Goal: Task Accomplishment & Management: Complete application form

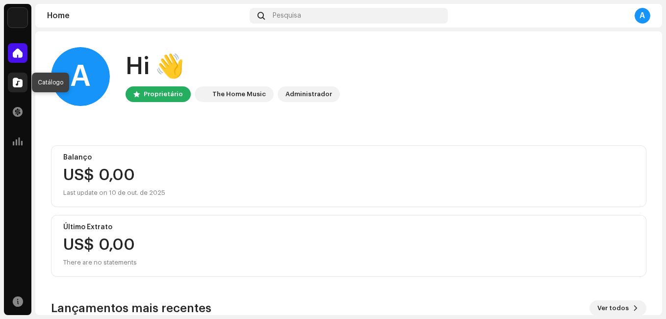
click at [16, 88] on div at bounding box center [18, 83] width 20 height 20
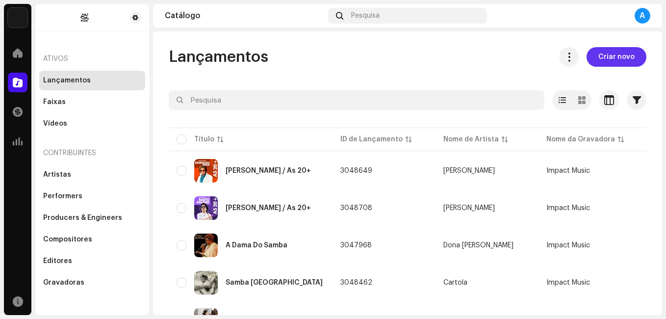
click at [622, 58] on span "Criar novo" at bounding box center [616, 57] width 36 height 20
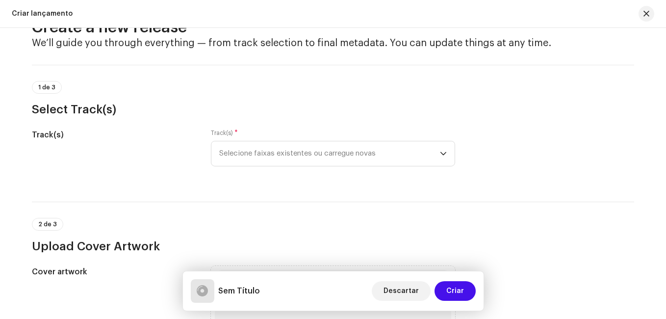
scroll to position [49, 0]
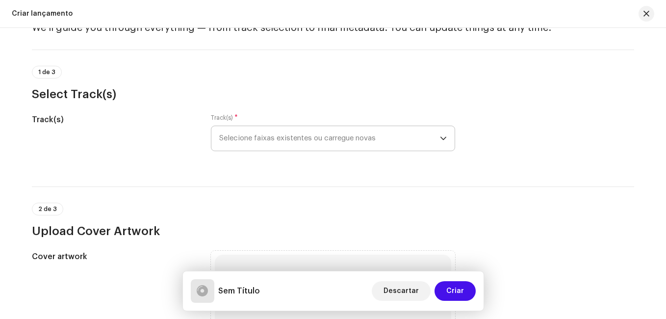
click at [321, 131] on span "Selecione faixas existentes ou carregue novas" at bounding box center [329, 138] width 221 height 25
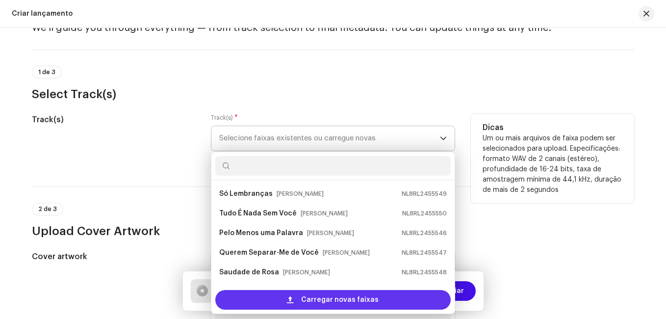
scroll to position [16, 0]
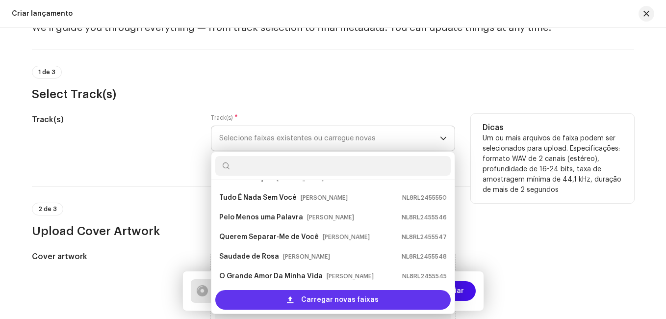
click at [293, 294] on div "Carregar novas faixas" at bounding box center [332, 300] width 235 height 20
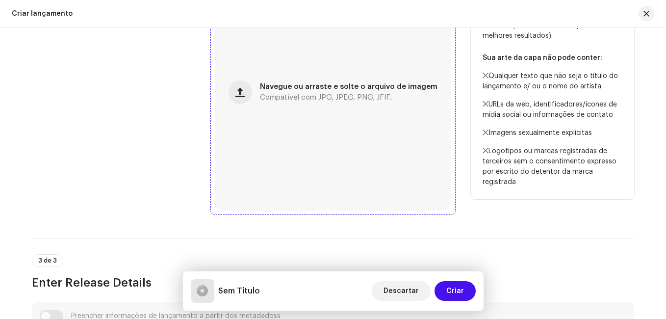
scroll to position [539, 0]
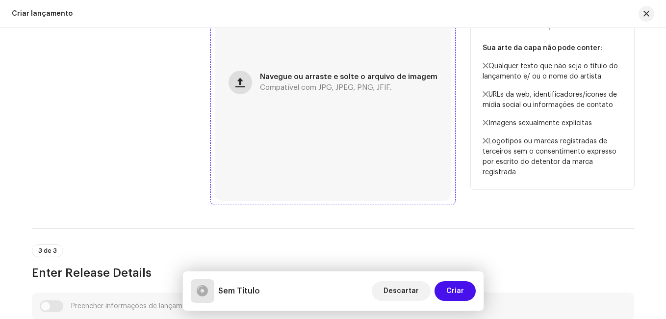
click at [232, 88] on button "button" at bounding box center [241, 83] width 24 height 24
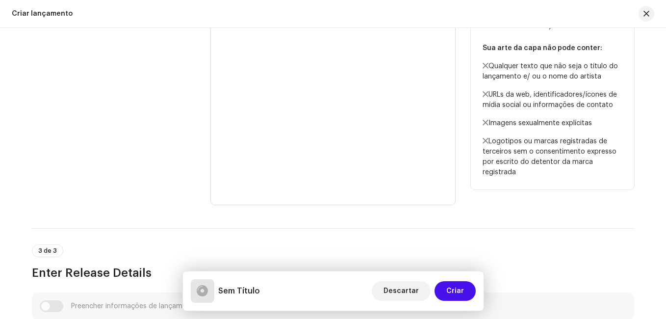
click at [124, 149] on div "Cover artwork" at bounding box center [113, 82] width 163 height 244
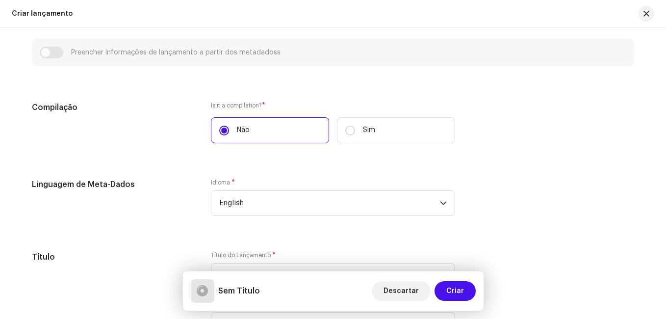
scroll to position [834, 0]
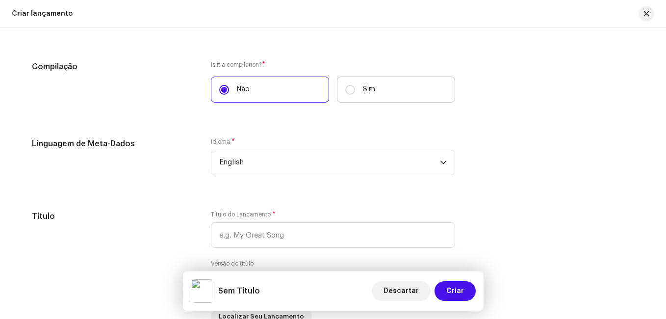
click at [366, 85] on p "Sim" at bounding box center [369, 89] width 12 height 10
click at [355, 85] on input "Sim" at bounding box center [350, 90] width 10 height 10
radio input "true"
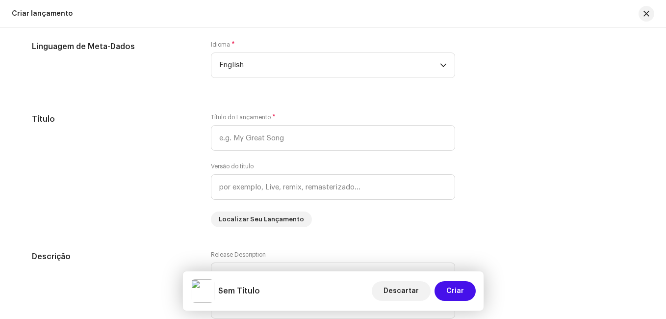
scroll to position [932, 0]
click at [284, 74] on span "English" at bounding box center [329, 64] width 221 height 25
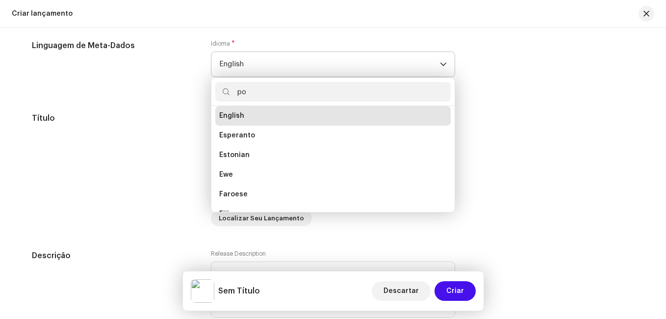
scroll to position [0, 0]
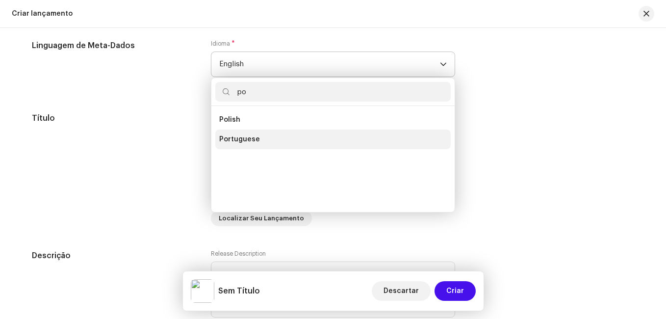
type input "po"
click at [239, 142] on span "Portuguese" at bounding box center [239, 139] width 41 height 10
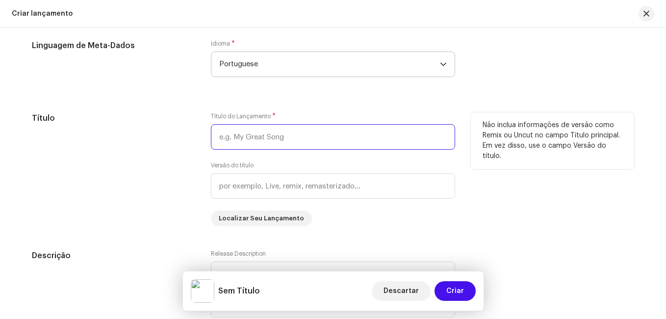
paste input "[PERSON_NAME]"
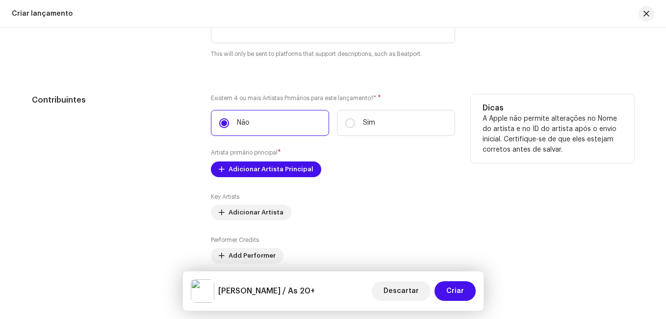
scroll to position [1265, 0]
type input "[PERSON_NAME] / As 20+"
click at [280, 165] on span "Adicionar Artista Principal" at bounding box center [271, 169] width 85 height 20
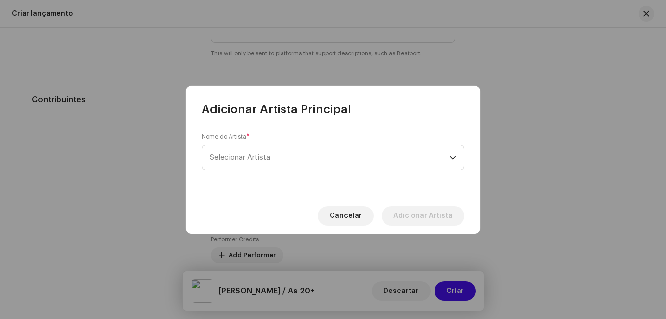
click at [281, 158] on span "Selecionar Artista" at bounding box center [329, 157] width 239 height 25
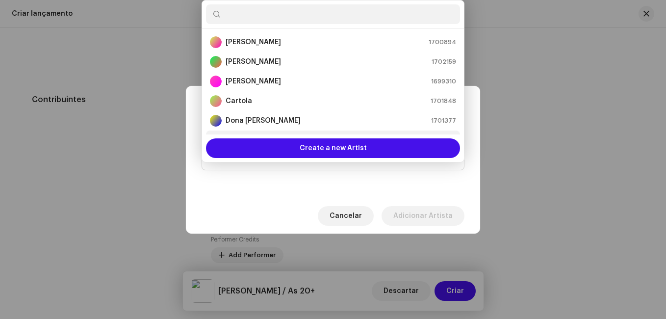
scroll to position [16, 0]
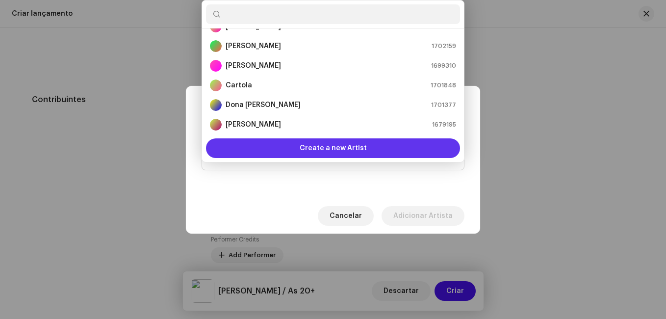
click at [300, 145] on div "Create a new Artist" at bounding box center [333, 148] width 254 height 20
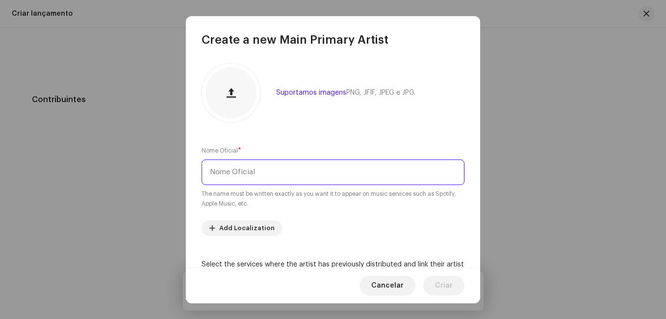
paste input "[PERSON_NAME]"
type input "[PERSON_NAME]"
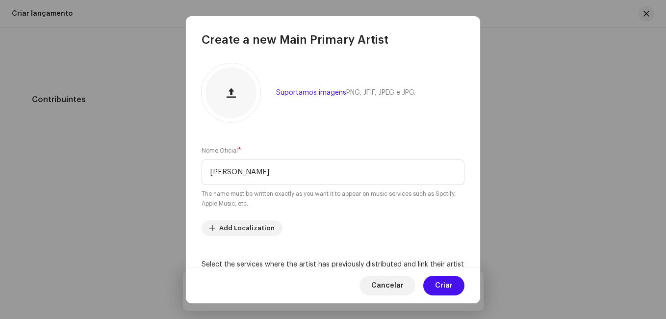
click at [336, 126] on div "Suportamos imagens PNG, JFIF, JPEG e JPG. Nome Oficial * [PERSON_NAME] The name…" at bounding box center [333, 158] width 294 height 220
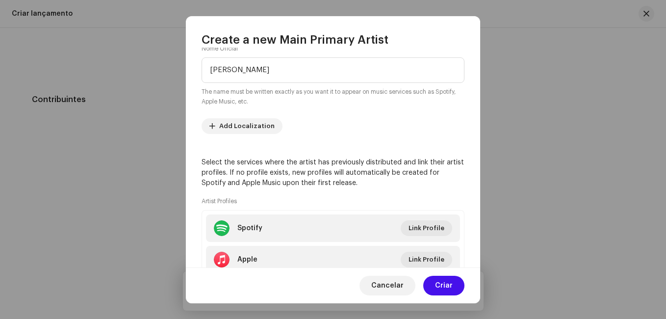
scroll to position [171, 0]
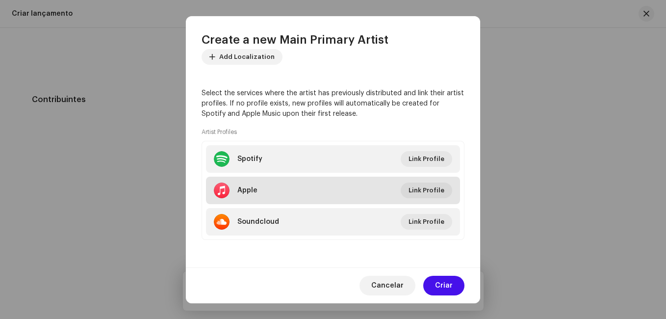
click at [330, 183] on li "Apple Link Profile" at bounding box center [333, 190] width 254 height 27
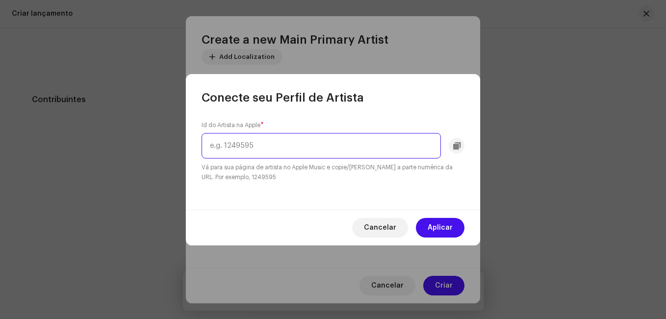
paste input "110767760"
type input "110767760"
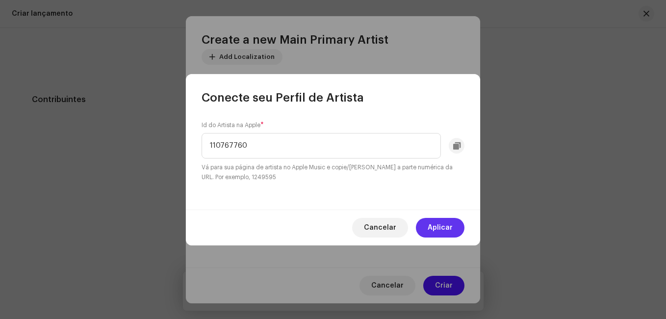
click at [427, 227] on button "Aplicar" at bounding box center [440, 228] width 49 height 20
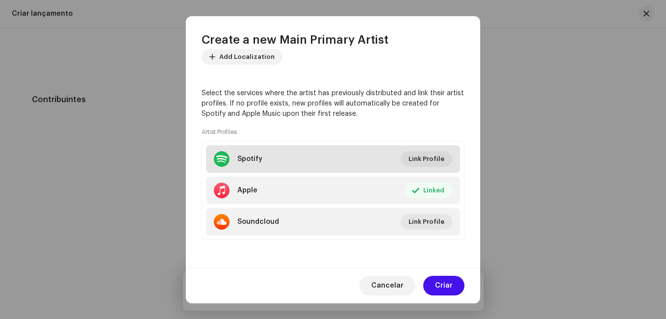
click at [320, 166] on li "Spotify Link Profile" at bounding box center [333, 158] width 254 height 27
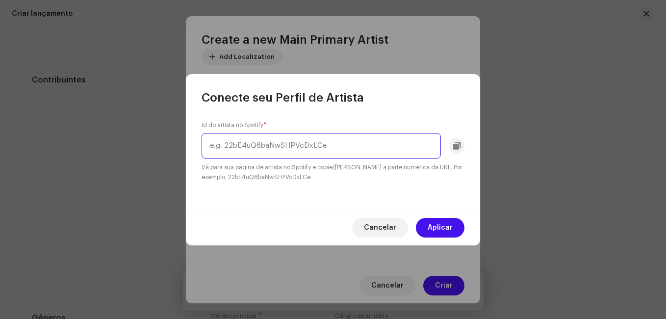
scroll to position [1246, 0]
paste input "6SYKh5gFxjnz8RjiQkdO1O"
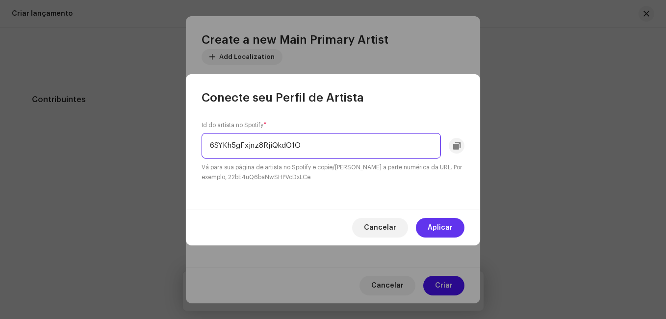
type input "6SYKh5gFxjnz8RjiQkdO1O"
click at [423, 229] on button "Aplicar" at bounding box center [440, 228] width 49 height 20
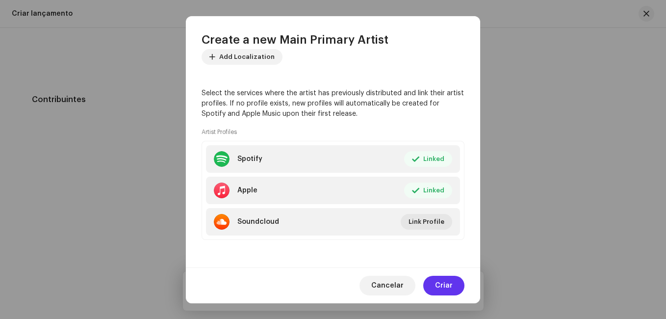
click at [441, 282] on span "Criar" at bounding box center [444, 286] width 18 height 20
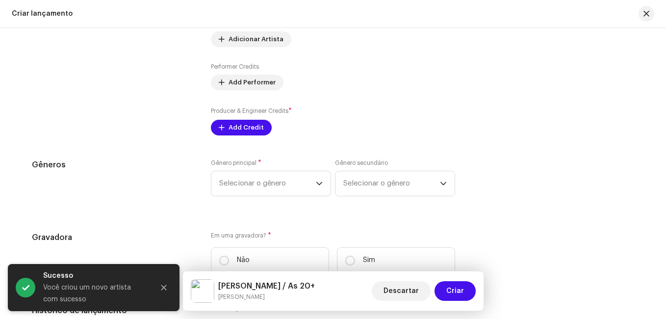
scroll to position [1442, 0]
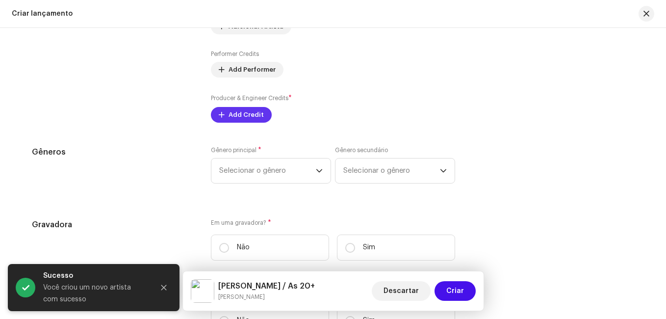
click at [240, 121] on span "Add Credit" at bounding box center [246, 115] width 35 height 20
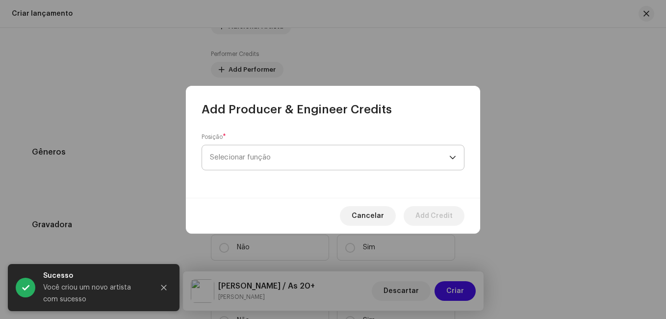
click at [302, 158] on span "Selecionar função" at bounding box center [329, 157] width 239 height 25
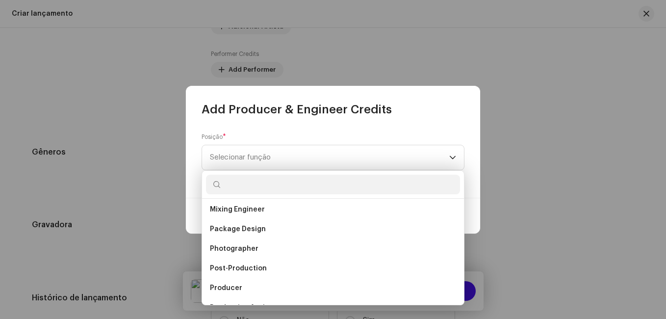
scroll to position [333, 0]
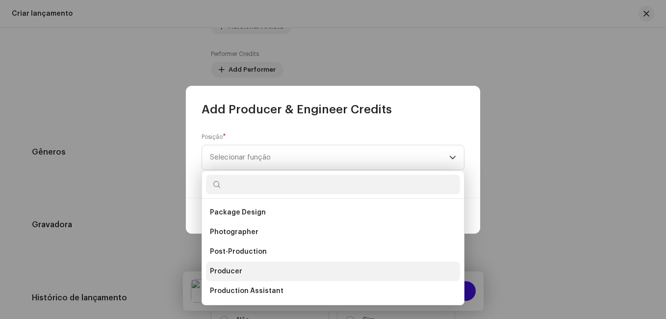
click at [246, 268] on li "Producer" at bounding box center [333, 271] width 254 height 20
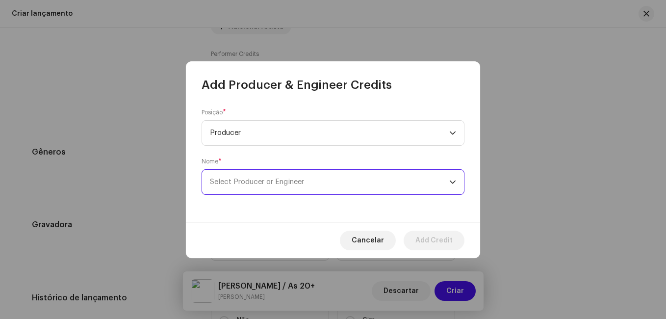
click at [275, 180] on span "Select Producer or Engineer" at bounding box center [257, 181] width 94 height 7
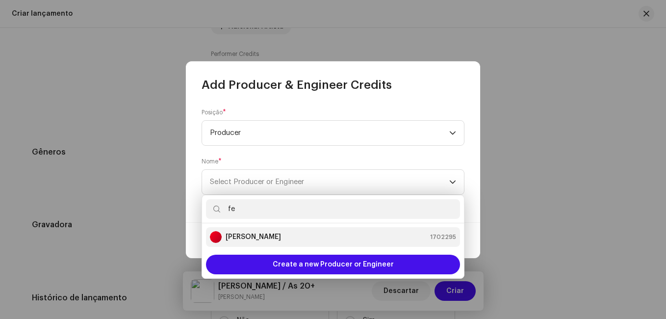
type input "fe"
click at [260, 235] on strong "[PERSON_NAME]" at bounding box center [253, 237] width 55 height 10
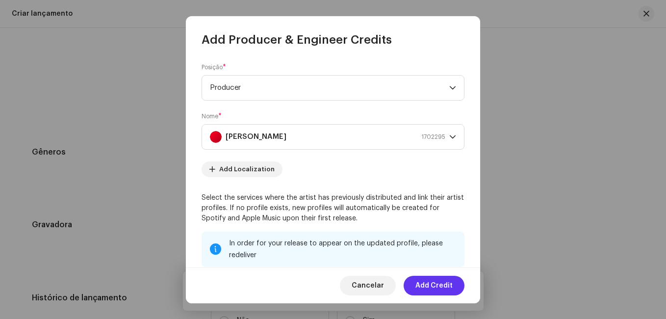
click at [446, 288] on span "Add Credit" at bounding box center [433, 286] width 37 height 20
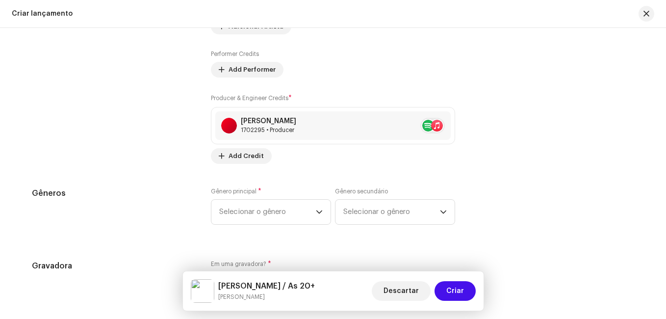
click at [246, 173] on div "Preencher informações de lançamento a partir dos metadadoss Compilação Is it a …" at bounding box center [333, 39] width 602 height 1220
click at [269, 223] on span "Selecionar o gênero" at bounding box center [267, 212] width 97 height 25
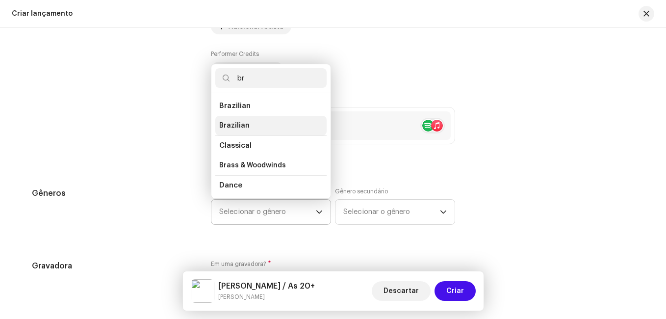
type input "br"
click at [234, 125] on span "Brazilian" at bounding box center [234, 126] width 30 height 10
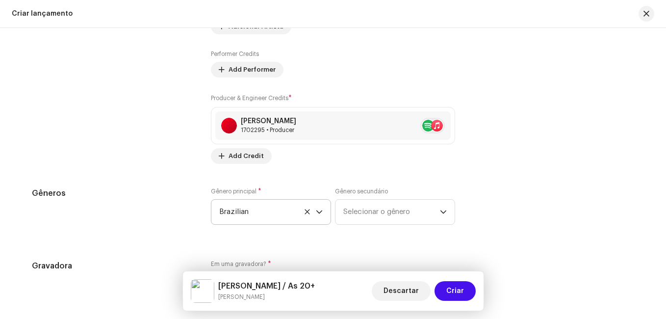
click at [185, 179] on div "Preencher informações de lançamento a partir dos metadadoss Compilação Is it a …" at bounding box center [333, 39] width 602 height 1220
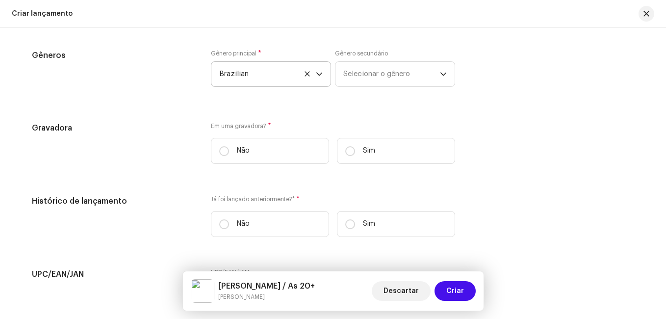
scroll to position [1638, 0]
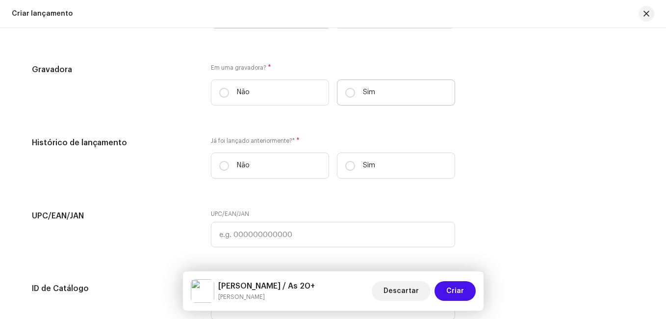
click at [351, 100] on label "Sim" at bounding box center [396, 92] width 118 height 26
click at [351, 98] on input "Sim" at bounding box center [350, 93] width 10 height 10
radio input "true"
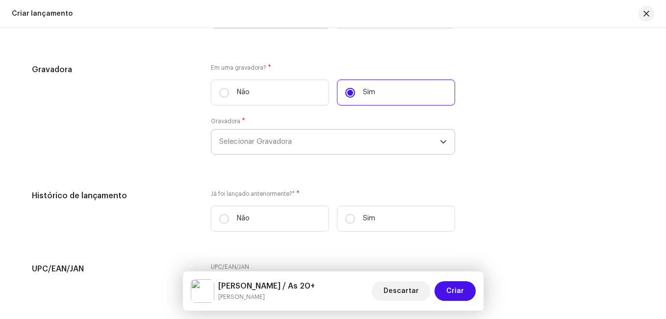
click at [325, 149] on span "Selecionar Gravadora" at bounding box center [329, 141] width 221 height 25
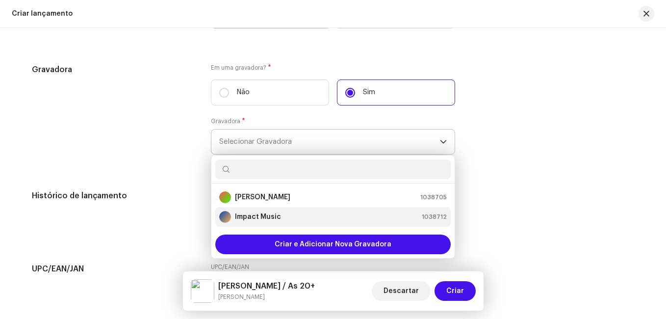
click at [305, 216] on div "Impact Music 1038712" at bounding box center [333, 217] width 228 height 12
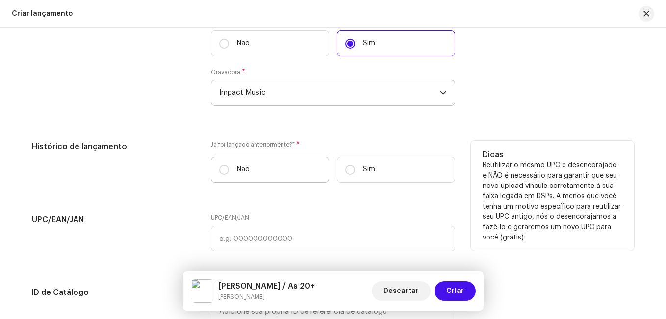
click at [237, 178] on label "Não" at bounding box center [270, 169] width 118 height 26
click at [229, 175] on input "Não" at bounding box center [224, 170] width 10 height 10
radio input "true"
click at [173, 180] on div "Histórico de lançamento" at bounding box center [113, 166] width 163 height 50
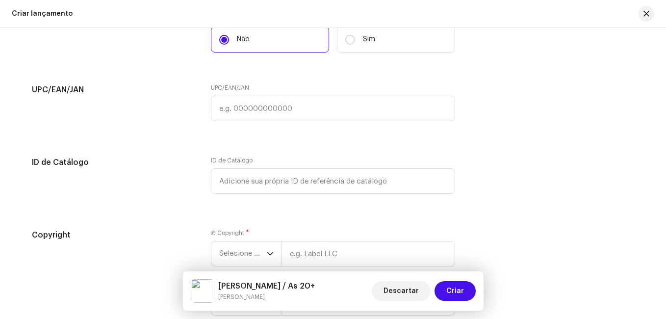
scroll to position [1772, 0]
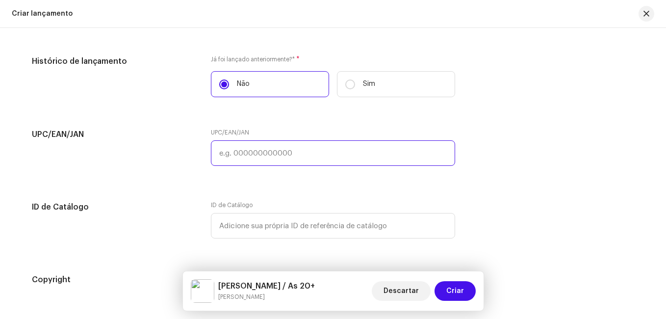
click at [254, 157] on input "text" at bounding box center [333, 153] width 244 height 26
paste input "8721253285700"
type input "8721253285700"
click at [105, 153] on div "UPC/EAN/JAN" at bounding box center [113, 152] width 163 height 49
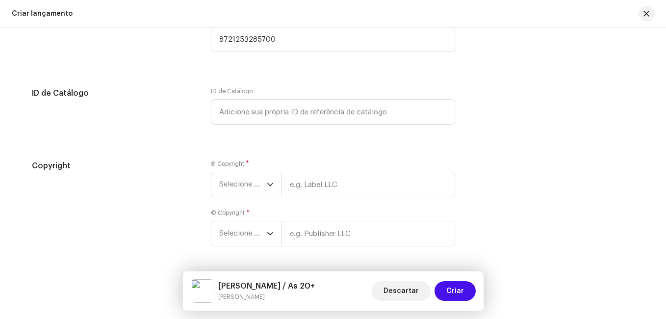
scroll to position [1919, 0]
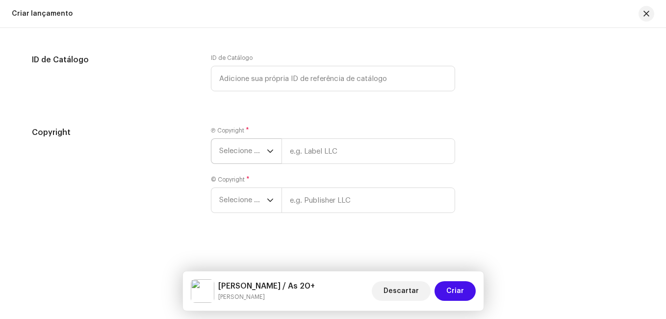
click at [248, 154] on span "Selecione o ano" at bounding box center [243, 151] width 48 height 25
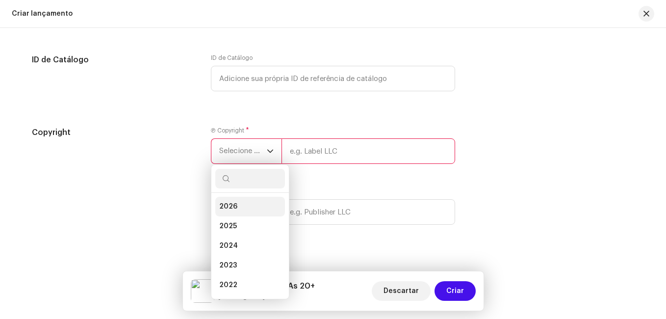
click at [243, 205] on li "2026" at bounding box center [250, 207] width 70 height 20
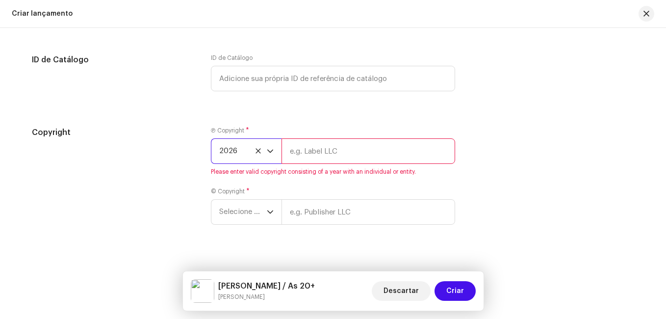
click at [247, 147] on span "2026" at bounding box center [243, 151] width 48 height 25
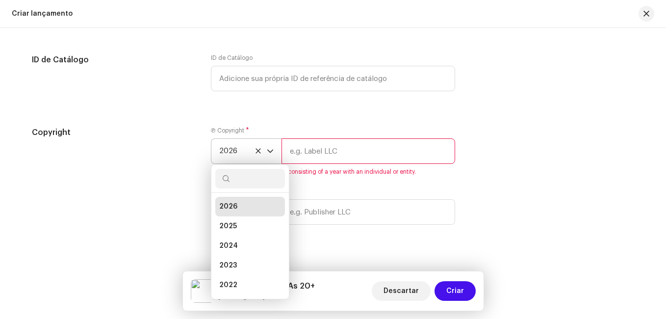
scroll to position [4, 0]
click at [221, 223] on span "2025" at bounding box center [228, 222] width 18 height 10
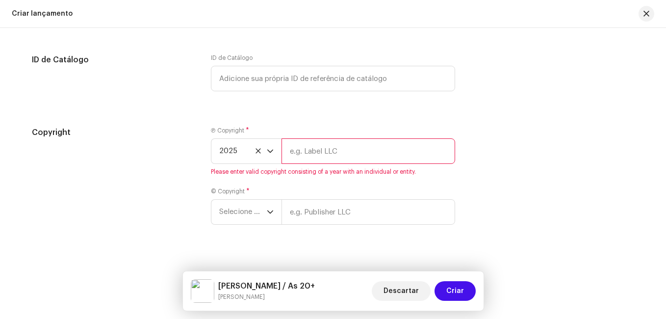
click at [317, 151] on input "text" at bounding box center [368, 151] width 174 height 26
type input "Impact Music"
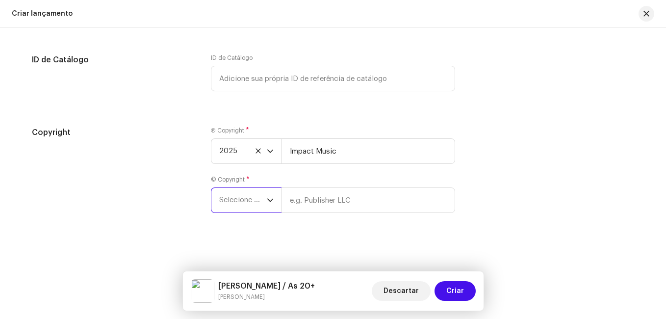
click at [264, 205] on span "Selecione o ano" at bounding box center [243, 200] width 48 height 25
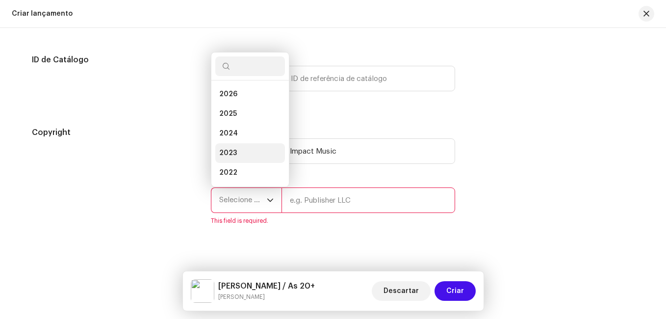
drag, startPoint x: 257, startPoint y: 115, endPoint x: 274, endPoint y: 152, distance: 40.8
click at [257, 115] on li "2025" at bounding box center [250, 114] width 70 height 20
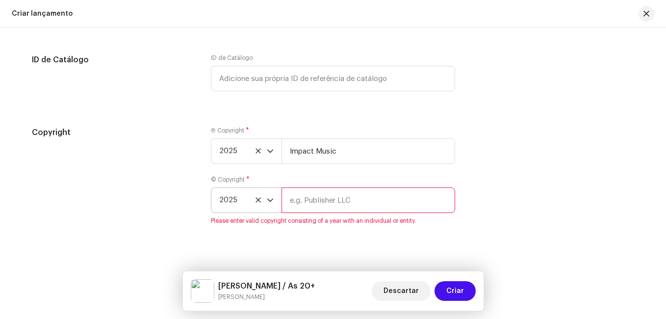
click at [300, 206] on input "text" at bounding box center [368, 200] width 174 height 26
type input "Impact Music"
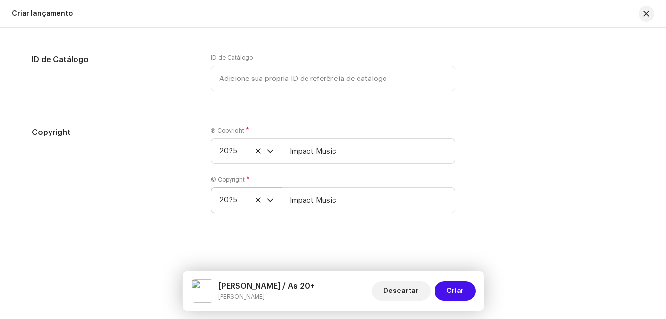
click at [445, 233] on div "Create a new release We’ll guide you through everything — from track selection …" at bounding box center [333, 173] width 666 height 291
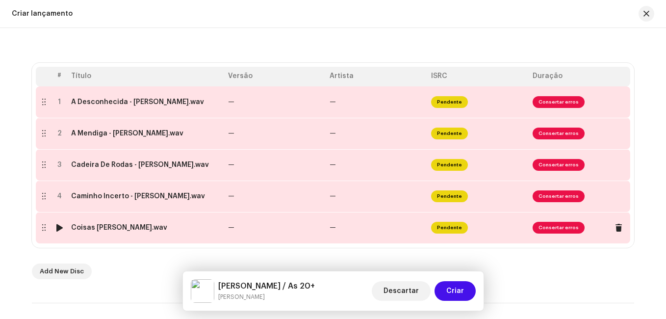
scroll to position [196, 0]
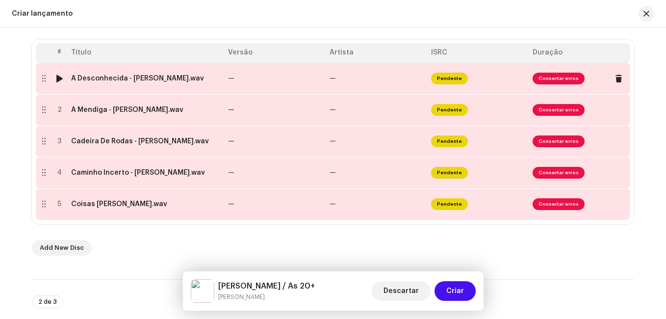
click at [398, 87] on td "—" at bounding box center [377, 78] width 102 height 31
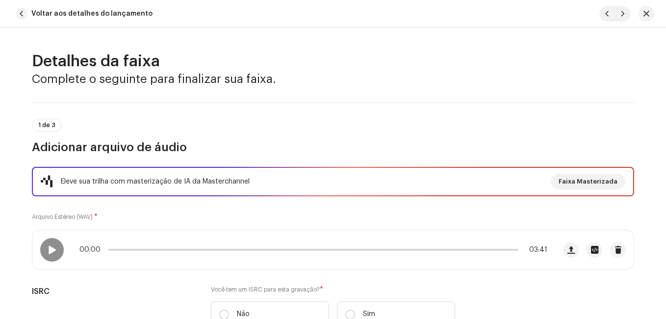
click at [261, 216] on div "Eleve sua trilha com masterização de IA da Masterchannel Faixa Masterizada Arqu…" at bounding box center [333, 253] width 602 height 172
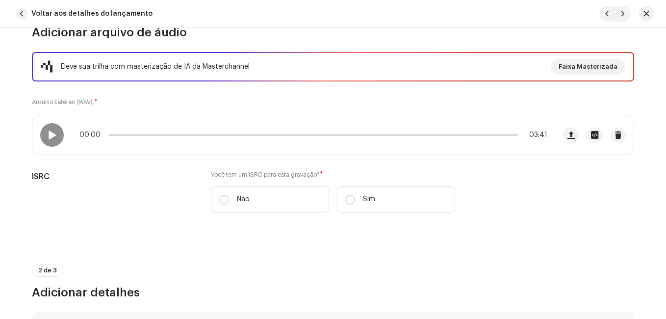
scroll to position [147, 0]
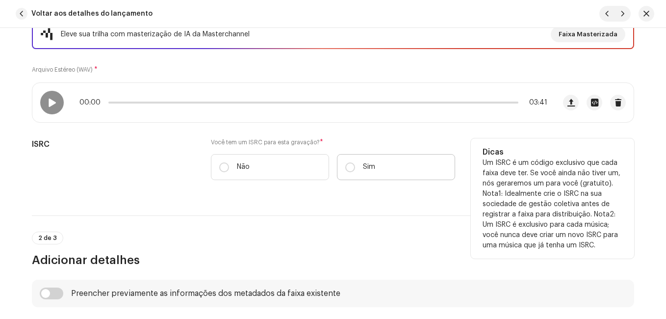
click at [370, 171] on p "Sim" at bounding box center [369, 167] width 12 height 10
click at [355, 171] on input "Sim" at bounding box center [350, 167] width 10 height 10
radio input "true"
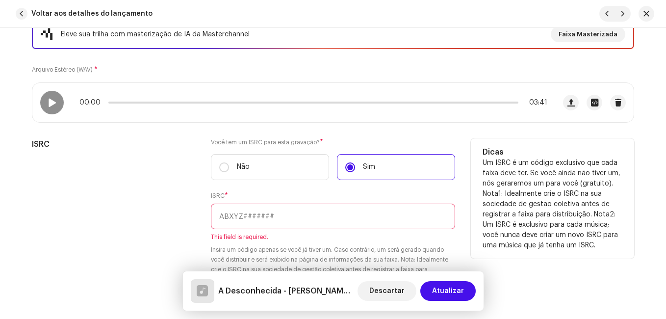
paste input "NL-8RL-24-55909"
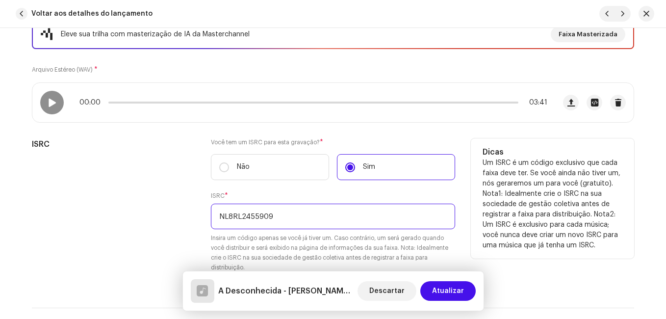
type input "NL8RL2455909"
click at [155, 189] on div "ISRC" at bounding box center [113, 211] width 163 height 146
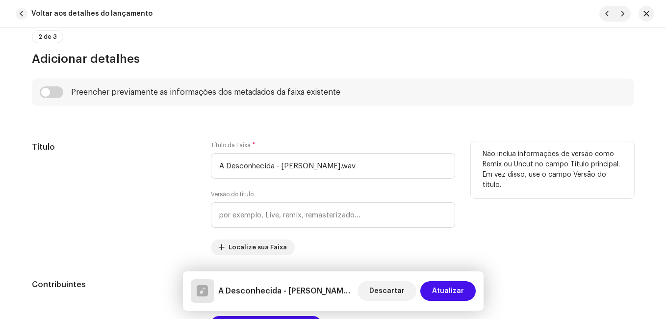
scroll to position [441, 0]
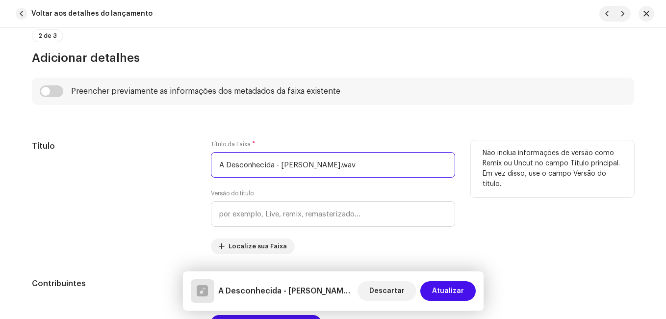
drag, startPoint x: 273, startPoint y: 165, endPoint x: 357, endPoint y: 175, distance: 84.9
click at [383, 177] on input "A Desconhecida - [PERSON_NAME].wav" at bounding box center [333, 165] width 244 height 26
type input "A Desconhecida"
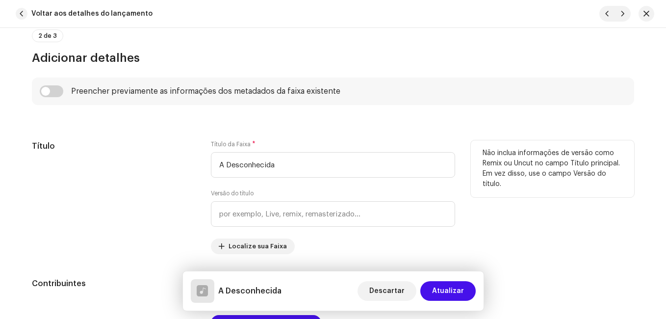
click at [134, 162] on div "Título" at bounding box center [113, 197] width 163 height 114
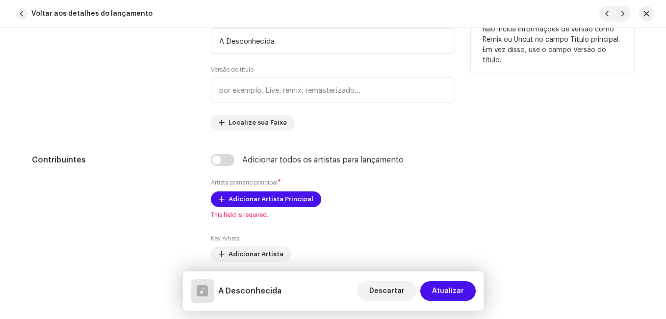
scroll to position [589, 0]
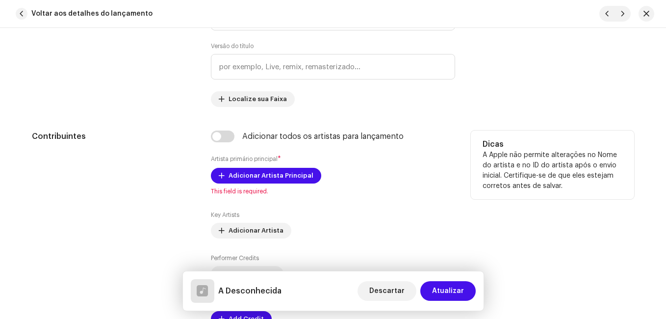
click at [287, 184] on div "Adicionar Artista Principal This field is required." at bounding box center [333, 181] width 244 height 27
click at [289, 178] on span "Adicionar Artista Principal" at bounding box center [271, 176] width 85 height 20
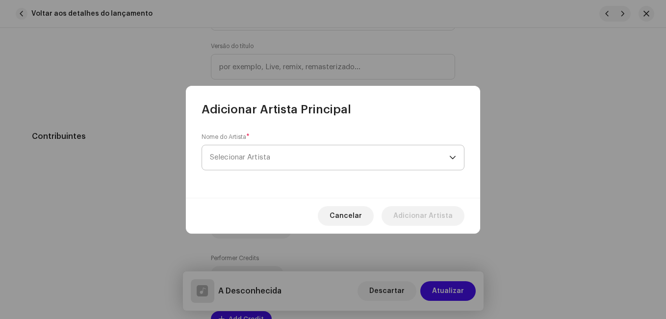
click at [289, 163] on span "Selecionar Artista" at bounding box center [329, 157] width 239 height 25
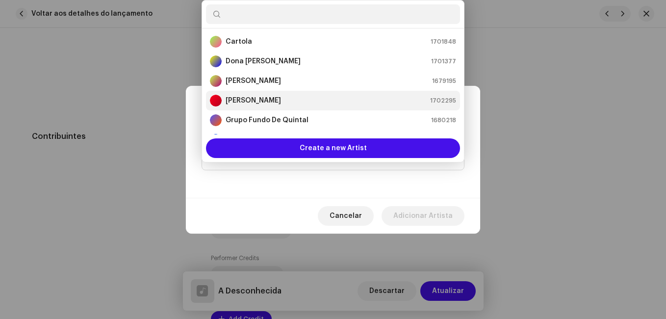
scroll to position [59, 0]
click at [309, 101] on div "[PERSON_NAME] 1702295" at bounding box center [333, 101] width 246 height 12
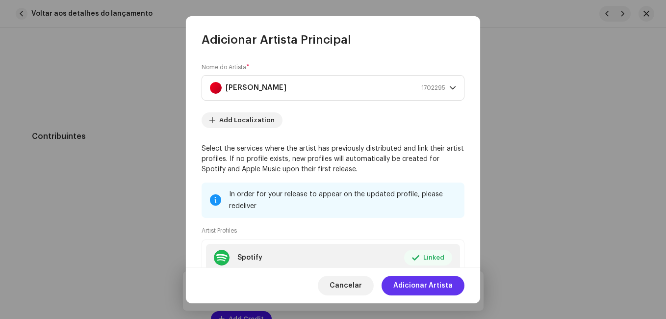
click at [436, 281] on span "Adicionar Artista" at bounding box center [422, 286] width 59 height 20
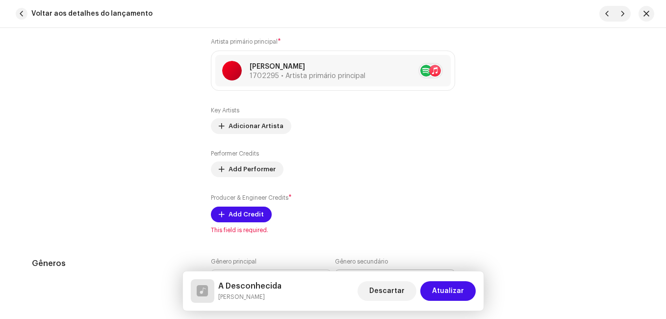
scroll to position [736, 0]
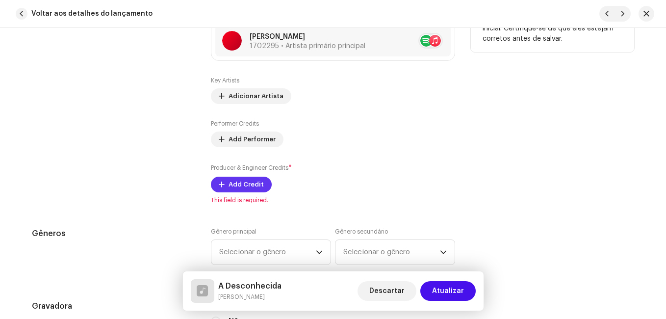
click at [259, 191] on button "Add Credit" at bounding box center [241, 185] width 61 height 16
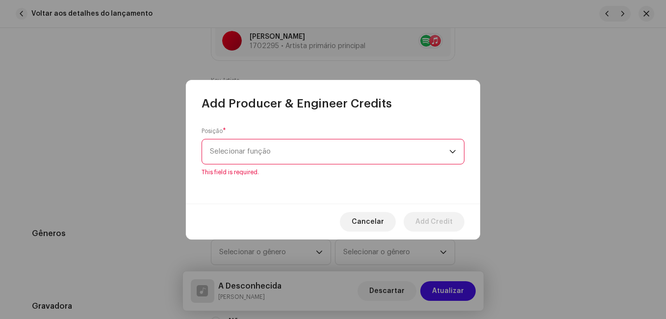
click at [353, 171] on div "Posição * Selecionar função This field is required." at bounding box center [333, 157] width 294 height 92
click at [362, 156] on span "Selecionar função" at bounding box center [329, 151] width 239 height 25
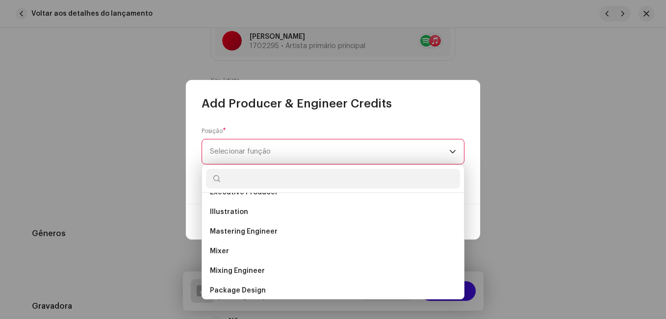
scroll to position [392, 0]
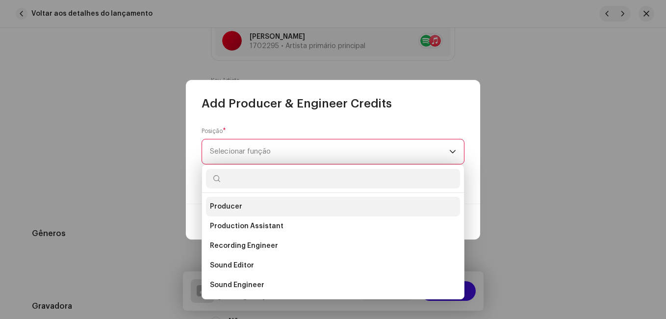
click at [278, 205] on li "Producer" at bounding box center [333, 207] width 254 height 20
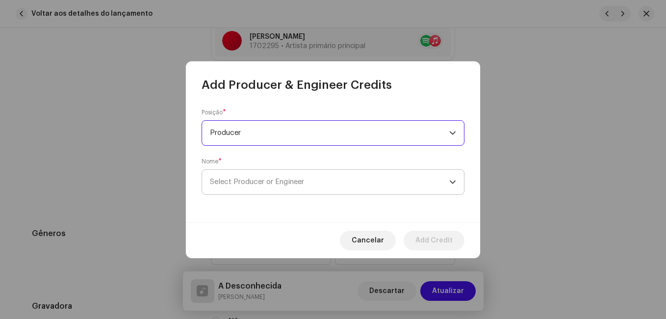
click at [302, 186] on span "Select Producer or Engineer" at bounding box center [329, 182] width 239 height 25
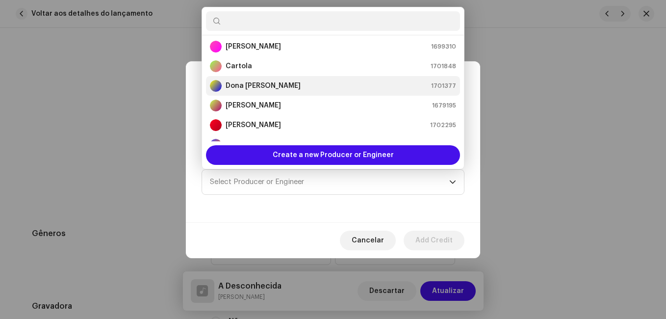
scroll to position [65, 0]
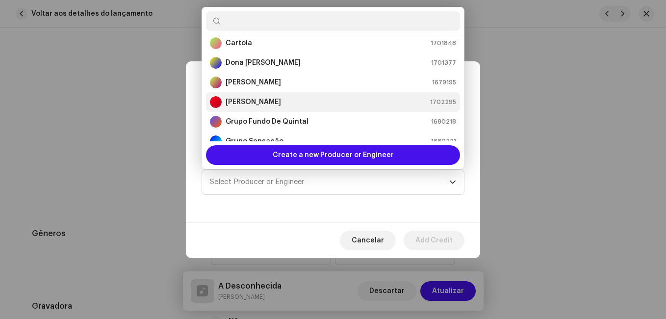
click at [344, 101] on div "[PERSON_NAME] 1702295" at bounding box center [333, 102] width 246 height 12
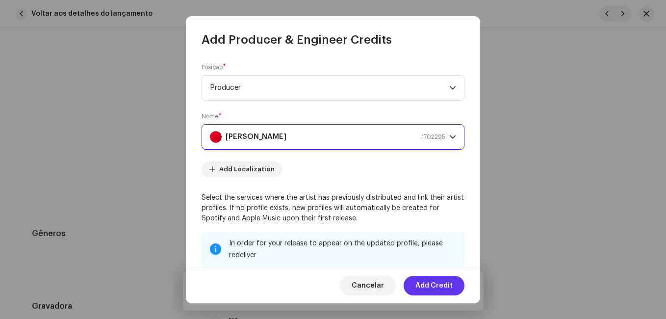
click at [444, 286] on span "Add Credit" at bounding box center [433, 286] width 37 height 20
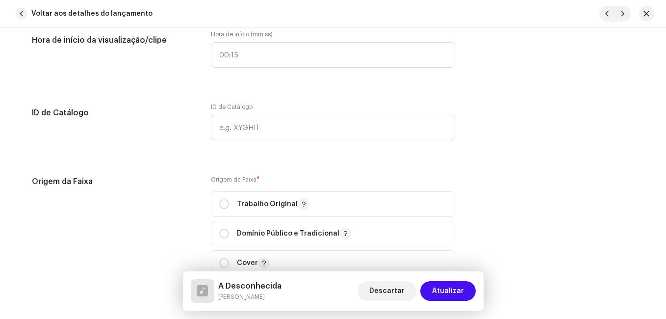
scroll to position [1177, 0]
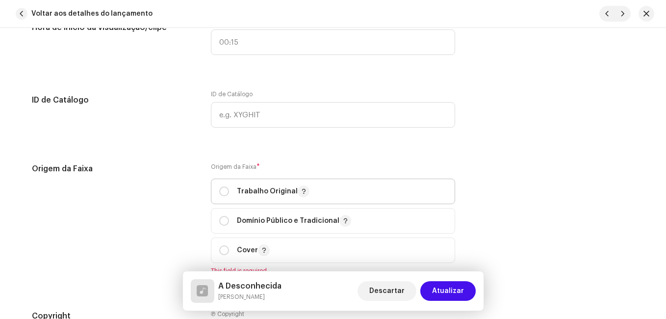
click at [261, 198] on span "Trabalho Original" at bounding box center [333, 191] width 228 height 25
radio input "true"
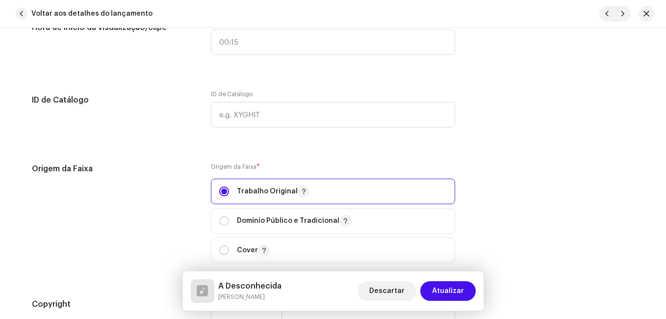
click at [197, 205] on div "Origem da Faixa Origem da Faixa * Trabalho Original Domínio Público e Tradicion…" at bounding box center [333, 219] width 602 height 112
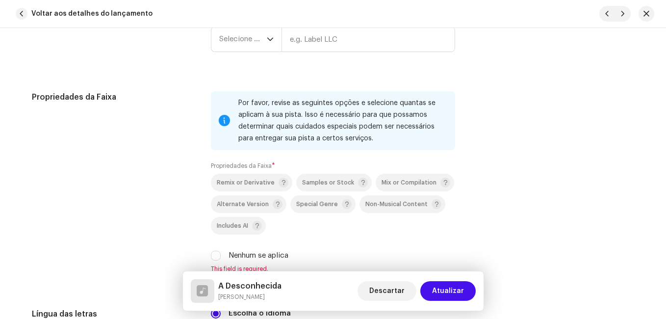
scroll to position [1471, 0]
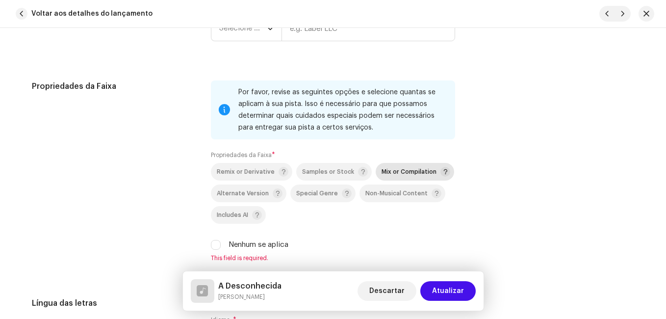
click at [382, 171] on span "Mix or Compilation" at bounding box center [409, 172] width 55 height 6
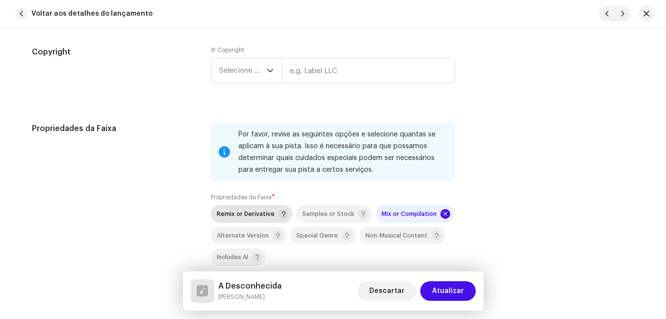
scroll to position [1373, 0]
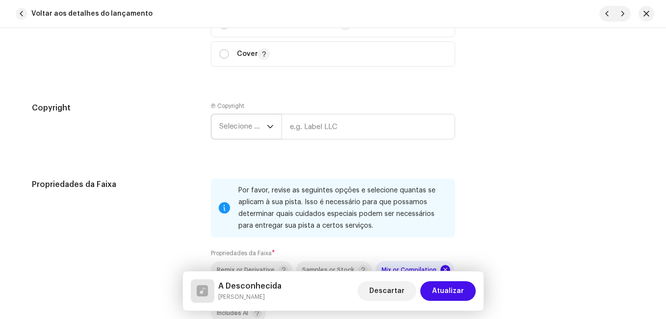
click at [246, 129] on span "Selecione o ano" at bounding box center [243, 126] width 48 height 25
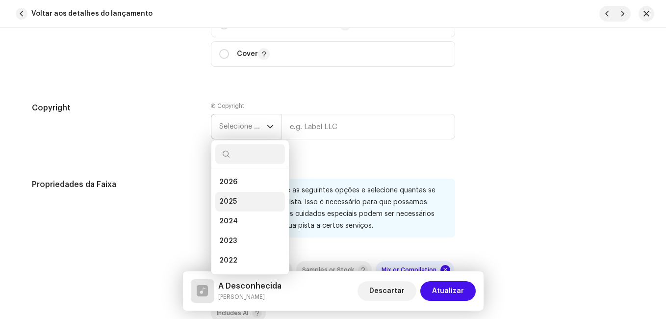
drag, startPoint x: 238, startPoint y: 196, endPoint x: 267, endPoint y: 183, distance: 31.6
click at [238, 197] on li "2025" at bounding box center [250, 202] width 70 height 20
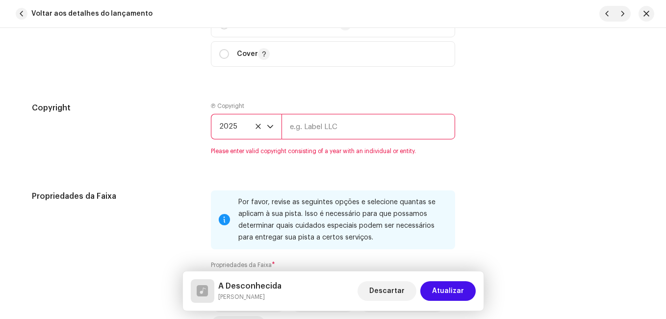
click at [323, 133] on input "text" at bounding box center [368, 127] width 174 height 26
type input "Impact Music"
type input "00:15"
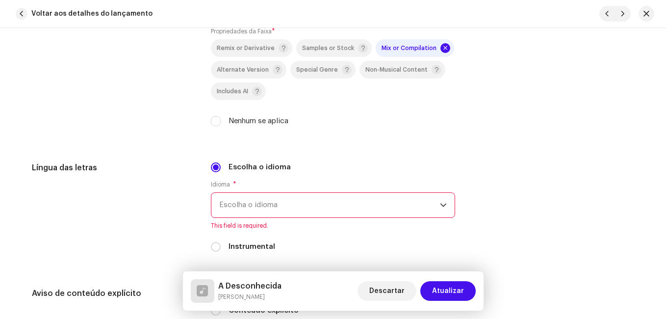
scroll to position [1618, 0]
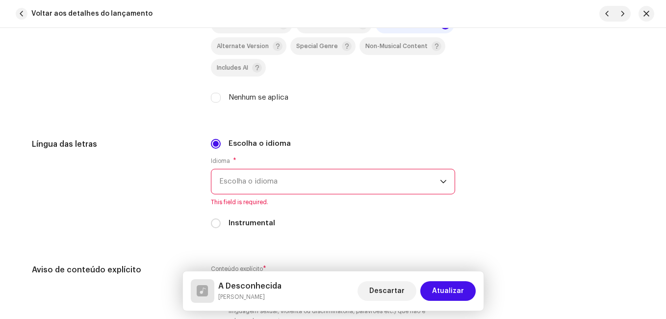
click at [320, 178] on span "Escolha o idioma" at bounding box center [329, 181] width 221 height 25
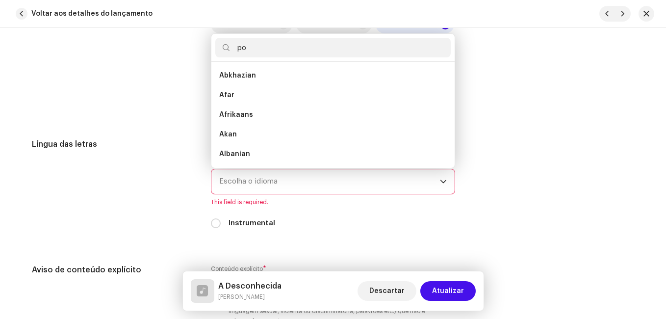
scroll to position [0, 0]
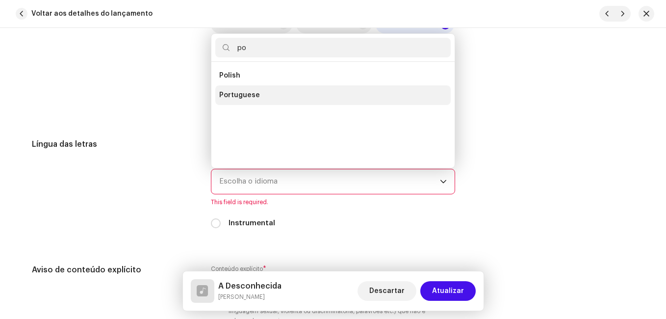
type input "po"
click at [257, 96] on li "Portuguese" at bounding box center [332, 95] width 235 height 20
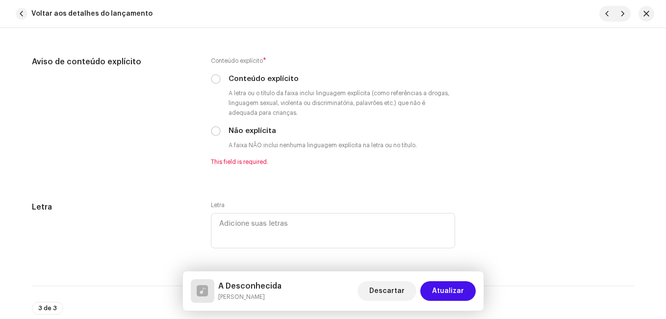
scroll to position [1864, 0]
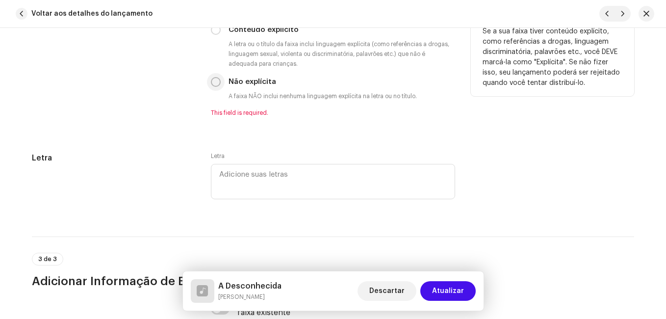
click at [213, 82] on input "Não explícita" at bounding box center [216, 82] width 10 height 10
radio input "true"
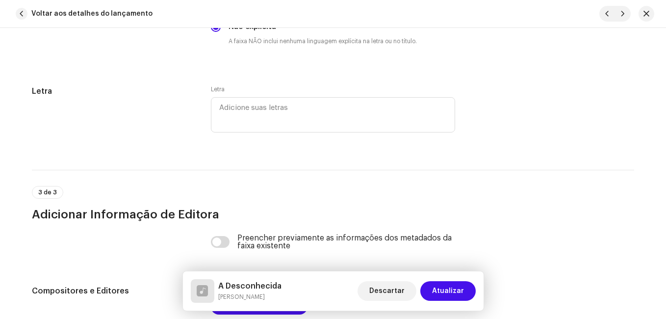
scroll to position [2087, 0]
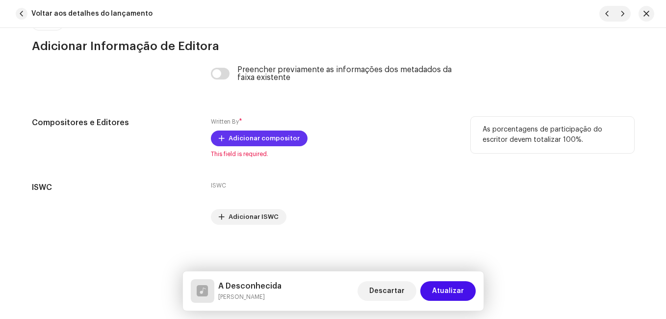
click at [255, 134] on span "Adicionar compositor" at bounding box center [264, 138] width 71 height 20
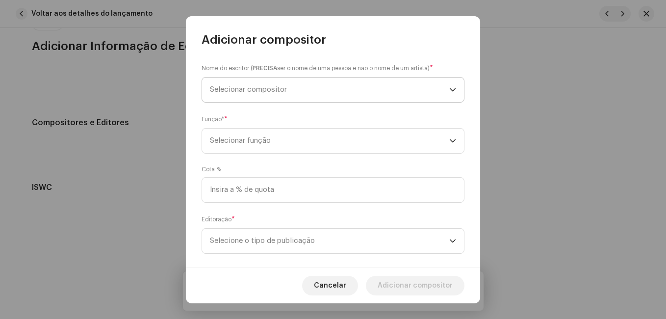
click at [372, 95] on span "Selecionar compositor" at bounding box center [329, 89] width 239 height 25
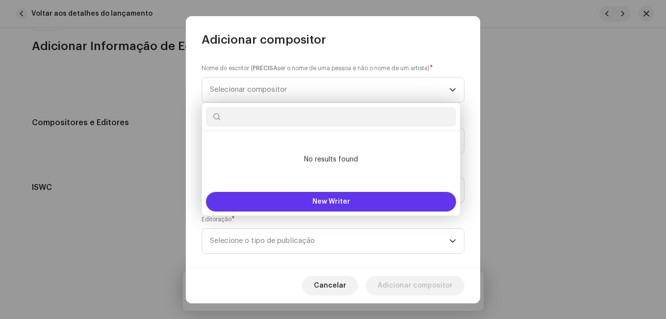
click at [345, 198] on span "New Writer" at bounding box center [331, 201] width 38 height 7
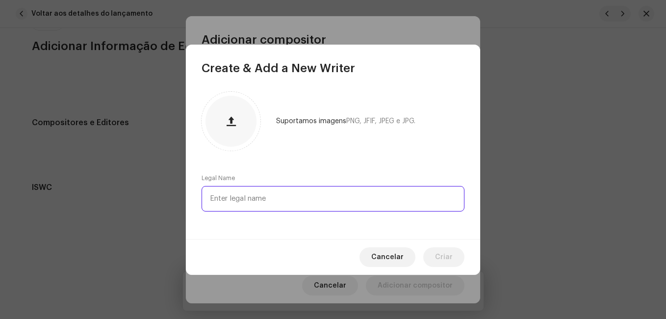
paste input "[PERSON_NAME]"
drag, startPoint x: 271, startPoint y: 200, endPoint x: 356, endPoint y: 202, distance: 84.9
click at [356, 202] on input "[PERSON_NAME]" at bounding box center [333, 199] width 263 height 26
type input "[PERSON_NAME]"
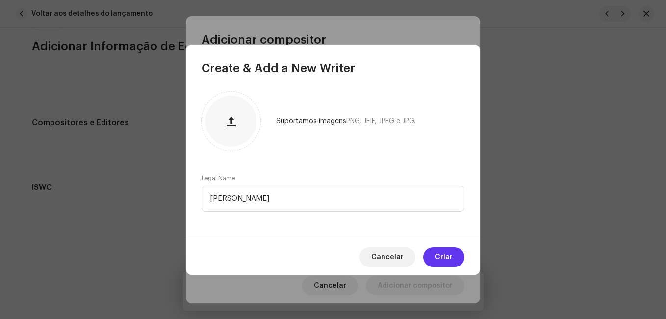
click at [455, 257] on button "Criar" at bounding box center [443, 257] width 41 height 20
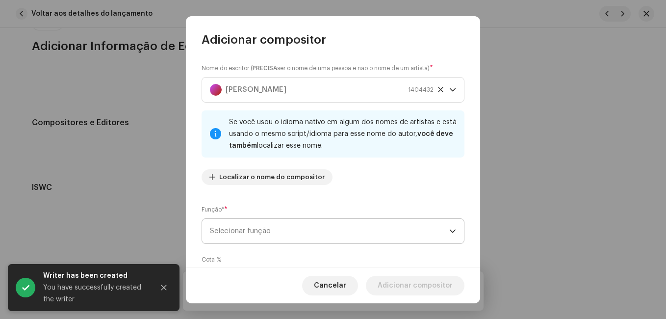
click at [304, 229] on span "Selecionar função" at bounding box center [329, 231] width 239 height 25
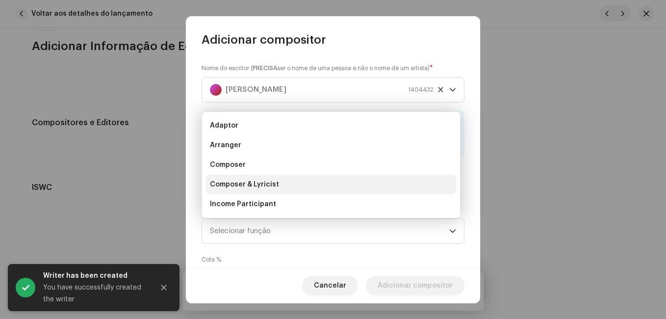
click at [306, 185] on li "Composer & Lyricist" at bounding box center [331, 185] width 250 height 20
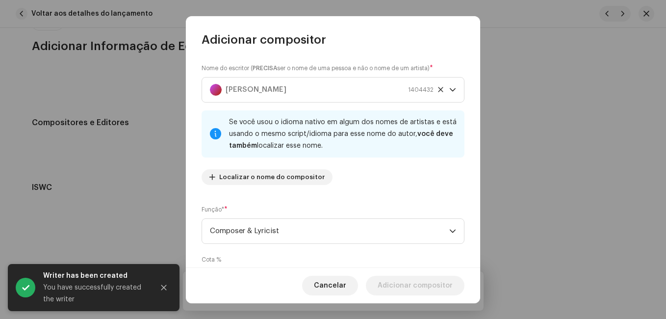
click at [310, 203] on div "Nome do escritor ( PRECISA ser o nome de uma pessoa e não o nome de um artista)…" at bounding box center [333, 158] width 294 height 220
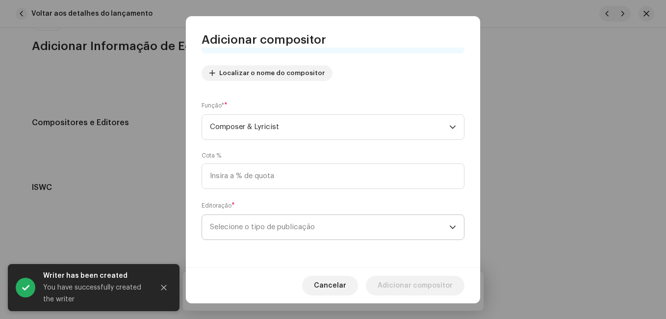
click at [341, 222] on span "Selecione o tipo de publicação" at bounding box center [329, 227] width 239 height 25
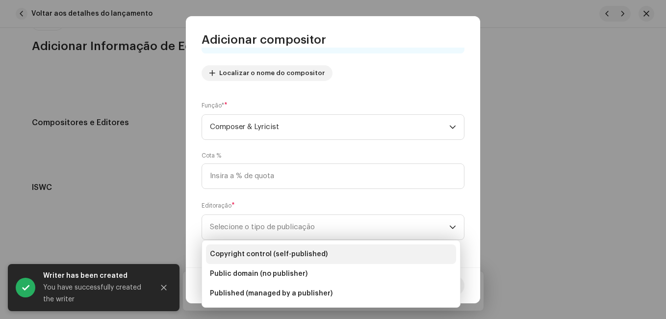
click at [332, 250] on li "Copyright control (self-published)" at bounding box center [331, 254] width 250 height 20
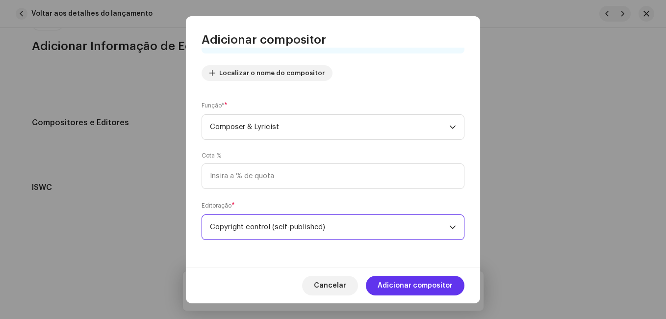
click at [407, 288] on span "Adicionar compositor" at bounding box center [415, 286] width 75 height 20
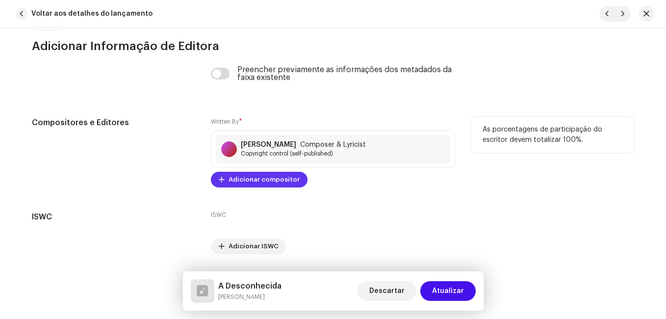
click at [283, 183] on span "Adicionar compositor" at bounding box center [264, 180] width 71 height 20
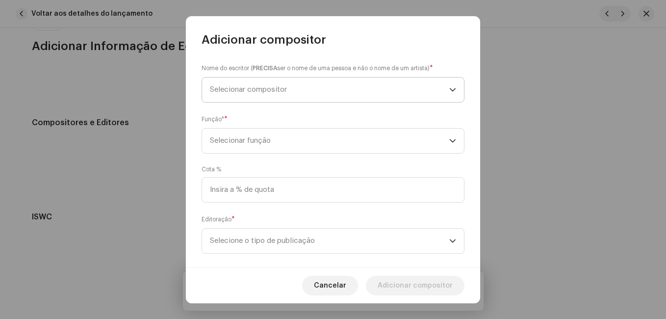
click at [355, 83] on span "Selecionar compositor" at bounding box center [329, 89] width 239 height 25
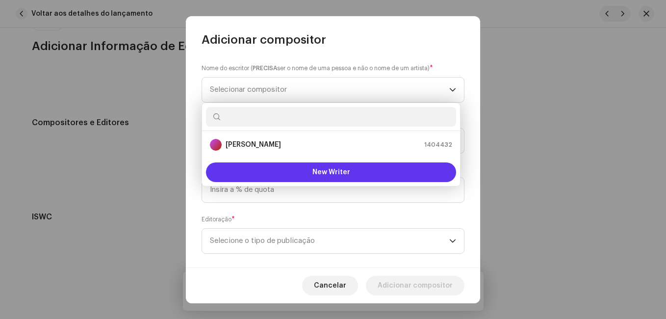
click at [334, 168] on button "New Writer" at bounding box center [331, 172] width 250 height 20
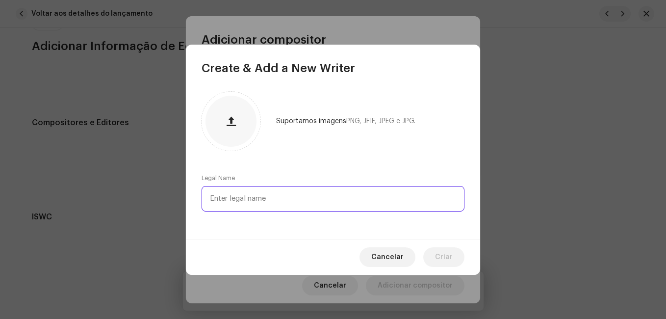
paste input "[PERSON_NAME]"
type input "[PERSON_NAME]"
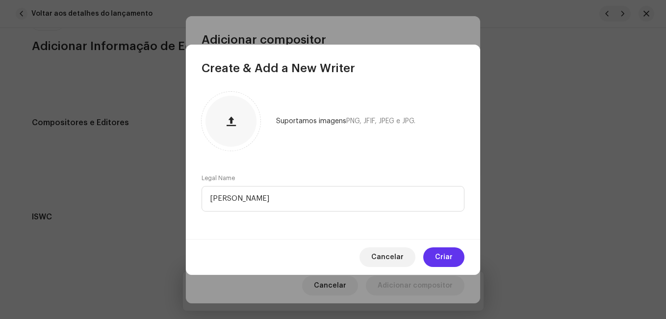
click at [438, 259] on span "Criar" at bounding box center [444, 257] width 18 height 20
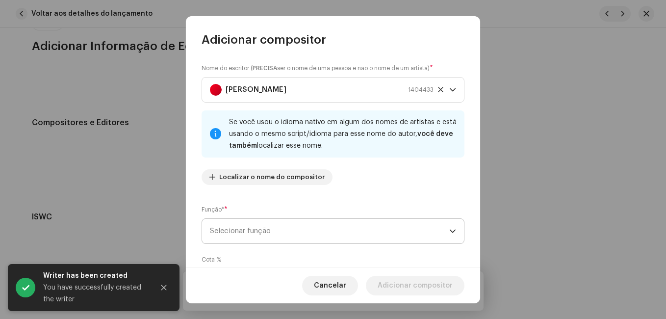
click at [385, 239] on span "Selecionar função" at bounding box center [329, 231] width 239 height 25
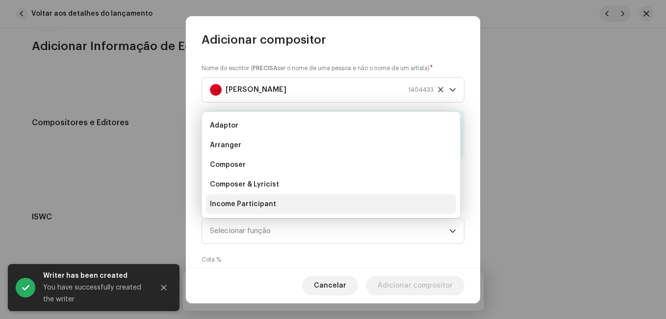
scroll to position [16, 0]
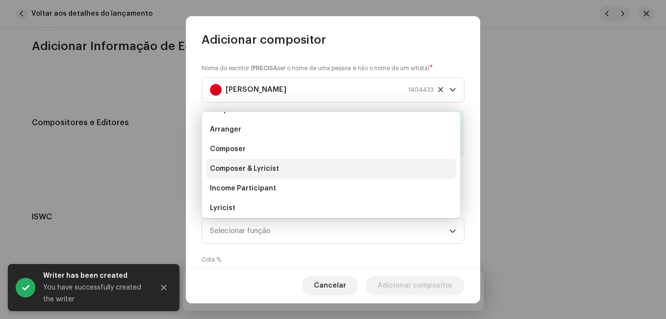
click at [331, 170] on li "Composer & Lyricist" at bounding box center [331, 169] width 250 height 20
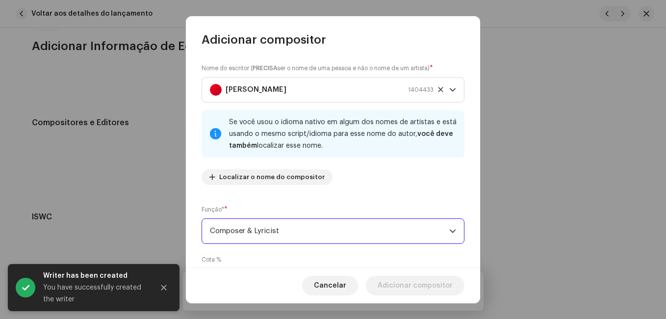
click at [341, 193] on div "Nome do escritor ( PRECISA ser o nome de uma pessoa e não o nome de um artista)…" at bounding box center [333, 158] width 294 height 220
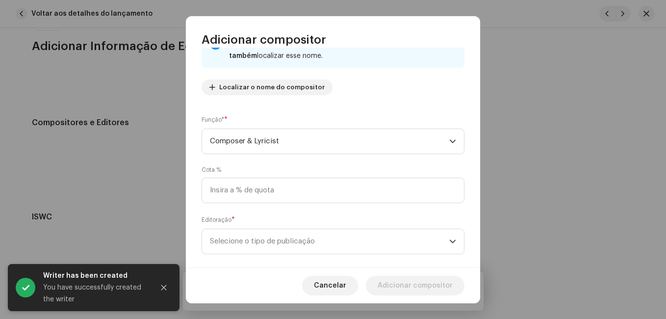
scroll to position [104, 0]
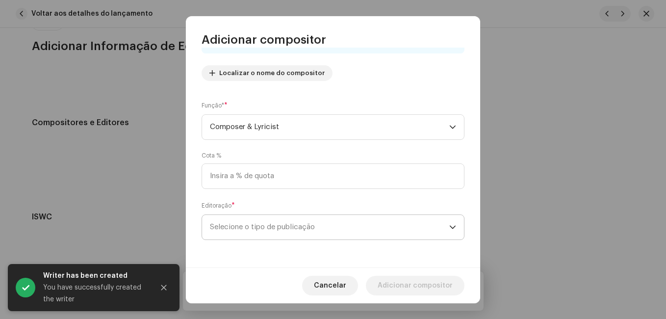
click at [319, 227] on span "Selecione o tipo de publicação" at bounding box center [329, 227] width 239 height 25
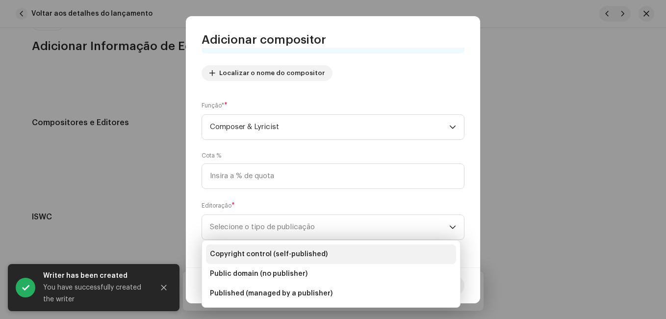
click at [320, 249] on span "Copyright control (self-published)" at bounding box center [269, 254] width 118 height 10
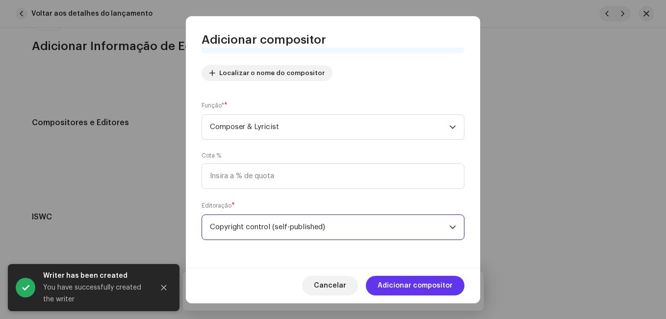
click at [404, 285] on span "Adicionar compositor" at bounding box center [415, 286] width 75 height 20
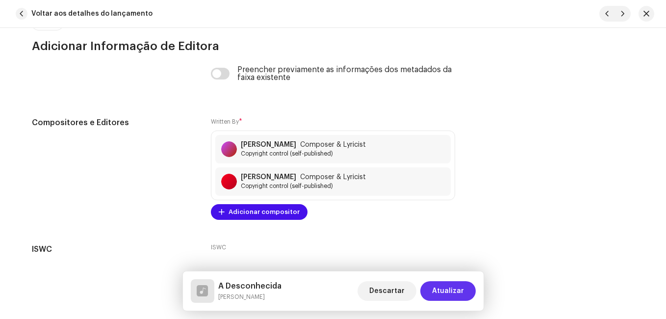
click at [442, 287] on span "Atualizar" at bounding box center [448, 291] width 32 height 20
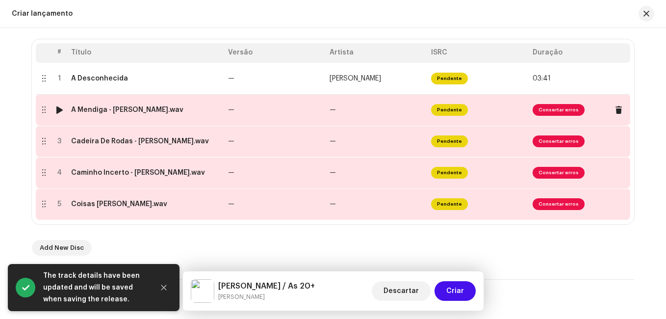
click at [315, 109] on td "—" at bounding box center [275, 109] width 102 height 31
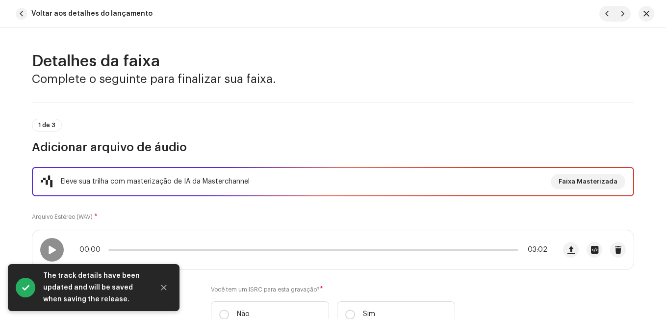
click at [306, 128] on div "1 de 3 Adicionar arquivo de áudio" at bounding box center [333, 137] width 602 height 36
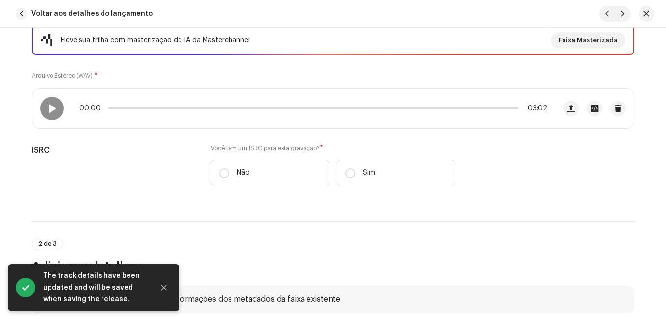
scroll to position [147, 0]
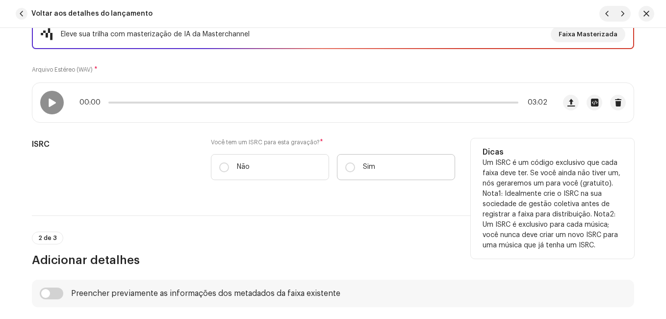
click at [357, 166] on label "Sim" at bounding box center [396, 167] width 118 height 26
click at [355, 166] on input "Sim" at bounding box center [350, 167] width 10 height 10
radio input "true"
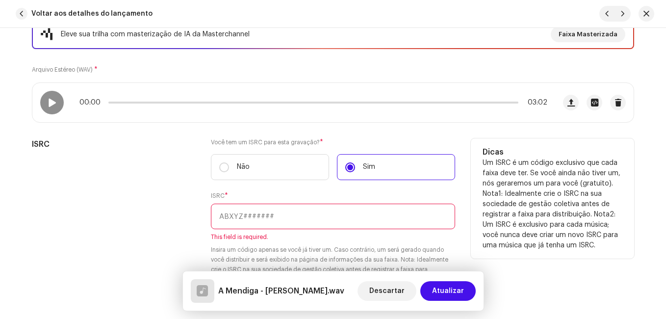
paste input "NL-8RL-24-55910"
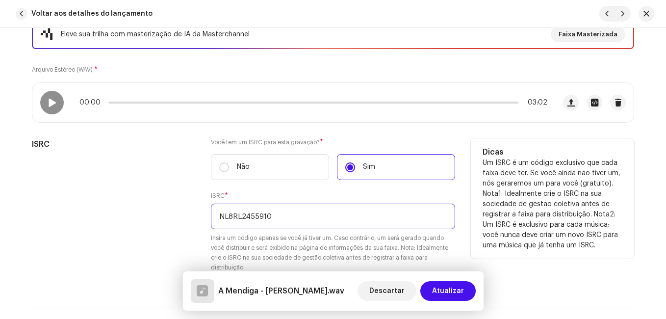
type input "NL8RL2455910"
click at [164, 147] on h5 "ISRC" at bounding box center [113, 144] width 163 height 12
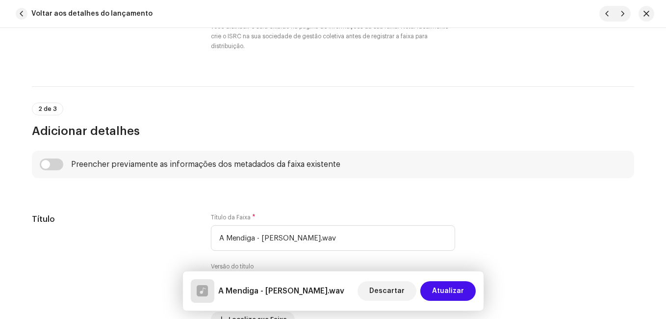
scroll to position [392, 0]
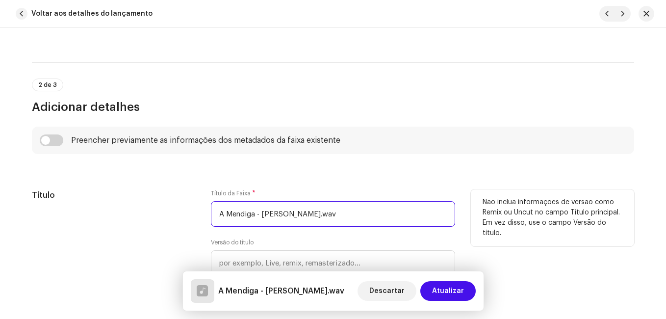
drag, startPoint x: 253, startPoint y: 213, endPoint x: 358, endPoint y: 221, distance: 105.2
click at [358, 221] on input "A Mendiga - [PERSON_NAME].wav" at bounding box center [333, 214] width 244 height 26
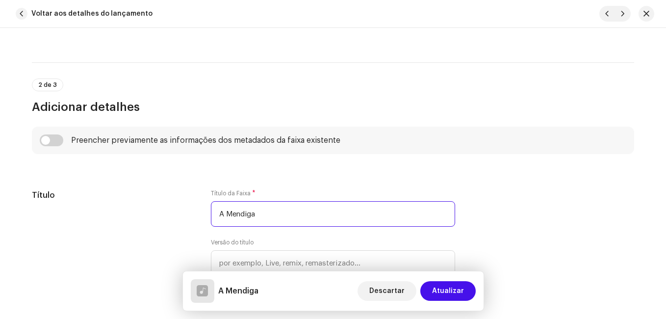
type input "A Mendiga"
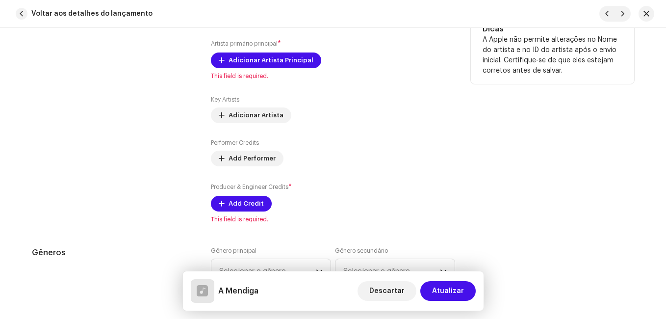
scroll to position [687, 0]
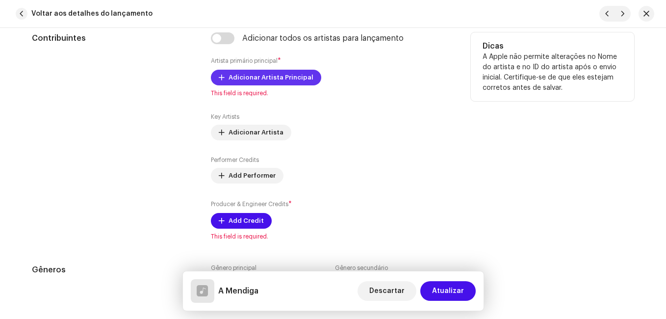
click at [251, 79] on span "Adicionar Artista Principal" at bounding box center [271, 78] width 85 height 20
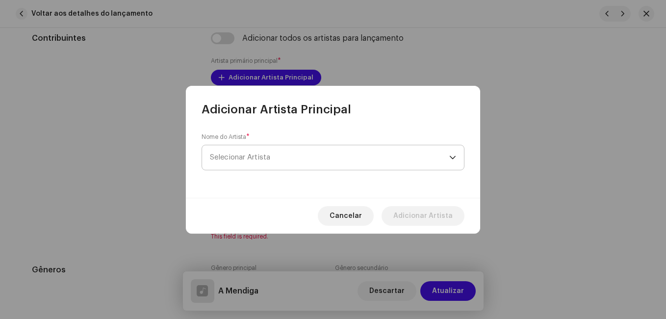
click at [262, 160] on span "Selecionar Artista" at bounding box center [240, 157] width 60 height 7
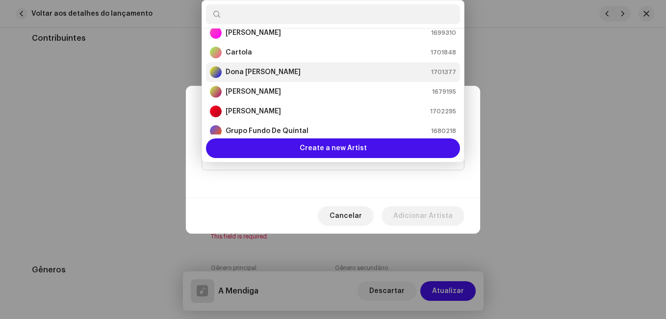
scroll to position [65, 0]
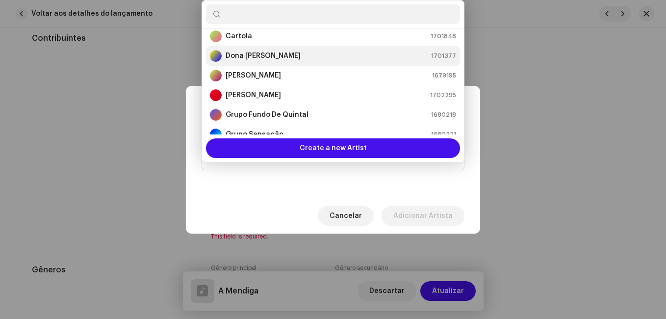
click at [281, 96] on strong "[PERSON_NAME]" at bounding box center [253, 95] width 55 height 10
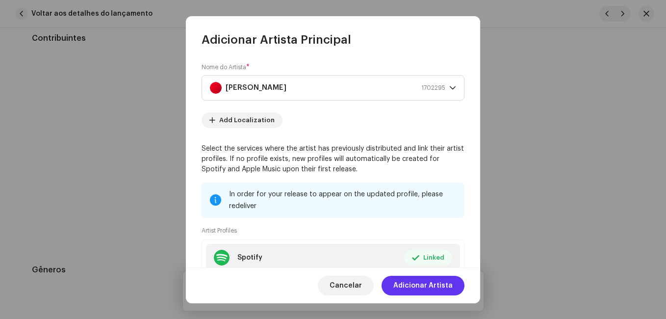
click at [441, 281] on span "Adicionar Artista" at bounding box center [422, 286] width 59 height 20
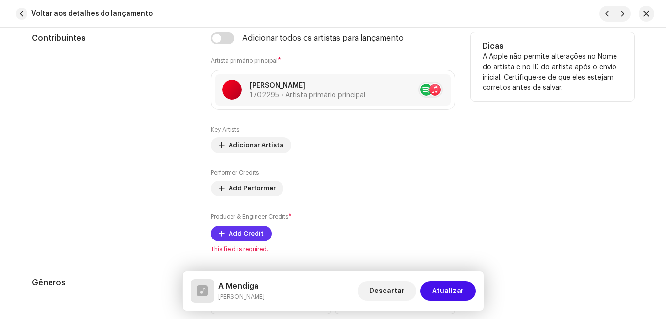
click at [254, 232] on span "Add Credit" at bounding box center [246, 234] width 35 height 20
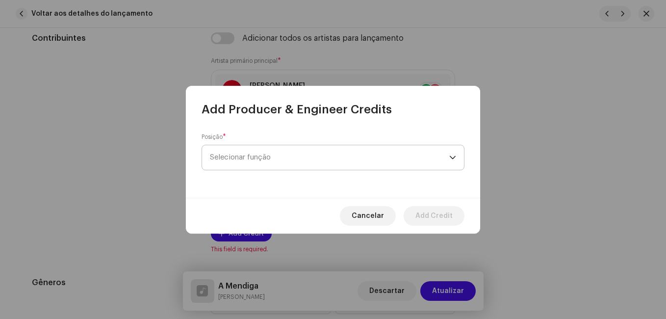
click at [270, 162] on span "Selecionar função" at bounding box center [329, 157] width 239 height 25
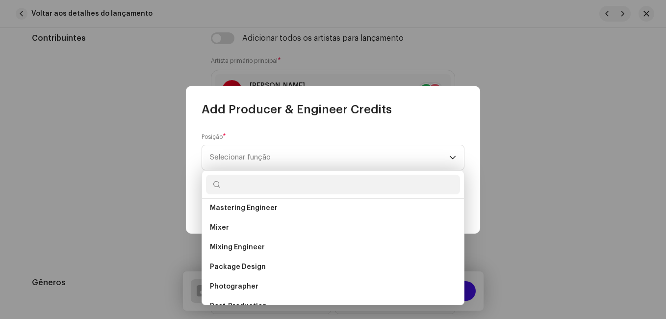
scroll to position [343, 0]
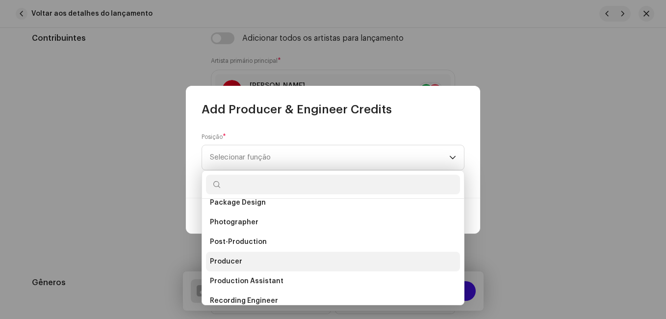
click at [256, 259] on li "Producer" at bounding box center [333, 262] width 254 height 20
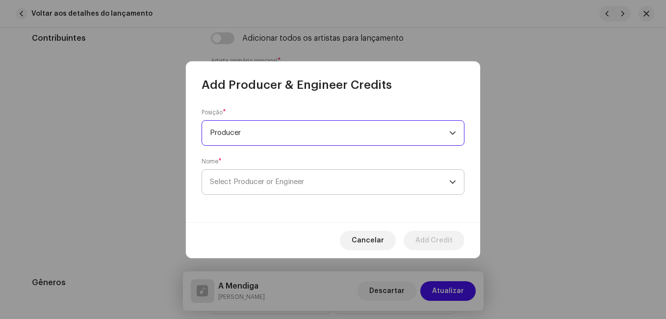
click at [340, 182] on span "Select Producer or Engineer" at bounding box center [329, 182] width 239 height 25
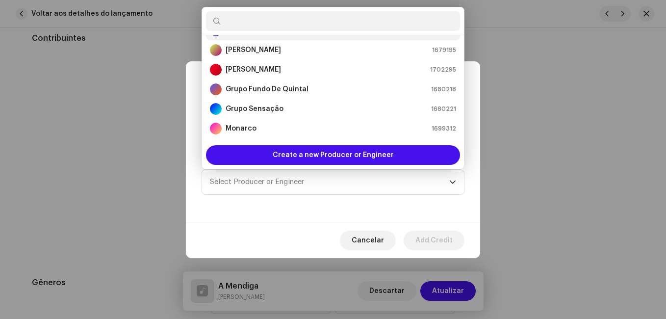
scroll to position [98, 0]
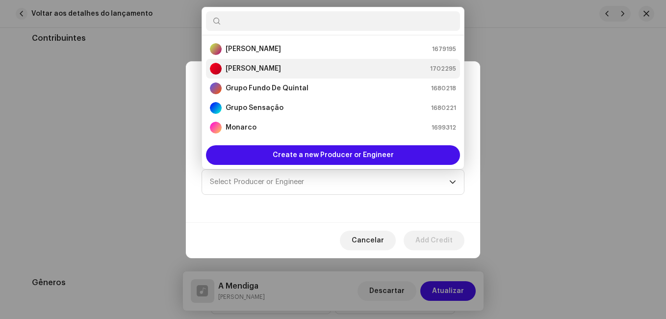
click at [323, 72] on div "[PERSON_NAME] 1702295" at bounding box center [333, 69] width 246 height 12
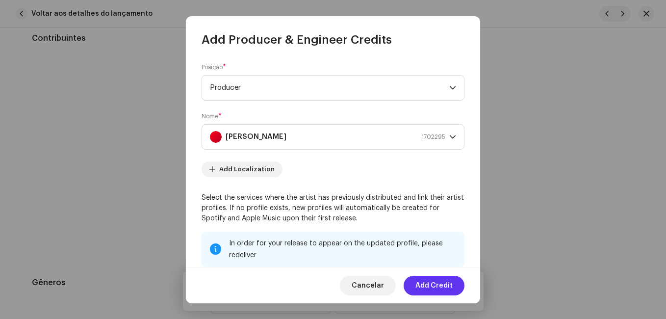
click at [451, 285] on span "Add Credit" at bounding box center [433, 286] width 37 height 20
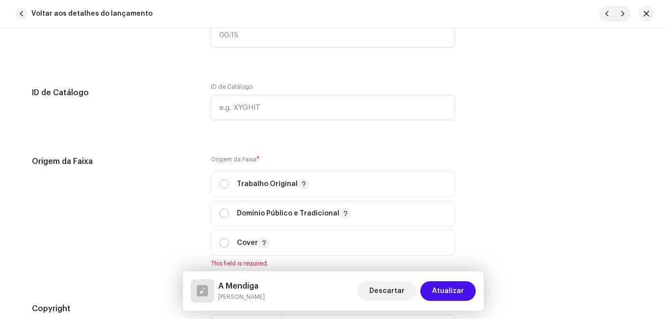
scroll to position [1226, 0]
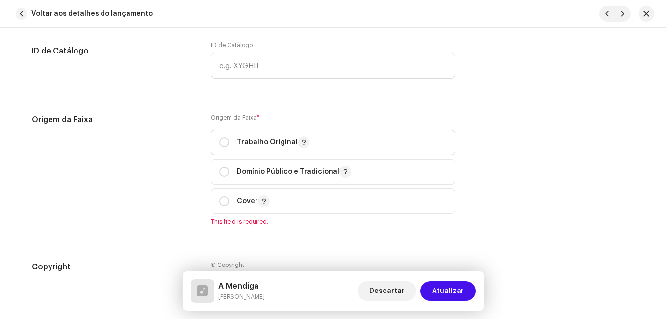
click at [284, 143] on p "Trabalho Original" at bounding box center [273, 142] width 73 height 12
radio input "true"
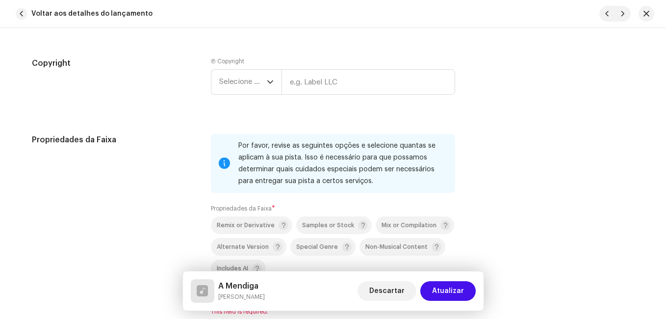
scroll to position [1422, 0]
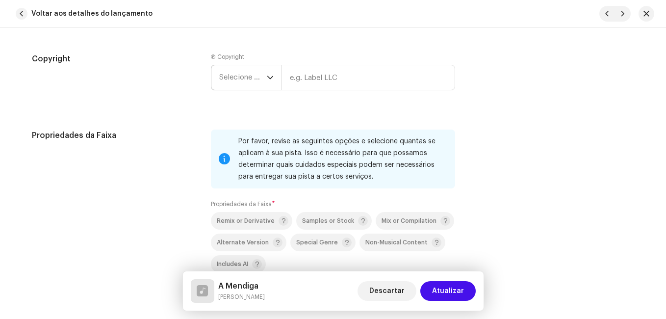
click at [268, 76] on icon "dropdown trigger" at bounding box center [270, 77] width 7 height 7
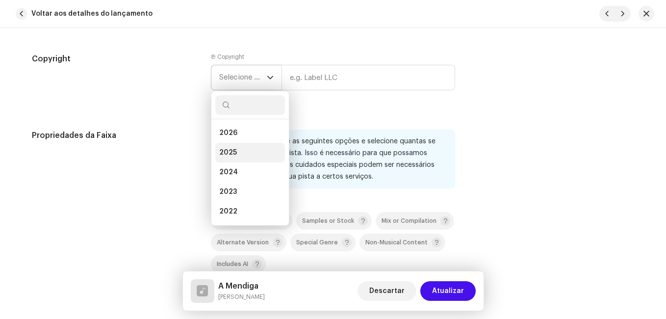
click at [247, 148] on li "2025" at bounding box center [250, 153] width 70 height 20
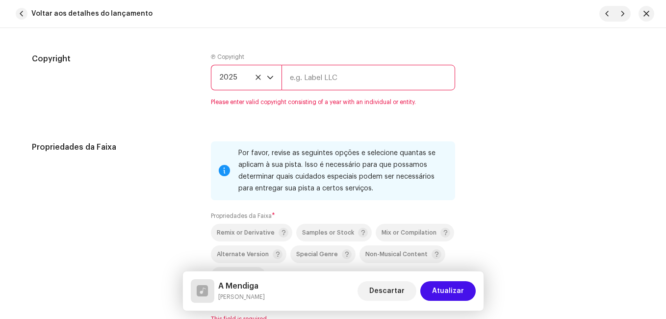
click at [324, 75] on input "text" at bounding box center [368, 78] width 174 height 26
type input "Impact Music"
type input "00:15"
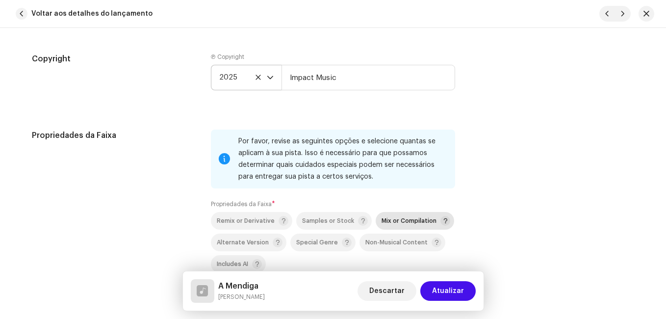
click at [393, 221] on span "Mix or Compilation" at bounding box center [409, 221] width 55 height 6
click at [194, 204] on div "Propriedades da Faixa Por favor, revise as seguintes opções e selecione quantas…" at bounding box center [333, 219] width 602 height 181
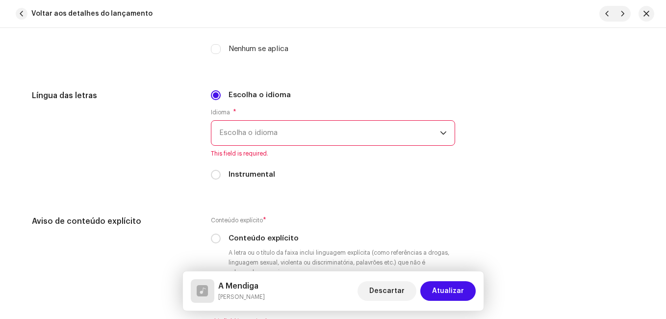
scroll to position [1667, 0]
click at [246, 140] on span "Escolha o idioma" at bounding box center [329, 132] width 221 height 25
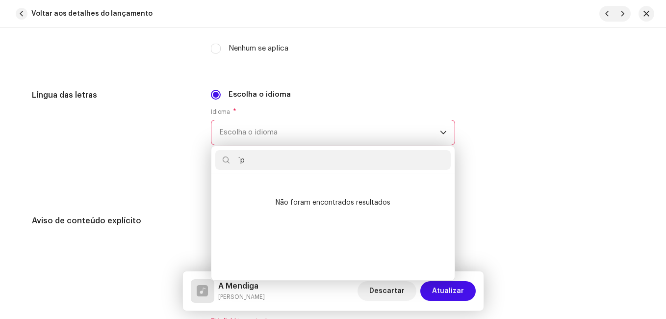
scroll to position [0, 0]
type input "´"
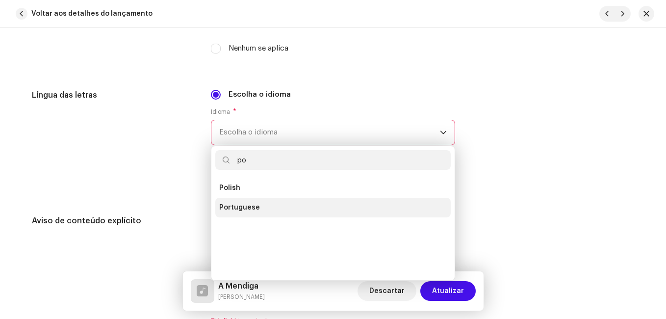
type input "po"
click at [224, 209] on span "Portuguese" at bounding box center [239, 208] width 41 height 10
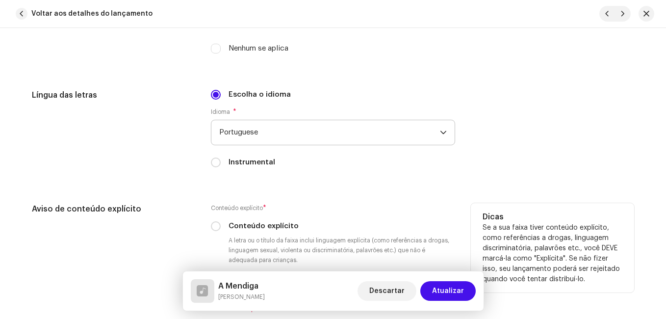
click at [174, 206] on h5 "Aviso de conteúdo explícito" at bounding box center [113, 209] width 163 height 12
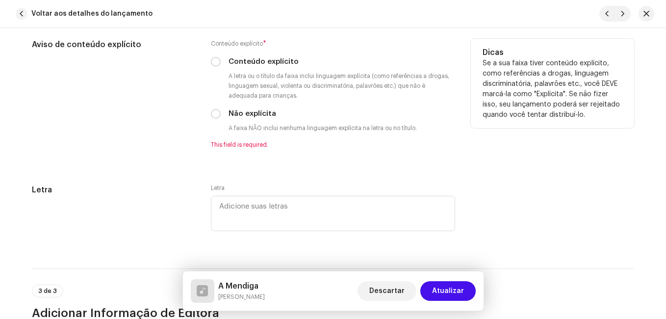
scroll to position [1864, 0]
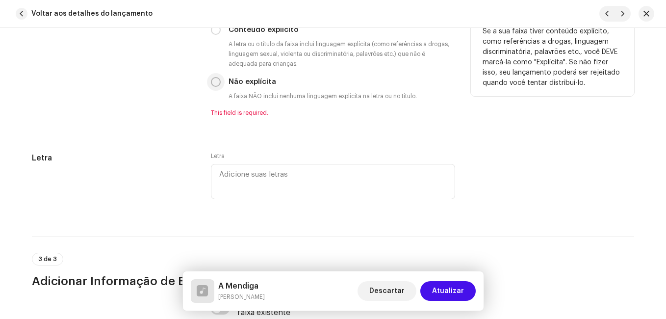
click at [213, 84] on input "Não explícita" at bounding box center [216, 82] width 10 height 10
radio input "true"
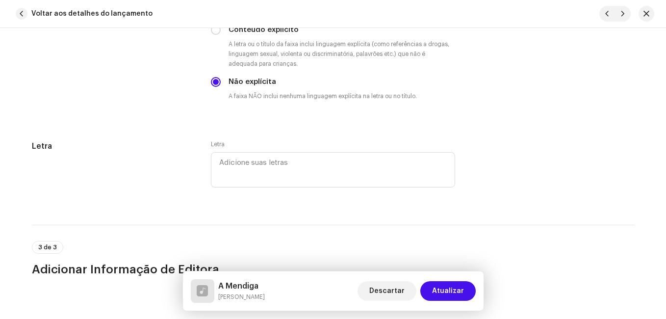
click at [166, 115] on div "Aviso de conteúdo explícito" at bounding box center [113, 62] width 163 height 110
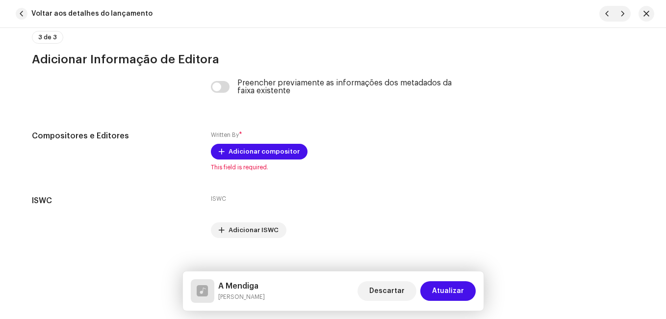
scroll to position [2087, 0]
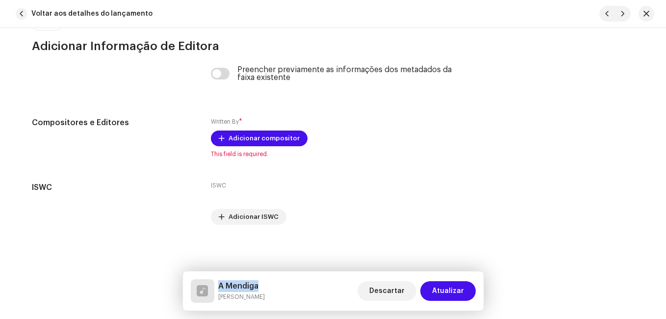
drag, startPoint x: 219, startPoint y: 284, endPoint x: 278, endPoint y: 280, distance: 59.0
click at [278, 280] on div "A Mendiga [PERSON_NAME] Descartar Atualizar" at bounding box center [333, 291] width 285 height 24
copy h5 "A Mendiga"
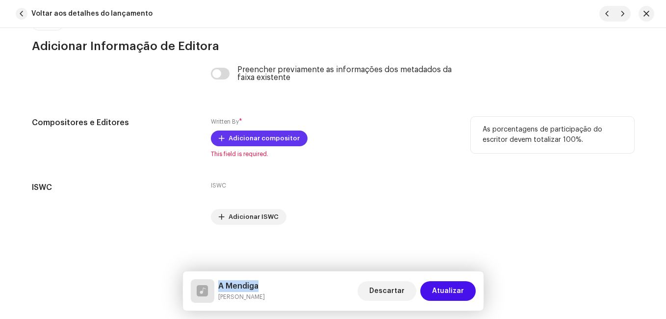
click at [288, 142] on span "Adicionar compositor" at bounding box center [264, 138] width 71 height 20
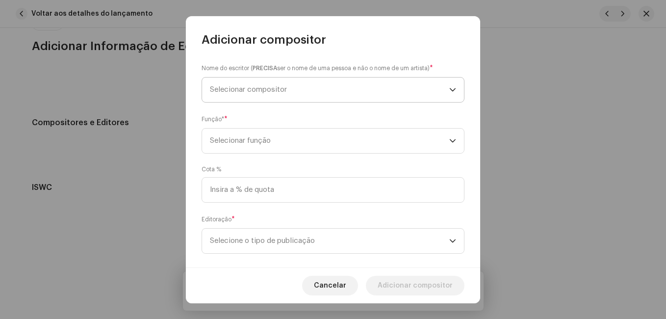
click at [321, 97] on span "Selecionar compositor" at bounding box center [329, 89] width 239 height 25
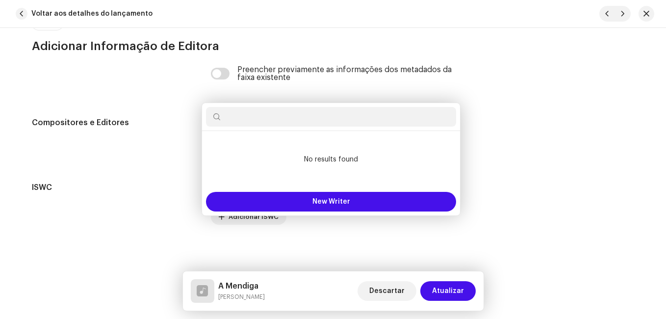
click at [140, 128] on div "Adicionar compositor Nome do escritor ( PRECISA ser o nome de uma pessoa e não …" at bounding box center [333, 159] width 666 height 319
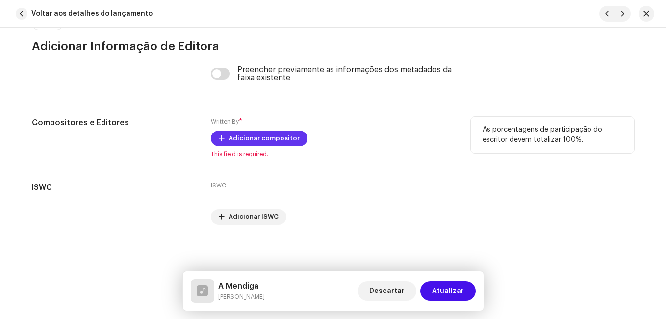
click at [271, 140] on span "Adicionar compositor" at bounding box center [264, 138] width 71 height 20
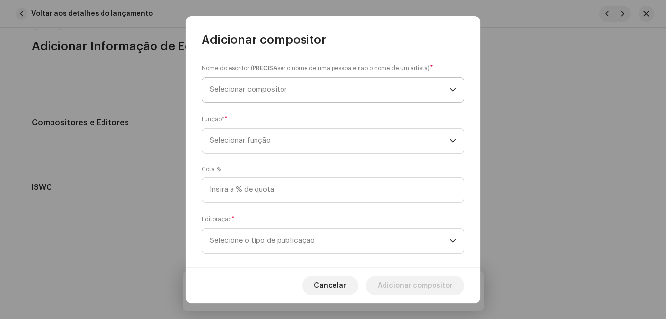
click at [306, 83] on span "Selecionar compositor" at bounding box center [329, 89] width 239 height 25
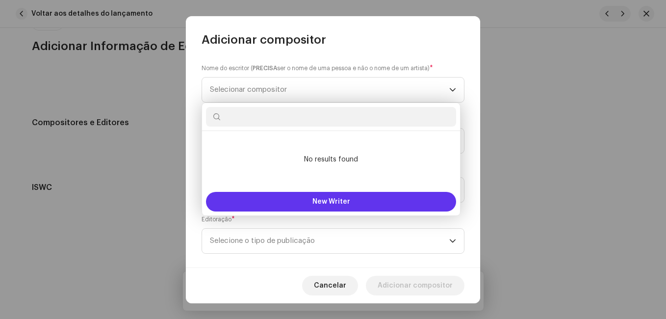
click at [298, 205] on button "New Writer" at bounding box center [331, 202] width 250 height 20
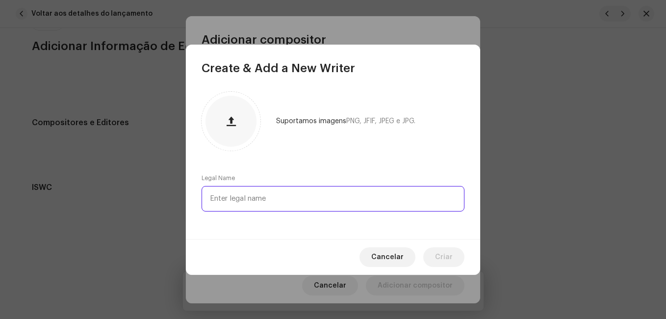
paste input "I. PintoSergio Longue"
drag, startPoint x: 235, startPoint y: 197, endPoint x: 301, endPoint y: 205, distance: 65.7
click at [301, 205] on input "I. PintoSergio Longue" at bounding box center [333, 199] width 263 height 26
type input "I. Pinto"
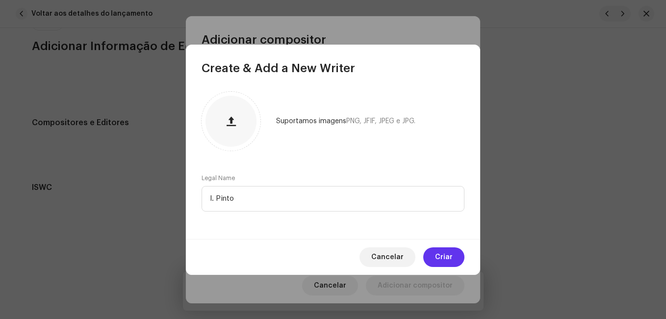
click at [446, 260] on span "Criar" at bounding box center [444, 257] width 18 height 20
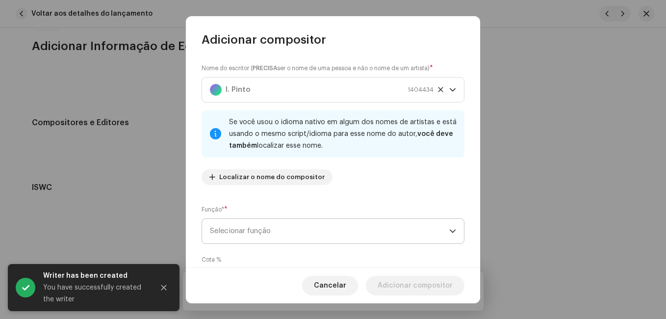
click at [389, 228] on span "Selecionar função" at bounding box center [329, 231] width 239 height 25
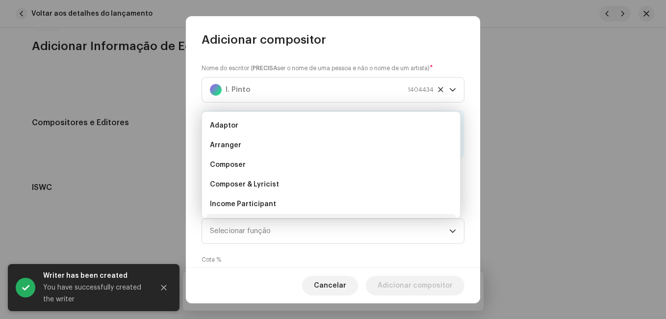
scroll to position [16, 0]
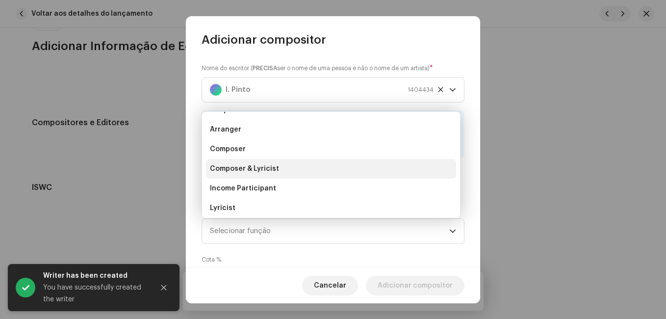
click at [328, 174] on li "Composer & Lyricist" at bounding box center [331, 169] width 250 height 20
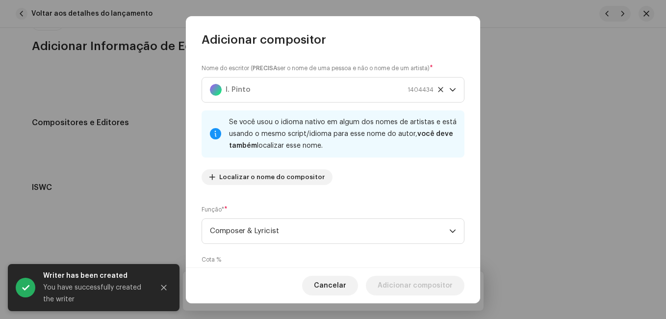
click at [333, 187] on div "Nome do escritor ( PRECISA ser o nome de uma pessoa e não o nome de um artista)…" at bounding box center [333, 127] width 263 height 129
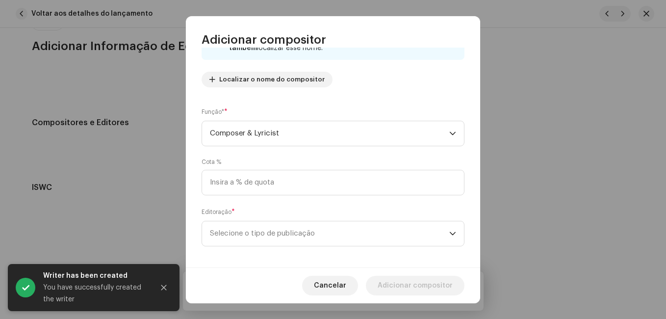
scroll to position [104, 0]
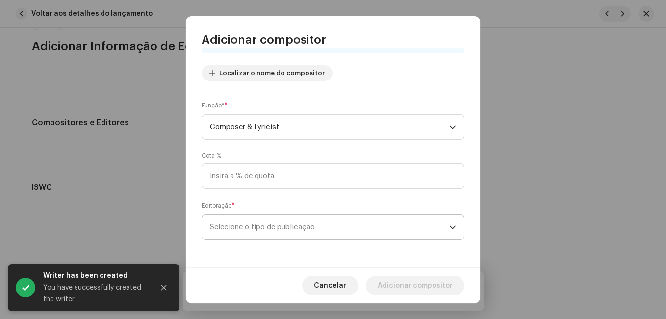
click at [324, 227] on span "Selecione o tipo de publicação" at bounding box center [329, 227] width 239 height 25
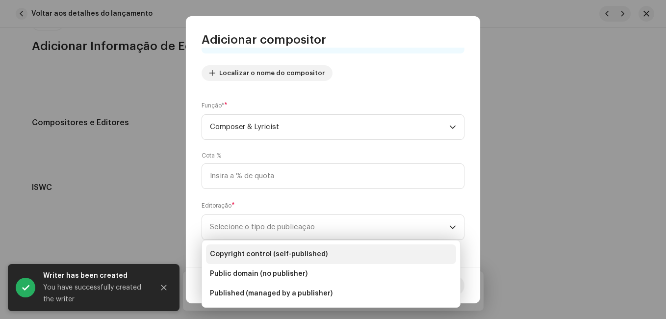
click at [333, 252] on li "Copyright control (self-published)" at bounding box center [331, 254] width 250 height 20
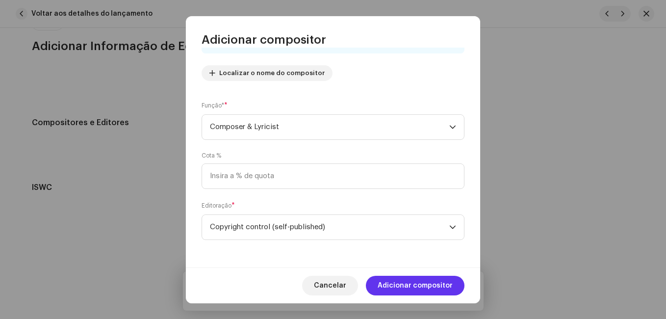
click at [413, 290] on span "Adicionar compositor" at bounding box center [415, 286] width 75 height 20
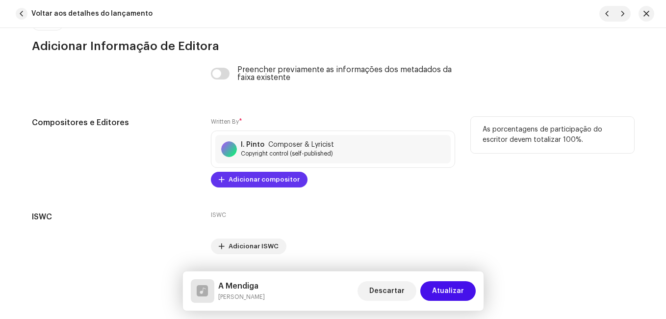
click at [252, 181] on span "Adicionar compositor" at bounding box center [264, 180] width 71 height 20
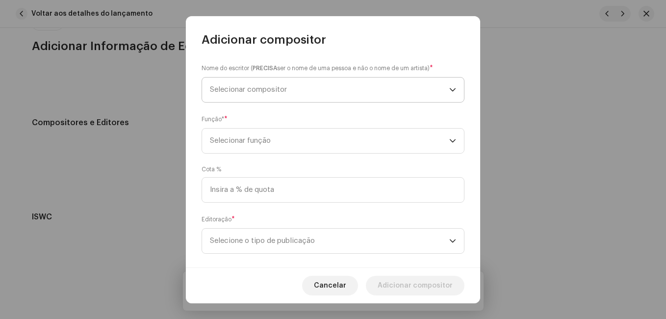
click at [303, 87] on span "Selecionar compositor" at bounding box center [329, 89] width 239 height 25
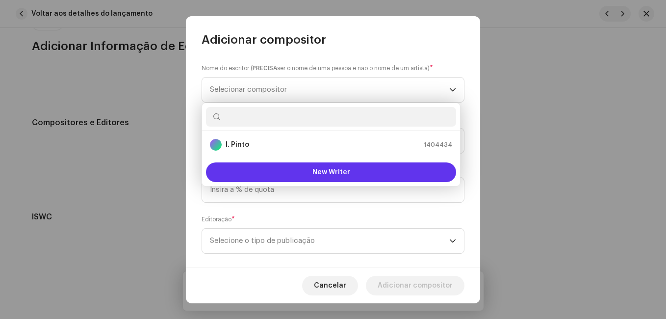
click at [281, 170] on button "New Writer" at bounding box center [331, 172] width 250 height 20
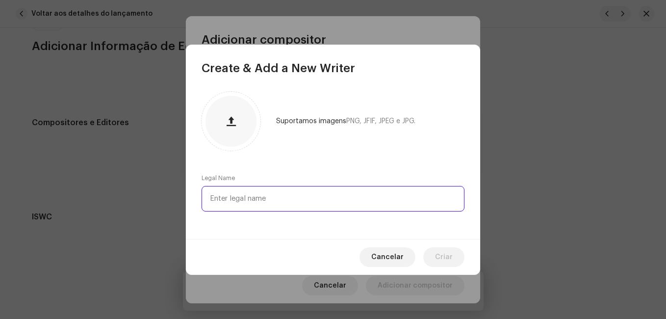
paste input "[PERSON_NAME]"
type input "[PERSON_NAME]"
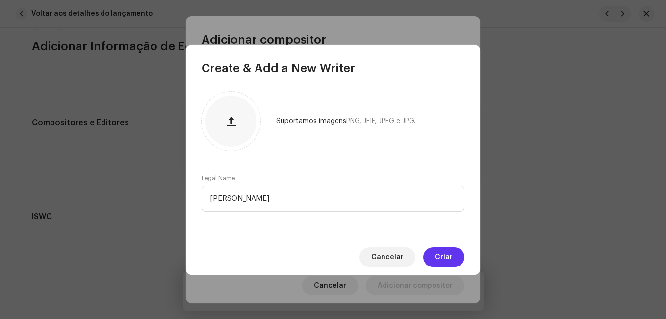
click at [443, 258] on span "Criar" at bounding box center [444, 257] width 18 height 20
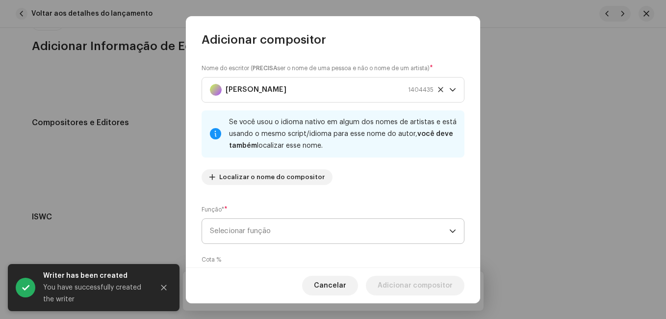
click at [356, 227] on span "Selecionar função" at bounding box center [329, 231] width 239 height 25
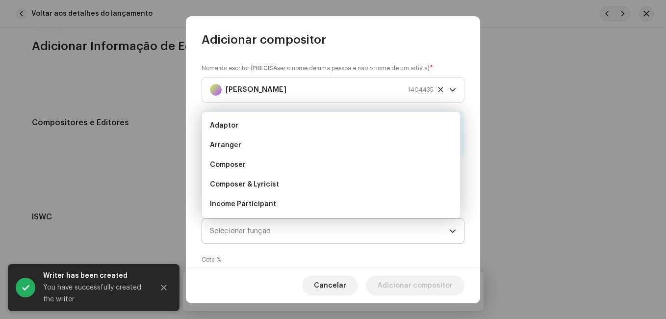
scroll to position [16, 0]
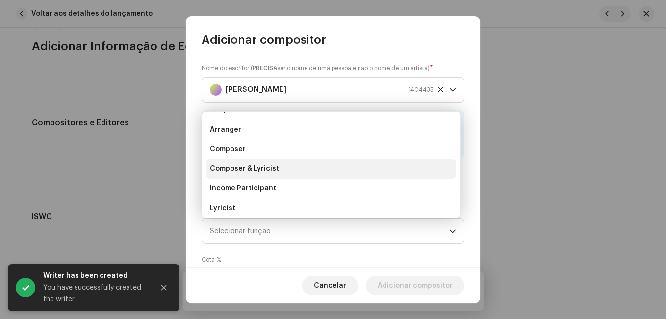
click at [352, 174] on li "Composer & Lyricist" at bounding box center [331, 169] width 250 height 20
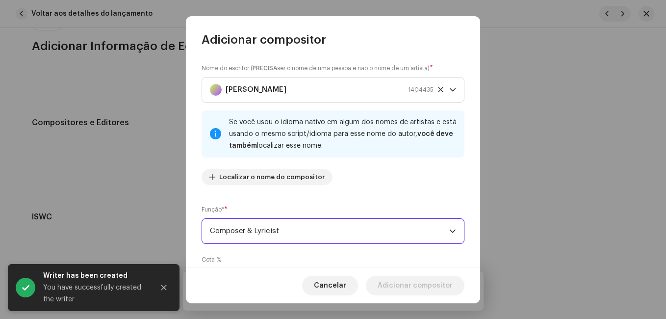
click at [367, 203] on div "Nome do escritor ( PRECISA ser o nome de uma pessoa e não o nome de um artista)…" at bounding box center [333, 158] width 294 height 220
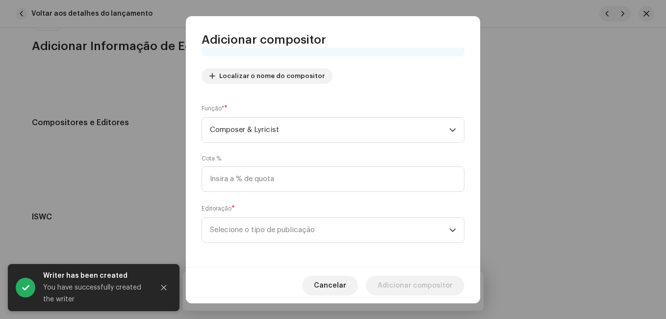
scroll to position [104, 0]
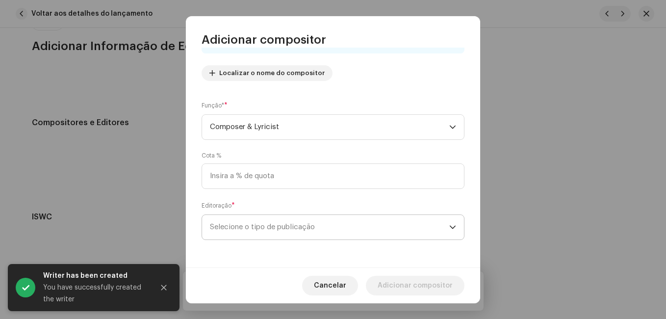
click at [357, 232] on span "Selecione o tipo de publicação" at bounding box center [329, 227] width 239 height 25
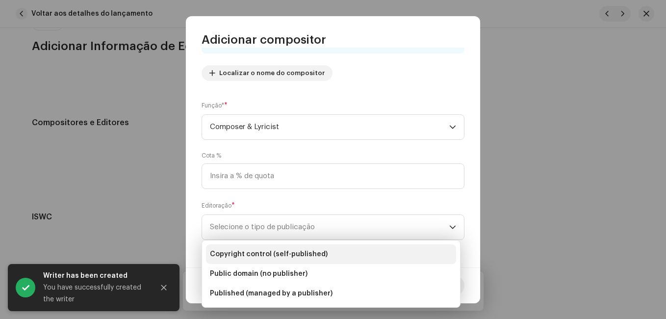
click at [351, 250] on li "Copyright control (self-published)" at bounding box center [331, 254] width 250 height 20
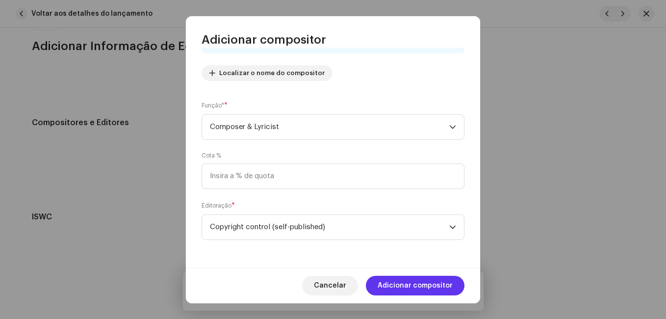
click at [397, 286] on span "Adicionar compositor" at bounding box center [415, 286] width 75 height 20
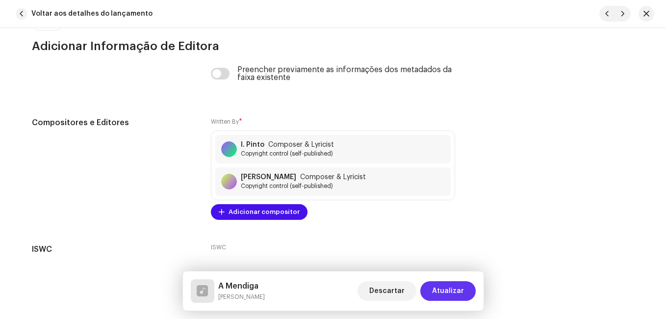
click at [454, 293] on span "Atualizar" at bounding box center [448, 291] width 32 height 20
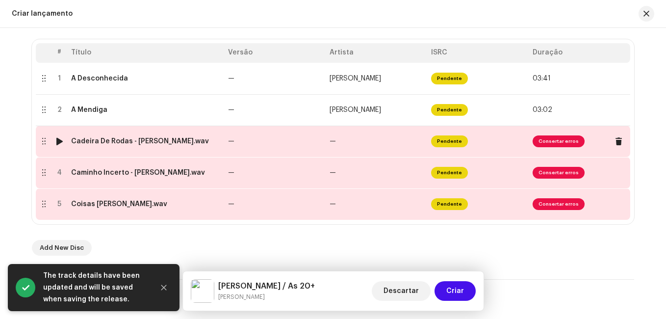
click at [359, 148] on td "—" at bounding box center [377, 141] width 102 height 31
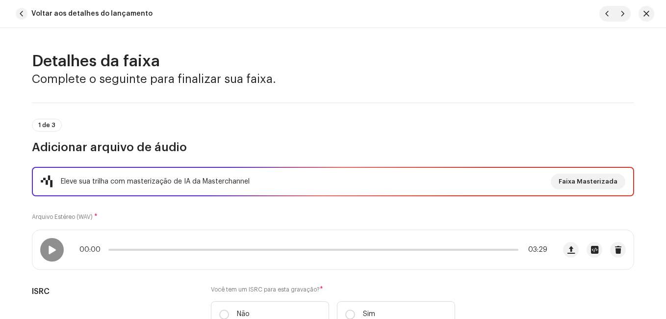
click at [264, 216] on div "Eleve sua trilha com masterização de IA da Masterchannel Faixa Masterizada Arqu…" at bounding box center [333, 253] width 602 height 172
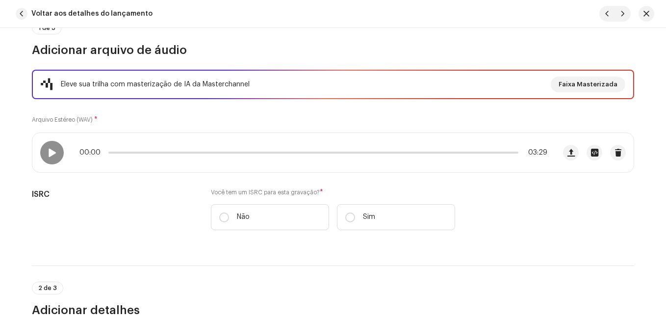
scroll to position [98, 0]
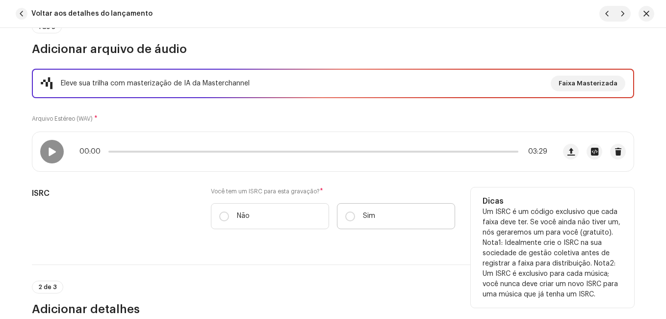
click at [368, 216] on p "Sim" at bounding box center [369, 216] width 12 height 10
click at [355, 216] on input "Sim" at bounding box center [350, 216] width 10 height 10
radio input "true"
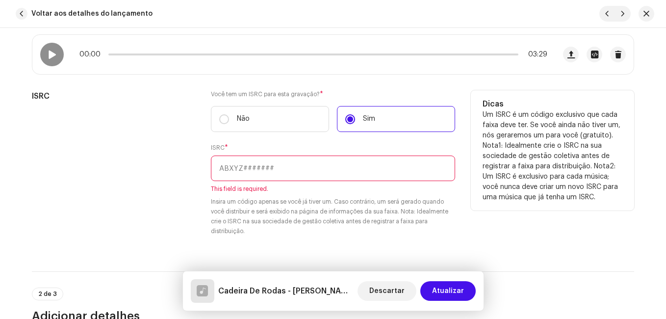
scroll to position [196, 0]
paste input "NL-8RL-24-55911"
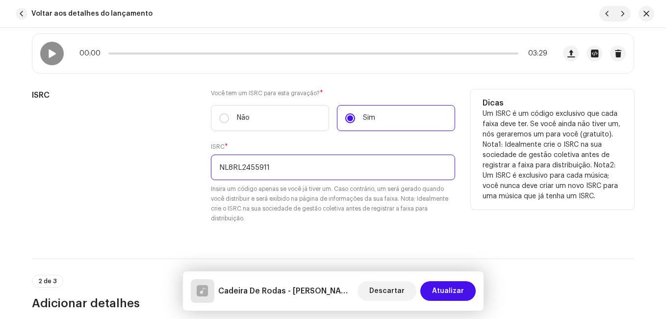
type input "NL8RL2455911"
click at [162, 128] on div "ISRC" at bounding box center [113, 162] width 163 height 146
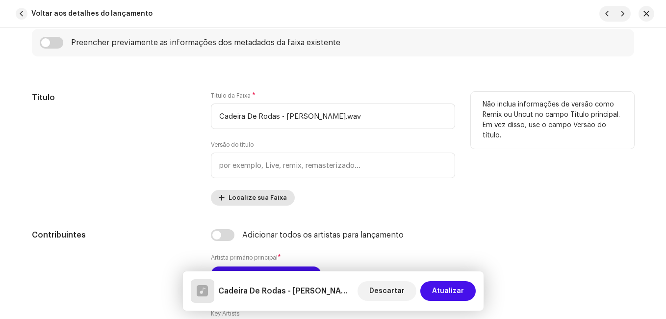
scroll to position [490, 0]
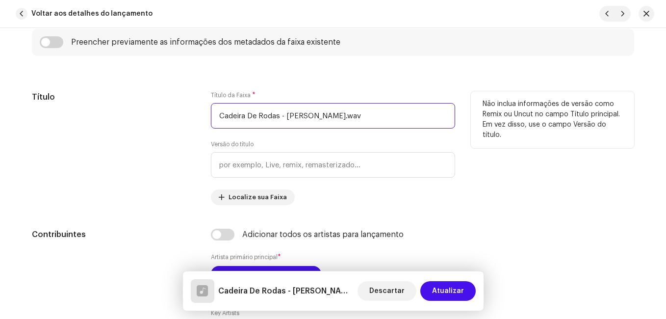
drag, startPoint x: 279, startPoint y: 117, endPoint x: 372, endPoint y: 130, distance: 94.2
click at [372, 130] on div "Título da Faixa * Cadeira De Rodas - [PERSON_NAME].wav Versão do título Localiz…" at bounding box center [333, 148] width 244 height 114
type input "Cadeira De Rodas"
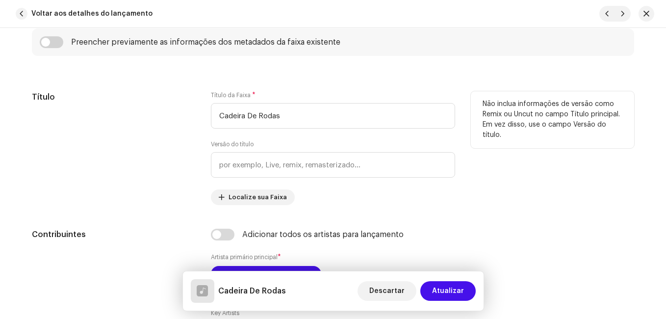
click at [134, 115] on div "Título" at bounding box center [113, 148] width 163 height 114
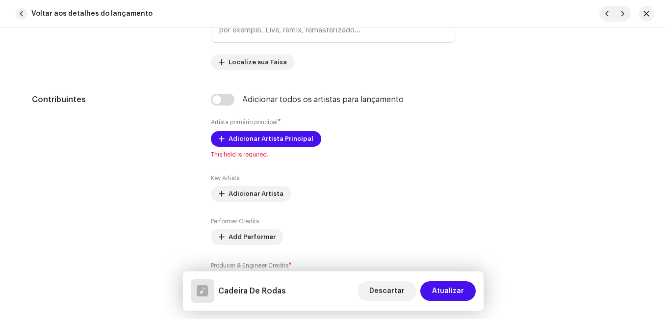
scroll to position [687, 0]
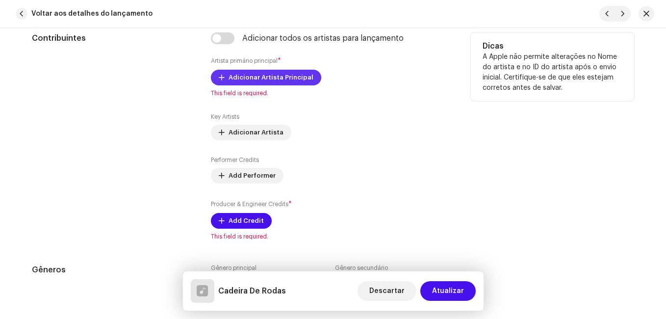
click at [275, 80] on span "Adicionar Artista Principal" at bounding box center [271, 78] width 85 height 20
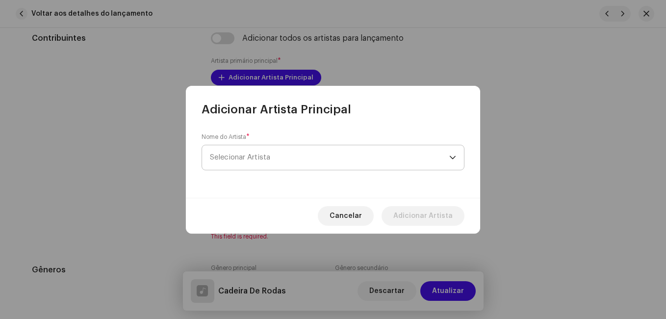
click at [272, 156] on span "Selecionar Artista" at bounding box center [329, 157] width 239 height 25
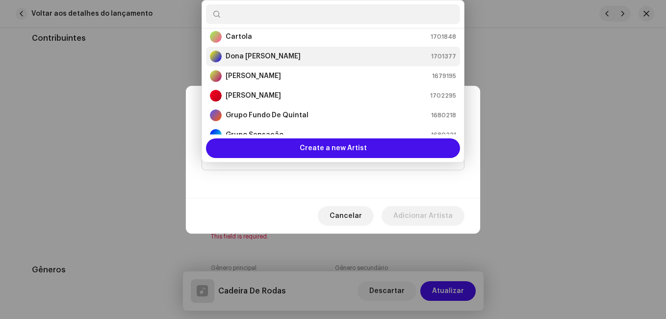
scroll to position [65, 0]
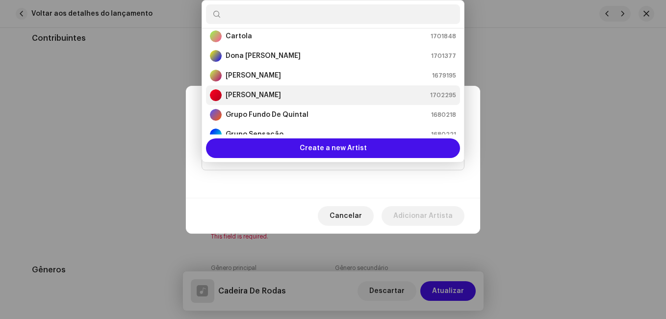
click at [281, 95] on strong "[PERSON_NAME]" at bounding box center [253, 95] width 55 height 10
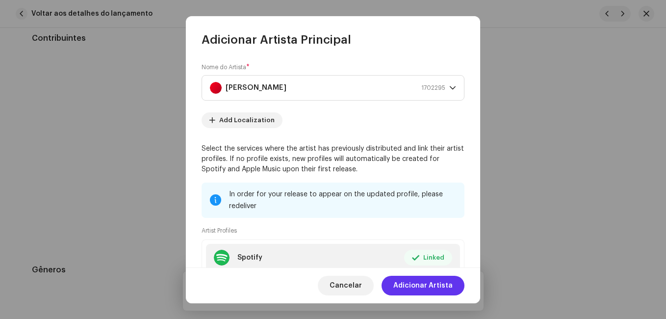
click at [434, 283] on span "Adicionar Artista" at bounding box center [422, 286] width 59 height 20
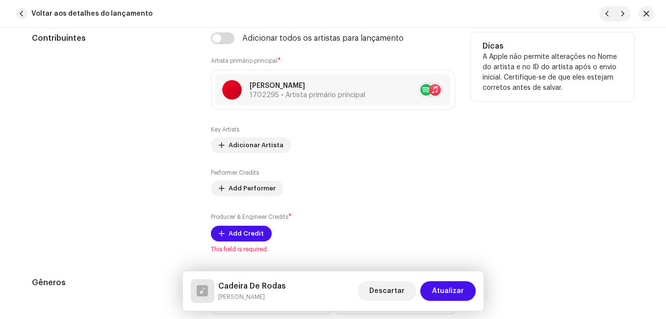
click at [177, 189] on div "Contribuintes" at bounding box center [113, 142] width 163 height 221
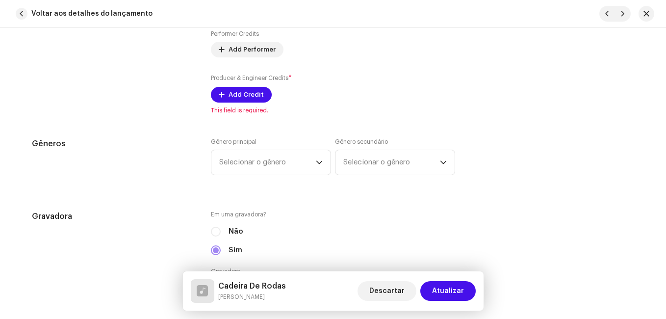
scroll to position [834, 0]
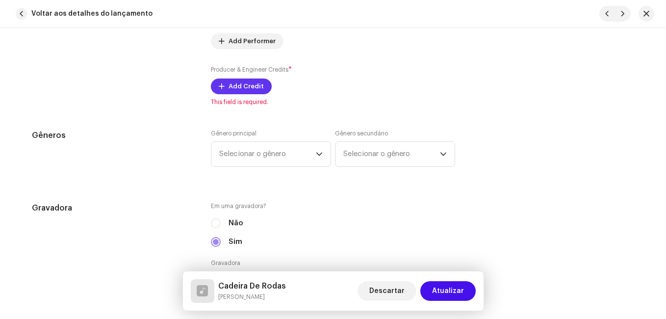
click at [230, 88] on span "Add Credit" at bounding box center [246, 87] width 35 height 20
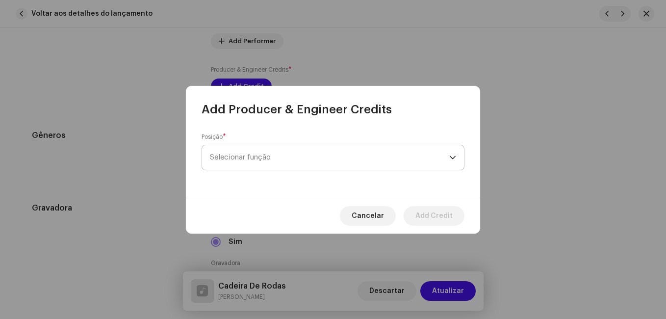
click at [280, 164] on span "Selecionar função" at bounding box center [329, 157] width 239 height 25
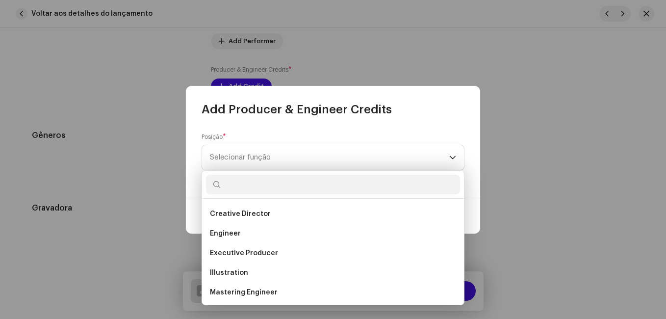
scroll to position [391, 0]
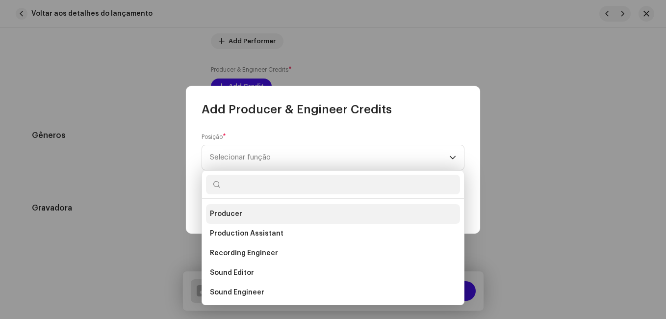
click at [257, 214] on li "Producer" at bounding box center [333, 214] width 254 height 20
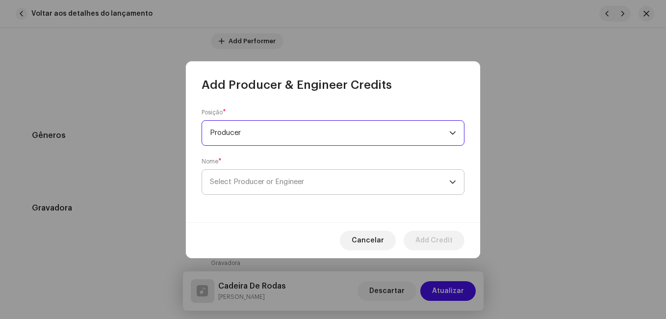
click at [264, 178] on span "Select Producer or Engineer" at bounding box center [257, 181] width 94 height 7
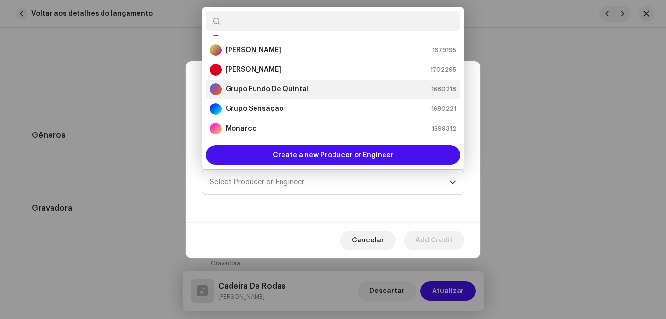
scroll to position [98, 0]
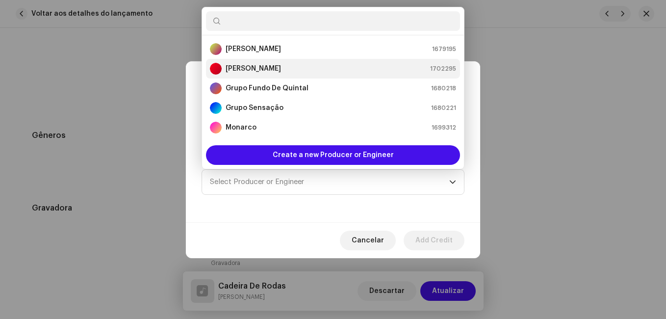
click at [291, 63] on div "[PERSON_NAME] 1702295" at bounding box center [333, 69] width 246 height 12
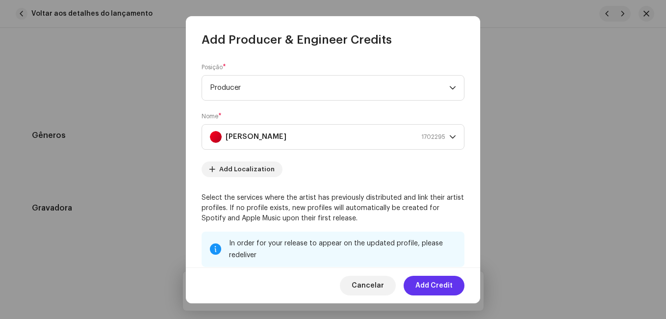
click at [438, 281] on span "Add Credit" at bounding box center [433, 286] width 37 height 20
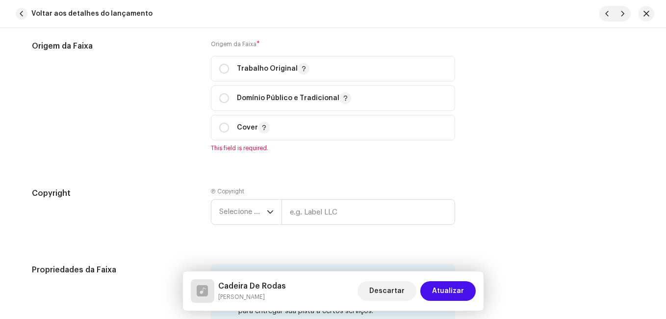
scroll to position [1305, 0]
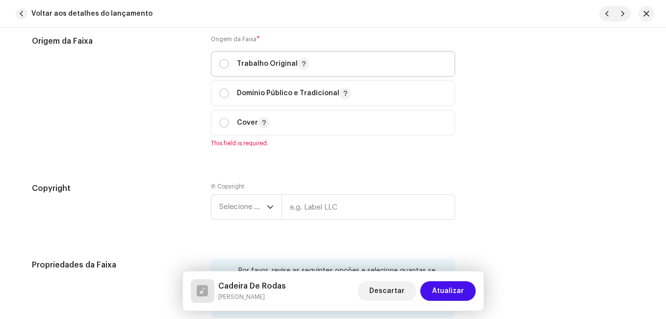
click at [241, 64] on p "Trabalho Original" at bounding box center [273, 64] width 73 height 12
radio input "true"
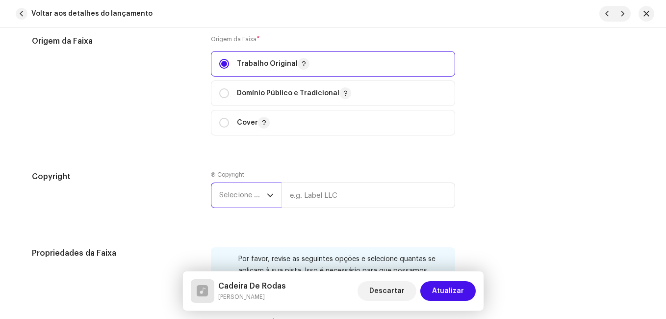
click at [251, 201] on span "Selecione o ano" at bounding box center [243, 195] width 48 height 25
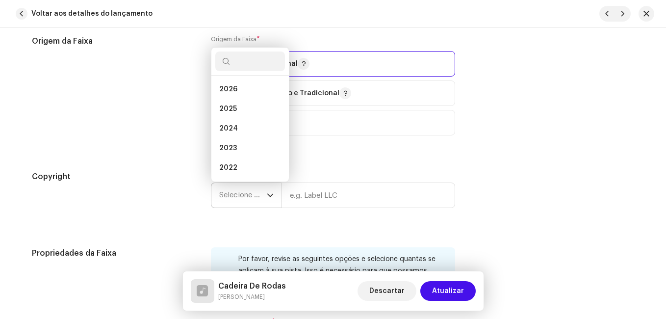
scroll to position [16, 0]
click at [242, 91] on li "2025" at bounding box center [250, 93] width 70 height 20
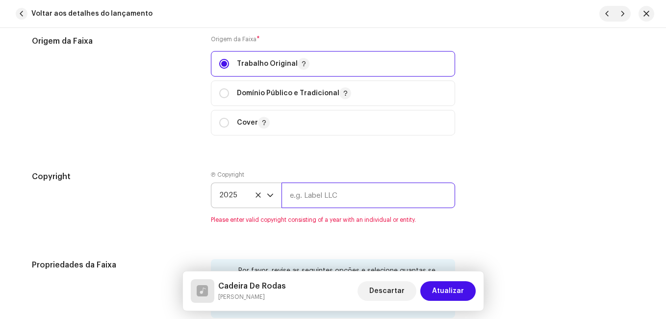
click at [310, 194] on input "text" at bounding box center [368, 195] width 174 height 26
type input "Impact Music"
type input "00:15"
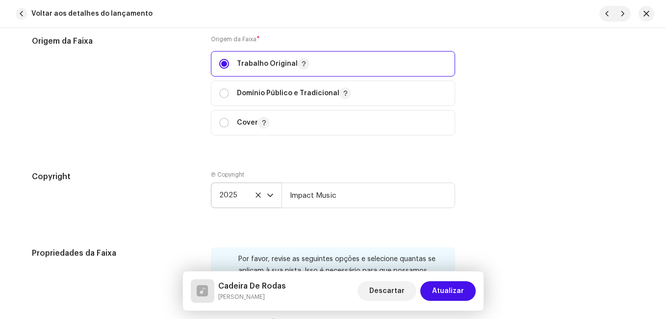
click at [192, 143] on div "Origem da Faixa" at bounding box center [113, 91] width 163 height 112
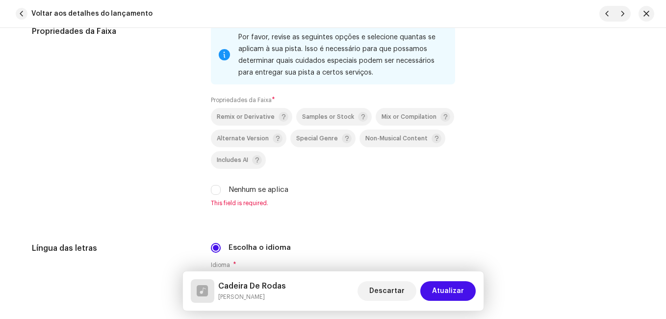
scroll to position [1550, 0]
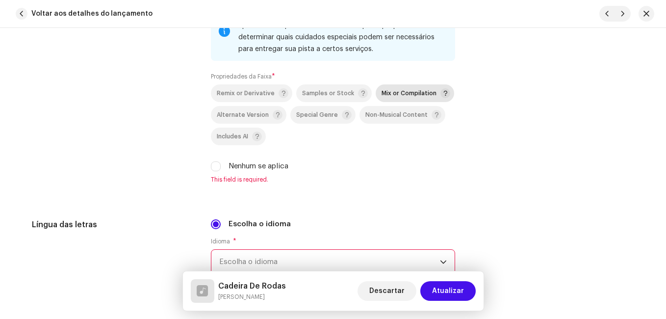
click at [402, 96] on span "Mix or Compilation" at bounding box center [409, 93] width 55 height 6
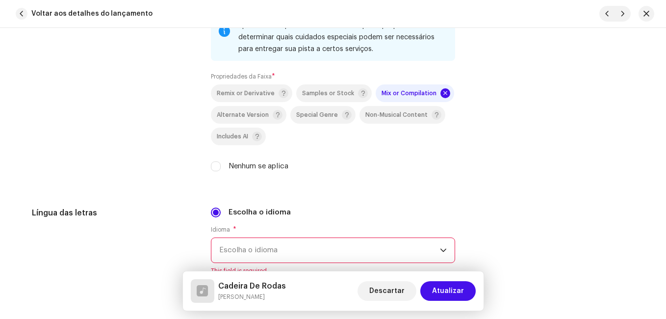
click at [170, 155] on div "Propriedades da Faixa" at bounding box center [113, 92] width 163 height 181
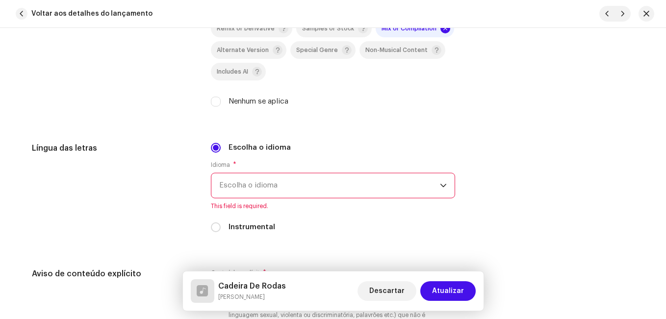
scroll to position [1746, 0]
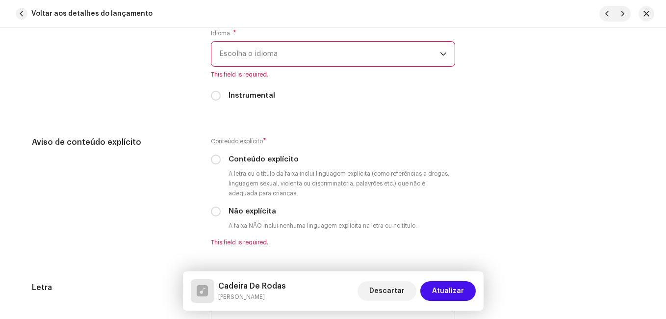
click at [293, 60] on span "Escolha o idioma" at bounding box center [329, 54] width 221 height 25
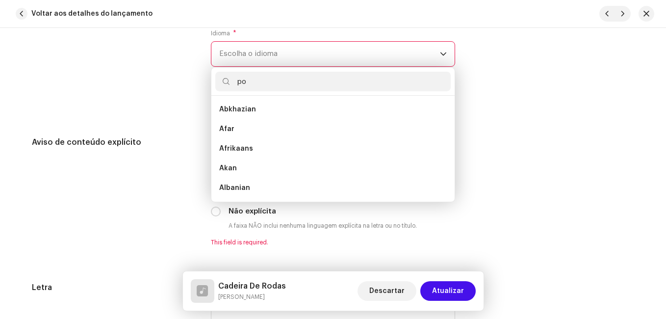
scroll to position [0, 0]
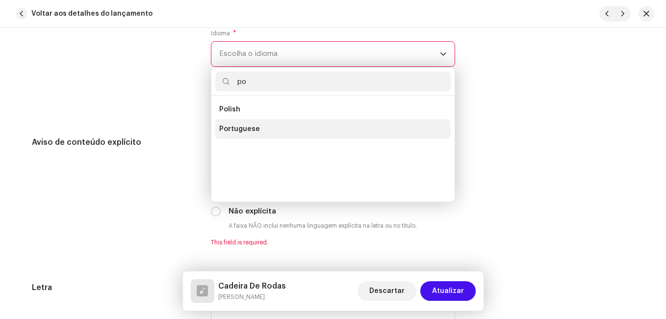
type input "po"
click at [249, 131] on span "Portuguese" at bounding box center [239, 129] width 41 height 10
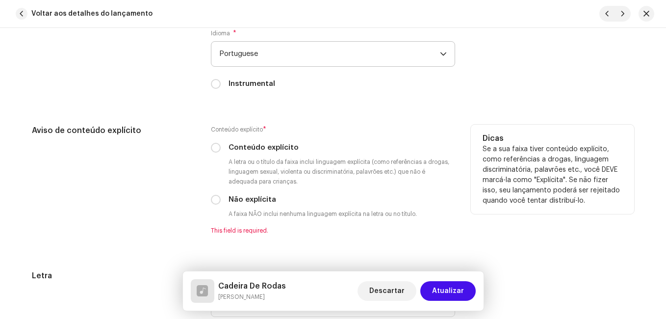
click at [215, 205] on div "Não explícita" at bounding box center [333, 199] width 244 height 11
click at [214, 197] on input "Não explícita" at bounding box center [216, 200] width 10 height 10
radio input "true"
click at [179, 201] on div "Aviso de conteúdo explícito" at bounding box center [113, 180] width 163 height 110
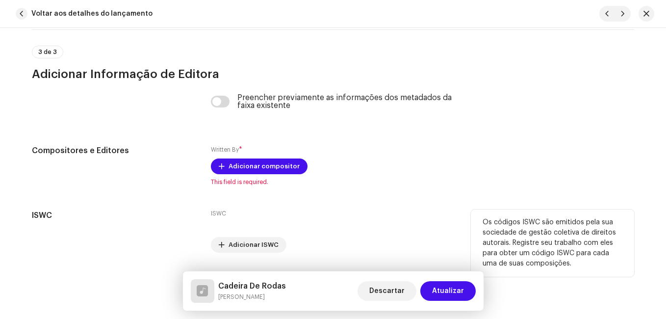
scroll to position [2087, 0]
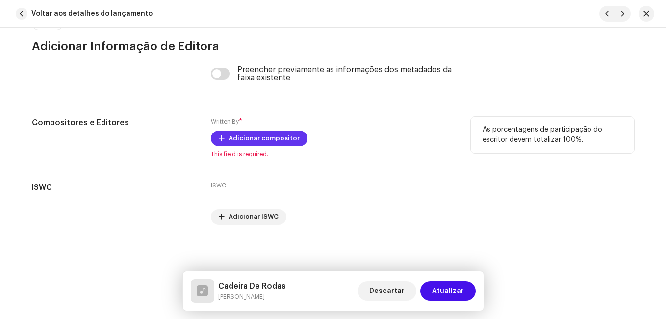
click at [289, 140] on span "Adicionar compositor" at bounding box center [264, 138] width 71 height 20
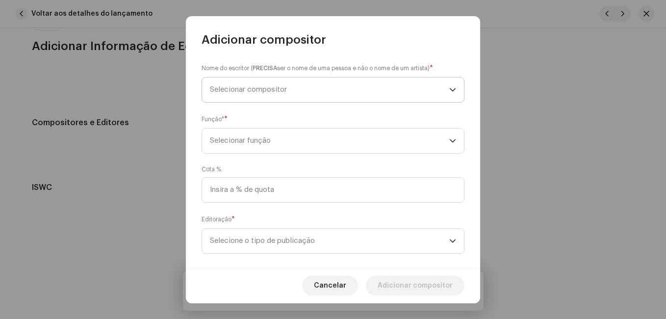
click at [298, 95] on span "Selecionar compositor" at bounding box center [329, 89] width 239 height 25
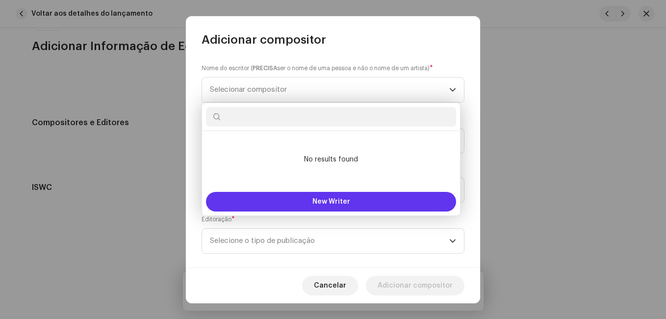
click at [298, 198] on button "New Writer" at bounding box center [331, 202] width 250 height 20
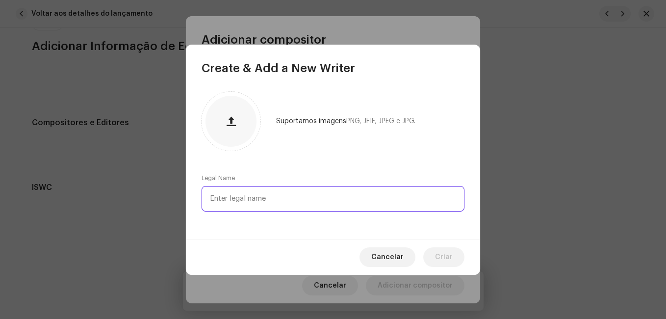
paste input "[PERSON_NAME]"
drag, startPoint x: 273, startPoint y: 197, endPoint x: 320, endPoint y: 202, distance: 47.3
click at [320, 202] on input "[PERSON_NAME]" at bounding box center [333, 199] width 263 height 26
type input "[PERSON_NAME]"
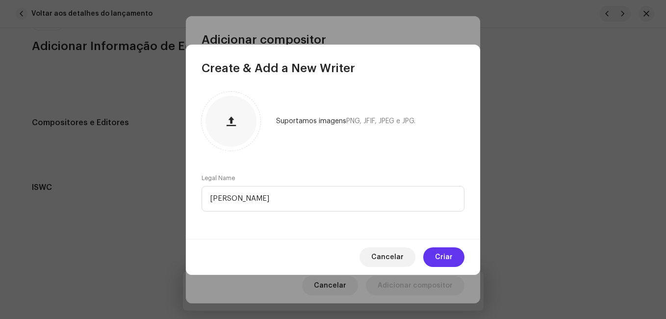
click at [436, 254] on span "Criar" at bounding box center [444, 257] width 18 height 20
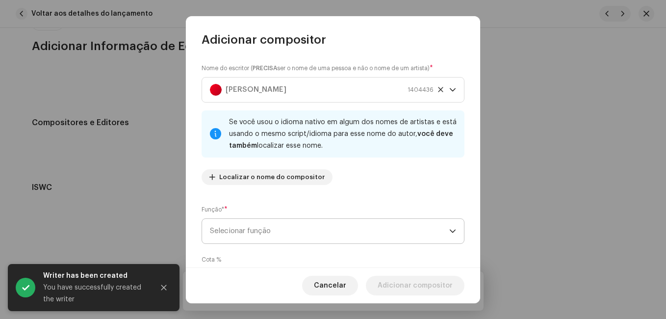
click at [302, 229] on span "Selecionar função" at bounding box center [329, 231] width 239 height 25
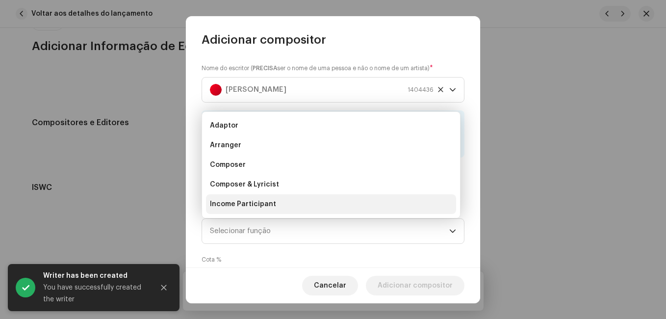
scroll to position [16, 0]
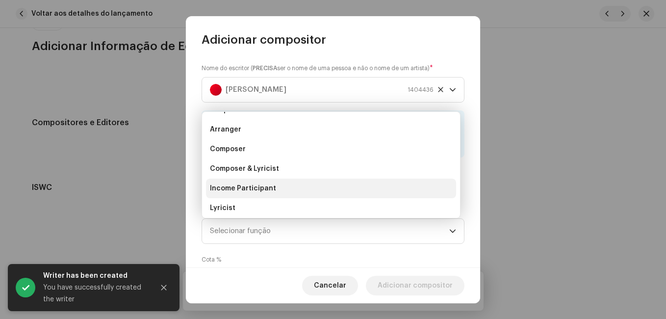
drag, startPoint x: 306, startPoint y: 171, endPoint x: 315, endPoint y: 188, distance: 19.1
click at [308, 174] on li "Composer & Lyricist" at bounding box center [331, 169] width 250 height 20
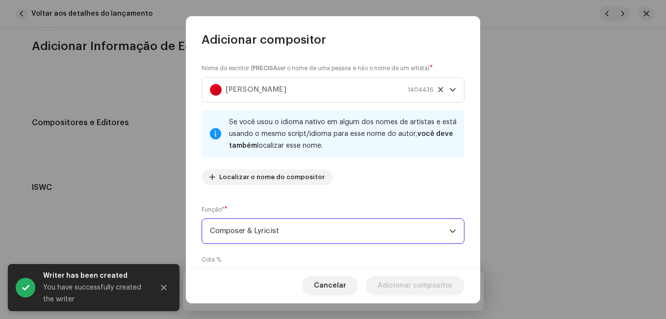
click at [349, 196] on div "Nome do escritor ( PRECISA ser o nome de uma pessoa e não o nome de um artista)…" at bounding box center [333, 158] width 294 height 220
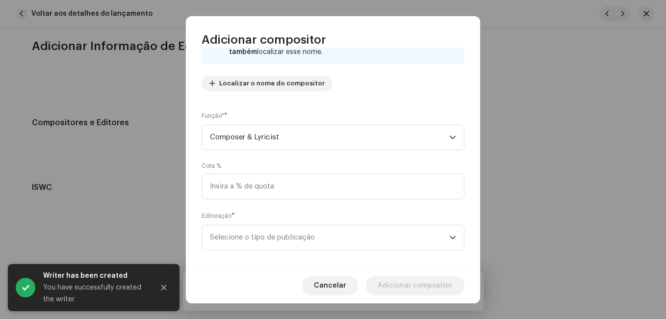
scroll to position [104, 0]
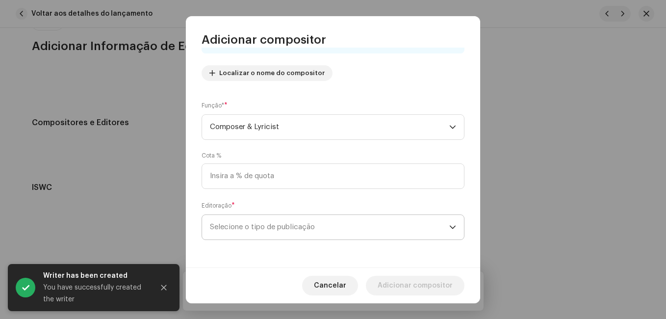
click at [341, 235] on span "Selecione o tipo de publicação" at bounding box center [329, 227] width 239 height 25
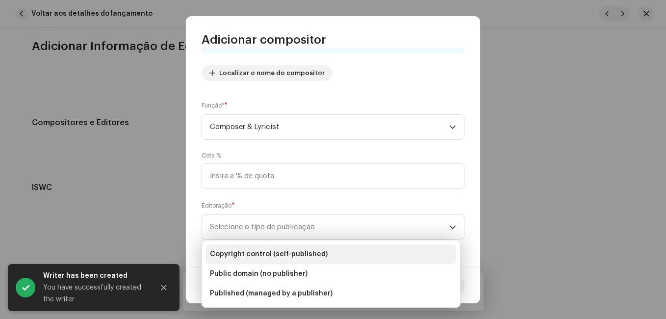
click at [329, 250] on li "Copyright control (self-published)" at bounding box center [331, 254] width 250 height 20
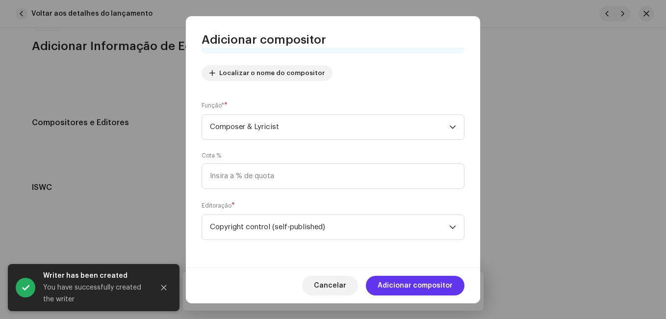
click at [405, 281] on span "Adicionar compositor" at bounding box center [415, 286] width 75 height 20
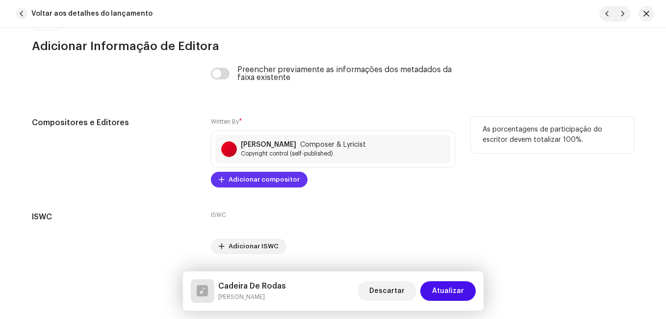
click at [265, 180] on span "Adicionar compositor" at bounding box center [264, 180] width 71 height 20
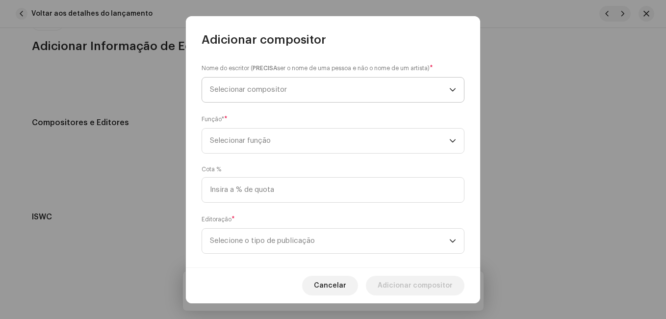
click at [321, 89] on span "Selecionar compositor" at bounding box center [329, 89] width 239 height 25
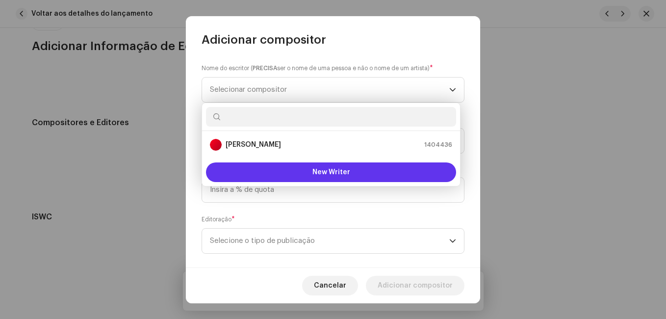
click at [297, 175] on button "New Writer" at bounding box center [331, 172] width 250 height 20
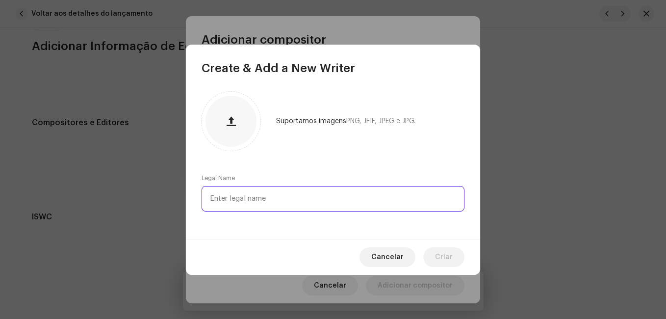
paste input "[PERSON_NAME]"
type input "[PERSON_NAME]"
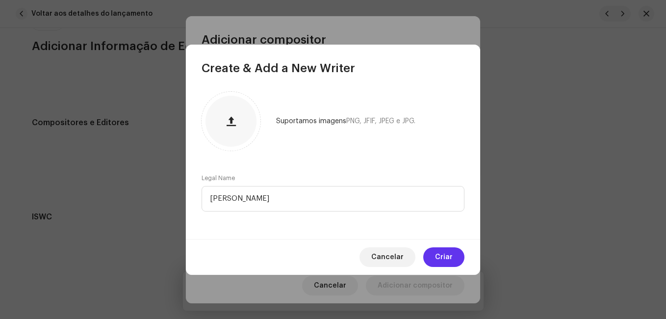
click at [451, 258] on span "Criar" at bounding box center [444, 257] width 18 height 20
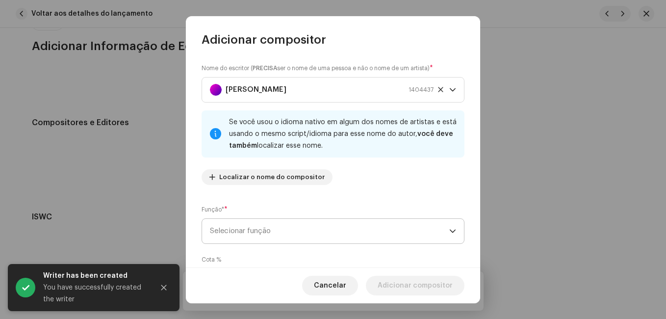
click at [332, 231] on span "Selecionar função" at bounding box center [329, 231] width 239 height 25
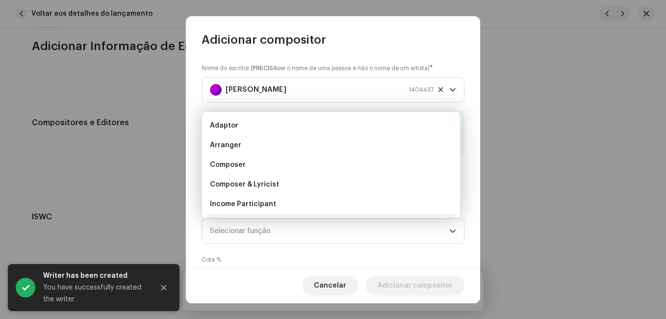
scroll to position [16, 0]
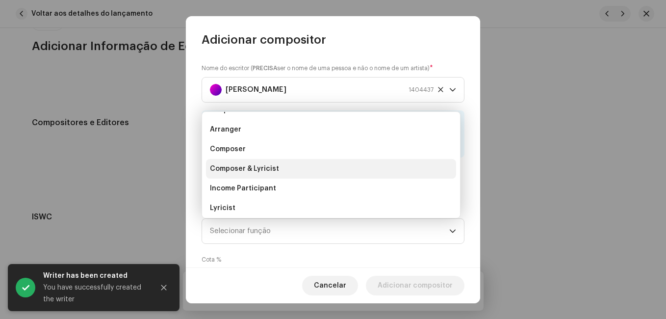
click at [332, 172] on li "Composer & Lyricist" at bounding box center [331, 169] width 250 height 20
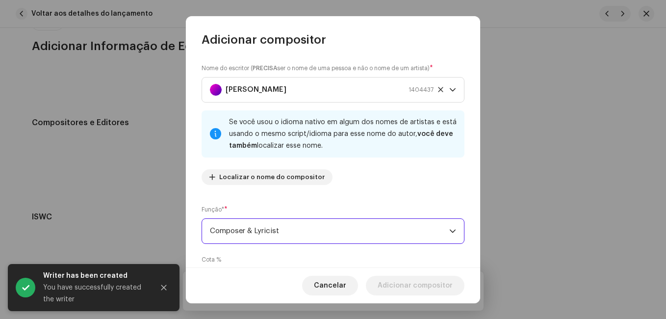
click at [354, 199] on div "Nome do escritor ( PRECISA ser o nome de uma pessoa e não o nome de um artista)…" at bounding box center [333, 158] width 294 height 220
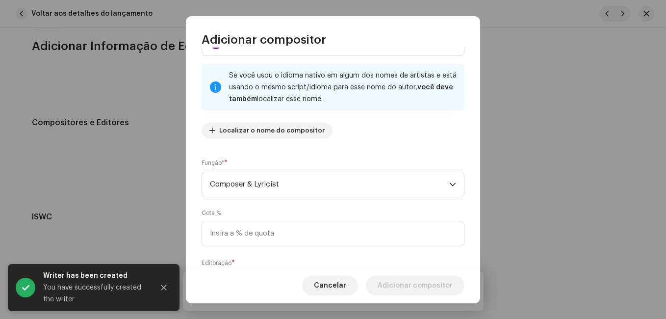
scroll to position [104, 0]
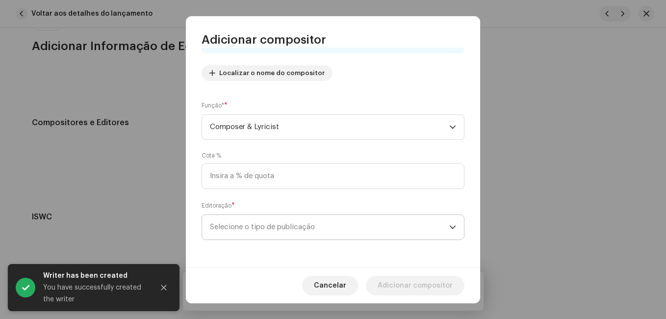
click at [339, 227] on span "Selecione o tipo de publicação" at bounding box center [329, 227] width 239 height 25
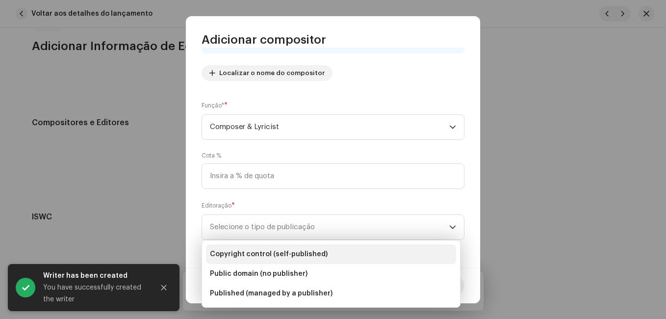
click at [339, 244] on li "Copyright control (self-published)" at bounding box center [331, 254] width 250 height 20
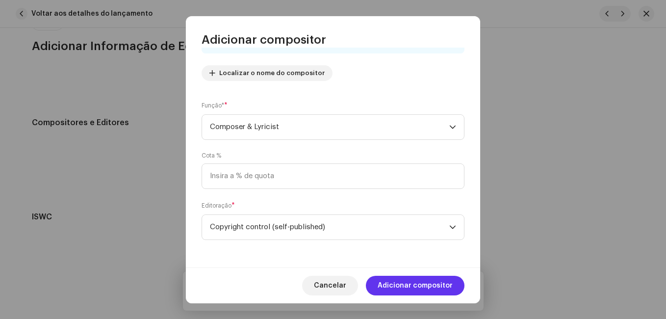
click at [393, 282] on span "Adicionar compositor" at bounding box center [415, 286] width 75 height 20
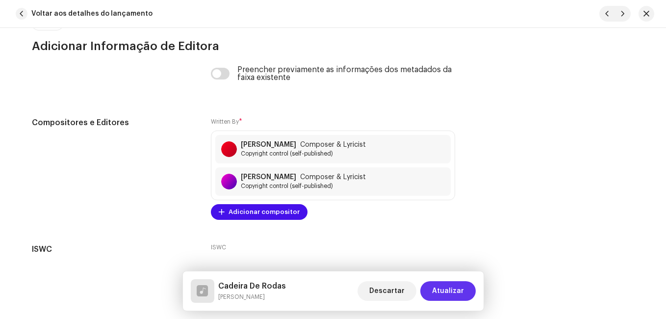
click at [435, 288] on span "Atualizar" at bounding box center [448, 291] width 32 height 20
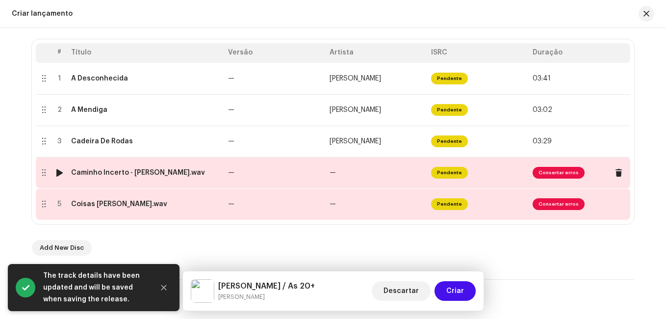
click at [349, 179] on td "—" at bounding box center [377, 172] width 102 height 31
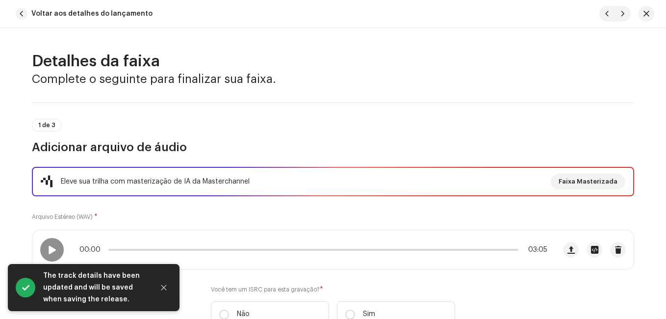
click at [313, 214] on div "Eleve sua trilha com masterização de IA da Masterchannel Faixa Masterizada Arqu…" at bounding box center [333, 253] width 602 height 172
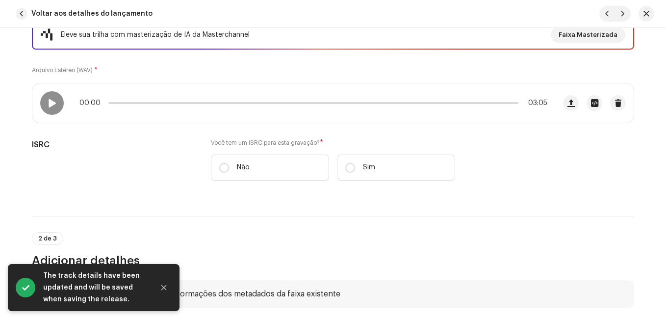
scroll to position [147, 0]
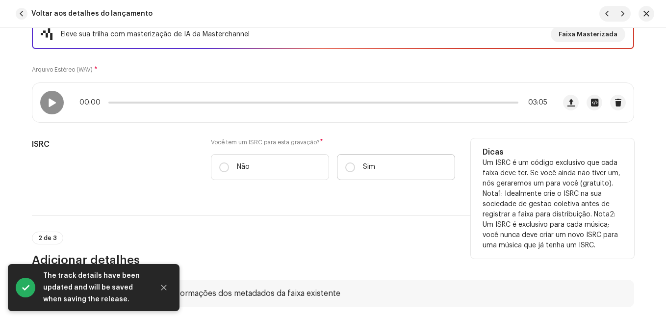
click at [382, 174] on label "Sim" at bounding box center [396, 167] width 118 height 26
click at [355, 172] on input "Sim" at bounding box center [350, 167] width 10 height 10
radio input "true"
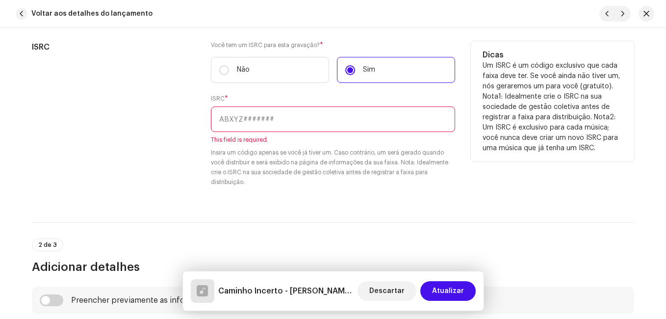
scroll to position [245, 0]
paste input "NL-8RL-24-55912"
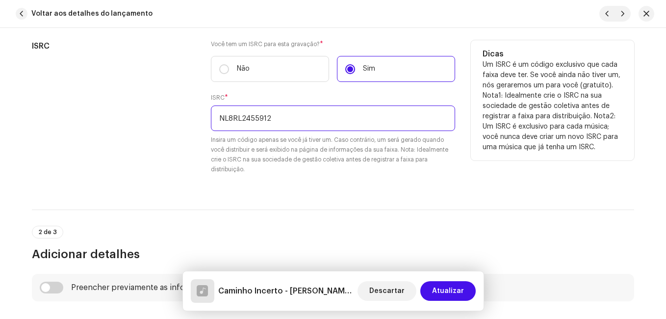
type input "NL8RL2455912"
drag, startPoint x: 174, startPoint y: 142, endPoint x: 166, endPoint y: 138, distance: 8.8
click at [173, 142] on div "ISRC" at bounding box center [113, 113] width 163 height 146
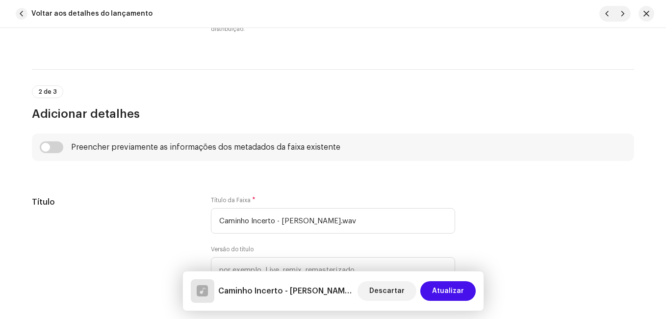
scroll to position [441, 0]
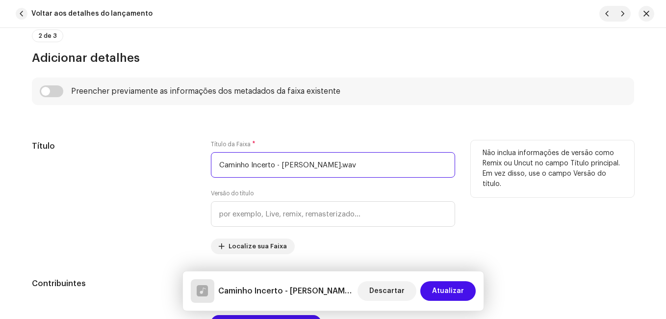
drag, startPoint x: 278, startPoint y: 166, endPoint x: 360, endPoint y: 166, distance: 81.9
click at [360, 166] on input "Caminho Incerto - [PERSON_NAME].wav" at bounding box center [333, 165] width 244 height 26
type input "Caminho Incerto"
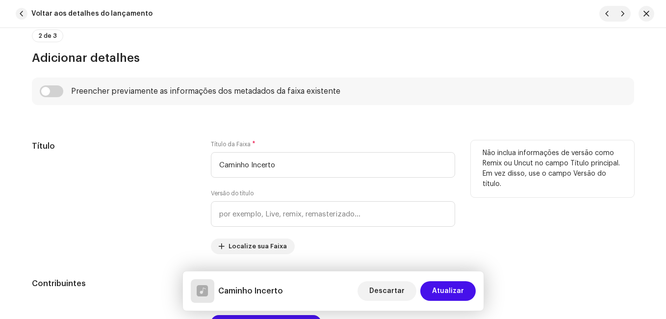
click at [105, 154] on div "Título" at bounding box center [113, 197] width 163 height 114
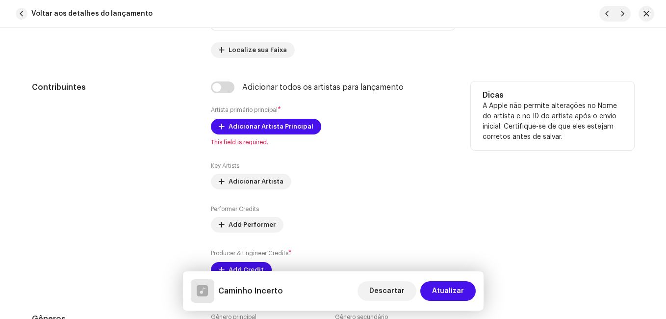
scroll to position [687, 0]
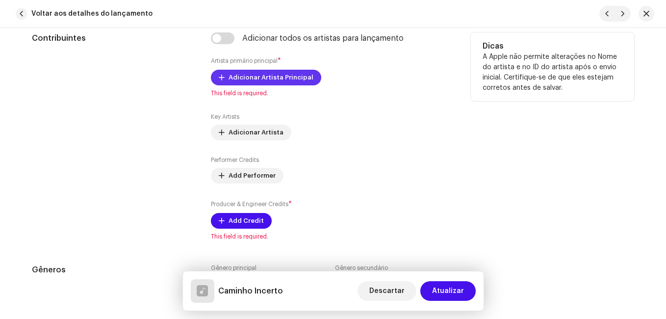
click at [277, 79] on span "Adicionar Artista Principal" at bounding box center [271, 78] width 85 height 20
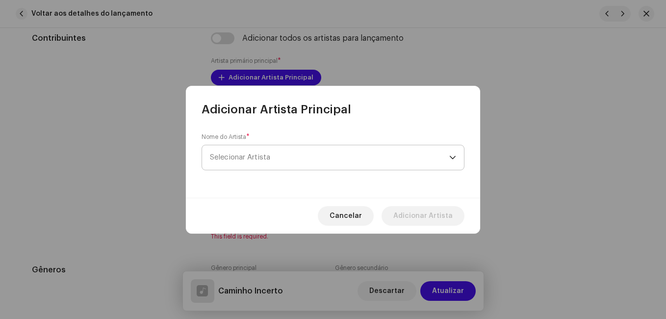
click at [270, 154] on span "Selecionar Artista" at bounding box center [240, 157] width 60 height 7
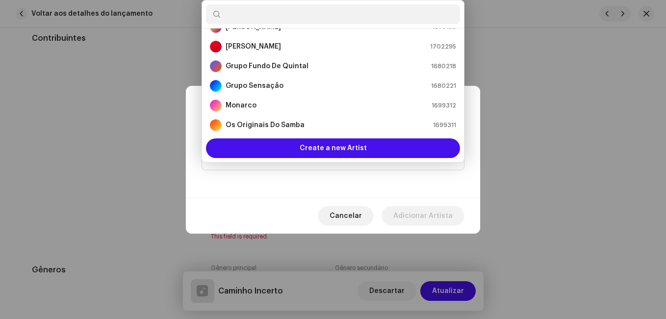
scroll to position [114, 0]
click at [286, 50] on div "[PERSON_NAME] 1702295" at bounding box center [333, 46] width 246 height 12
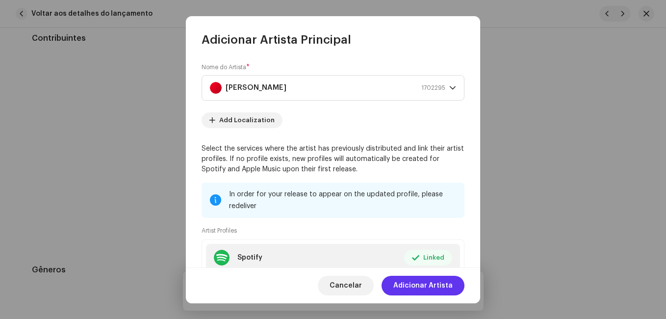
click at [428, 287] on span "Adicionar Artista" at bounding box center [422, 286] width 59 height 20
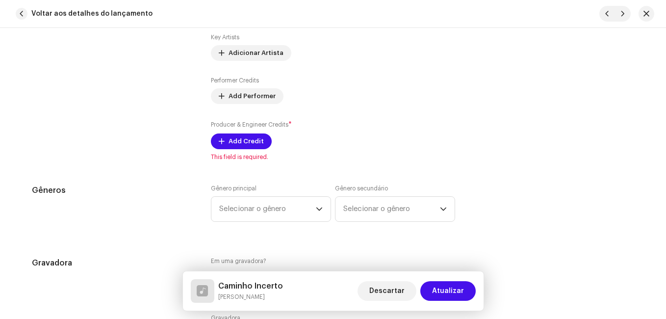
scroll to position [785, 0]
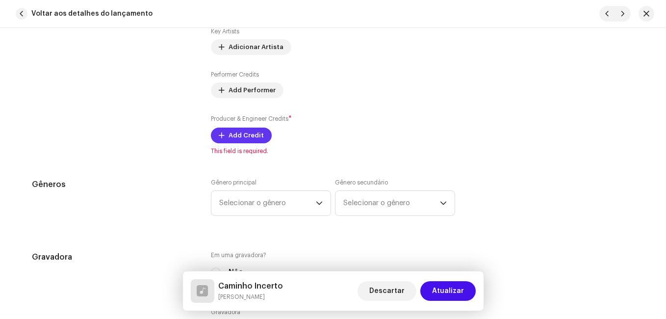
click at [255, 140] on span "Add Credit" at bounding box center [246, 136] width 35 height 20
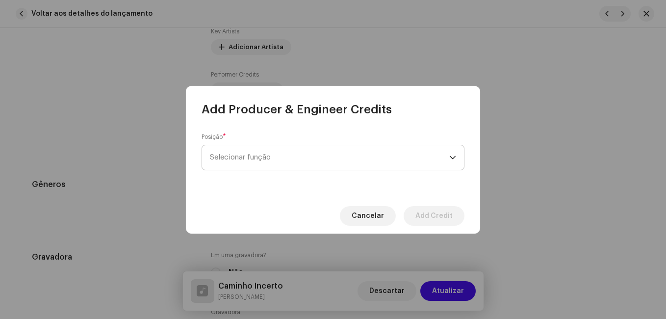
click at [250, 161] on span "Selecionar função" at bounding box center [329, 157] width 239 height 25
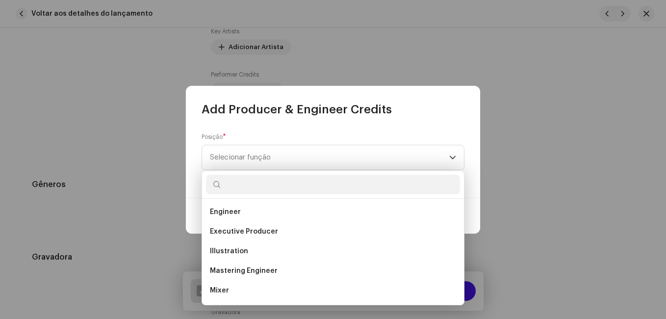
scroll to position [343, 0]
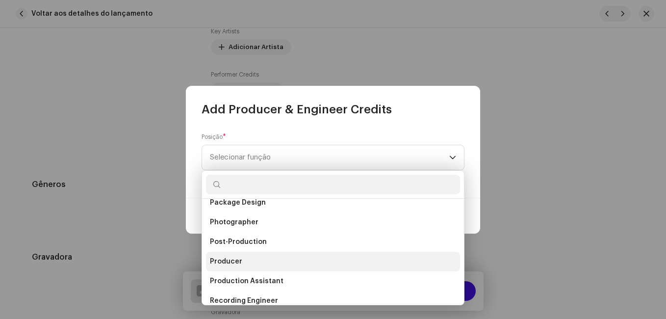
click at [242, 257] on li "Producer" at bounding box center [333, 262] width 254 height 20
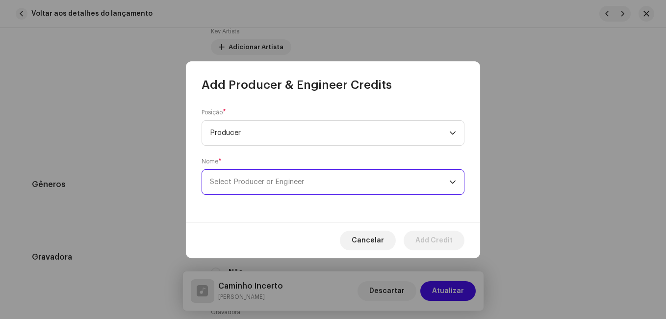
click at [283, 170] on span "Select Producer or Engineer" at bounding box center [329, 182] width 239 height 25
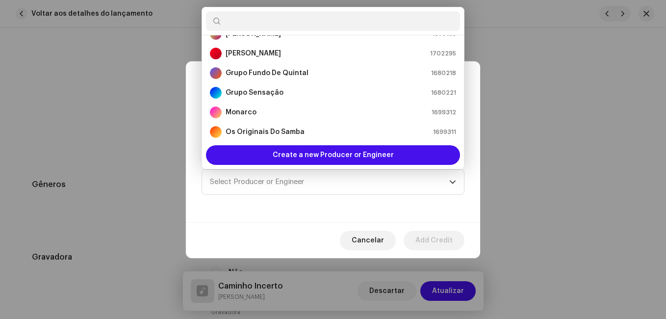
scroll to position [114, 0]
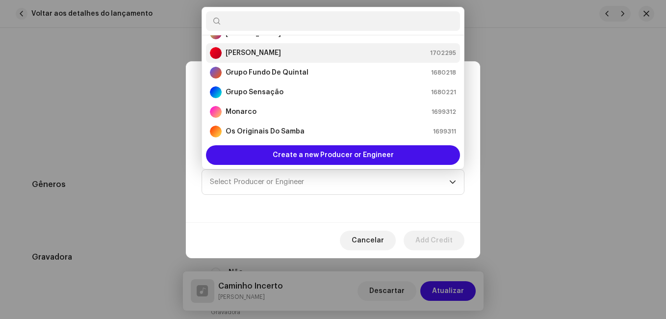
click at [278, 59] on li "[PERSON_NAME] 1702295" at bounding box center [333, 53] width 254 height 20
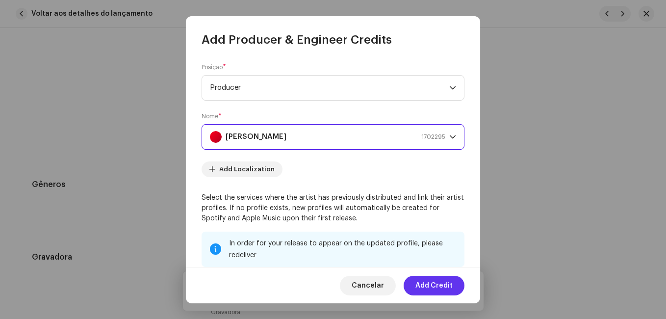
click at [439, 285] on span "Add Credit" at bounding box center [433, 286] width 37 height 20
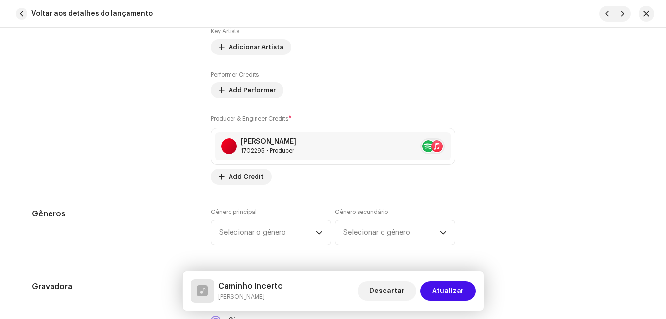
click at [118, 178] on div "Contribuintes" at bounding box center [113, 59] width 163 height 250
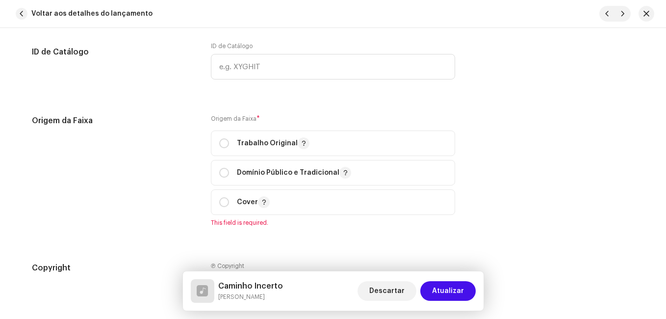
scroll to position [1226, 0]
click at [258, 143] on p "Trabalho Original" at bounding box center [273, 142] width 73 height 12
radio input "true"
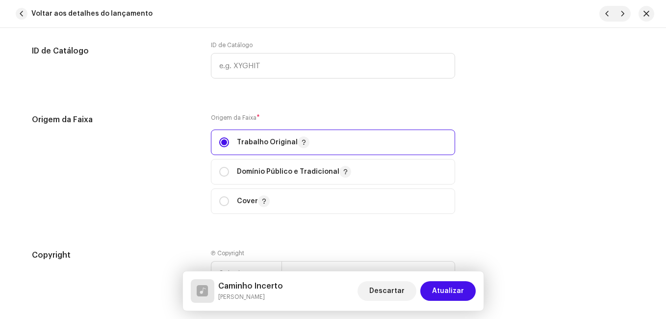
click at [137, 157] on div "Origem da Faixa" at bounding box center [113, 170] width 163 height 112
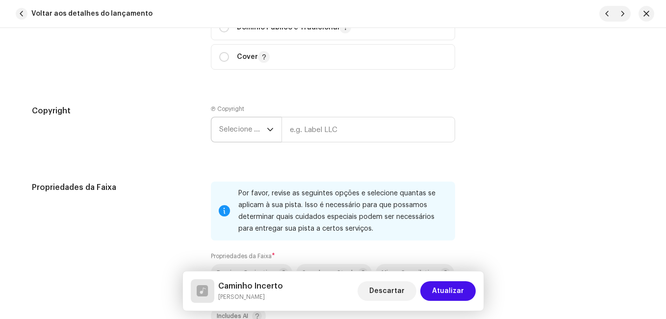
scroll to position [1373, 0]
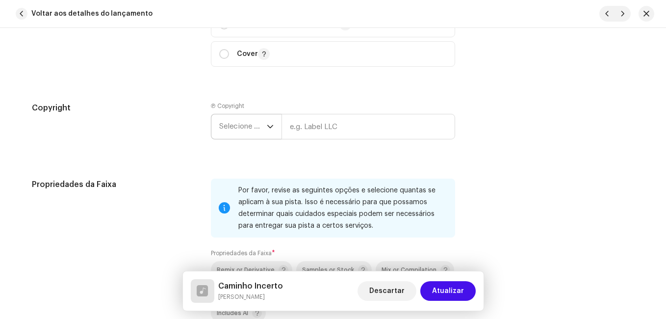
click at [255, 129] on span "Selecione o ano" at bounding box center [243, 126] width 48 height 25
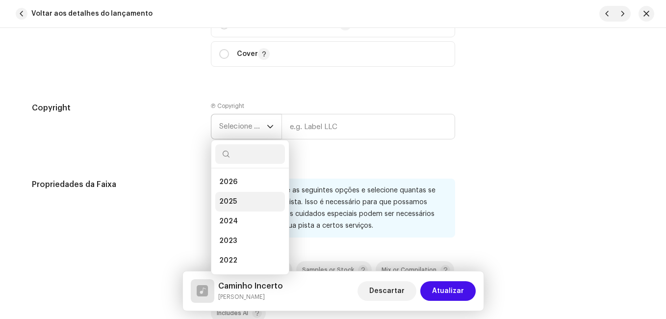
drag, startPoint x: 242, startPoint y: 198, endPoint x: 263, endPoint y: 190, distance: 22.5
click at [249, 195] on li "2025" at bounding box center [250, 202] width 70 height 20
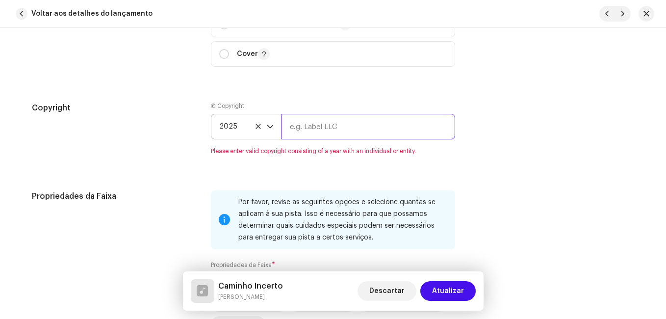
drag, startPoint x: 309, startPoint y: 128, endPoint x: 307, endPoint y: 135, distance: 7.6
click at [309, 128] on input "text" at bounding box center [368, 127] width 174 height 26
type input "Impact Music"
type input "00:15"
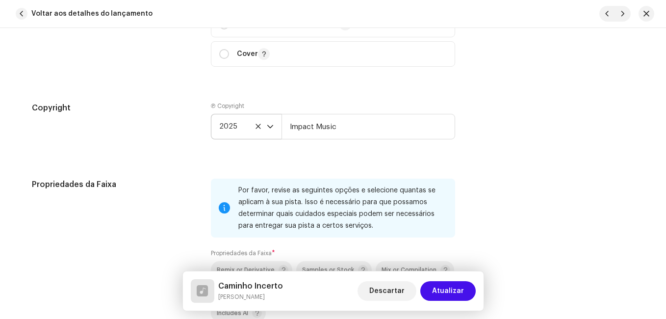
click at [182, 154] on div "Copyright" at bounding box center [113, 128] width 163 height 53
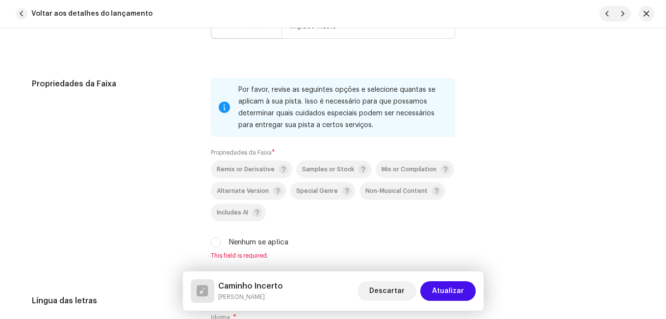
scroll to position [1520, 0]
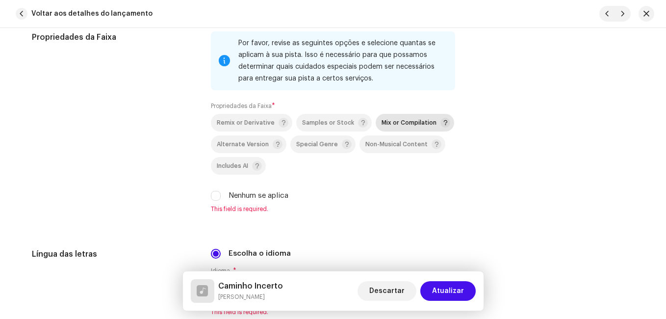
click at [402, 126] on div "Mix or Compilation" at bounding box center [416, 123] width 69 height 10
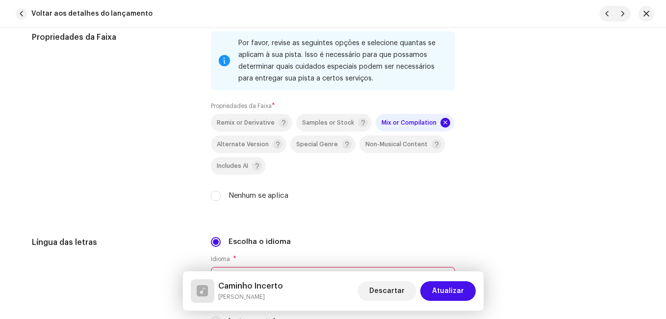
click at [164, 143] on div "Propriedades da Faixa" at bounding box center [113, 121] width 163 height 181
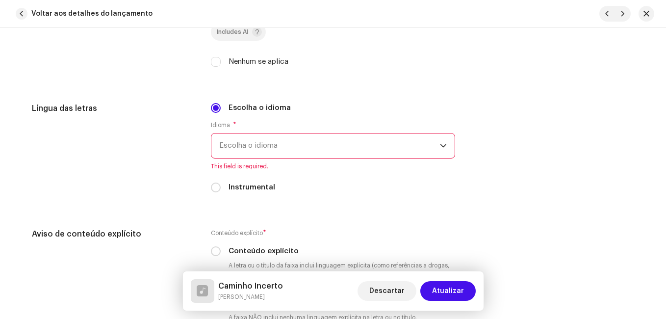
scroll to position [1667, 0]
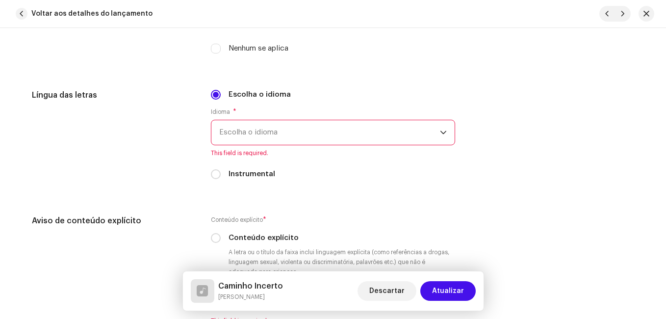
click at [252, 135] on span "Escolha o idioma" at bounding box center [329, 132] width 221 height 25
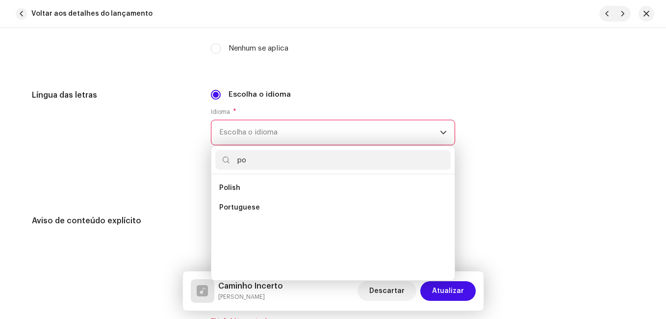
scroll to position [0, 0]
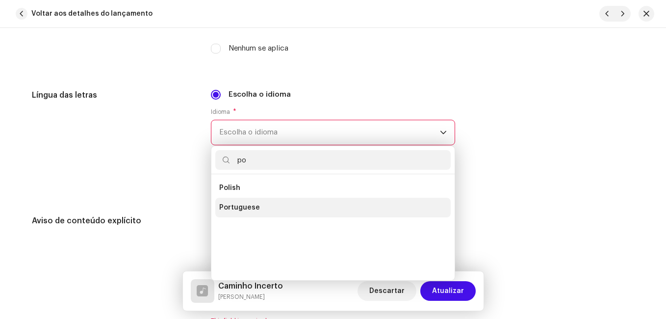
type input "po"
click at [243, 207] on span "Portuguese" at bounding box center [239, 208] width 41 height 10
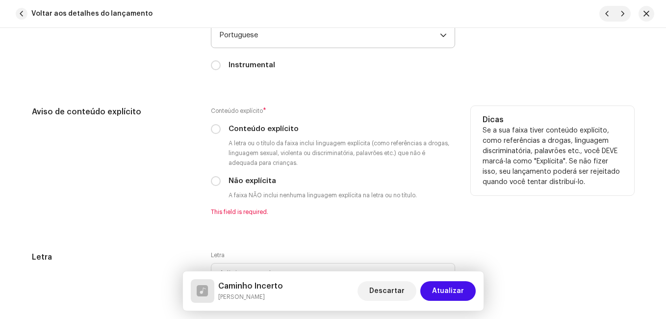
scroll to position [1766, 0]
click at [214, 179] on input "Não explícita" at bounding box center [216, 180] width 10 height 10
radio input "true"
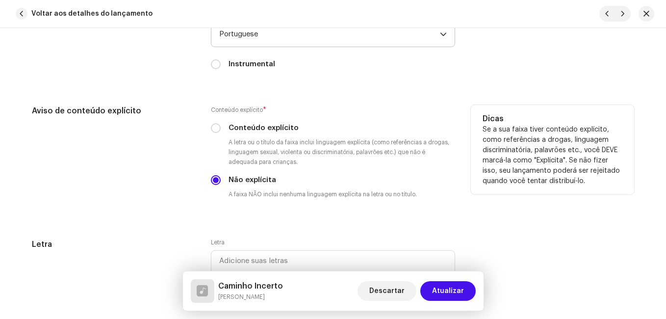
click at [169, 174] on div "Aviso de conteúdo explícito" at bounding box center [113, 160] width 163 height 110
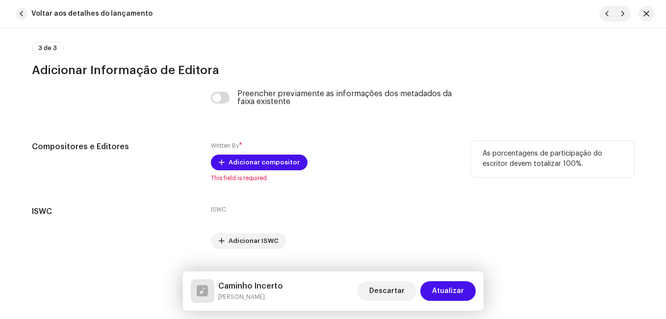
scroll to position [2087, 0]
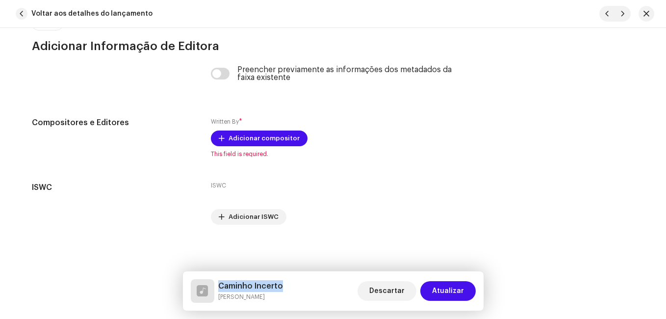
drag, startPoint x: 283, startPoint y: 285, endPoint x: 217, endPoint y: 285, distance: 66.2
click at [217, 285] on div "Caminho Incerto [PERSON_NAME] Descartar Atualizar" at bounding box center [333, 291] width 285 height 24
copy h5 "Caminho Incerto"
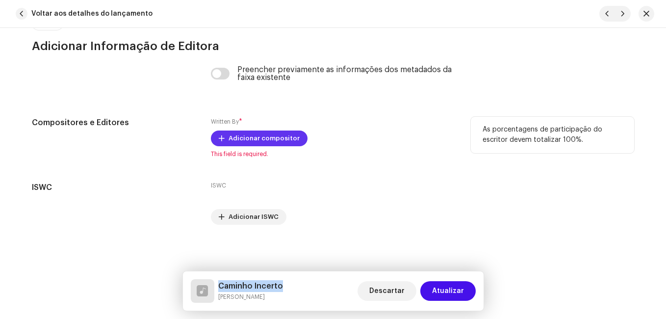
click at [274, 139] on span "Adicionar compositor" at bounding box center [264, 138] width 71 height 20
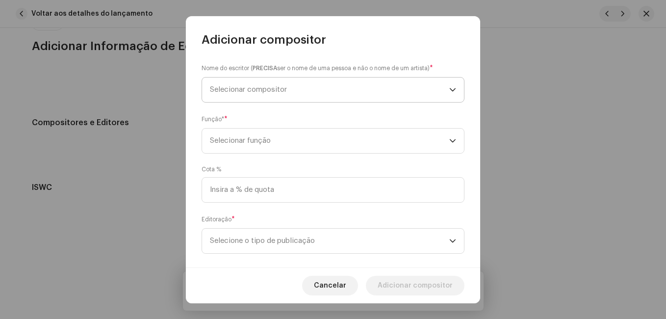
click at [307, 96] on span "Selecionar compositor" at bounding box center [329, 89] width 239 height 25
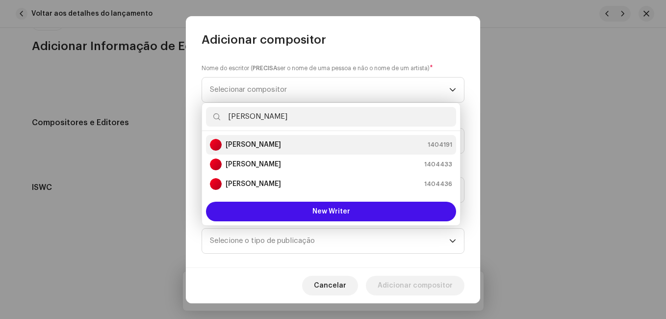
type input "[PERSON_NAME]"
click at [325, 151] on li "[PERSON_NAME] 1404191" at bounding box center [331, 145] width 250 height 20
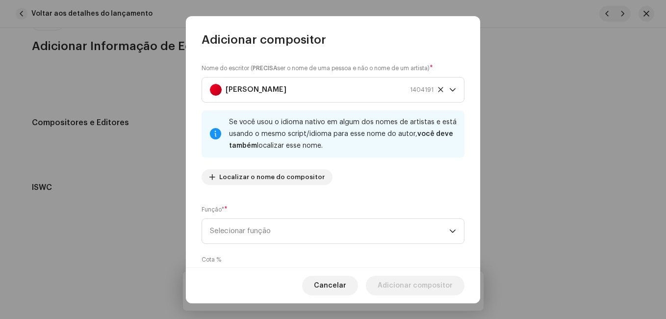
click at [342, 208] on div "Função* * Selecionar função" at bounding box center [333, 224] width 263 height 39
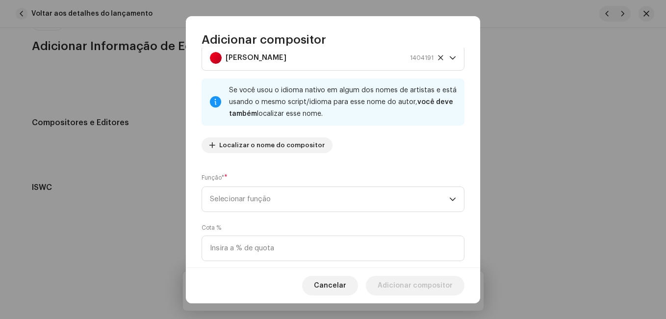
scroll to position [49, 0]
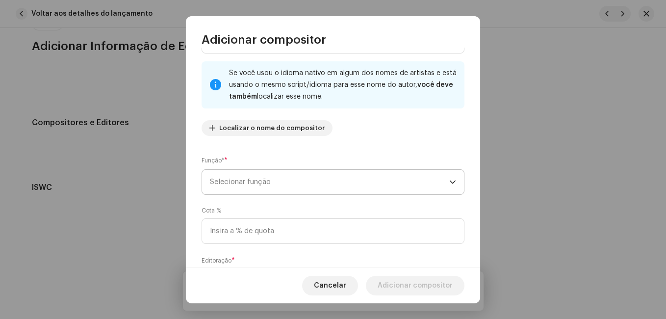
click at [344, 177] on span "Selecionar função" at bounding box center [329, 182] width 239 height 25
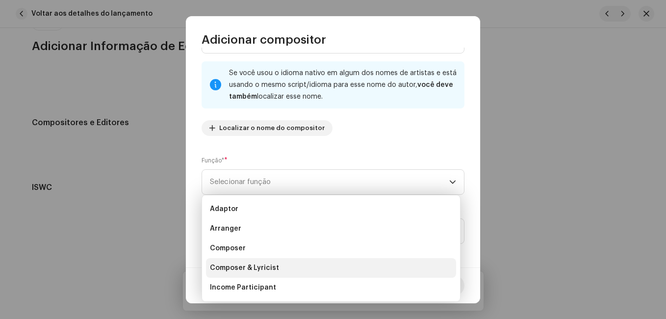
click at [314, 263] on li "Composer & Lyricist" at bounding box center [331, 268] width 250 height 20
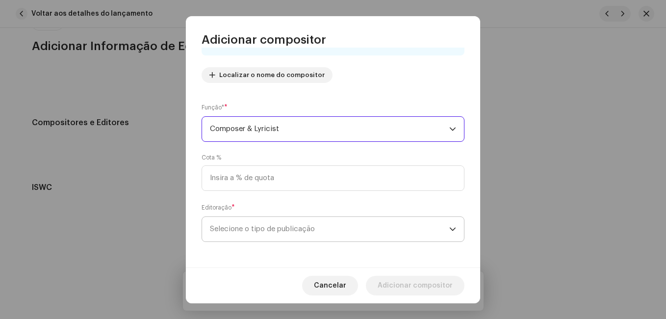
scroll to position [104, 0]
click at [338, 225] on span "Selecione o tipo de publicação" at bounding box center [329, 227] width 239 height 25
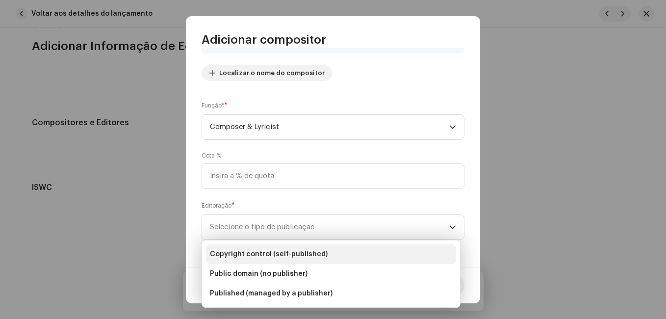
click at [334, 249] on li "Copyright control (self-published)" at bounding box center [331, 254] width 250 height 20
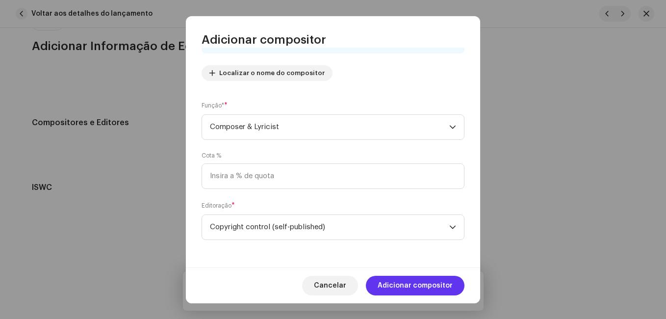
click at [389, 285] on span "Adicionar compositor" at bounding box center [415, 286] width 75 height 20
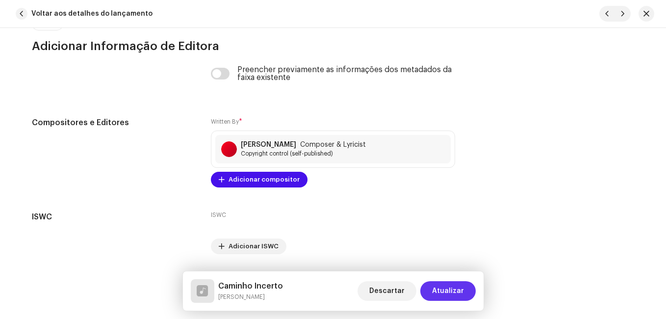
click at [459, 293] on span "Atualizar" at bounding box center [448, 291] width 32 height 20
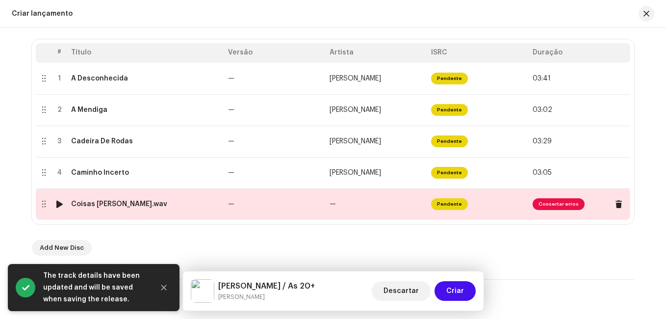
click at [292, 204] on td "—" at bounding box center [275, 203] width 102 height 31
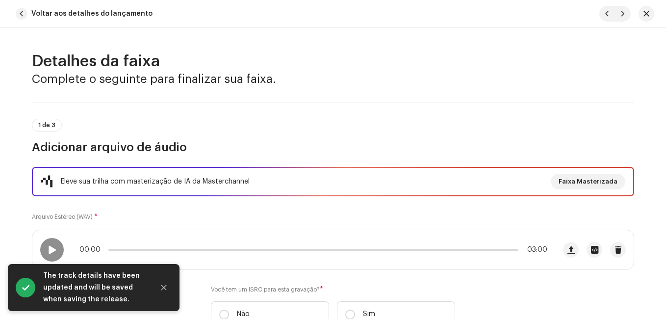
click at [280, 212] on div "Eleve sua trilha com masterização de IA da Masterchannel Faixa Masterizada Arqu…" at bounding box center [333, 253] width 602 height 172
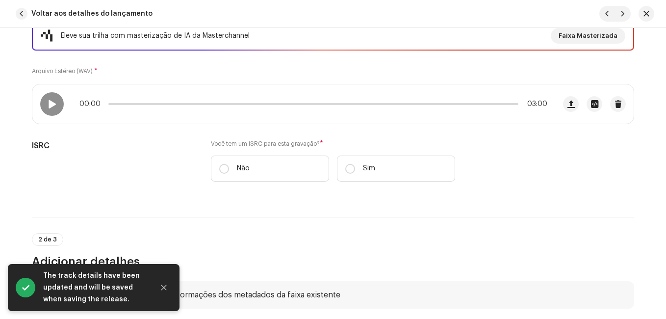
scroll to position [147, 0]
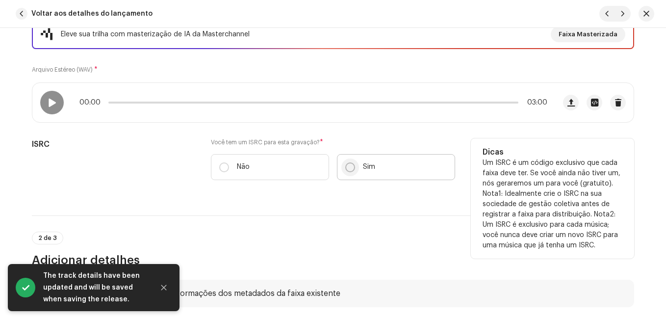
click at [353, 166] on input "Sim" at bounding box center [350, 167] width 10 height 10
radio input "true"
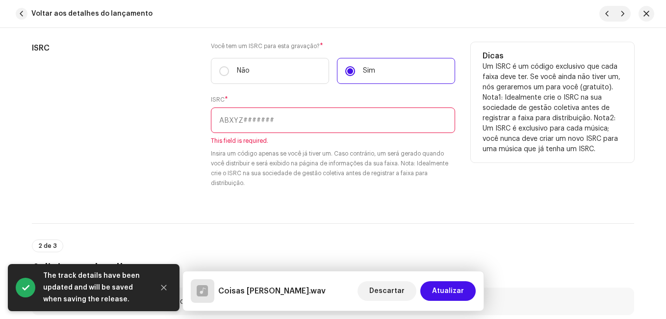
scroll to position [245, 0]
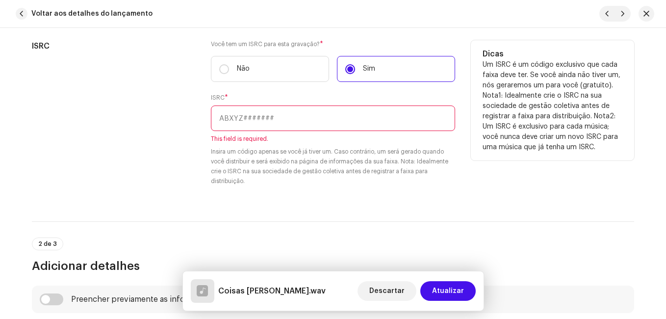
click at [294, 122] on input "text" at bounding box center [333, 118] width 244 height 26
paste input "NL-8RL-24-55913"
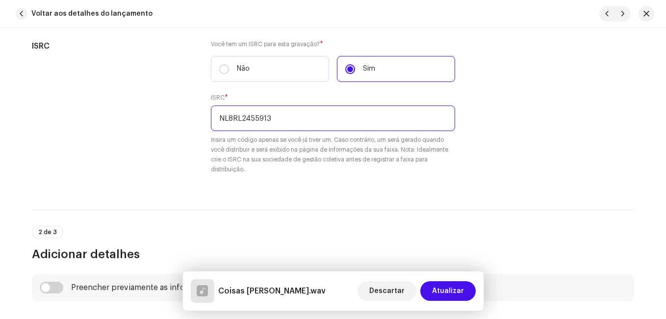
type input "NL8RL2455913"
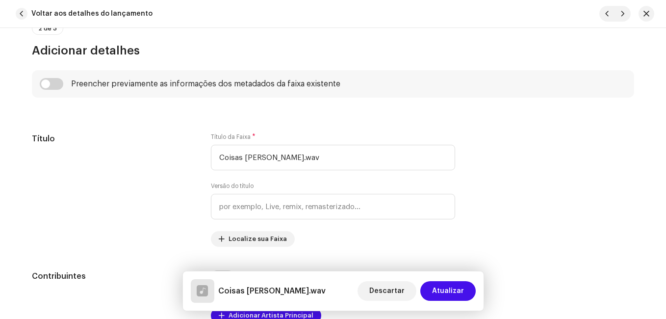
scroll to position [490, 0]
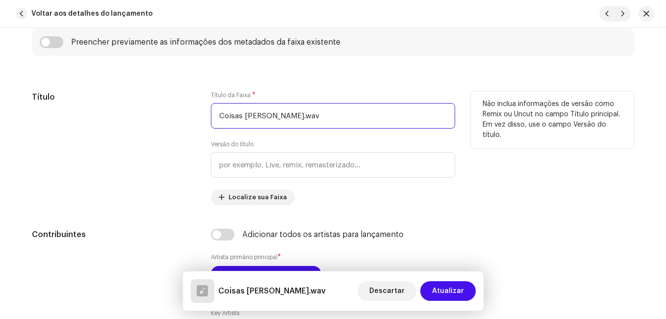
drag, startPoint x: 280, startPoint y: 117, endPoint x: 371, endPoint y: 124, distance: 91.9
click at [375, 124] on input "Coisas [PERSON_NAME].wav" at bounding box center [333, 116] width 244 height 26
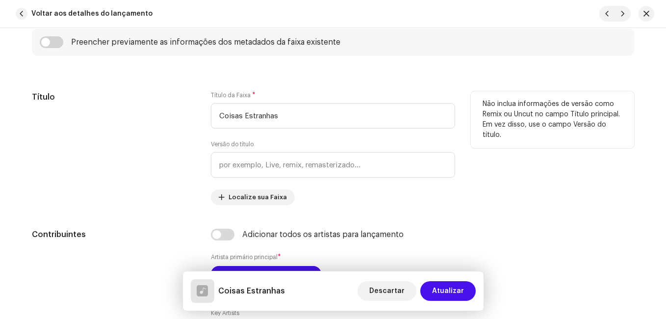
type input "Coisas Estranhas"
click at [155, 145] on div "Título" at bounding box center [113, 148] width 163 height 114
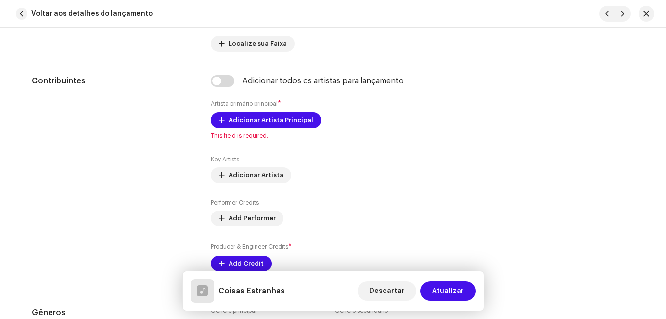
scroll to position [687, 0]
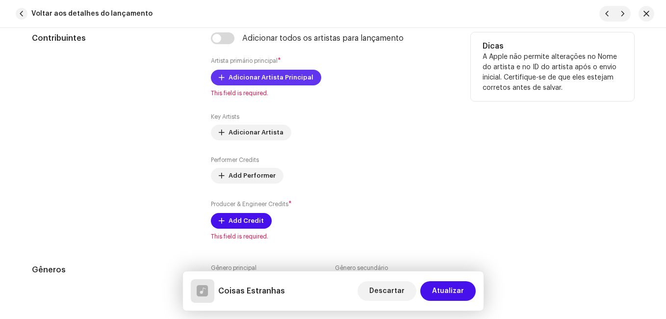
click at [249, 83] on span "Adicionar Artista Principal" at bounding box center [271, 78] width 85 height 20
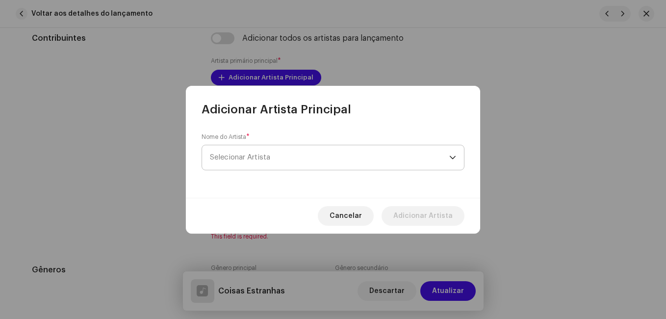
click at [267, 157] on span "Selecionar Artista" at bounding box center [240, 157] width 60 height 7
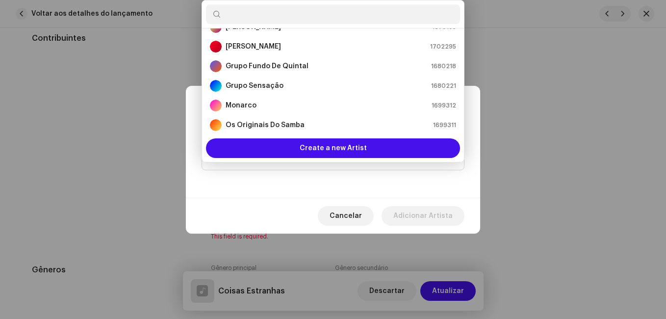
scroll to position [114, 0]
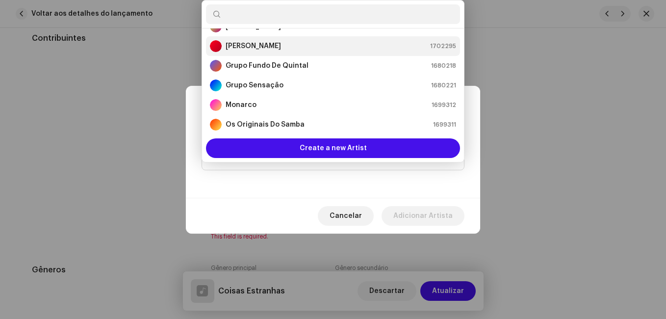
click at [267, 53] on li "[PERSON_NAME] 1702295" at bounding box center [333, 46] width 254 height 20
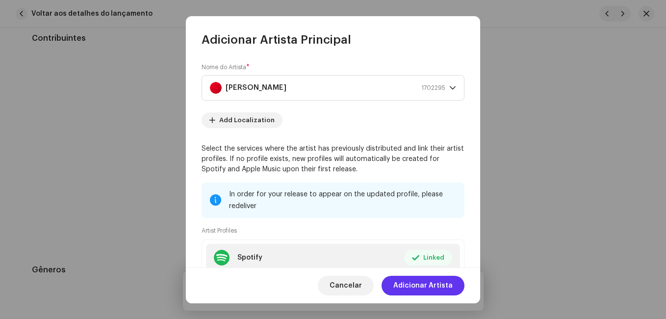
click at [432, 281] on span "Adicionar Artista" at bounding box center [422, 286] width 59 height 20
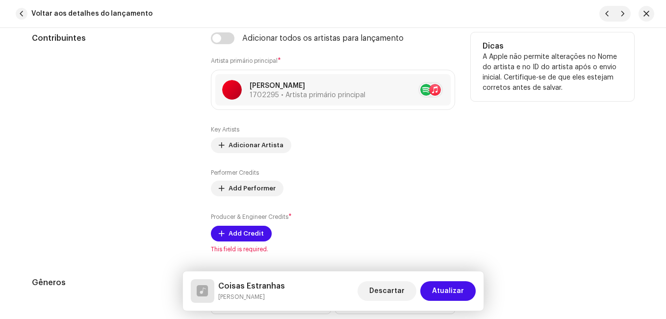
scroll to position [736, 0]
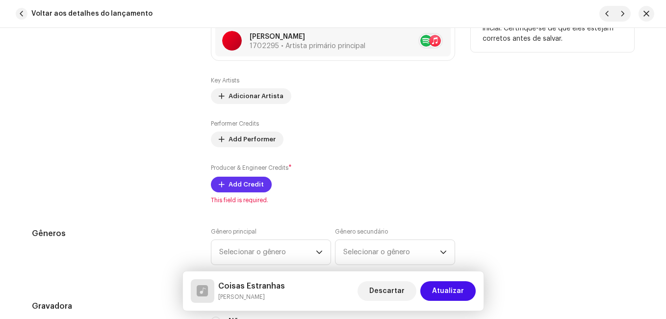
click at [245, 179] on span "Add Credit" at bounding box center [246, 185] width 35 height 20
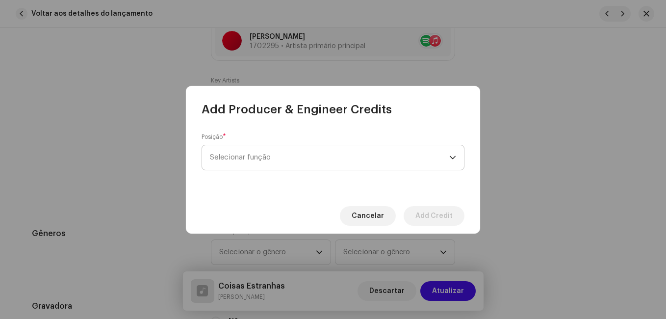
click at [276, 157] on span "Selecionar função" at bounding box center [329, 157] width 239 height 25
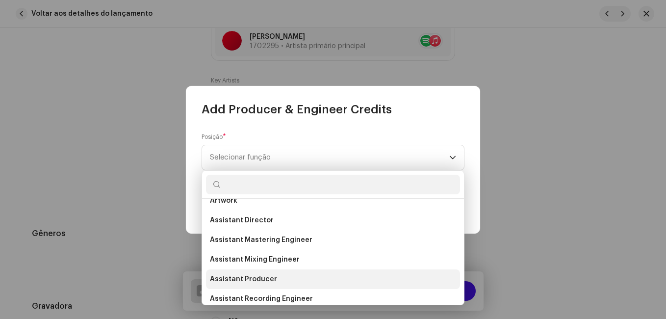
scroll to position [343, 0]
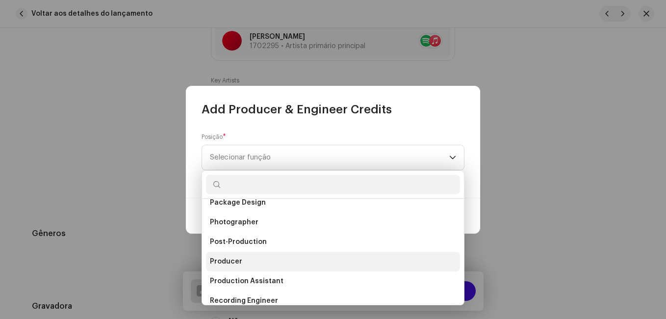
click at [247, 255] on li "Producer" at bounding box center [333, 262] width 254 height 20
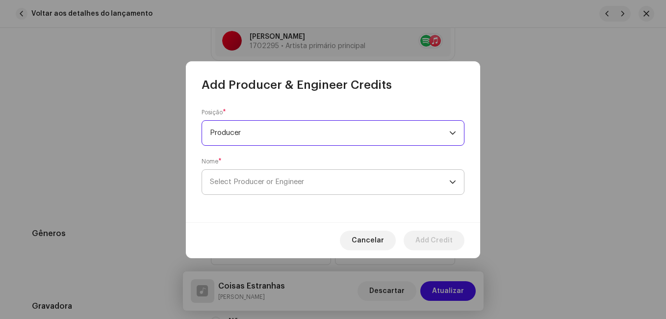
click at [281, 177] on span "Select Producer or Engineer" at bounding box center [329, 182] width 239 height 25
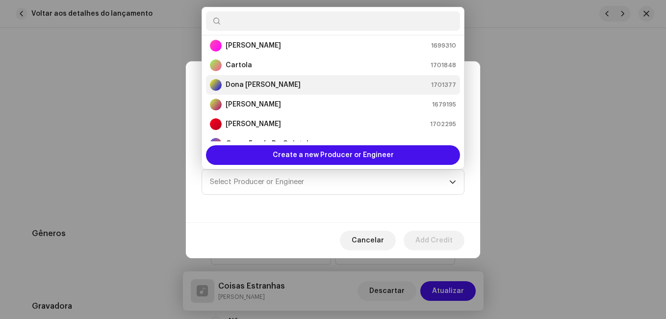
scroll to position [65, 0]
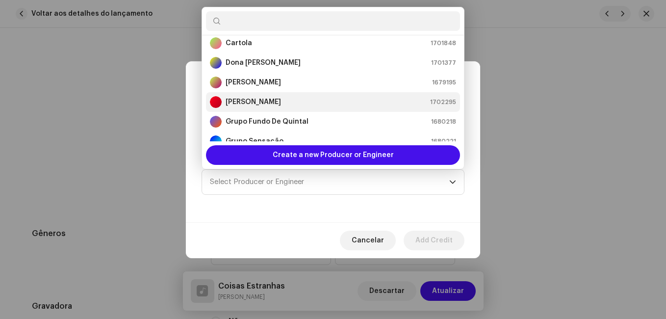
click at [291, 109] on li "[PERSON_NAME] 1702295" at bounding box center [333, 102] width 254 height 20
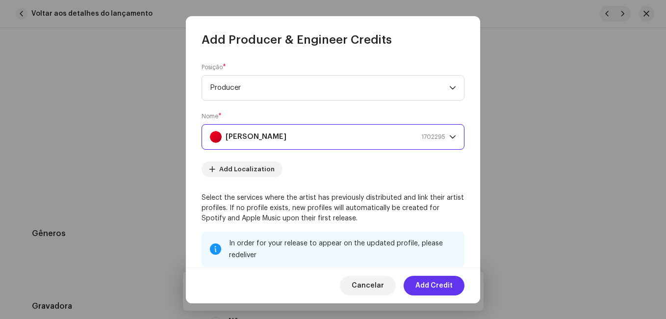
click at [422, 284] on span "Add Credit" at bounding box center [433, 286] width 37 height 20
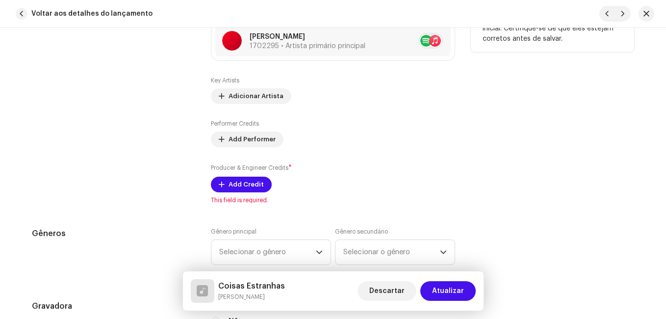
click at [128, 185] on div "Contribuintes" at bounding box center [113, 93] width 163 height 221
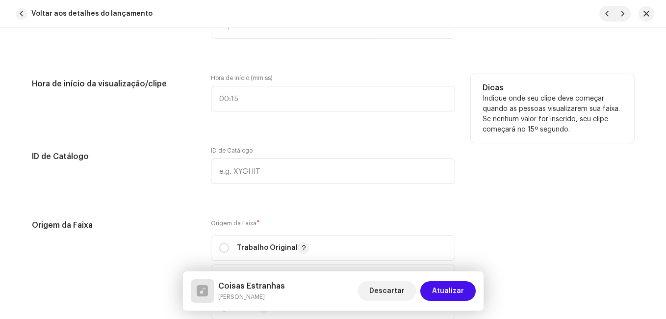
scroll to position [1177, 0]
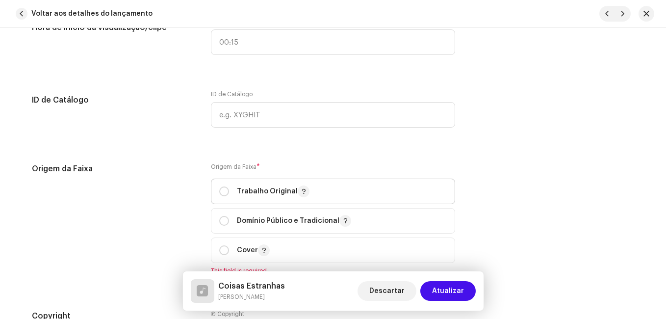
click at [228, 187] on div "Trabalho Original" at bounding box center [264, 191] width 90 height 12
radio input "true"
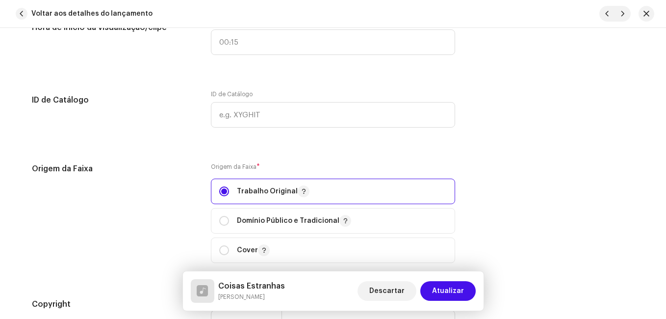
click at [154, 188] on div "Origem da Faixa" at bounding box center [113, 219] width 163 height 112
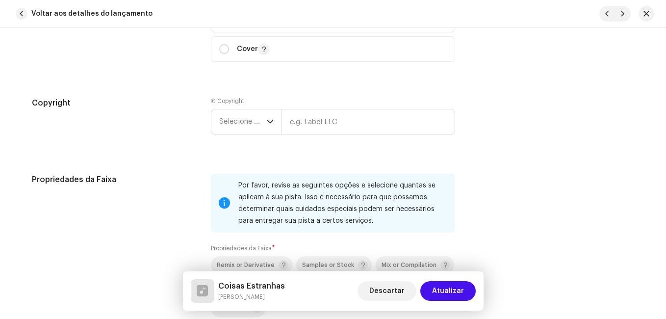
scroll to position [1422, 0]
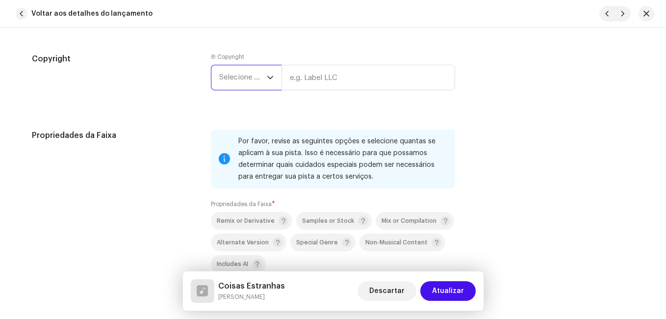
click at [259, 70] on span "Selecione o ano" at bounding box center [243, 77] width 48 height 25
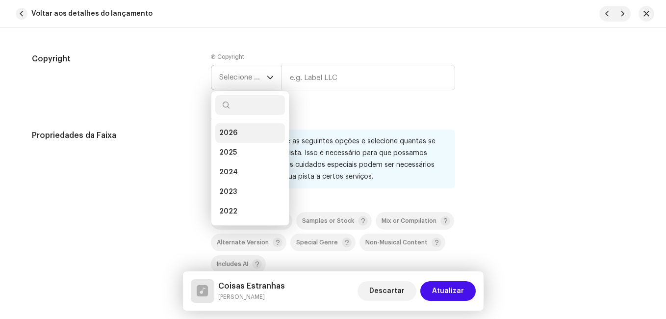
drag, startPoint x: 251, startPoint y: 146, endPoint x: 276, endPoint y: 128, distance: 31.3
click at [251, 146] on li "2025" at bounding box center [250, 153] width 70 height 20
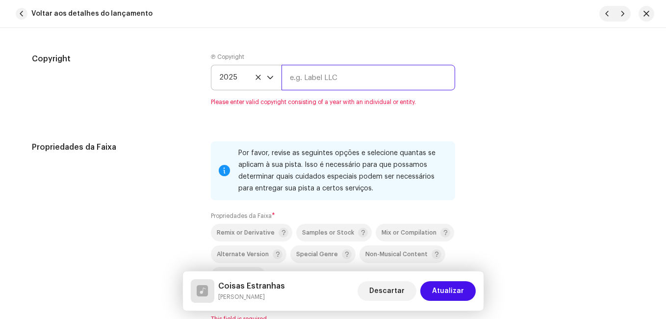
click at [327, 81] on input "text" at bounding box center [368, 78] width 174 height 26
type input "Impact Music"
type input "00:15"
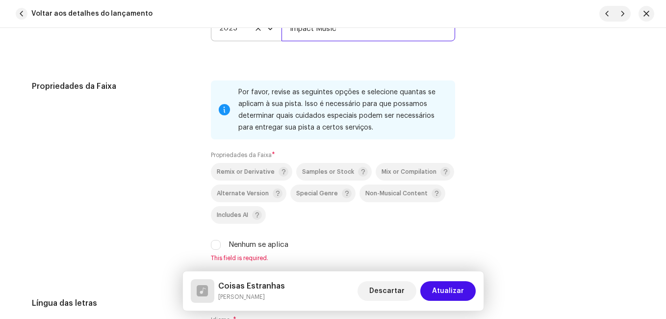
scroll to position [1520, 0]
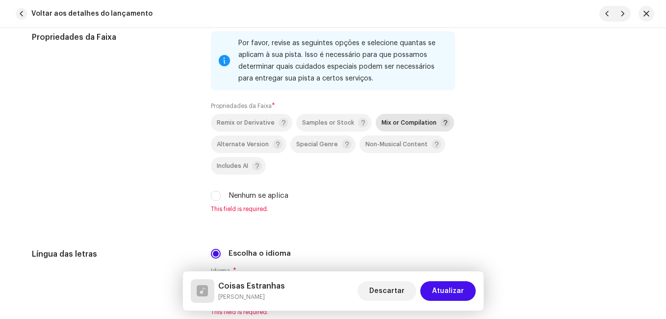
click at [391, 119] on div "Mix or Compilation" at bounding box center [416, 123] width 69 height 10
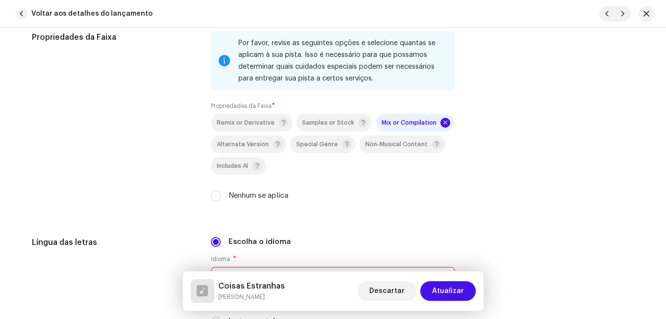
click at [163, 137] on div "Propriedades da Faixa" at bounding box center [113, 121] width 163 height 181
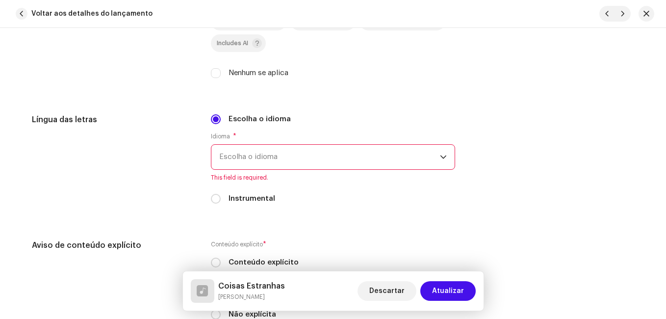
scroll to position [1667, 0]
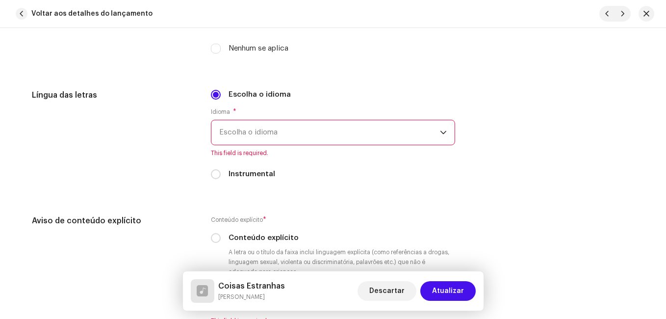
click at [272, 127] on span "Escolha o idioma" at bounding box center [329, 132] width 221 height 25
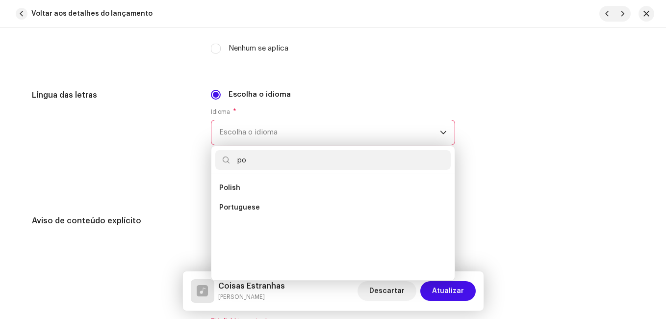
scroll to position [0, 0]
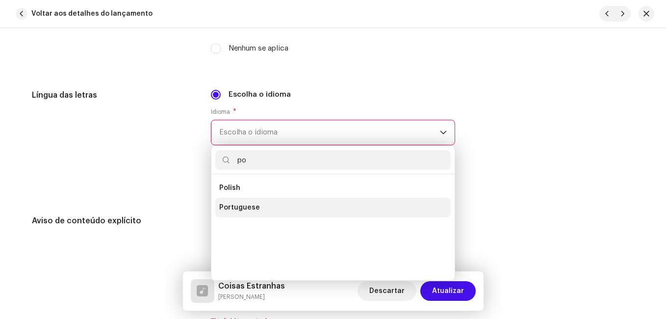
type input "po"
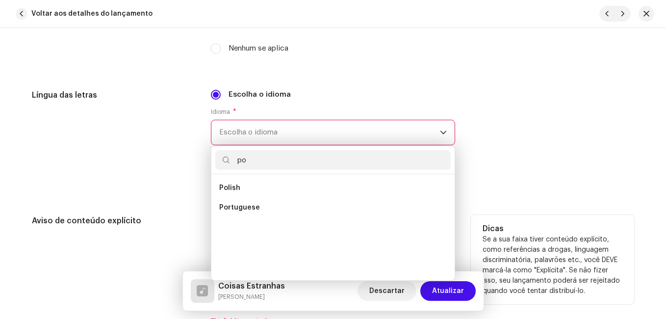
drag, startPoint x: 249, startPoint y: 210, endPoint x: 235, endPoint y: 210, distance: 14.2
click at [250, 210] on span "Portuguese" at bounding box center [239, 208] width 41 height 10
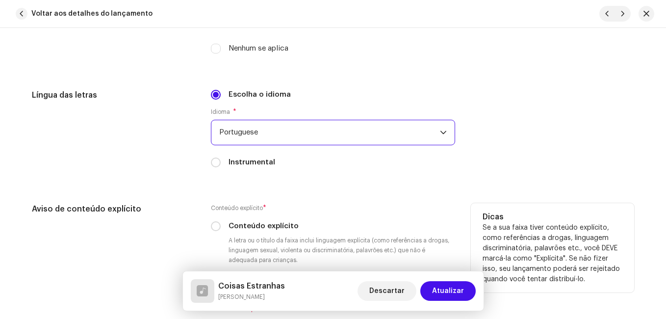
click at [178, 203] on h5 "Aviso de conteúdo explícito" at bounding box center [113, 209] width 163 height 12
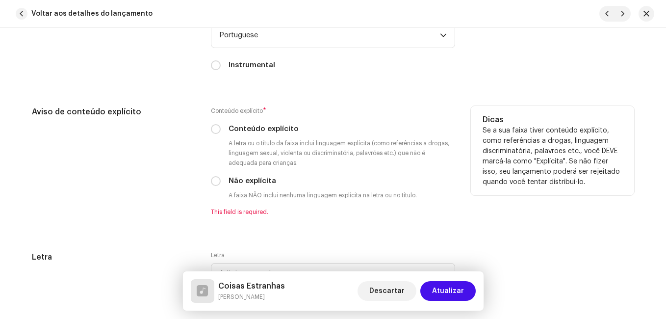
scroll to position [1766, 0]
click at [213, 182] on input "Não explícita" at bounding box center [216, 180] width 10 height 10
radio input "true"
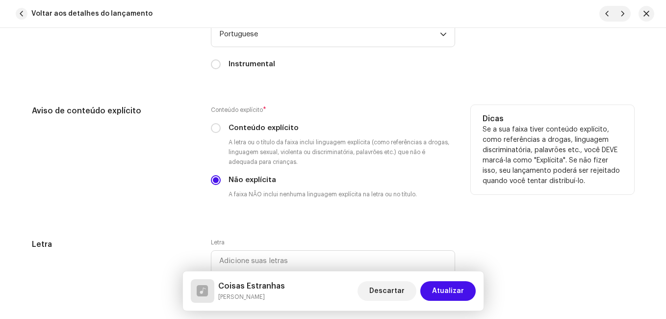
click at [174, 182] on div "Aviso de conteúdo explícito" at bounding box center [113, 160] width 163 height 110
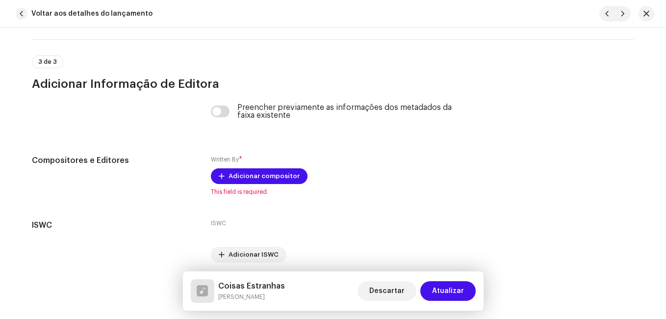
scroll to position [2087, 0]
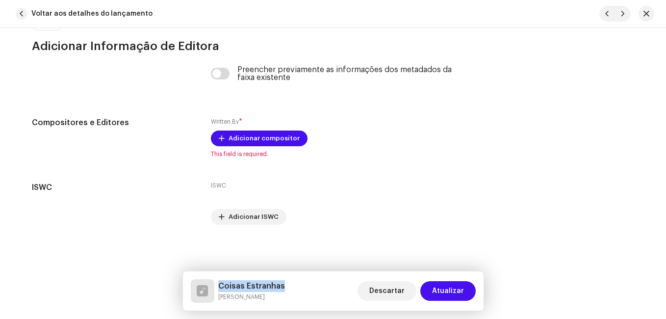
drag, startPoint x: 281, startPoint y: 287, endPoint x: 219, endPoint y: 285, distance: 61.8
click at [219, 285] on h5 "Coisas Estranhas" at bounding box center [251, 286] width 67 height 12
copy h5 "Coisas Estranhas"
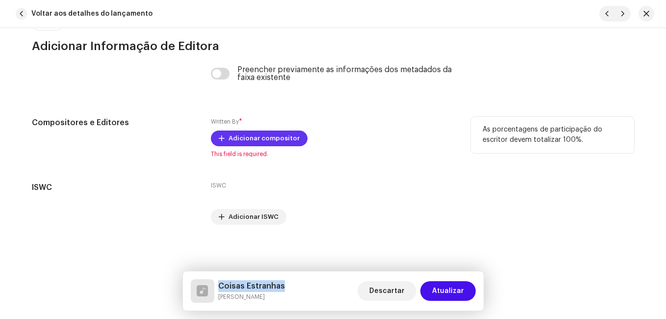
click at [269, 138] on span "Adicionar compositor" at bounding box center [264, 138] width 71 height 20
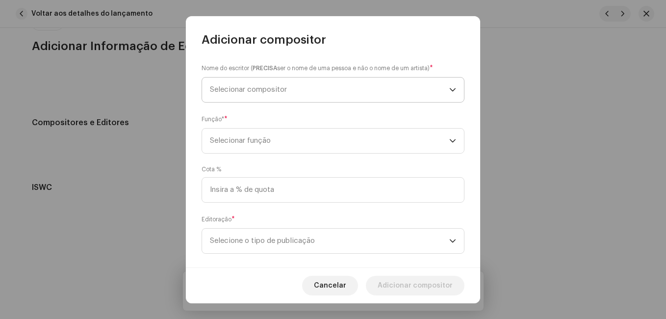
click at [289, 88] on span "Selecionar compositor" at bounding box center [329, 89] width 239 height 25
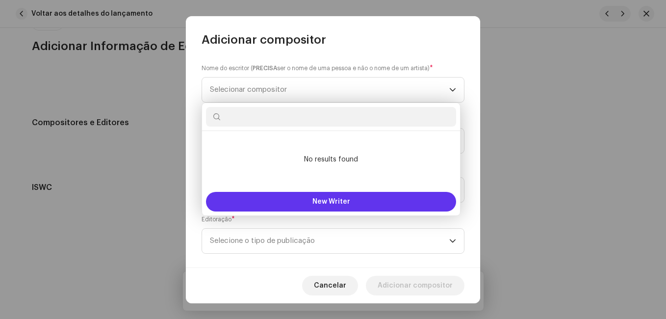
click at [278, 202] on button "New Writer" at bounding box center [331, 202] width 250 height 20
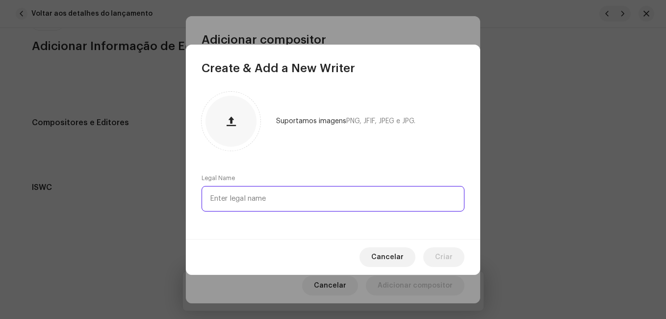
paste input "[PERSON_NAME]"
type input "[PERSON_NAME]"
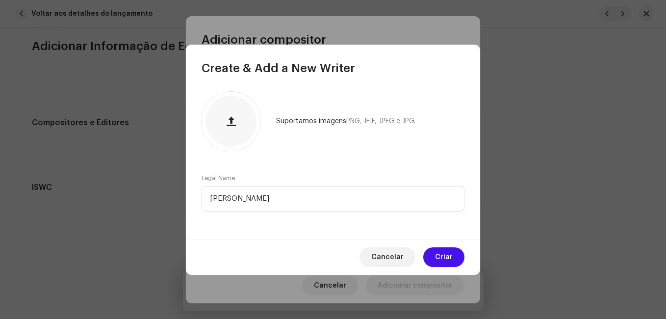
click at [286, 159] on div "Suportamos imagens PNG, JFIF, JPEG e JPG. Legal Name [PERSON_NAME]" at bounding box center [333, 157] width 294 height 163
click at [456, 262] on button "Criar" at bounding box center [443, 257] width 41 height 20
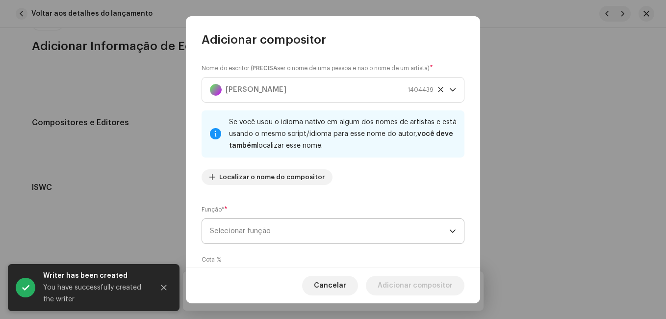
click at [345, 232] on span "Selecionar função" at bounding box center [329, 231] width 239 height 25
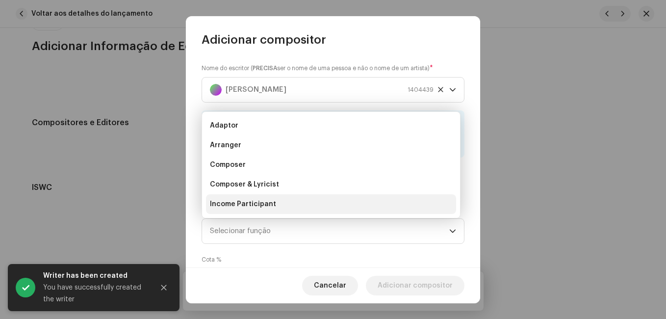
scroll to position [16, 0]
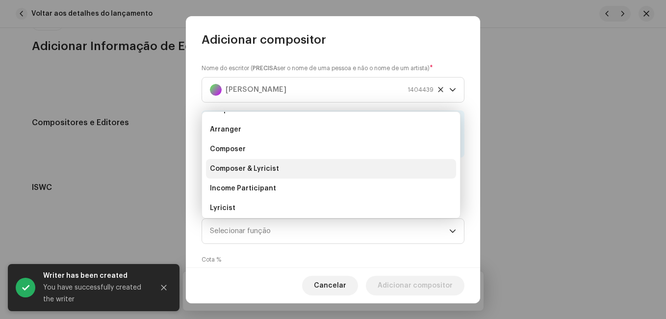
click at [314, 171] on li "Composer & Lyricist" at bounding box center [331, 169] width 250 height 20
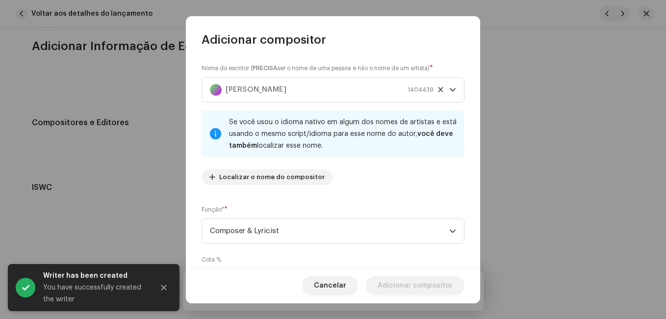
click at [316, 201] on div "Nome do escritor ( PRECISA ser o nome de uma pessoa e não o nome de um artista)…" at bounding box center [333, 158] width 294 height 220
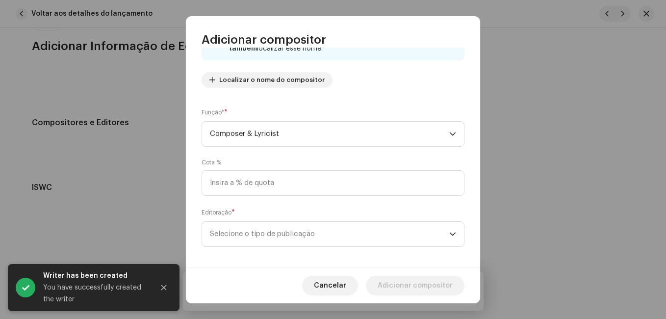
scroll to position [104, 0]
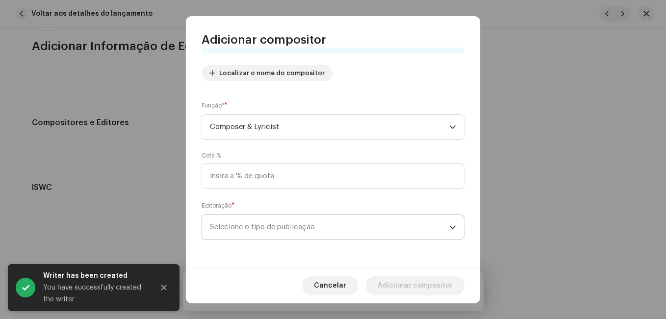
click at [316, 228] on span "Selecione o tipo de publicação" at bounding box center [329, 227] width 239 height 25
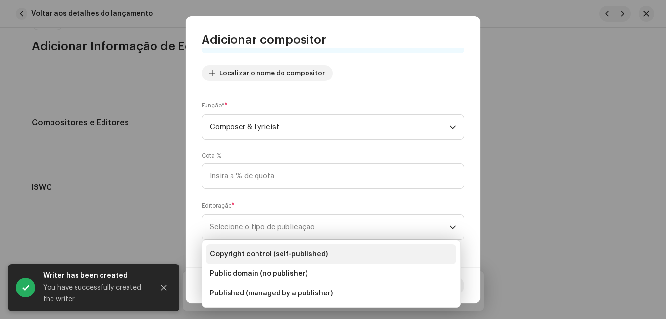
click at [312, 250] on span "Copyright control (self-published)" at bounding box center [269, 254] width 118 height 10
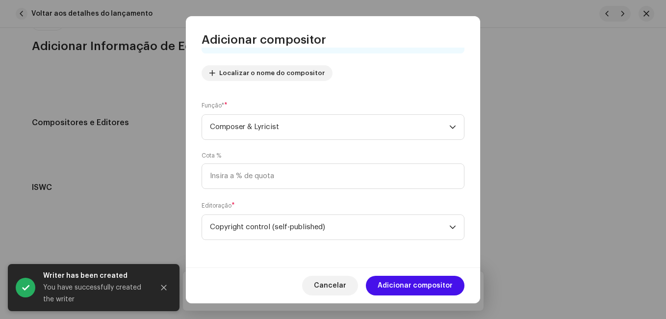
click at [411, 281] on span "Adicionar compositor" at bounding box center [415, 286] width 75 height 20
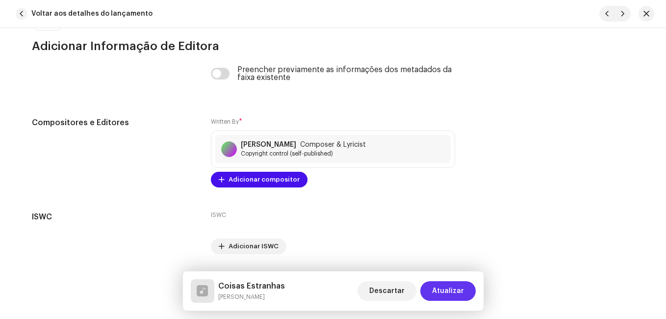
click at [438, 285] on span "Atualizar" at bounding box center [448, 291] width 32 height 20
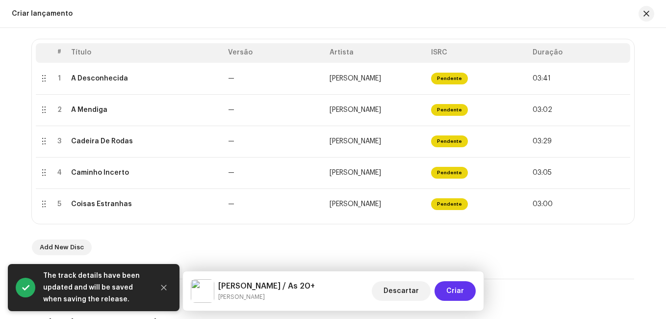
click at [443, 287] on button "Criar" at bounding box center [455, 291] width 41 height 20
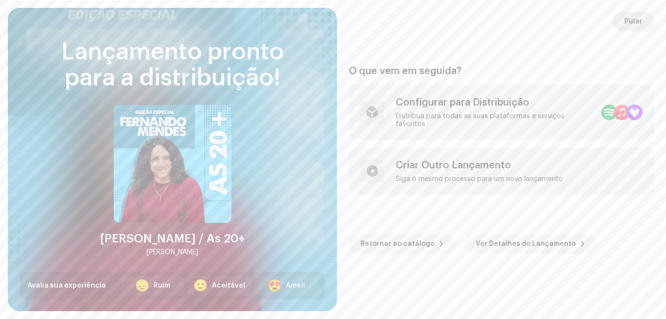
click at [641, 18] on span "Pular" at bounding box center [633, 22] width 18 height 20
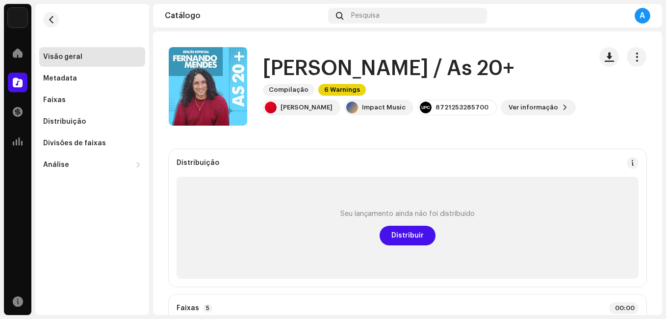
click at [627, 60] on button "button" at bounding box center [637, 57] width 20 height 20
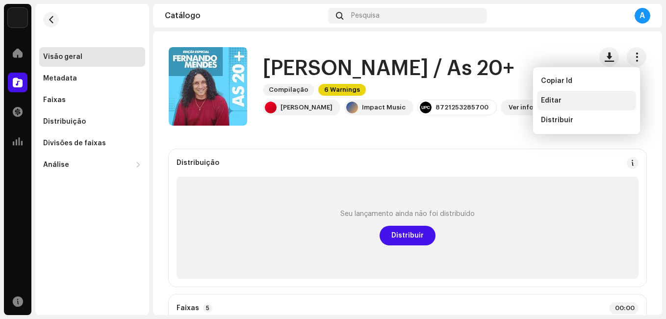
click at [580, 108] on div "Editar" at bounding box center [586, 101] width 99 height 20
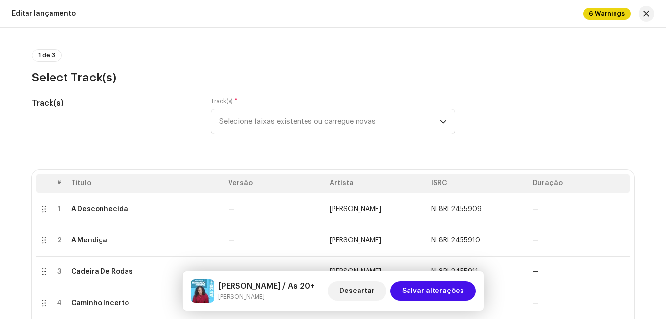
scroll to position [49, 0]
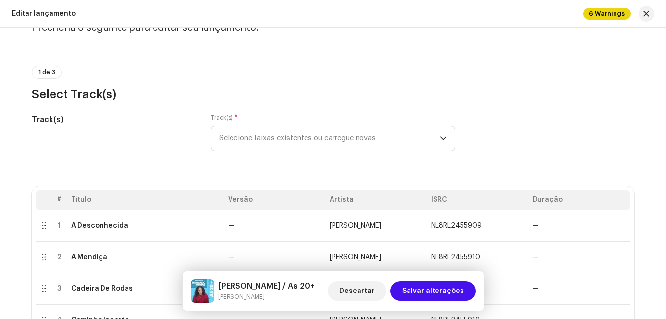
click at [267, 135] on span "Selecione faixas existentes ou carregue novas" at bounding box center [329, 138] width 221 height 25
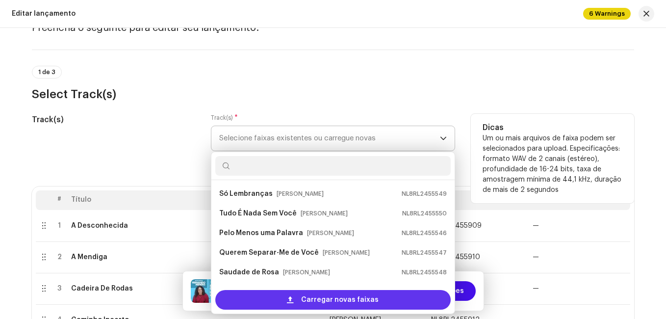
scroll to position [16, 0]
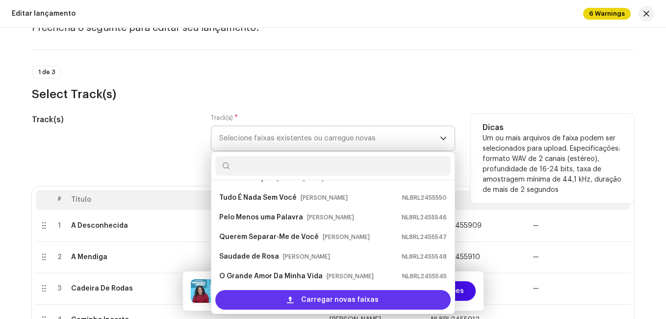
click at [293, 301] on span at bounding box center [290, 300] width 6 height 8
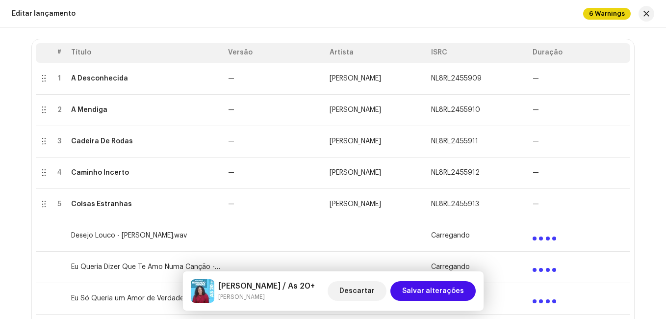
scroll to position [245, 0]
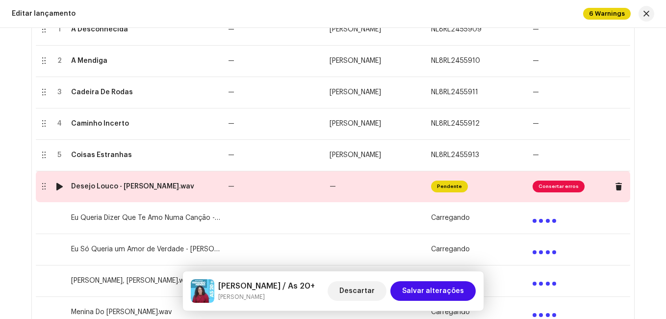
click at [228, 185] on span "—" at bounding box center [231, 186] width 6 height 7
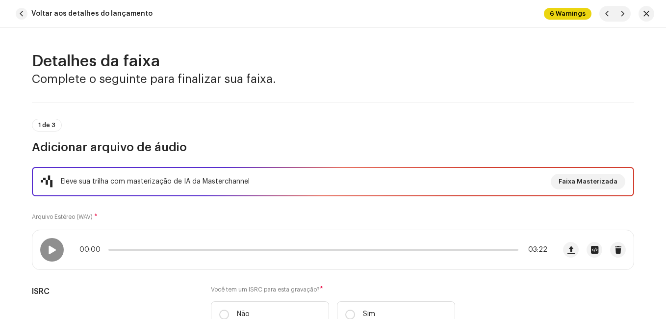
click at [243, 207] on div "Eleve sua trilha com masterização de IA da Masterchannel Faixa Masterizada Arqu…" at bounding box center [333, 253] width 602 height 172
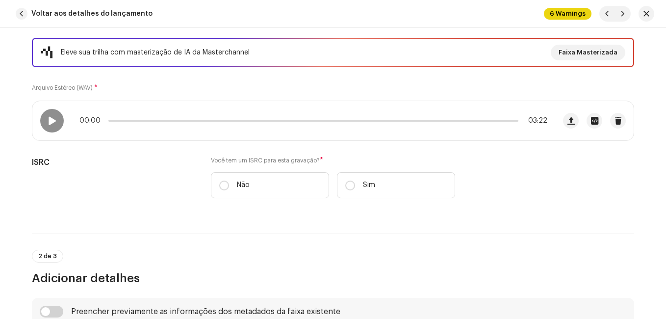
scroll to position [147, 0]
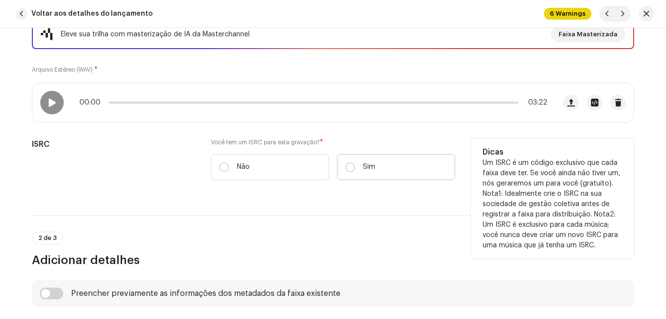
click at [366, 168] on p "Sim" at bounding box center [369, 167] width 12 height 10
click at [355, 168] on input "Sim" at bounding box center [350, 167] width 10 height 10
radio input "true"
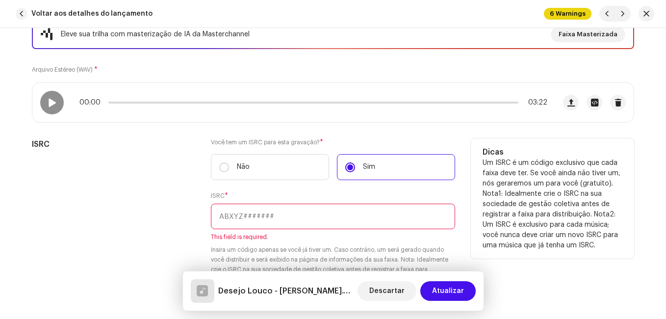
click at [334, 211] on input "text" at bounding box center [333, 217] width 244 height 26
paste input "NL-8RL-24-55914"
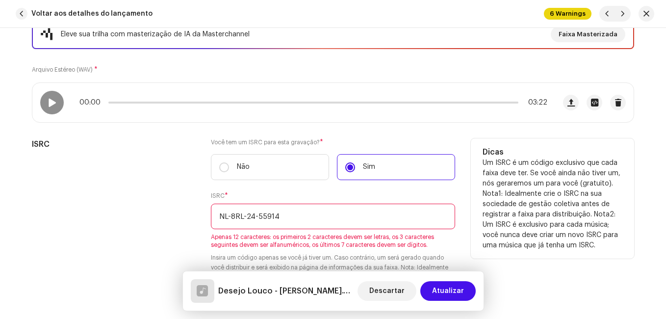
click at [256, 219] on input "NL-8RL-24-55914" at bounding box center [333, 217] width 244 height 26
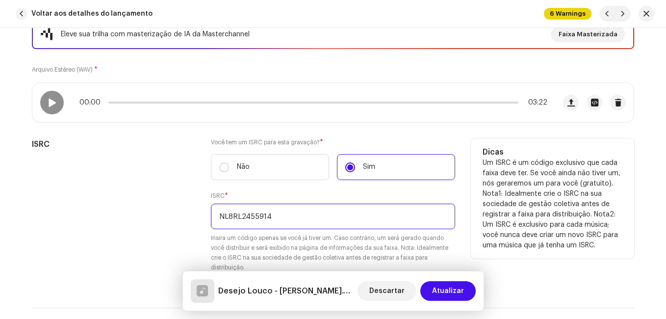
type input "NL8RL2455914"
click at [104, 208] on div "ISRC" at bounding box center [113, 211] width 163 height 146
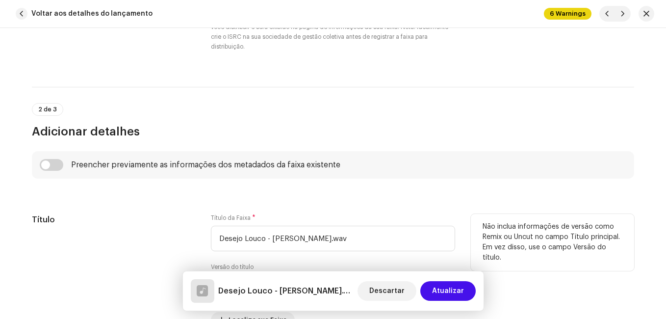
scroll to position [392, 0]
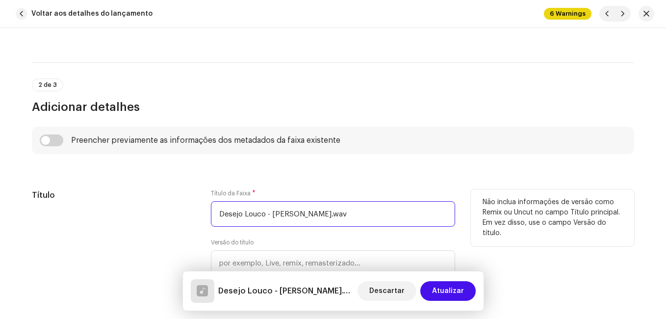
drag, startPoint x: 263, startPoint y: 213, endPoint x: 381, endPoint y: 226, distance: 117.9
click at [381, 226] on input "Desejo Louco - [PERSON_NAME].wav" at bounding box center [333, 214] width 244 height 26
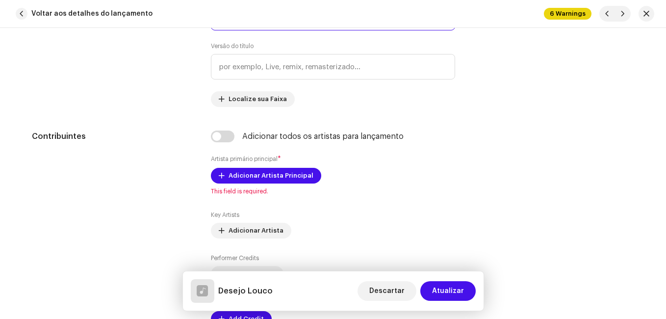
scroll to position [638, 0]
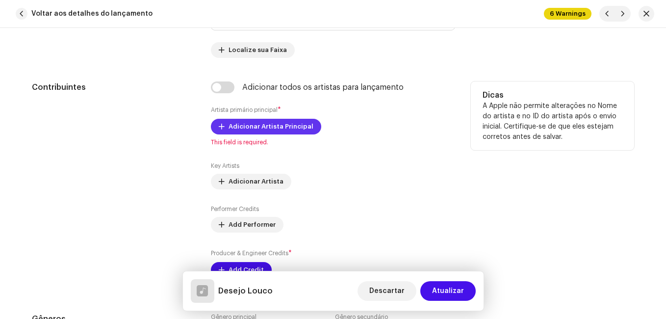
type input "Desejo Louco"
click at [269, 121] on span "Adicionar Artista Principal" at bounding box center [271, 127] width 85 height 20
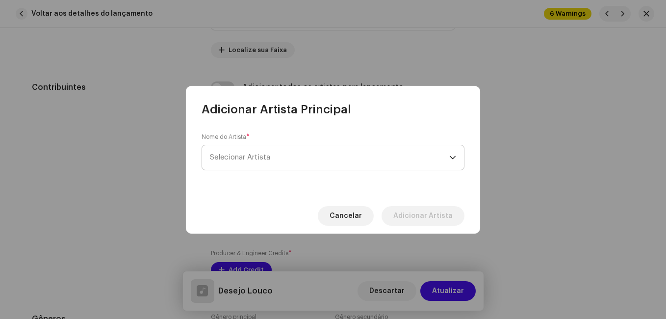
click at [280, 167] on span "Selecionar Artista" at bounding box center [329, 157] width 239 height 25
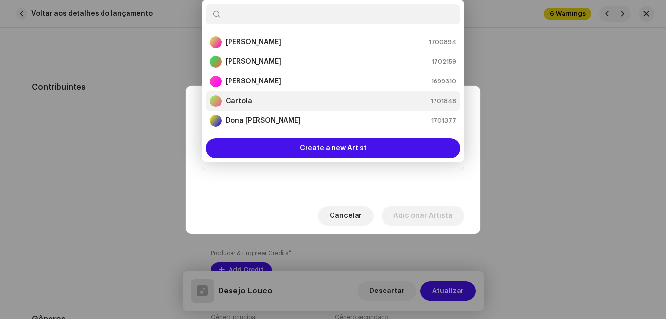
scroll to position [98, 0]
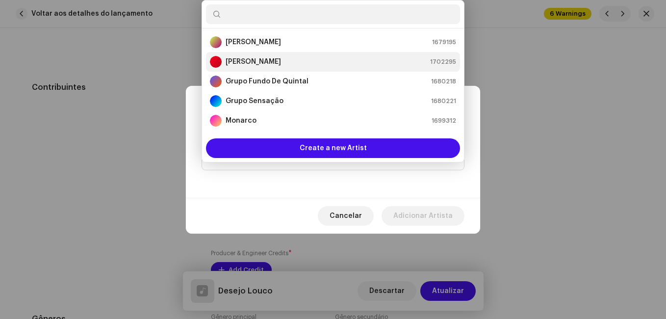
click at [279, 67] on div "[PERSON_NAME]" at bounding box center [245, 62] width 71 height 12
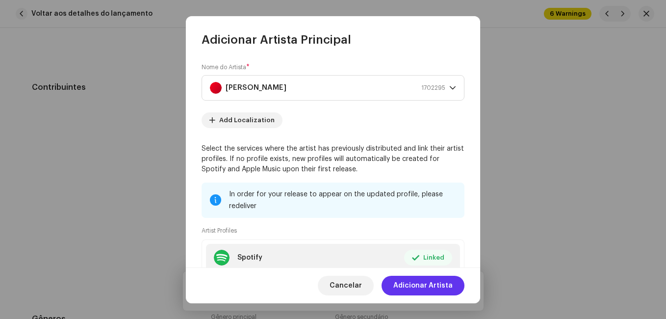
click at [431, 282] on span "Adicionar Artista" at bounding box center [422, 286] width 59 height 20
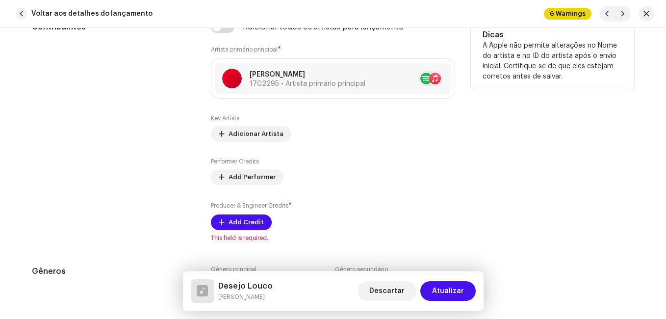
scroll to position [785, 0]
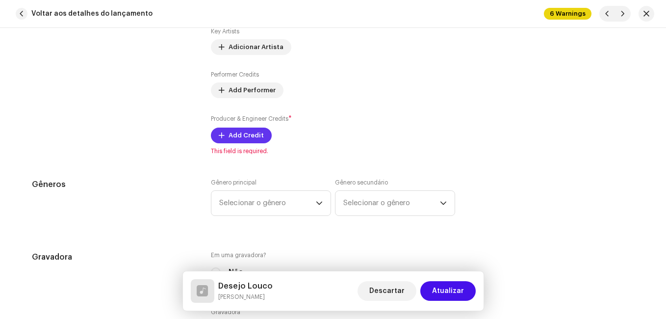
click at [248, 136] on span "Add Credit" at bounding box center [246, 136] width 35 height 20
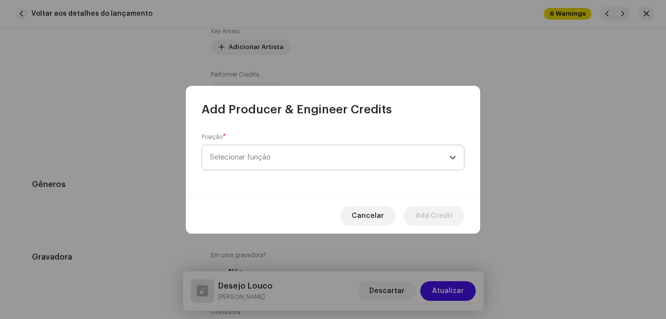
click at [272, 167] on span "Selecionar função" at bounding box center [329, 157] width 239 height 25
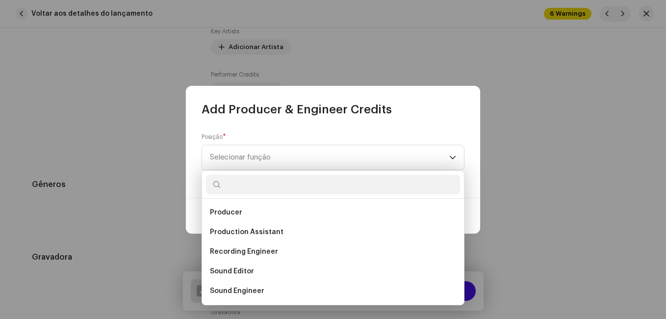
scroll to position [377, 0]
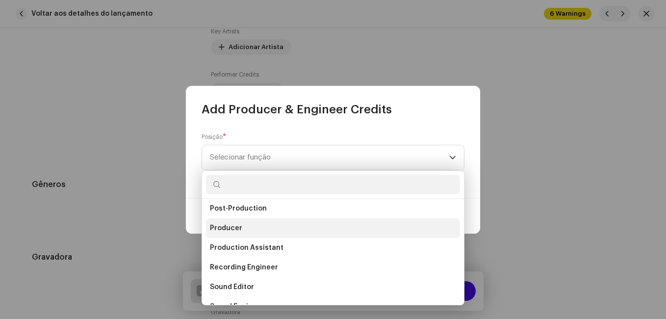
click at [244, 225] on li "Producer" at bounding box center [333, 228] width 254 height 20
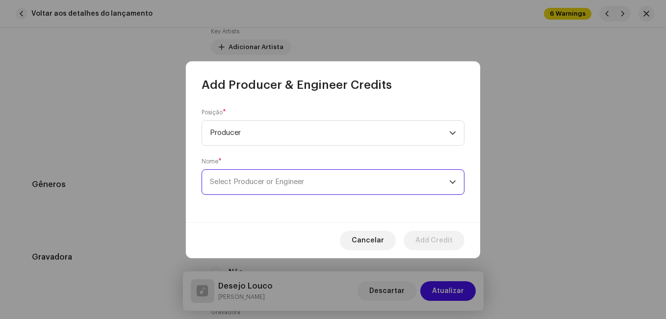
click at [290, 187] on span "Select Producer or Engineer" at bounding box center [329, 182] width 239 height 25
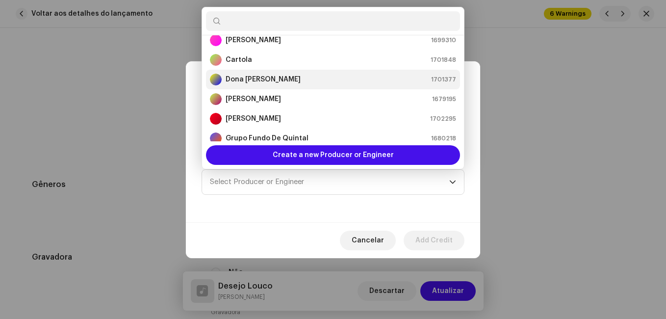
scroll to position [65, 0]
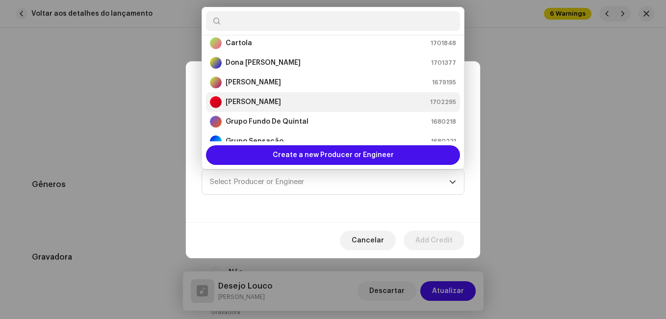
click at [277, 106] on strong "[PERSON_NAME]" at bounding box center [253, 102] width 55 height 10
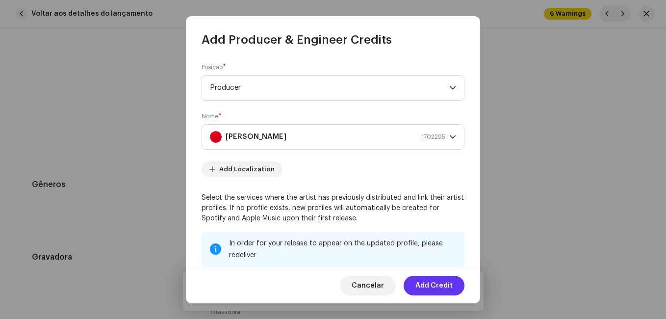
click at [433, 287] on span "Add Credit" at bounding box center [433, 286] width 37 height 20
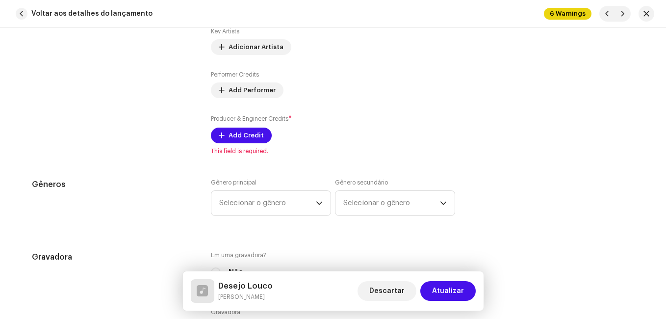
click at [162, 186] on h5 "Gêneros" at bounding box center [113, 185] width 163 height 12
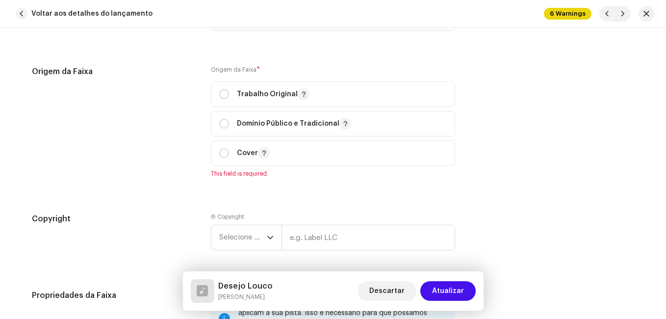
scroll to position [1275, 0]
click at [258, 96] on p "Trabalho Original" at bounding box center [273, 93] width 73 height 12
radio input "true"
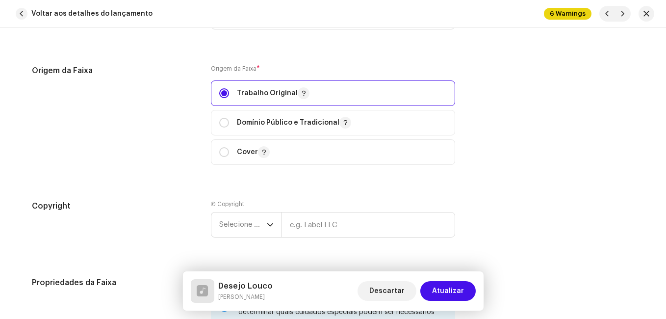
click at [127, 140] on div "Origem da Faixa" at bounding box center [113, 121] width 163 height 112
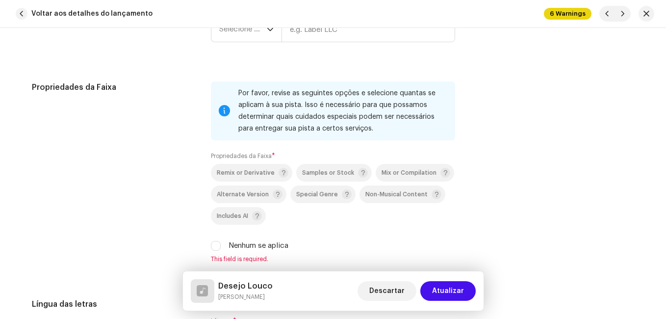
scroll to position [1471, 0]
click at [261, 32] on span "Selecione o ano" at bounding box center [243, 28] width 48 height 25
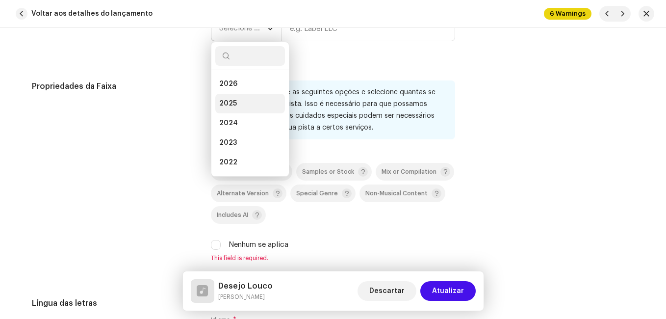
click at [244, 101] on li "2025" at bounding box center [250, 104] width 70 height 20
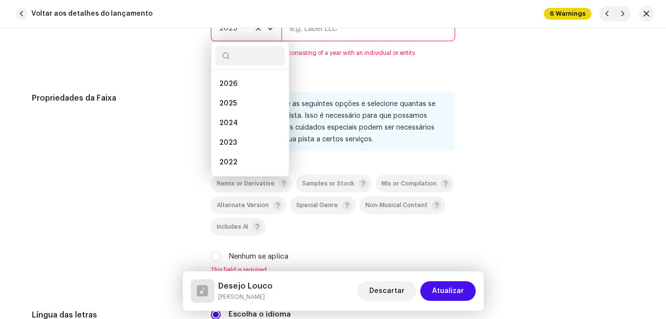
scroll to position [1459, 0]
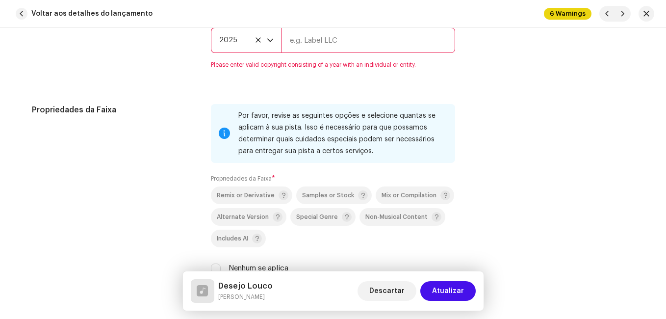
click at [340, 44] on input "text" at bounding box center [368, 40] width 174 height 26
type input "Impact Music"
type input "00:15"
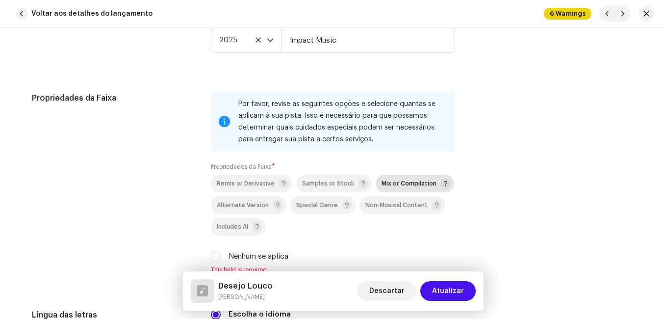
click at [382, 186] on span "Mix or Compilation" at bounding box center [409, 183] width 55 height 6
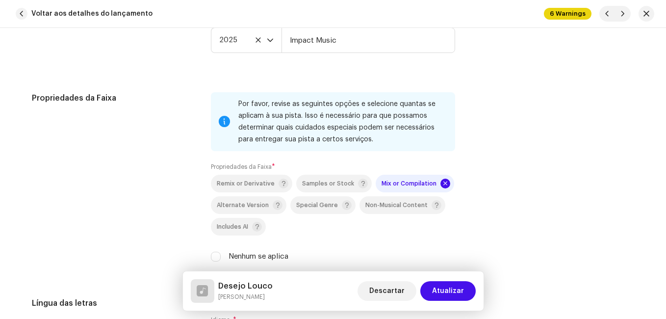
click at [164, 182] on div "Propriedades da Faixa" at bounding box center [113, 182] width 163 height 181
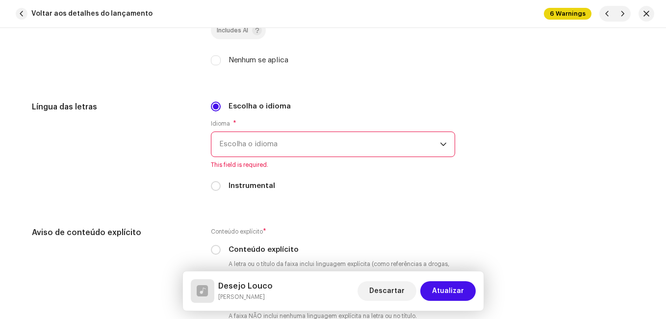
scroll to position [1705, 0]
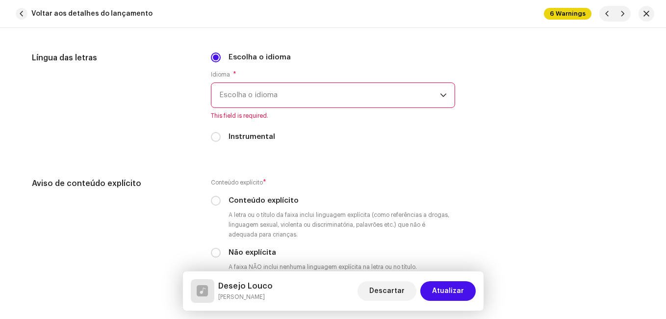
click at [243, 95] on span "Escolha o idioma" at bounding box center [329, 95] width 221 height 25
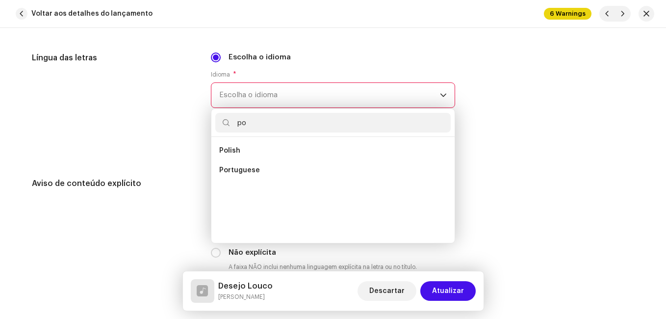
scroll to position [0, 0]
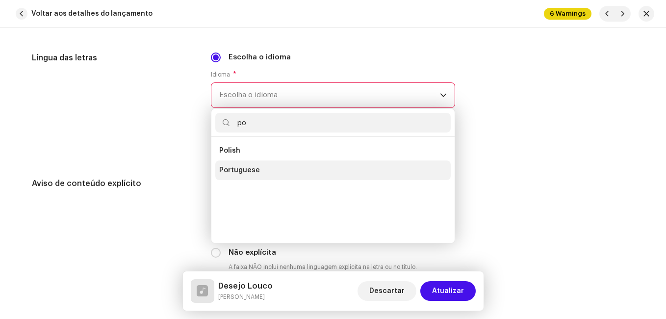
type input "po"
click at [237, 162] on li "Portuguese" at bounding box center [332, 170] width 235 height 20
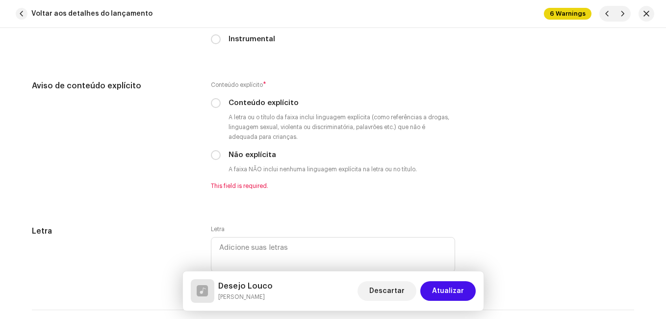
scroll to position [1803, 0]
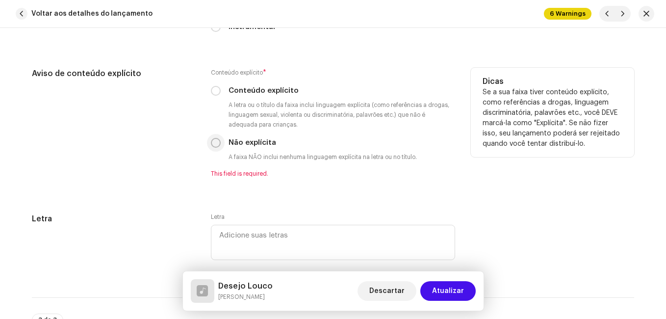
click at [212, 144] on input "Não explícita" at bounding box center [216, 143] width 10 height 10
radio input "true"
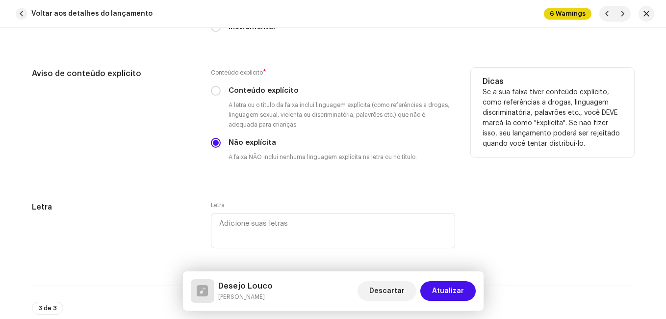
click at [163, 165] on div "Aviso de conteúdo explícito" at bounding box center [113, 123] width 163 height 110
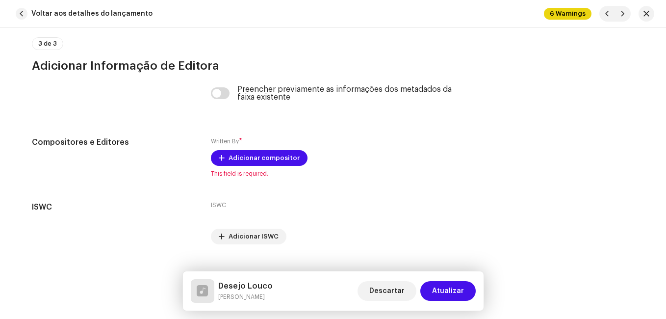
scroll to position [2087, 0]
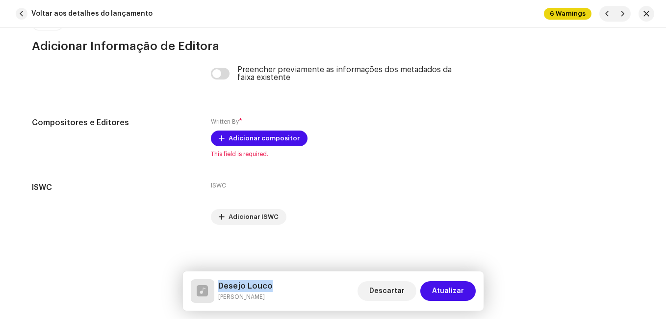
drag, startPoint x: 219, startPoint y: 284, endPoint x: 271, endPoint y: 290, distance: 51.8
click at [271, 290] on div "Desejo [PERSON_NAME] Descartar Atualizar" at bounding box center [333, 291] width 285 height 24
copy h5 "Desejo Louco"
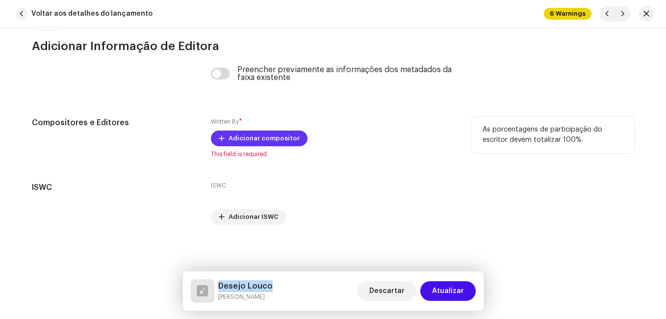
click at [287, 145] on span "Adicionar compositor" at bounding box center [264, 138] width 71 height 20
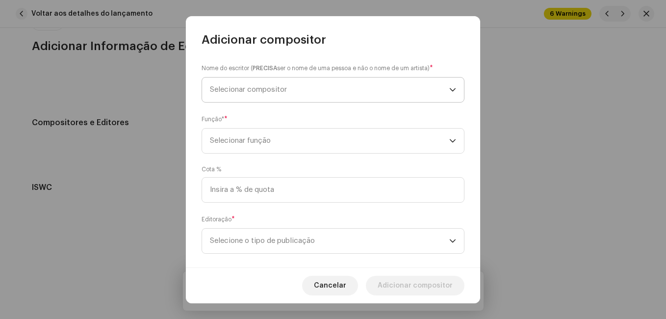
click at [296, 92] on span "Selecionar compositor" at bounding box center [329, 89] width 239 height 25
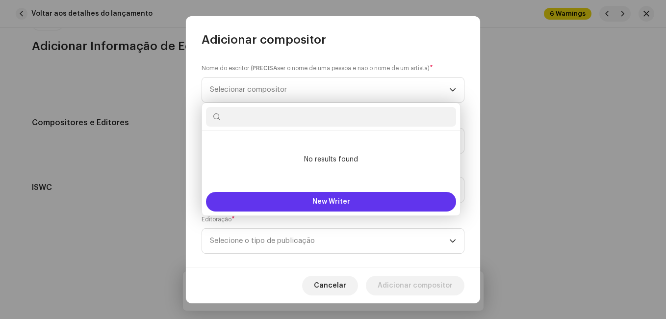
click at [291, 199] on button "New Writer" at bounding box center [331, 202] width 250 height 20
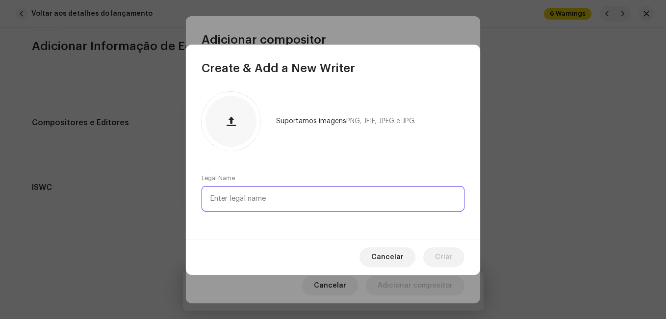
paste input "[PERSON_NAME]"
type input "[PERSON_NAME]"
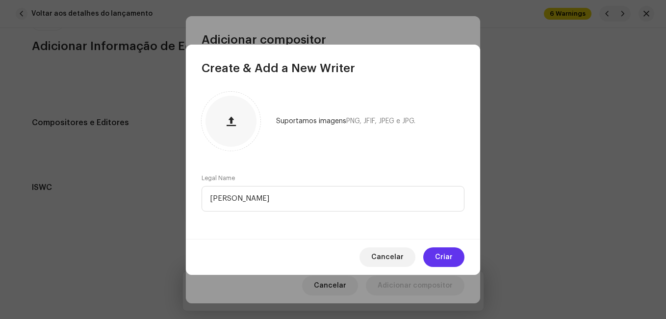
click at [455, 257] on button "Criar" at bounding box center [443, 257] width 41 height 20
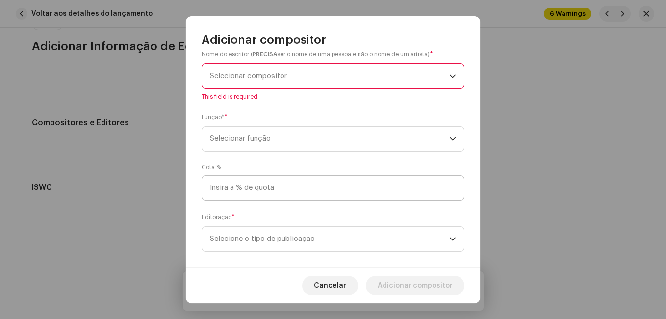
scroll to position [26, 0]
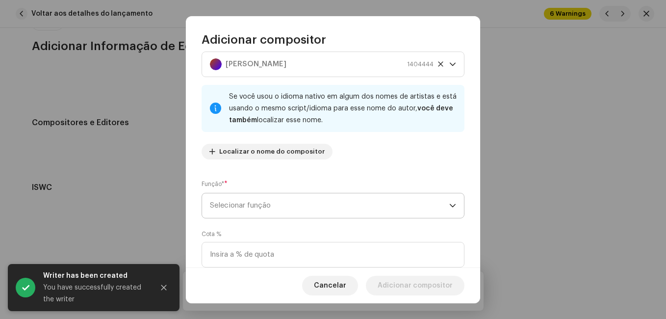
click at [323, 204] on span "Selecionar função" at bounding box center [329, 205] width 239 height 25
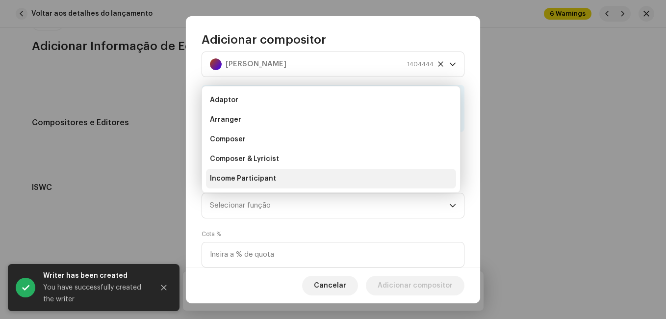
scroll to position [16, 0]
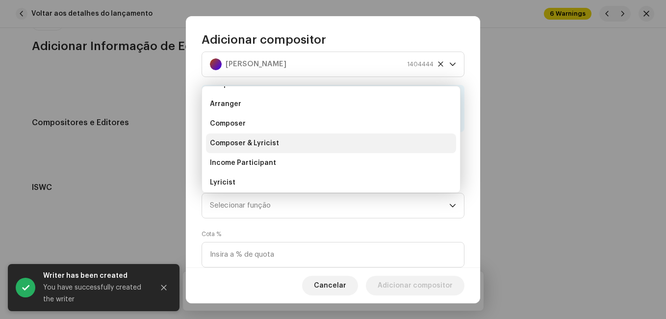
click at [318, 146] on li "Composer & Lyricist" at bounding box center [331, 143] width 250 height 20
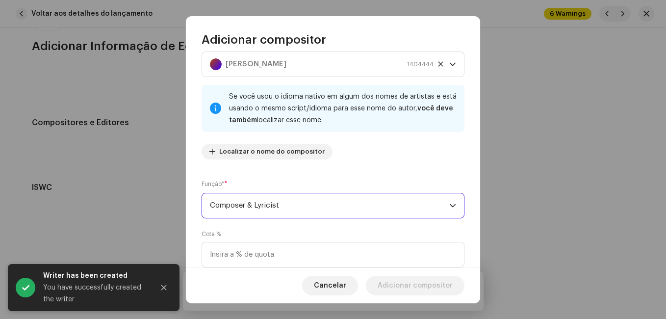
click at [333, 165] on div "Nome do escritor ( PRECISA ser o nome de uma pessoa e não o nome de um artista)…" at bounding box center [333, 102] width 263 height 129
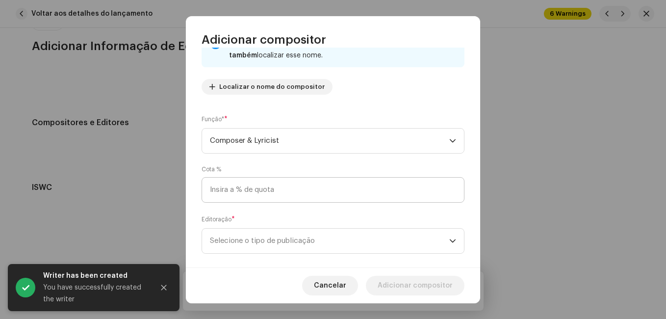
scroll to position [104, 0]
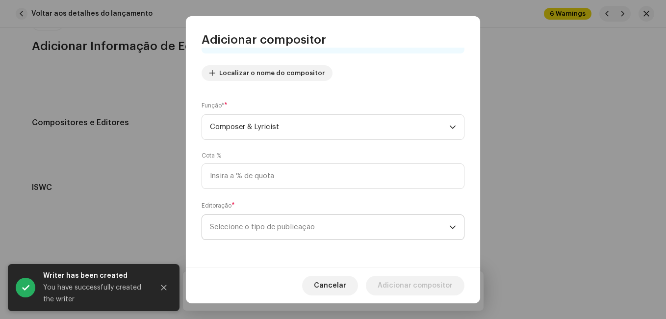
click at [320, 225] on span "Selecione o tipo de publicação" at bounding box center [329, 227] width 239 height 25
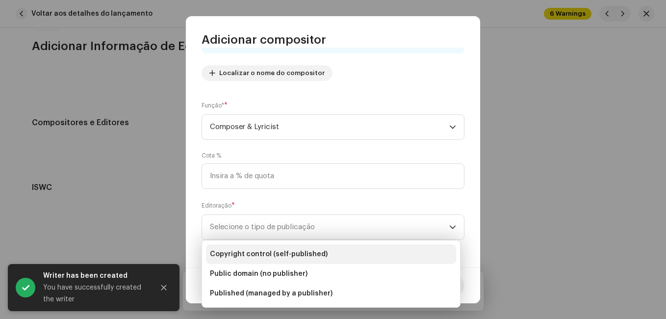
click at [335, 247] on li "Copyright control (self-published)" at bounding box center [331, 254] width 250 height 20
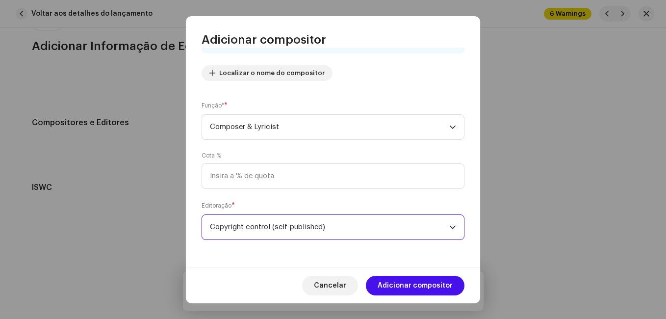
click at [333, 248] on div "Nome do escritor ( PRECISA ser o nome de uma pessoa e não o nome de um artista)…" at bounding box center [333, 158] width 294 height 220
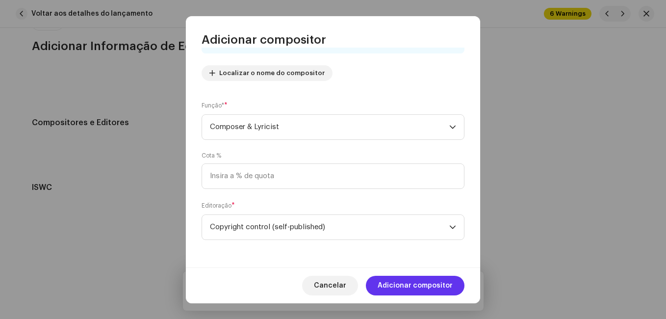
click at [393, 279] on span "Adicionar compositor" at bounding box center [415, 286] width 75 height 20
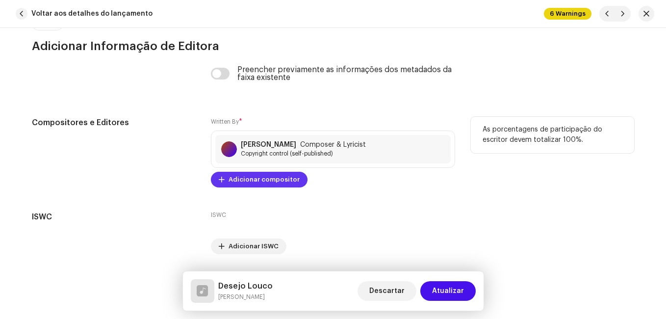
click at [282, 172] on span "Adicionar compositor" at bounding box center [264, 180] width 71 height 20
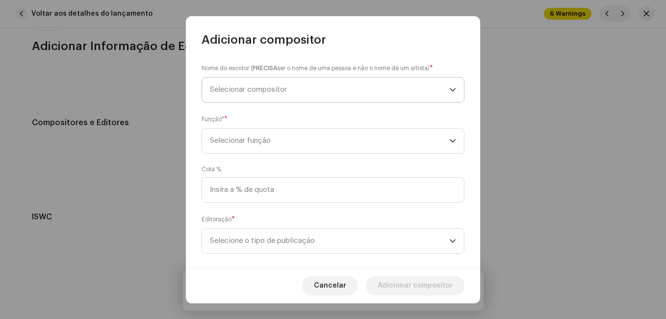
click at [303, 92] on span "Selecionar compositor" at bounding box center [329, 89] width 239 height 25
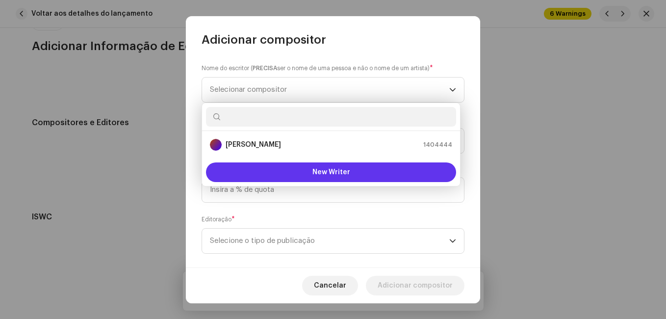
click at [300, 167] on button "New Writer" at bounding box center [331, 172] width 250 height 20
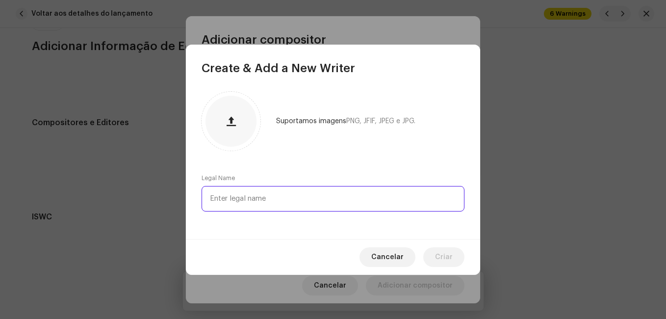
click at [265, 196] on input "text" at bounding box center [333, 199] width 263 height 26
paste input "[PERSON_NAME]"
type input "[PERSON_NAME]"
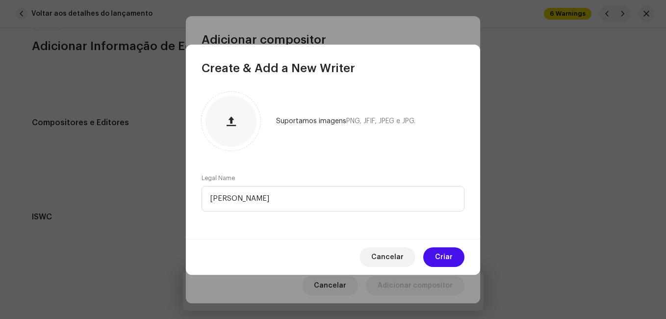
click at [339, 170] on div "Suportamos imagens PNG, JFIF, JPEG e JPG. Legal Name [PERSON_NAME]" at bounding box center [333, 157] width 294 height 163
click at [439, 261] on span "Criar" at bounding box center [444, 257] width 18 height 20
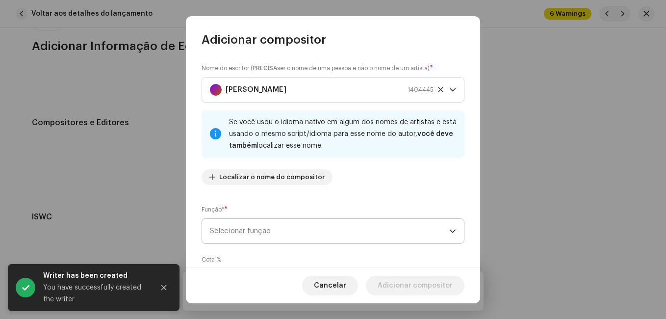
click at [316, 230] on span "Selecionar função" at bounding box center [329, 231] width 239 height 25
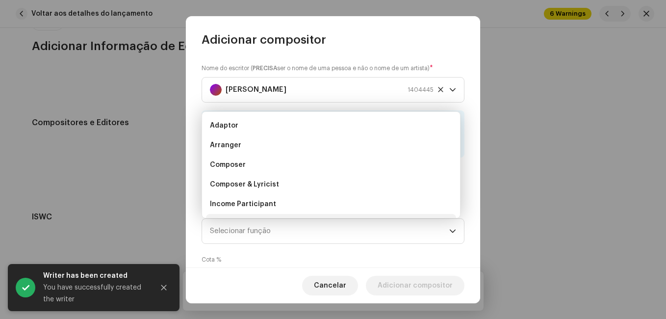
scroll to position [16, 0]
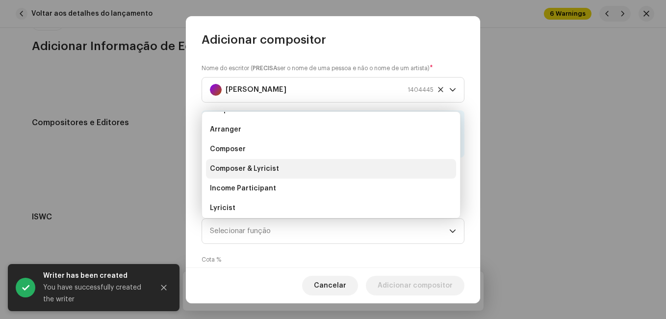
click at [313, 173] on li "Composer & Lyricist" at bounding box center [331, 169] width 250 height 20
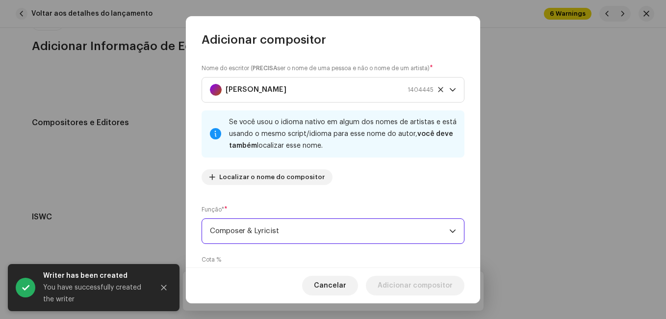
click at [316, 203] on div "Nome do escritor ( PRECISA ser o nome de uma pessoa e não o nome de um artista)…" at bounding box center [333, 158] width 294 height 220
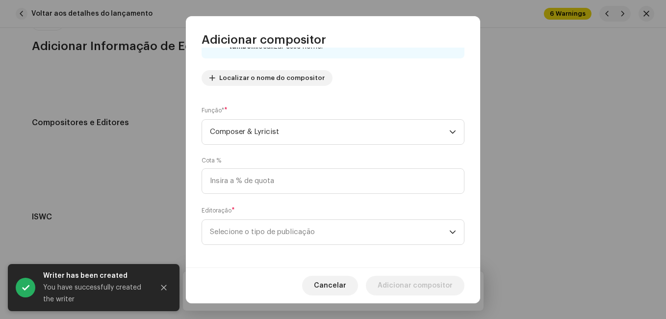
scroll to position [104, 0]
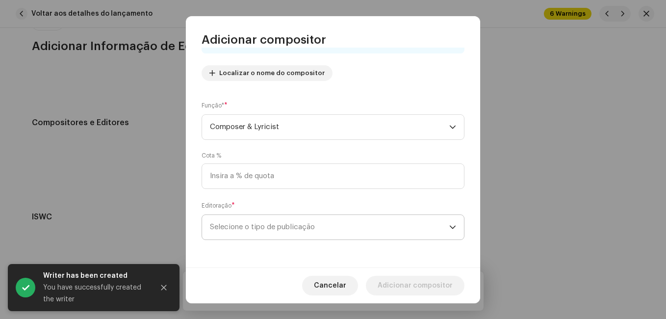
click at [323, 220] on span "Selecione o tipo de publicação" at bounding box center [329, 227] width 239 height 25
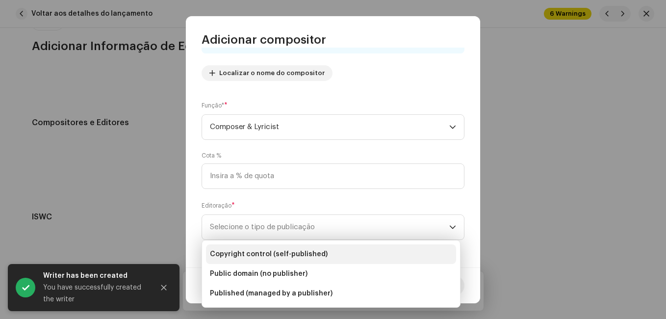
click at [324, 247] on li "Copyright control (self-published)" at bounding box center [331, 254] width 250 height 20
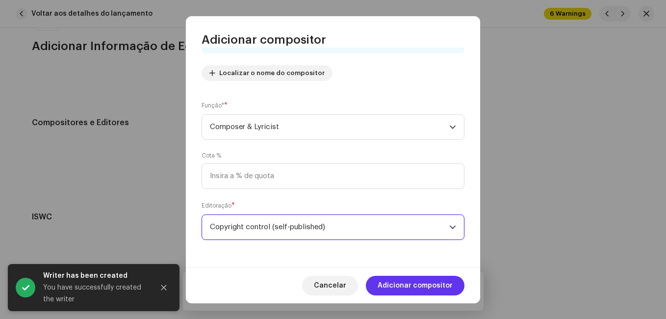
click at [397, 283] on span "Adicionar compositor" at bounding box center [415, 286] width 75 height 20
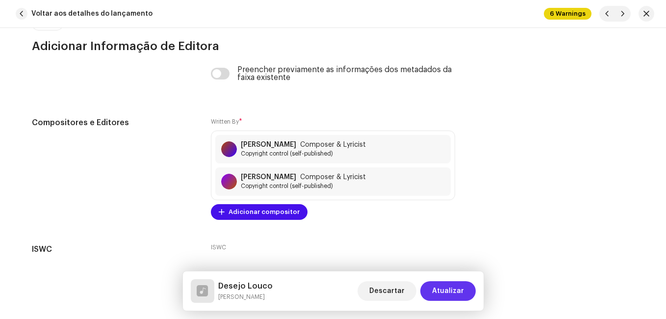
click at [432, 289] on button "Atualizar" at bounding box center [447, 291] width 55 height 20
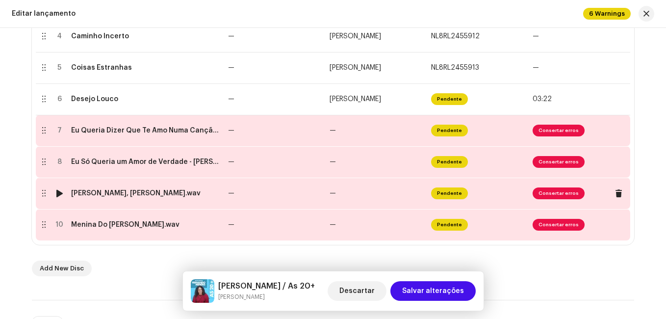
scroll to position [343, 0]
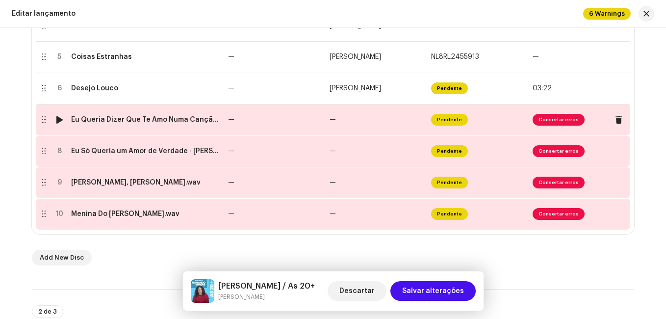
click at [206, 120] on div "Eu Queria Dizer Que Te Amo Numa Canção - [PERSON_NAME] (4).wav" at bounding box center [145, 120] width 149 height 8
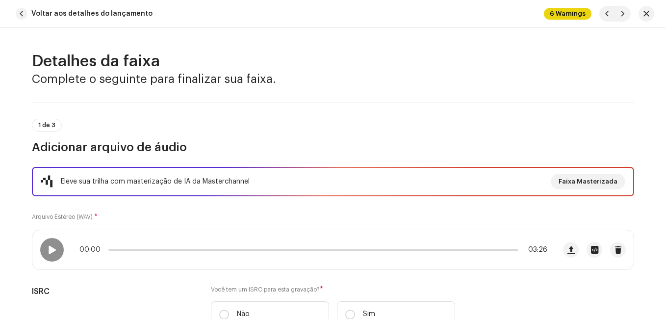
click at [207, 139] on div "1 de 3 Adicionar arquivo de áudio" at bounding box center [333, 137] width 602 height 36
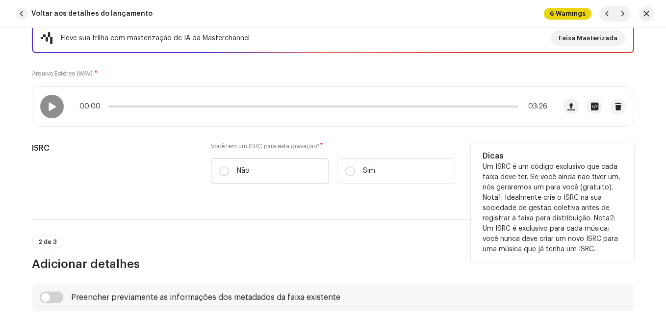
scroll to position [147, 0]
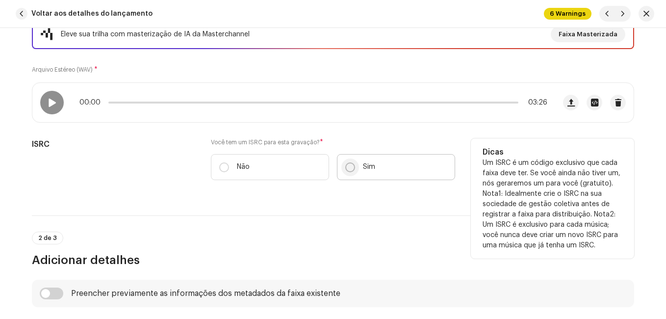
click at [349, 166] on input "Sim" at bounding box center [350, 167] width 10 height 10
radio input "true"
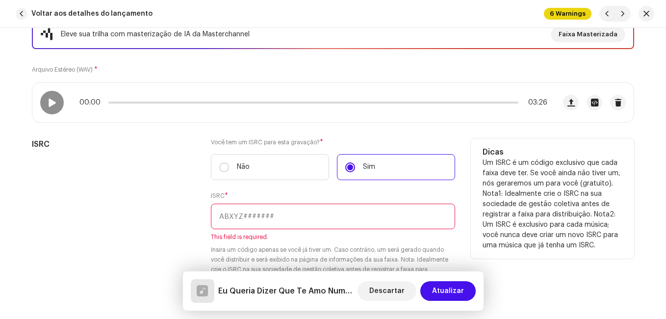
click at [269, 219] on input "text" at bounding box center [333, 217] width 244 height 26
paste input "NL-8RL-24-55915"
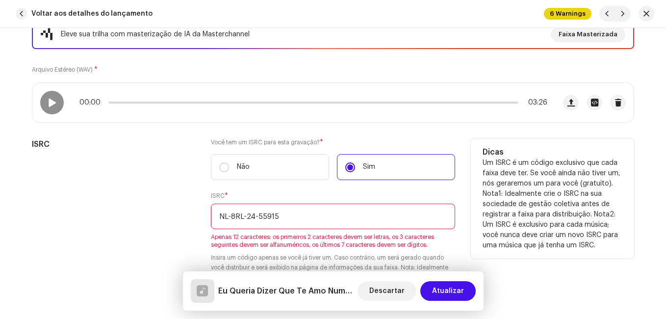
click at [257, 214] on input "NL-8RL-24-55915" at bounding box center [333, 217] width 244 height 26
click at [255, 216] on input "NL-8RL-24-55915" at bounding box center [333, 217] width 244 height 26
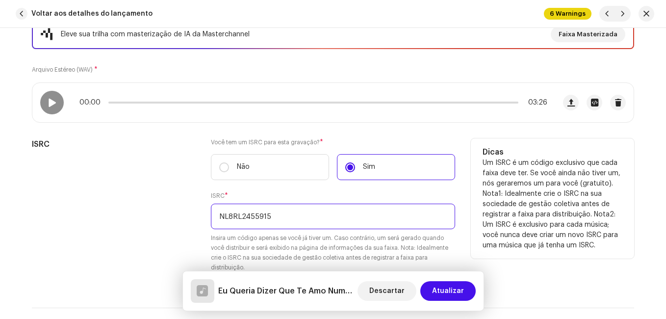
type input "NL8RL2455915"
click at [109, 230] on div "ISRC" at bounding box center [113, 211] width 163 height 146
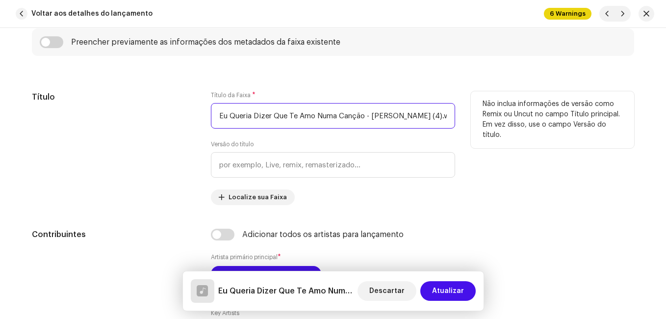
scroll to position [0, 15]
drag, startPoint x: 365, startPoint y: 114, endPoint x: 459, endPoint y: 110, distance: 93.8
click at [459, 110] on div "Título Título da Faixa * Eu Queria Dizer Que Te Amo Numa Canção - [PERSON_NAME]…" at bounding box center [333, 148] width 602 height 114
type input "Eu Queria Dizer Que Te Amo Numa Canção"
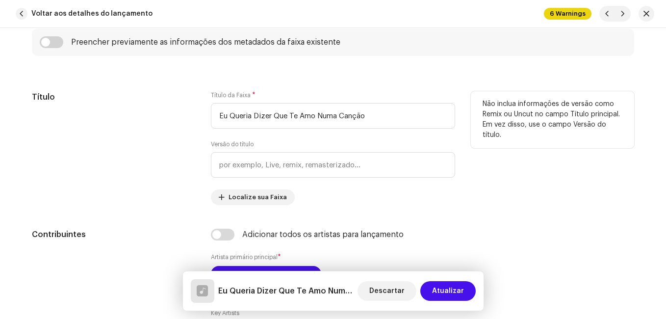
click at [187, 128] on div "Título" at bounding box center [113, 148] width 163 height 114
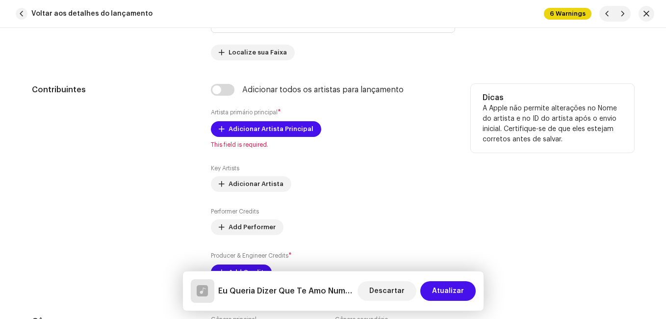
scroll to position [638, 0]
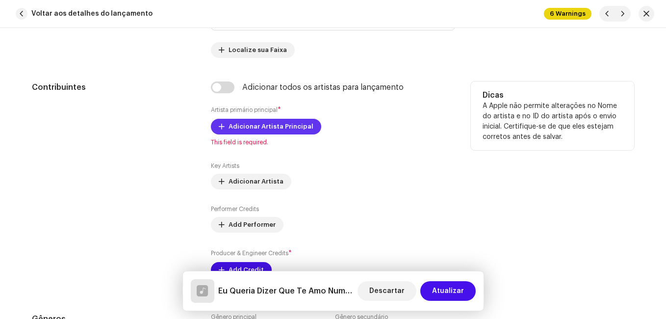
click at [270, 124] on span "Adicionar Artista Principal" at bounding box center [271, 127] width 85 height 20
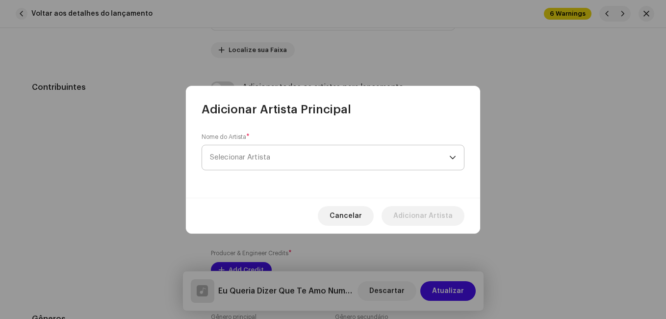
click at [276, 155] on span "Selecionar Artista" at bounding box center [329, 157] width 239 height 25
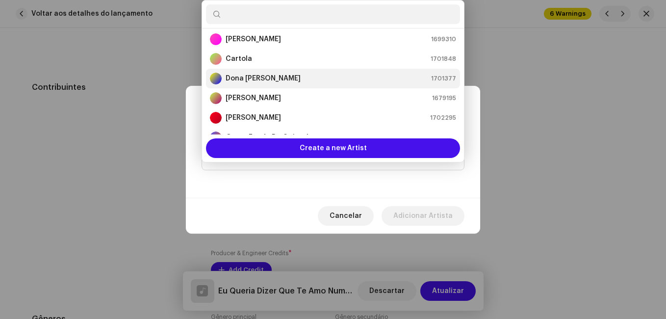
scroll to position [65, 0]
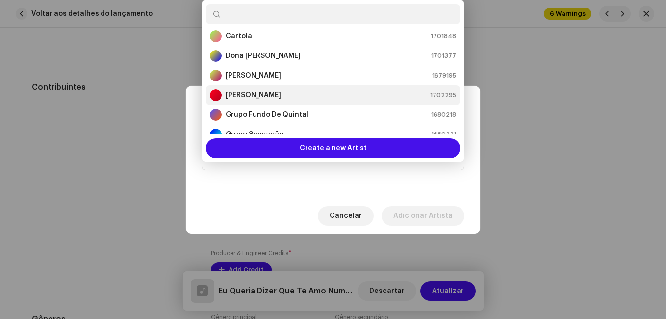
click at [273, 98] on strong "[PERSON_NAME]" at bounding box center [253, 95] width 55 height 10
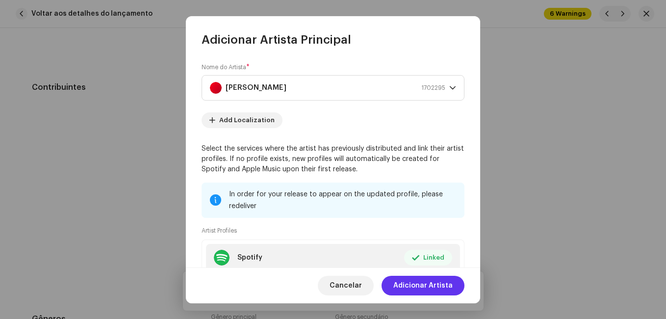
click at [424, 279] on span "Adicionar Artista" at bounding box center [422, 286] width 59 height 20
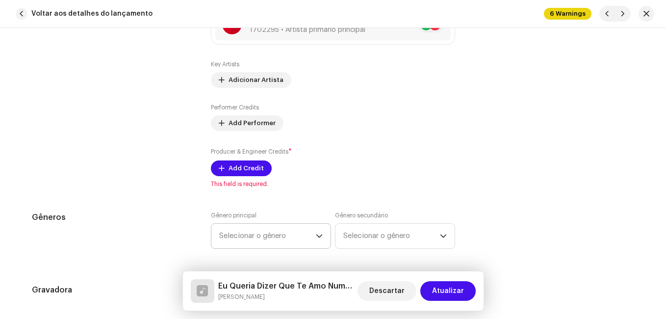
scroll to position [785, 0]
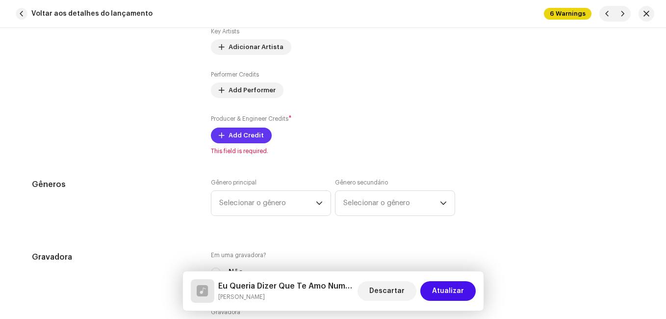
click at [245, 136] on span "Add Credit" at bounding box center [246, 136] width 35 height 20
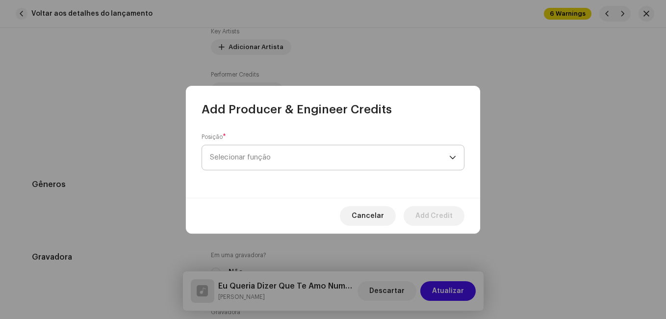
click at [302, 154] on span "Selecionar função" at bounding box center [329, 157] width 239 height 25
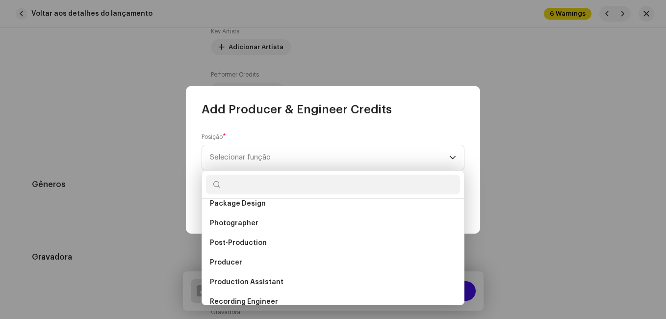
scroll to position [343, 0]
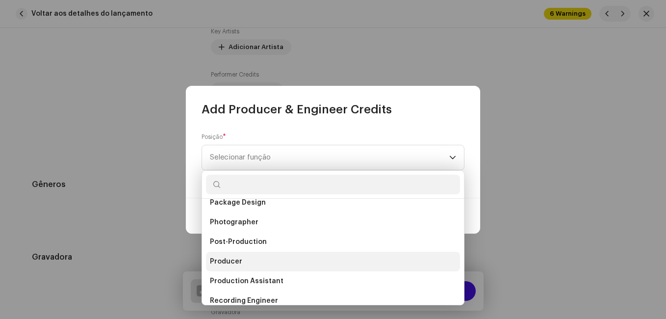
click at [254, 256] on li "Producer" at bounding box center [333, 262] width 254 height 20
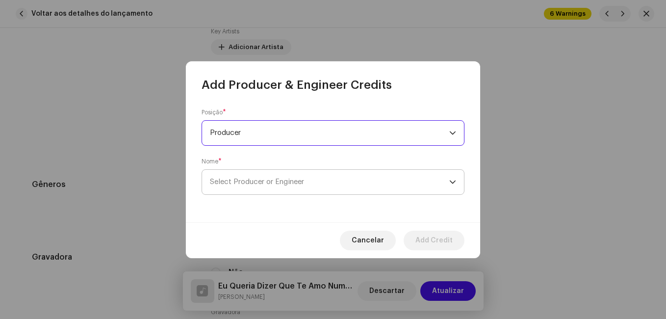
click at [268, 179] on span "Select Producer or Engineer" at bounding box center [257, 181] width 94 height 7
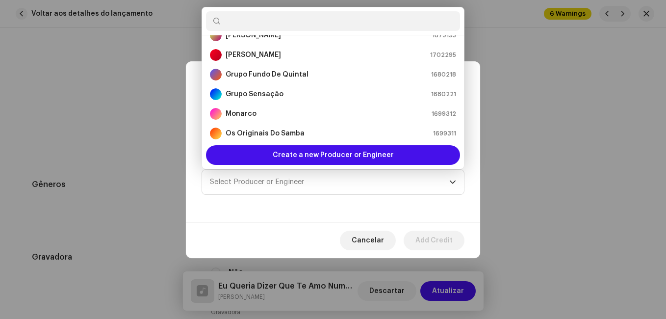
scroll to position [114, 0]
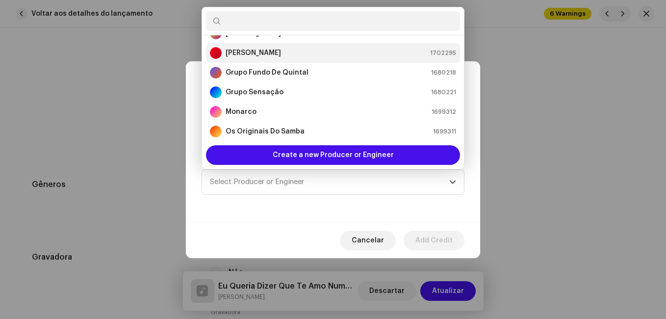
click at [285, 54] on div "[PERSON_NAME] 1702295" at bounding box center [333, 53] width 246 height 12
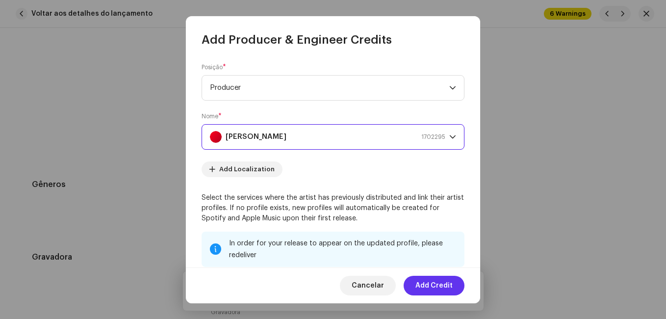
click at [432, 281] on span "Add Credit" at bounding box center [433, 286] width 37 height 20
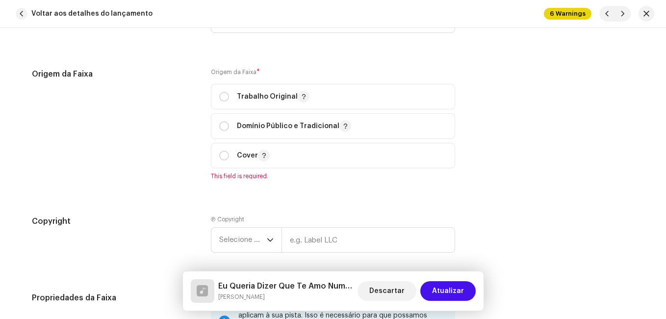
scroll to position [1275, 0]
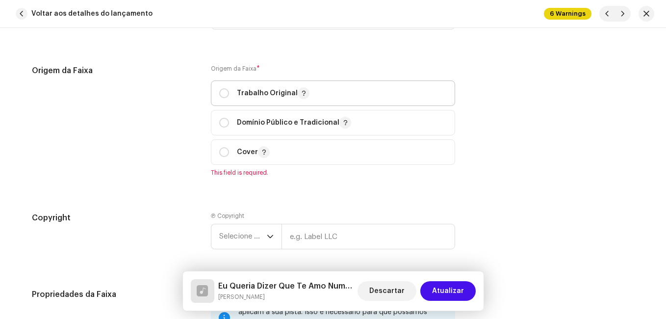
click at [247, 95] on p "Trabalho Original" at bounding box center [273, 93] width 73 height 12
radio input "true"
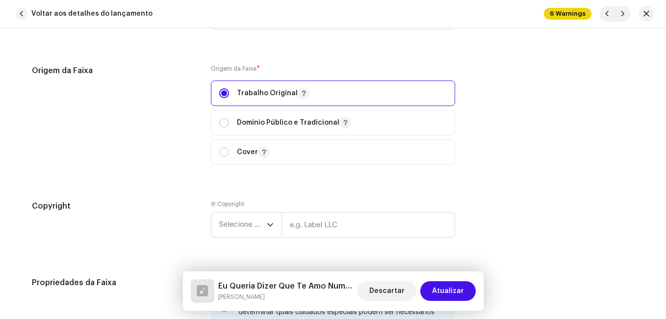
click at [113, 162] on div "Origem da Faixa" at bounding box center [113, 121] width 163 height 112
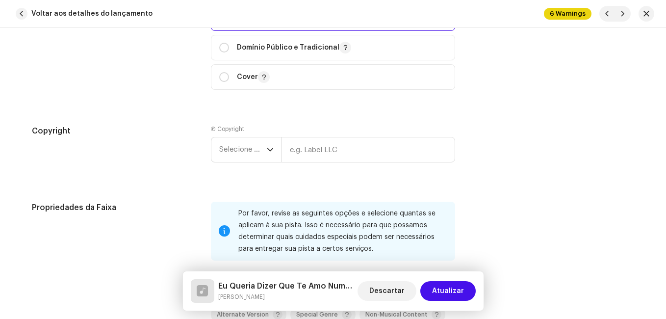
scroll to position [1373, 0]
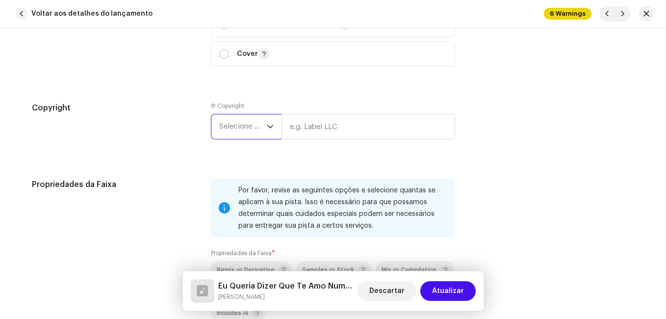
click at [251, 130] on span "Selecione o ano" at bounding box center [243, 126] width 48 height 25
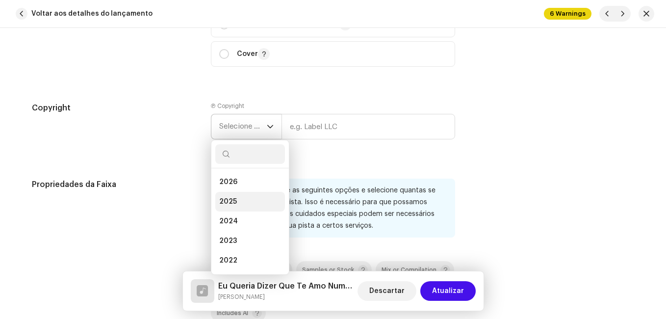
drag, startPoint x: 239, startPoint y: 196, endPoint x: 257, endPoint y: 185, distance: 20.4
click at [239, 196] on li "2025" at bounding box center [250, 202] width 70 height 20
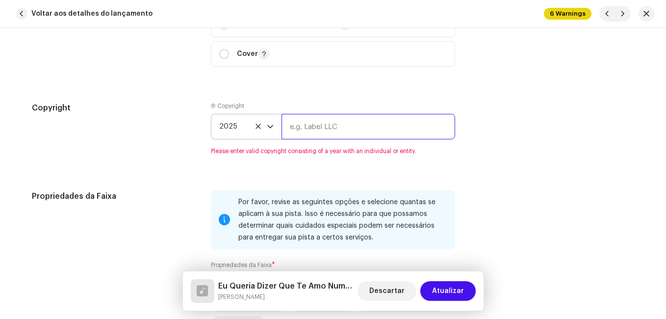
click at [314, 128] on input "text" at bounding box center [368, 127] width 174 height 26
type input "Impact Music"
type input "00:15"
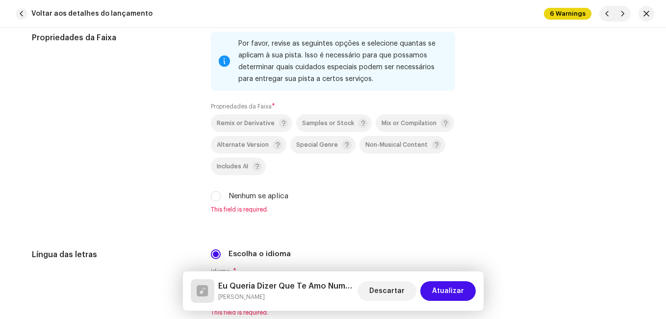
scroll to position [1520, 0]
click at [412, 124] on span "Mix or Compilation" at bounding box center [409, 123] width 55 height 6
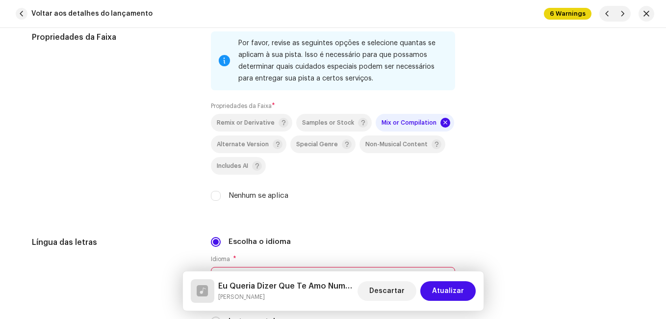
click at [199, 165] on div "Propriedades da Faixa Por favor, revise as seguintes opções e selecione quantas…" at bounding box center [333, 121] width 602 height 181
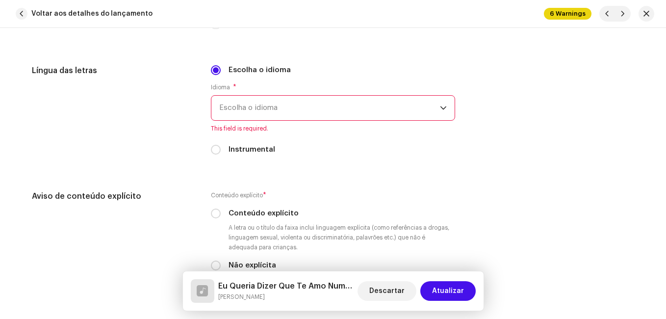
scroll to position [1716, 0]
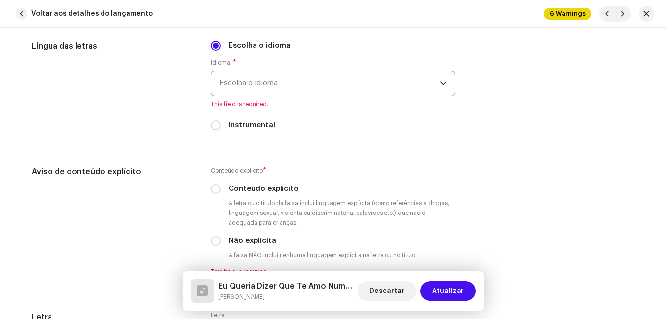
click at [315, 87] on span "Escolha o idioma" at bounding box center [329, 83] width 221 height 25
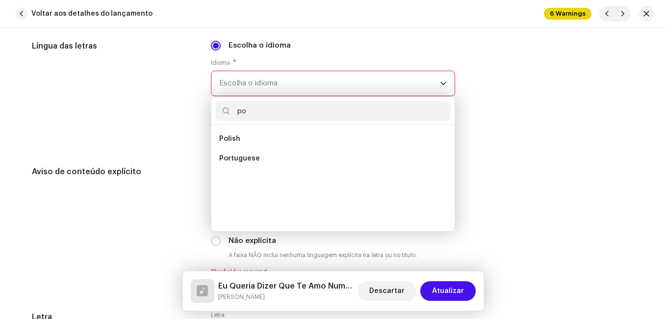
scroll to position [0, 0]
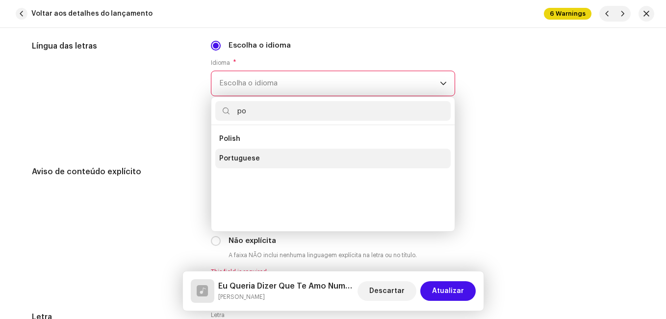
type input "po"
click at [269, 167] on li "Portuguese" at bounding box center [332, 159] width 235 height 20
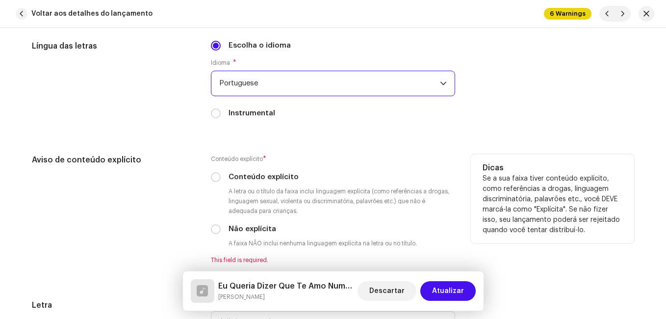
click at [170, 172] on div "Aviso de conteúdo explícito" at bounding box center [113, 215] width 163 height 122
click at [216, 228] on input "Não explícita" at bounding box center [216, 229] width 10 height 10
radio input "true"
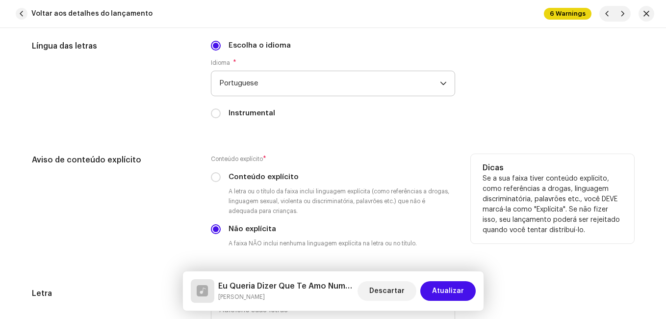
click at [178, 209] on div "Aviso de conteúdo explícito" at bounding box center [113, 209] width 163 height 110
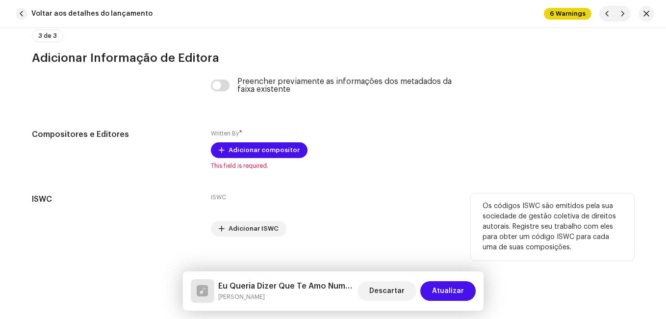
scroll to position [2087, 0]
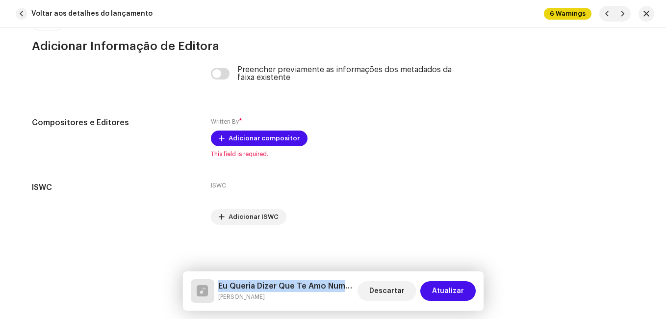
drag, startPoint x: 218, startPoint y: 282, endPoint x: 352, endPoint y: 288, distance: 134.0
click at [352, 288] on h5 "Eu Queria Dizer Que Te Amo Numa Canção" at bounding box center [285, 286] width 135 height 12
copy h5 "Eu Queria Dizer Que Te Amo Numa C"
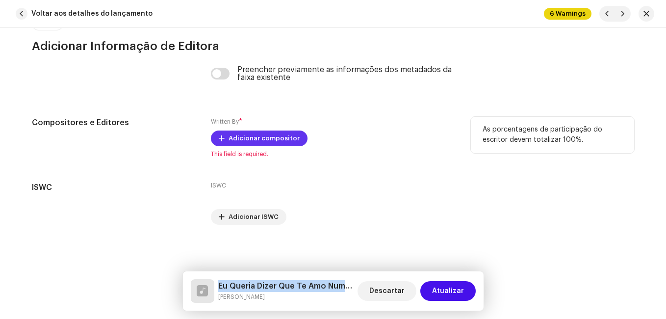
click at [281, 134] on span "Adicionar compositor" at bounding box center [264, 138] width 71 height 20
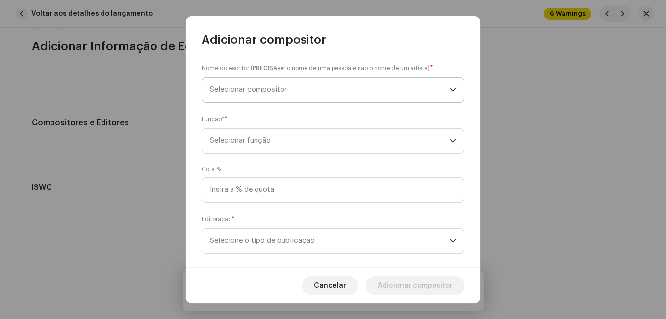
click at [318, 100] on span "Selecionar compositor" at bounding box center [329, 89] width 239 height 25
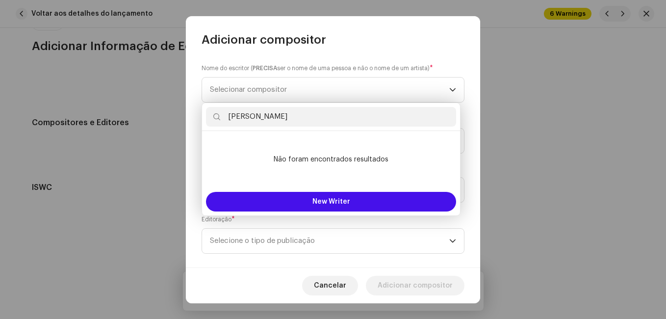
drag, startPoint x: 292, startPoint y: 119, endPoint x: 364, endPoint y: 129, distance: 72.4
click at [364, 129] on div "[PERSON_NAME]" at bounding box center [331, 117] width 258 height 28
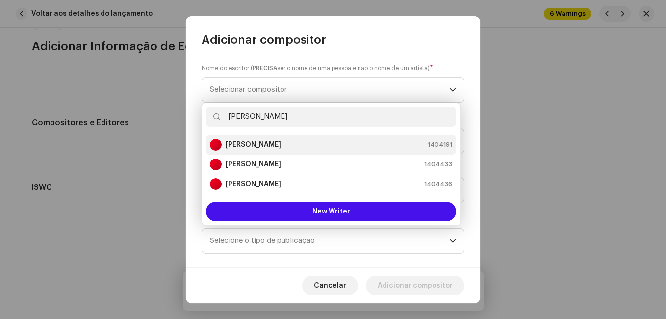
type input "[PERSON_NAME]"
click at [327, 141] on div "[PERSON_NAME] 1404191" at bounding box center [331, 145] width 242 height 12
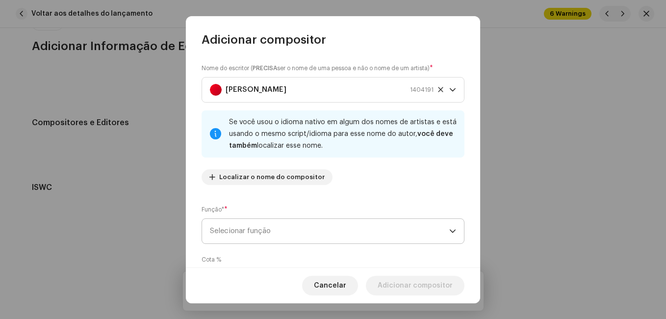
click at [369, 239] on span "Selecionar função" at bounding box center [329, 231] width 239 height 25
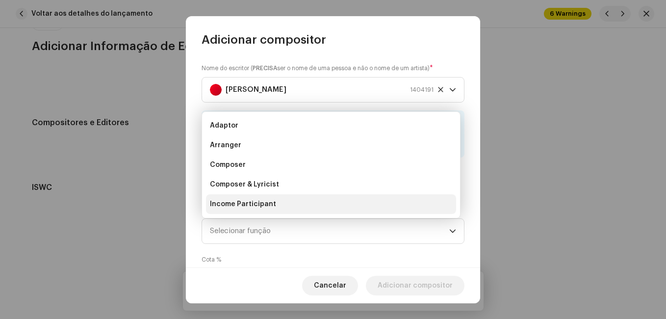
scroll to position [16, 0]
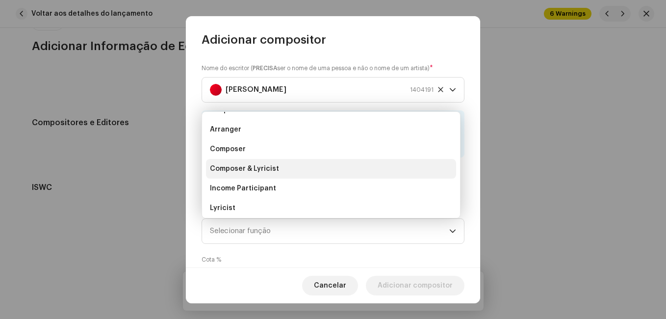
click at [373, 175] on li "Composer & Lyricist" at bounding box center [331, 169] width 250 height 20
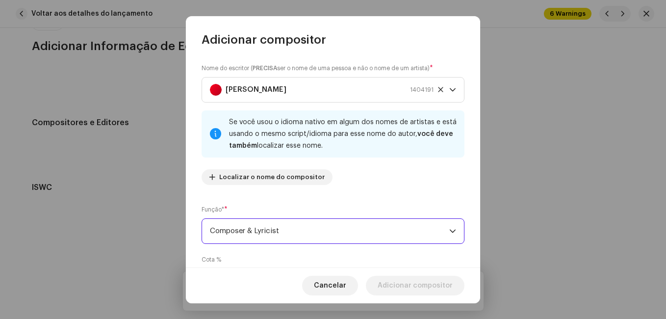
click at [380, 208] on div "Função* * Composer & Lyricist" at bounding box center [333, 224] width 263 height 39
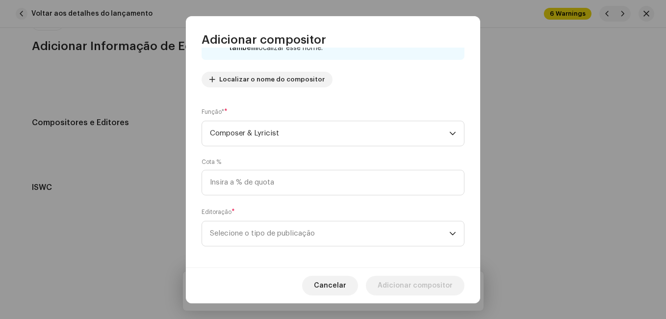
scroll to position [104, 0]
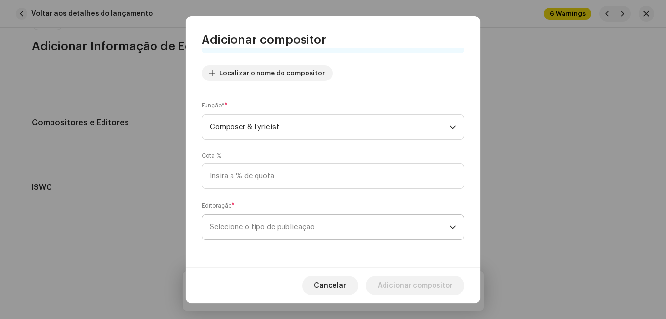
click at [369, 221] on span "Selecione o tipo de publicação" at bounding box center [329, 227] width 239 height 25
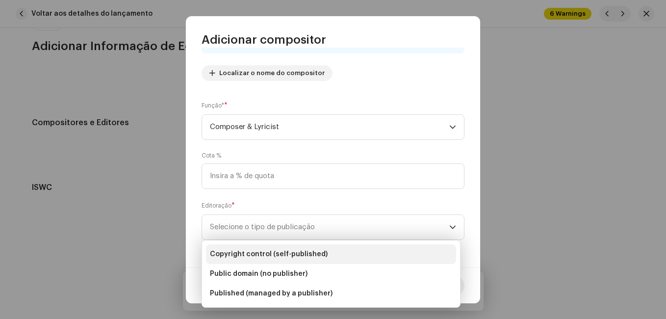
click at [368, 250] on li "Copyright control (self-published)" at bounding box center [331, 254] width 250 height 20
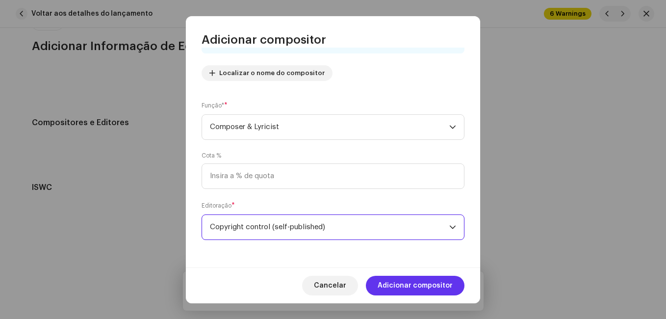
click at [398, 283] on span "Adicionar compositor" at bounding box center [415, 286] width 75 height 20
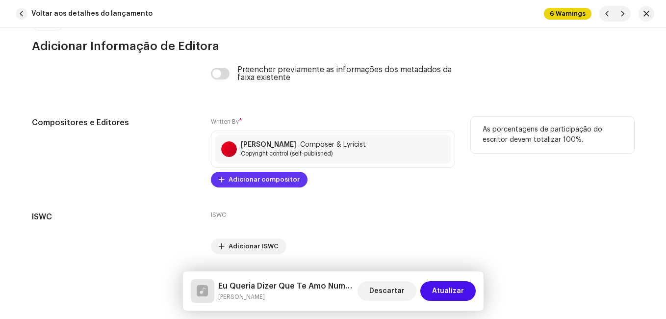
click at [262, 179] on span "Adicionar compositor" at bounding box center [264, 180] width 71 height 20
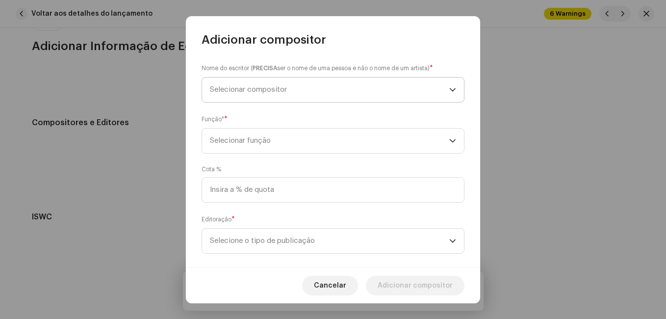
click at [303, 95] on span "Selecionar compositor" at bounding box center [329, 89] width 239 height 25
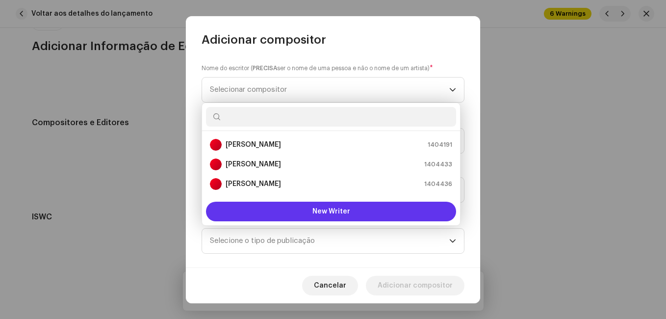
click at [309, 212] on button "New Writer" at bounding box center [331, 212] width 250 height 20
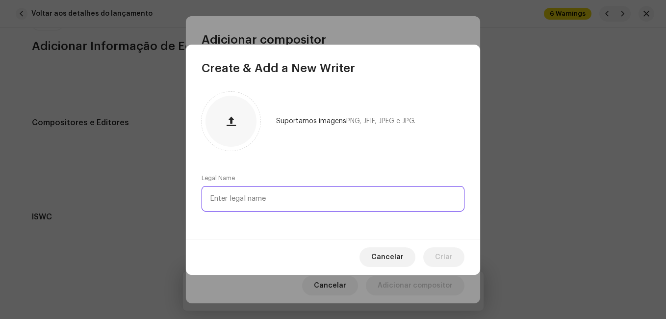
paste input "[PERSON_NAME]"
type input "[PERSON_NAME]"
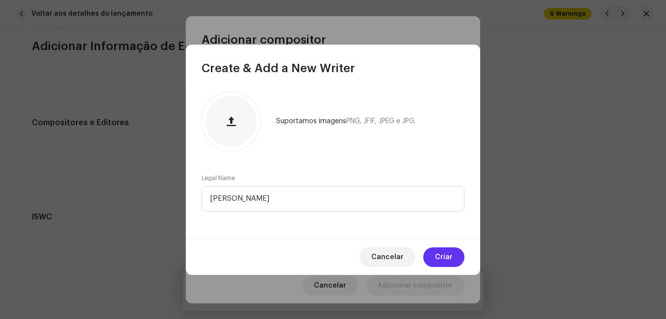
click at [432, 253] on button "Criar" at bounding box center [443, 257] width 41 height 20
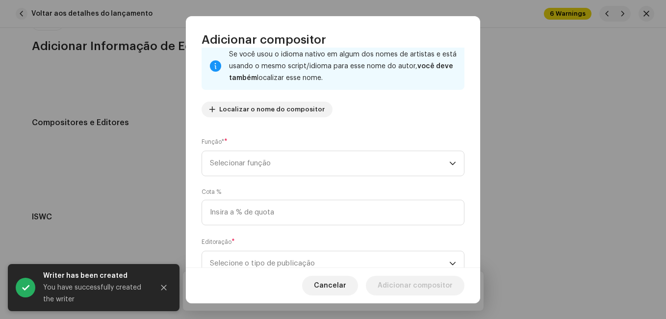
scroll to position [98, 0]
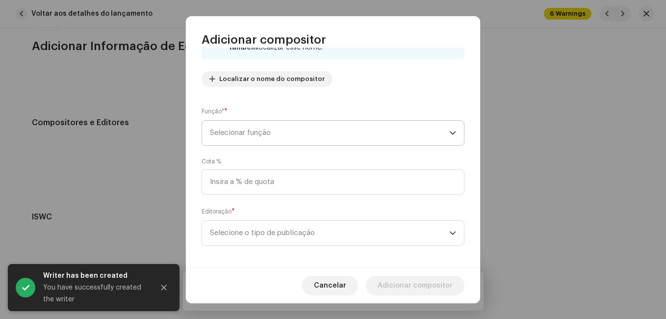
drag, startPoint x: 367, startPoint y: 127, endPoint x: 360, endPoint y: 145, distance: 19.1
click at [367, 128] on span "Selecionar função" at bounding box center [329, 133] width 239 height 25
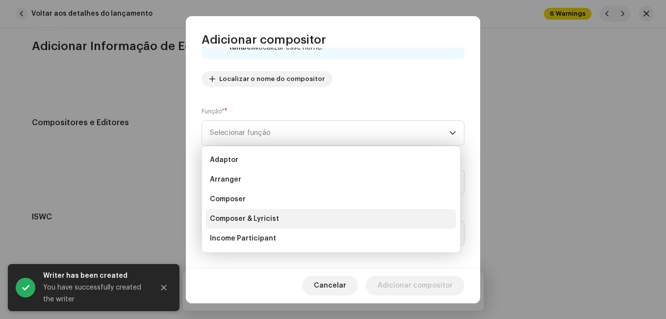
click at [322, 215] on li "Composer & Lyricist" at bounding box center [331, 219] width 250 height 20
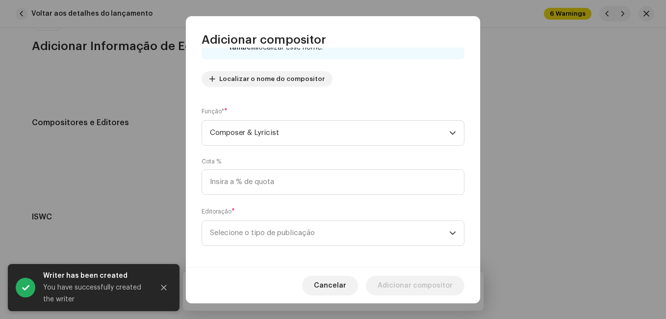
click at [330, 162] on div "Cota %" at bounding box center [333, 175] width 263 height 37
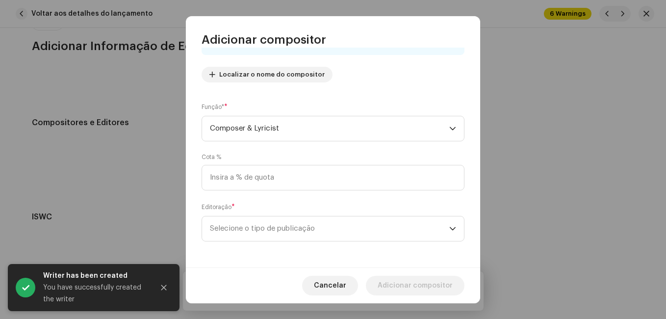
scroll to position [104, 0]
click at [319, 231] on span "Selecione o tipo de publicação" at bounding box center [329, 227] width 239 height 25
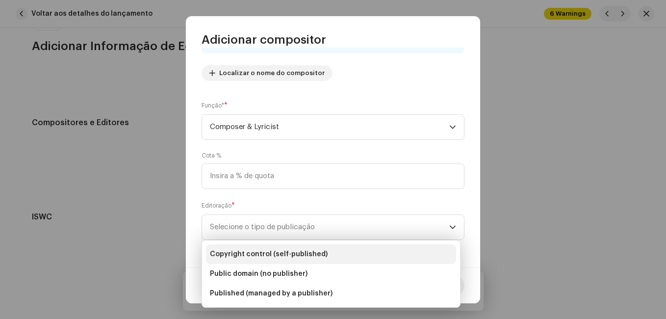
click at [323, 250] on li "Copyright control (self-published)" at bounding box center [331, 254] width 250 height 20
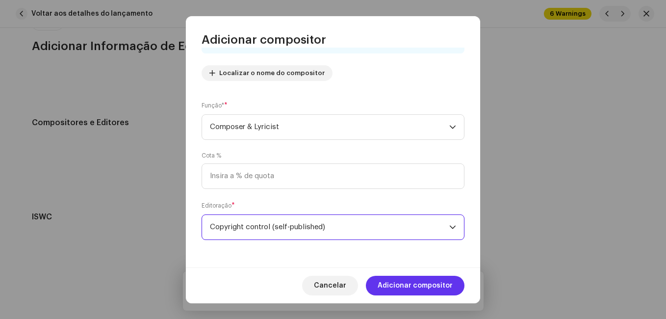
click at [401, 285] on span "Adicionar compositor" at bounding box center [415, 286] width 75 height 20
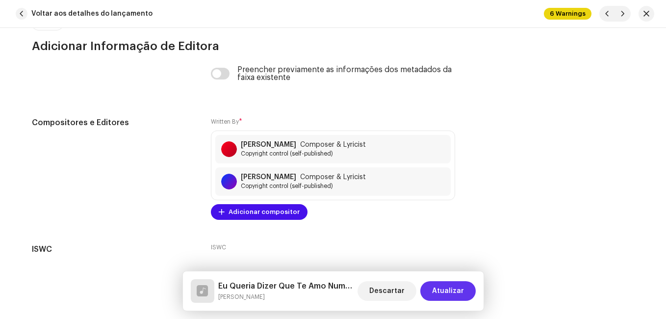
click at [456, 287] on span "Atualizar" at bounding box center [448, 291] width 32 height 20
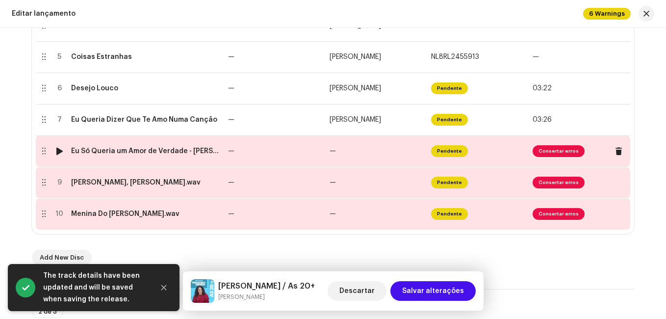
click at [363, 157] on td "—" at bounding box center [377, 150] width 102 height 31
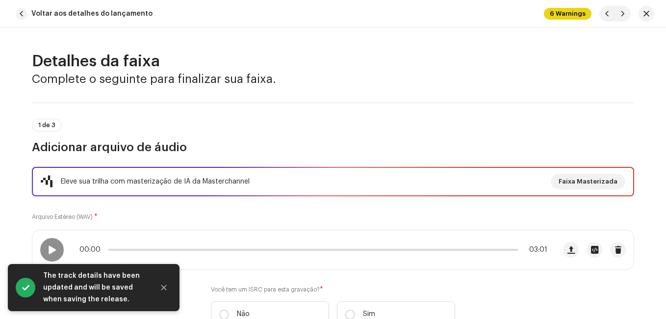
click at [333, 208] on div "Eleve sua trilha com masterização de IA da Masterchannel Faixa Masterizada Arqu…" at bounding box center [333, 253] width 602 height 172
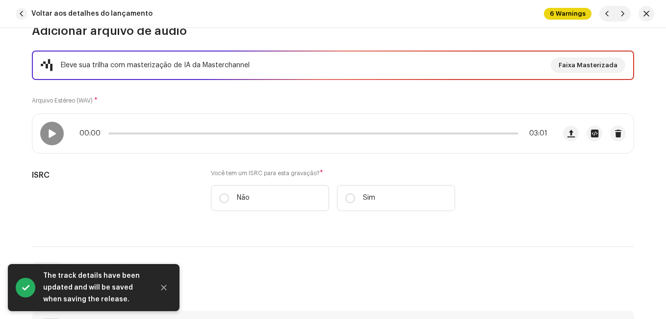
scroll to position [147, 0]
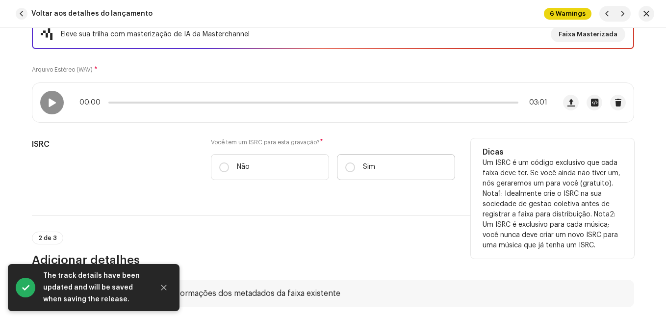
click at [364, 176] on label "Sim" at bounding box center [396, 167] width 118 height 26
click at [355, 172] on input "Sim" at bounding box center [350, 167] width 10 height 10
radio input "true"
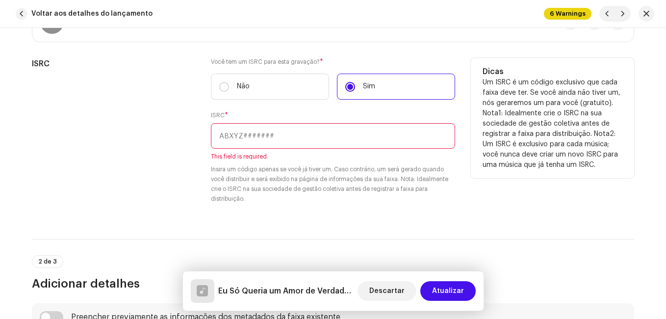
scroll to position [196, 0]
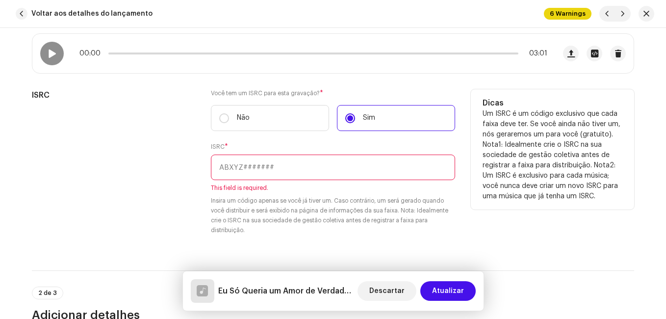
click at [267, 165] on input "text" at bounding box center [333, 167] width 244 height 26
paste input "NL-8RL-24-55916"
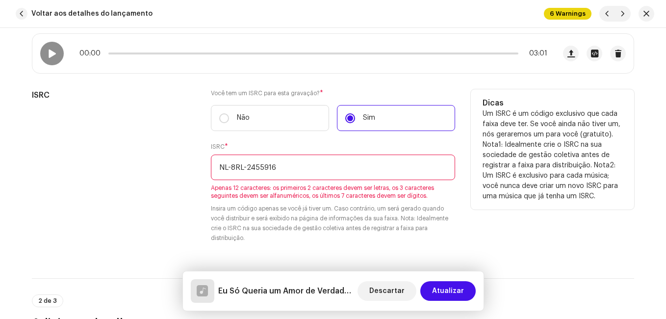
drag, startPoint x: 320, startPoint y: 58, endPoint x: 145, endPoint y: 121, distance: 185.7
click at [145, 121] on div "ISRC" at bounding box center [113, 171] width 163 height 165
click at [246, 165] on input "NL-8RL-2455916" at bounding box center [333, 167] width 244 height 26
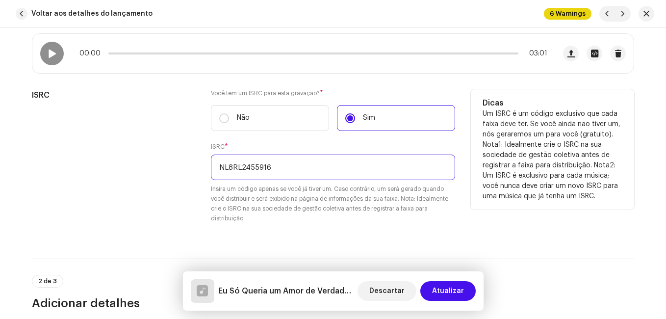
type input "NL8RL2455916"
click at [207, 176] on div "ISRC Você tem um ISRC para esta gravação? * Não Sim ISRC * NL8RL2455916 Insira …" at bounding box center [333, 162] width 602 height 146
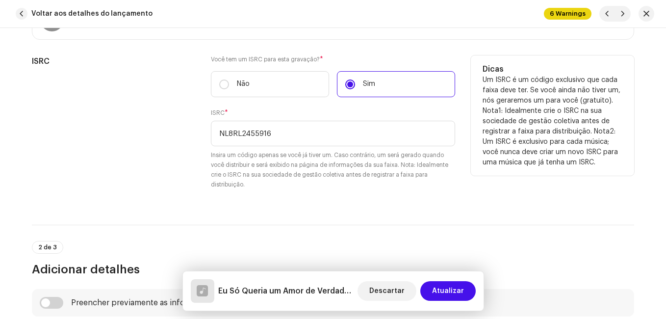
scroll to position [392, 0]
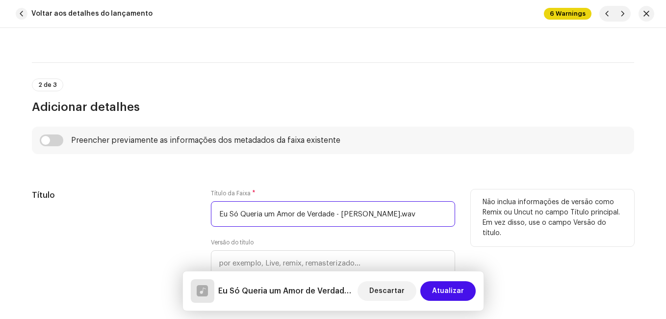
drag, startPoint x: 336, startPoint y: 215, endPoint x: 432, endPoint y: 207, distance: 95.5
click at [432, 207] on input "Eu Só Queria um Amor de Verdade - [PERSON_NAME].wav" at bounding box center [333, 214] width 244 height 26
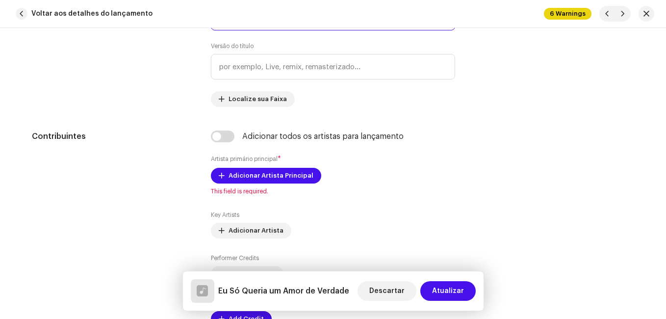
scroll to position [638, 0]
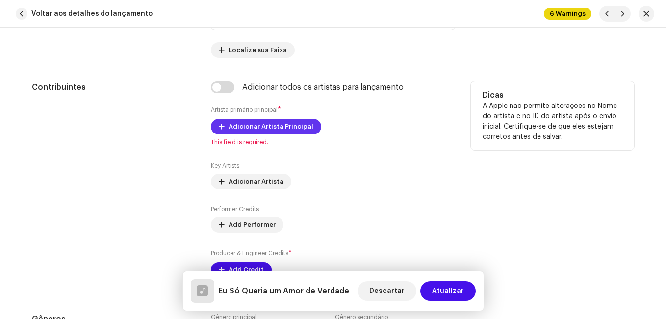
type input "Eu Só Queria um Amor de Verdade"
click at [260, 128] on span "Adicionar Artista Principal" at bounding box center [271, 127] width 85 height 20
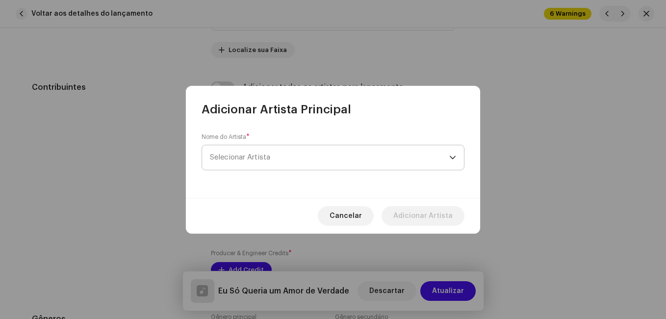
click at [258, 154] on span "Selecionar Artista" at bounding box center [240, 157] width 60 height 7
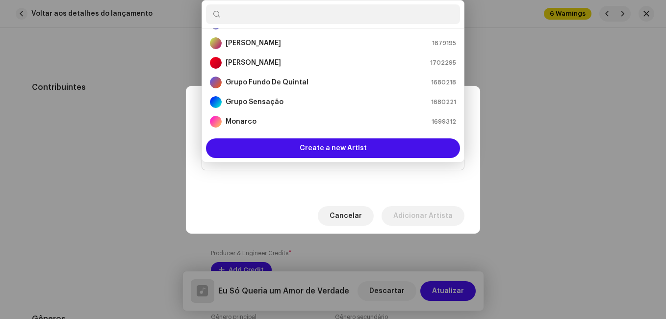
scroll to position [98, 0]
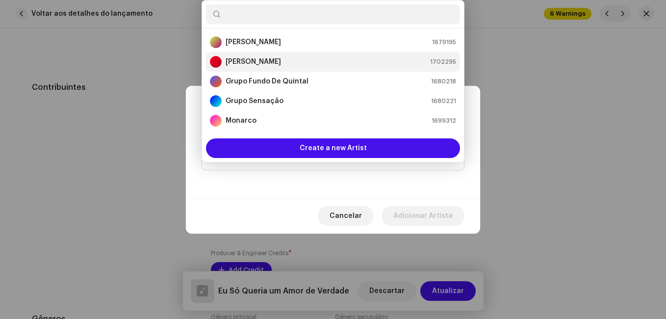
click at [279, 56] on div "[PERSON_NAME]" at bounding box center [245, 62] width 71 height 12
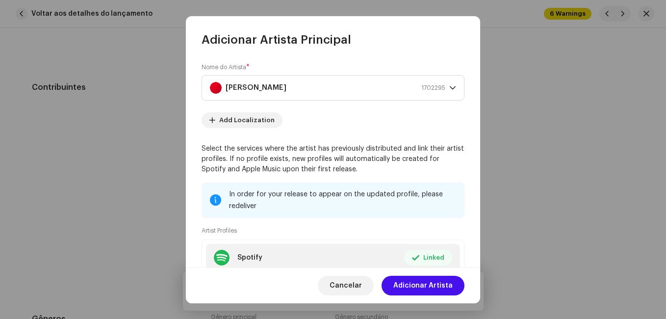
click at [424, 287] on span "Adicionar Artista" at bounding box center [422, 286] width 59 height 20
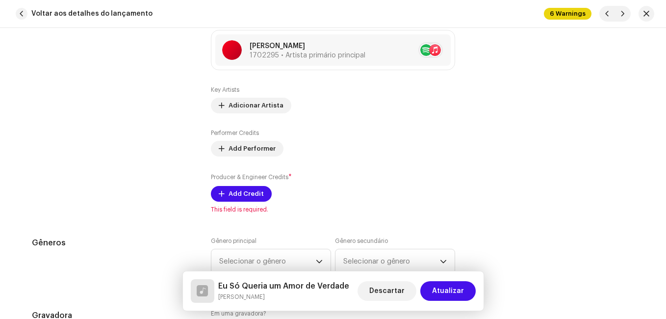
scroll to position [736, 0]
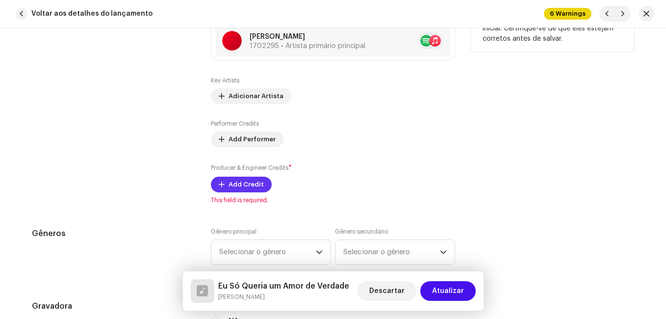
click at [254, 187] on span "Add Credit" at bounding box center [246, 185] width 35 height 20
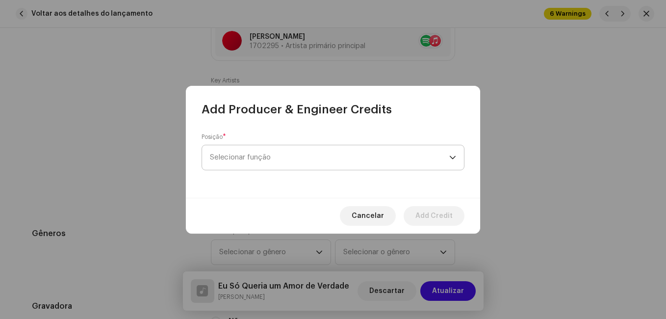
click at [319, 160] on span "Selecionar função" at bounding box center [329, 157] width 239 height 25
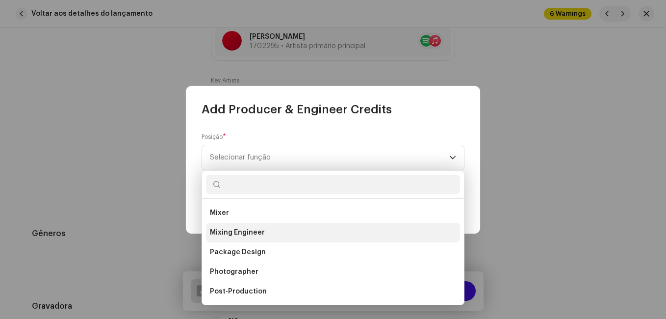
scroll to position [335, 0]
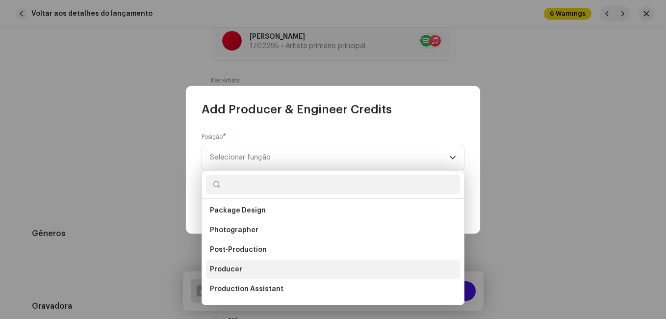
click at [255, 269] on li "Producer" at bounding box center [333, 269] width 254 height 20
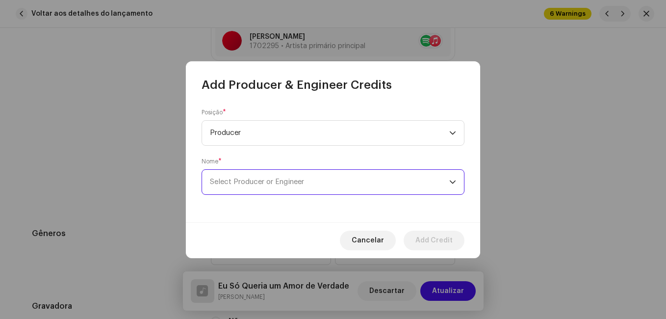
click at [280, 181] on span "Select Producer or Engineer" at bounding box center [257, 181] width 94 height 7
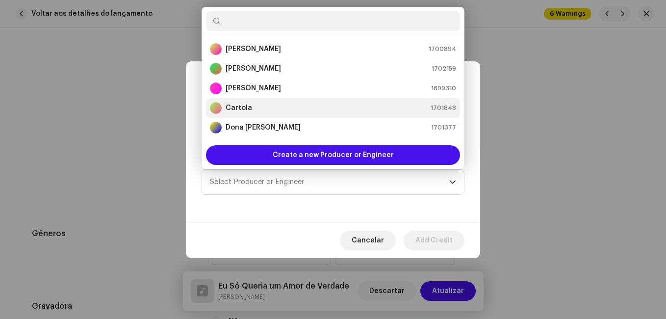
scroll to position [49, 0]
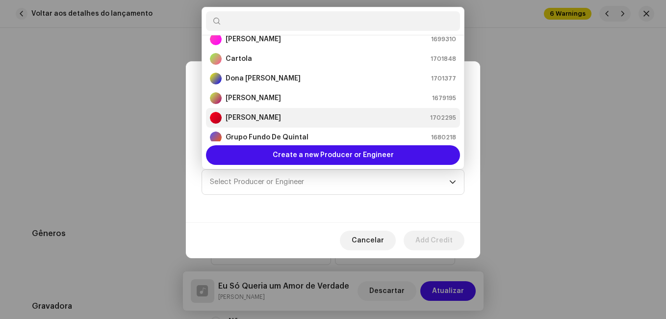
click at [274, 115] on strong "[PERSON_NAME]" at bounding box center [253, 118] width 55 height 10
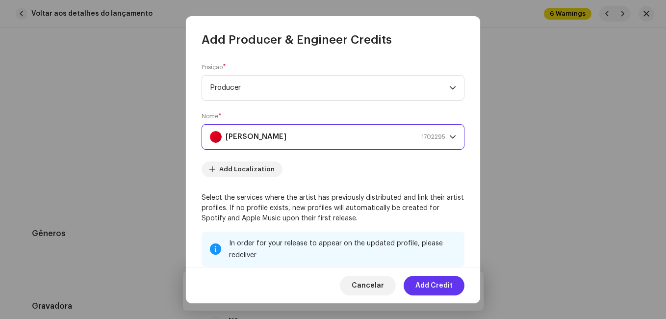
click at [438, 282] on span "Add Credit" at bounding box center [433, 286] width 37 height 20
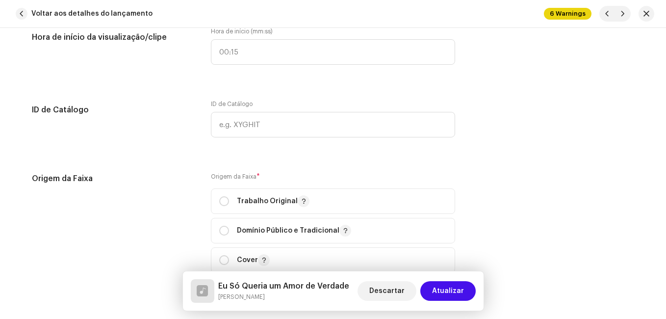
scroll to position [1226, 0]
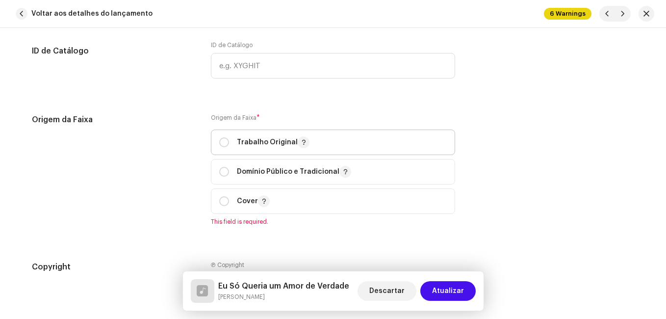
click at [254, 136] on p "Trabalho Original" at bounding box center [273, 142] width 73 height 12
radio input "true"
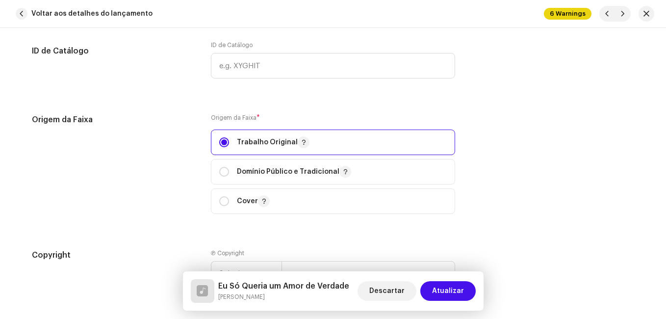
click at [129, 169] on div "Origem da Faixa" at bounding box center [113, 170] width 163 height 112
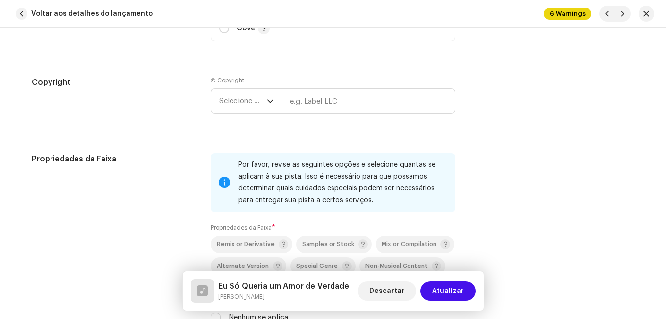
scroll to position [1422, 0]
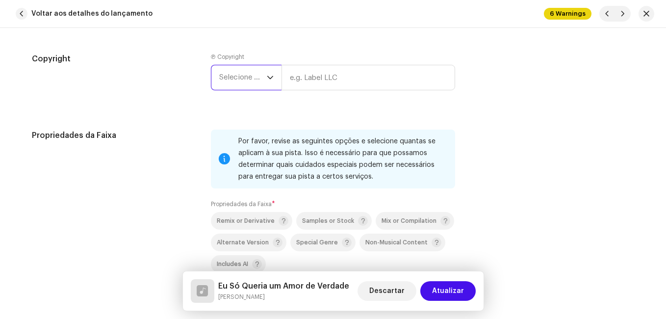
click at [247, 75] on span "Selecione o ano" at bounding box center [243, 77] width 48 height 25
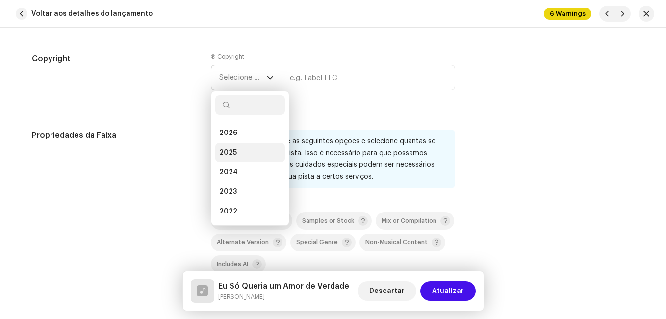
click at [243, 149] on li "2025" at bounding box center [250, 153] width 70 height 20
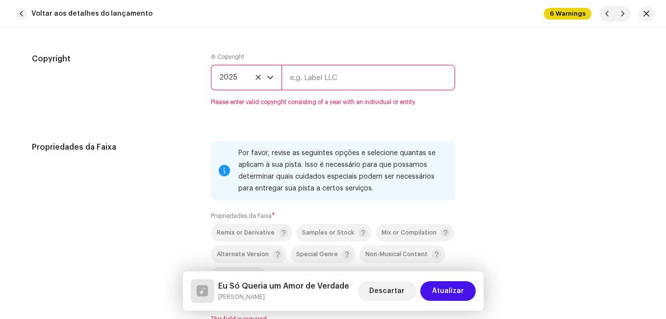
click at [324, 74] on input "text" at bounding box center [368, 78] width 174 height 26
type input "Impact Music"
type input "00:15"
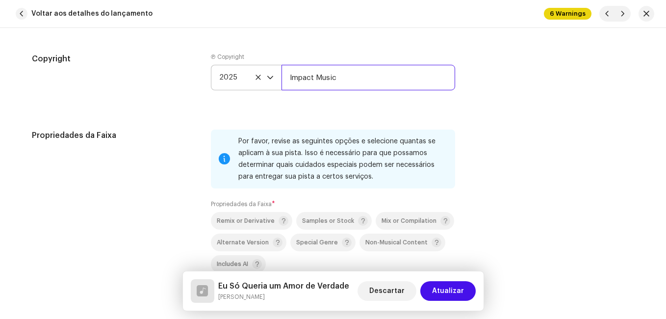
scroll to position [1471, 0]
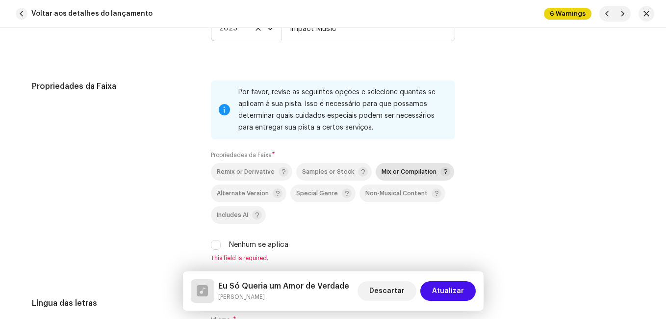
click at [394, 169] on span "Mix or Compilation" at bounding box center [409, 172] width 55 height 6
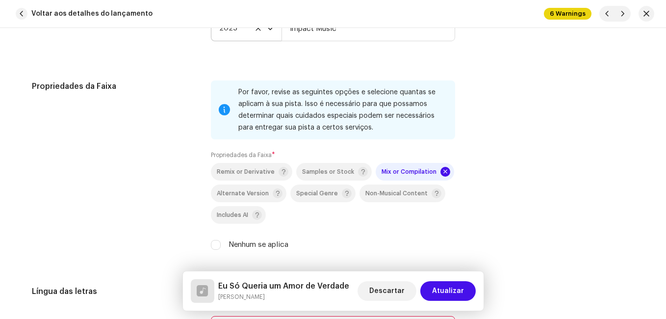
click at [144, 167] on div "Propriedades da Faixa" at bounding box center [113, 170] width 163 height 181
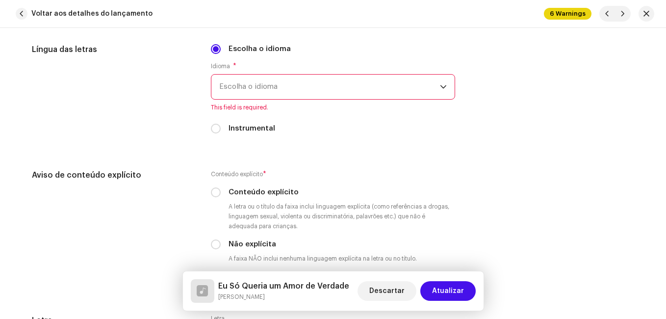
scroll to position [1716, 0]
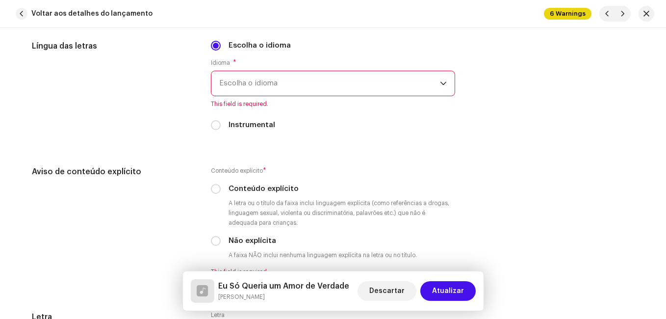
click at [317, 80] on span "Escolha o idioma" at bounding box center [329, 83] width 221 height 25
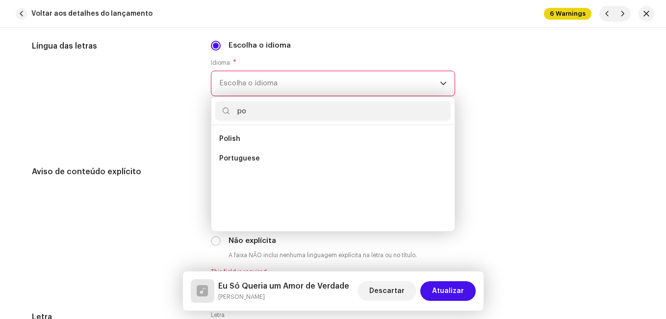
scroll to position [0, 0]
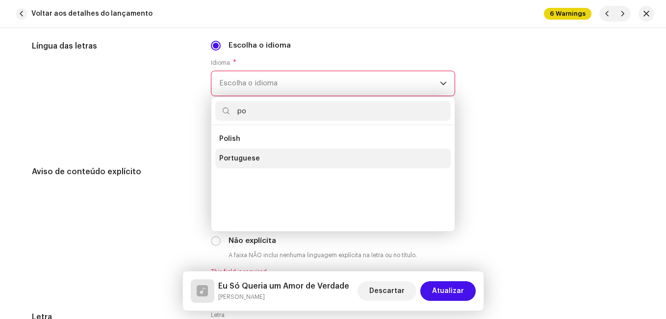
type input "po"
click at [278, 154] on li "Portuguese" at bounding box center [332, 159] width 235 height 20
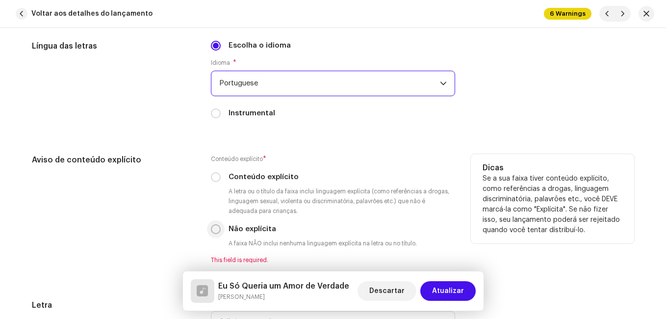
click at [216, 229] on input "Não explícita" at bounding box center [216, 229] width 10 height 10
radio input "true"
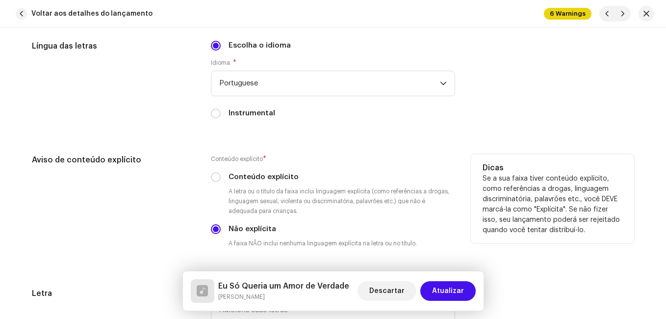
click at [177, 205] on div "Aviso de conteúdo explícito" at bounding box center [113, 209] width 163 height 110
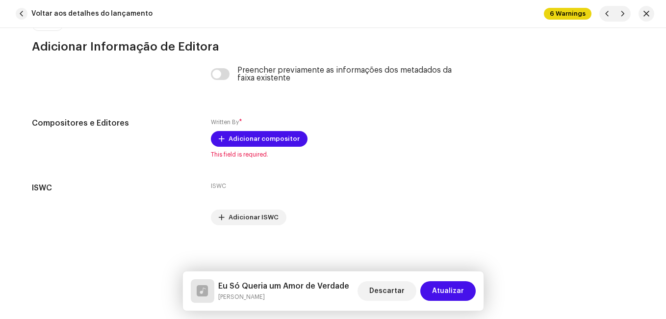
scroll to position [2087, 0]
drag, startPoint x: 347, startPoint y: 285, endPoint x: 213, endPoint y: 272, distance: 134.0
click at [213, 272] on div "Eu Só Queria um Amor de Verdade [PERSON_NAME] Descartar Atualizar" at bounding box center [333, 290] width 301 height 39
copy h5 "Eu Só Queria um Amor de Verdade"
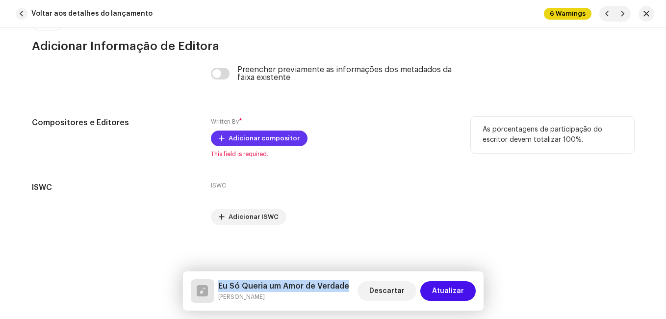
click at [256, 139] on span "Adicionar compositor" at bounding box center [264, 138] width 71 height 20
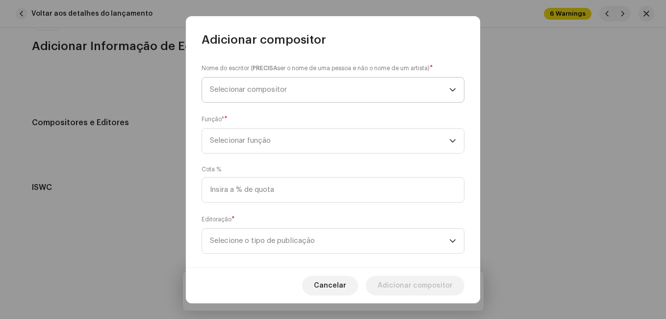
click at [290, 100] on span "Selecionar compositor" at bounding box center [329, 89] width 239 height 25
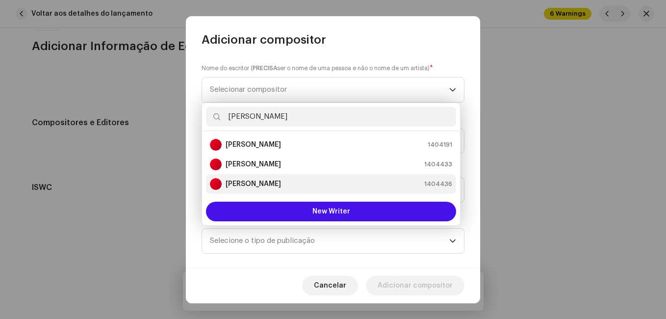
type input "[PERSON_NAME]"
click at [315, 180] on div "[PERSON_NAME] 1404436" at bounding box center [331, 184] width 242 height 12
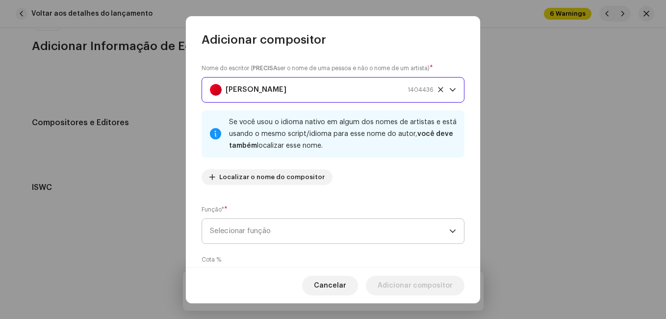
click at [338, 229] on span "Selecionar função" at bounding box center [329, 231] width 239 height 25
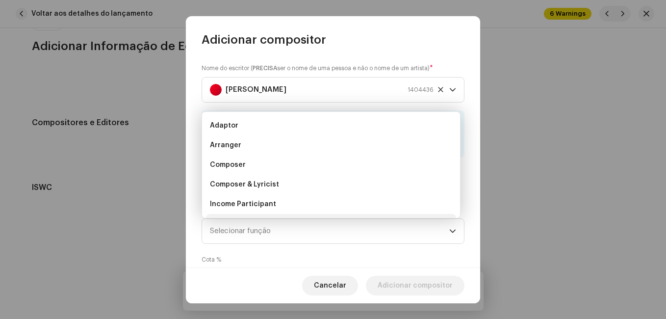
scroll to position [16, 0]
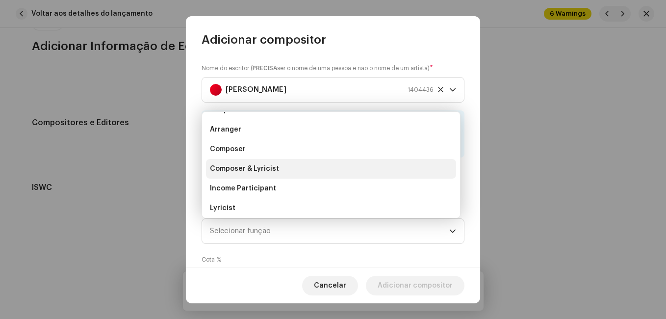
click at [343, 177] on li "Composer & Lyricist" at bounding box center [331, 169] width 250 height 20
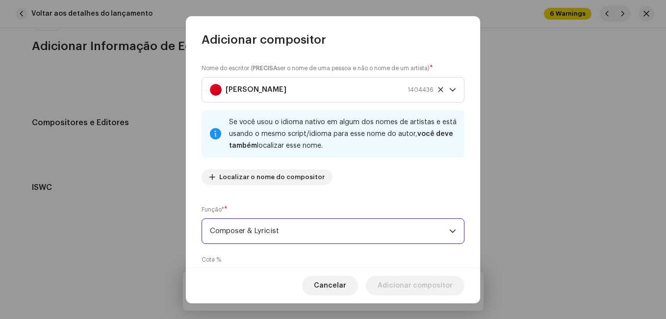
click at [349, 188] on div "Nome do escritor ( PRECISA ser o nome de uma pessoa e não o nome de um artista)…" at bounding box center [333, 127] width 263 height 129
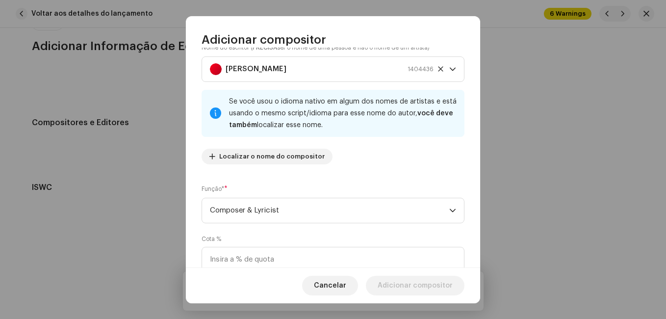
scroll to position [104, 0]
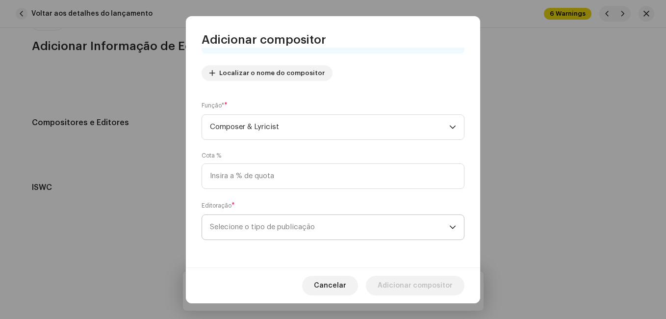
click at [373, 238] on span "Selecione o tipo de publicação" at bounding box center [329, 227] width 239 height 25
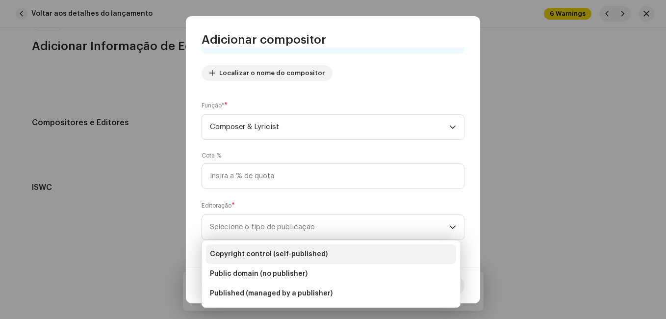
click at [363, 250] on li "Copyright control (self-published)" at bounding box center [331, 254] width 250 height 20
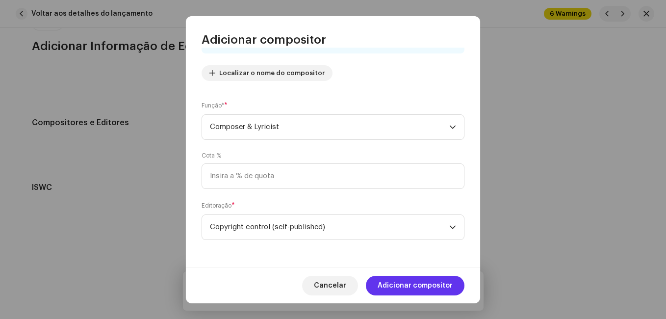
click at [397, 279] on span "Adicionar compositor" at bounding box center [415, 286] width 75 height 20
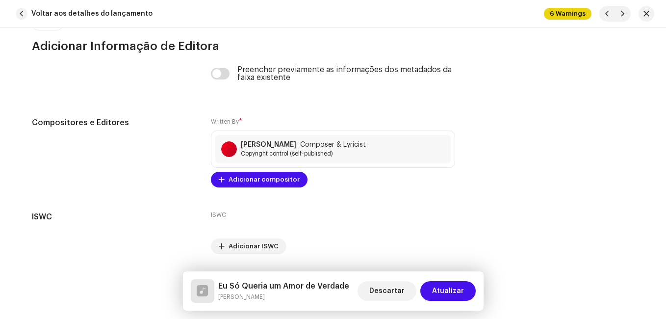
drag, startPoint x: 429, startPoint y: 289, endPoint x: 435, endPoint y: 292, distance: 6.8
click at [434, 291] on button "Atualizar" at bounding box center [447, 291] width 55 height 20
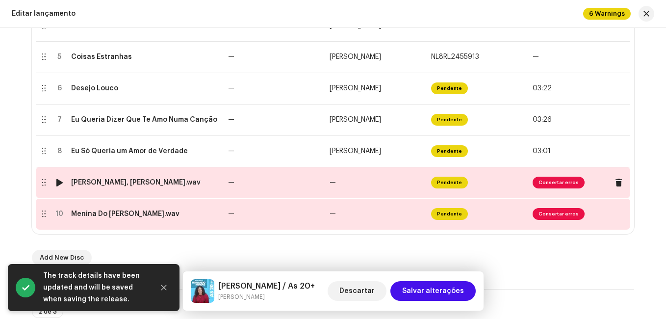
click at [365, 188] on td "—" at bounding box center [377, 182] width 102 height 31
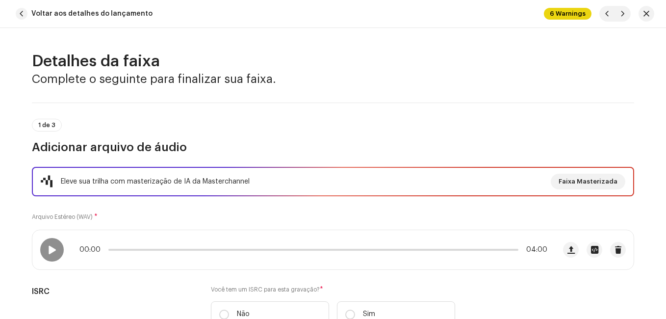
click at [329, 130] on div "1 de 3 Adicionar arquivo de áudio" at bounding box center [333, 137] width 602 height 36
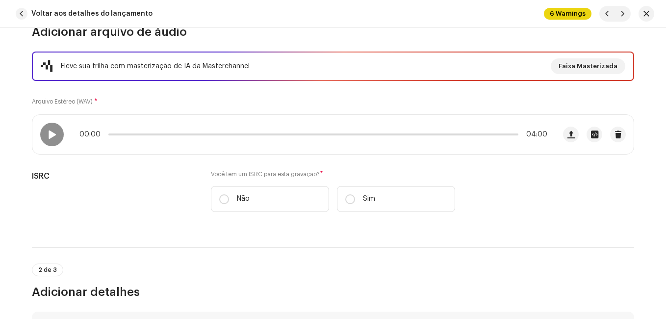
scroll to position [196, 0]
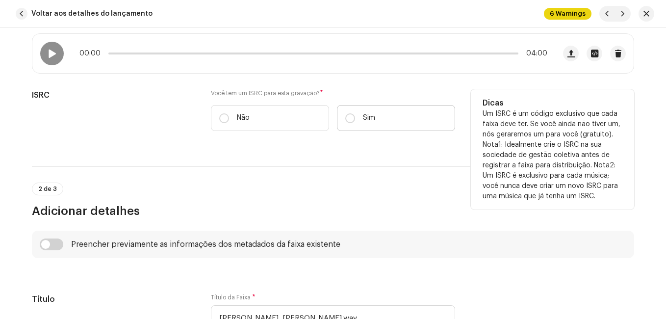
click at [353, 125] on label "Sim" at bounding box center [396, 118] width 118 height 26
click at [353, 123] on input "Sim" at bounding box center [350, 118] width 10 height 10
radio input "true"
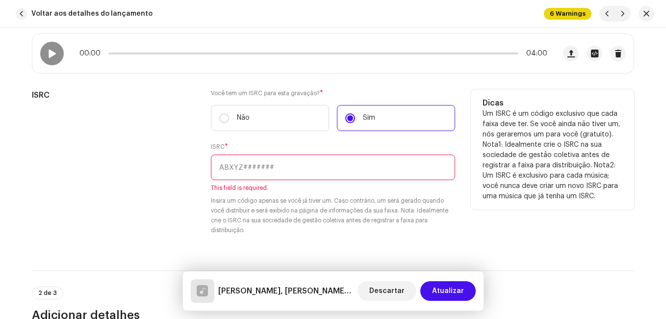
click at [308, 165] on input "text" at bounding box center [333, 167] width 244 height 26
paste input "NL-8RL-24-55917"
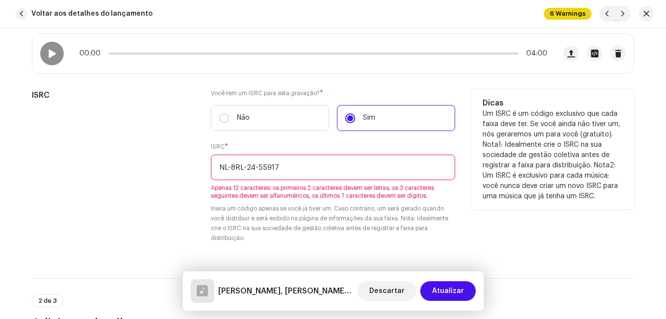
click at [256, 166] on input "NL-8RL-24-55917" at bounding box center [333, 167] width 244 height 26
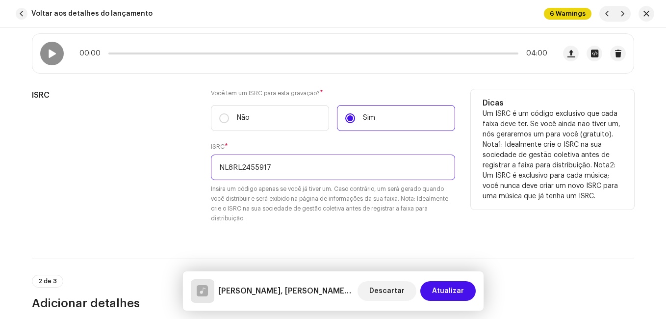
type input "NL8RL2455917"
click at [163, 146] on div "ISRC" at bounding box center [113, 162] width 163 height 146
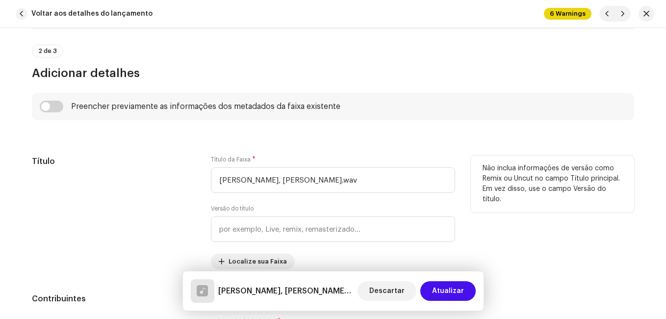
scroll to position [490, 0]
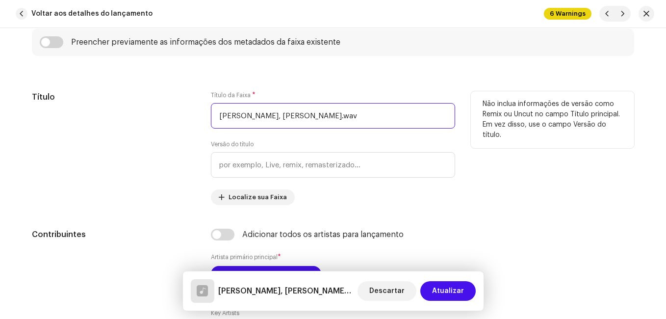
drag, startPoint x: 263, startPoint y: 117, endPoint x: 346, endPoint y: 120, distance: 82.9
click at [346, 120] on input "[PERSON_NAME], [PERSON_NAME].wav" at bounding box center [333, 116] width 244 height 26
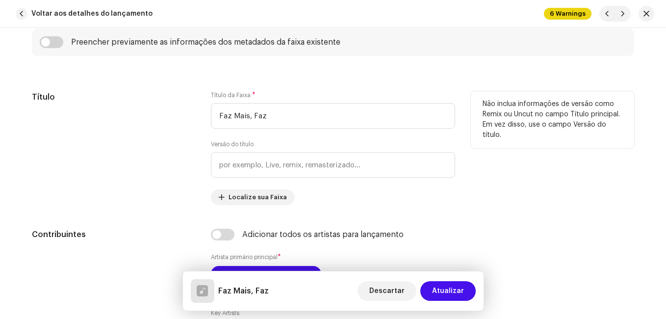
type input "Faz Mais, Faz"
click at [151, 136] on div "Título" at bounding box center [113, 148] width 163 height 114
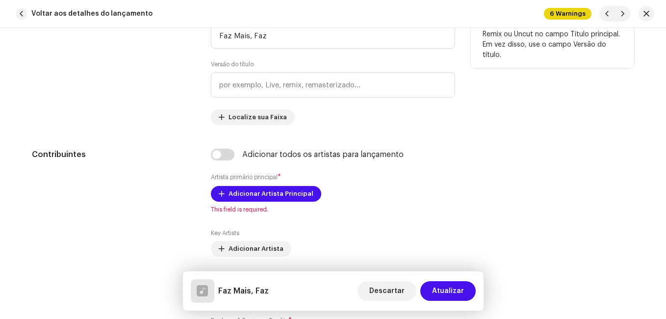
scroll to position [589, 0]
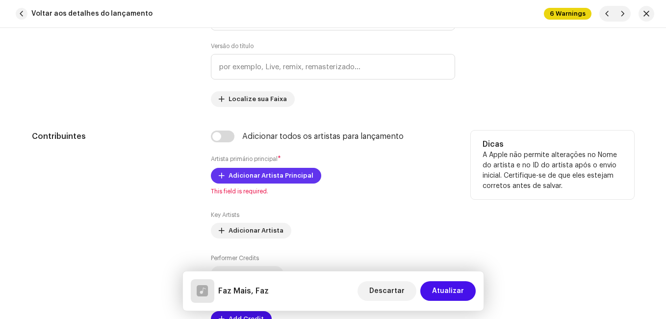
click at [236, 171] on span "Adicionar Artista Principal" at bounding box center [271, 176] width 85 height 20
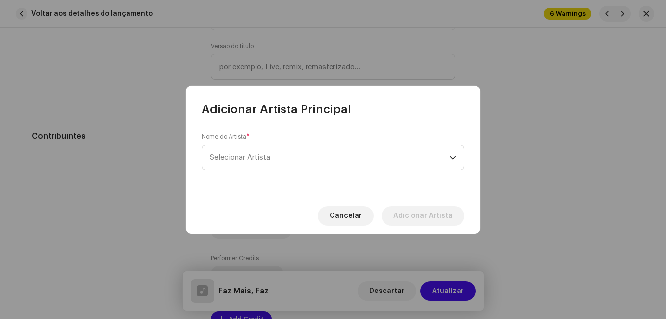
click at [268, 160] on span "Selecionar Artista" at bounding box center [240, 157] width 60 height 7
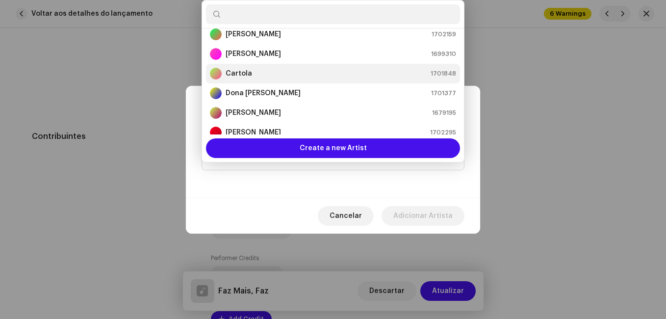
scroll to position [49, 0]
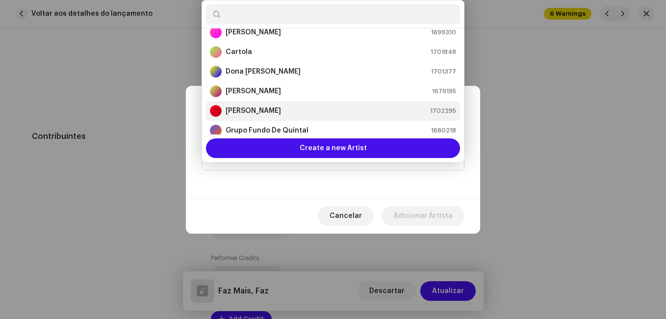
click at [287, 107] on div "[PERSON_NAME] 1702295" at bounding box center [333, 111] width 246 height 12
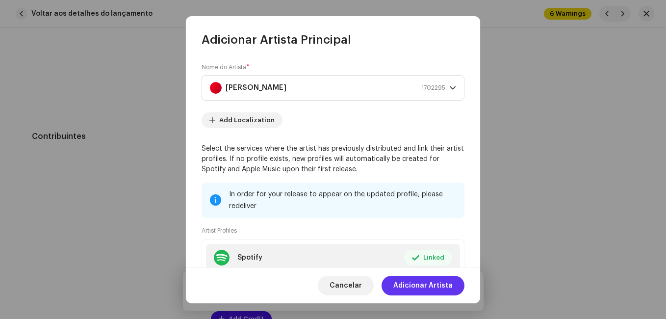
click at [436, 281] on span "Adicionar Artista" at bounding box center [422, 286] width 59 height 20
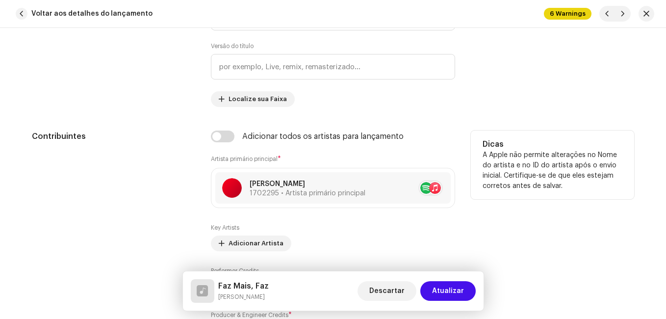
click at [159, 164] on div "Contribuintes" at bounding box center [113, 240] width 163 height 221
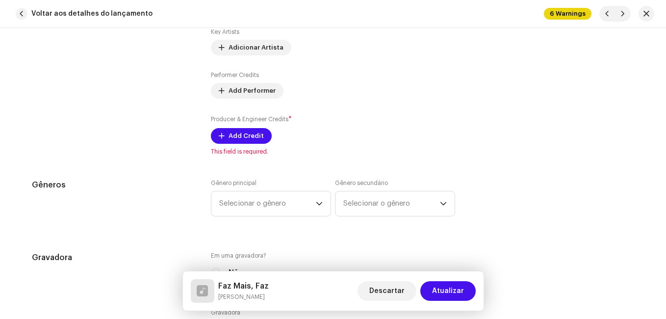
scroll to position [785, 0]
click at [234, 141] on span "Add Credit" at bounding box center [246, 136] width 35 height 20
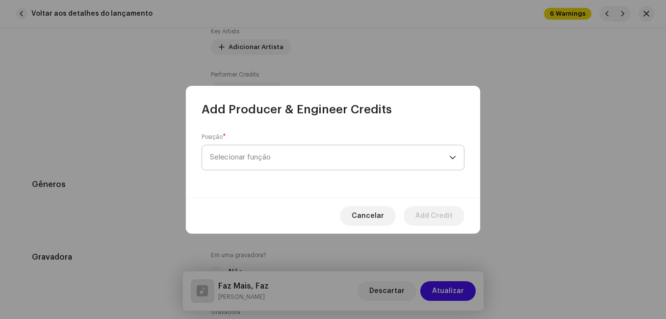
click at [284, 147] on span "Selecionar função" at bounding box center [329, 157] width 239 height 25
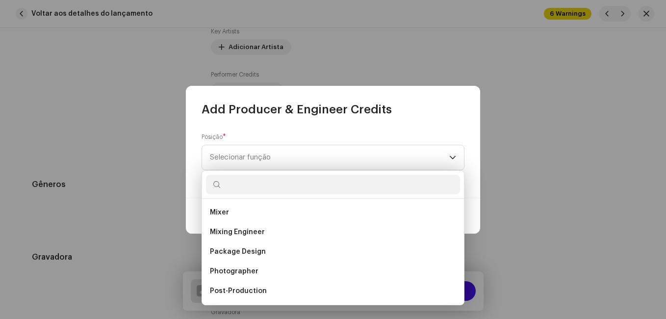
scroll to position [343, 0]
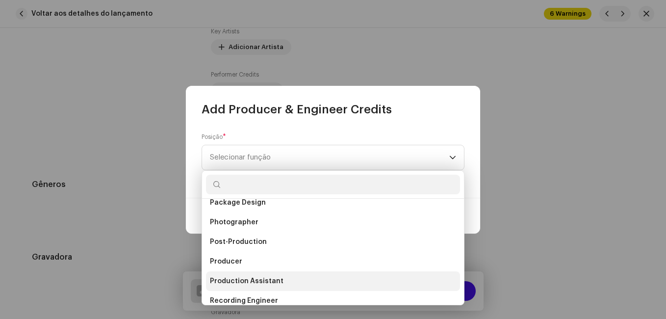
drag, startPoint x: 252, startPoint y: 257, endPoint x: 259, endPoint y: 256, distance: 8.0
click at [252, 258] on li "Producer" at bounding box center [333, 262] width 254 height 20
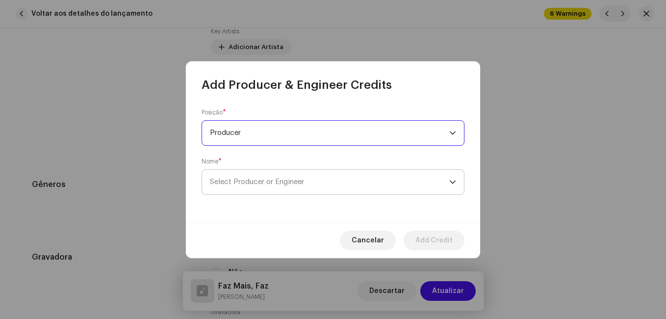
click at [314, 181] on span "Select Producer or Engineer" at bounding box center [329, 182] width 239 height 25
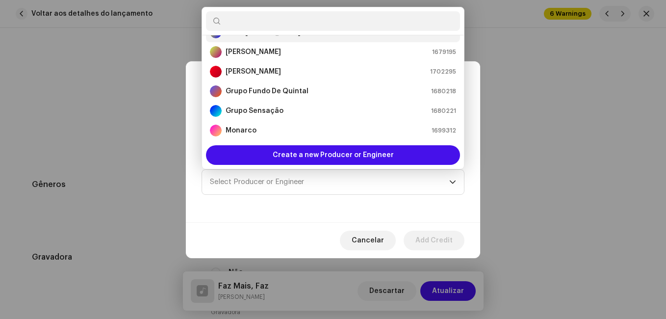
scroll to position [114, 0]
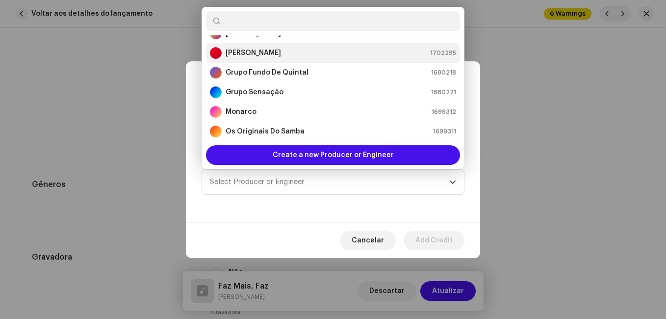
click at [295, 54] on div "[PERSON_NAME] 1702295" at bounding box center [333, 53] width 246 height 12
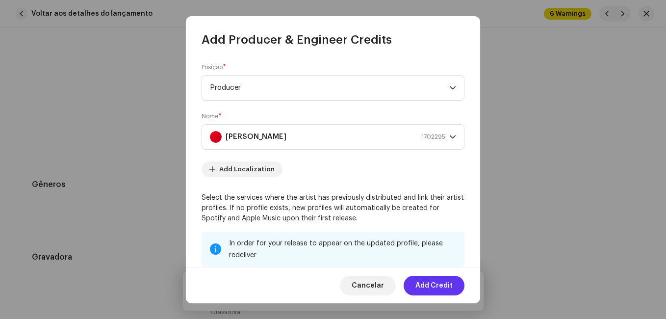
click at [443, 288] on span "Add Credit" at bounding box center [433, 286] width 37 height 20
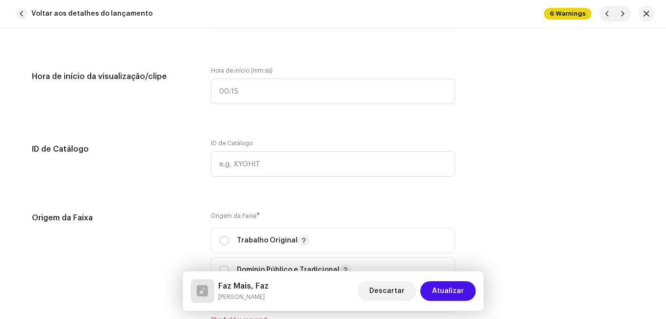
scroll to position [1177, 0]
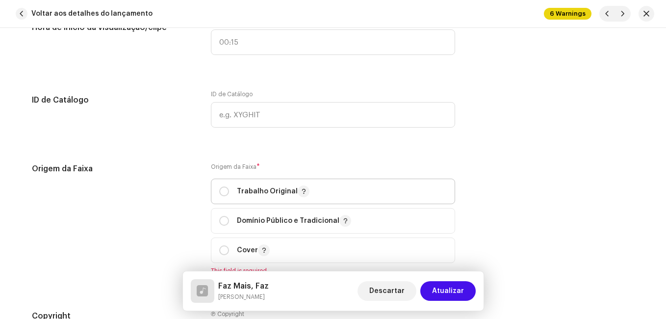
click at [248, 191] on p "Trabalho Original" at bounding box center [273, 191] width 73 height 12
radio input "true"
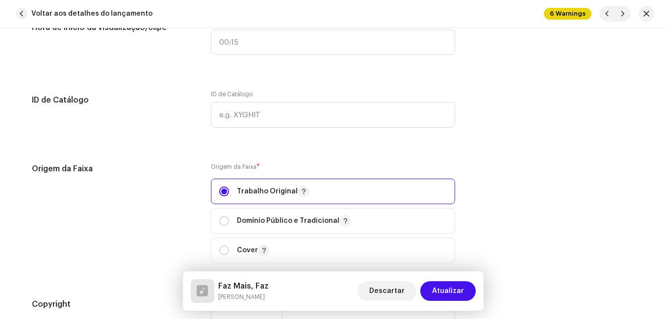
click at [154, 202] on div "Origem da Faixa" at bounding box center [113, 219] width 163 height 112
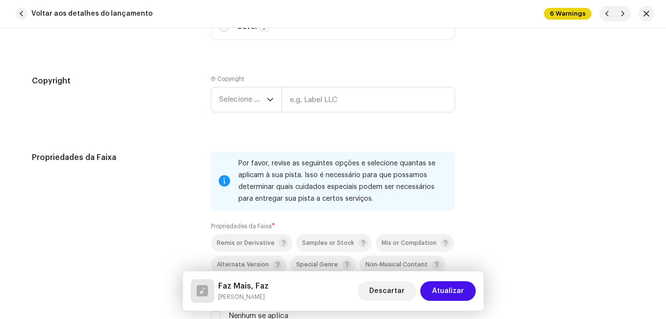
scroll to position [1422, 0]
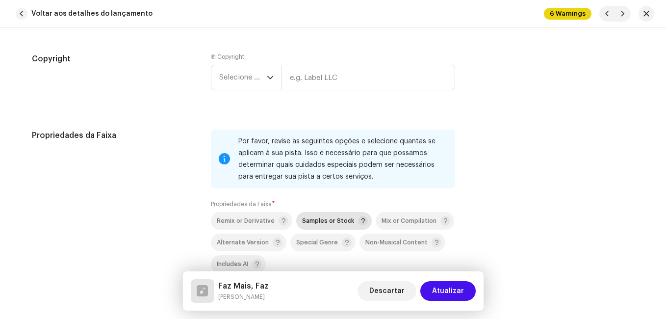
drag, startPoint x: 394, startPoint y: 224, endPoint x: 361, endPoint y: 224, distance: 33.4
click at [394, 224] on div "Mix or Compilation" at bounding box center [416, 221] width 69 height 10
click at [211, 212] on p-selectbutton "Remix or Derivative Samples or Stock Mix or Compilation Alternate Version Speci…" at bounding box center [333, 242] width 244 height 61
click at [161, 208] on div "Propriedades da Faixa" at bounding box center [113, 219] width 163 height 181
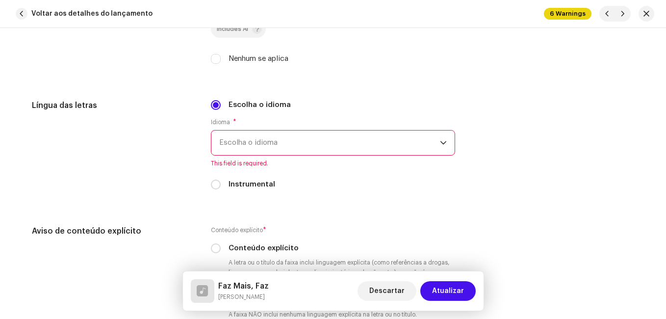
scroll to position [1667, 0]
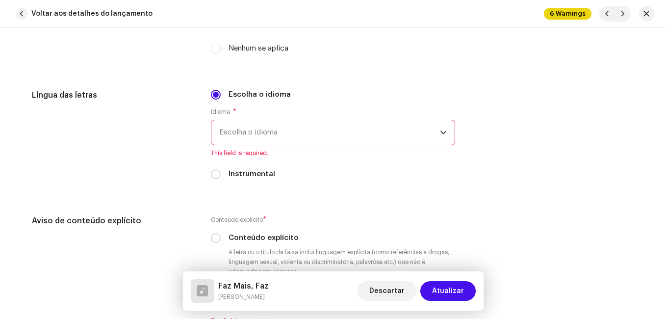
click at [294, 135] on span "Escolha o idioma" at bounding box center [329, 132] width 221 height 25
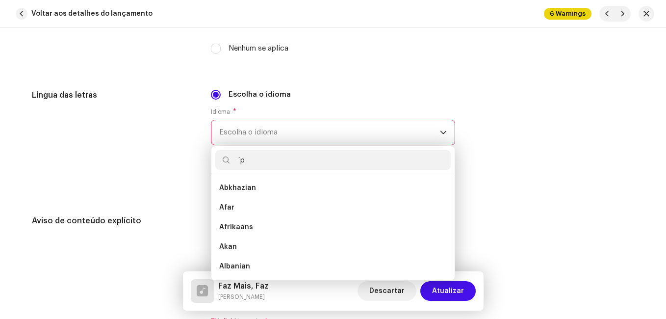
scroll to position [0, 0]
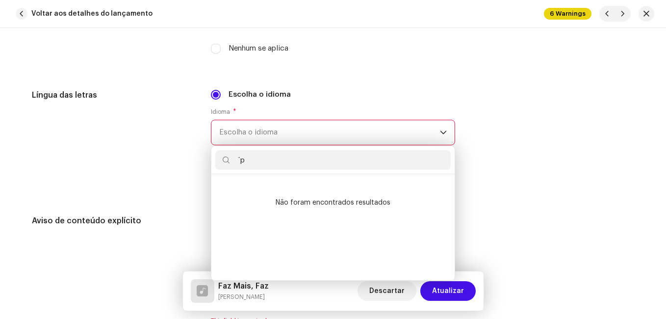
type input "´"
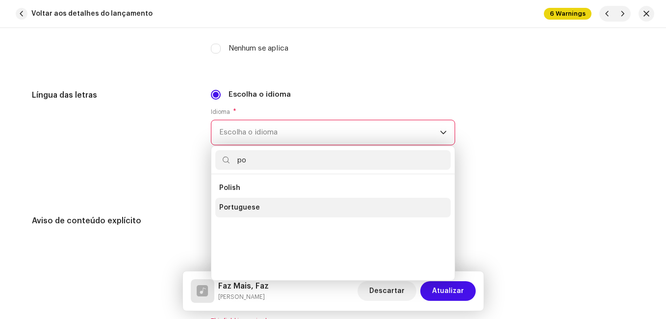
type input "po"
click at [266, 204] on li "Portuguese" at bounding box center [332, 208] width 235 height 20
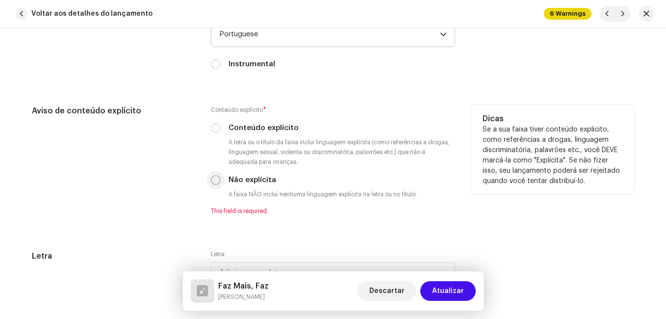
click at [215, 180] on input "Não explícita" at bounding box center [216, 180] width 10 height 10
radio input "true"
click at [153, 194] on div "Aviso de conteúdo explícito" at bounding box center [113, 160] width 163 height 110
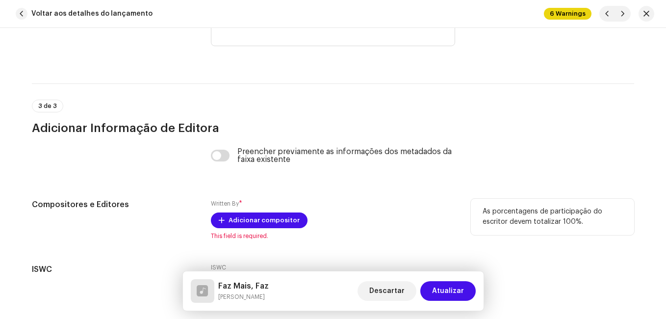
scroll to position [2011, 0]
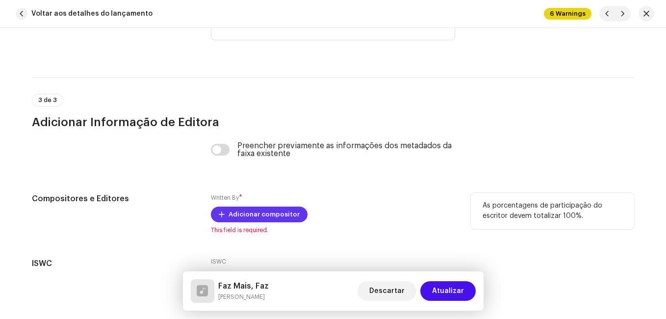
click at [233, 219] on span "Adicionar compositor" at bounding box center [264, 215] width 71 height 20
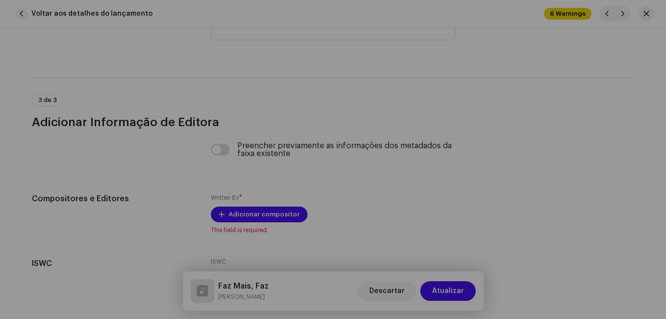
click at [139, 218] on div "Adicionar compositor Nome do escritor ( PRECISA ser o nome de uma pessoa e não …" at bounding box center [333, 159] width 666 height 319
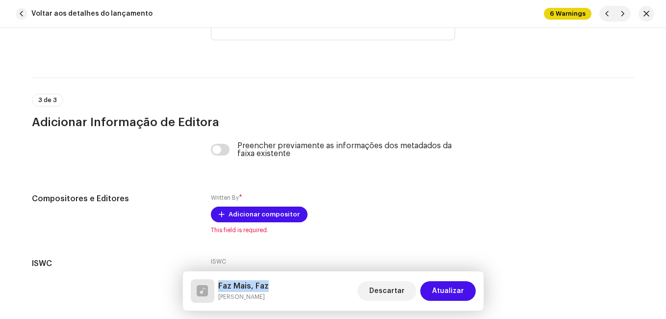
drag, startPoint x: 270, startPoint y: 286, endPoint x: 220, endPoint y: 282, distance: 50.7
click at [220, 282] on div "[PERSON_NAME], [PERSON_NAME] Descartar Atualizar" at bounding box center [333, 291] width 285 height 24
copy h5 "Faz Mais, Faz"
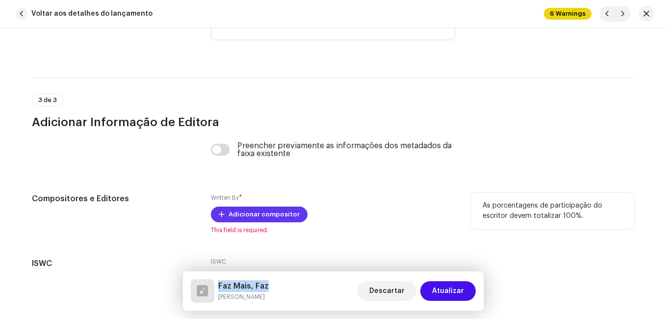
click at [253, 208] on span "Adicionar compositor" at bounding box center [264, 215] width 71 height 20
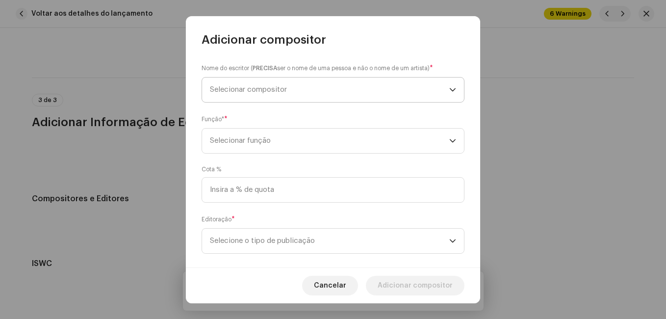
click at [317, 92] on span "Selecionar compositor" at bounding box center [329, 89] width 239 height 25
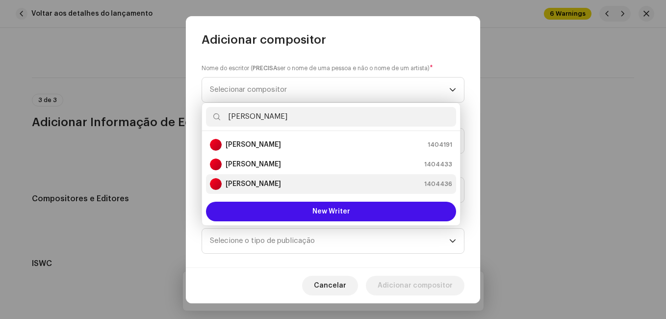
type input "[PERSON_NAME]"
click at [349, 179] on div "[PERSON_NAME] 1404436" at bounding box center [331, 184] width 242 height 12
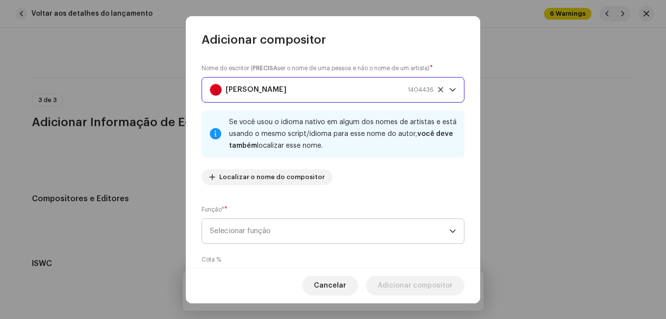
click at [379, 233] on span "Selecionar função" at bounding box center [329, 231] width 239 height 25
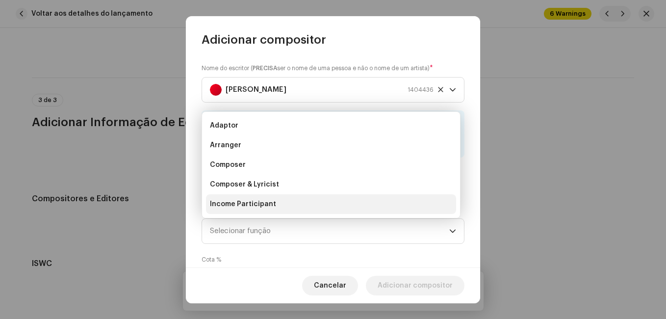
scroll to position [16, 0]
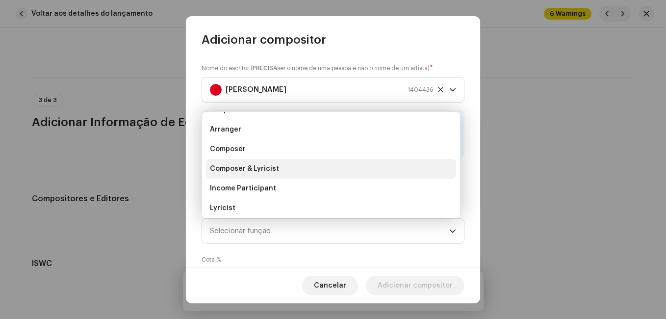
click at [349, 172] on li "Composer & Lyricist" at bounding box center [331, 169] width 250 height 20
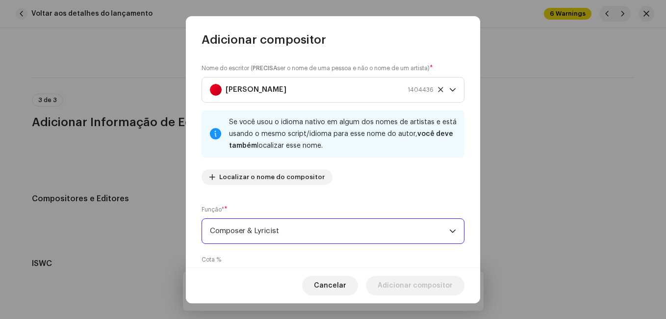
click at [362, 201] on div "Nome do escritor ( PRECISA ser o nome de uma pessoa e não o nome de um artista)…" at bounding box center [333, 158] width 294 height 220
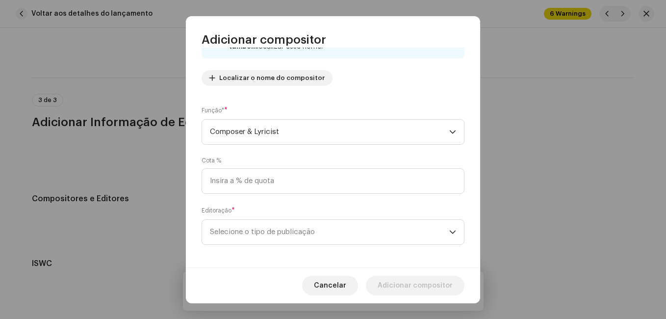
scroll to position [104, 0]
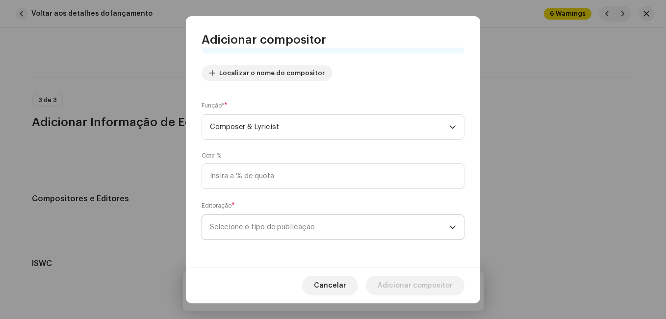
click at [352, 224] on span "Selecione o tipo de publicação" at bounding box center [329, 227] width 239 height 25
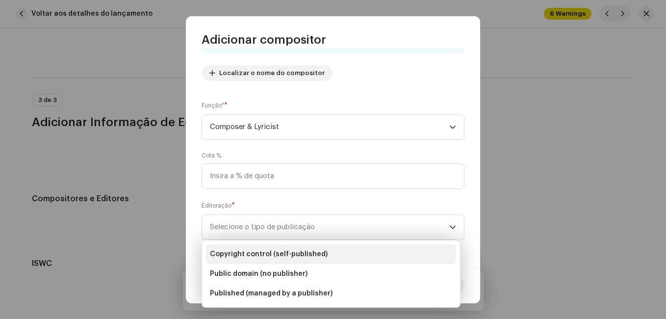
click at [343, 247] on li "Copyright control (self-published)" at bounding box center [331, 254] width 250 height 20
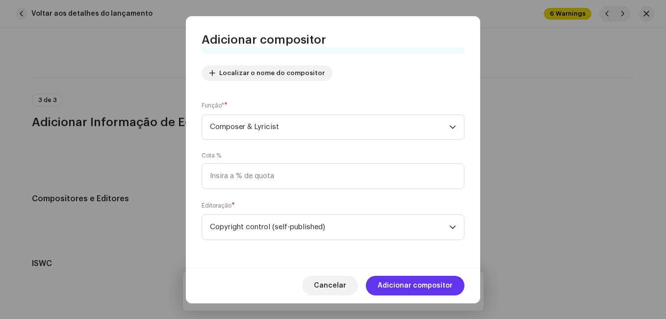
click at [395, 281] on span "Adicionar compositor" at bounding box center [415, 286] width 75 height 20
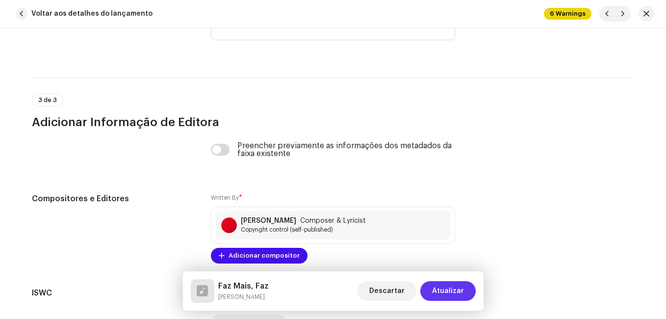
click at [430, 292] on button "Atualizar" at bounding box center [447, 291] width 55 height 20
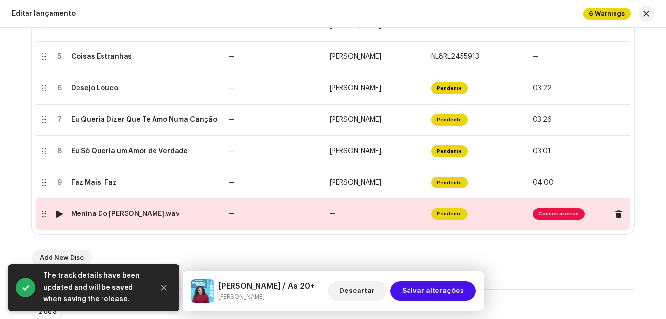
click at [340, 216] on td "—" at bounding box center [377, 213] width 102 height 31
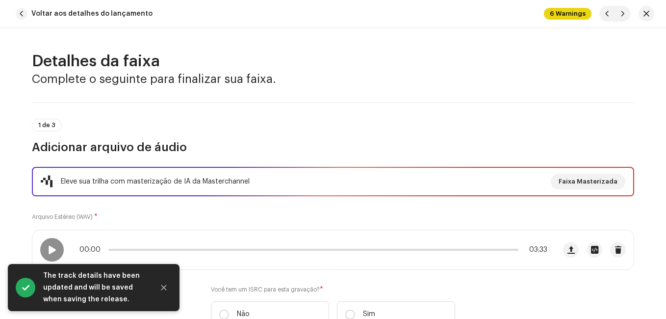
click at [335, 213] on div "Eleve sua trilha com masterização de IA da Masterchannel Faixa Masterizada Arqu…" at bounding box center [333, 253] width 602 height 172
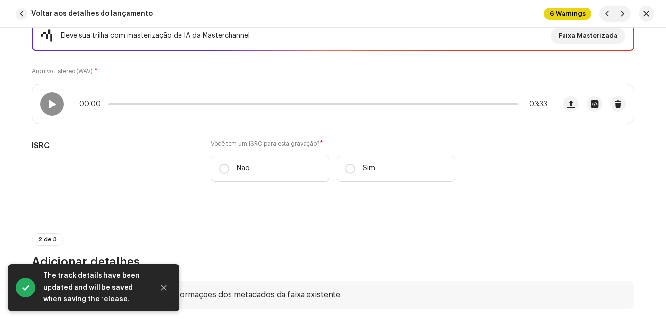
scroll to position [147, 0]
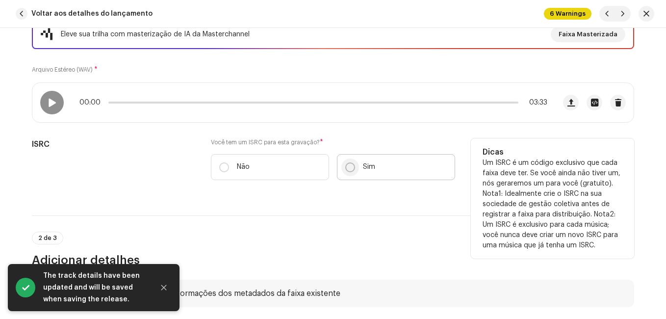
click at [349, 172] on input "Sim" at bounding box center [350, 167] width 10 height 10
radio input "true"
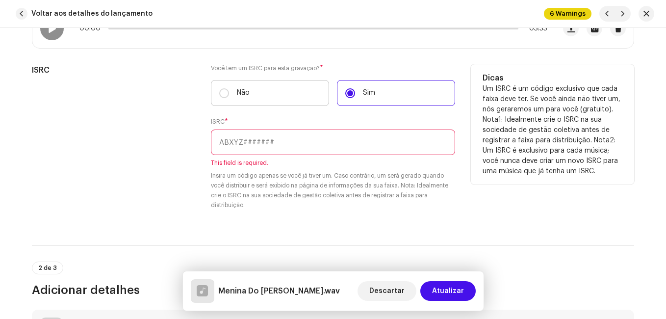
scroll to position [245, 0]
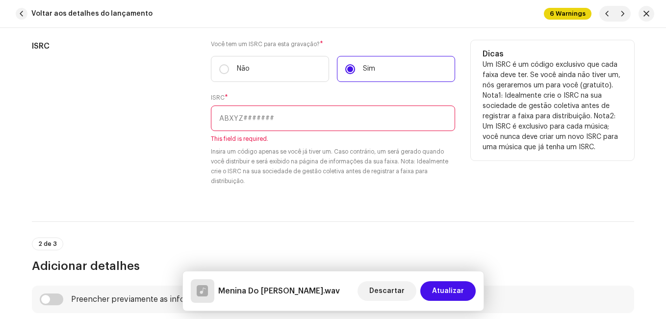
paste input "NL-8RL-24-55918"
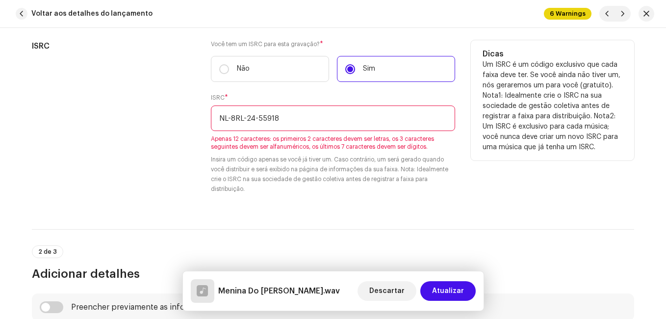
click at [257, 117] on input "NL-8RL-24-55918" at bounding box center [333, 118] width 244 height 26
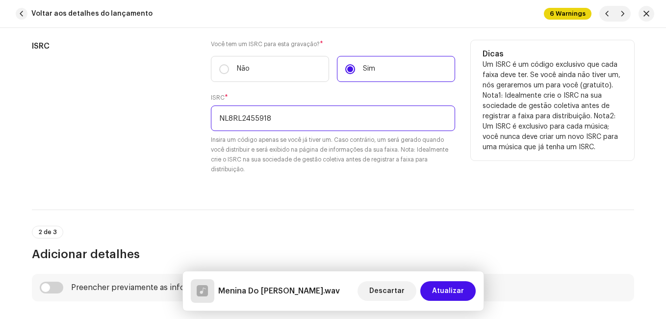
type input "NL8RL2455918"
click at [181, 137] on div "ISRC" at bounding box center [113, 113] width 163 height 146
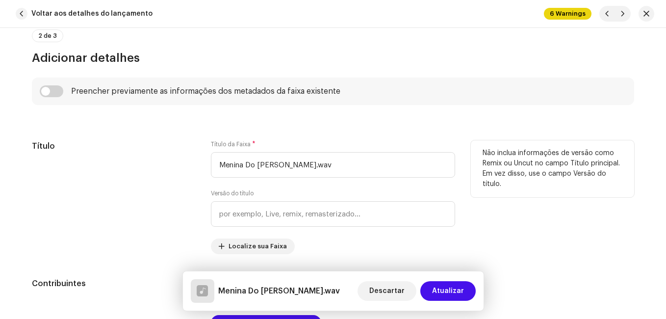
scroll to position [490, 0]
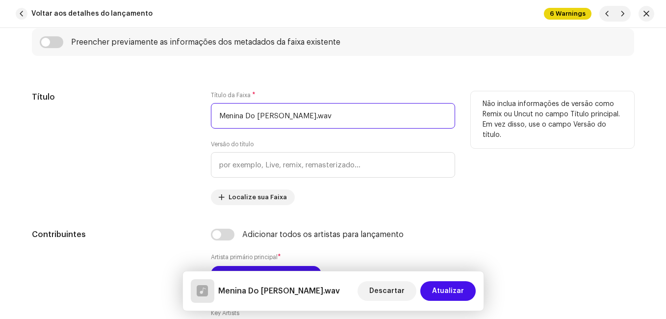
drag, startPoint x: 287, startPoint y: 115, endPoint x: 394, endPoint y: 108, distance: 106.6
click at [394, 108] on input "Menina Do [PERSON_NAME].wav" at bounding box center [333, 116] width 244 height 26
type input "Menina Do Subúrbio"
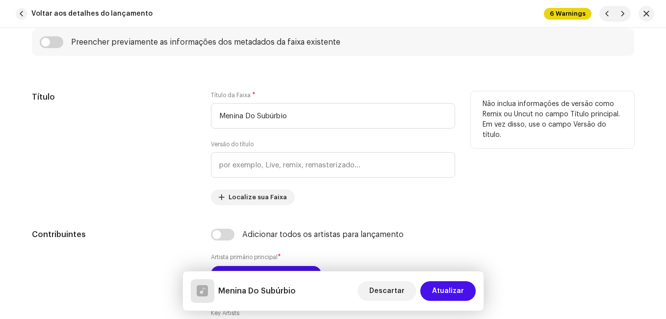
click at [136, 142] on div "Título" at bounding box center [113, 148] width 163 height 114
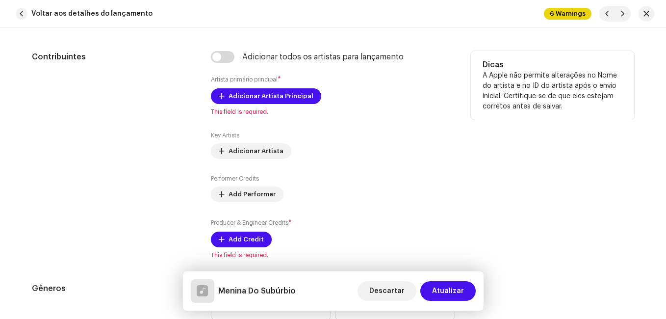
scroll to position [687, 0]
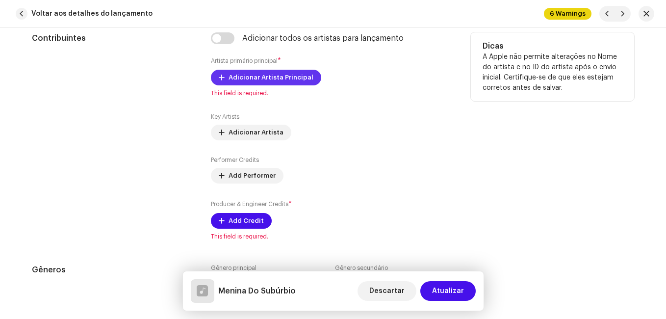
click at [243, 79] on span "Adicionar Artista Principal" at bounding box center [271, 78] width 85 height 20
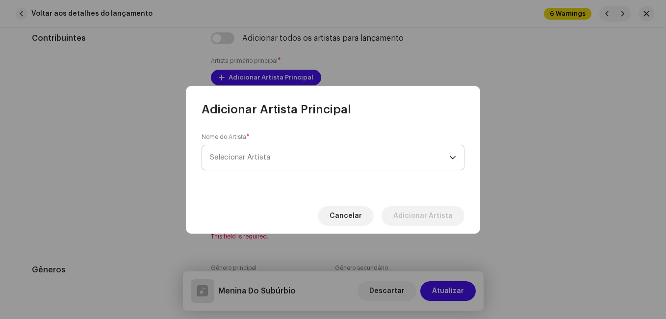
click at [268, 149] on span "Selecionar Artista" at bounding box center [329, 157] width 239 height 25
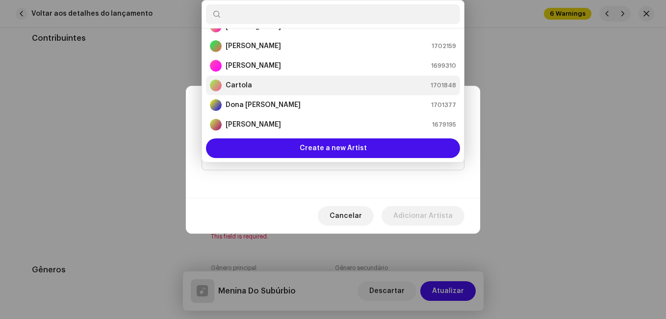
scroll to position [65, 0]
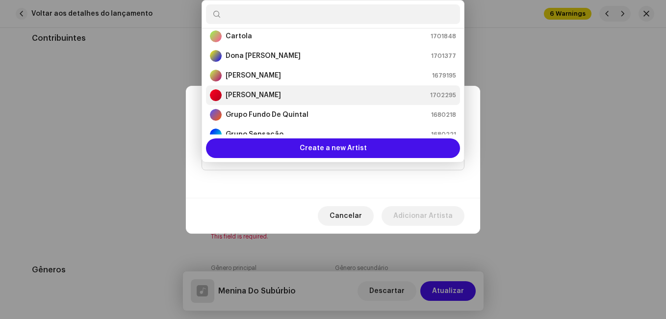
click at [264, 95] on strong "[PERSON_NAME]" at bounding box center [253, 95] width 55 height 10
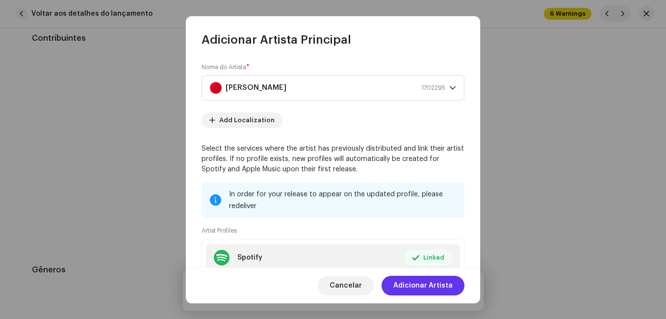
click at [427, 281] on span "Adicionar Artista" at bounding box center [422, 286] width 59 height 20
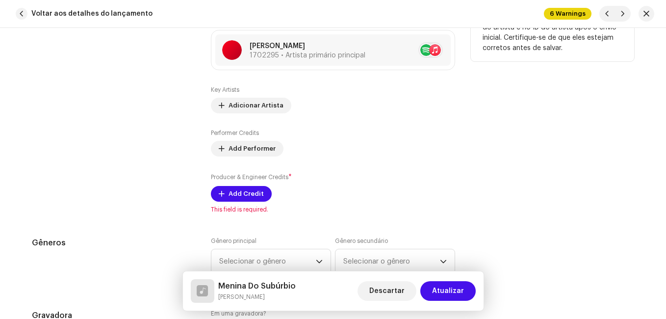
scroll to position [785, 0]
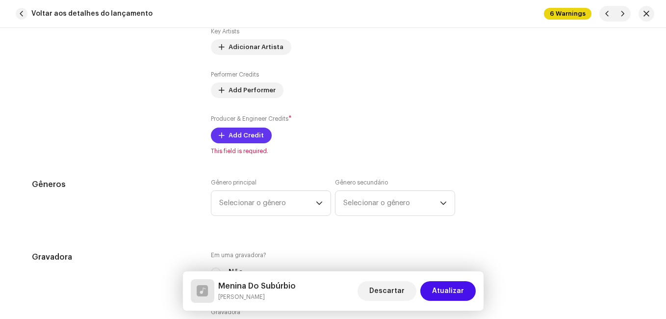
click at [249, 134] on span "Add Credit" at bounding box center [246, 136] width 35 height 20
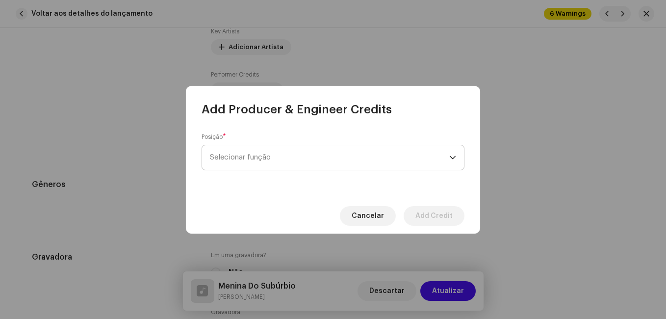
click at [279, 162] on span "Selecionar função" at bounding box center [329, 157] width 239 height 25
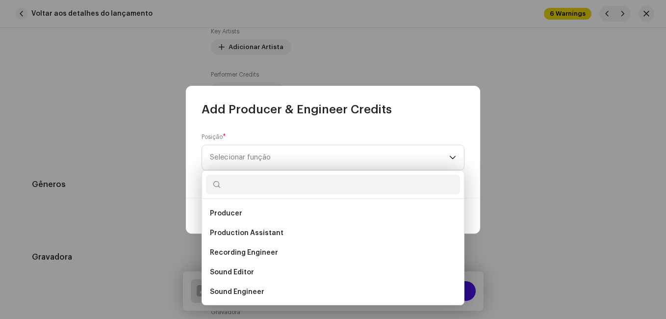
scroll to position [392, 0]
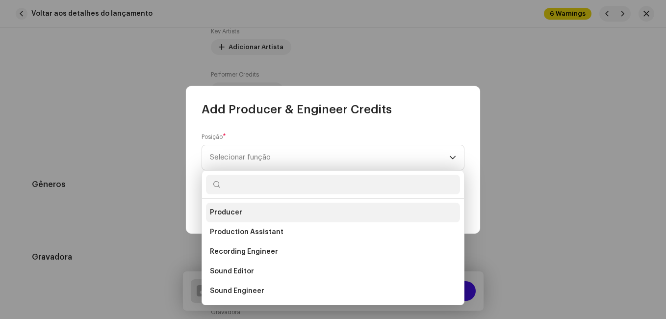
click at [249, 214] on li "Producer" at bounding box center [333, 213] width 254 height 20
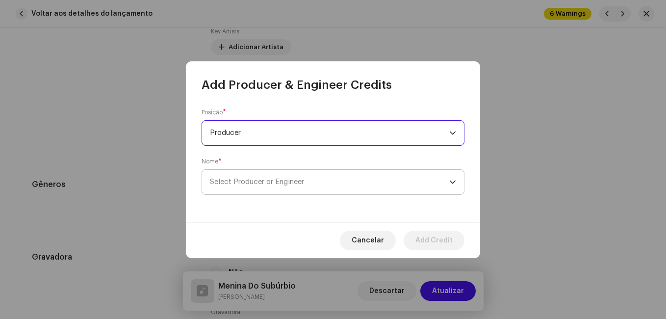
click at [265, 179] on span "Select Producer or Engineer" at bounding box center [257, 181] width 94 height 7
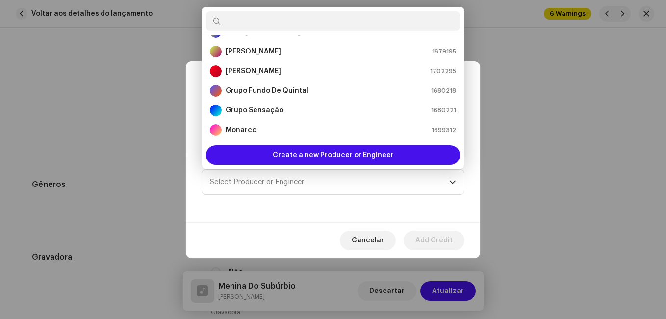
scroll to position [98, 0]
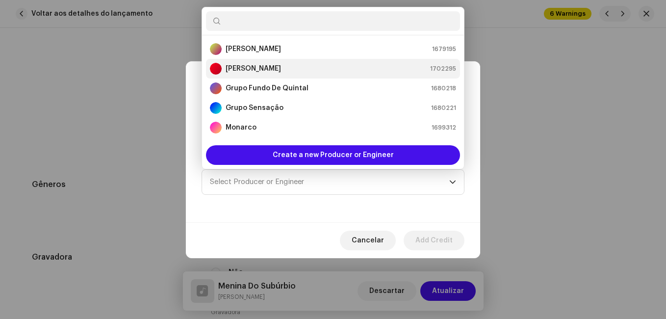
click at [276, 67] on strong "[PERSON_NAME]" at bounding box center [253, 69] width 55 height 10
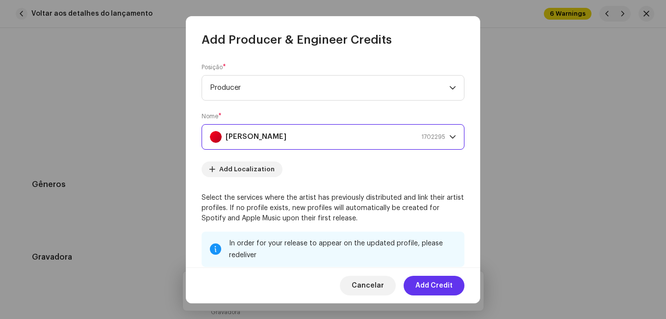
click at [426, 282] on span "Add Credit" at bounding box center [433, 286] width 37 height 20
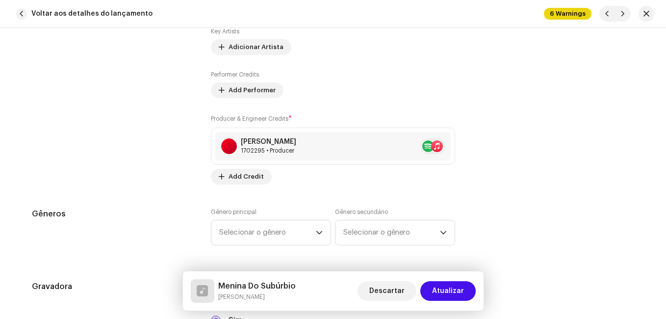
click at [175, 224] on div "Gêneros" at bounding box center [113, 232] width 163 height 49
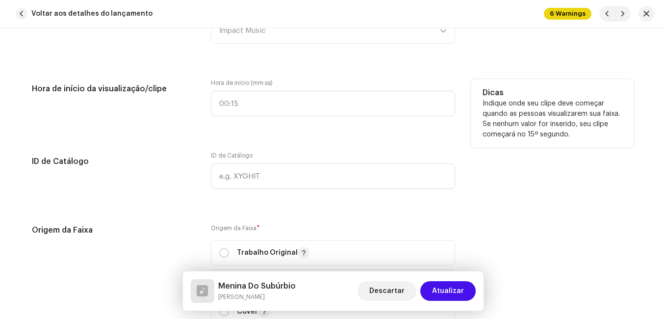
scroll to position [1177, 0]
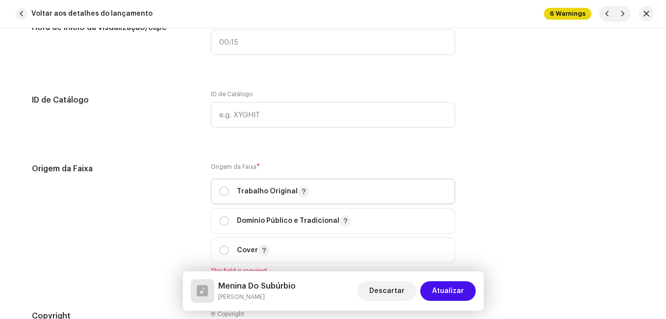
click at [258, 197] on p "Trabalho Original" at bounding box center [273, 191] width 73 height 12
radio input "true"
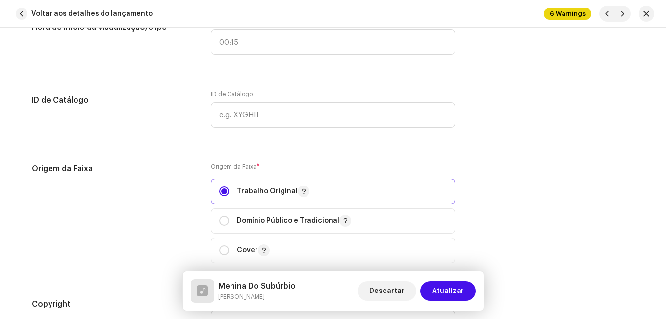
click at [157, 215] on div "Origem da Faixa" at bounding box center [113, 219] width 163 height 112
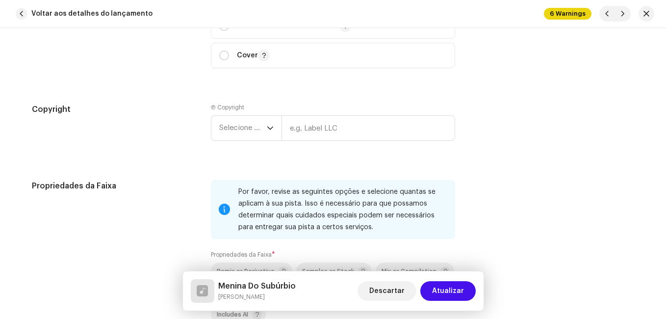
scroll to position [1373, 0]
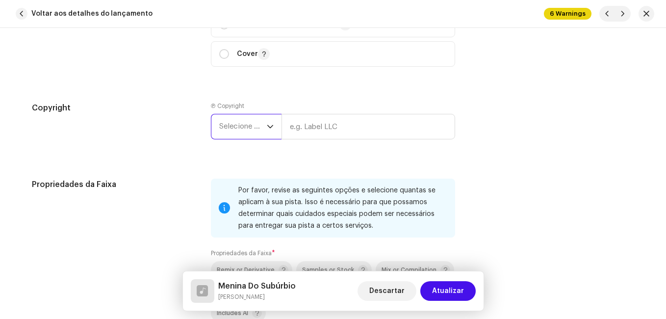
drag, startPoint x: 260, startPoint y: 131, endPoint x: 260, endPoint y: 138, distance: 6.9
click at [261, 131] on span "Selecione o ano" at bounding box center [243, 126] width 48 height 25
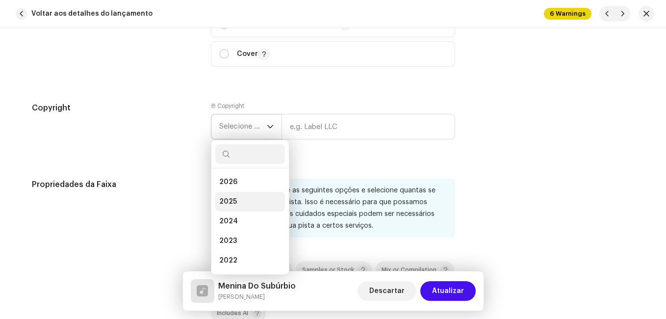
click at [252, 196] on li "2025" at bounding box center [250, 202] width 70 height 20
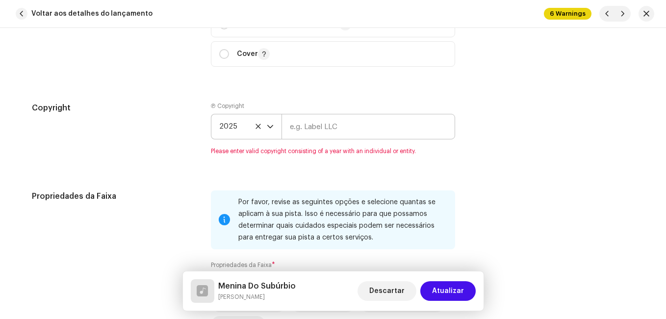
drag, startPoint x: 308, startPoint y: 111, endPoint x: 307, endPoint y: 118, distance: 6.7
click at [308, 112] on div "Ⓟ Copyright 2025 Please enter valid copyright consisting of a year with an indi…" at bounding box center [333, 128] width 244 height 53
click at [306, 123] on input "text" at bounding box center [368, 127] width 174 height 26
type input "Impact Music"
type input "00:15"
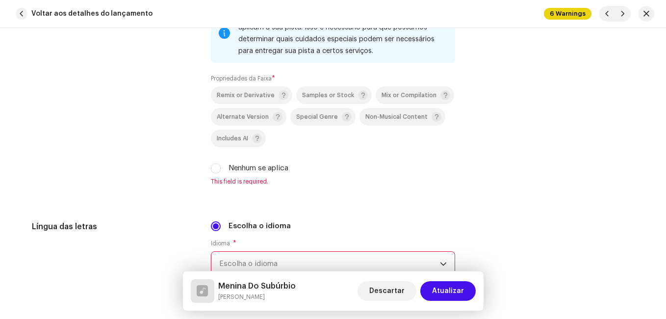
scroll to position [1569, 0]
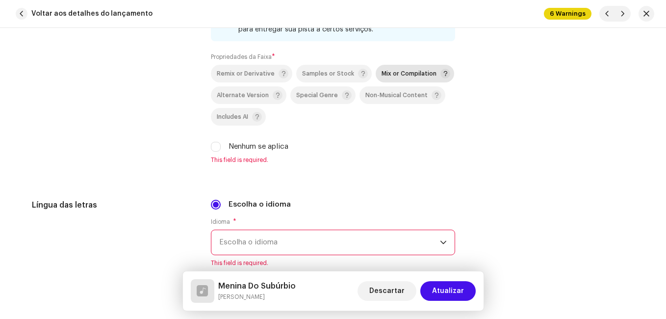
click at [404, 71] on span "Mix or Compilation" at bounding box center [409, 74] width 55 height 6
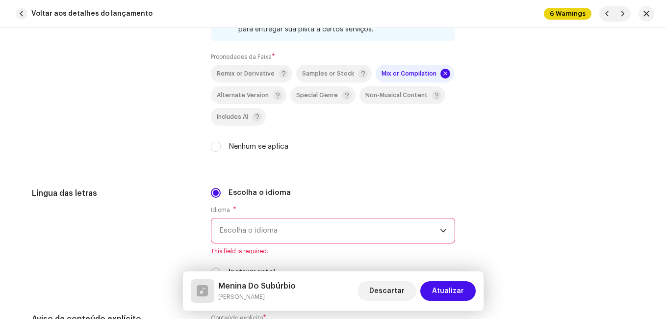
click at [112, 133] on div "Propriedades da Faixa" at bounding box center [113, 72] width 163 height 181
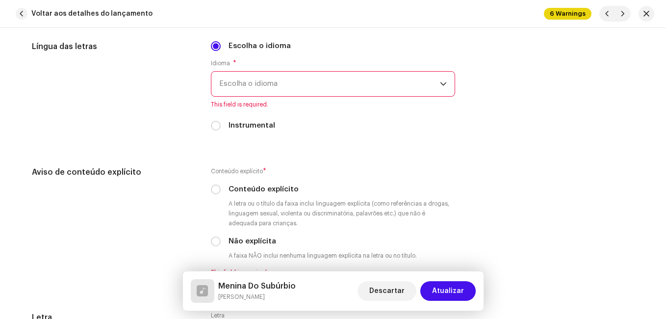
scroll to position [1716, 0]
drag, startPoint x: 257, startPoint y: 84, endPoint x: 255, endPoint y: 89, distance: 5.7
click at [257, 84] on span "Escolha o idioma" at bounding box center [329, 83] width 221 height 25
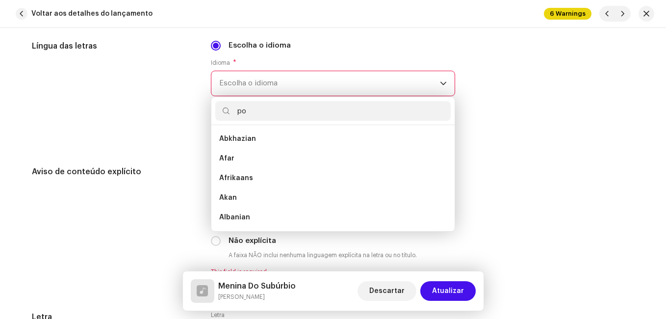
scroll to position [0, 0]
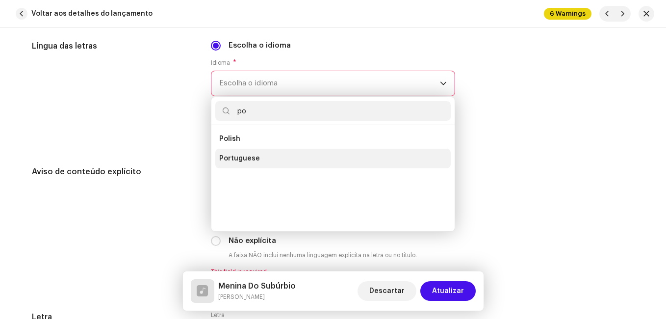
type input "po"
click at [257, 163] on li "Portuguese" at bounding box center [332, 159] width 235 height 20
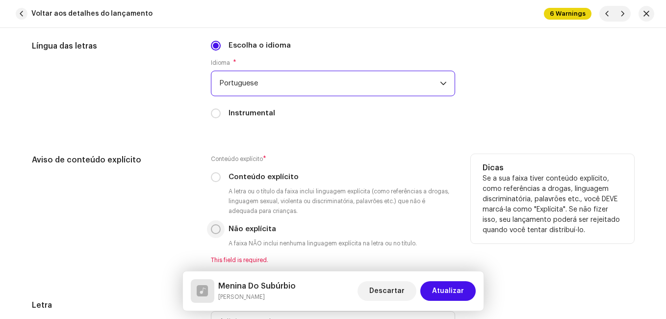
click at [215, 228] on input "Não explícita" at bounding box center [216, 229] width 10 height 10
radio input "true"
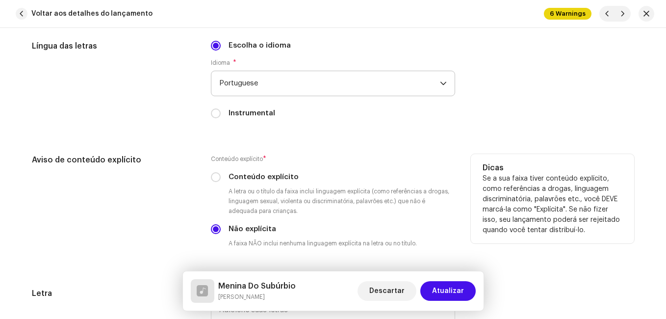
click at [128, 211] on div "Aviso de conteúdo explícito" at bounding box center [113, 209] width 163 height 110
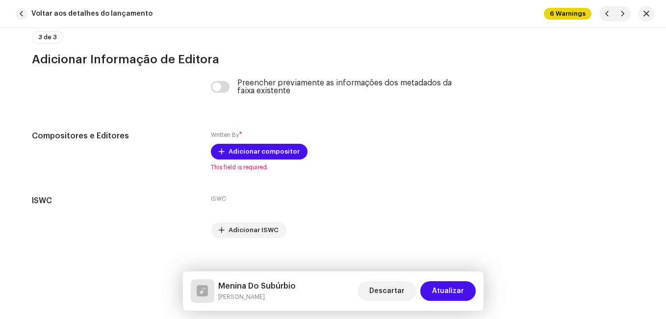
scroll to position [2087, 0]
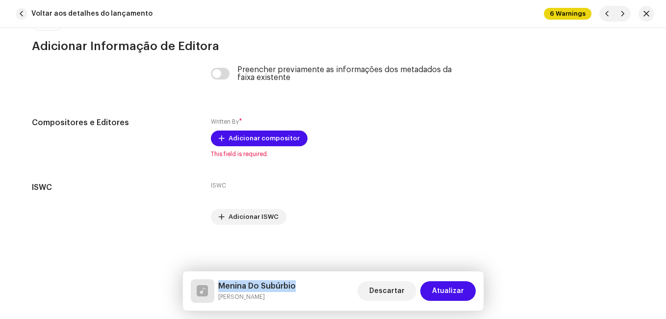
drag, startPoint x: 298, startPoint y: 286, endPoint x: 219, endPoint y: 288, distance: 79.5
click at [219, 288] on div "Menina Do Subúrbio [PERSON_NAME] Descartar Atualizar" at bounding box center [333, 291] width 285 height 24
copy h5 "Menina Do Subúrbio"
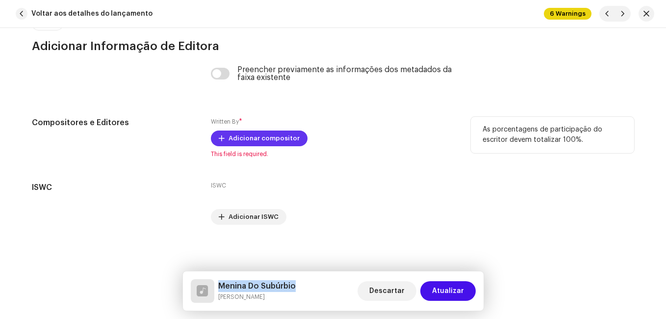
click at [287, 142] on span "Adicionar compositor" at bounding box center [264, 138] width 71 height 20
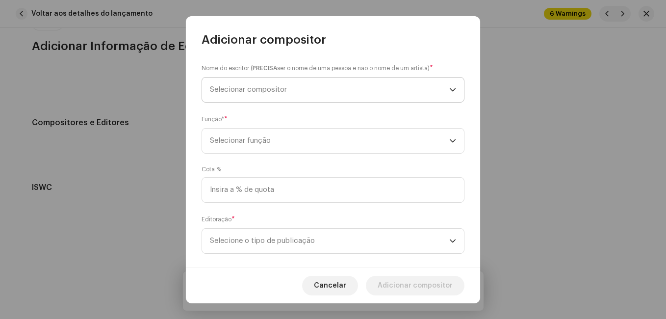
click at [300, 98] on span "Selecionar compositor" at bounding box center [329, 89] width 239 height 25
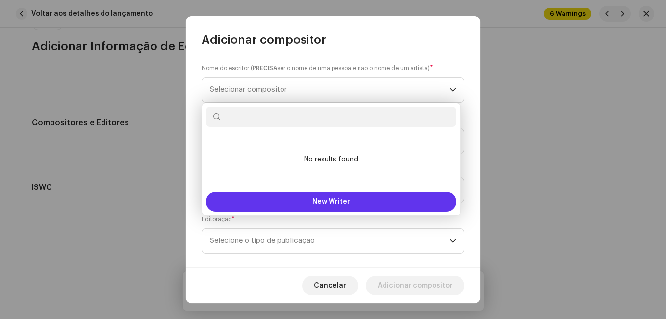
click at [283, 197] on button "New Writer" at bounding box center [331, 202] width 250 height 20
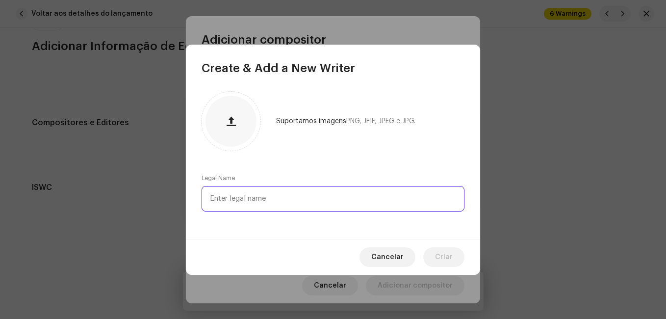
paste input "[PERSON_NAME]"
type input "[PERSON_NAME]"
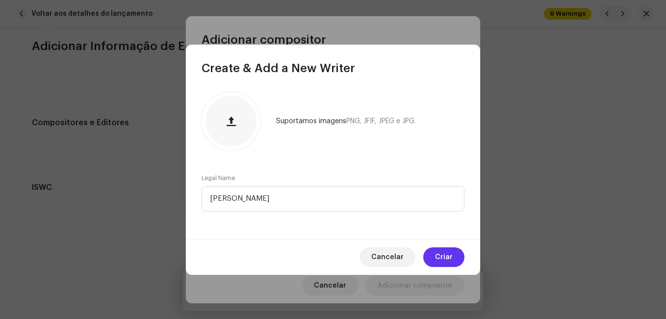
click at [436, 257] on span "Criar" at bounding box center [444, 257] width 18 height 20
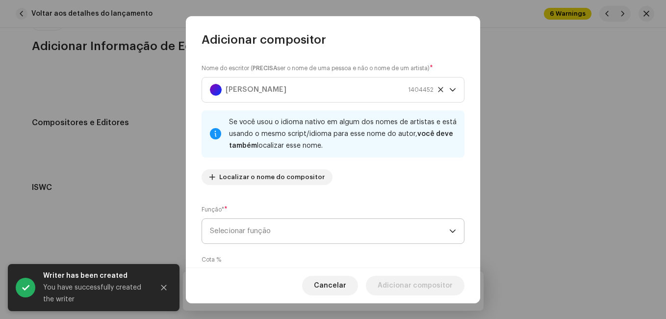
click at [406, 236] on span "Selecionar função" at bounding box center [329, 231] width 239 height 25
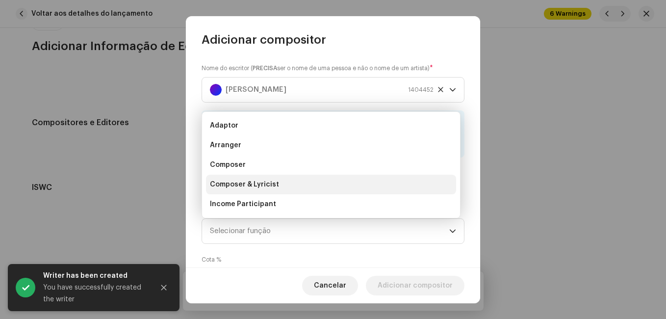
click at [335, 182] on li "Composer & Lyricist" at bounding box center [331, 185] width 250 height 20
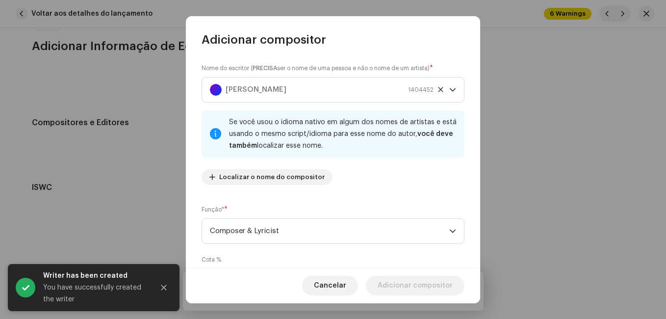
click at [351, 200] on div "Nome do escritor ( PRECISA ser o nome de uma pessoa e não o nome de um artista)…" at bounding box center [333, 158] width 294 height 220
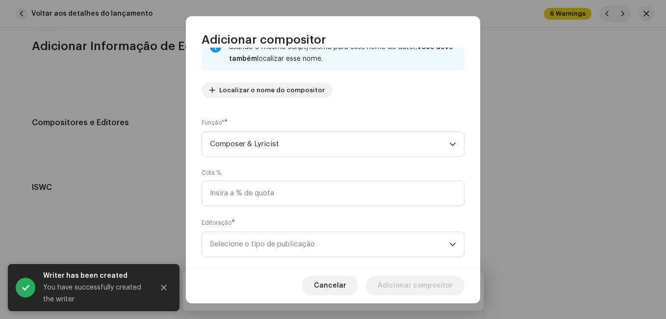
scroll to position [104, 0]
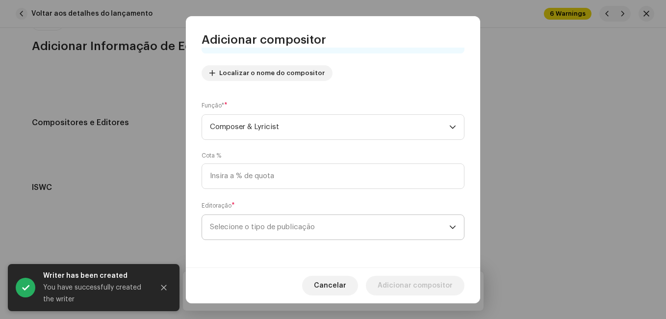
click at [396, 232] on span "Selecione o tipo de publicação" at bounding box center [329, 227] width 239 height 25
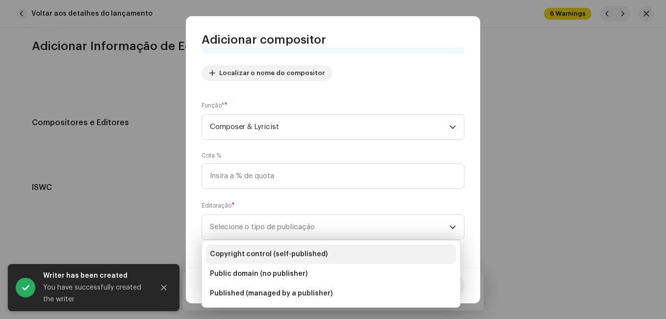
click at [390, 254] on li "Copyright control (self-published)" at bounding box center [331, 254] width 250 height 20
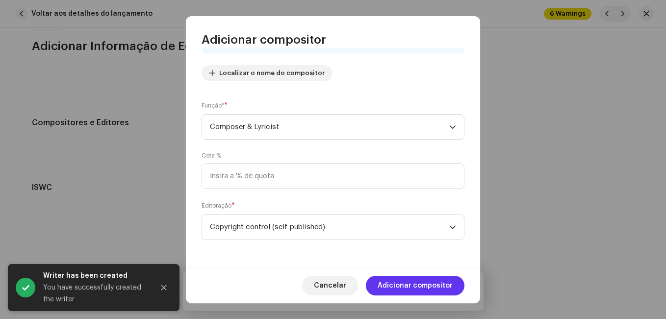
click at [404, 278] on span "Adicionar compositor" at bounding box center [415, 286] width 75 height 20
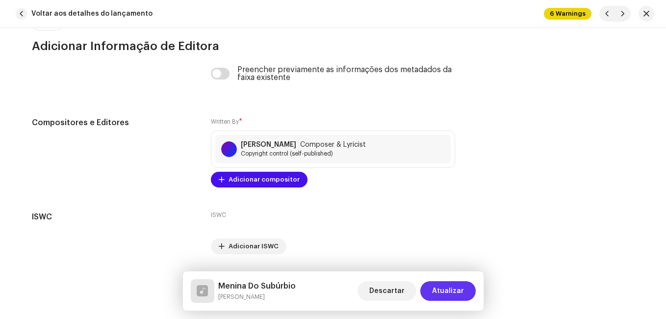
click at [452, 293] on span "Atualizar" at bounding box center [448, 291] width 32 height 20
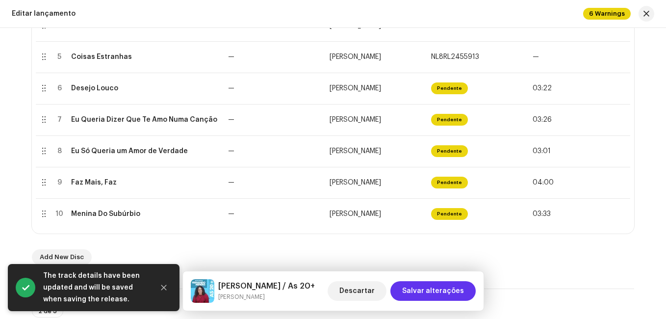
click at [420, 290] on span "Salvar alterações" at bounding box center [433, 291] width 62 height 20
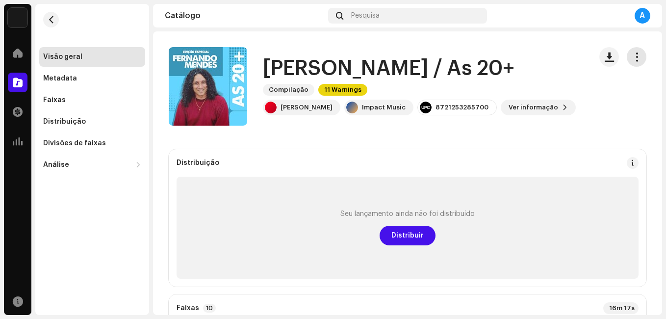
click at [633, 58] on span "button" at bounding box center [636, 57] width 9 height 8
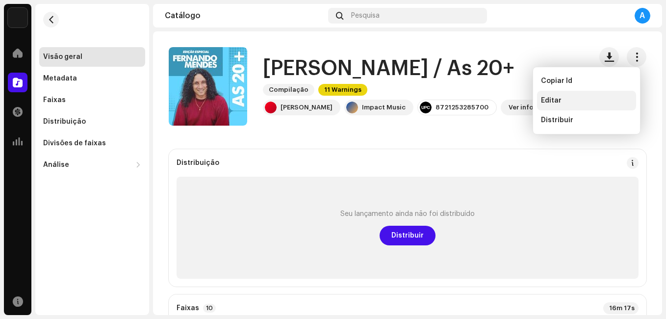
click at [557, 94] on div "Editar" at bounding box center [586, 101] width 99 height 20
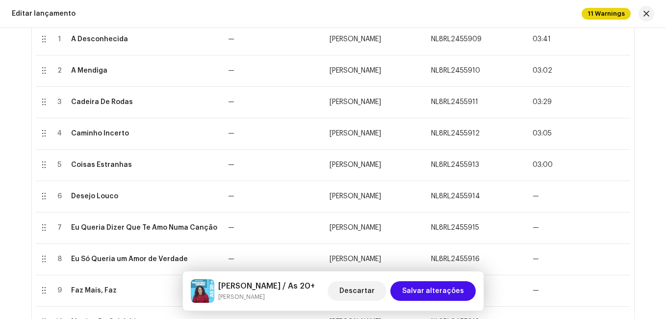
scroll to position [49, 0]
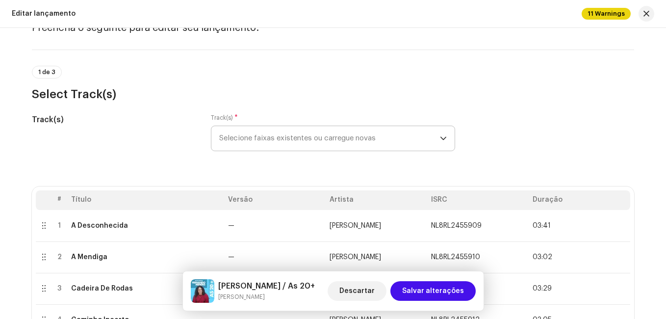
click at [297, 145] on span "Selecione faixas existentes ou carregue novas" at bounding box center [329, 138] width 221 height 25
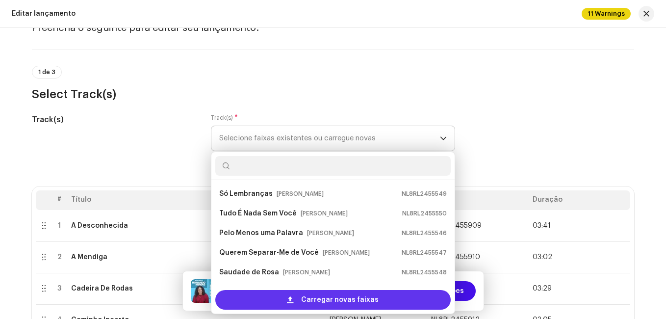
scroll to position [16, 0]
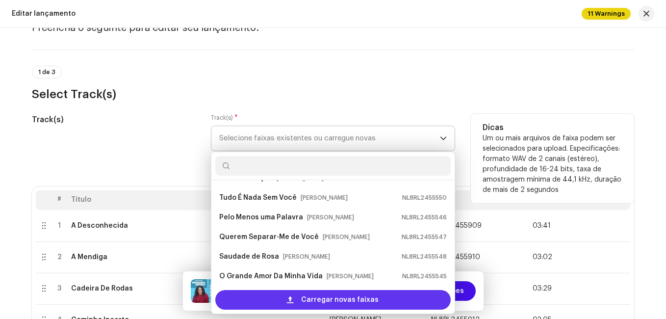
click at [277, 302] on div "Carregar novas faixas" at bounding box center [332, 300] width 235 height 20
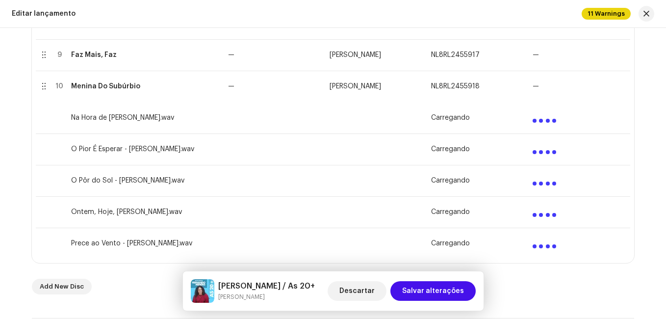
scroll to position [490, 0]
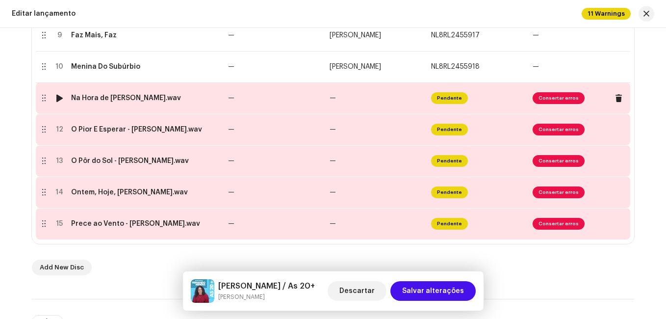
click at [226, 103] on td "—" at bounding box center [275, 97] width 102 height 31
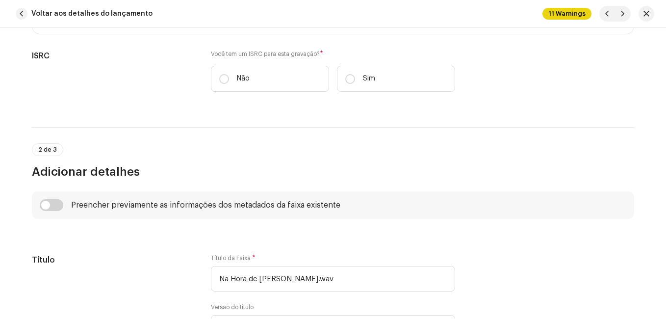
scroll to position [245, 0]
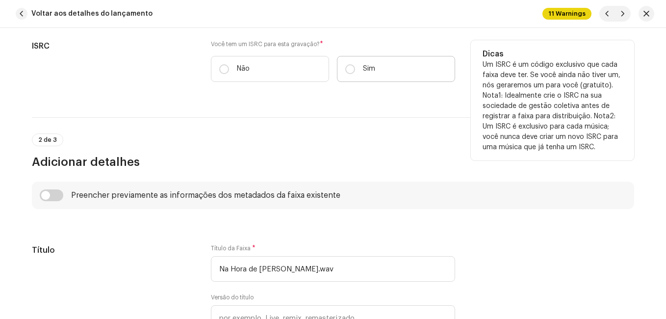
click at [373, 68] on label "Sim" at bounding box center [396, 69] width 118 height 26
click at [355, 68] on input "Sim" at bounding box center [350, 69] width 10 height 10
radio input "true"
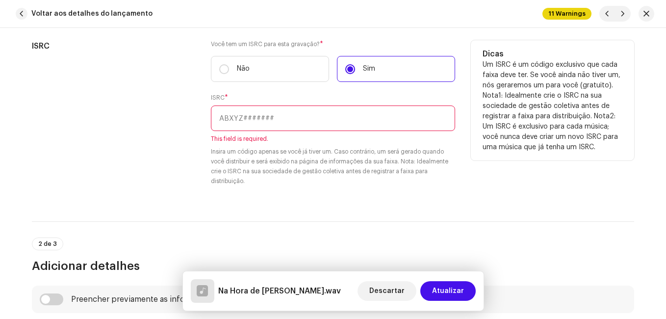
drag, startPoint x: 288, startPoint y: 104, endPoint x: 282, endPoint y: 122, distance: 19.1
paste input "NL-8RL-24-55921"
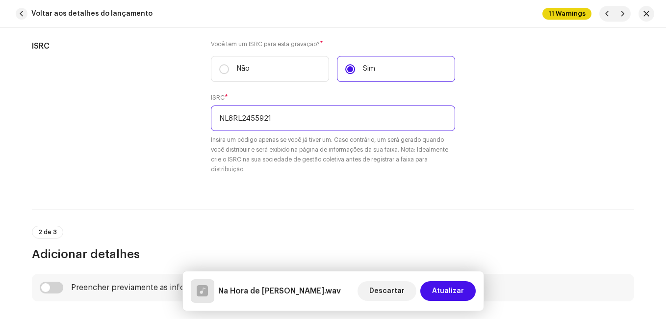
type input "NL8RL2455921"
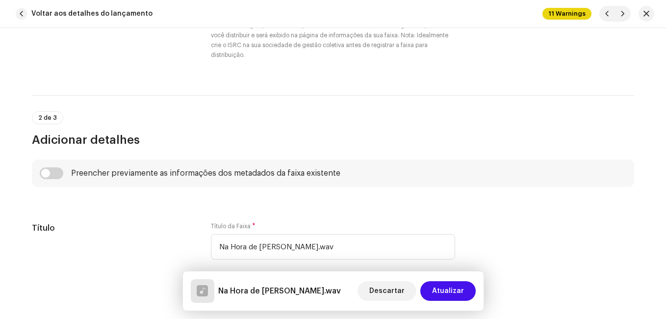
scroll to position [392, 0]
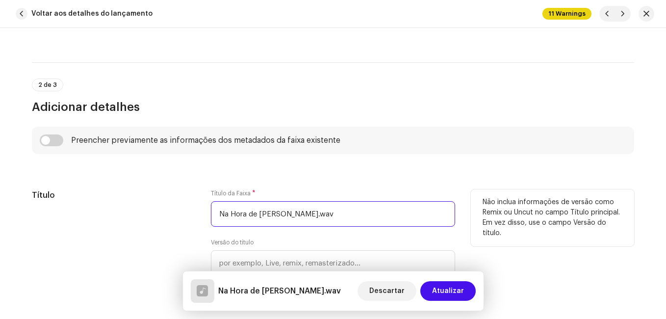
drag, startPoint x: 281, startPoint y: 214, endPoint x: 387, endPoint y: 220, distance: 106.6
click at [386, 220] on input "Na Hora de [PERSON_NAME].wav" at bounding box center [333, 214] width 244 height 26
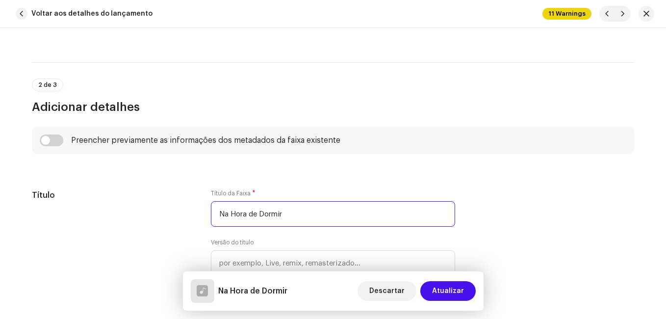
type input "Na Hora de Dormir"
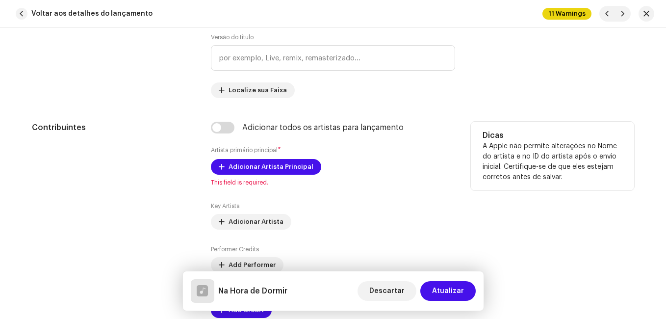
scroll to position [638, 0]
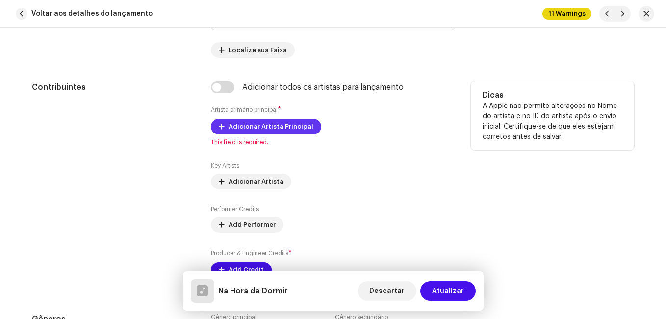
click at [253, 126] on span "Adicionar Artista Principal" at bounding box center [271, 127] width 85 height 20
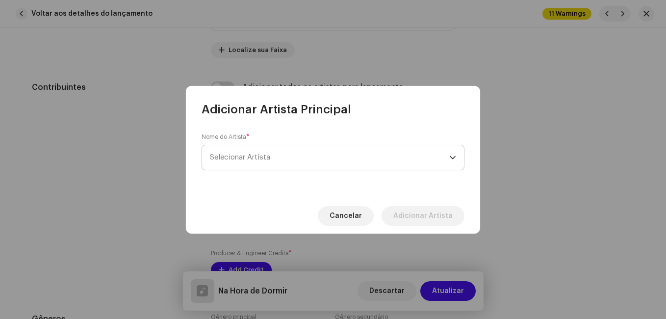
click at [236, 156] on span "Selecionar Artista" at bounding box center [240, 157] width 60 height 7
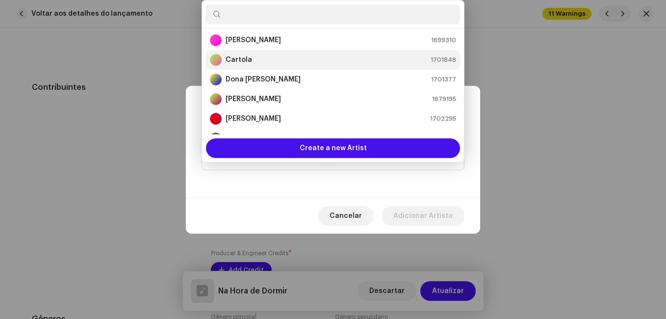
scroll to position [65, 0]
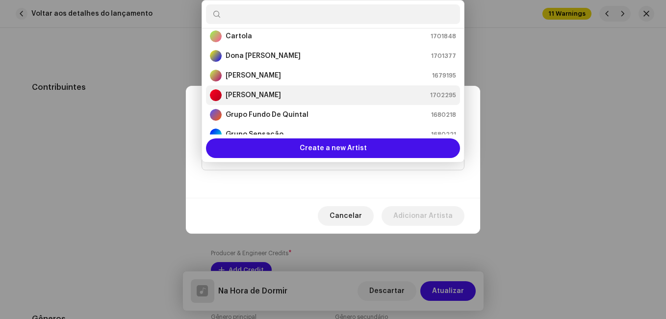
click at [257, 93] on strong "[PERSON_NAME]" at bounding box center [253, 95] width 55 height 10
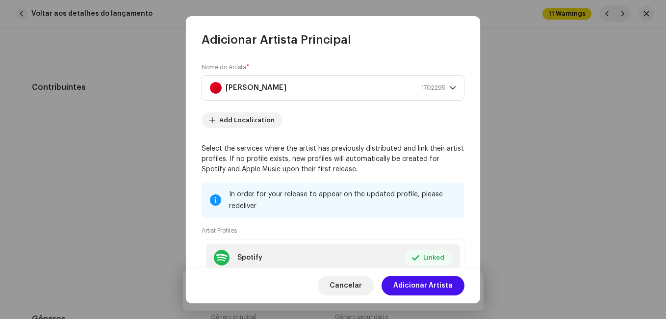
drag, startPoint x: 417, startPoint y: 284, endPoint x: 415, endPoint y: 280, distance: 5.5
click at [418, 283] on span "Adicionar Artista" at bounding box center [422, 286] width 59 height 20
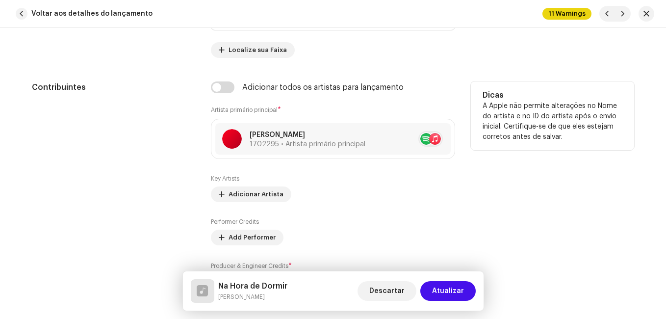
click at [150, 169] on div "Contribuintes" at bounding box center [113, 191] width 163 height 221
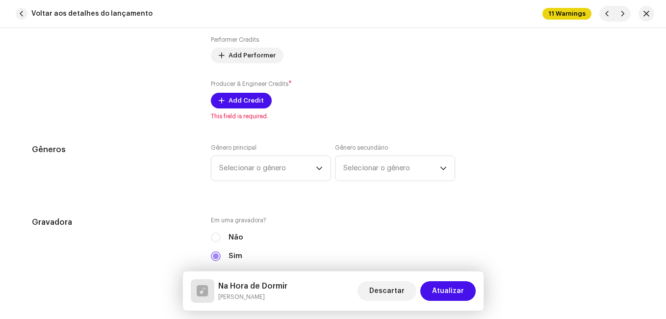
scroll to position [834, 0]
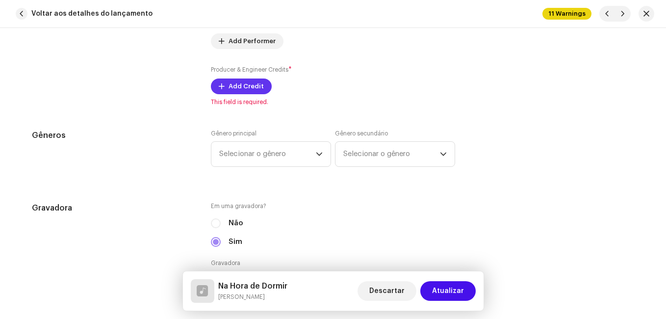
click at [253, 84] on span "Add Credit" at bounding box center [246, 87] width 35 height 20
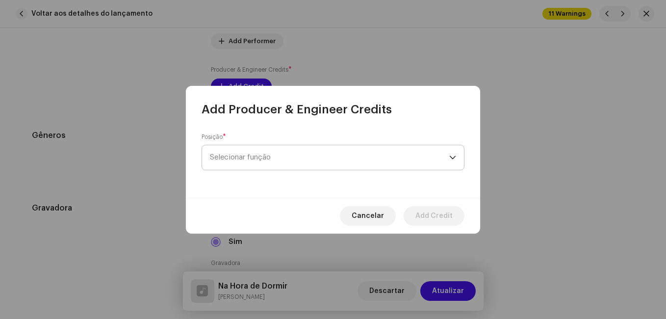
click at [275, 158] on span "Selecionar função" at bounding box center [329, 157] width 239 height 25
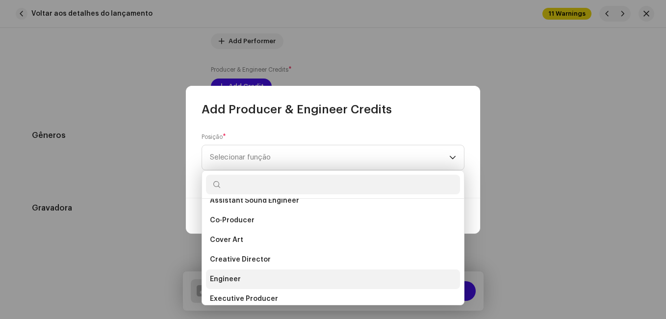
scroll to position [343, 0]
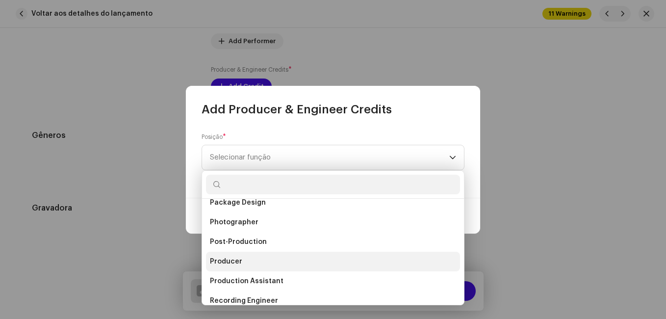
click at [250, 256] on li "Producer" at bounding box center [333, 262] width 254 height 20
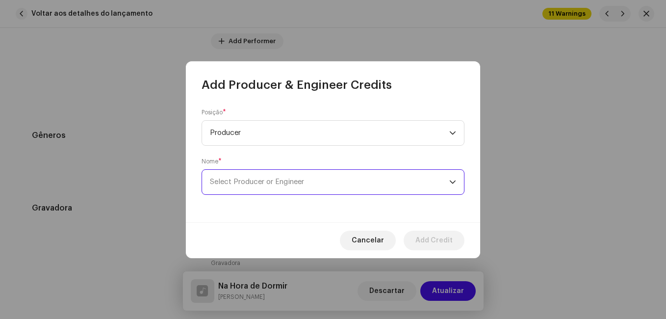
click at [281, 176] on span "Select Producer or Engineer" at bounding box center [329, 182] width 239 height 25
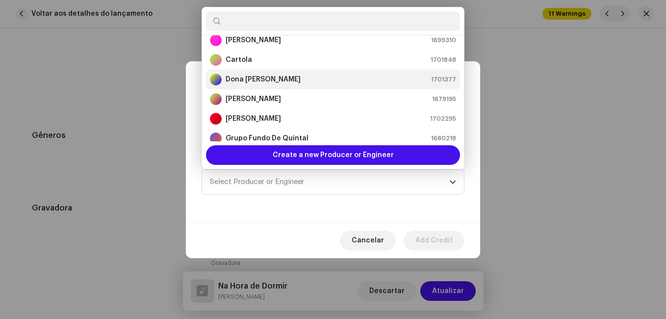
scroll to position [65, 0]
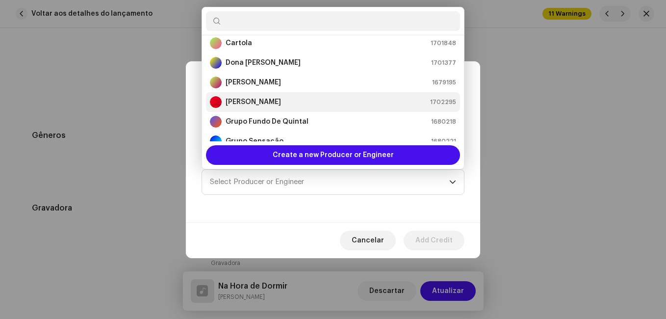
click at [281, 105] on strong "[PERSON_NAME]" at bounding box center [253, 102] width 55 height 10
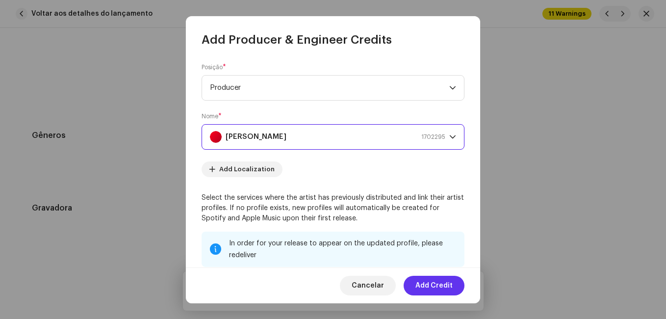
click at [425, 280] on span "Add Credit" at bounding box center [433, 286] width 37 height 20
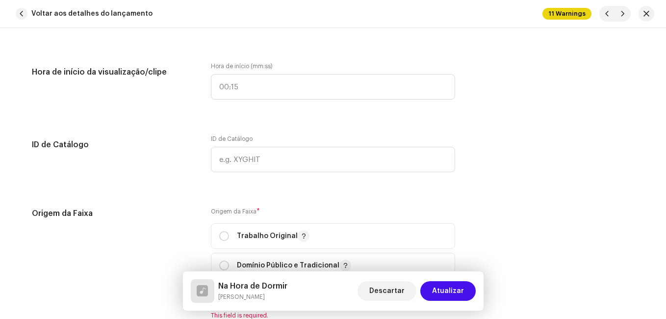
scroll to position [1226, 0]
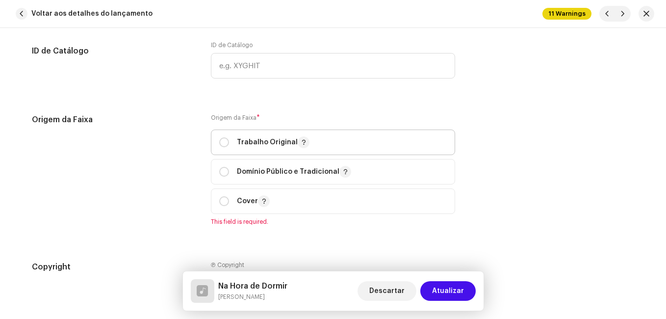
click at [237, 143] on p "Trabalho Original" at bounding box center [273, 142] width 73 height 12
radio input "true"
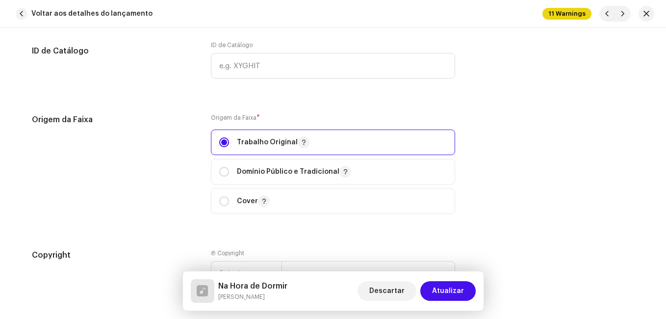
click at [194, 159] on div "Origem da Faixa Origem da Faixa * Trabalho Original Domínio Público e Tradicion…" at bounding box center [333, 170] width 602 height 112
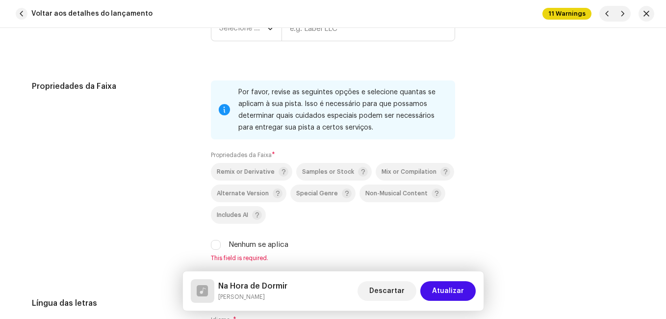
scroll to position [1422, 0]
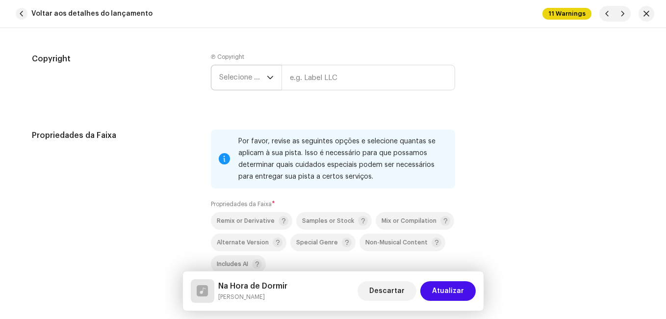
click at [254, 73] on span "Selecione o ano" at bounding box center [243, 77] width 48 height 25
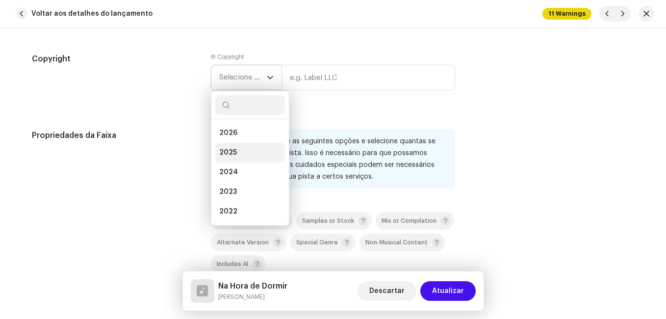
click at [239, 148] on li "2025" at bounding box center [250, 153] width 70 height 20
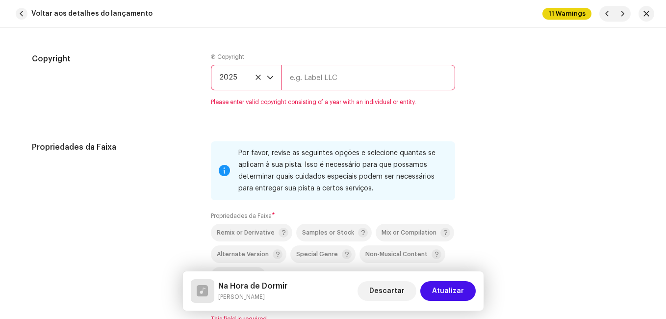
click at [314, 81] on input "text" at bounding box center [368, 78] width 174 height 26
type input "Impact Music"
type input "00:15"
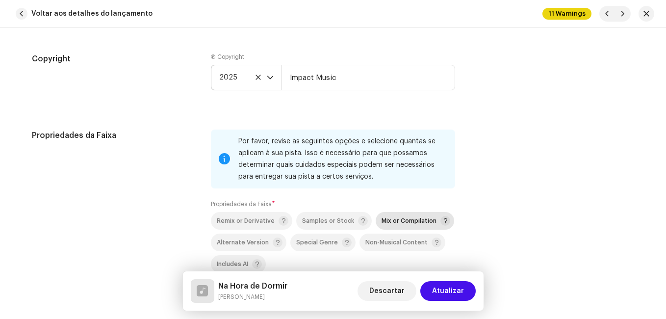
click at [390, 216] on div "Mix or Compilation" at bounding box center [416, 221] width 69 height 10
click at [167, 168] on div "Propriedades da Faixa" at bounding box center [113, 219] width 163 height 181
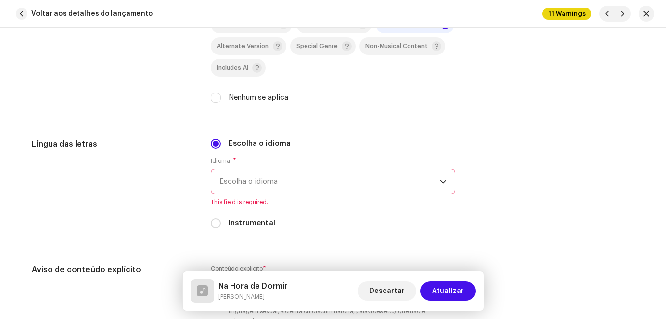
scroll to position [1667, 0]
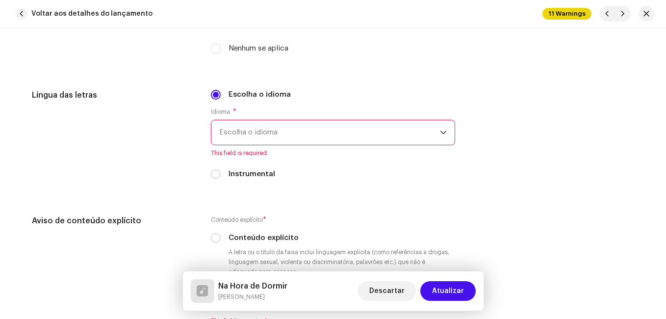
click at [251, 143] on span "Escolha o idioma" at bounding box center [329, 132] width 221 height 25
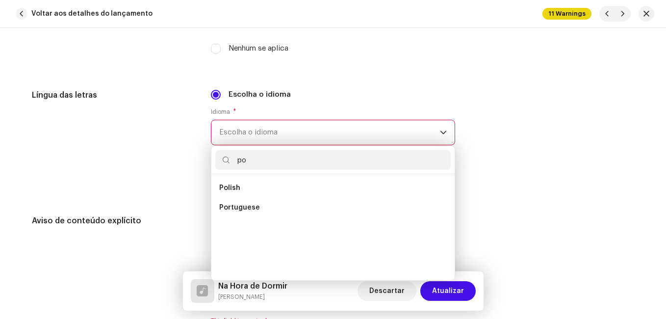
scroll to position [0, 0]
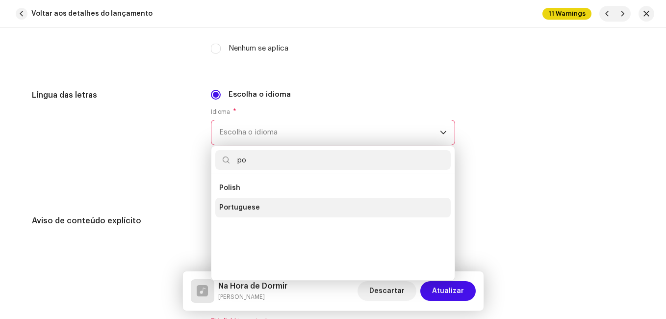
type input "po"
click at [263, 208] on li "Portuguese" at bounding box center [332, 208] width 235 height 20
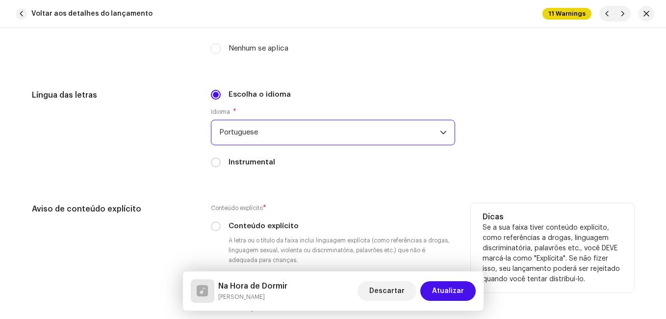
click at [179, 206] on h5 "Aviso de conteúdo explícito" at bounding box center [113, 209] width 163 height 12
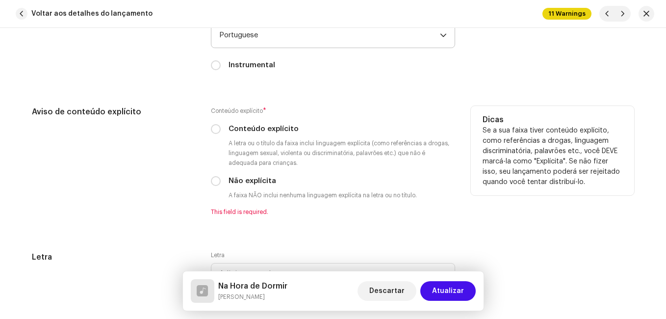
scroll to position [1766, 0]
click at [212, 181] on input "Não explícita" at bounding box center [216, 180] width 10 height 10
radio input "true"
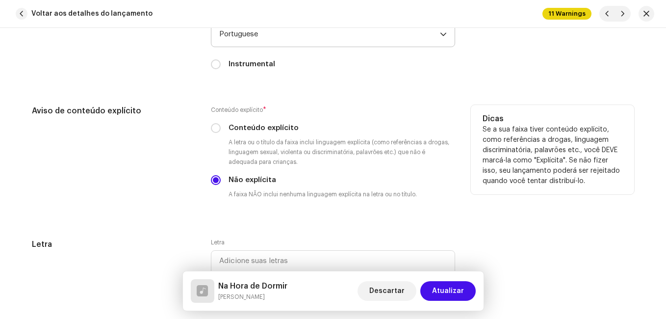
click at [194, 193] on div "Aviso de conteúdo explícito Conteúdo explícito * Conteúdo explícito A letra ou …" at bounding box center [333, 160] width 602 height 110
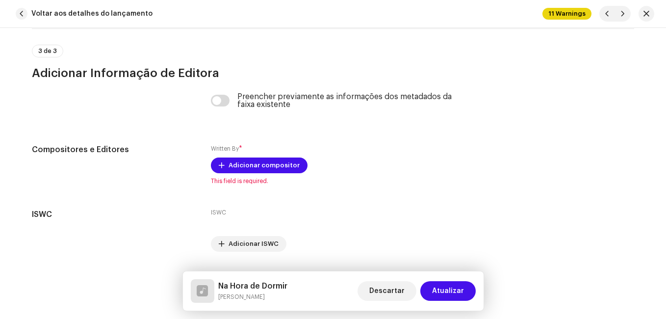
scroll to position [2087, 0]
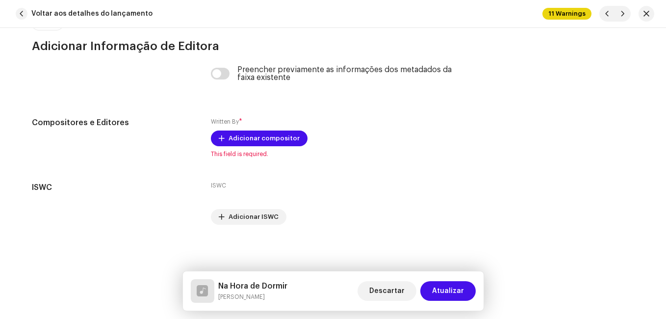
click at [271, 283] on h5 "Na Hora de Dormir" at bounding box center [252, 286] width 69 height 12
click at [271, 282] on h5 "Na Hora de Dormir" at bounding box center [252, 286] width 69 height 12
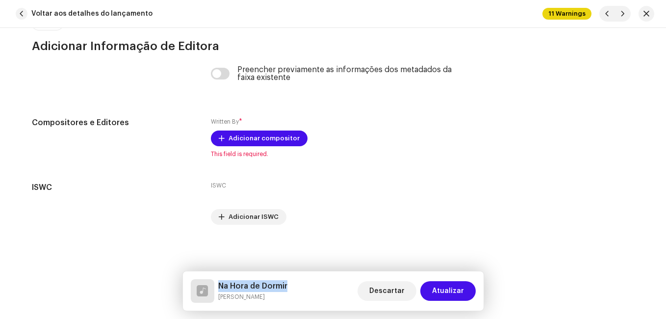
click at [272, 282] on h5 "Na Hora de Dormir" at bounding box center [252, 286] width 69 height 12
copy h5 "Na Hora de Dormir"
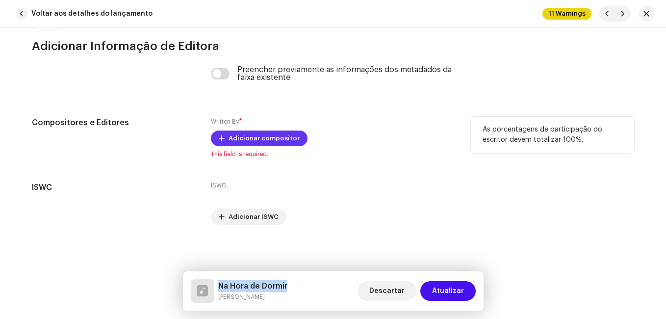
click at [287, 141] on span "Adicionar compositor" at bounding box center [264, 138] width 71 height 20
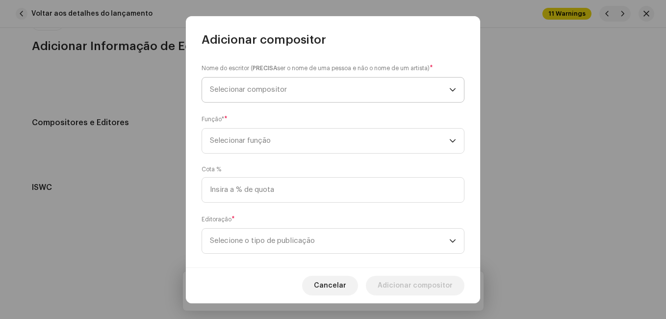
click at [320, 93] on span "Selecionar compositor" at bounding box center [329, 89] width 239 height 25
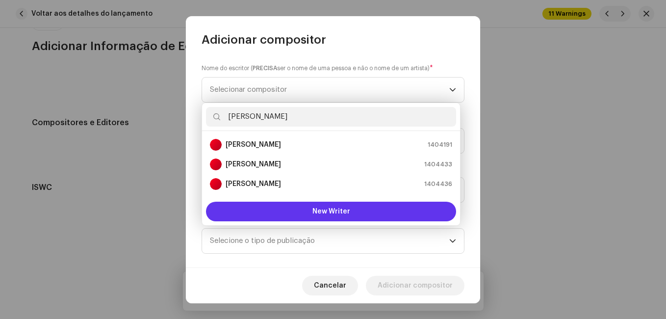
type input "[PERSON_NAME]"
click at [355, 205] on button "New Writer" at bounding box center [331, 212] width 250 height 20
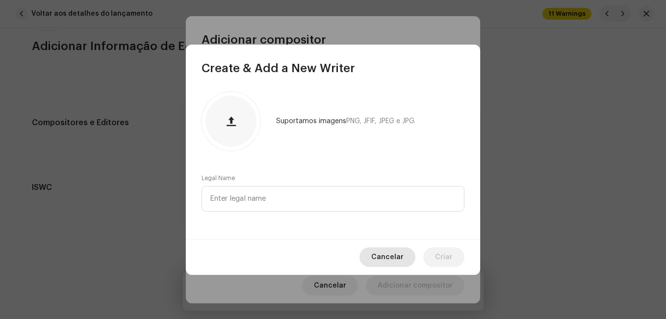
click at [381, 255] on span "Cancelar" at bounding box center [387, 257] width 32 height 20
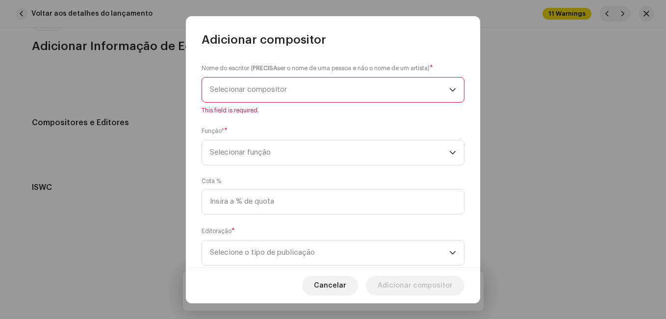
click at [330, 89] on span "Selecionar compositor" at bounding box center [329, 89] width 239 height 25
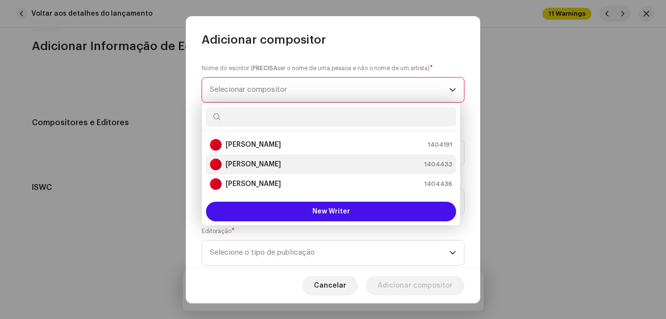
drag, startPoint x: 318, startPoint y: 116, endPoint x: 267, endPoint y: 162, distance: 69.1
click at [267, 162] on strong "[PERSON_NAME]" at bounding box center [253, 164] width 55 height 10
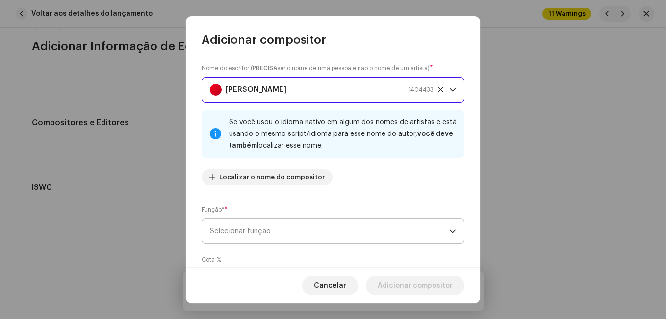
click at [360, 234] on span "Selecionar função" at bounding box center [329, 231] width 239 height 25
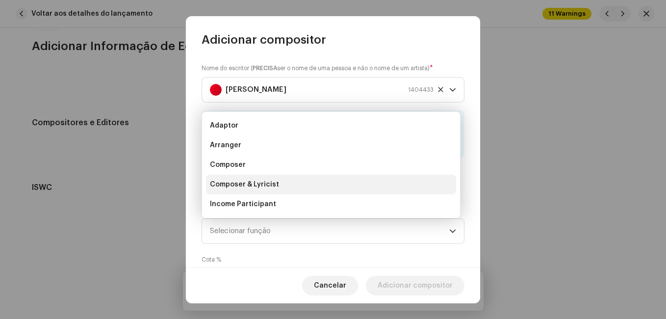
click at [348, 182] on li "Composer & Lyricist" at bounding box center [331, 185] width 250 height 20
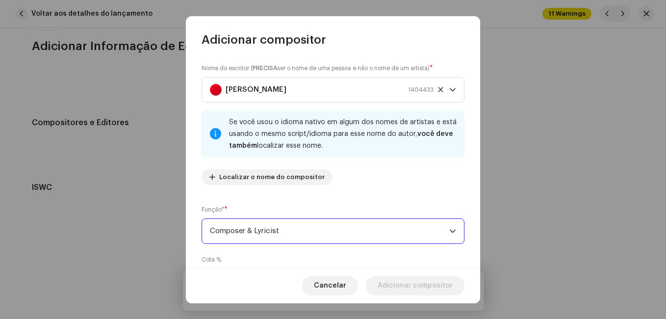
click at [347, 187] on div "Nome do escritor ( PRECISA ser o nome de uma pessoa e não o nome de um artista)…" at bounding box center [333, 127] width 263 height 129
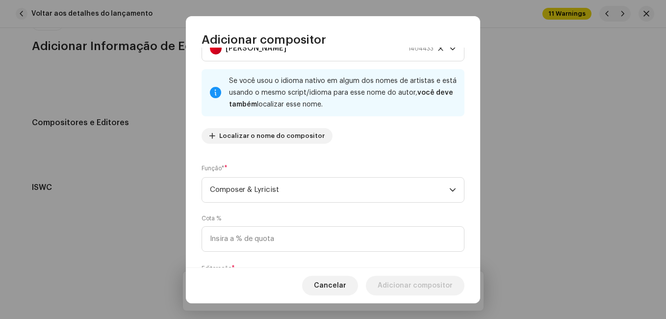
scroll to position [104, 0]
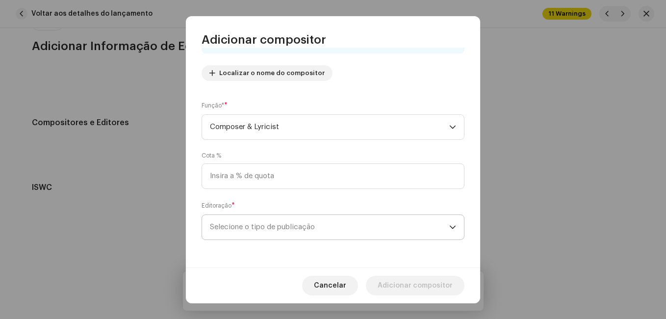
click at [339, 226] on span "Selecione o tipo de publicação" at bounding box center [329, 227] width 239 height 25
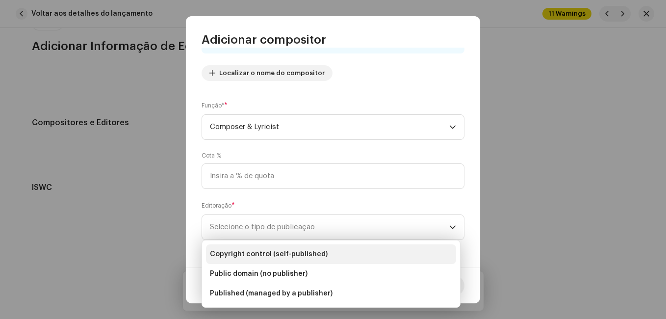
click at [358, 256] on li "Copyright control (self-published)" at bounding box center [331, 254] width 250 height 20
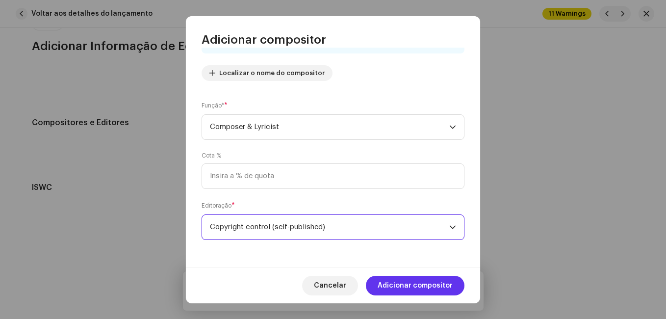
click at [402, 283] on span "Adicionar compositor" at bounding box center [415, 286] width 75 height 20
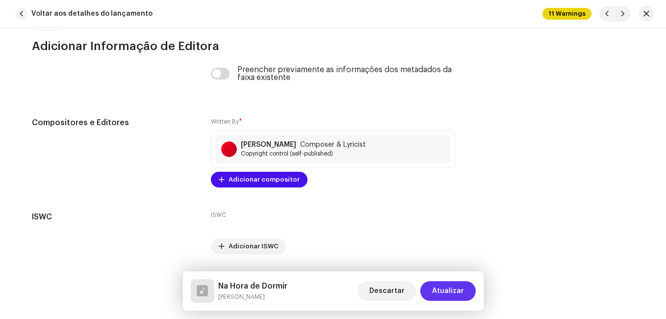
click at [434, 286] on button "Atualizar" at bounding box center [447, 291] width 55 height 20
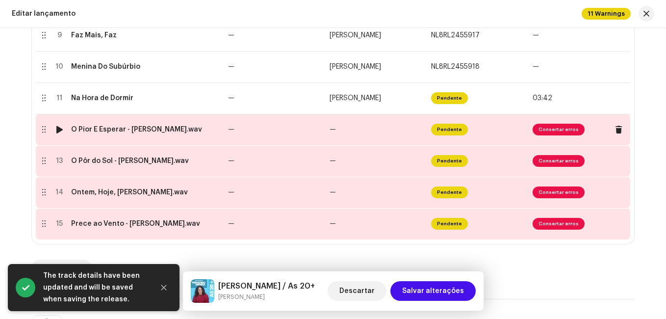
click at [261, 133] on td "—" at bounding box center [275, 129] width 102 height 31
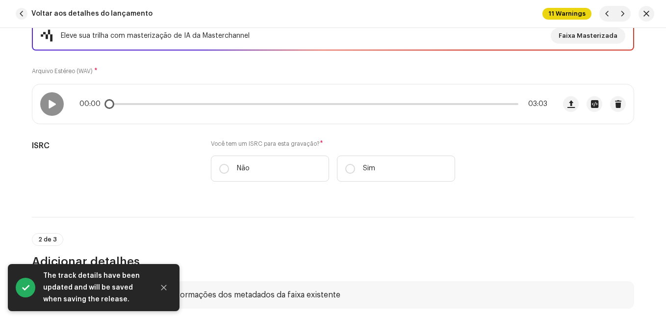
scroll to position [147, 0]
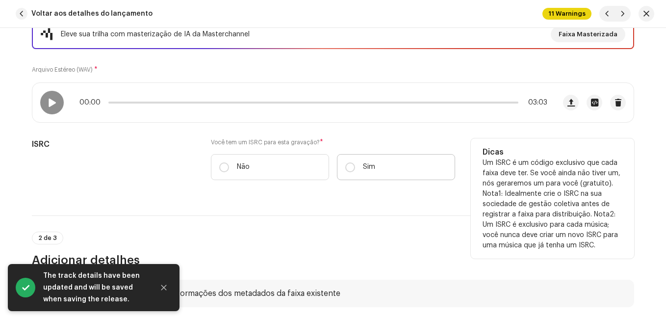
click at [359, 158] on label "Sim" at bounding box center [396, 167] width 118 height 26
click at [355, 162] on input "Sim" at bounding box center [350, 167] width 10 height 10
radio input "true"
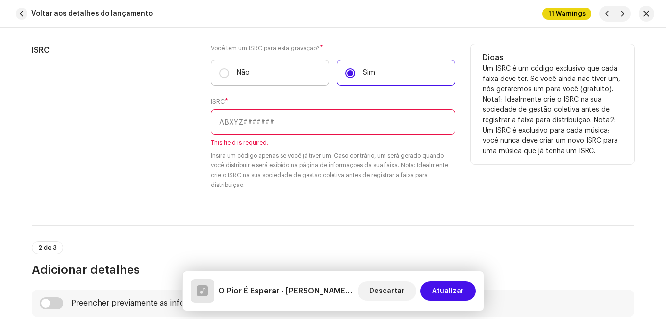
scroll to position [245, 0]
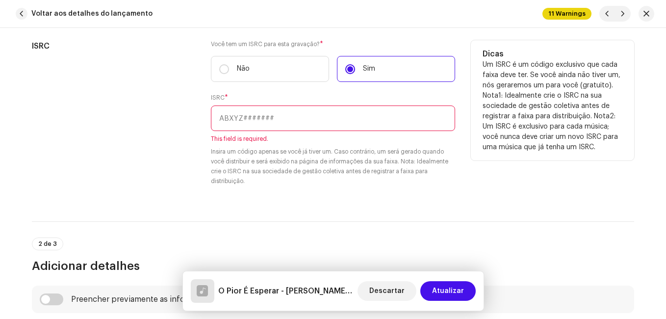
paste input "NL-8RL-24-55922"
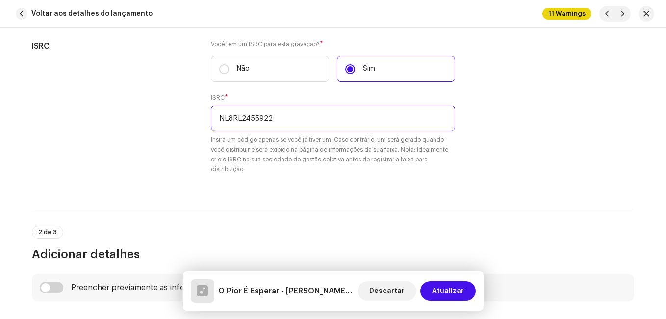
type input "NL8RL2455922"
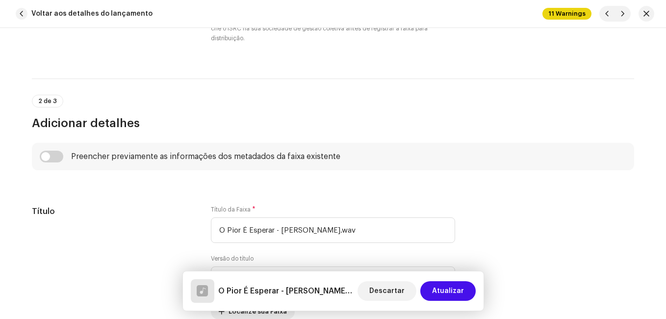
scroll to position [392, 0]
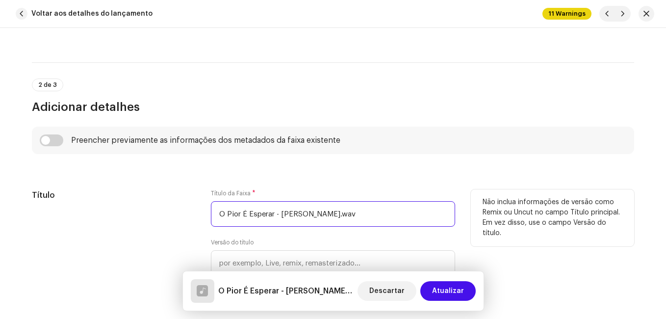
drag, startPoint x: 273, startPoint y: 216, endPoint x: 372, endPoint y: 214, distance: 99.6
click at [372, 214] on input "O Pior É Esperar - [PERSON_NAME].wav" at bounding box center [333, 214] width 244 height 26
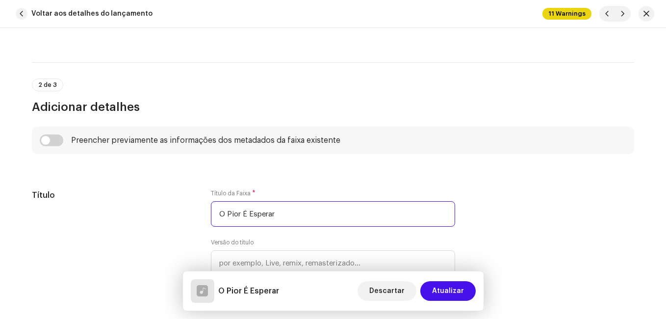
type input "O Pior É Esperar"
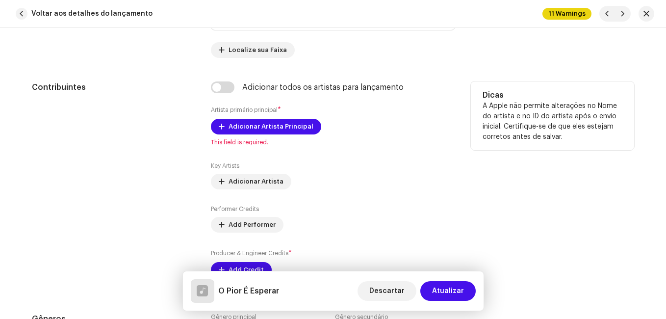
scroll to position [687, 0]
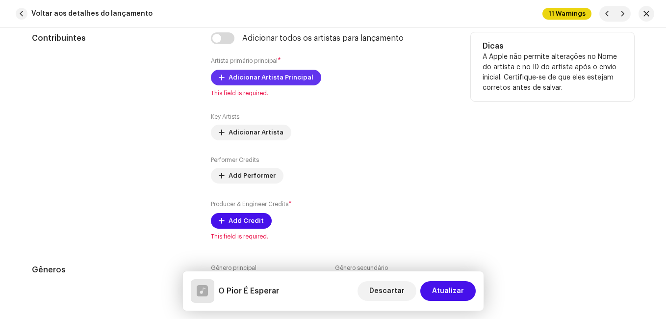
click at [278, 78] on span "Adicionar Artista Principal" at bounding box center [271, 78] width 85 height 20
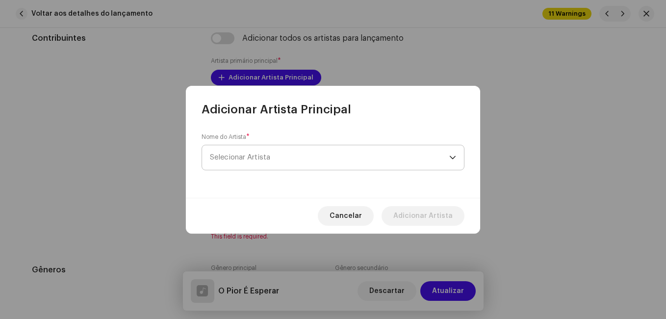
click at [256, 164] on span "Selecionar Artista" at bounding box center [329, 157] width 239 height 25
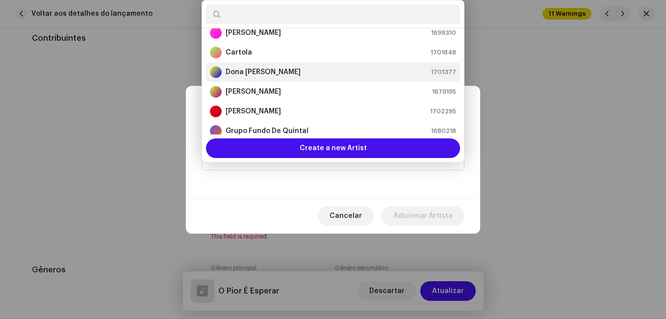
scroll to position [65, 0]
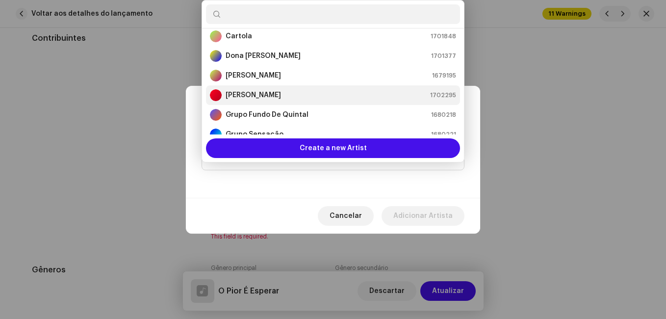
click at [264, 97] on strong "[PERSON_NAME]" at bounding box center [253, 95] width 55 height 10
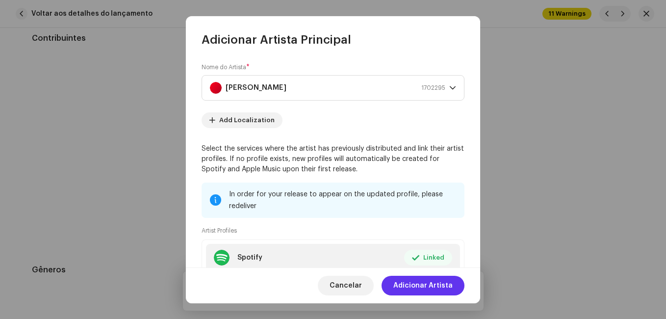
click at [411, 284] on span "Adicionar Artista" at bounding box center [422, 286] width 59 height 20
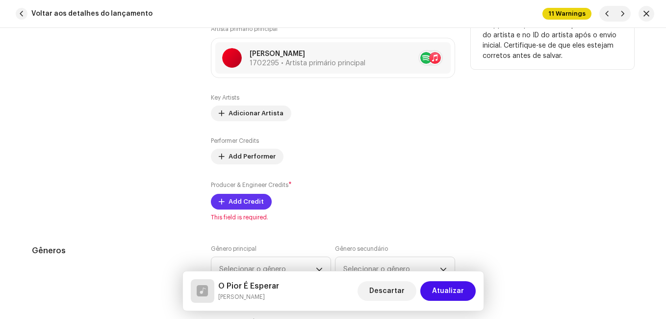
scroll to position [785, 0]
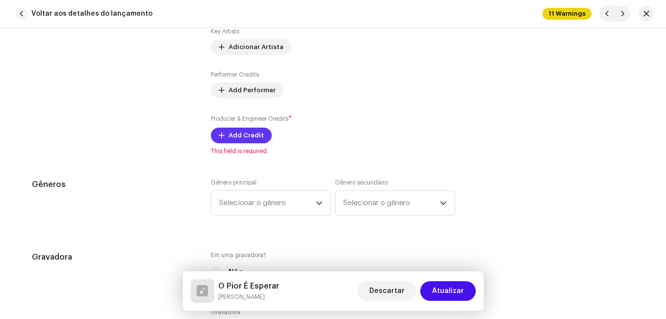
click at [256, 143] on span "Add Credit" at bounding box center [246, 136] width 35 height 20
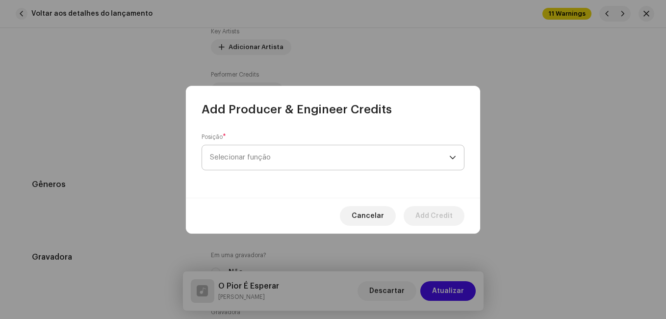
click at [266, 154] on span "Selecionar função" at bounding box center [329, 157] width 239 height 25
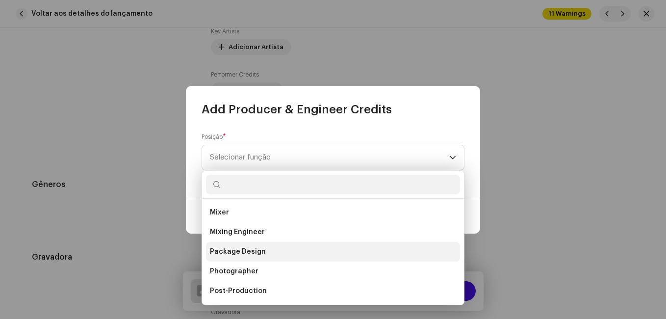
scroll to position [392, 0]
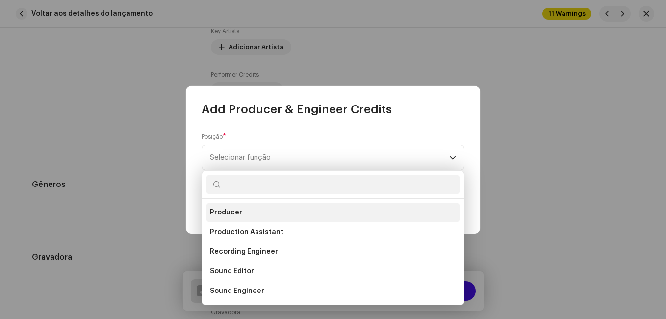
click at [246, 214] on li "Producer" at bounding box center [333, 213] width 254 height 20
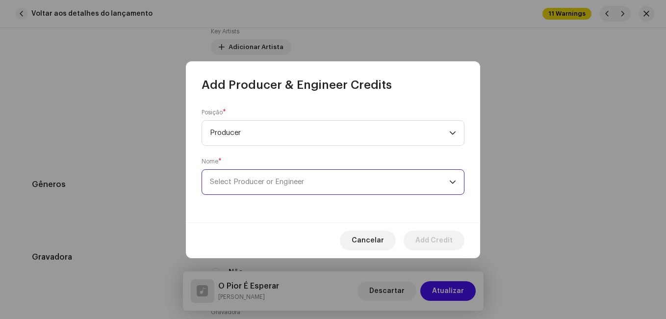
click at [261, 183] on span "Select Producer or Engineer" at bounding box center [257, 181] width 94 height 7
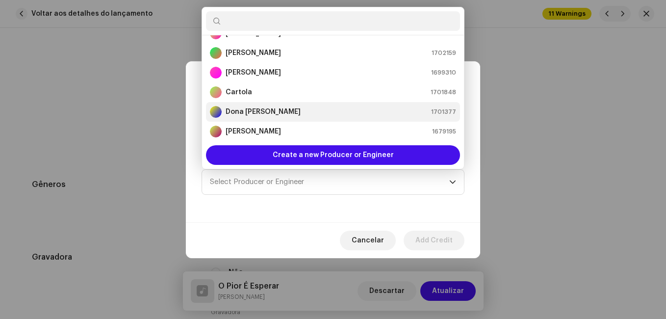
scroll to position [65, 0]
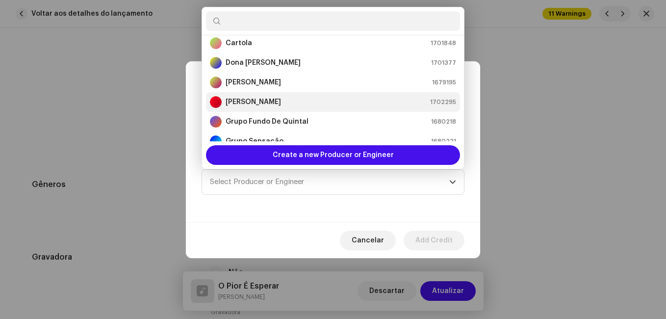
click at [330, 107] on div "[PERSON_NAME] 1702295" at bounding box center [333, 102] width 246 height 12
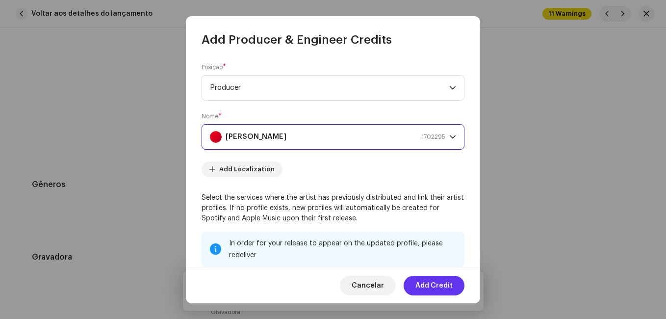
click at [432, 282] on span "Add Credit" at bounding box center [433, 286] width 37 height 20
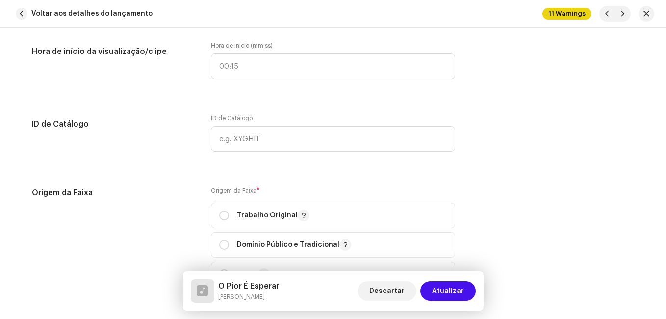
scroll to position [1177, 0]
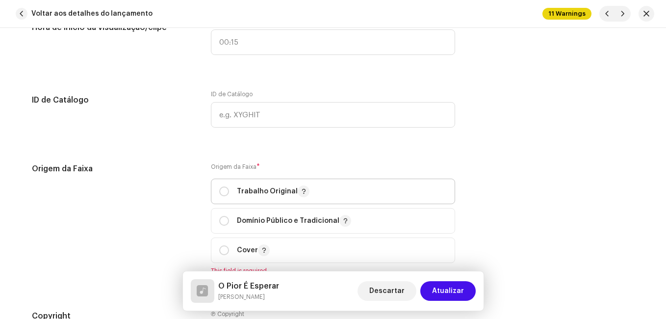
click at [281, 198] on span "Trabalho Original" at bounding box center [333, 191] width 228 height 25
radio input "true"
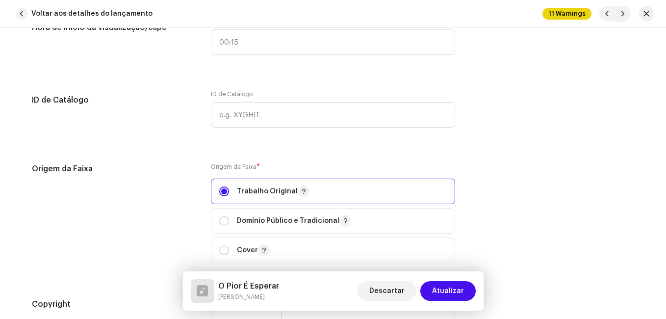
click at [197, 213] on div "Origem da Faixa Origem da Faixa * Trabalho Original Domínio Público e Tradicion…" at bounding box center [333, 219] width 602 height 112
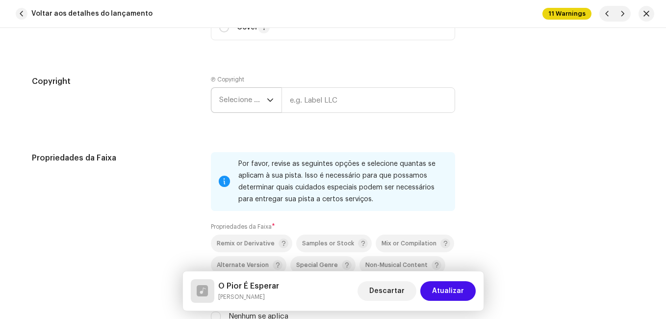
scroll to position [1422, 0]
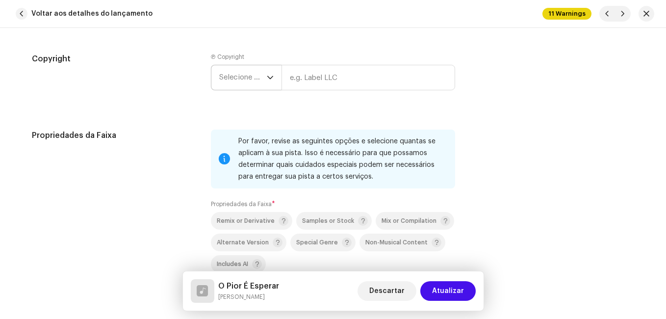
click at [263, 86] on span "Selecione o ano" at bounding box center [243, 77] width 48 height 25
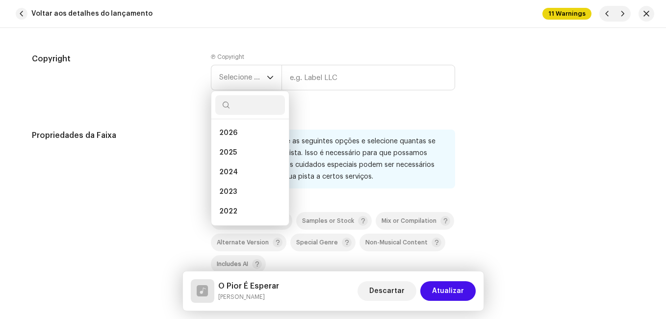
drag, startPoint x: 249, startPoint y: 152, endPoint x: 300, endPoint y: 118, distance: 61.5
click at [249, 152] on li "2025" at bounding box center [250, 153] width 70 height 20
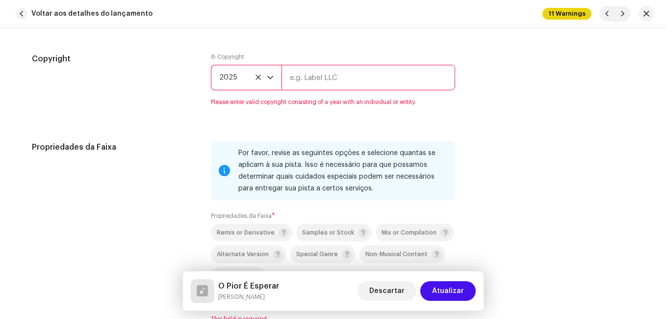
click at [331, 83] on input "text" at bounding box center [368, 78] width 174 height 26
type input "Impact Music"
type input "00:15"
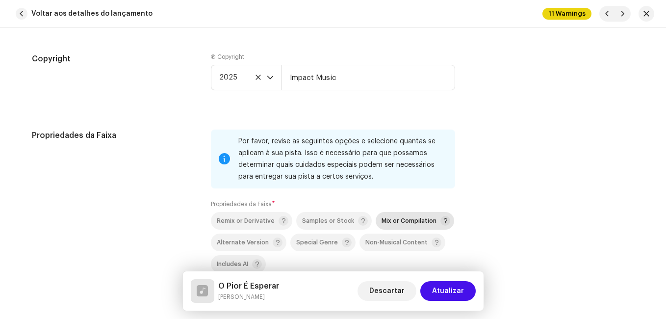
click at [407, 223] on span "Mix or Compilation" at bounding box center [409, 221] width 55 height 6
click at [157, 205] on div "Propriedades da Faixa" at bounding box center [113, 219] width 163 height 181
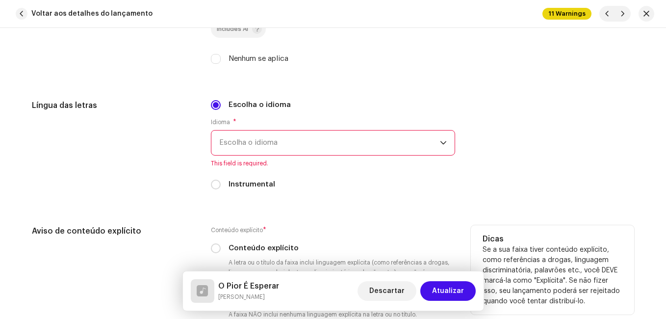
scroll to position [1716, 0]
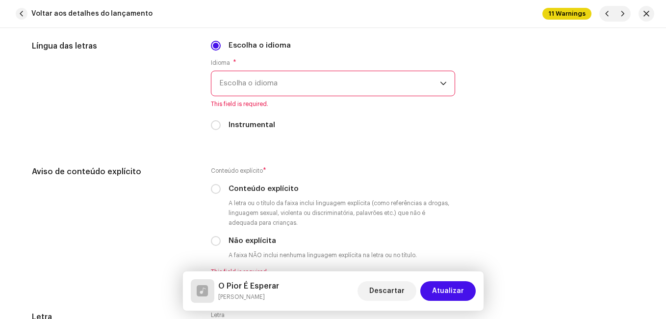
click at [225, 85] on span "Escolha o idioma" at bounding box center [329, 83] width 221 height 25
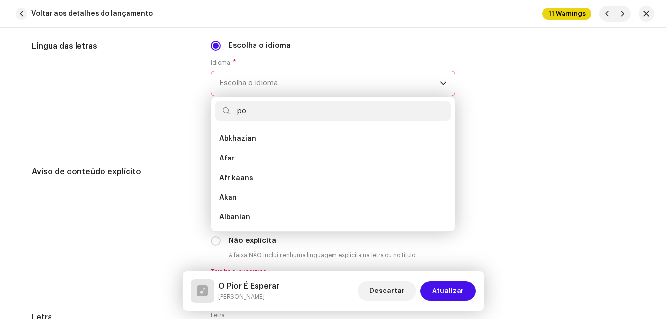
scroll to position [0, 0]
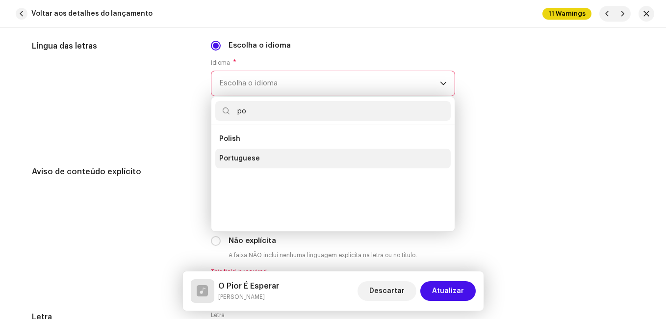
type input "po"
click at [261, 157] on li "Portuguese" at bounding box center [332, 159] width 235 height 20
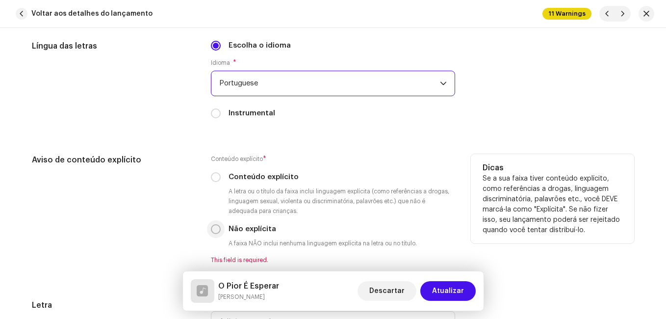
click at [215, 227] on input "Não explícita" at bounding box center [216, 229] width 10 height 10
radio input "true"
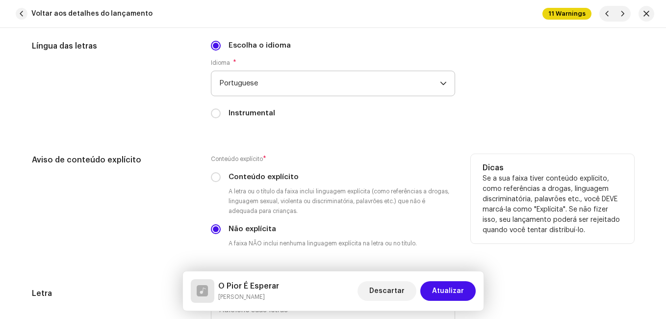
click at [177, 216] on div "Aviso de conteúdo explícito" at bounding box center [113, 209] width 163 height 110
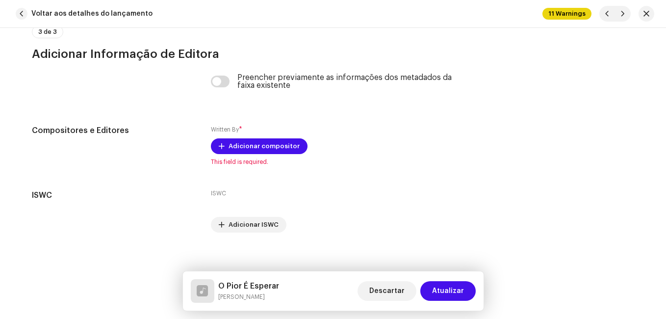
scroll to position [2087, 0]
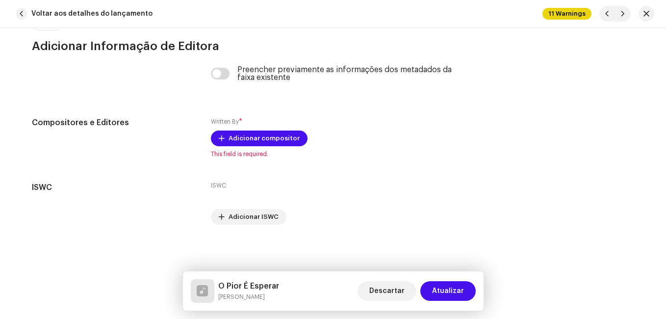
click at [252, 286] on h5 "O Pior É Esperar" at bounding box center [248, 286] width 61 height 12
click at [252, 285] on h5 "O Pior É Esperar" at bounding box center [248, 286] width 61 height 12
copy h5 "O Pior É Esperar"
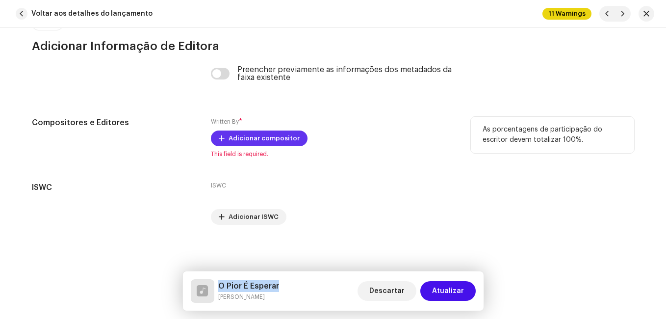
click at [257, 133] on span "Adicionar compositor" at bounding box center [264, 138] width 71 height 20
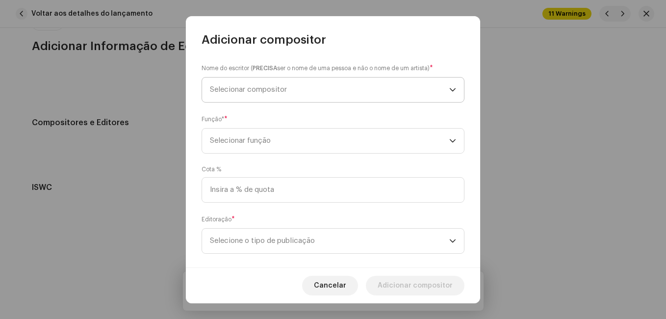
click at [287, 92] on span "Selecionar compositor" at bounding box center [248, 89] width 77 height 7
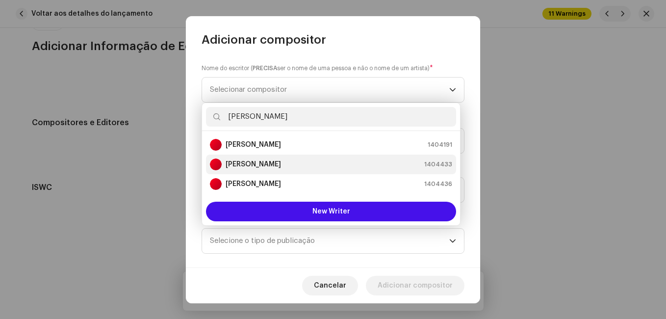
type input "[PERSON_NAME]"
click at [296, 168] on div "[PERSON_NAME] 1404433" at bounding box center [331, 164] width 242 height 12
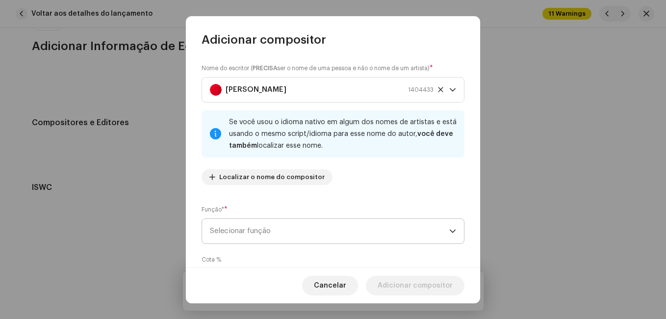
click at [358, 235] on span "Selecionar função" at bounding box center [329, 231] width 239 height 25
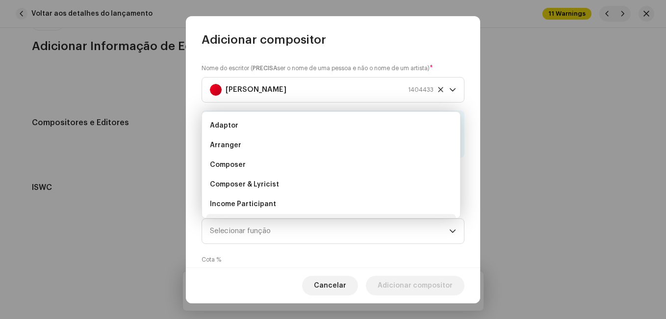
scroll to position [16, 0]
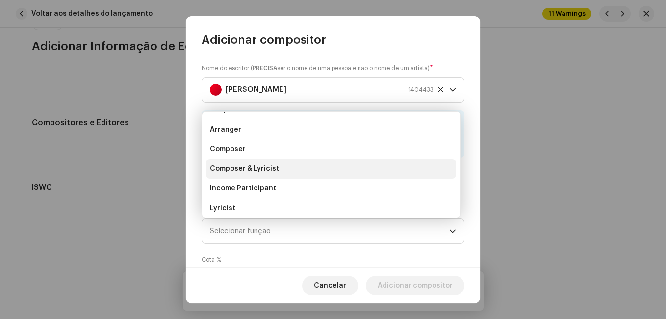
click at [354, 171] on li "Composer & Lyricist" at bounding box center [331, 169] width 250 height 20
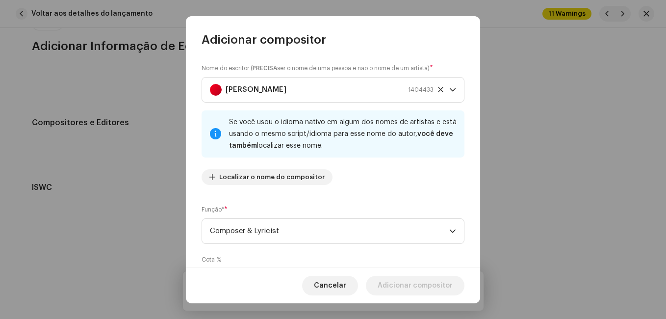
click at [356, 180] on div "Nome do escritor ( PRECISA ser o nome de uma pessoa e não o nome de um artista)…" at bounding box center [333, 127] width 263 height 129
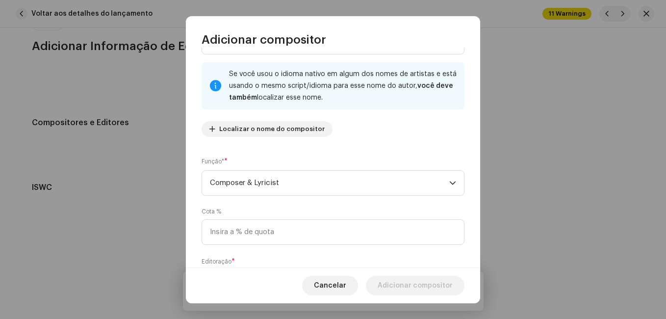
scroll to position [104, 0]
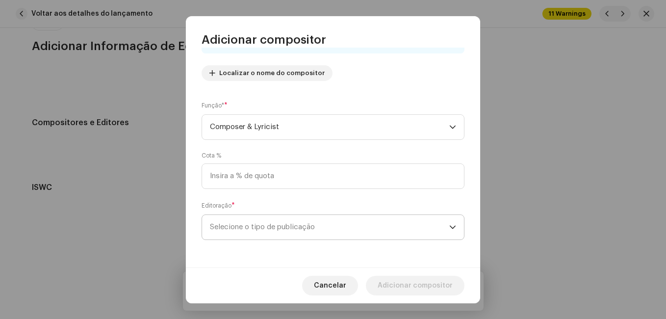
click at [338, 226] on span "Selecione o tipo de publicação" at bounding box center [329, 227] width 239 height 25
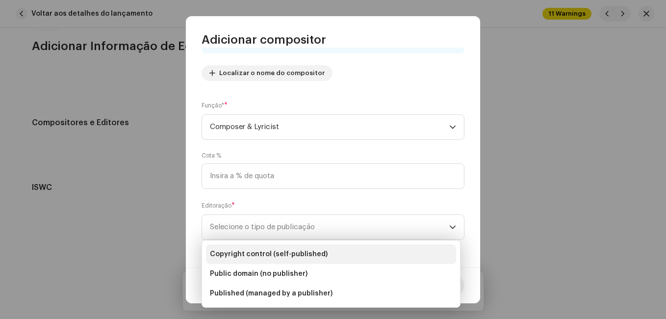
click at [339, 251] on li "Copyright control (self-published)" at bounding box center [331, 254] width 250 height 20
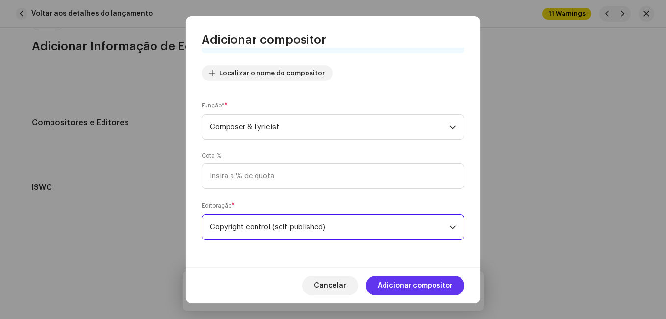
click at [396, 283] on span "Adicionar compositor" at bounding box center [415, 286] width 75 height 20
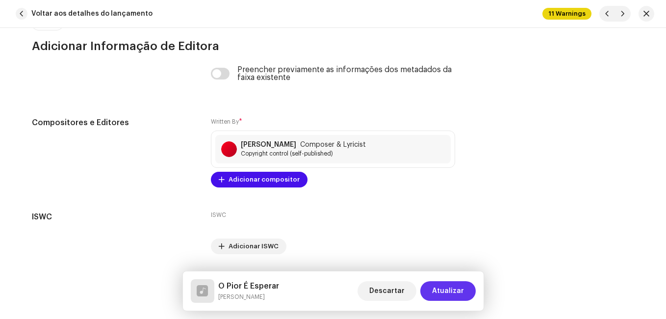
click at [437, 283] on span "Atualizar" at bounding box center [448, 291] width 32 height 20
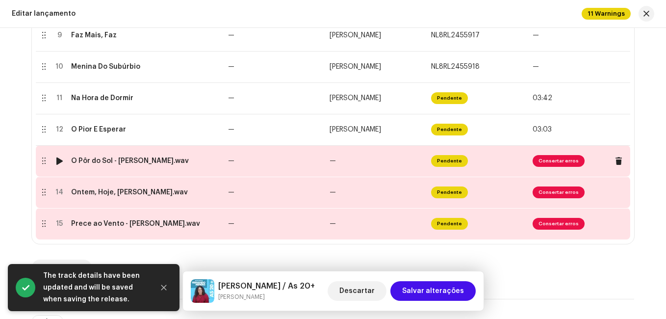
click at [365, 161] on td "—" at bounding box center [377, 160] width 102 height 31
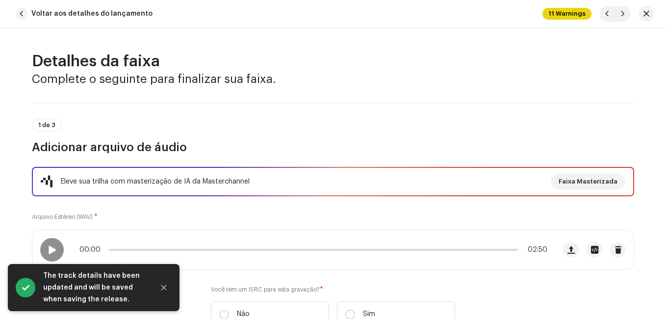
click at [291, 210] on div "Eleve sua trilha com masterização de IA da Masterchannel Faixa Masterizada Arqu…" at bounding box center [333, 253] width 602 height 172
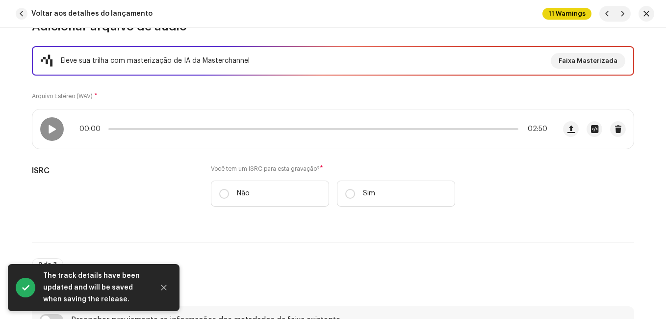
scroll to position [147, 0]
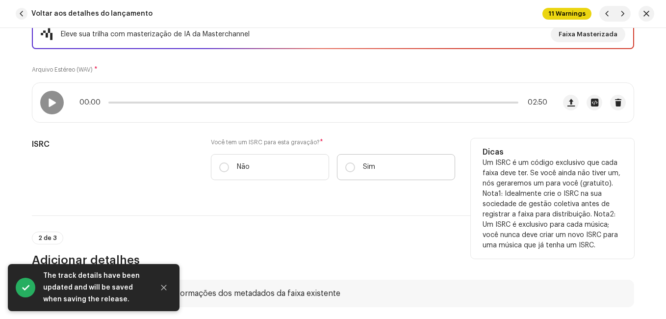
click at [363, 163] on p "Sim" at bounding box center [369, 167] width 12 height 10
click at [355, 163] on input "Sim" at bounding box center [350, 167] width 10 height 10
radio input "true"
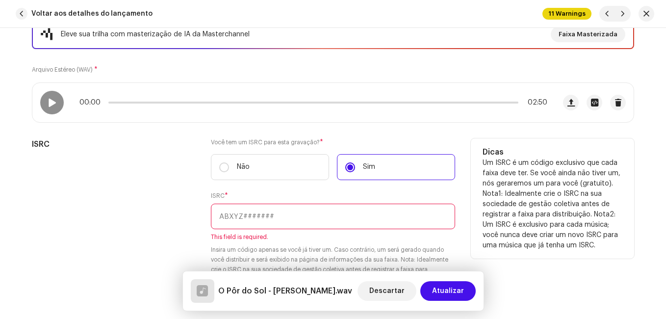
paste input "NL-8RL-24-55923"
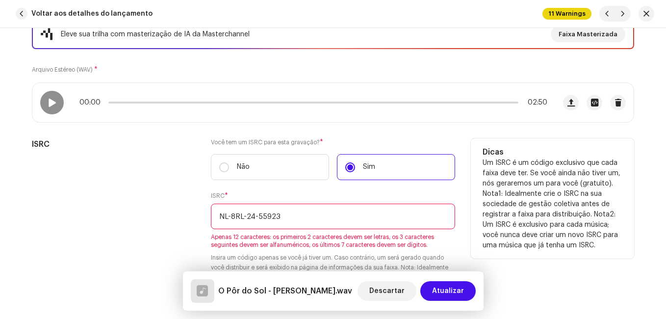
click at [255, 214] on input "NL-8RL-24-55923" at bounding box center [333, 217] width 244 height 26
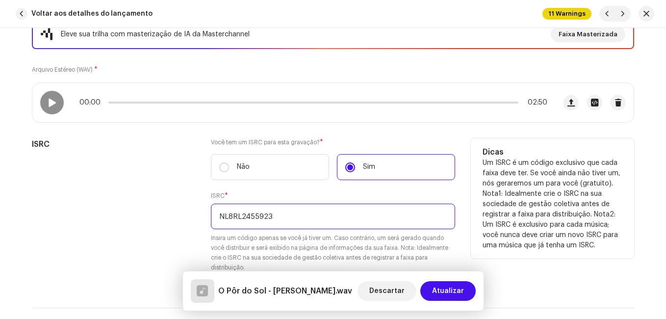
type input "NL8RL2455923"
click at [168, 212] on div "ISRC" at bounding box center [113, 211] width 163 height 146
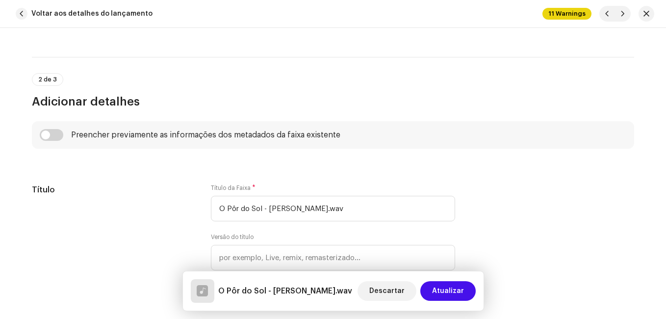
scroll to position [441, 0]
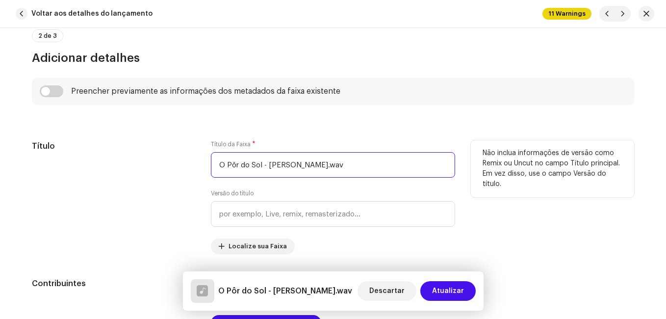
drag, startPoint x: 259, startPoint y: 164, endPoint x: 388, endPoint y: 177, distance: 129.1
click at [388, 176] on input "O Pôr do Sol - [PERSON_NAME].wav" at bounding box center [333, 165] width 244 height 26
type input "O Pôr do Sol"
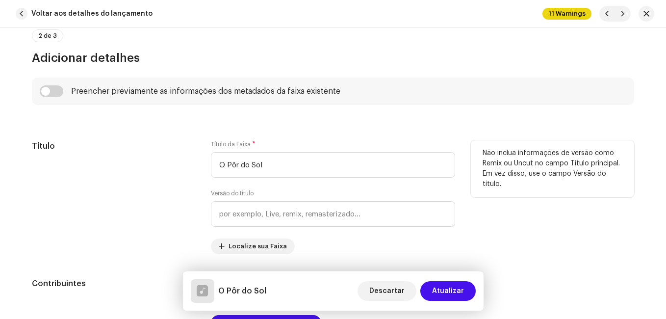
click at [142, 185] on div "Título" at bounding box center [113, 197] width 163 height 114
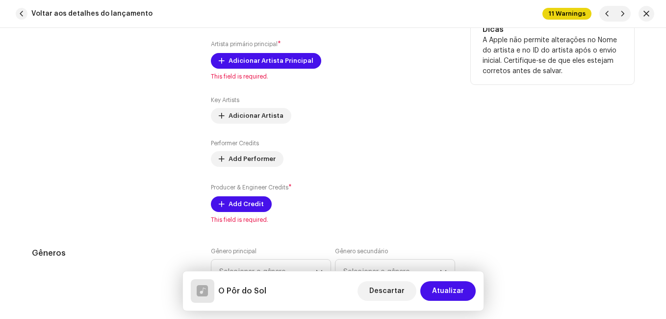
scroll to position [736, 0]
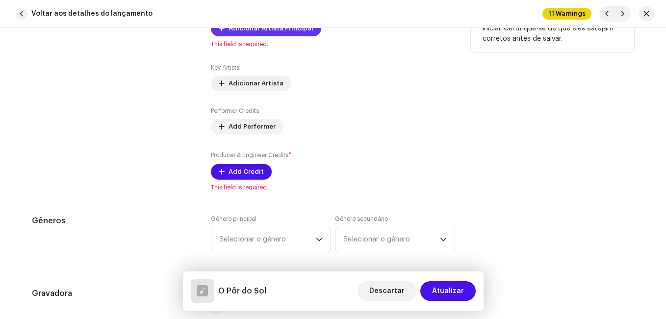
click at [265, 36] on span "Adicionar Artista Principal" at bounding box center [271, 29] width 85 height 20
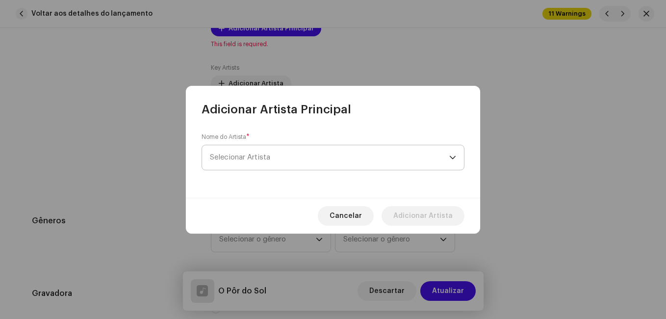
click at [269, 150] on span "Selecionar Artista" at bounding box center [329, 157] width 239 height 25
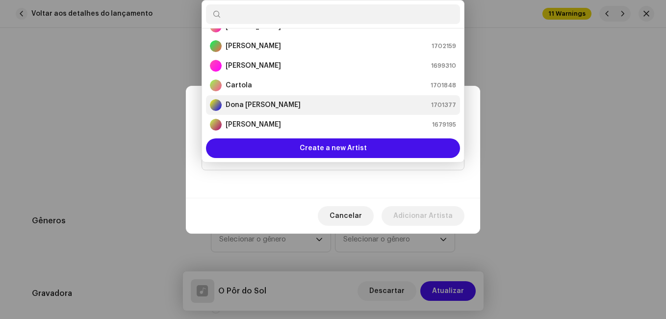
scroll to position [65, 0]
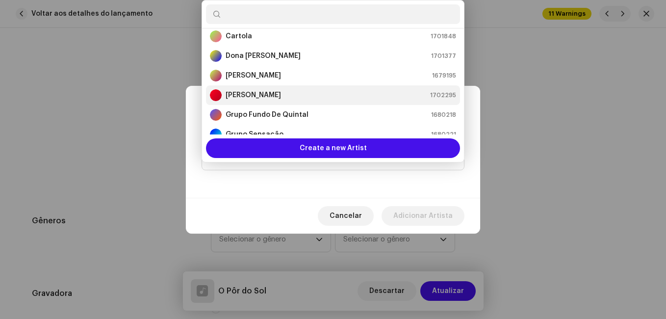
click at [278, 93] on strong "[PERSON_NAME]" at bounding box center [253, 95] width 55 height 10
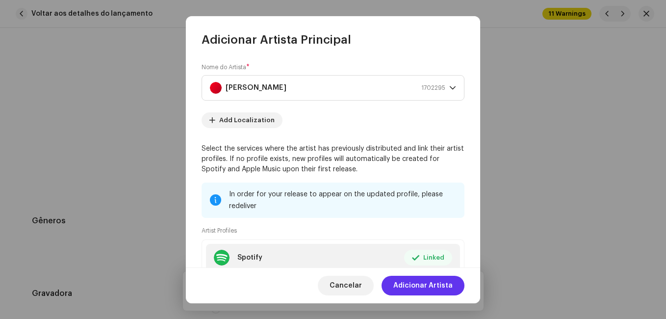
click at [428, 286] on span "Adicionar Artista" at bounding box center [422, 286] width 59 height 20
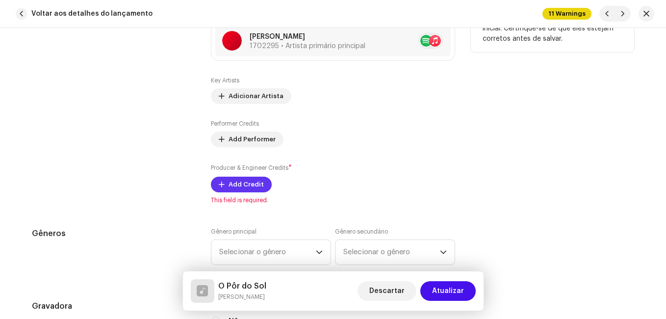
click at [240, 184] on span "Add Credit" at bounding box center [246, 185] width 35 height 20
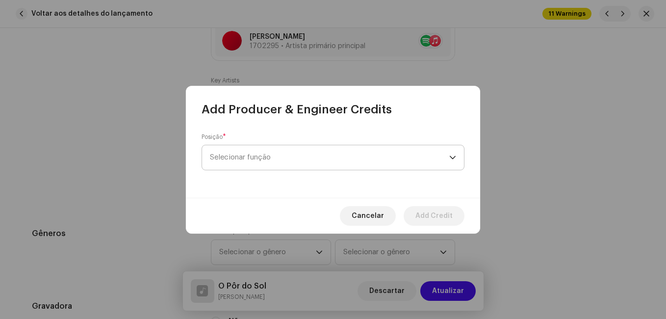
click at [269, 156] on span "Selecionar função" at bounding box center [329, 157] width 239 height 25
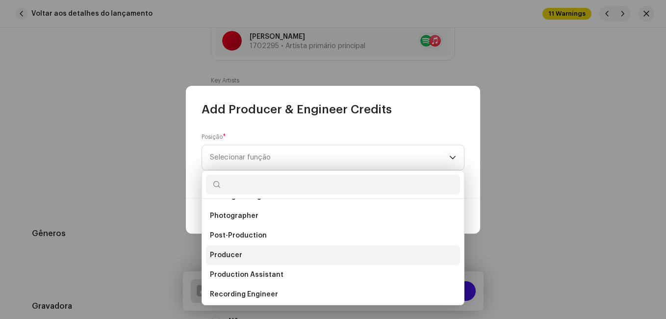
scroll to position [333, 0]
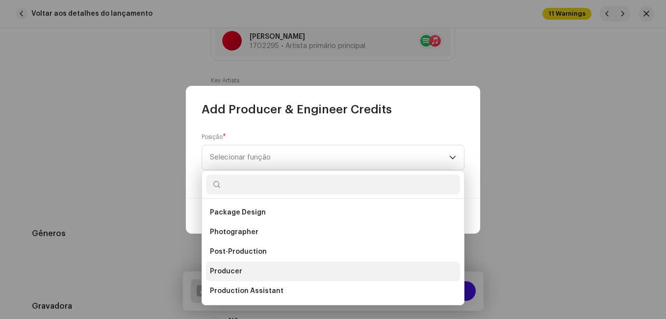
click at [238, 268] on span "Producer" at bounding box center [226, 271] width 32 height 10
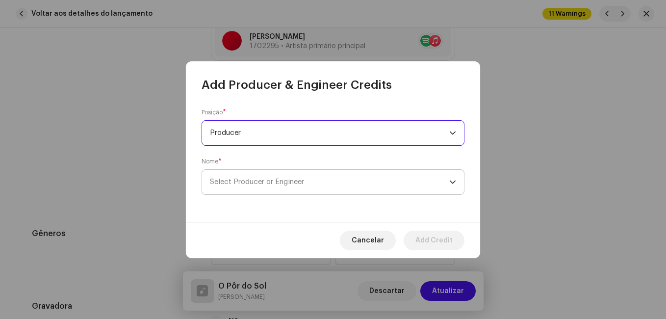
click at [259, 180] on span "Select Producer or Engineer" at bounding box center [257, 181] width 94 height 7
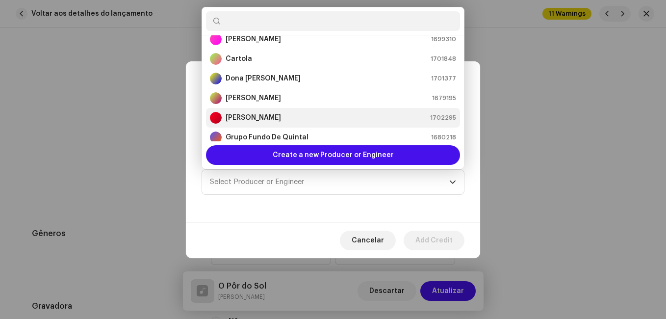
scroll to position [65, 0]
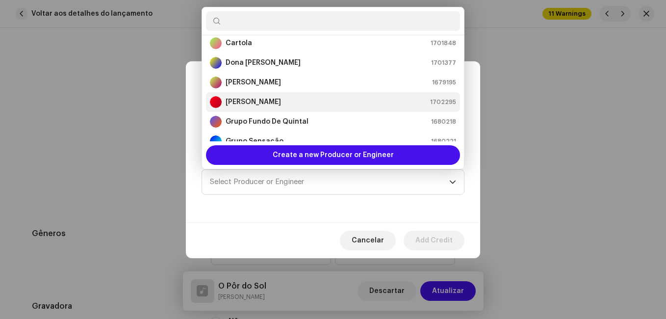
click at [320, 105] on div "[PERSON_NAME] 1702295" at bounding box center [333, 102] width 246 height 12
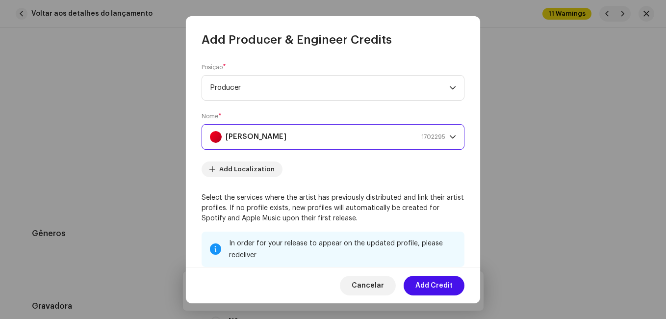
click at [430, 286] on span "Add Credit" at bounding box center [433, 286] width 37 height 20
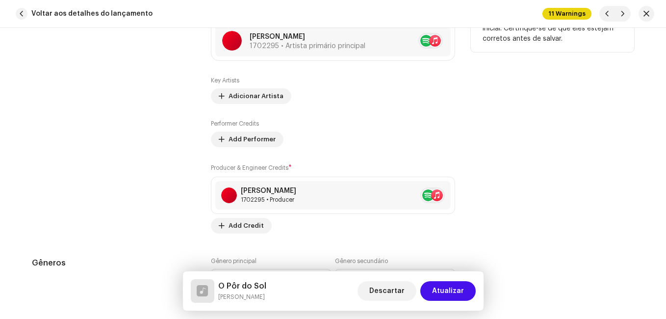
click at [177, 196] on div "Contribuintes" at bounding box center [113, 108] width 163 height 250
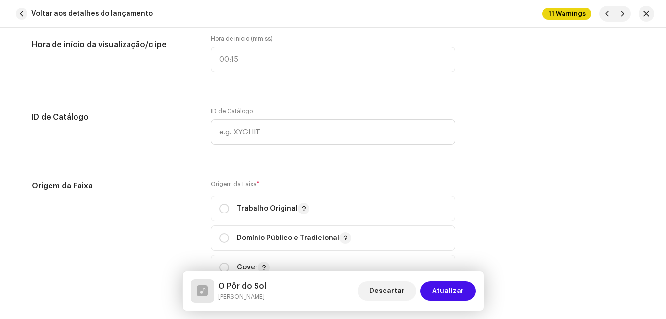
scroll to position [1177, 0]
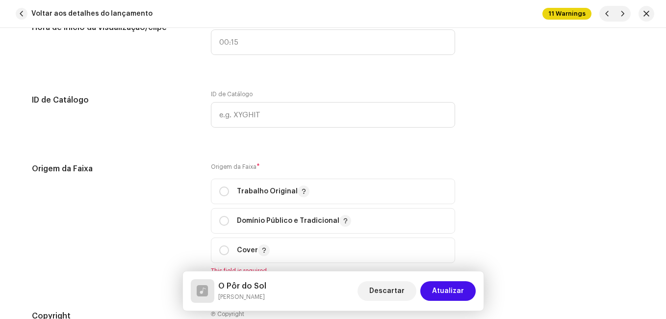
click at [243, 178] on div "Origem da Faixa * Trabalho Original Domínio Público e Tradicional Cover This fi…" at bounding box center [333, 219] width 244 height 112
drag, startPoint x: 241, startPoint y: 188, endPoint x: 228, endPoint y: 192, distance: 13.3
click at [241, 188] on p "Trabalho Original" at bounding box center [273, 191] width 73 height 12
radio input "true"
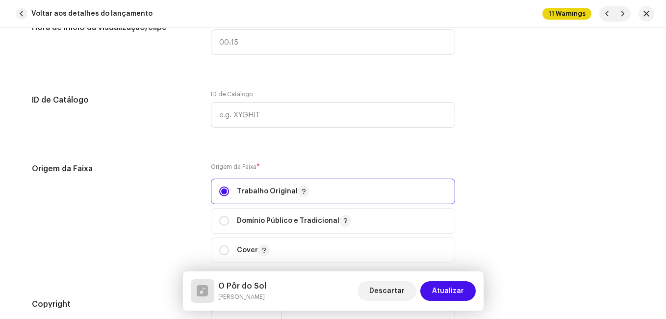
click at [160, 193] on div "Origem da Faixa" at bounding box center [113, 219] width 163 height 112
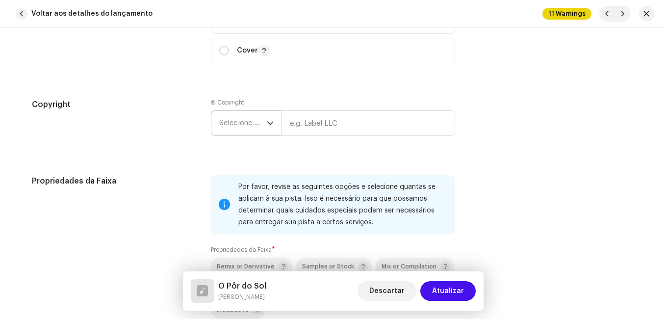
scroll to position [1471, 0]
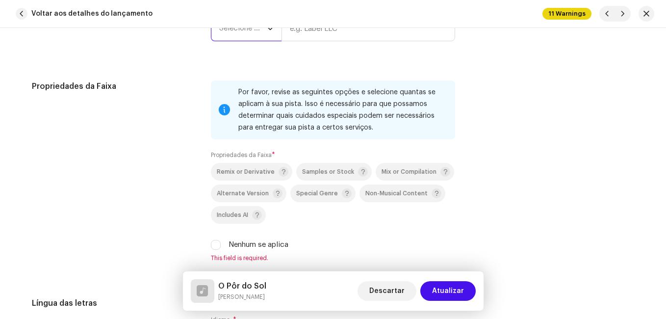
click at [252, 38] on span "Selecione o ano" at bounding box center [243, 28] width 48 height 25
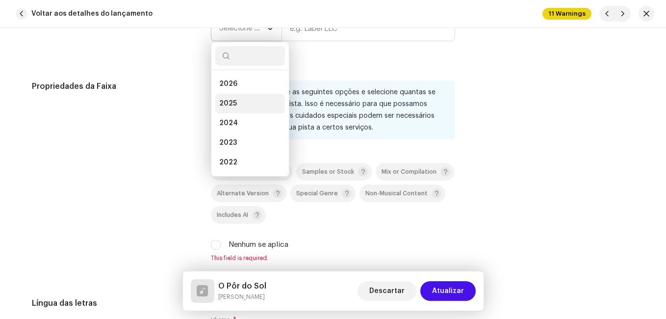
drag, startPoint x: 233, startPoint y: 102, endPoint x: 310, endPoint y: 55, distance: 90.0
click at [234, 102] on span "2025" at bounding box center [228, 104] width 18 height 10
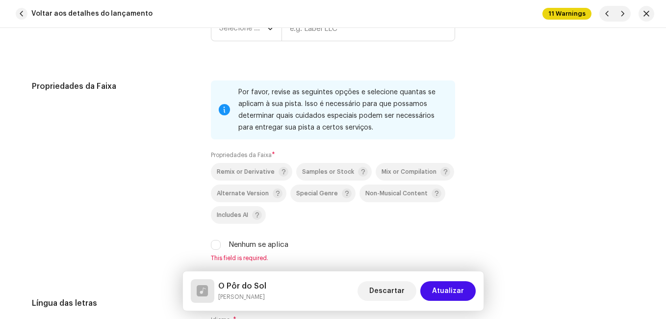
scroll to position [1459, 0]
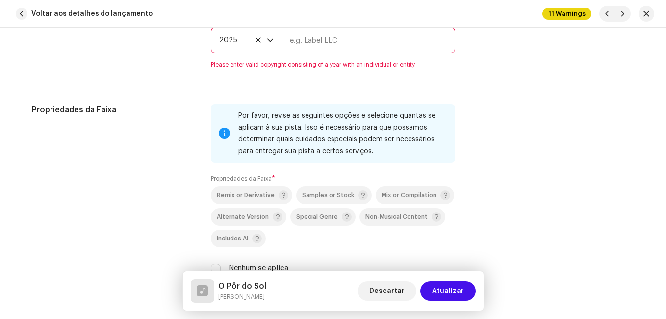
click at [322, 36] on input "text" at bounding box center [368, 40] width 174 height 26
type input "Impact Music"
type input "00:15"
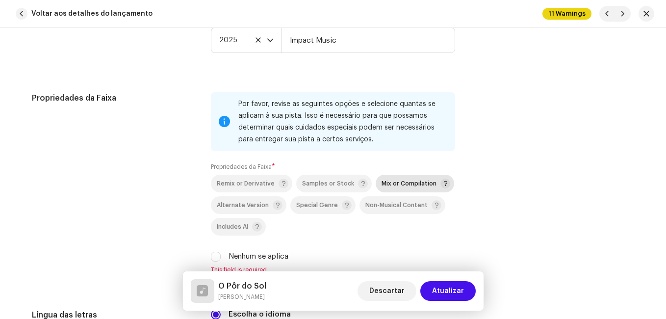
click at [382, 184] on span "Mix or Compilation" at bounding box center [409, 183] width 55 height 6
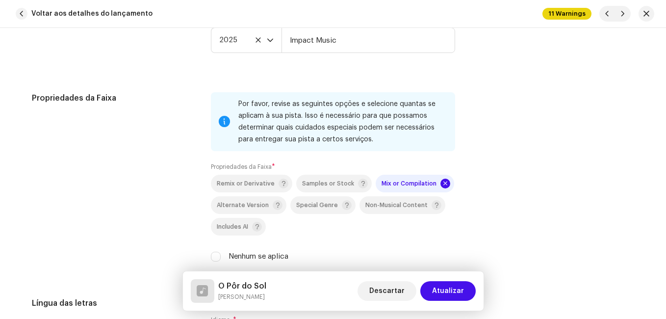
click at [155, 180] on div "Propriedades da Faixa" at bounding box center [113, 182] width 163 height 181
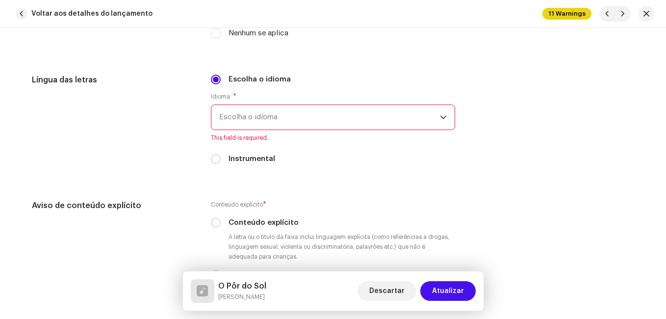
scroll to position [1705, 0]
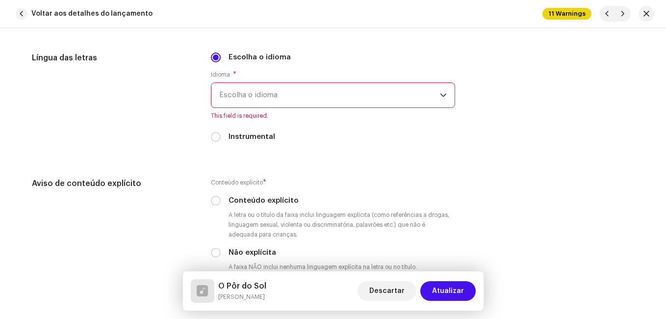
click at [299, 95] on span "Escolha o idioma" at bounding box center [329, 95] width 221 height 25
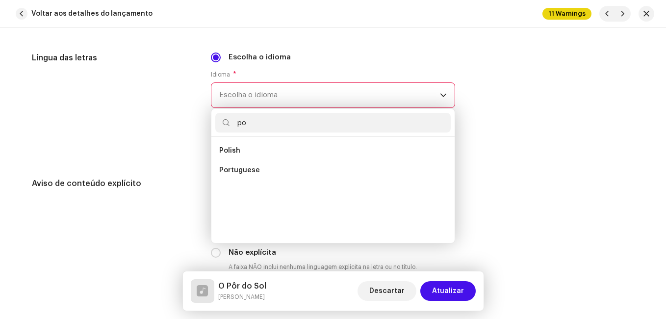
scroll to position [0, 0]
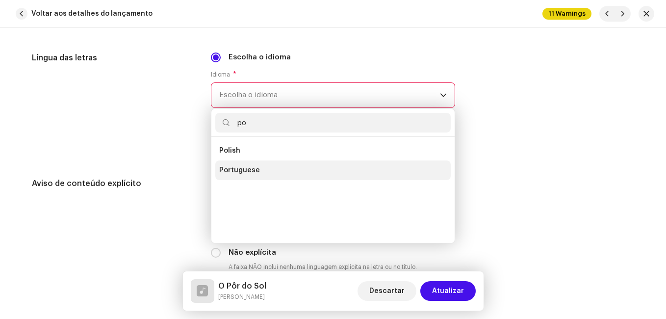
type input "po"
click at [256, 176] on li "Portuguese" at bounding box center [332, 170] width 235 height 20
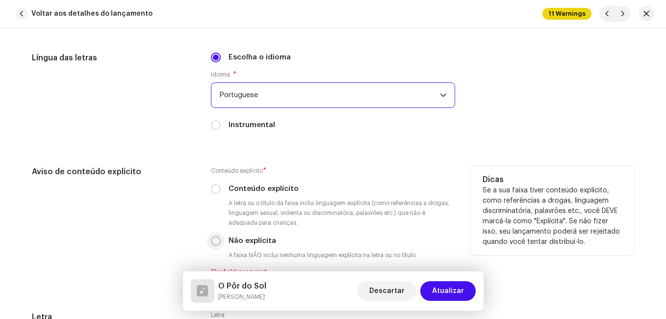
click at [211, 241] on input "Não explícita" at bounding box center [216, 241] width 10 height 10
radio input "true"
click at [174, 225] on div "Aviso de conteúdo explícito" at bounding box center [113, 221] width 163 height 110
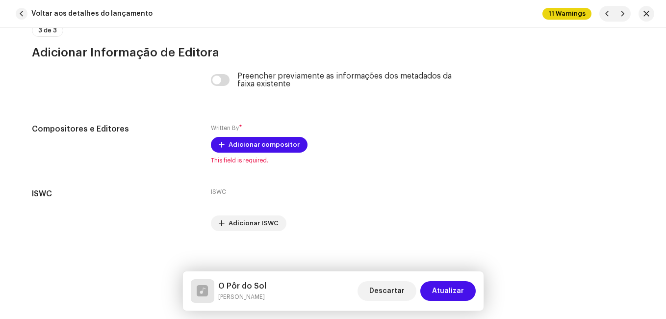
scroll to position [2087, 0]
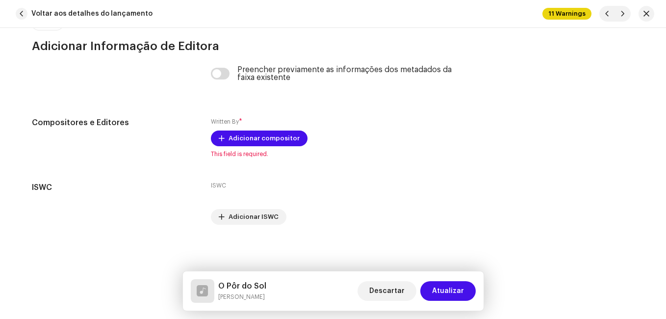
click at [251, 282] on h5 "O Pôr do Sol" at bounding box center [242, 286] width 48 height 12
click at [252, 282] on h5 "O Pôr do Sol" at bounding box center [242, 286] width 48 height 12
click at [253, 282] on h5 "O Pôr do Sol" at bounding box center [242, 286] width 48 height 12
click at [253, 281] on h5 "O Pôr do Sol" at bounding box center [242, 286] width 48 height 12
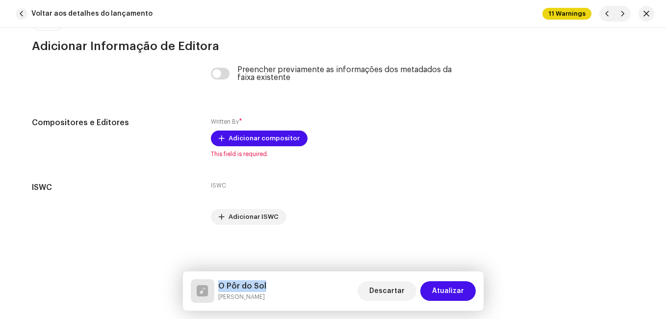
click at [253, 281] on h5 "O Pôr do Sol" at bounding box center [242, 286] width 48 height 12
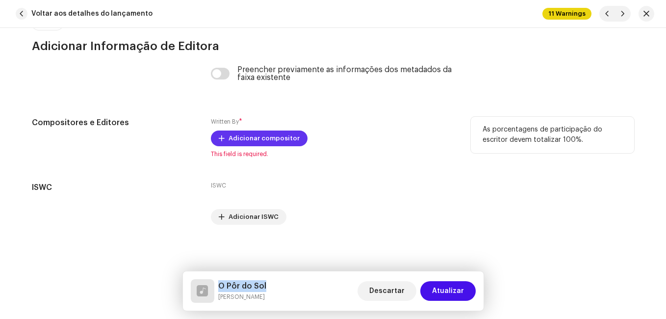
click at [283, 138] on span "Adicionar compositor" at bounding box center [264, 138] width 71 height 20
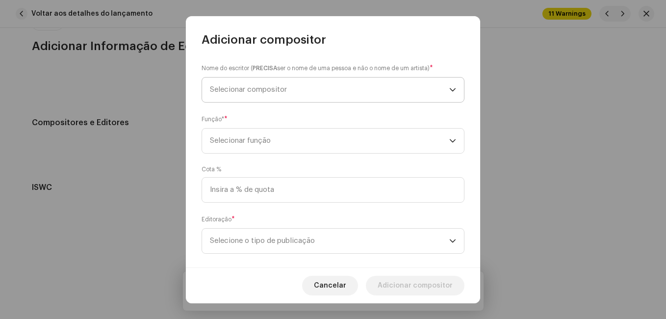
click at [295, 98] on span "Selecionar compositor" at bounding box center [329, 89] width 239 height 25
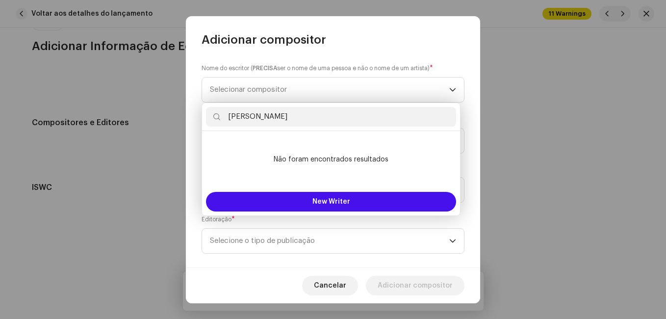
drag, startPoint x: 287, startPoint y: 117, endPoint x: 355, endPoint y: 124, distance: 67.5
click at [355, 124] on input "[PERSON_NAME]" at bounding box center [331, 117] width 250 height 20
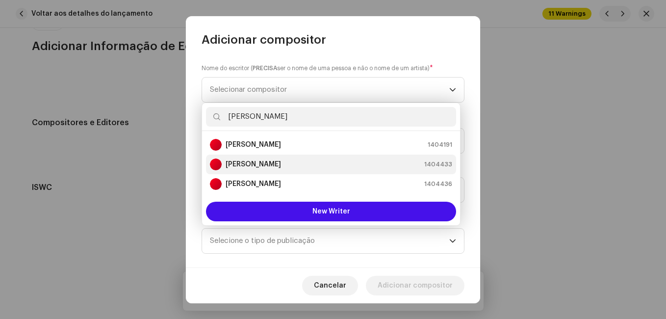
type input "[PERSON_NAME]"
click at [330, 171] on li "[PERSON_NAME] 1404433" at bounding box center [331, 164] width 250 height 20
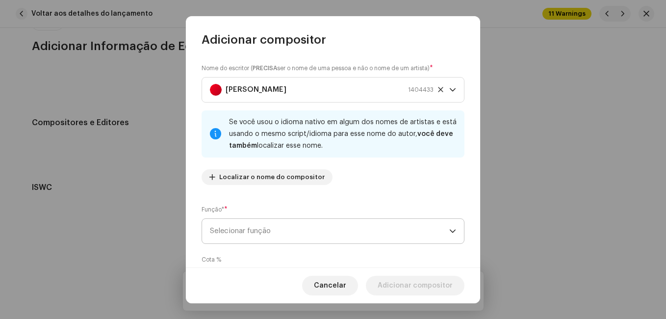
click at [357, 240] on span "Selecionar função" at bounding box center [329, 231] width 239 height 25
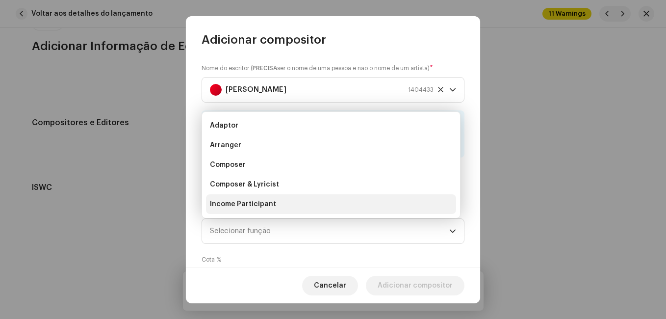
scroll to position [16, 0]
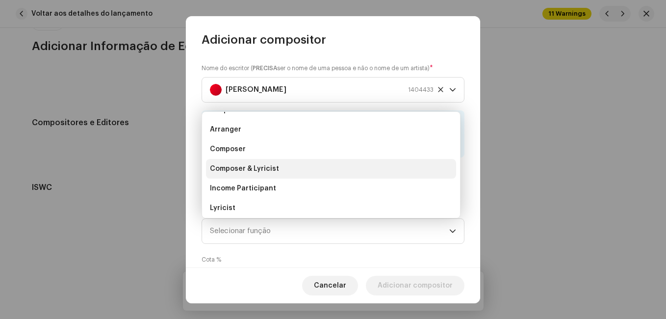
click at [350, 171] on li "Composer & Lyricist" at bounding box center [331, 169] width 250 height 20
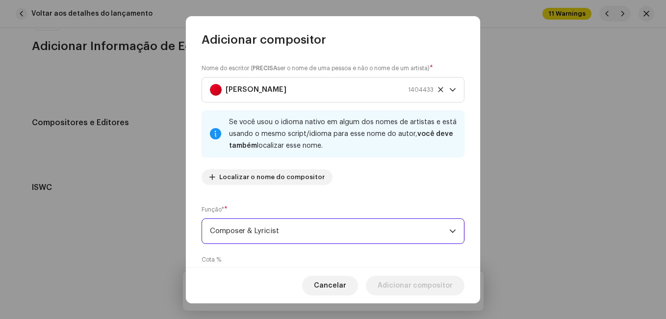
click at [353, 194] on div "Nome do escritor ( PRECISA ser o nome de uma pessoa e não o nome de um artista)…" at bounding box center [333, 158] width 294 height 220
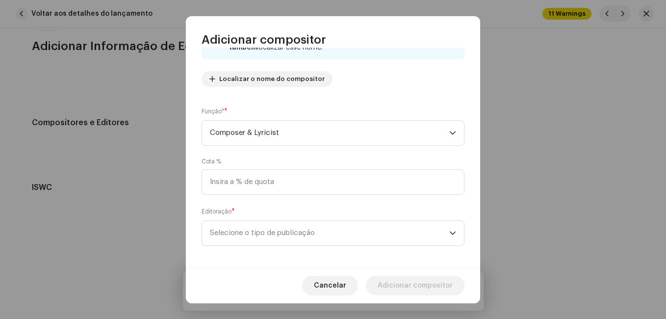
scroll to position [104, 0]
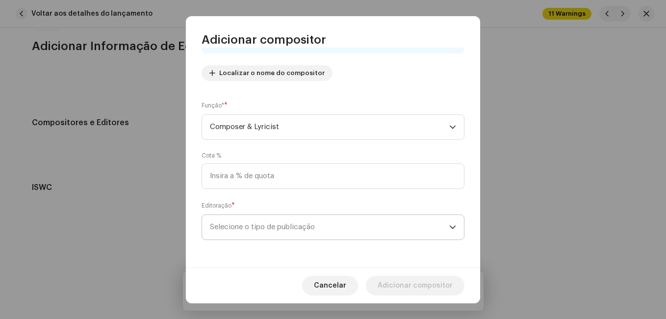
click at [338, 223] on span "Selecione o tipo de publicação" at bounding box center [329, 227] width 239 height 25
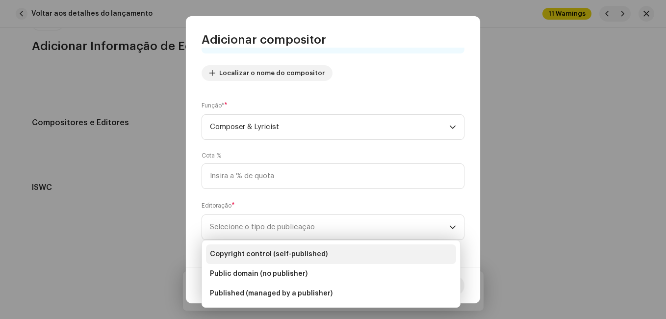
click at [335, 253] on li "Copyright control (self-published)" at bounding box center [331, 254] width 250 height 20
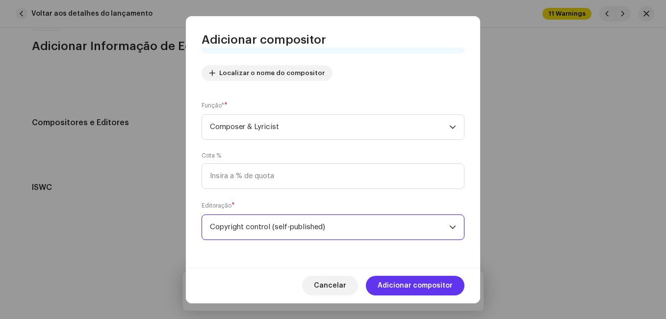
click at [405, 283] on span "Adicionar compositor" at bounding box center [415, 286] width 75 height 20
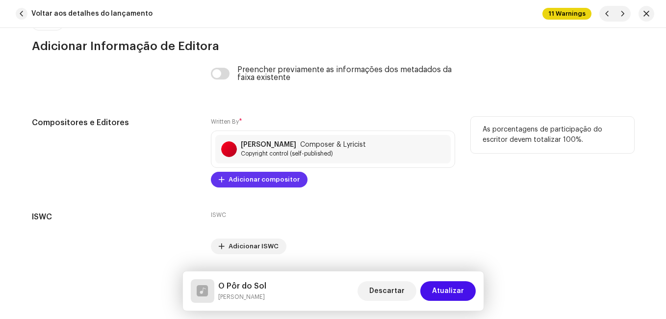
click at [280, 180] on span "Adicionar compositor" at bounding box center [264, 180] width 71 height 20
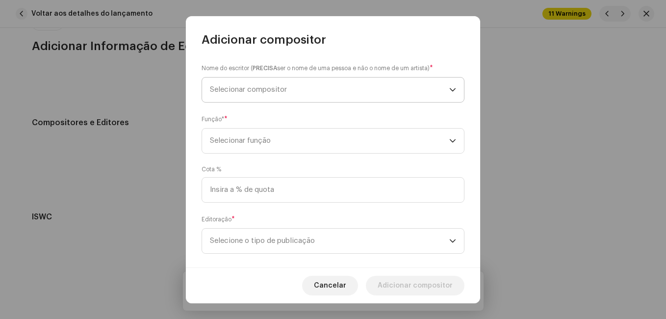
click at [334, 97] on span "Selecionar compositor" at bounding box center [329, 89] width 239 height 25
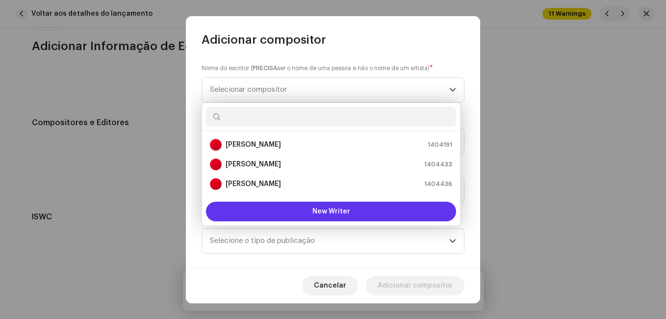
click at [310, 213] on button "New Writer" at bounding box center [331, 212] width 250 height 20
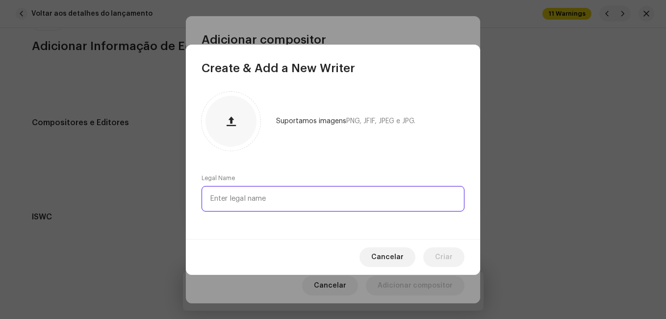
paste input "[PERSON_NAME]"
type input "[PERSON_NAME]"
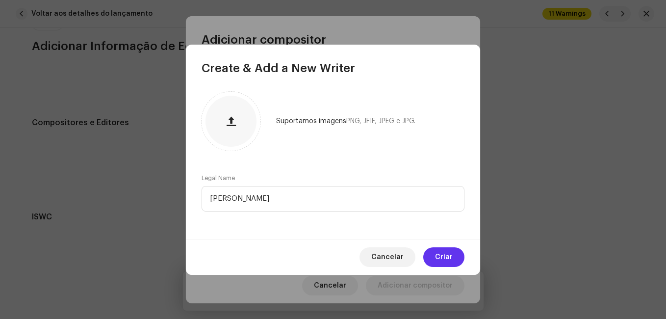
click at [429, 255] on button "Criar" at bounding box center [443, 257] width 41 height 20
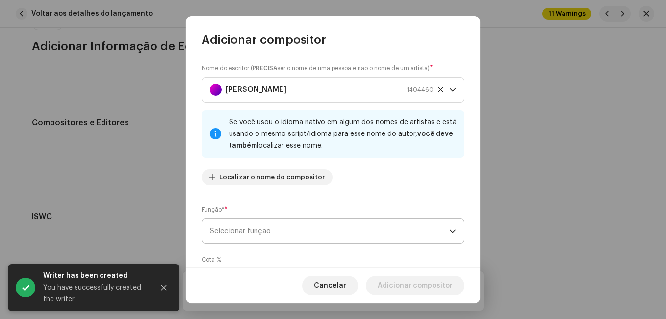
click at [404, 227] on span "Selecionar função" at bounding box center [329, 231] width 239 height 25
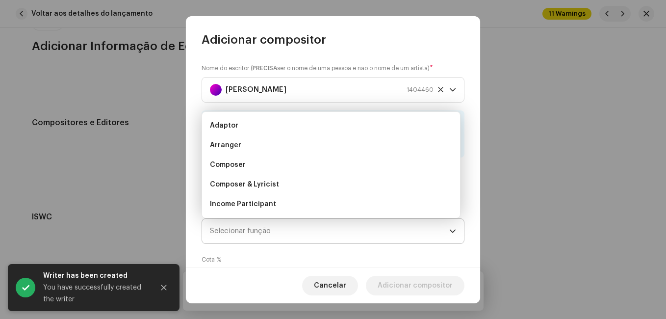
scroll to position [16, 0]
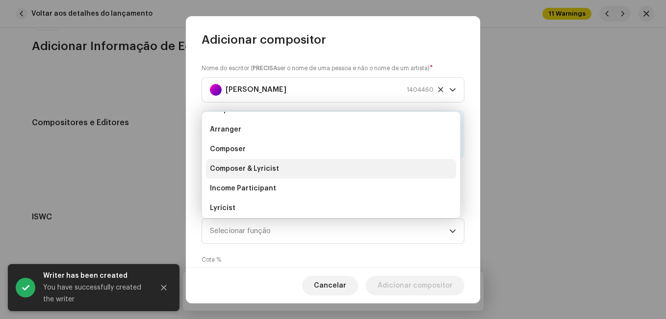
click at [394, 169] on li "Composer & Lyricist" at bounding box center [331, 169] width 250 height 20
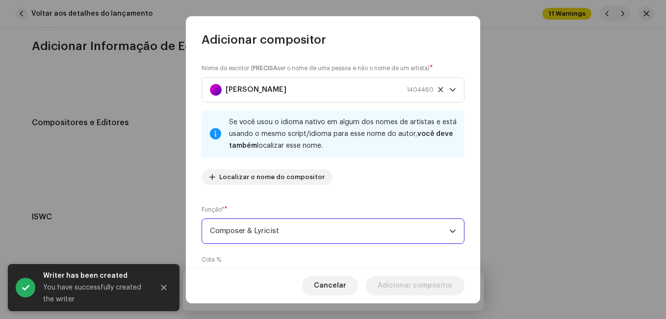
click at [393, 201] on div "Nome do escritor ( PRECISA ser o nome de uma pessoa e não o nome de um artista)…" at bounding box center [333, 158] width 294 height 220
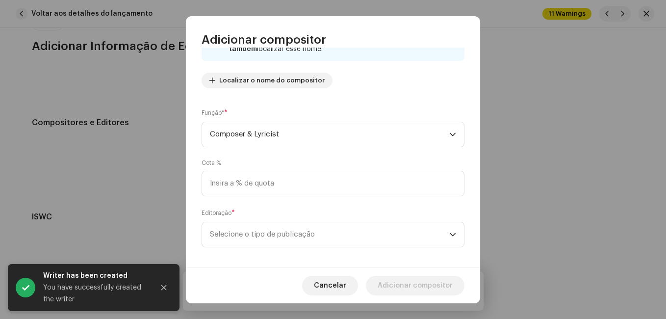
scroll to position [104, 0]
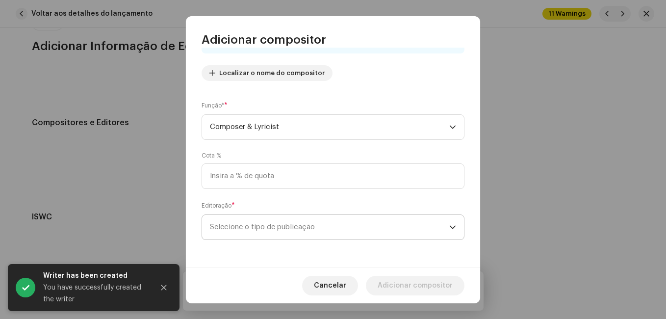
click at [391, 224] on span "Selecione o tipo de publicação" at bounding box center [329, 227] width 239 height 25
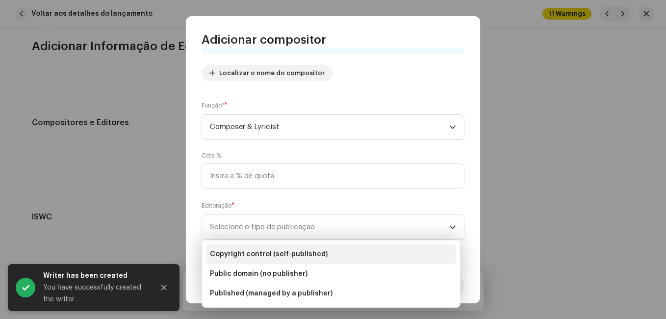
click at [376, 253] on li "Copyright control (self-published)" at bounding box center [331, 254] width 250 height 20
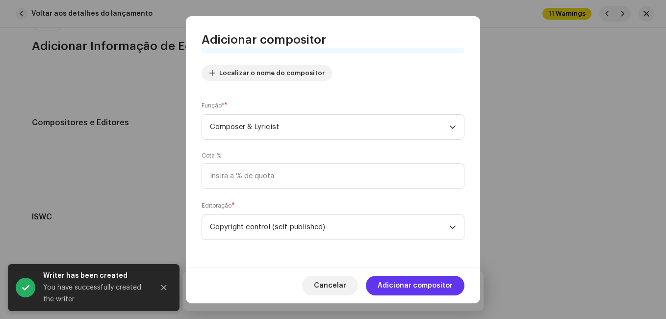
click at [425, 292] on span "Adicionar compositor" at bounding box center [415, 286] width 75 height 20
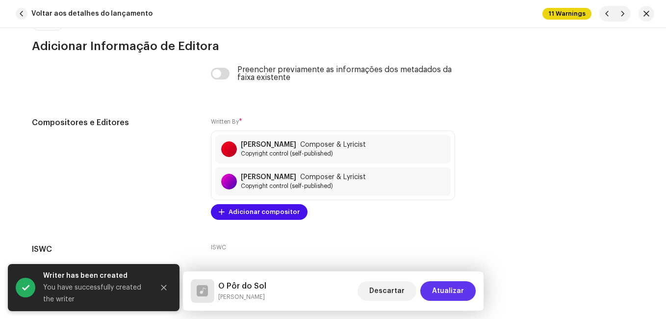
click at [437, 291] on span "Atualizar" at bounding box center [448, 291] width 32 height 20
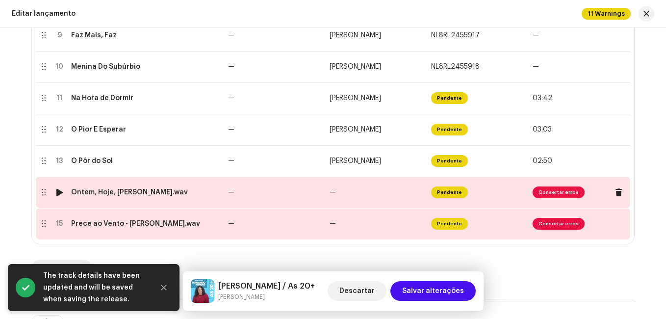
click at [333, 193] on span "—" at bounding box center [333, 192] width 6 height 7
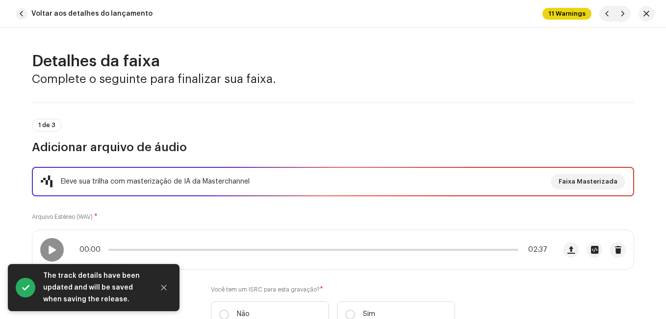
click at [328, 211] on div "Eleve sua trilha com masterização de IA da Masterchannel Faixa Masterizada Arqu…" at bounding box center [333, 253] width 602 height 172
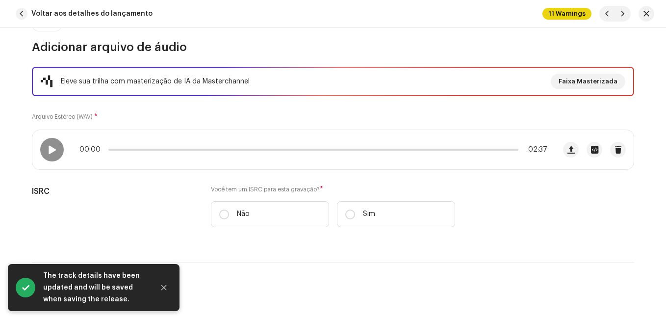
scroll to position [147, 0]
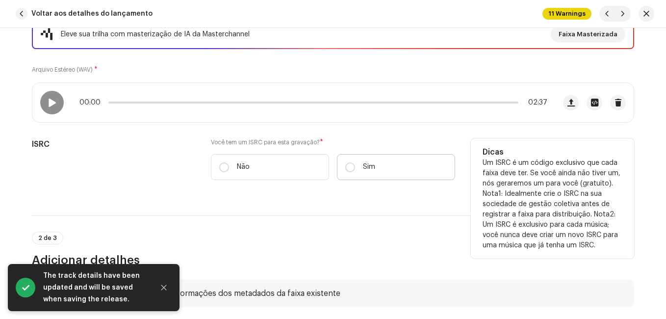
click at [370, 176] on label "Sim" at bounding box center [396, 167] width 118 height 26
click at [355, 172] on input "Sim" at bounding box center [350, 167] width 10 height 10
radio input "true"
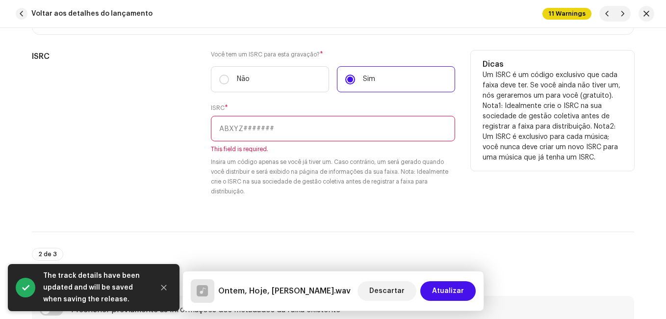
scroll to position [245, 0]
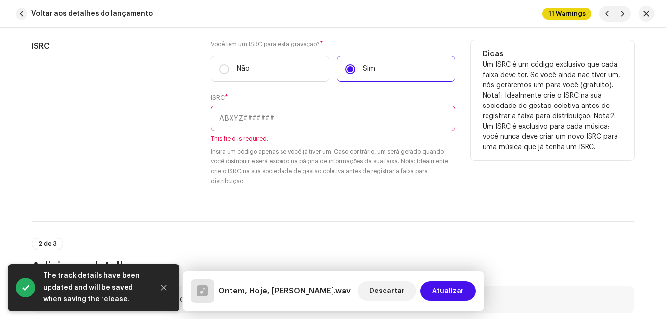
click at [273, 114] on input "text" at bounding box center [333, 118] width 244 height 26
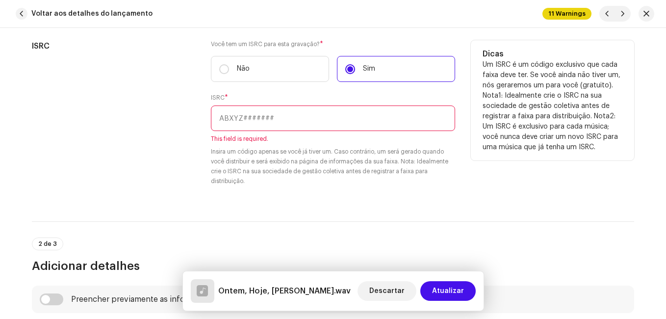
paste input "NL-8RL-24-55924"
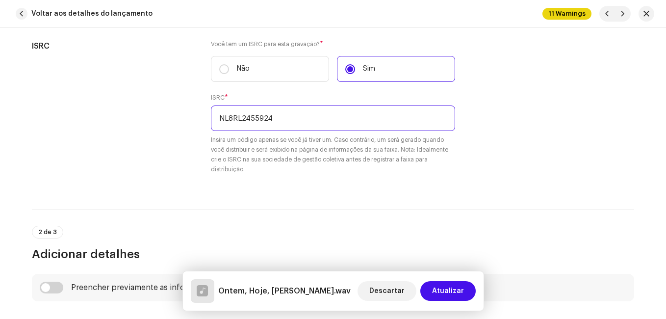
type input "NL8RL2455924"
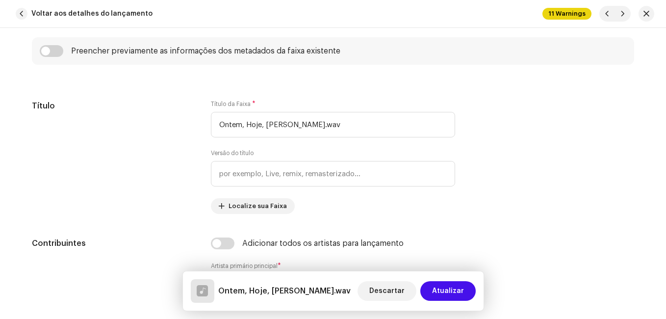
scroll to position [490, 0]
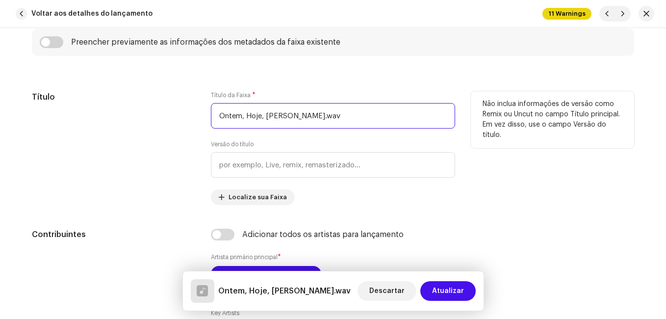
drag, startPoint x: 293, startPoint y: 115, endPoint x: 404, endPoint y: 119, distance: 111.4
click at [404, 119] on input "Ontem, Hoje, [PERSON_NAME].wav" at bounding box center [333, 116] width 244 height 26
type input "Ontem, Hoje, Amanhã"
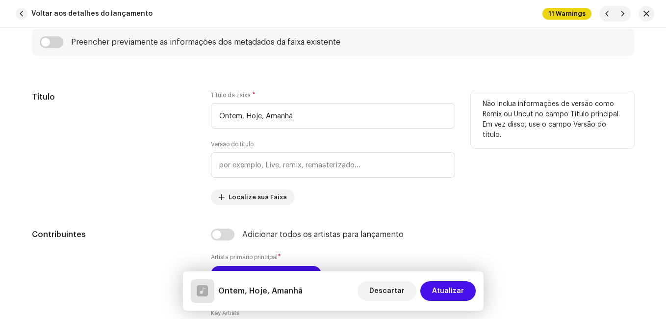
click at [183, 110] on div "Título" at bounding box center [113, 148] width 163 height 114
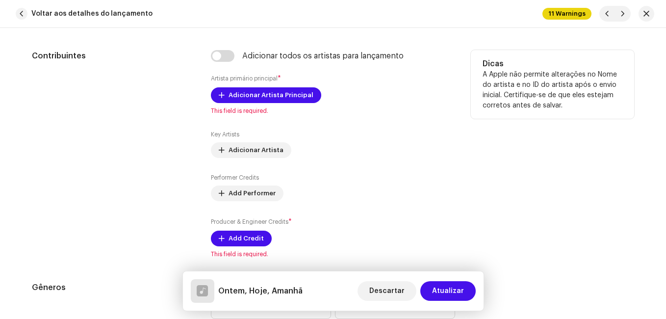
scroll to position [687, 0]
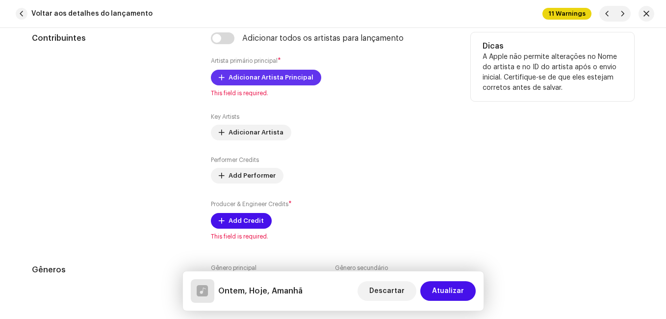
click at [283, 77] on span "Adicionar Artista Principal" at bounding box center [271, 78] width 85 height 20
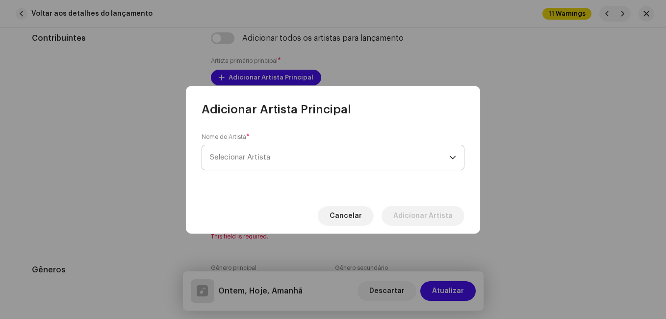
click at [278, 147] on span "Selecionar Artista" at bounding box center [329, 157] width 239 height 25
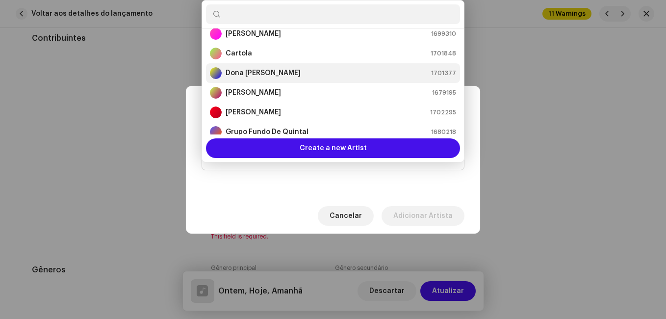
scroll to position [65, 0]
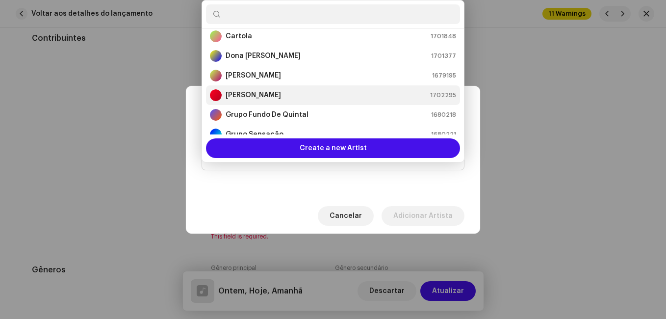
click at [274, 97] on strong "[PERSON_NAME]" at bounding box center [253, 95] width 55 height 10
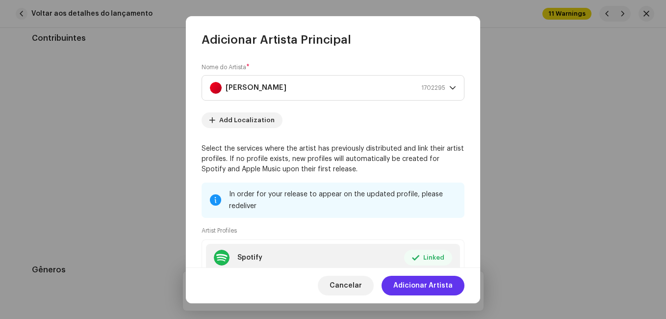
click at [435, 284] on span "Adicionar Artista" at bounding box center [422, 286] width 59 height 20
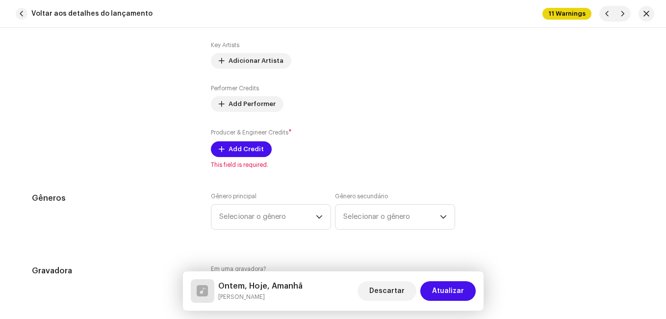
scroll to position [834, 0]
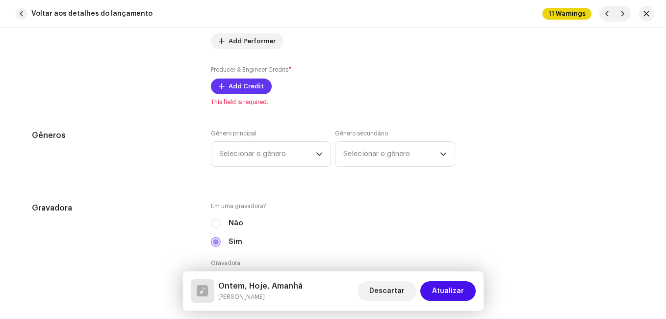
click at [235, 84] on span "Add Credit" at bounding box center [246, 87] width 35 height 20
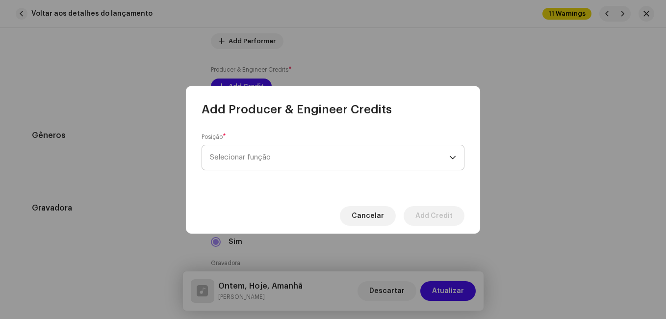
click at [270, 162] on span "Selecionar função" at bounding box center [329, 157] width 239 height 25
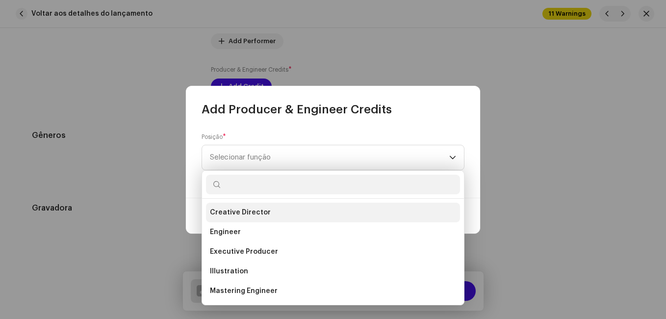
scroll to position [343, 0]
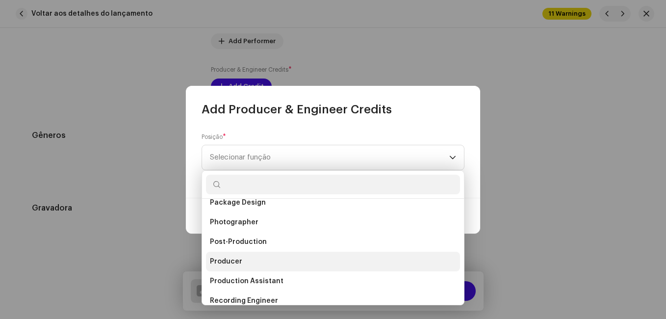
click at [248, 263] on li "Producer" at bounding box center [333, 262] width 254 height 20
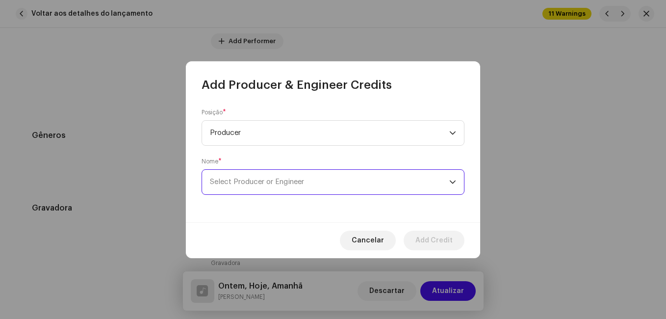
click at [261, 179] on span "Select Producer or Engineer" at bounding box center [257, 181] width 94 height 7
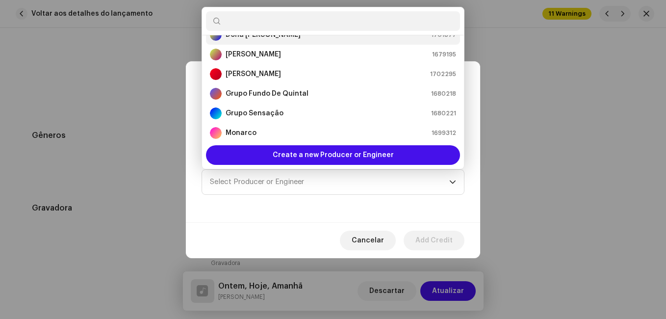
scroll to position [114, 0]
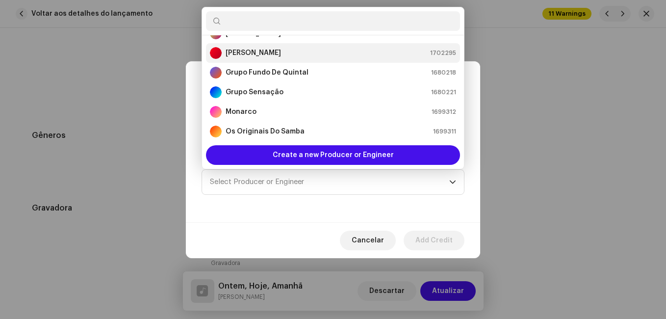
click at [284, 59] on li "[PERSON_NAME] 1702295" at bounding box center [333, 53] width 254 height 20
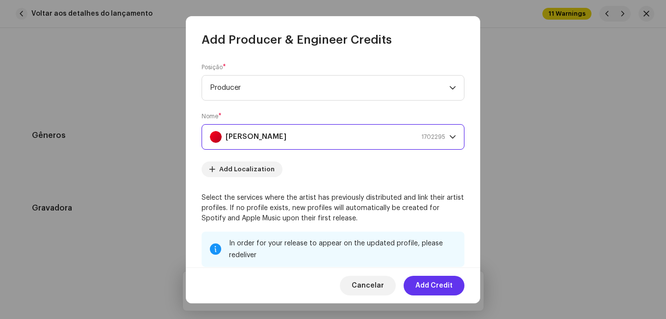
click at [433, 283] on span "Add Credit" at bounding box center [433, 286] width 37 height 20
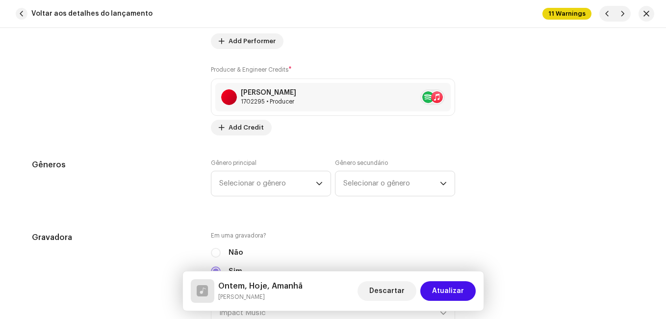
click at [175, 183] on div "Gêneros" at bounding box center [113, 183] width 163 height 49
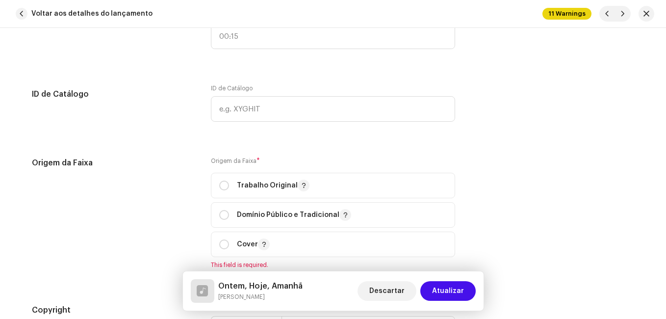
scroll to position [1226, 0]
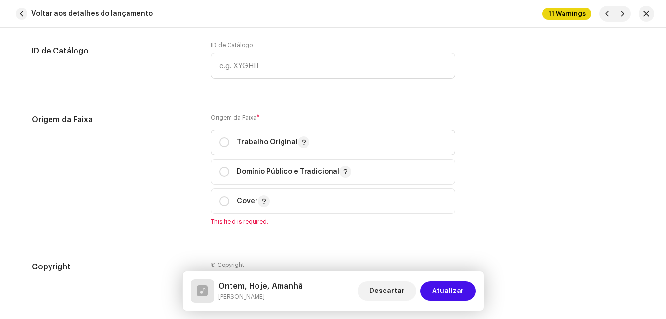
click at [239, 150] on span "Trabalho Original" at bounding box center [333, 142] width 228 height 25
radio input "true"
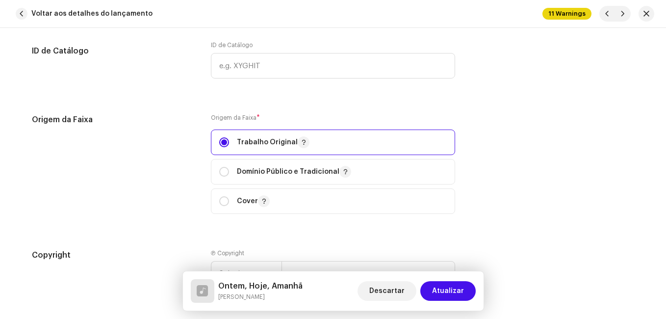
click at [150, 176] on div "Origem da Faixa" at bounding box center [113, 170] width 163 height 112
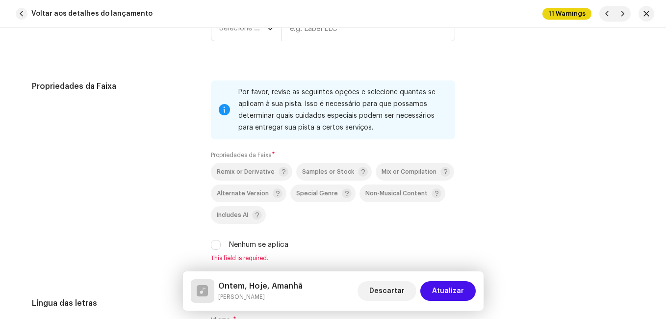
scroll to position [1422, 0]
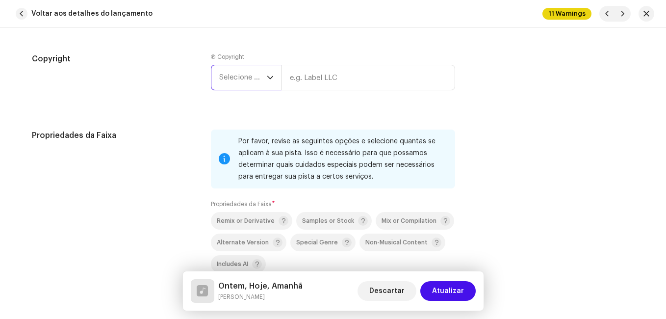
click at [241, 80] on span "Selecione o ano" at bounding box center [243, 77] width 48 height 25
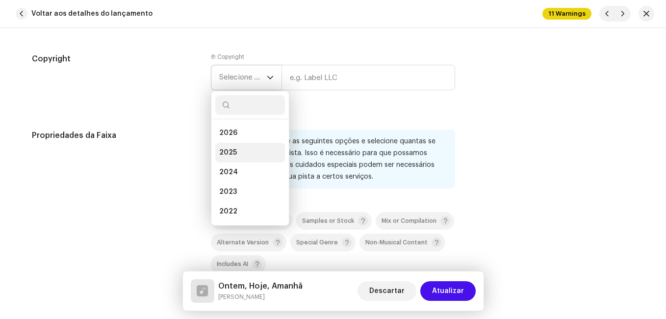
click at [241, 152] on li "2025" at bounding box center [250, 153] width 70 height 20
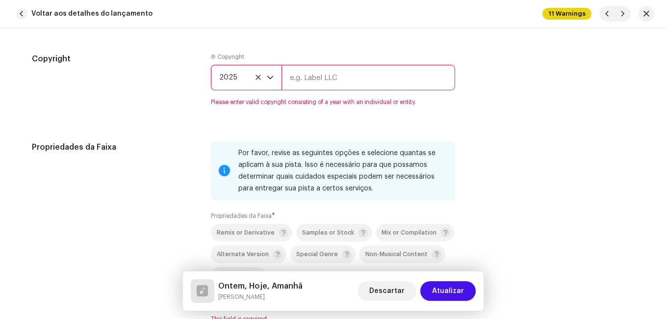
click at [306, 86] on input "text" at bounding box center [368, 78] width 174 height 26
type input "Impact Music"
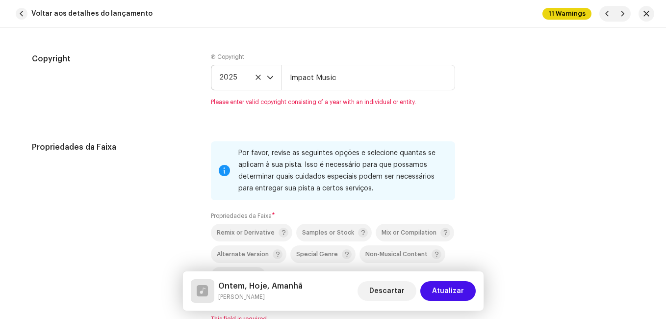
type input "00:15"
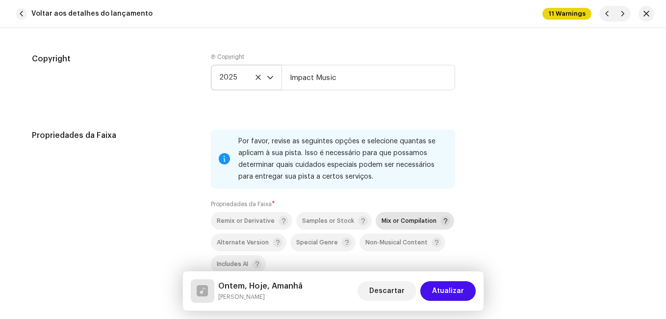
click at [389, 223] on div "Mix or Compilation" at bounding box center [416, 221] width 69 height 10
click at [168, 196] on div "Propriedades da Faixa" at bounding box center [113, 219] width 163 height 181
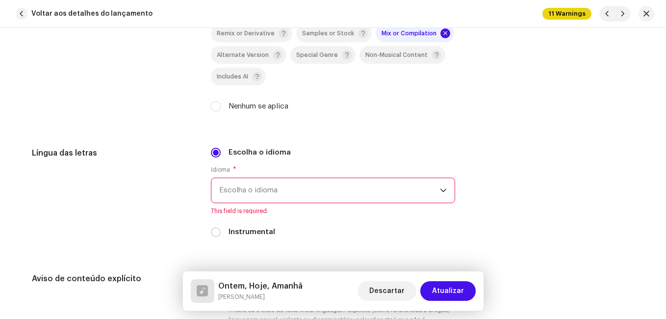
scroll to position [1618, 0]
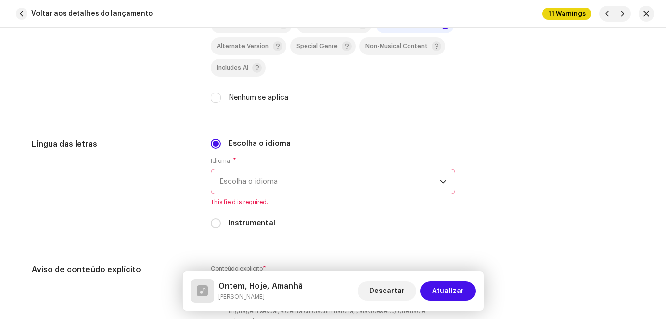
click at [253, 184] on span "Escolha o idioma" at bounding box center [329, 181] width 221 height 25
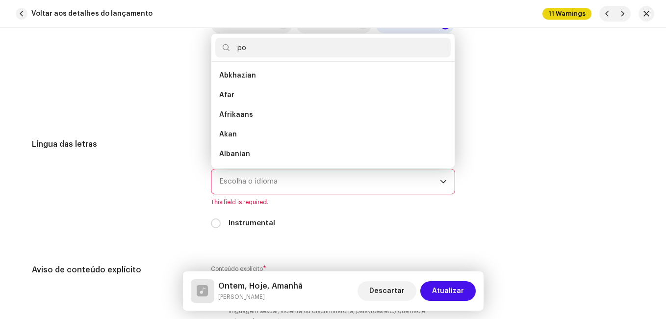
scroll to position [0, 0]
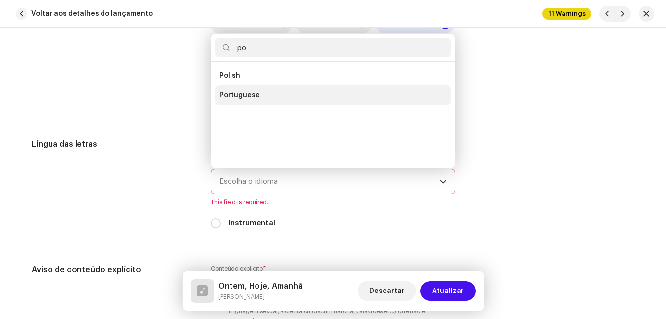
type input "po"
click at [243, 98] on span "Portuguese" at bounding box center [239, 95] width 41 height 10
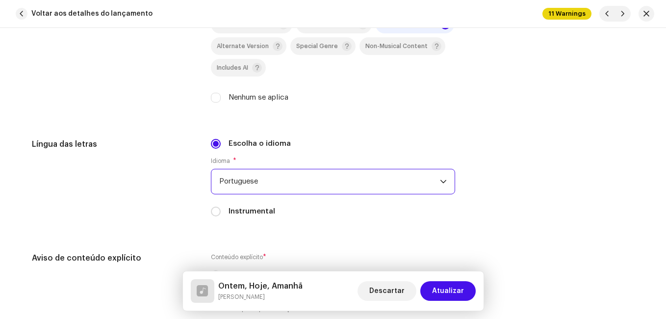
click at [170, 154] on div "Língua das letras" at bounding box center [113, 183] width 163 height 90
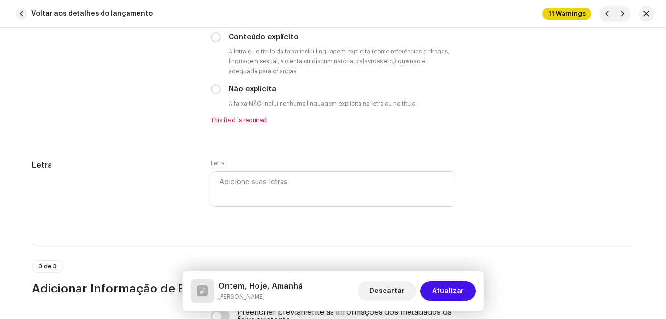
scroll to position [1864, 0]
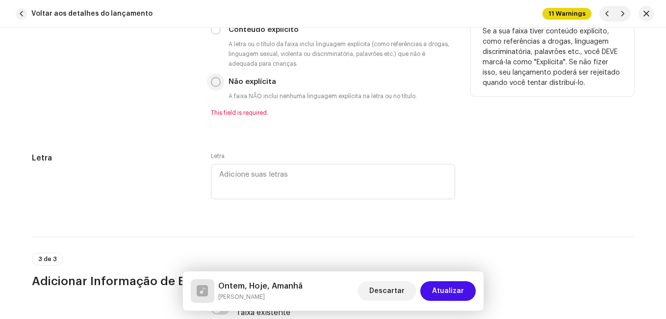
click at [215, 84] on input "Não explícita" at bounding box center [216, 82] width 10 height 10
radio input "true"
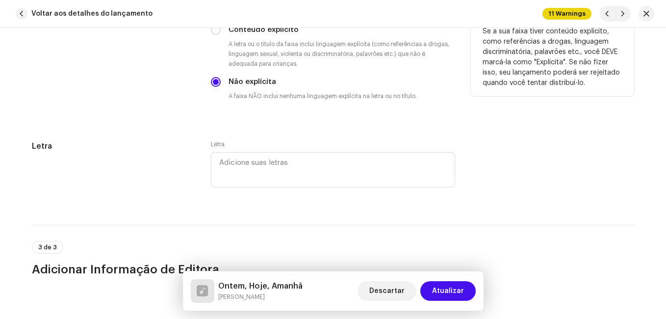
click at [181, 107] on div "Aviso de conteúdo explícito" at bounding box center [113, 62] width 163 height 110
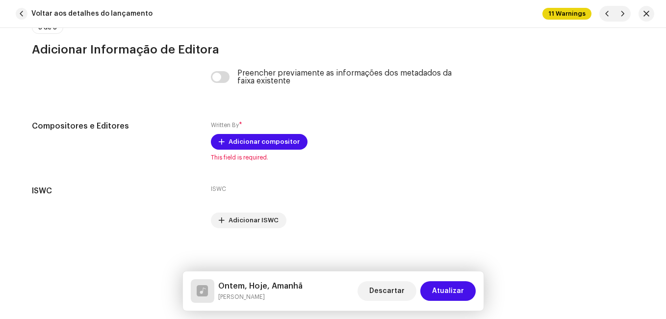
scroll to position [2087, 0]
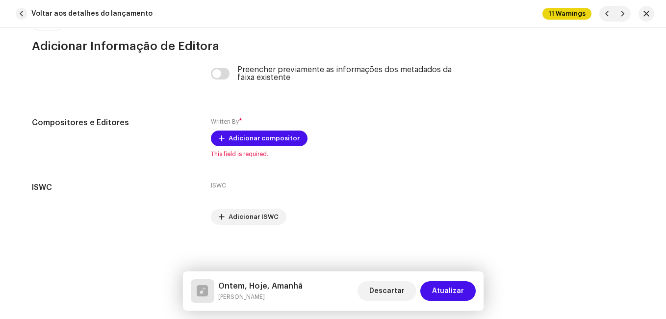
click at [271, 284] on h5 "Ontem, Hoje, Amanhã" at bounding box center [260, 286] width 84 height 12
click at [272, 283] on h5 "Ontem, Hoje, Amanhã" at bounding box center [260, 286] width 84 height 12
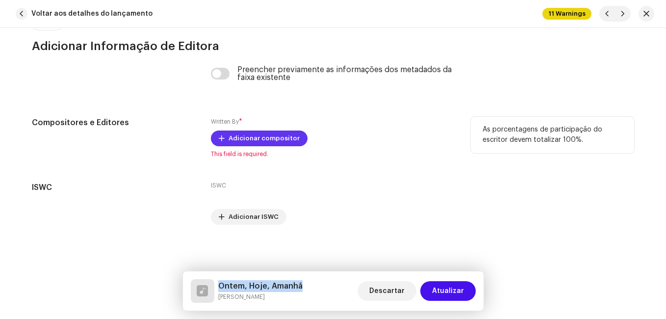
click at [259, 138] on span "Adicionar compositor" at bounding box center [264, 138] width 71 height 20
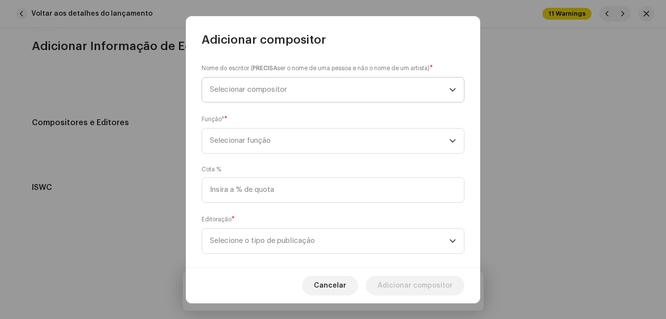
click at [296, 95] on span "Selecionar compositor" at bounding box center [329, 89] width 239 height 25
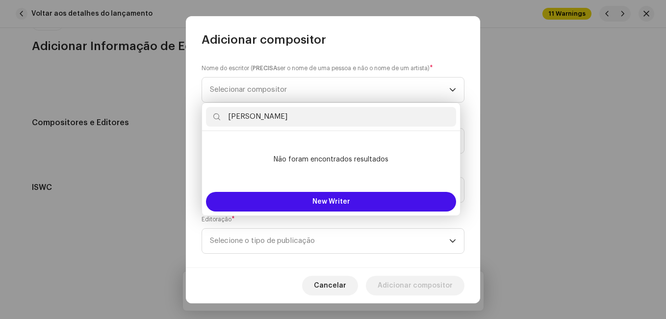
drag, startPoint x: 325, startPoint y: 117, endPoint x: 397, endPoint y: 117, distance: 72.6
click at [396, 117] on input "[PERSON_NAME]" at bounding box center [331, 117] width 250 height 20
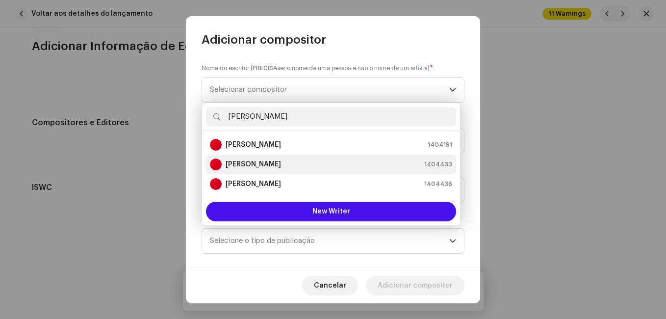
type input "[PERSON_NAME]"
click at [346, 168] on div "[PERSON_NAME] 1404433" at bounding box center [331, 164] width 242 height 12
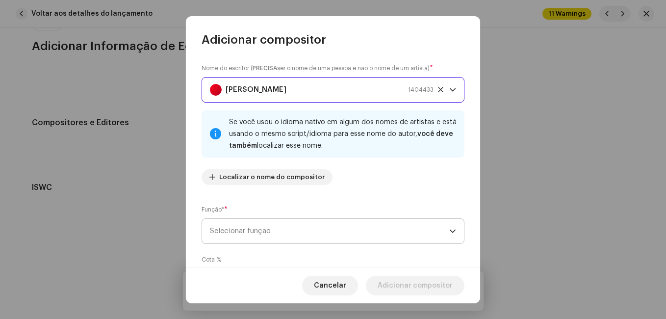
click at [386, 233] on span "Selecionar função" at bounding box center [329, 231] width 239 height 25
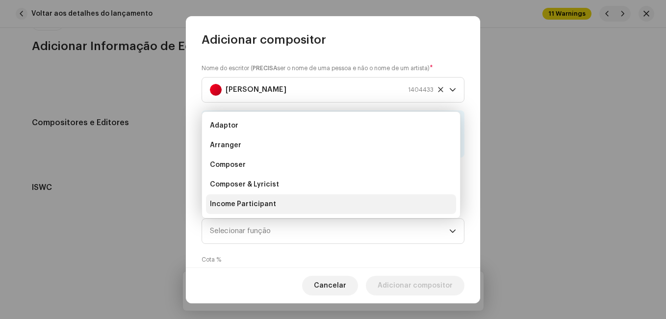
scroll to position [16, 0]
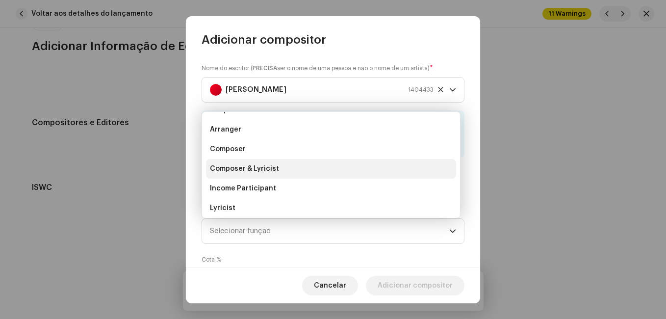
drag, startPoint x: 350, startPoint y: 168, endPoint x: 356, endPoint y: 179, distance: 12.3
click at [350, 167] on li "Composer & Lyricist" at bounding box center [331, 169] width 250 height 20
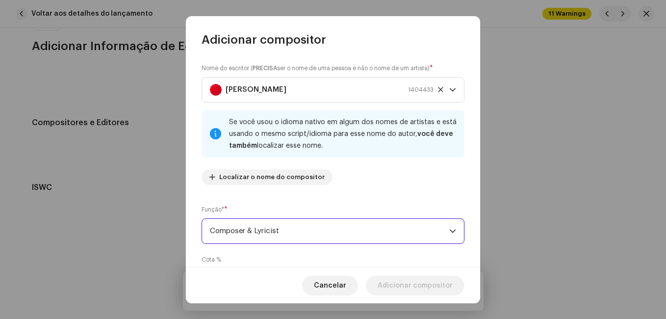
click at [363, 188] on div "Nome do escritor ( PRECISA ser o nome de uma pessoa e não o nome de um artista)…" at bounding box center [333, 127] width 263 height 129
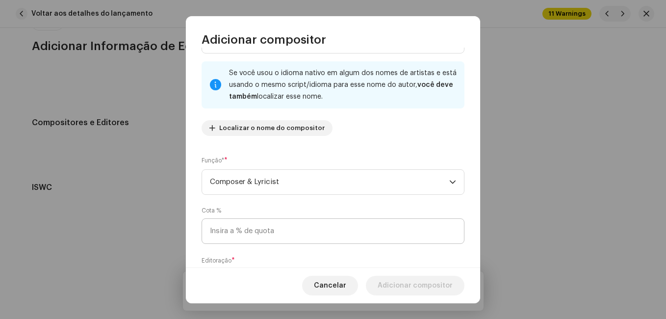
scroll to position [104, 0]
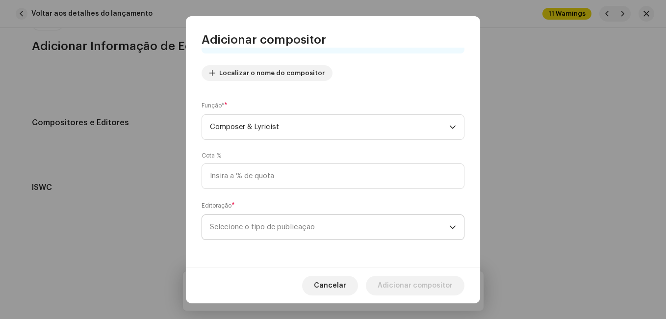
click at [356, 219] on span "Selecione o tipo de publicação" at bounding box center [329, 227] width 239 height 25
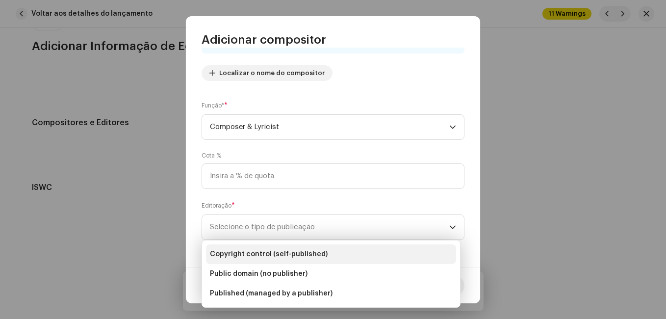
click at [353, 253] on li "Copyright control (self-published)" at bounding box center [331, 254] width 250 height 20
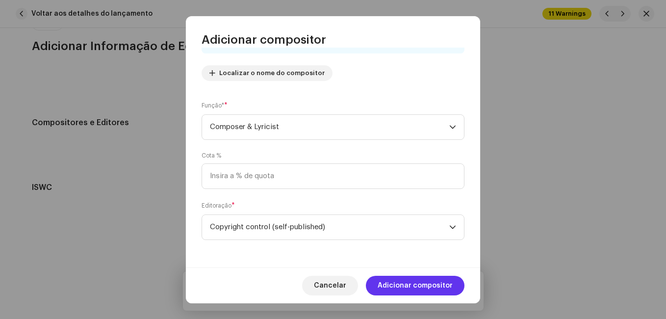
click at [399, 279] on span "Adicionar compositor" at bounding box center [415, 286] width 75 height 20
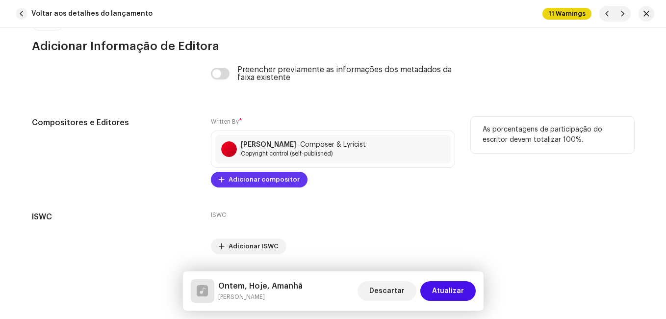
click at [265, 179] on span "Adicionar compositor" at bounding box center [264, 180] width 71 height 20
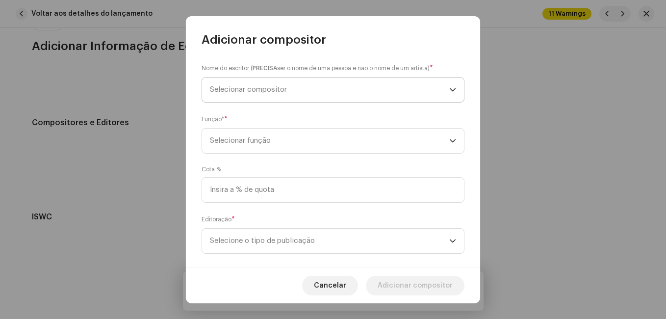
click at [321, 87] on span "Selecionar compositor" at bounding box center [329, 89] width 239 height 25
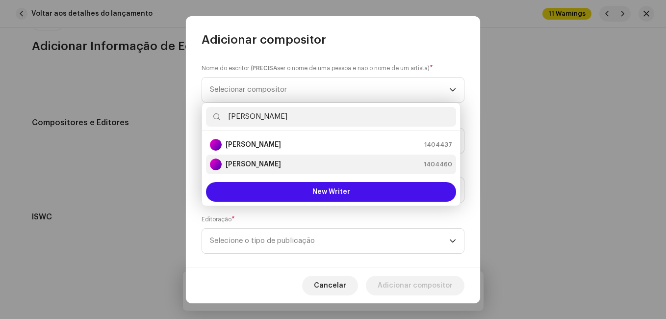
type input "[PERSON_NAME]"
click at [320, 165] on div "[PERSON_NAME] 1404460" at bounding box center [331, 164] width 242 height 12
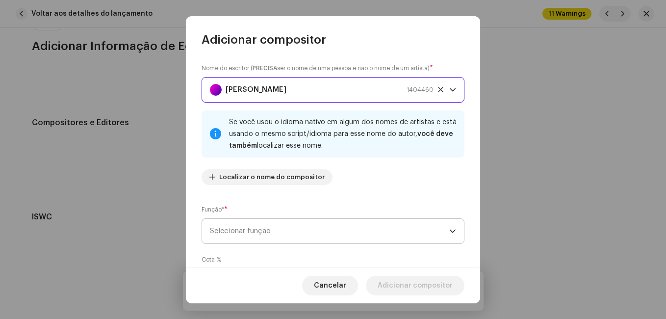
click at [338, 226] on span "Selecionar função" at bounding box center [329, 231] width 239 height 25
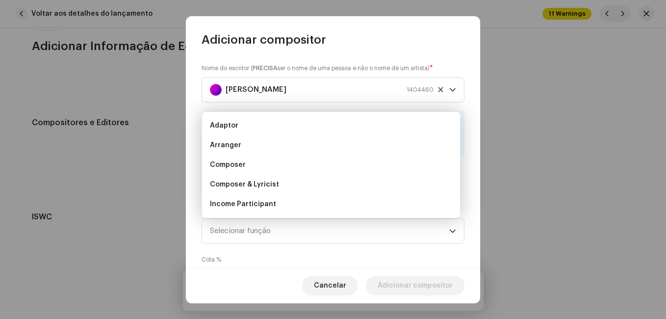
scroll to position [16, 0]
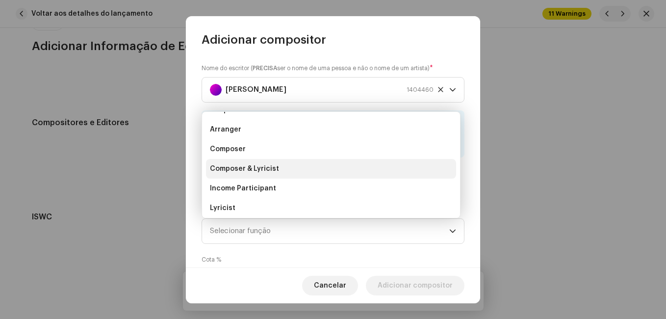
click at [340, 174] on li "Composer & Lyricist" at bounding box center [331, 169] width 250 height 20
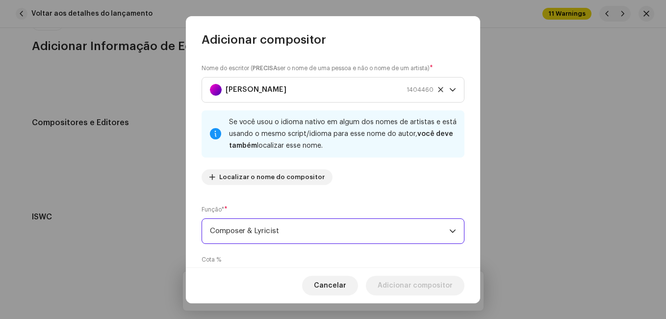
click at [344, 193] on div "Nome do escritor ( PRECISA ser o nome de uma pessoa e não o nome de um artista)…" at bounding box center [333, 158] width 294 height 220
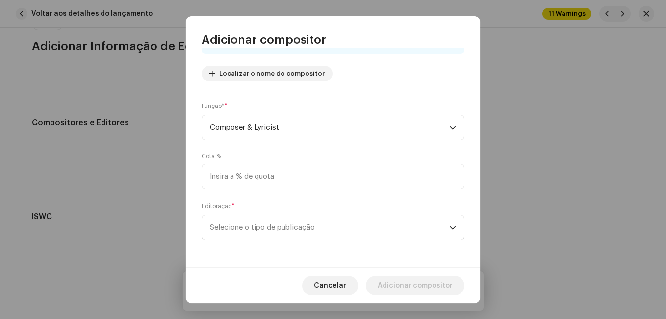
scroll to position [104, 0]
click at [335, 223] on span "Selecione o tipo de publicação" at bounding box center [329, 227] width 239 height 25
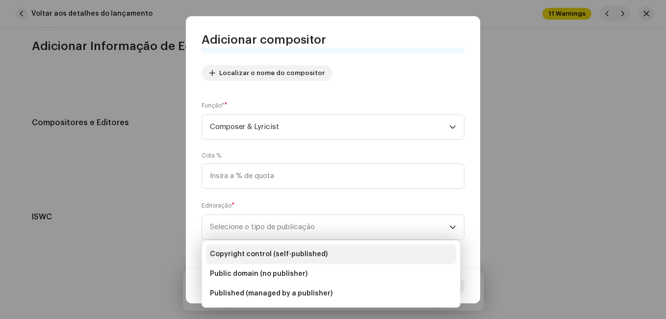
click at [338, 247] on li "Copyright control (self-published)" at bounding box center [331, 254] width 250 height 20
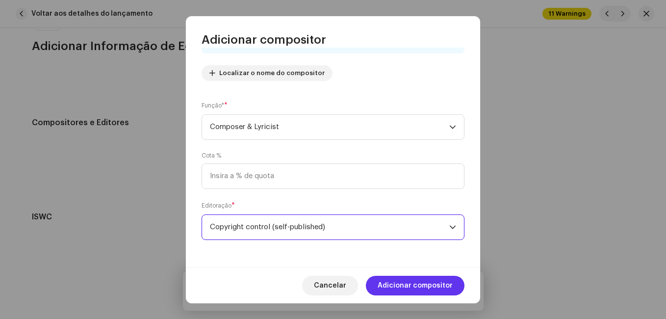
click at [387, 282] on span "Adicionar compositor" at bounding box center [415, 286] width 75 height 20
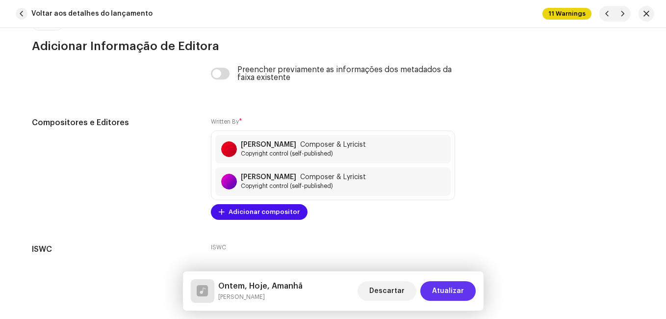
click at [435, 289] on span "Atualizar" at bounding box center [448, 291] width 32 height 20
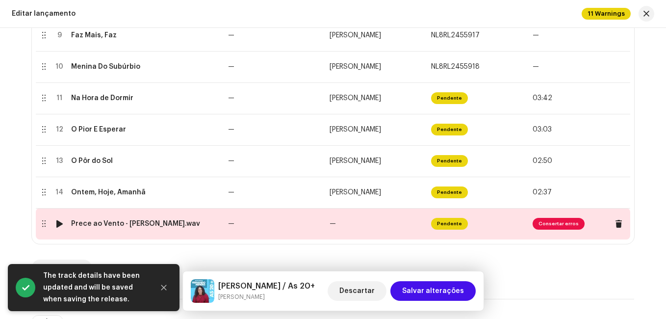
click at [316, 226] on td "—" at bounding box center [275, 223] width 102 height 31
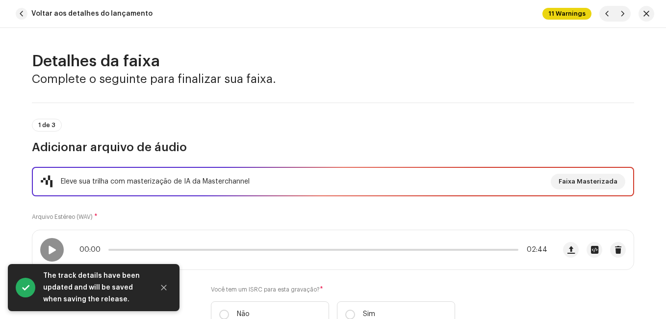
click at [300, 216] on div "Eleve sua trilha com masterização de IA da Masterchannel Faixa Masterizada Arqu…" at bounding box center [333, 253] width 602 height 172
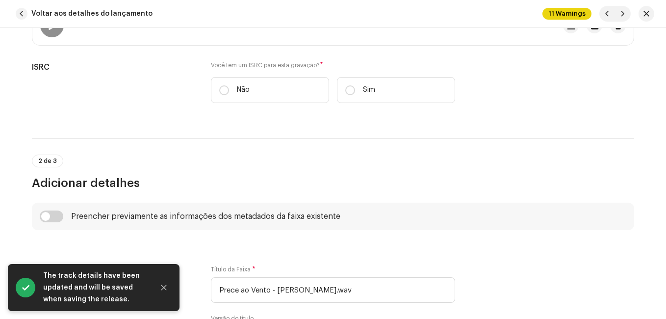
scroll to position [245, 0]
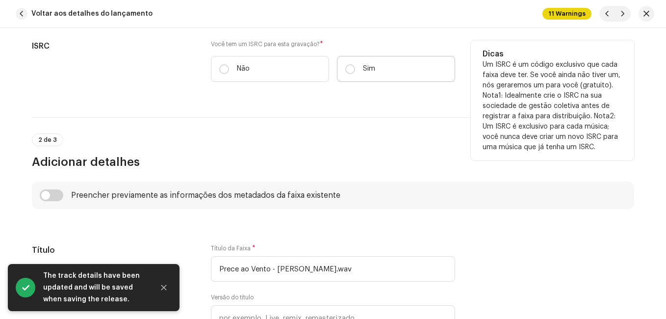
click at [384, 77] on label "Sim" at bounding box center [396, 69] width 118 height 26
click at [355, 74] on input "Sim" at bounding box center [350, 69] width 10 height 10
radio input "true"
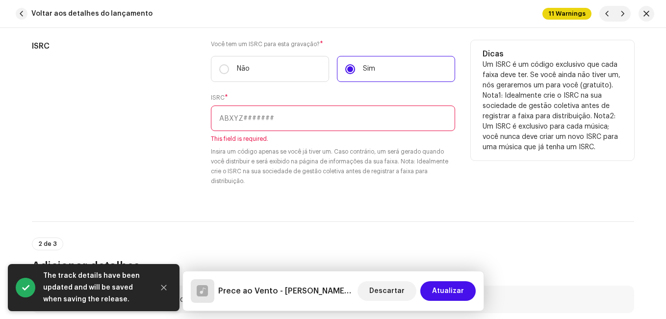
click at [320, 124] on input "text" at bounding box center [333, 118] width 244 height 26
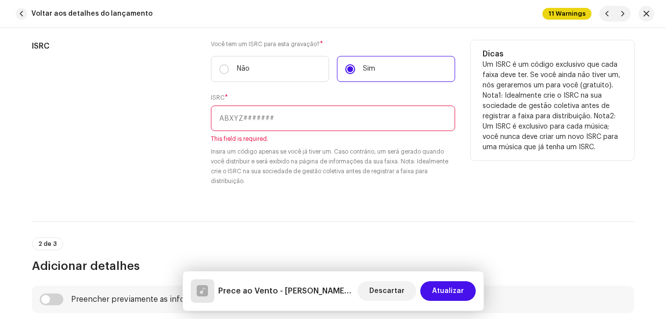
paste input "NL-8RL-24-55925"
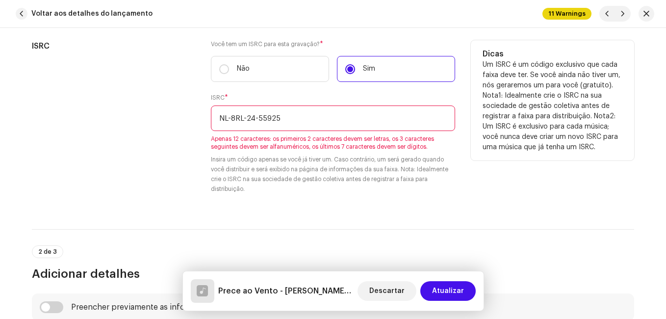
click at [256, 120] on input "NL-8RL-24-55925" at bounding box center [333, 118] width 244 height 26
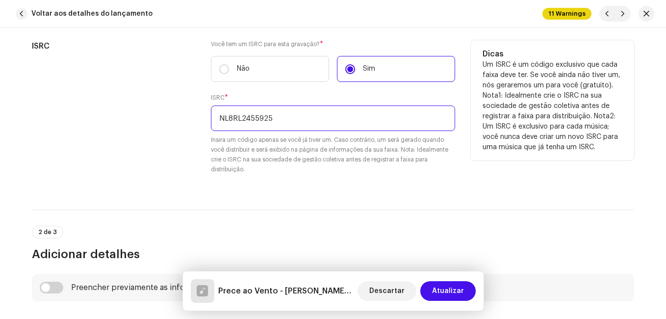
type input "NL8RL2455925"
drag, startPoint x: 115, startPoint y: 110, endPoint x: 164, endPoint y: 133, distance: 54.8
click at [116, 111] on div "ISRC" at bounding box center [113, 113] width 163 height 146
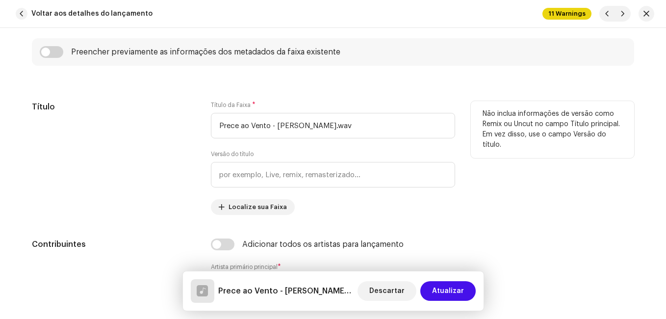
scroll to position [490, 0]
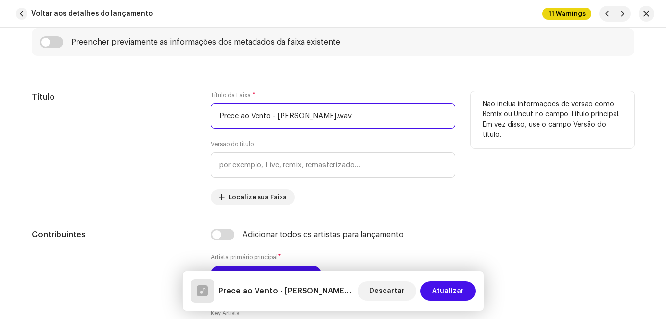
drag, startPoint x: 267, startPoint y: 116, endPoint x: 382, endPoint y: 128, distance: 114.8
click at [382, 128] on input "Prece ao Vento - [PERSON_NAME].wav" at bounding box center [333, 116] width 244 height 26
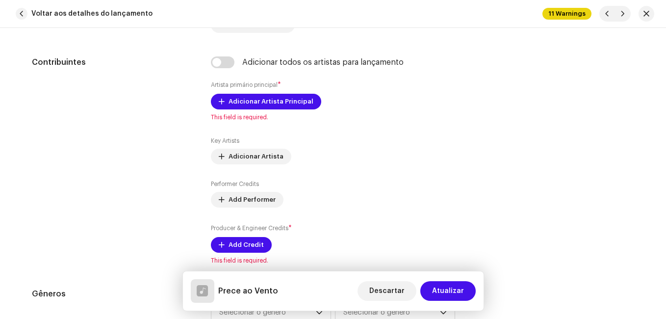
scroll to position [687, 0]
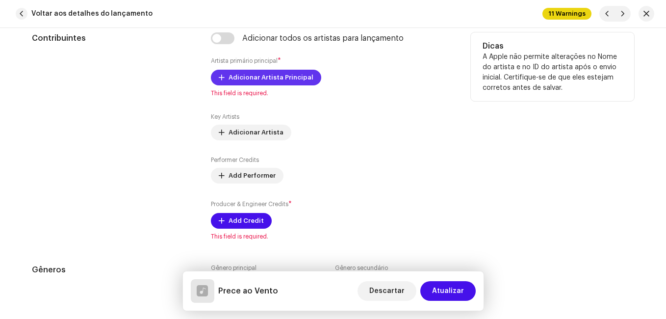
type input "Prece ao Vento"
click at [277, 77] on span "Adicionar Artista Principal" at bounding box center [271, 78] width 85 height 20
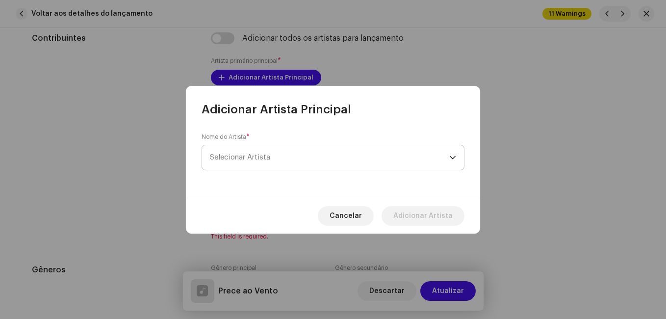
click at [278, 157] on span "Selecionar Artista" at bounding box center [329, 157] width 239 height 25
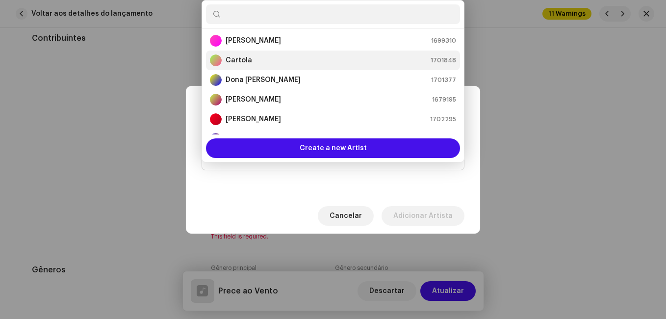
scroll to position [65, 0]
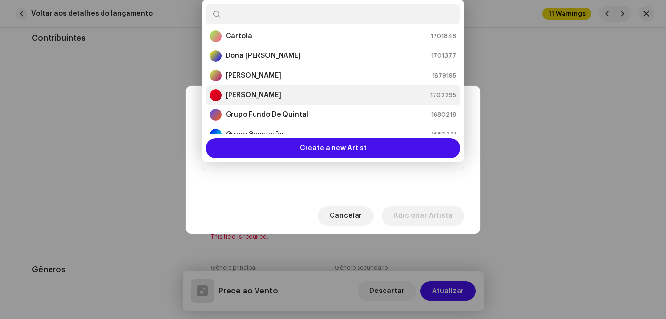
click at [272, 94] on strong "[PERSON_NAME]" at bounding box center [253, 95] width 55 height 10
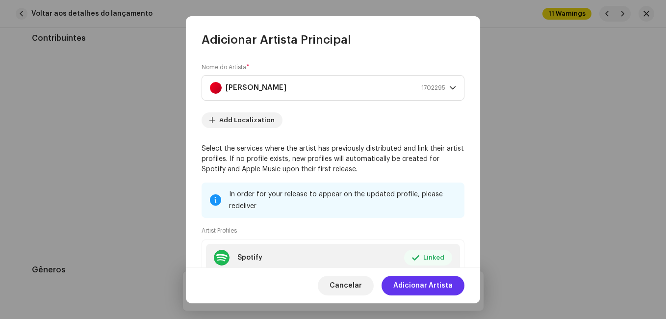
click at [432, 284] on span "Adicionar Artista" at bounding box center [422, 286] width 59 height 20
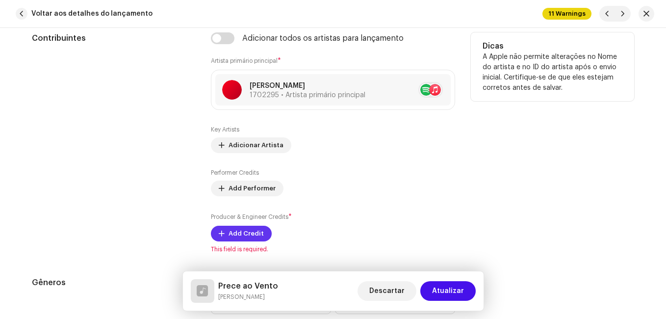
click at [240, 230] on span "Add Credit" at bounding box center [246, 234] width 35 height 20
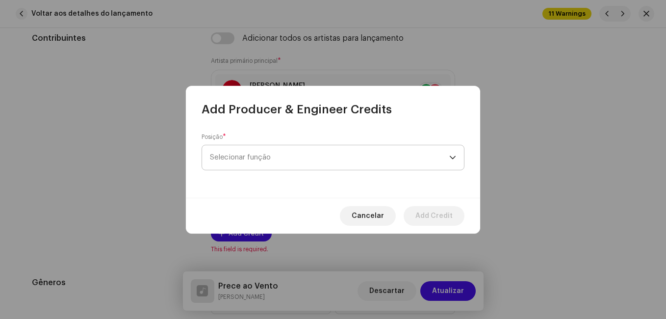
click at [297, 162] on span "Selecionar função" at bounding box center [329, 157] width 239 height 25
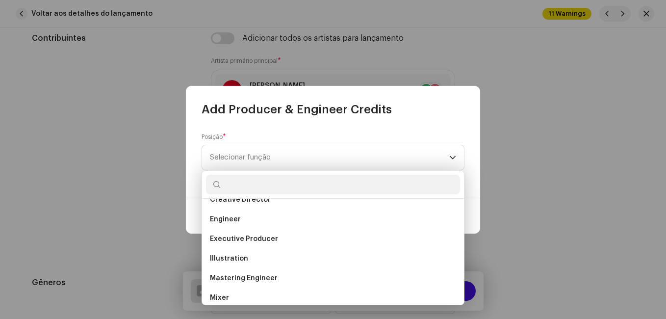
scroll to position [392, 0]
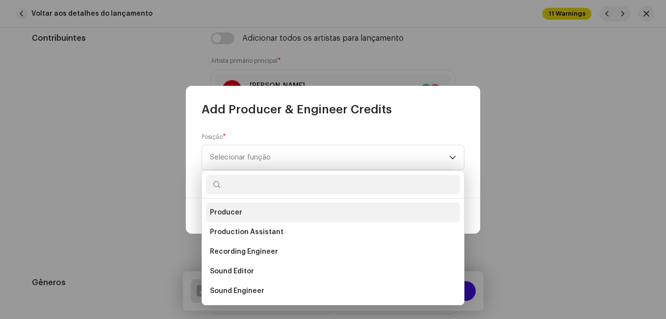
click at [246, 210] on li "Producer" at bounding box center [333, 213] width 254 height 20
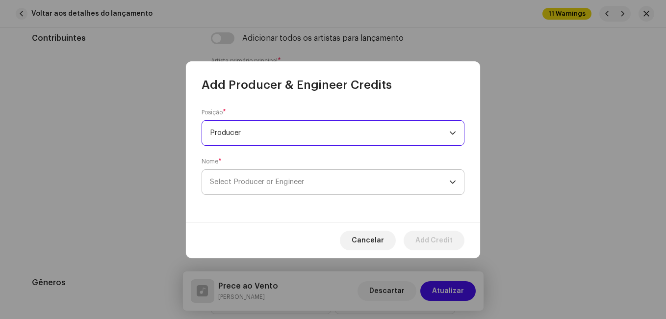
click at [289, 186] on span "Select Producer or Engineer" at bounding box center [329, 182] width 239 height 25
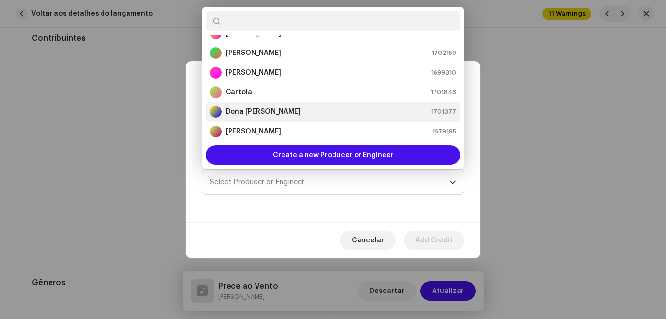
scroll to position [65, 0]
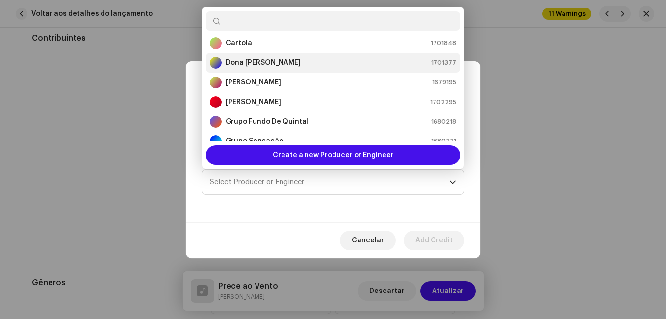
click at [300, 105] on div "[PERSON_NAME] 1702295" at bounding box center [333, 102] width 246 height 12
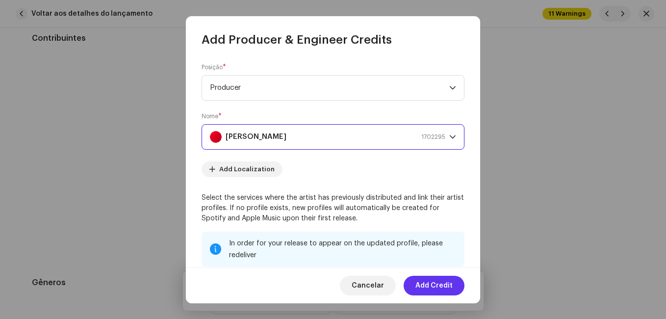
click at [432, 285] on span "Add Credit" at bounding box center [433, 286] width 37 height 20
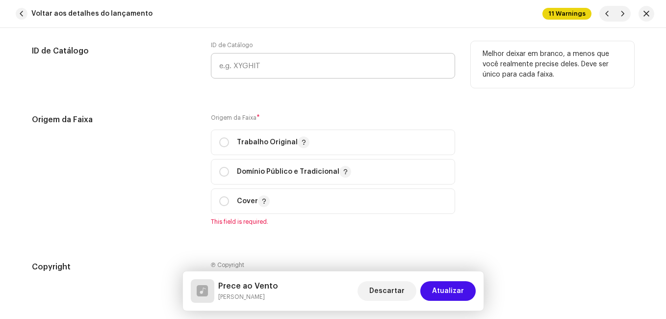
scroll to position [1275, 0]
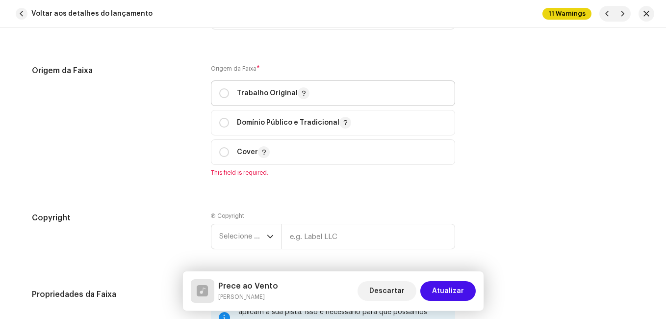
click at [319, 89] on span "Trabalho Original" at bounding box center [333, 93] width 228 height 25
radio input "true"
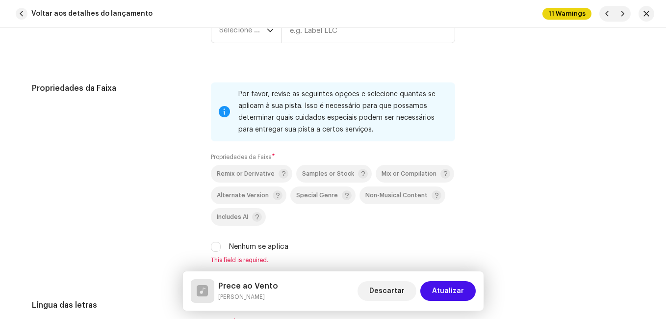
scroll to position [1471, 0]
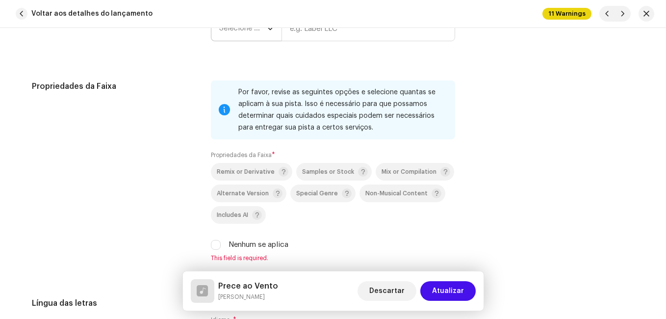
click at [263, 38] on span "Selecione o ano" at bounding box center [243, 28] width 48 height 25
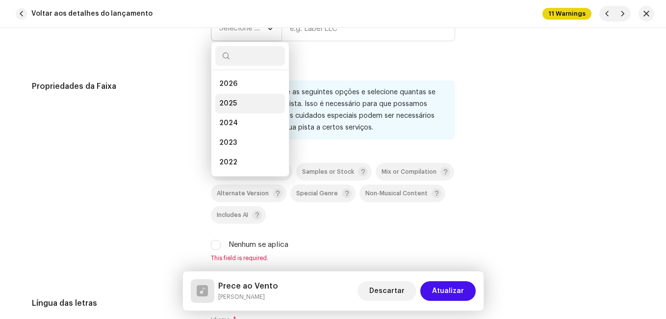
click at [234, 104] on li "2025" at bounding box center [250, 104] width 70 height 20
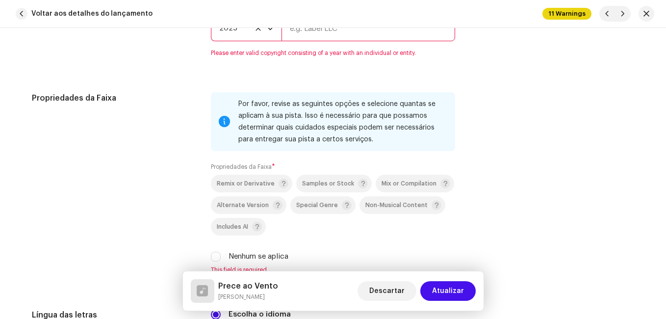
scroll to position [1459, 0]
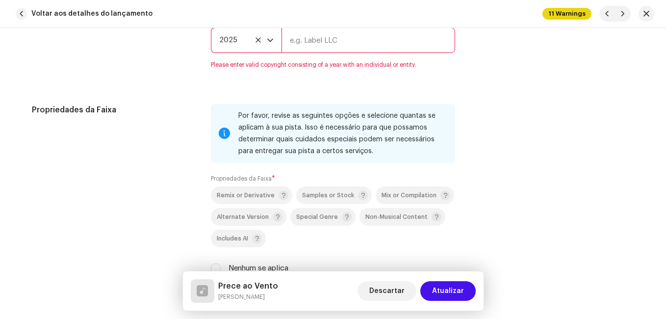
click at [323, 41] on input "text" at bounding box center [368, 40] width 174 height 26
type input "Impact Music"
type input "00:15"
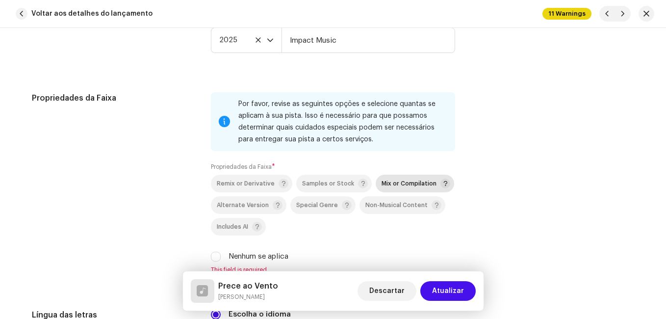
click at [395, 182] on span "Mix or Compilation" at bounding box center [409, 183] width 55 height 6
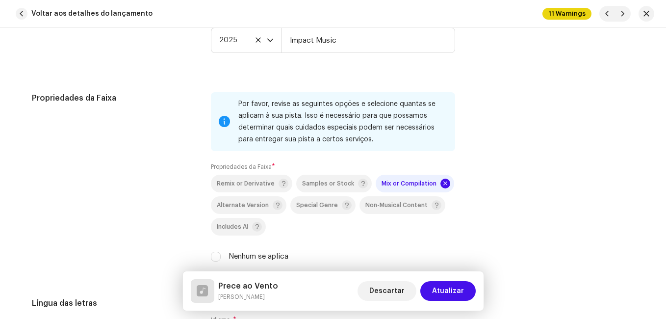
click at [162, 174] on div "Propriedades da Faixa" at bounding box center [113, 182] width 163 height 181
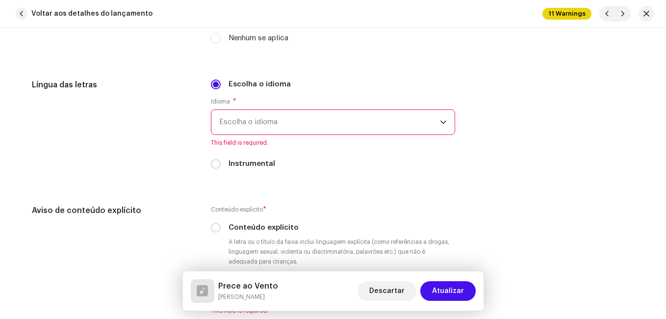
scroll to position [1705, 0]
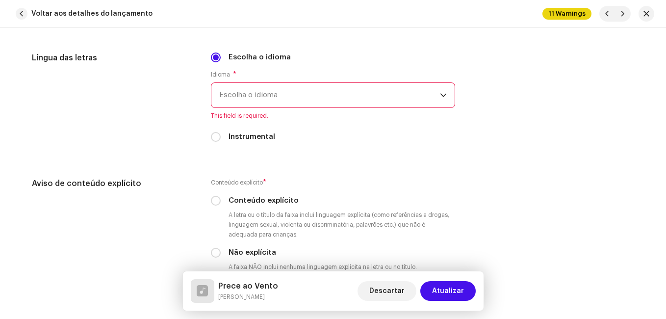
click at [268, 98] on span "Escolha o idioma" at bounding box center [329, 95] width 221 height 25
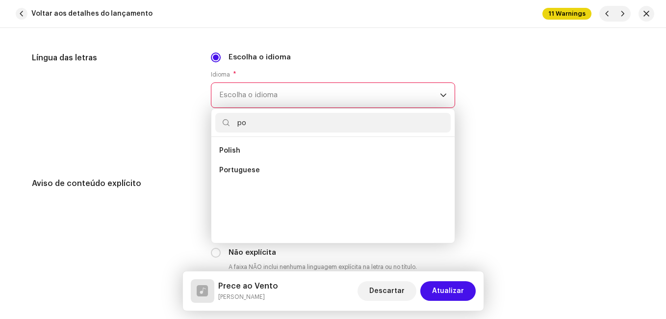
scroll to position [0, 0]
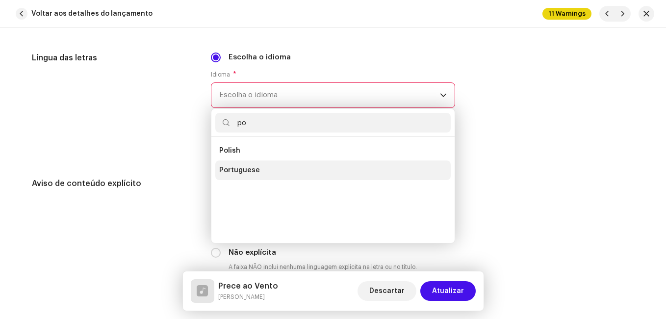
type input "po"
click at [224, 174] on span "Portuguese" at bounding box center [239, 170] width 41 height 10
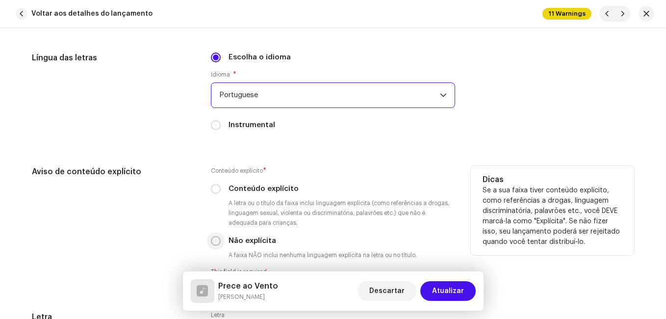
click at [211, 237] on input "Não explícita" at bounding box center [216, 241] width 10 height 10
radio input "true"
click at [159, 216] on div "Aviso de conteúdo explícito" at bounding box center [113, 221] width 163 height 110
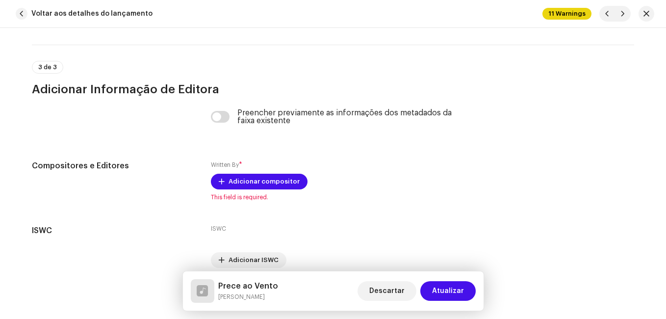
scroll to position [2087, 0]
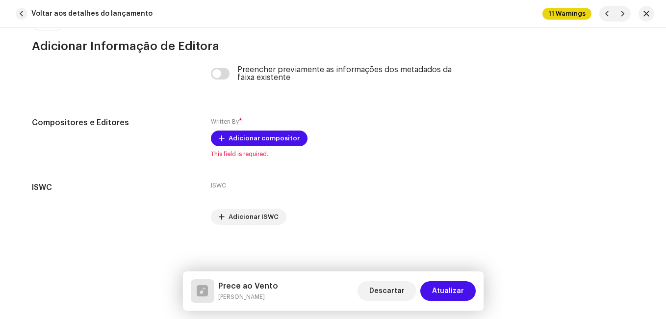
click at [262, 281] on h5 "Prece ao Vento" at bounding box center [248, 286] width 60 height 12
click at [259, 283] on h5 "Prece ao Vento" at bounding box center [248, 286] width 60 height 12
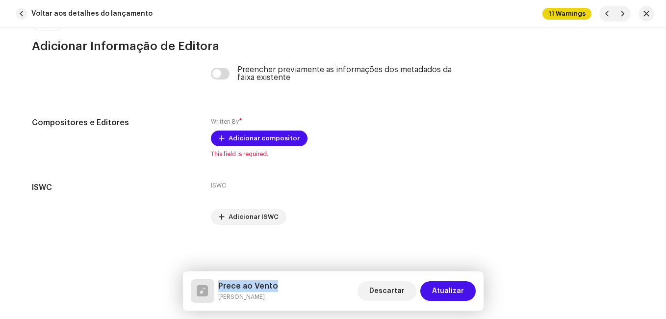
click at [259, 283] on h5 "Prece ao Vento" at bounding box center [248, 286] width 60 height 12
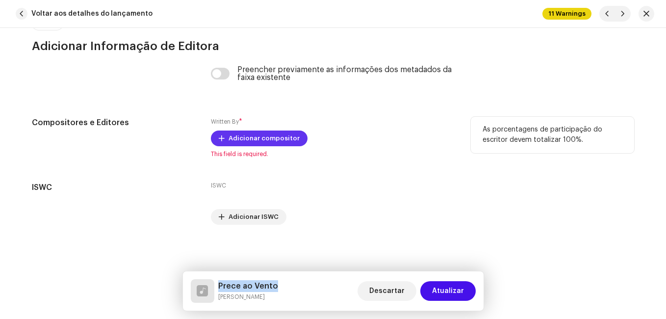
click at [290, 136] on span "Adicionar compositor" at bounding box center [264, 138] width 71 height 20
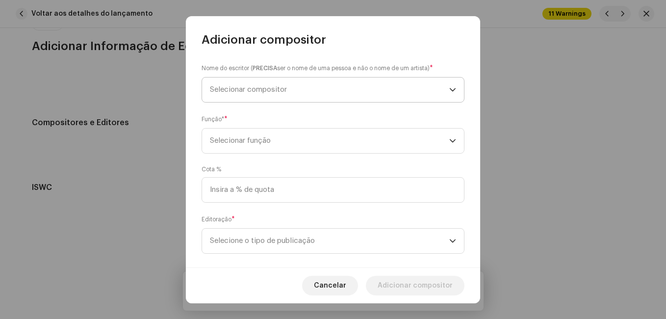
click at [305, 100] on span "Selecionar compositor" at bounding box center [329, 89] width 239 height 25
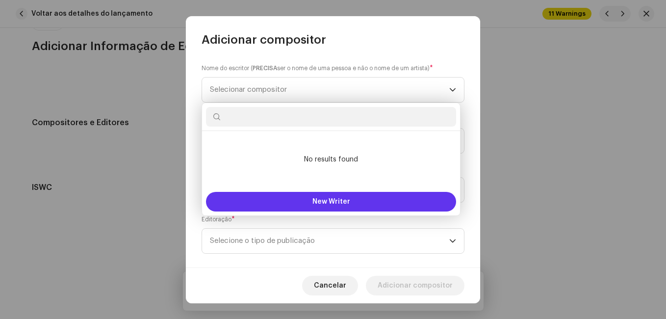
click at [301, 200] on button "New Writer" at bounding box center [331, 202] width 250 height 20
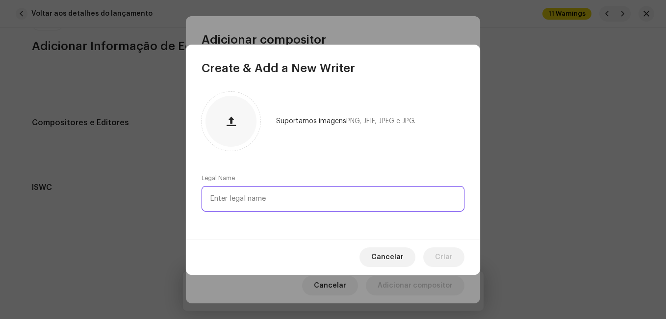
paste input "lcyr Pires VermelhoFernando [PERSON_NAME]"
drag, startPoint x: 277, startPoint y: 197, endPoint x: 382, endPoint y: 201, distance: 105.0
click at [382, 201] on input "lcyr Pires VermelhoFernando [PERSON_NAME]" at bounding box center [333, 199] width 263 height 26
type input "lcyr Pires Vermelho"
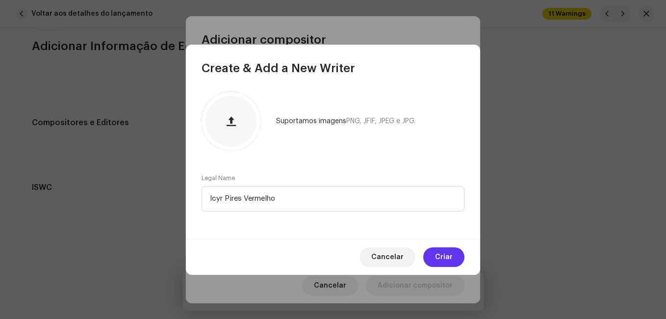
click at [439, 256] on span "Criar" at bounding box center [444, 257] width 18 height 20
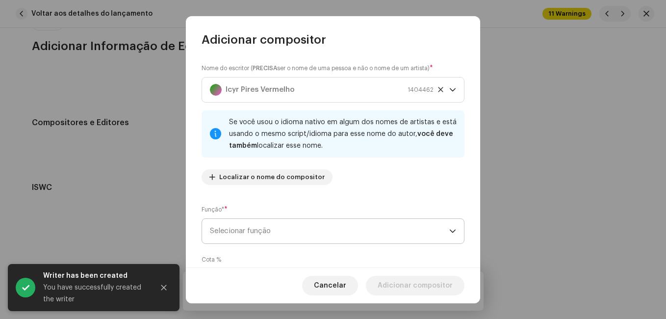
click at [333, 225] on span "Selecionar função" at bounding box center [329, 231] width 239 height 25
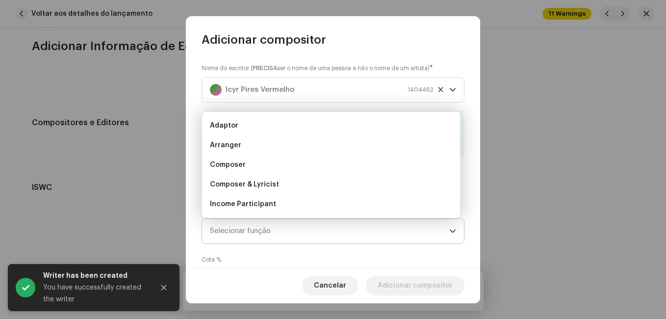
scroll to position [16, 0]
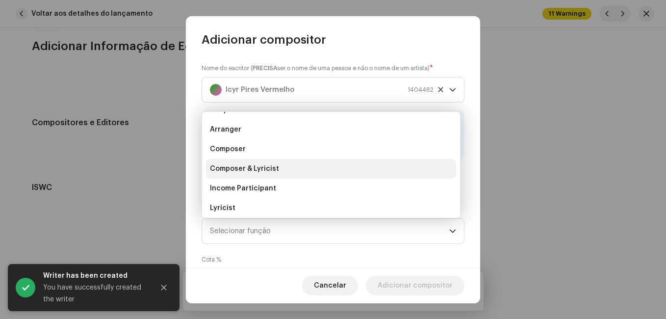
drag, startPoint x: 333, startPoint y: 172, endPoint x: 334, endPoint y: 178, distance: 5.9
click at [333, 174] on li "Composer & Lyricist" at bounding box center [331, 169] width 250 height 20
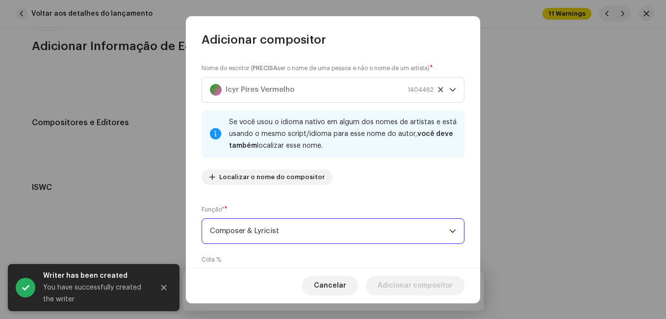
click at [337, 196] on div "Nome do escritor ( PRECISA ser o nome de uma pessoa e não o nome de um artista)…" at bounding box center [333, 158] width 294 height 220
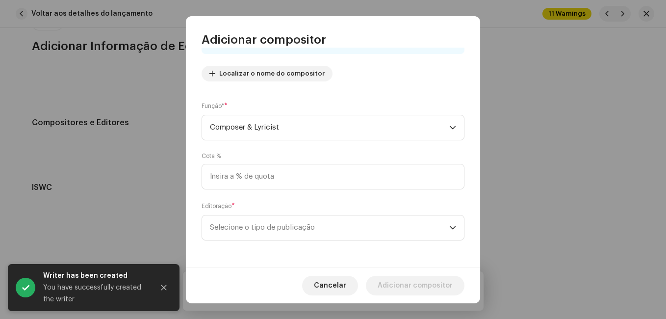
scroll to position [104, 0]
click at [325, 224] on span "Selecione o tipo de publicação" at bounding box center [329, 227] width 239 height 25
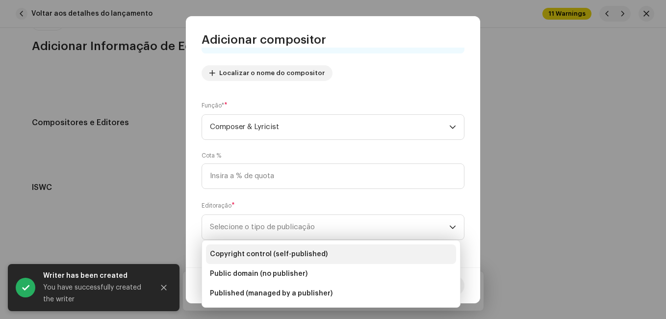
click at [327, 251] on li "Copyright control (self-published)" at bounding box center [331, 254] width 250 height 20
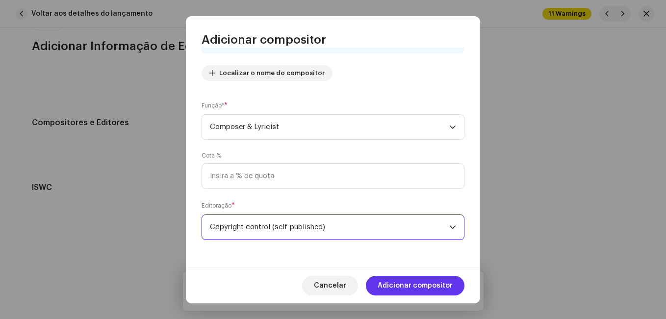
click at [403, 285] on span "Adicionar compositor" at bounding box center [415, 286] width 75 height 20
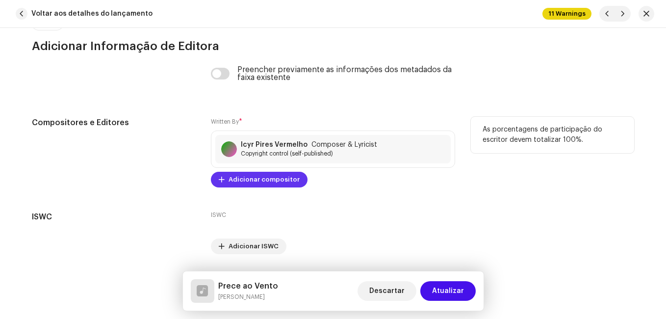
click at [274, 177] on span "Adicionar compositor" at bounding box center [264, 180] width 71 height 20
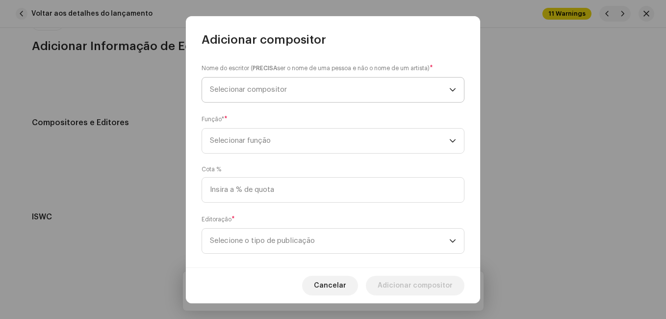
click at [324, 91] on span "Selecionar compositor" at bounding box center [329, 89] width 239 height 25
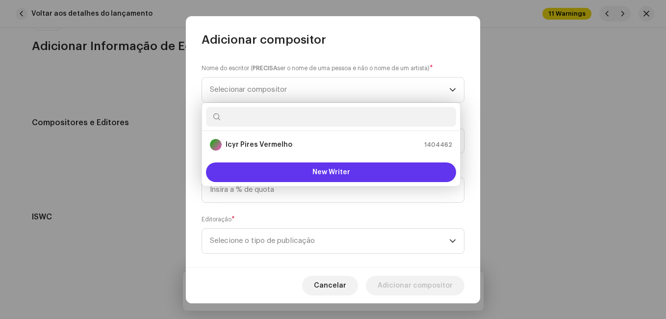
click at [312, 166] on button "New Writer" at bounding box center [331, 172] width 250 height 20
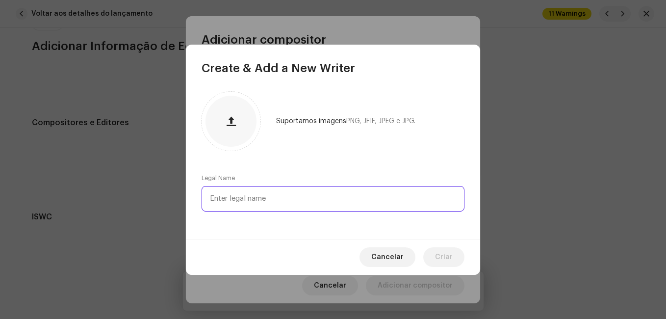
paste input "[PERSON_NAME]"
type input "[PERSON_NAME]"
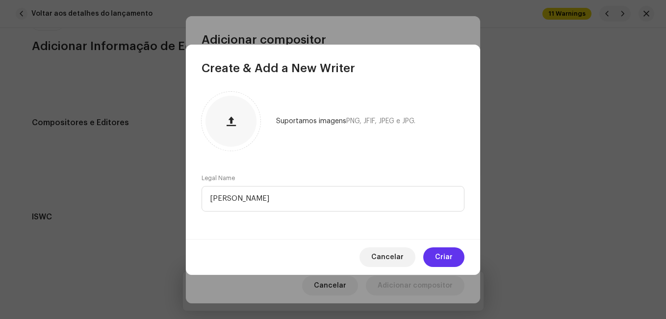
click at [432, 250] on button "Criar" at bounding box center [443, 257] width 41 height 20
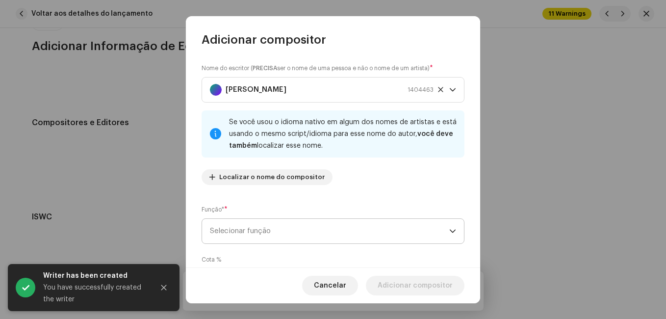
click at [351, 228] on span "Selecionar função" at bounding box center [329, 231] width 239 height 25
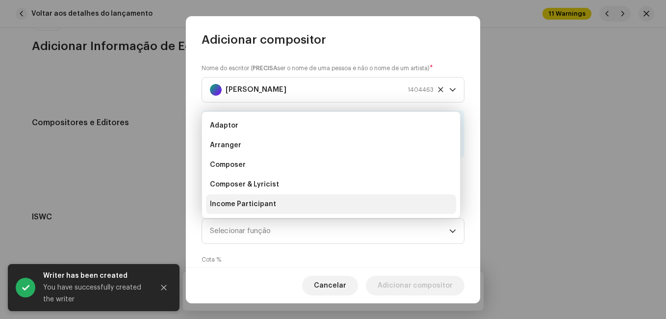
scroll to position [16, 0]
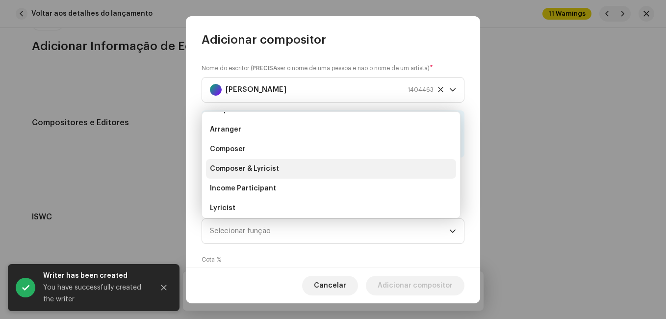
click at [341, 170] on li "Composer & Lyricist" at bounding box center [331, 169] width 250 height 20
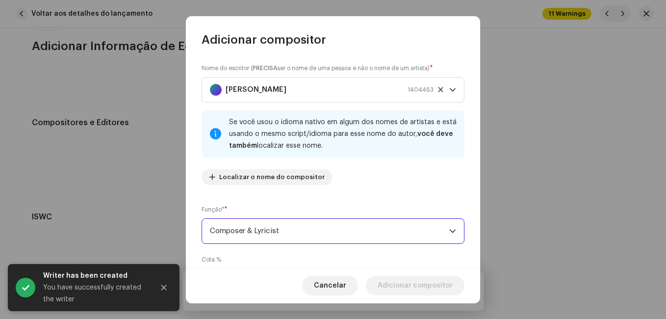
click at [344, 196] on div "Nome do escritor ( PRECISA ser o nome de uma pessoa e não o nome de um artista)…" at bounding box center [333, 158] width 294 height 220
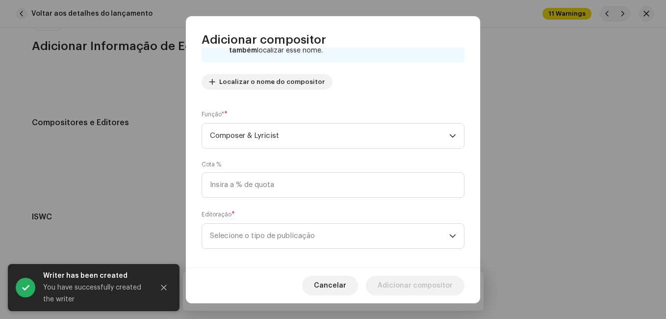
scroll to position [104, 0]
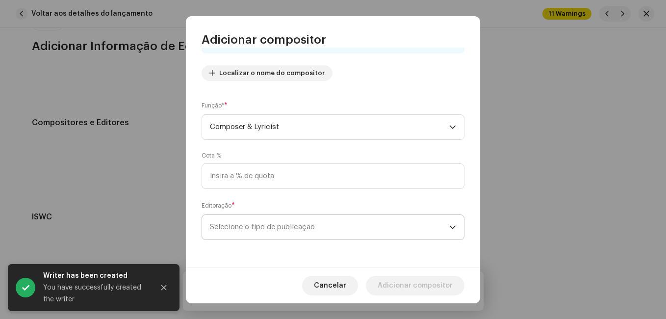
click at [334, 226] on span "Selecione o tipo de publicação" at bounding box center [329, 227] width 239 height 25
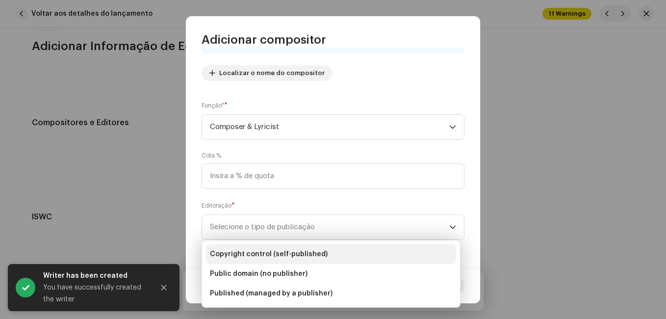
click at [323, 254] on li "Copyright control (self-published)" at bounding box center [331, 254] width 250 height 20
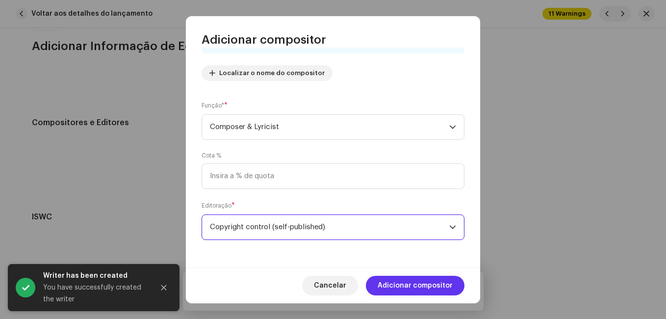
click at [408, 287] on span "Adicionar compositor" at bounding box center [415, 286] width 75 height 20
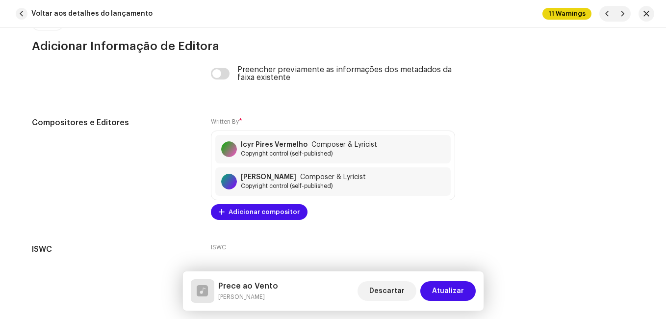
click at [442, 294] on span "Atualizar" at bounding box center [448, 291] width 32 height 20
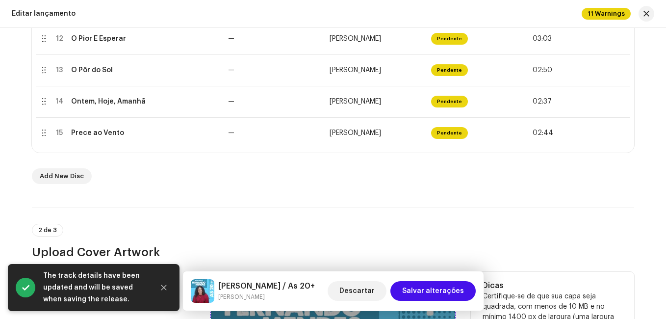
scroll to position [589, 0]
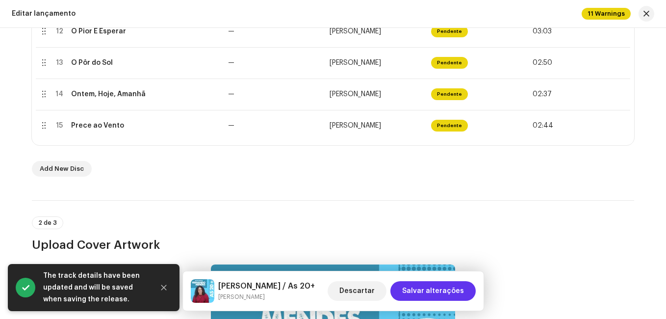
click at [429, 296] on span "Salvar alterações" at bounding box center [433, 291] width 62 height 20
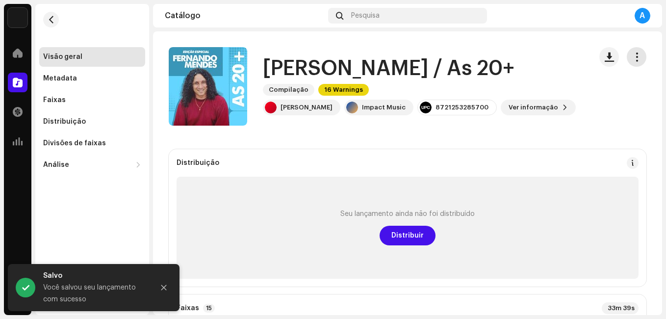
click at [633, 58] on span "button" at bounding box center [636, 57] width 9 height 8
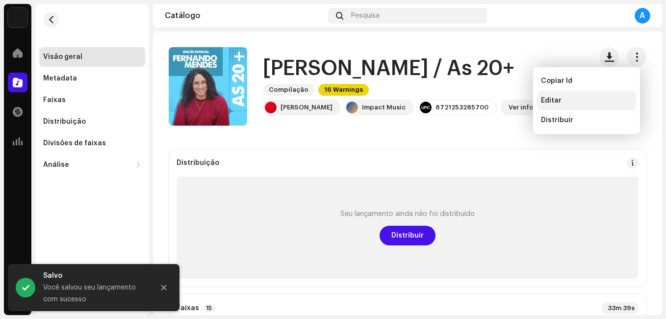
click at [560, 104] on div "Editar" at bounding box center [586, 101] width 99 height 20
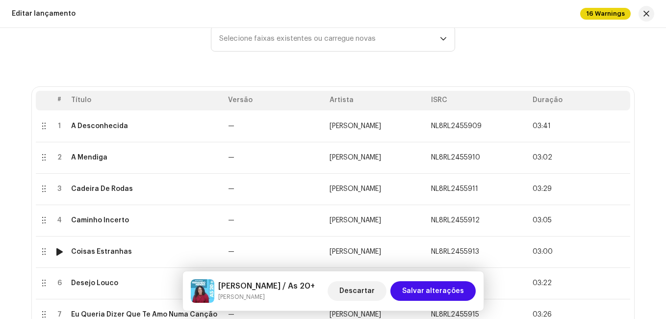
scroll to position [147, 0]
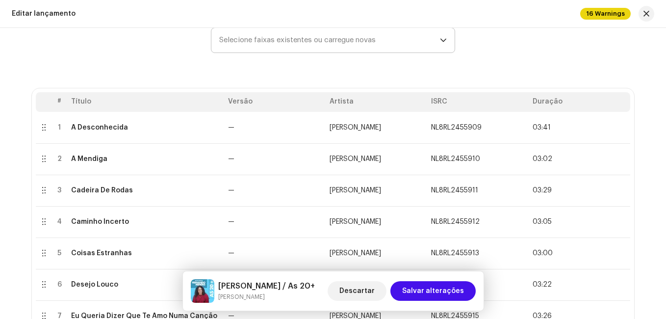
click at [372, 46] on span "Selecione faixas existentes ou carregue novas" at bounding box center [329, 40] width 221 height 25
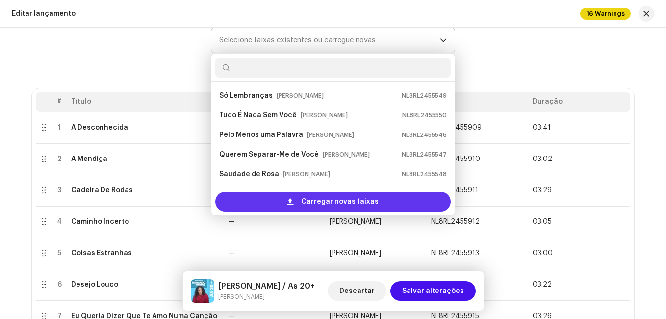
scroll to position [16, 0]
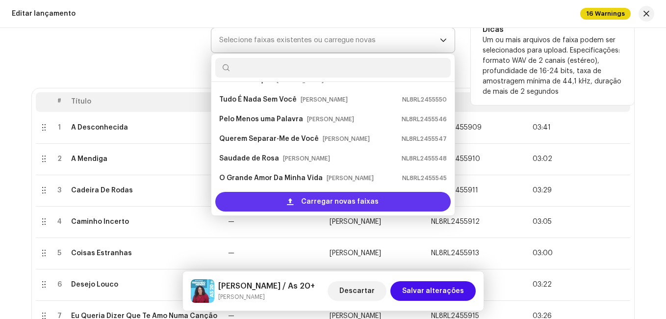
click at [343, 199] on span "Carregar novas faixas" at bounding box center [339, 202] width 77 height 20
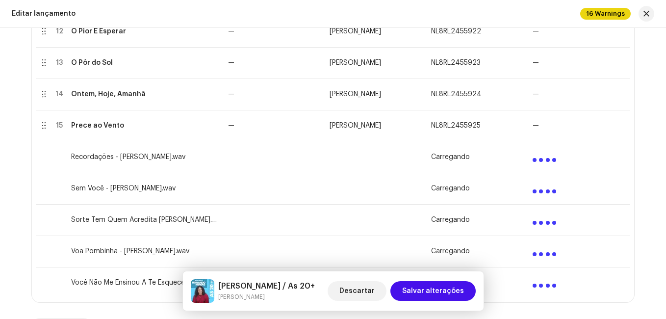
scroll to position [638, 0]
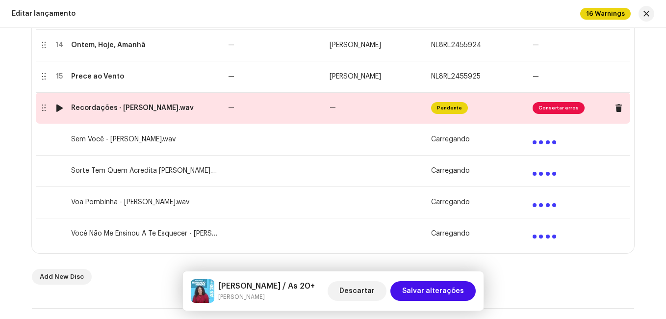
click at [276, 117] on td "—" at bounding box center [275, 107] width 102 height 31
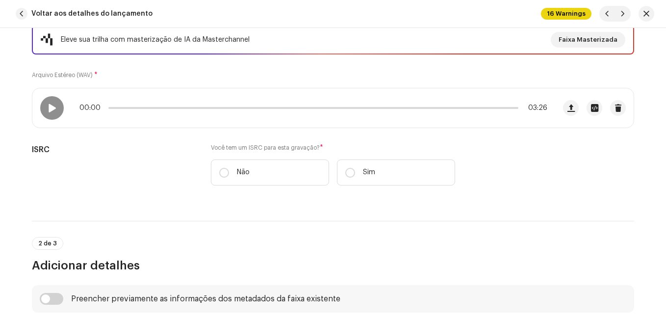
scroll to position [147, 0]
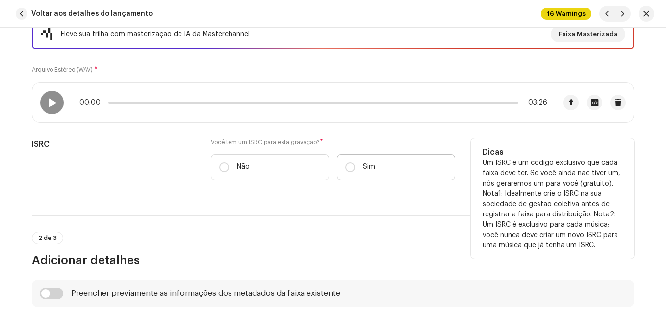
click at [384, 169] on label "Sim" at bounding box center [396, 167] width 118 height 26
click at [355, 169] on input "Sim" at bounding box center [350, 167] width 10 height 10
radio input "true"
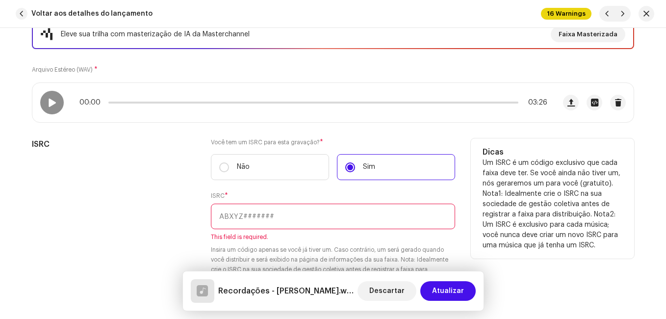
paste input "NL-8RL-24-55926"
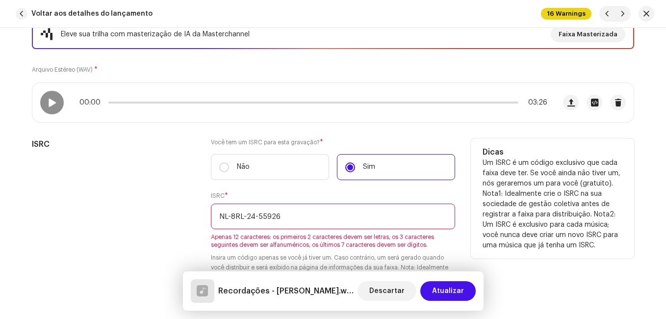
click at [255, 216] on input "NL-8RL-24-55926" at bounding box center [333, 217] width 244 height 26
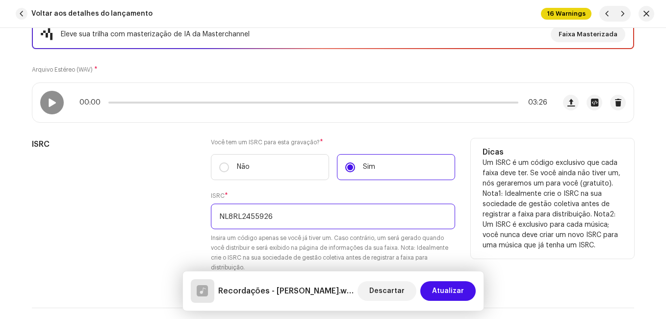
type input "NL8RL2455926"
click at [158, 236] on div "ISRC" at bounding box center [113, 211] width 163 height 146
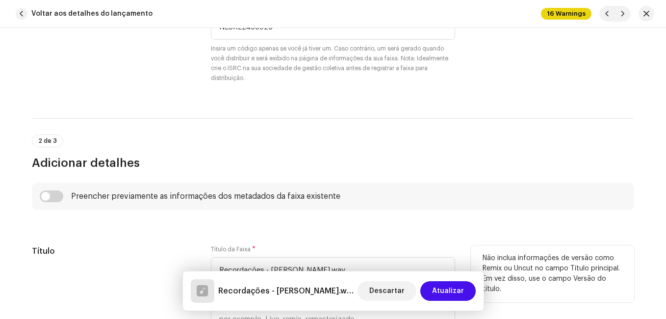
scroll to position [441, 0]
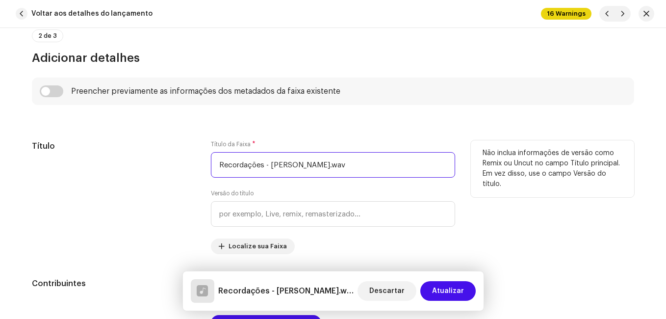
drag, startPoint x: 261, startPoint y: 165, endPoint x: 363, endPoint y: 156, distance: 102.4
click at [363, 156] on input "Recordações - [PERSON_NAME].wav" at bounding box center [333, 165] width 244 height 26
type input "Recordações"
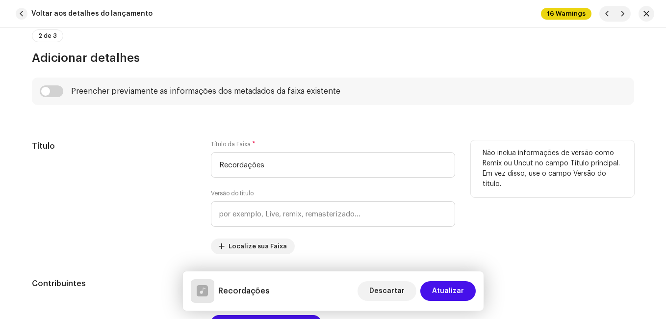
drag, startPoint x: 118, startPoint y: 203, endPoint x: 128, endPoint y: 202, distance: 9.9
click at [122, 201] on div "Título" at bounding box center [113, 197] width 163 height 114
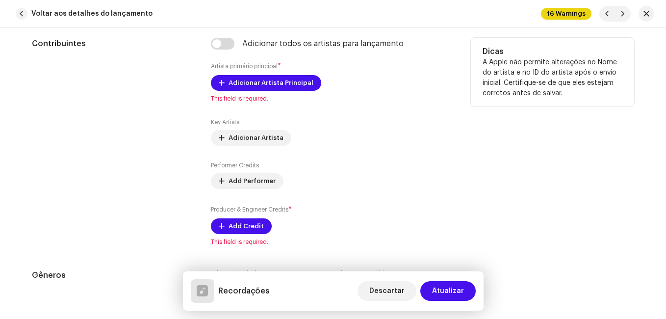
scroll to position [687, 0]
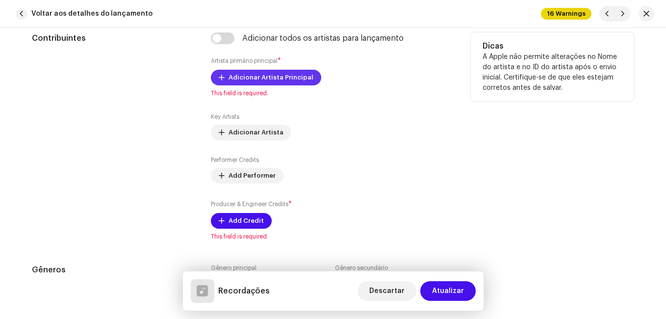
click at [260, 77] on span "Adicionar Artista Principal" at bounding box center [271, 78] width 85 height 20
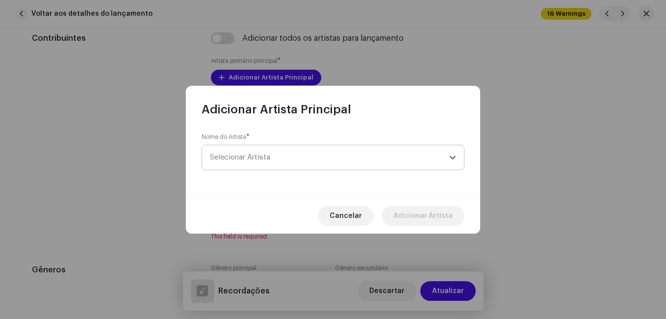
click at [289, 158] on span "Selecionar Artista" at bounding box center [329, 157] width 239 height 25
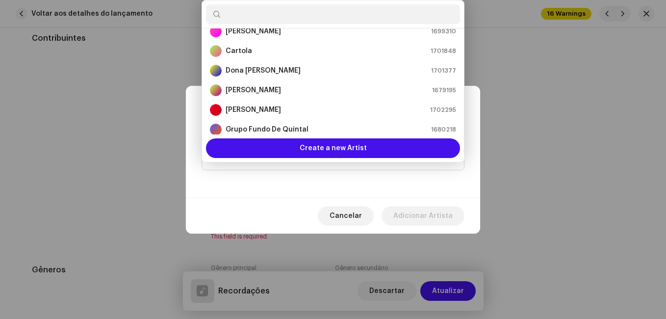
scroll to position [49, 0]
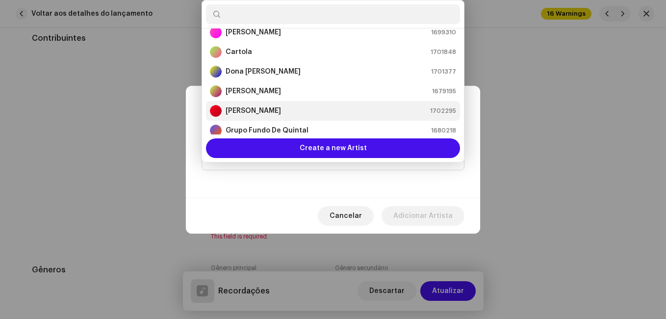
click at [278, 115] on strong "[PERSON_NAME]" at bounding box center [253, 111] width 55 height 10
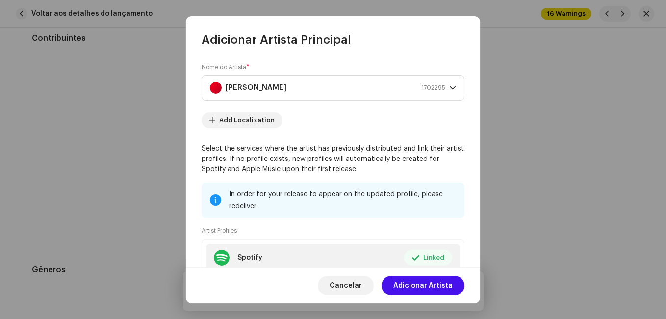
click at [434, 287] on span "Adicionar Artista" at bounding box center [422, 286] width 59 height 20
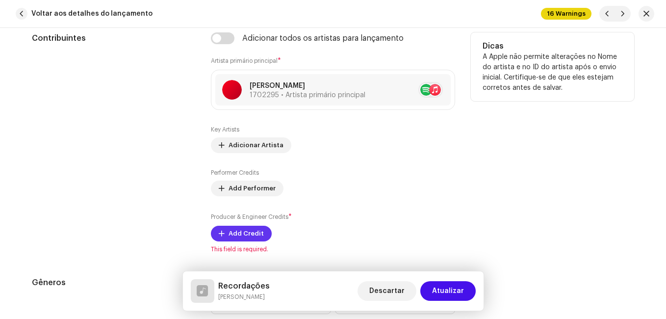
click at [247, 229] on span "Add Credit" at bounding box center [246, 234] width 35 height 20
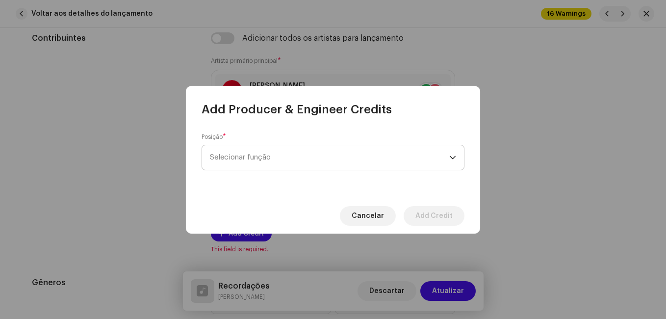
click at [307, 159] on span "Selecionar função" at bounding box center [329, 157] width 239 height 25
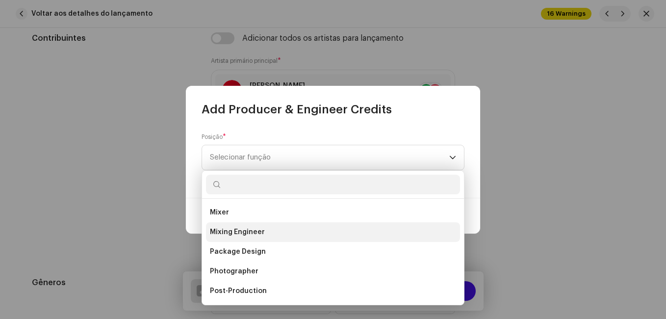
scroll to position [343, 0]
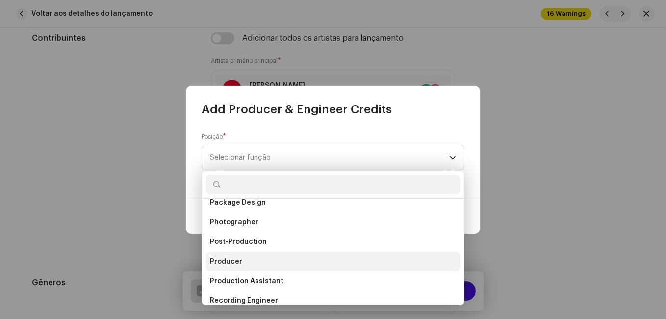
click at [265, 256] on li "Producer" at bounding box center [333, 262] width 254 height 20
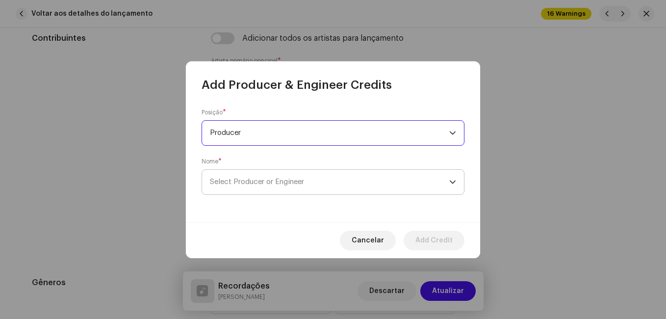
click at [296, 172] on span "Select Producer or Engineer" at bounding box center [329, 182] width 239 height 25
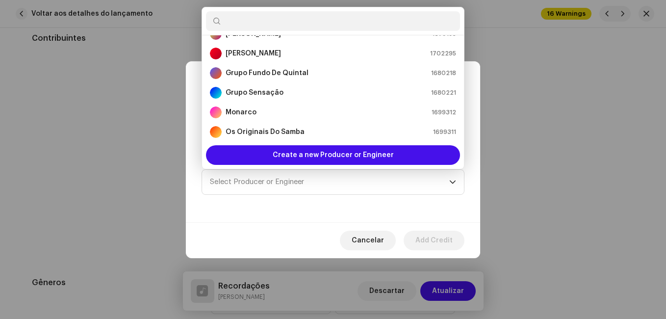
scroll to position [114, 0]
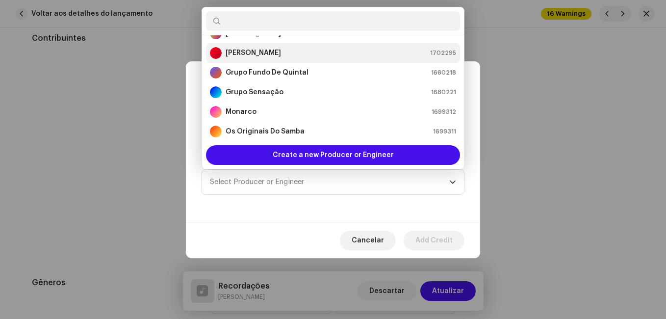
click at [309, 52] on div "[PERSON_NAME] 1702295" at bounding box center [333, 53] width 246 height 12
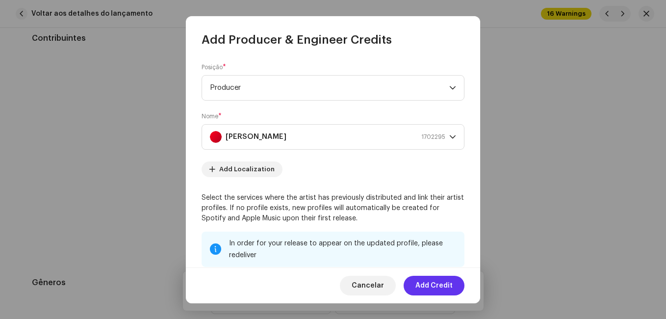
click at [437, 286] on span "Add Credit" at bounding box center [433, 286] width 37 height 20
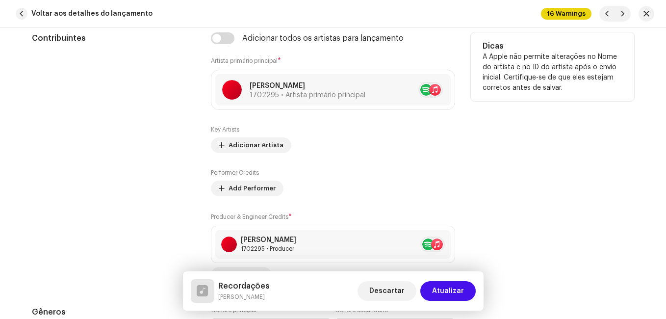
click at [153, 194] on div "Contribuintes" at bounding box center [113, 157] width 163 height 250
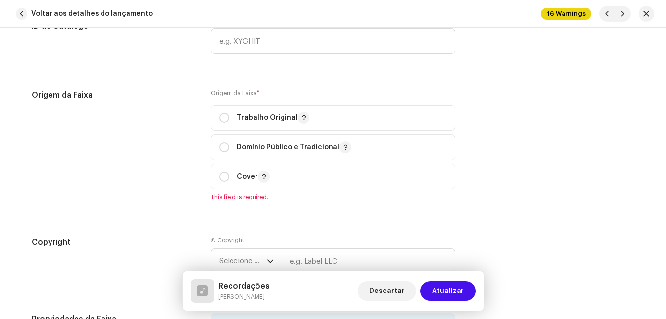
scroll to position [1275, 0]
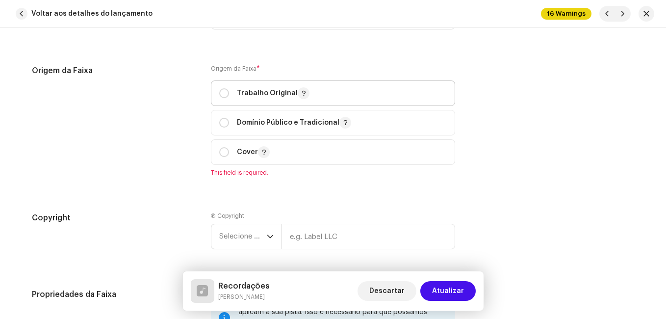
click at [262, 89] on p "Trabalho Original" at bounding box center [273, 93] width 73 height 12
radio input "true"
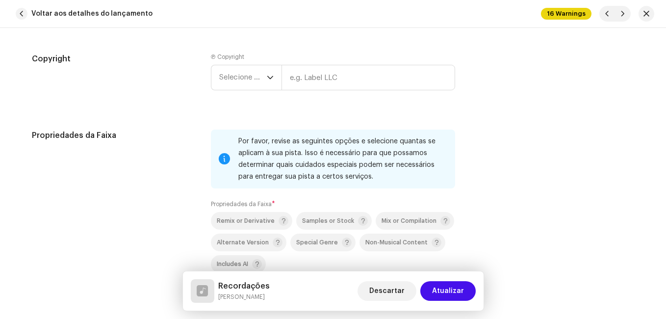
scroll to position [1471, 0]
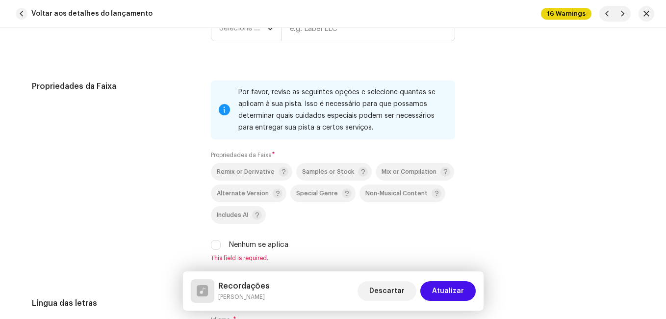
click at [269, 24] on div "Voltar aos detalhes do lançamento 16 Warnings" at bounding box center [333, 14] width 666 height 28
click at [267, 31] on icon "dropdown trigger" at bounding box center [270, 28] width 7 height 7
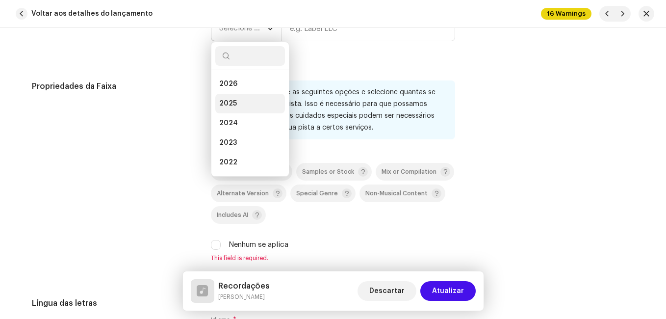
click at [248, 102] on li "2025" at bounding box center [250, 104] width 70 height 20
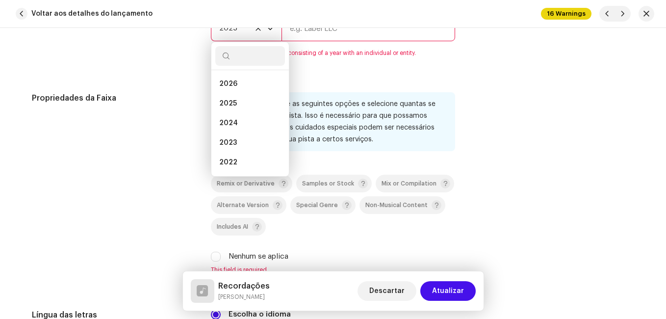
scroll to position [1459, 0]
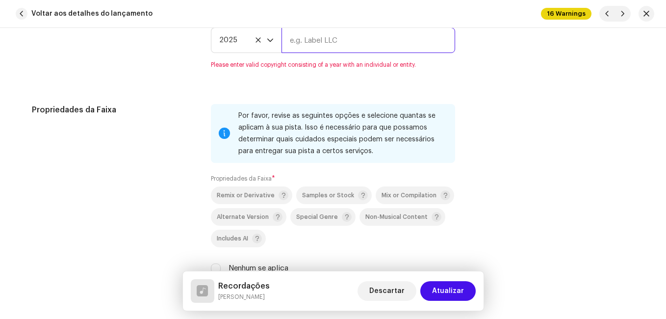
click at [336, 42] on input "text" at bounding box center [368, 40] width 174 height 26
type input "Impact Music"
type input "00:15"
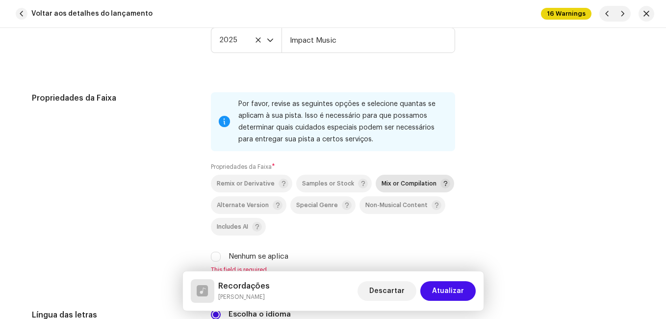
click at [414, 179] on div "Mix or Compilation" at bounding box center [416, 184] width 69 height 10
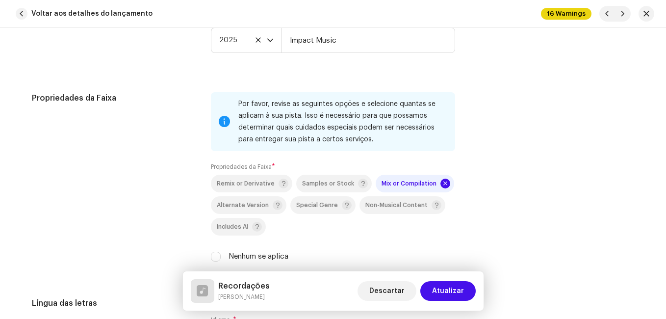
click at [138, 140] on div "Propriedades da Faixa" at bounding box center [113, 182] width 163 height 181
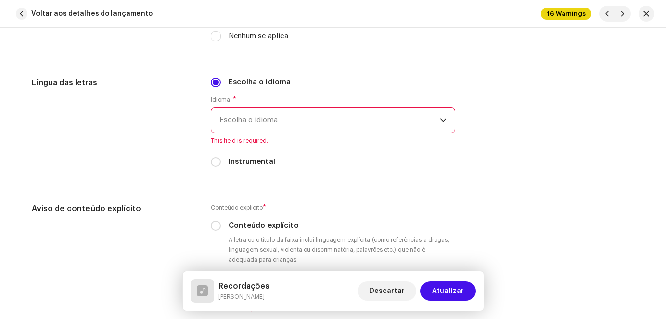
scroll to position [1705, 0]
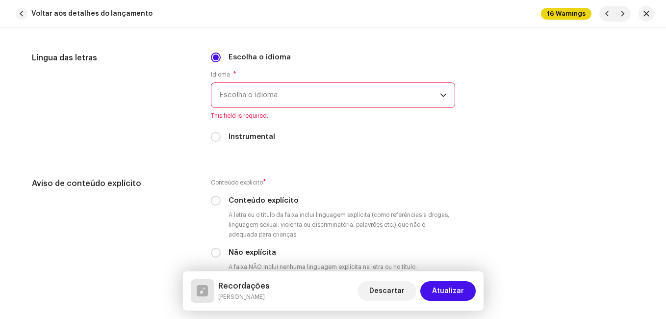
click at [266, 95] on span "Escolha o idioma" at bounding box center [329, 95] width 221 height 25
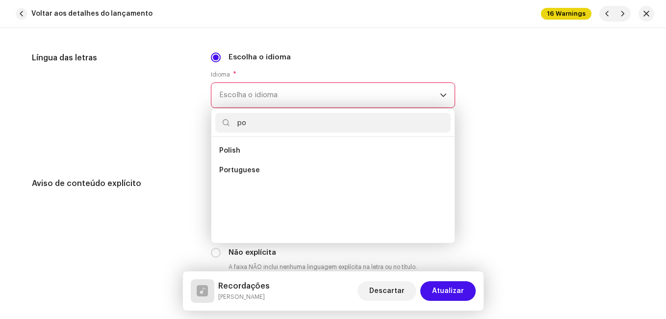
scroll to position [0, 0]
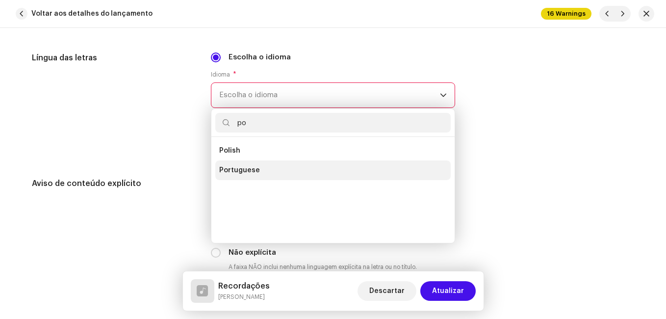
type input "po"
click at [247, 169] on span "Portuguese" at bounding box center [239, 170] width 41 height 10
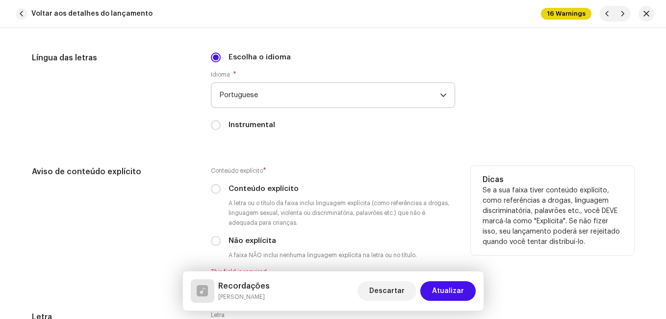
drag, startPoint x: 164, startPoint y: 172, endPoint x: 170, endPoint y: 173, distance: 6.0
click at [165, 173] on h5 "Aviso de conteúdo explícito" at bounding box center [113, 172] width 163 height 12
click at [213, 244] on input "Não explícita" at bounding box center [216, 241] width 10 height 10
radio input "true"
click at [179, 227] on div "Aviso de conteúdo explícito" at bounding box center [113, 221] width 163 height 110
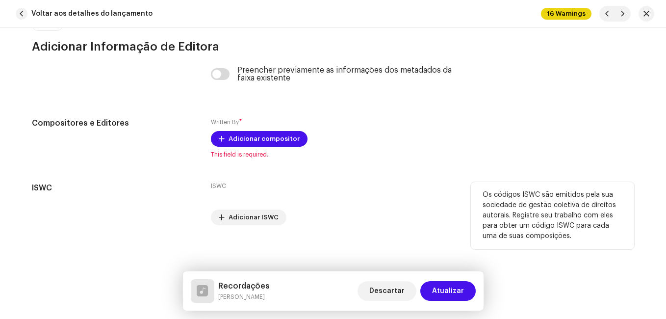
scroll to position [2087, 0]
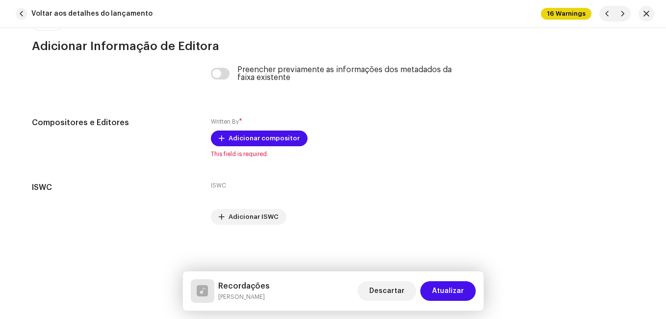
click at [240, 289] on h5 "Recordações" at bounding box center [243, 286] width 51 height 12
click at [240, 287] on h5 "Recordações" at bounding box center [243, 286] width 51 height 12
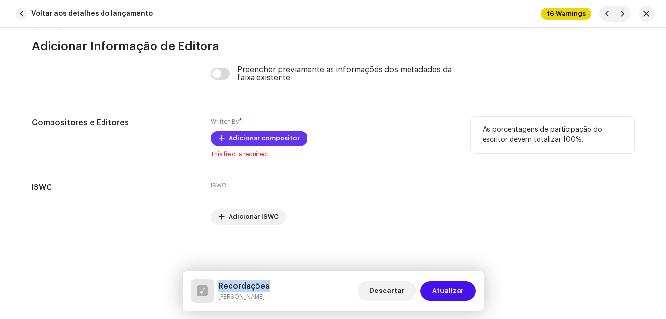
click at [279, 135] on span "Adicionar compositor" at bounding box center [264, 138] width 71 height 20
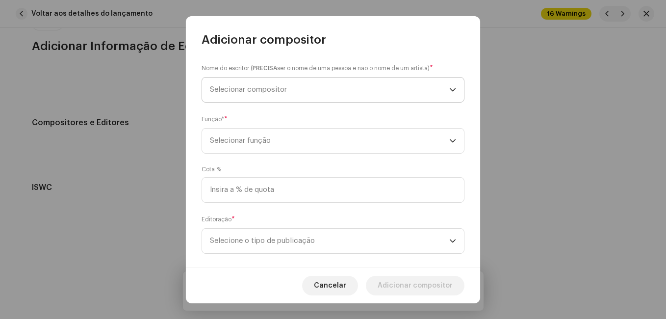
click at [324, 95] on span "Selecionar compositor" at bounding box center [329, 89] width 239 height 25
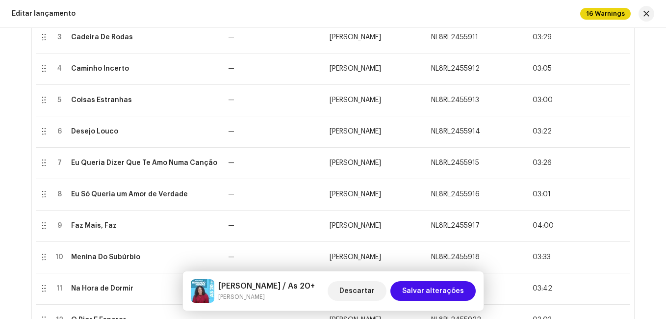
scroll to position [294, 0]
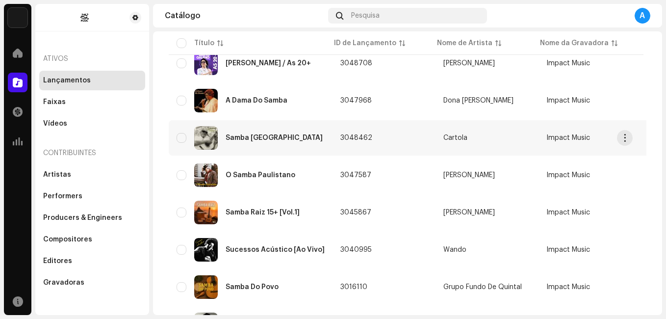
scroll to position [241, 0]
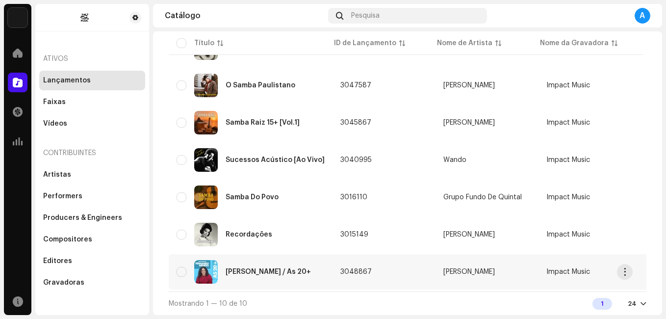
click at [232, 268] on div "[PERSON_NAME] / As 20+" at bounding box center [268, 271] width 85 height 7
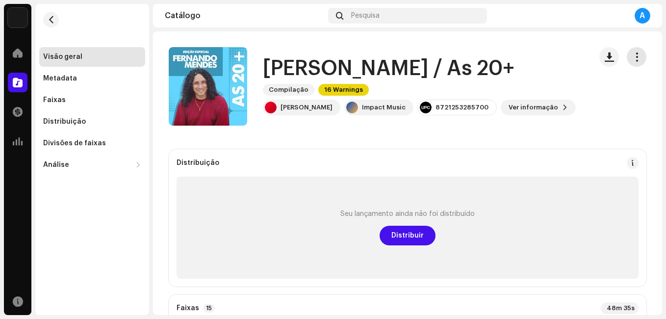
click at [632, 56] on span "button" at bounding box center [636, 57] width 9 height 8
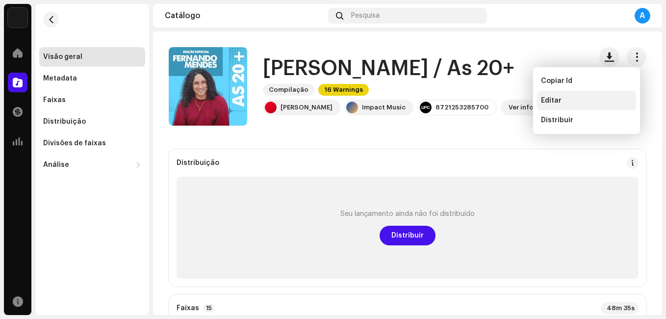
click at [555, 101] on span "Editar" at bounding box center [551, 101] width 21 height 8
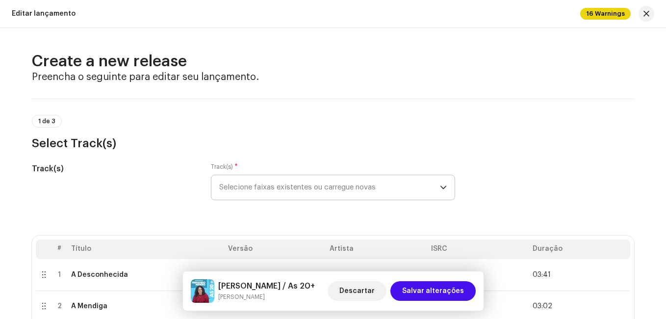
click at [330, 190] on span "Selecione faixas existentes ou carregue novas" at bounding box center [329, 187] width 221 height 25
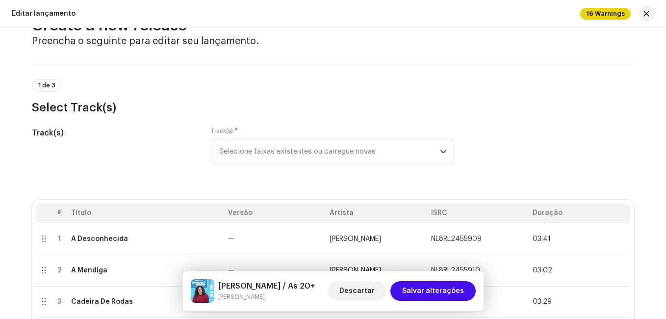
scroll to position [49, 0]
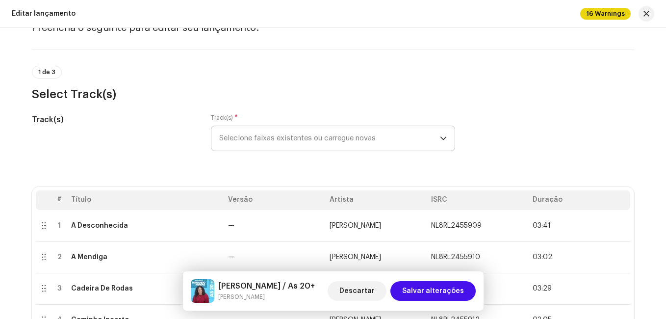
click at [276, 138] on span "Selecione faixas existentes ou carregue novas" at bounding box center [329, 138] width 221 height 25
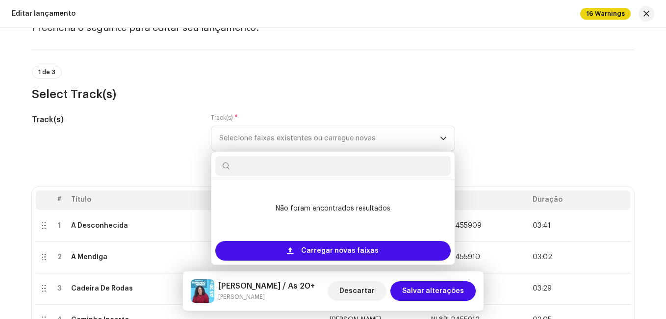
click at [176, 125] on h5 "Track(s)" at bounding box center [113, 120] width 163 height 12
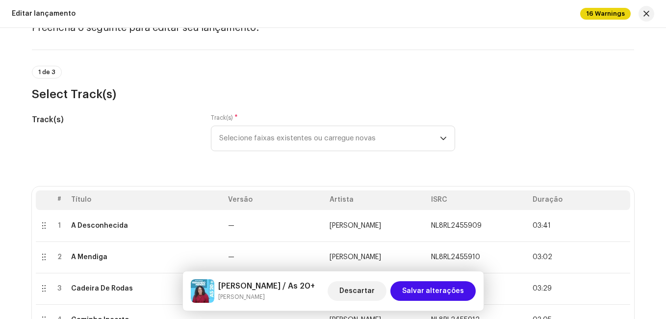
scroll to position [0, 0]
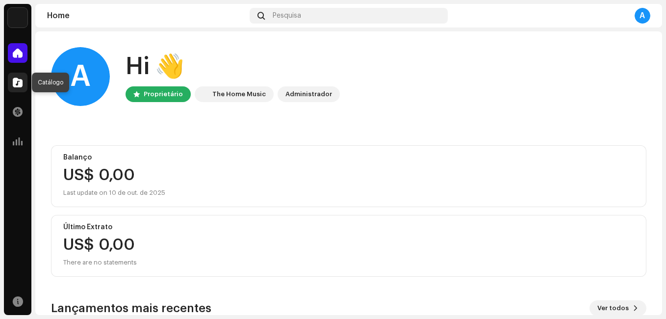
click at [20, 80] on span at bounding box center [18, 82] width 10 height 8
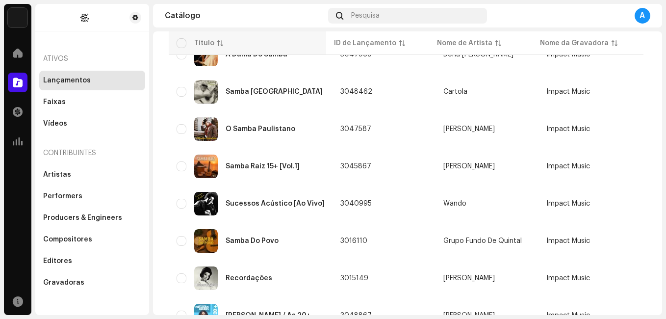
scroll to position [241, 0]
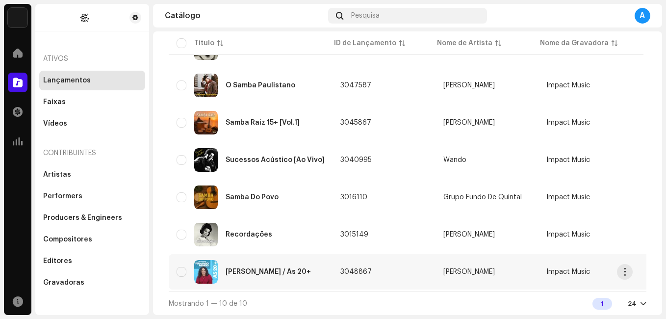
click at [259, 260] on div "[PERSON_NAME] / As 20+" at bounding box center [251, 272] width 148 height 24
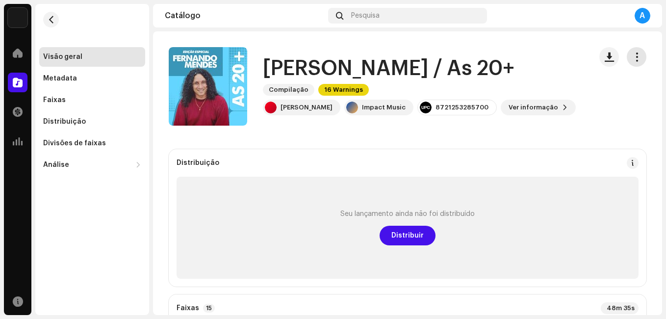
click at [632, 60] on span "button" at bounding box center [636, 57] width 9 height 8
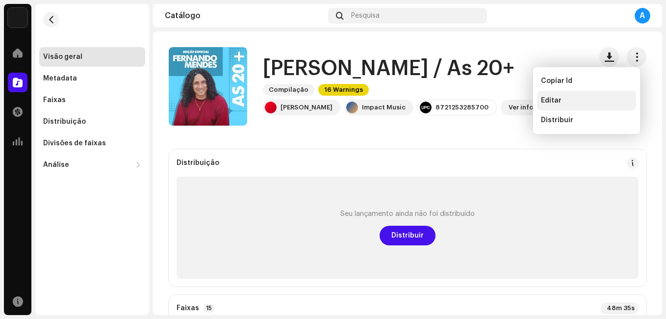
click at [549, 101] on span "Editar" at bounding box center [551, 101] width 21 height 8
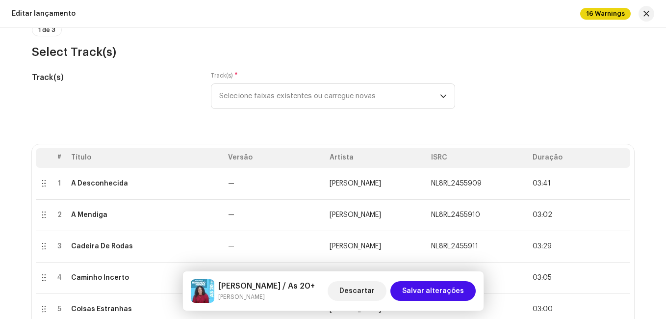
scroll to position [49, 0]
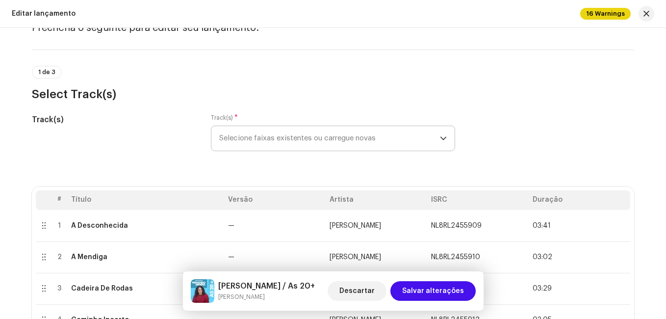
click at [329, 128] on span "Selecione faixas existentes ou carregue novas" at bounding box center [329, 138] width 221 height 25
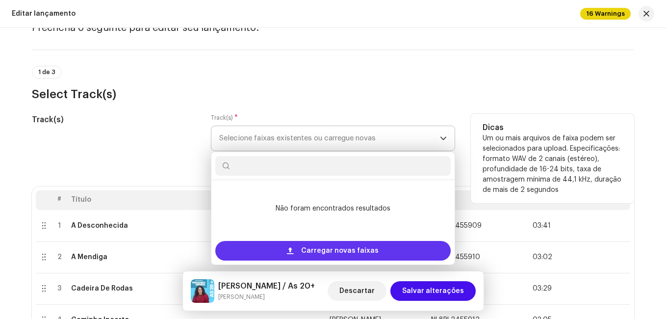
click at [305, 253] on span "Carregar novas faixas" at bounding box center [339, 251] width 77 height 20
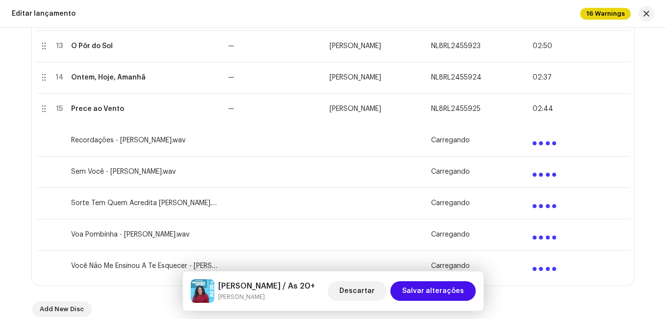
scroll to position [638, 0]
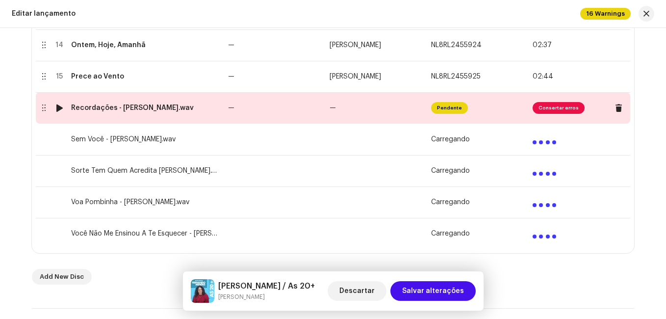
click at [292, 113] on td "—" at bounding box center [275, 107] width 102 height 31
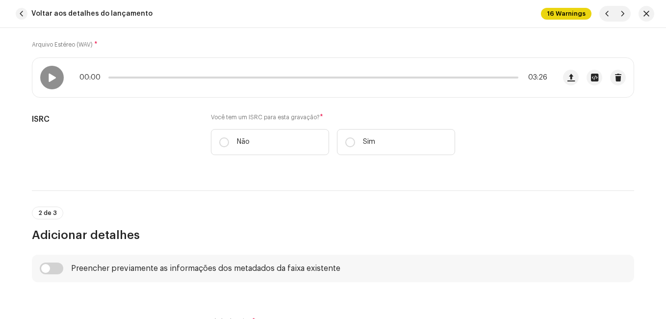
scroll to position [169, 0]
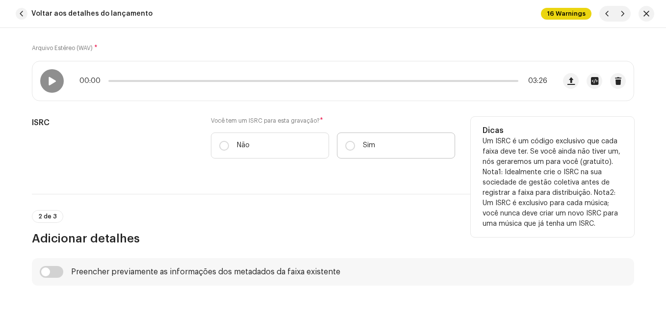
click at [355, 142] on label "Sim" at bounding box center [396, 145] width 118 height 26
click at [355, 142] on input "Sim" at bounding box center [350, 146] width 10 height 10
radio input "true"
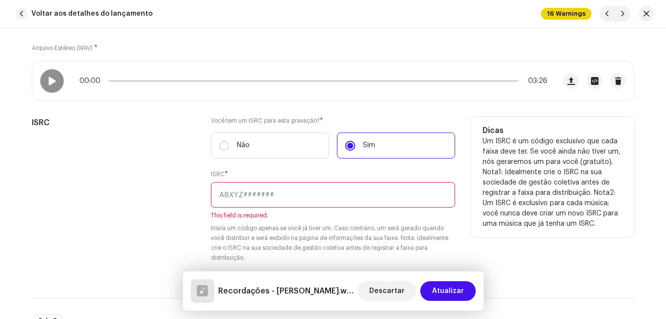
paste input "NL-8RL-24-55926"
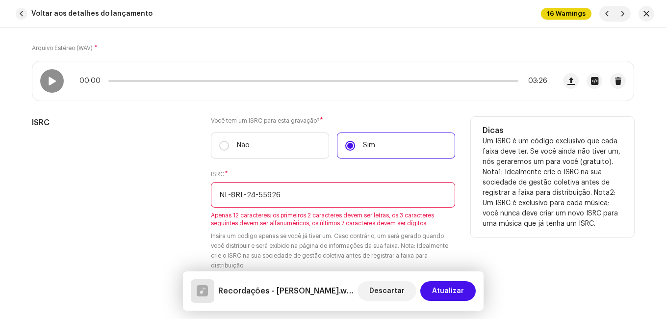
click at [245, 192] on input "NL-8RL-24-55926" at bounding box center [333, 195] width 244 height 26
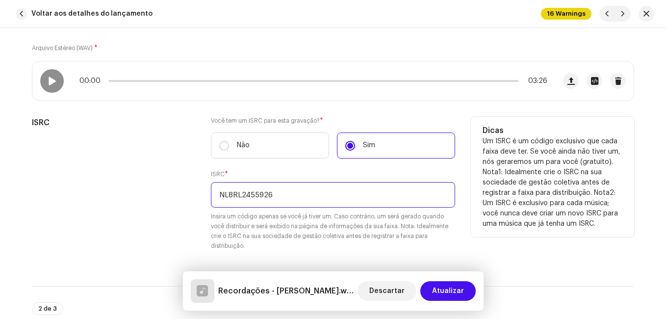
type input "NL8RL2455926"
click at [137, 180] on div "ISRC" at bounding box center [113, 190] width 163 height 146
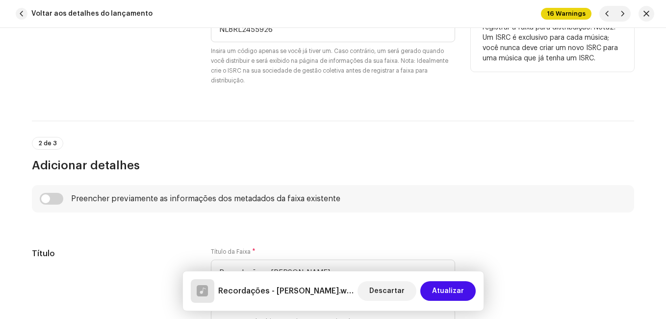
scroll to position [414, 0]
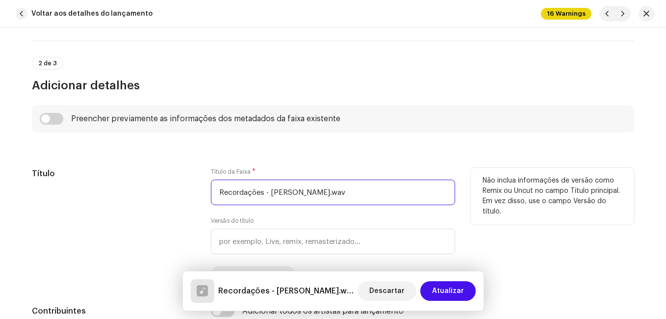
drag, startPoint x: 261, startPoint y: 192, endPoint x: 438, endPoint y: 199, distance: 177.2
click at [438, 199] on input "Recordações - [PERSON_NAME].wav" at bounding box center [333, 192] width 244 height 26
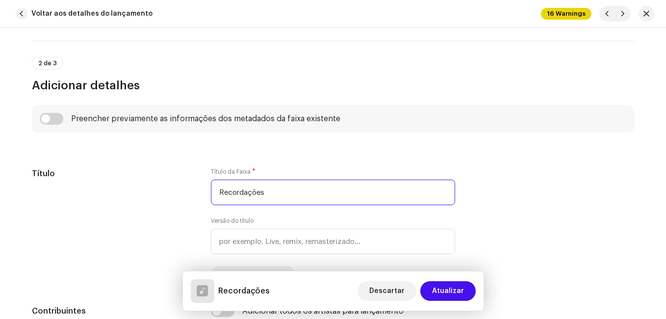
type input "Recordações"
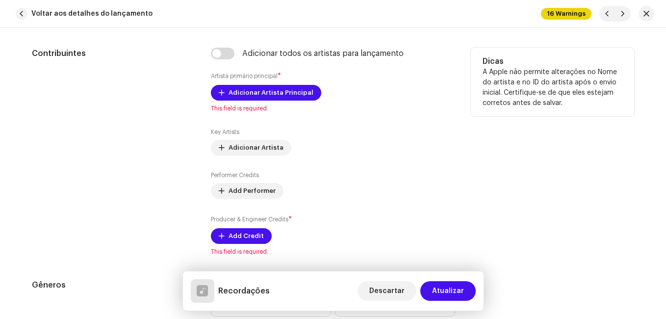
scroll to position [708, 0]
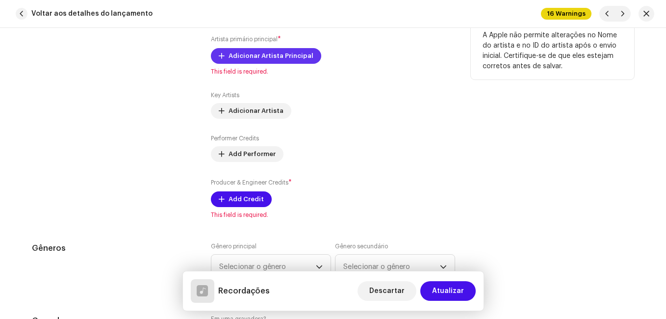
click at [261, 63] on span "Adicionar Artista Principal" at bounding box center [271, 56] width 85 height 20
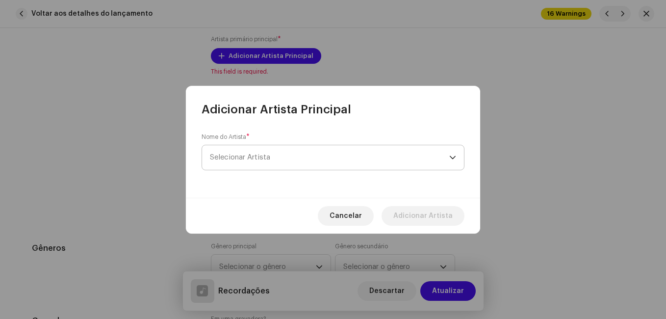
click at [260, 153] on span "Selecionar Artista" at bounding box center [329, 157] width 239 height 25
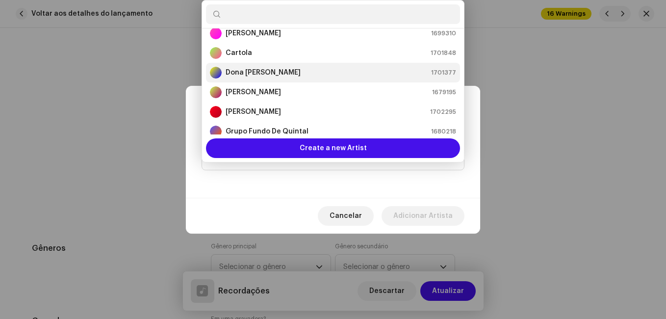
scroll to position [65, 0]
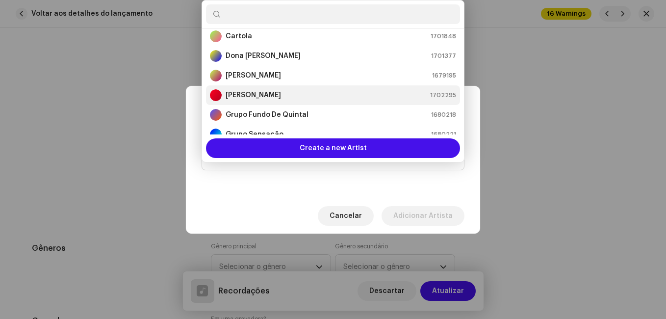
click at [274, 92] on strong "[PERSON_NAME]" at bounding box center [253, 95] width 55 height 10
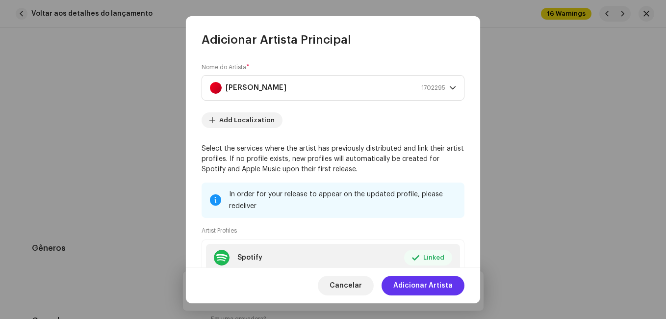
click at [417, 286] on span "Adicionar Artista" at bounding box center [422, 286] width 59 height 20
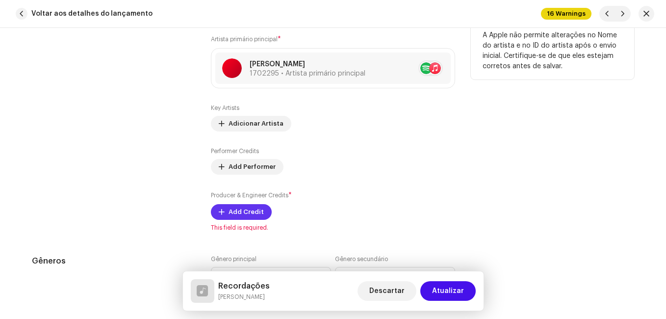
click at [220, 207] on button "Add Credit" at bounding box center [241, 212] width 61 height 16
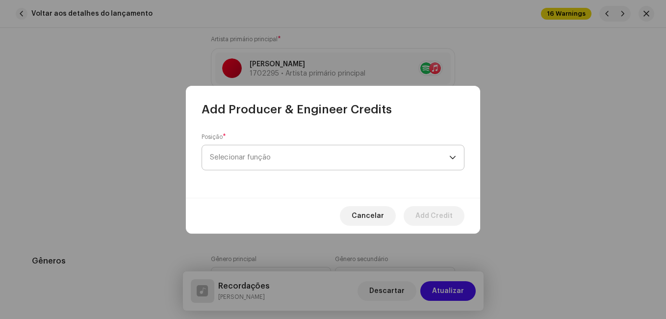
click at [298, 165] on span "Selecionar função" at bounding box center [329, 157] width 239 height 25
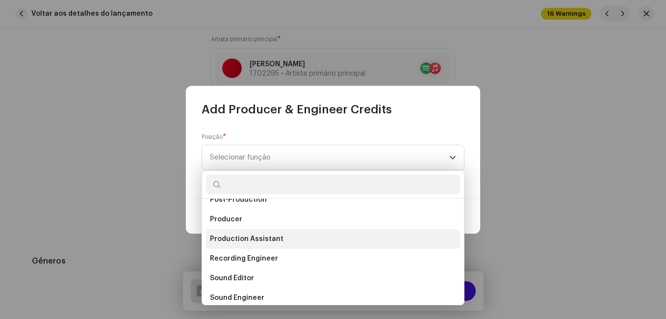
scroll to position [392, 0]
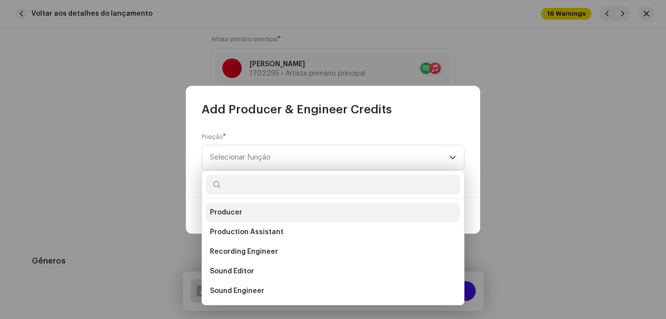
click at [265, 211] on li "Producer" at bounding box center [333, 213] width 254 height 20
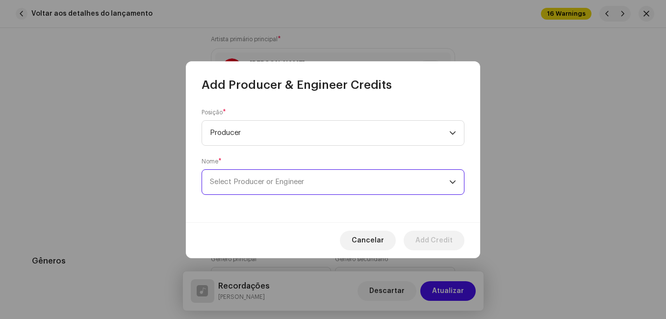
click at [272, 188] on span "Select Producer or Engineer" at bounding box center [329, 182] width 239 height 25
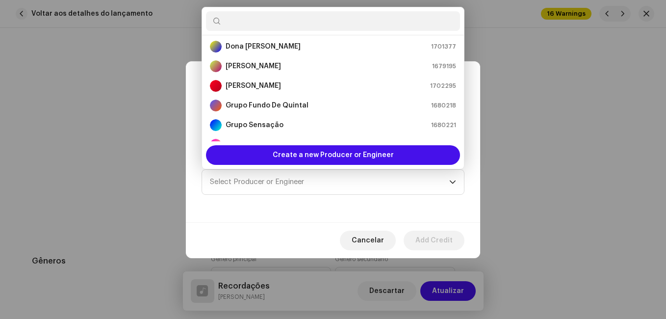
scroll to position [115, 0]
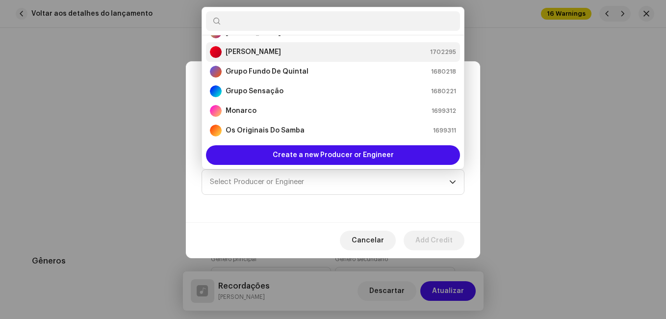
click at [280, 56] on strong "[PERSON_NAME]" at bounding box center [253, 52] width 55 height 10
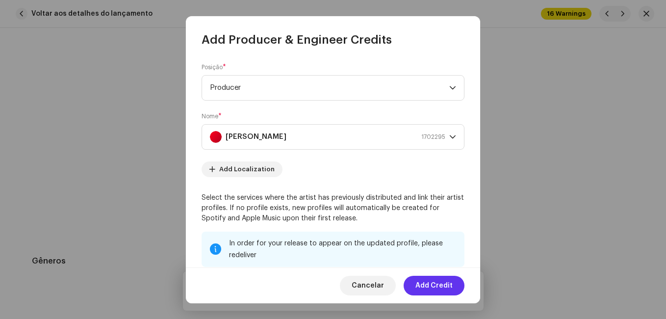
click at [420, 284] on span "Add Credit" at bounding box center [433, 286] width 37 height 20
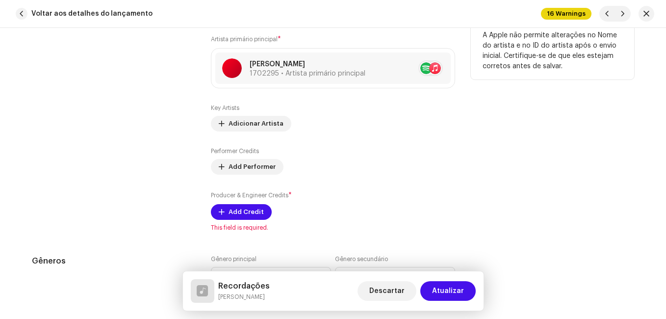
click at [145, 189] on div "Contribuintes" at bounding box center [113, 121] width 163 height 221
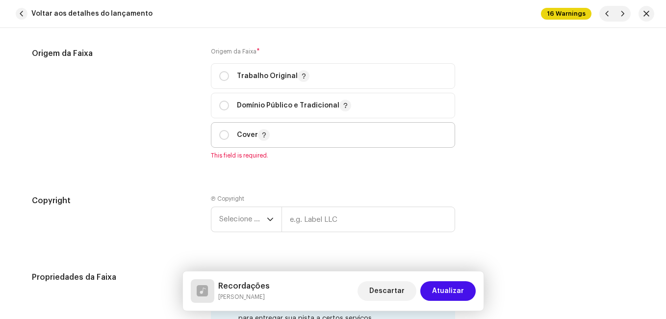
scroll to position [1297, 0]
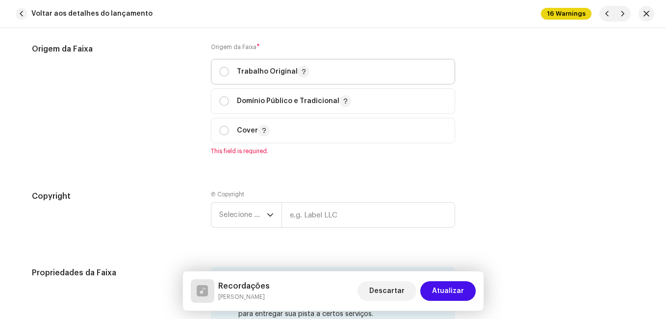
click at [271, 77] on p "Trabalho Original" at bounding box center [273, 72] width 73 height 12
radio input "true"
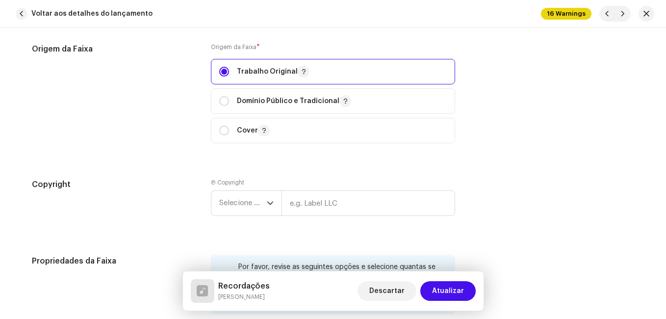
click at [170, 115] on div "Origem da Faixa" at bounding box center [113, 99] width 163 height 112
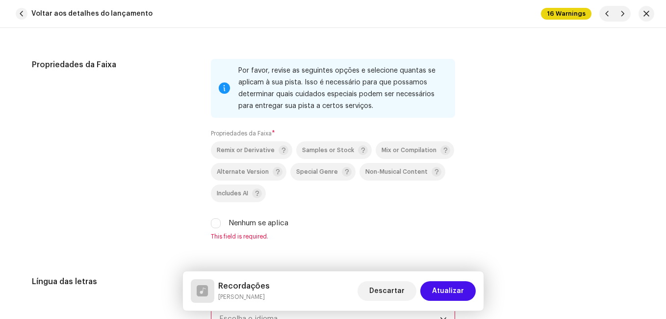
scroll to position [1444, 0]
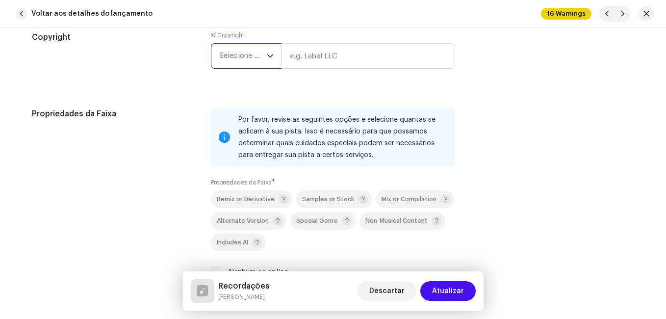
click at [256, 63] on span "Selecione o ano" at bounding box center [243, 56] width 48 height 25
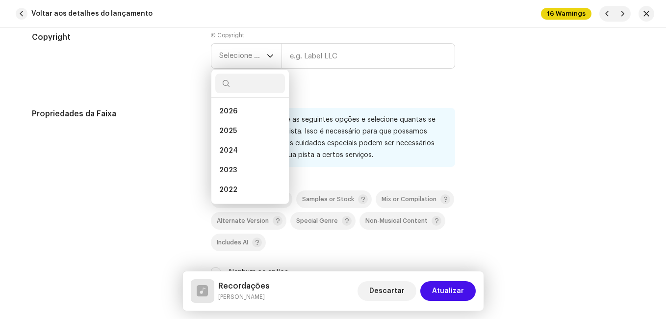
drag, startPoint x: 247, startPoint y: 132, endPoint x: 295, endPoint y: 113, distance: 52.0
click at [248, 131] on li "2025" at bounding box center [250, 131] width 70 height 20
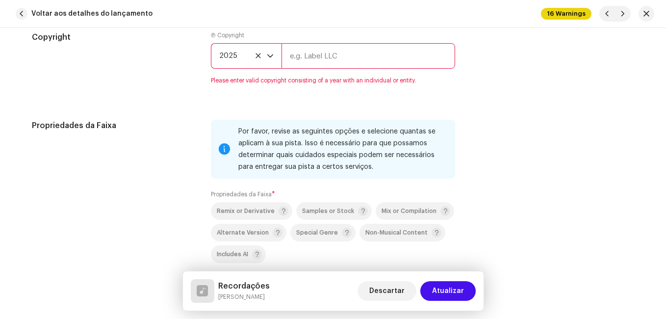
click at [318, 44] on input "text" at bounding box center [368, 56] width 174 height 26
type input "Impact Music"
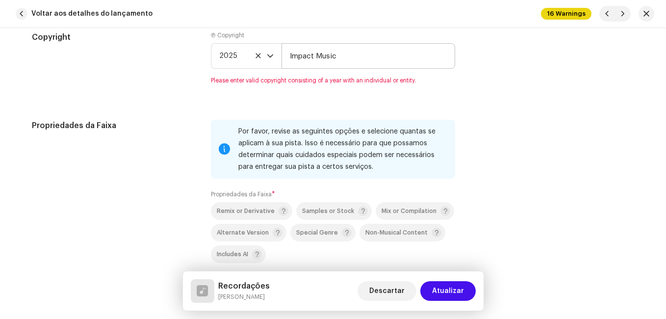
type input "00:15"
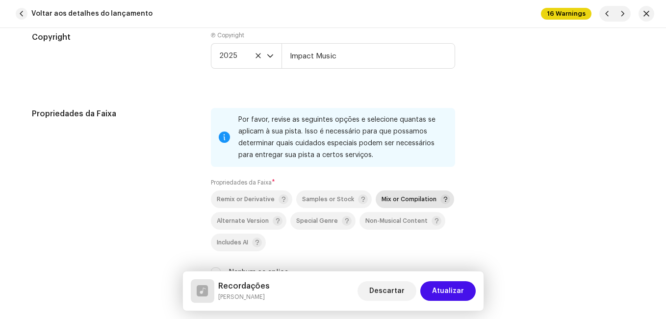
click at [382, 199] on span "Mix or Compilation" at bounding box center [409, 199] width 55 height 6
click at [126, 181] on div "Propriedades da Faixa" at bounding box center [113, 198] width 163 height 181
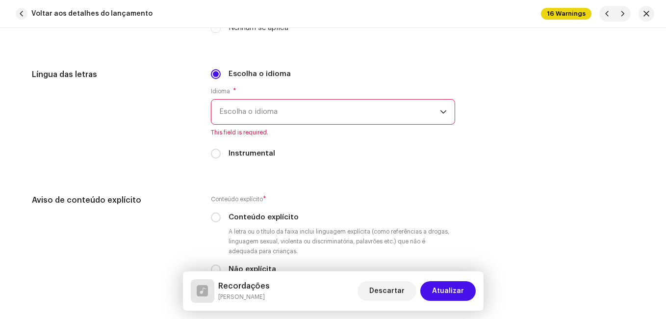
scroll to position [1689, 0]
click at [263, 108] on span "Escolha o idioma" at bounding box center [329, 111] width 221 height 25
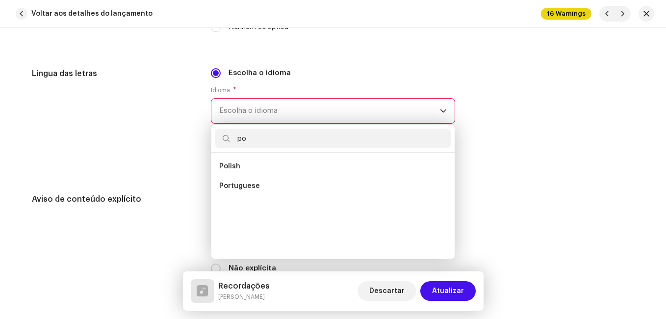
scroll to position [0, 0]
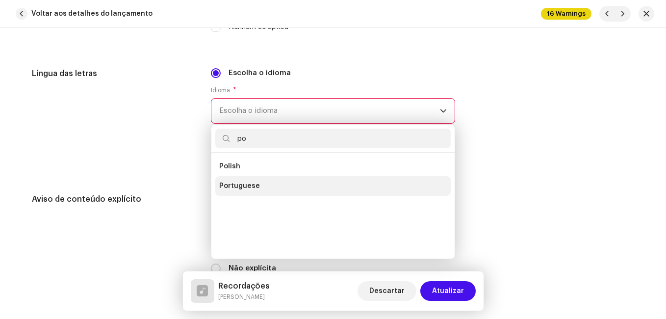
type input "po"
click at [239, 191] on li "Portuguese" at bounding box center [332, 186] width 235 height 20
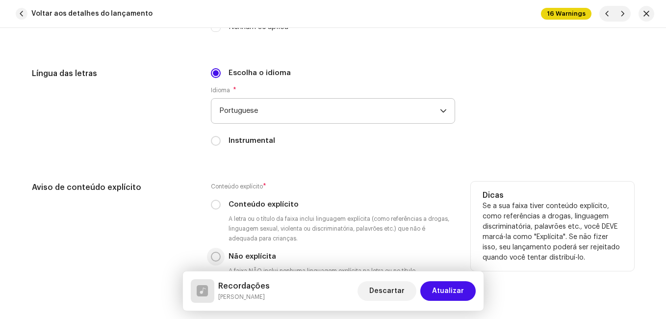
click at [213, 254] on input "Não explícita" at bounding box center [216, 257] width 10 height 10
radio input "true"
click at [179, 238] on div "Aviso de conteúdo explícito" at bounding box center [113, 236] width 163 height 110
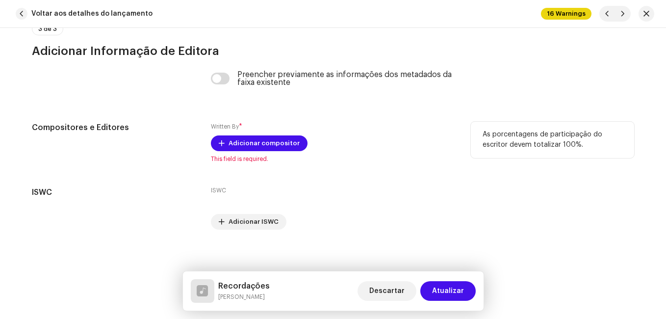
scroll to position [2087, 0]
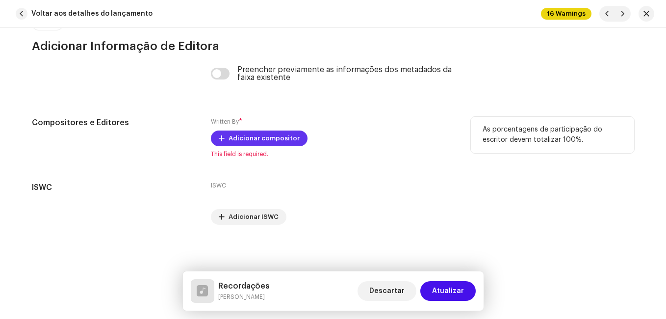
click at [255, 141] on span "Adicionar compositor" at bounding box center [264, 138] width 71 height 20
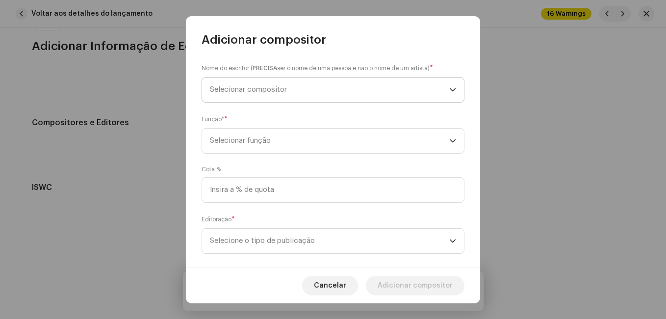
click at [295, 93] on span "Selecionar compositor" at bounding box center [329, 89] width 239 height 25
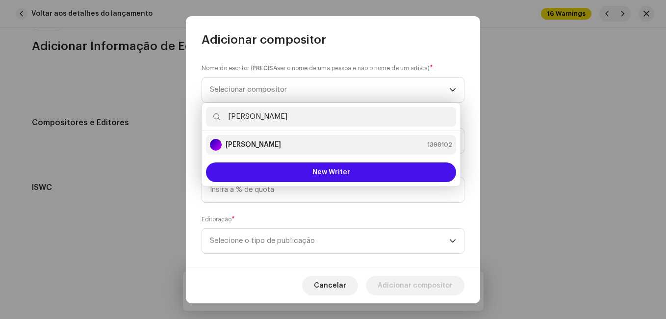
type input "jose a"
click at [276, 146] on div "Jose Augusto 1398102" at bounding box center [331, 145] width 242 height 12
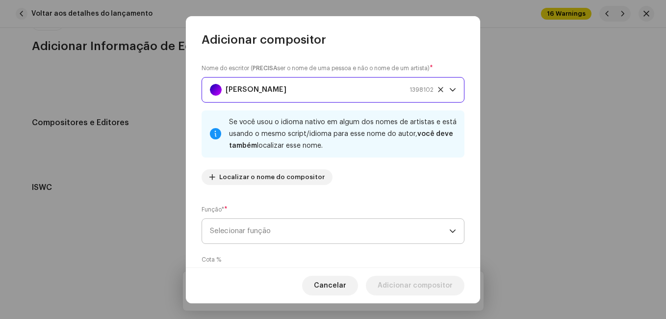
click at [335, 239] on span "Selecionar função" at bounding box center [329, 231] width 239 height 25
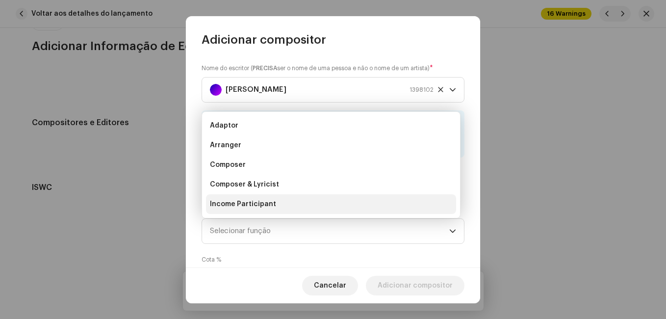
scroll to position [16, 0]
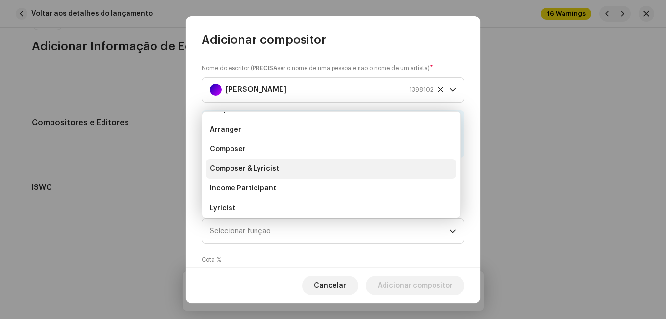
click at [334, 172] on li "Composer & Lyricist" at bounding box center [331, 169] width 250 height 20
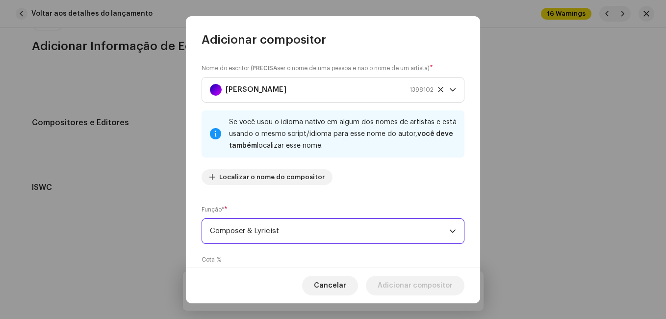
click at [337, 188] on div "Nome do escritor ( PRECISA ser o nome de uma pessoa e não o nome de um artista)…" at bounding box center [333, 127] width 263 height 129
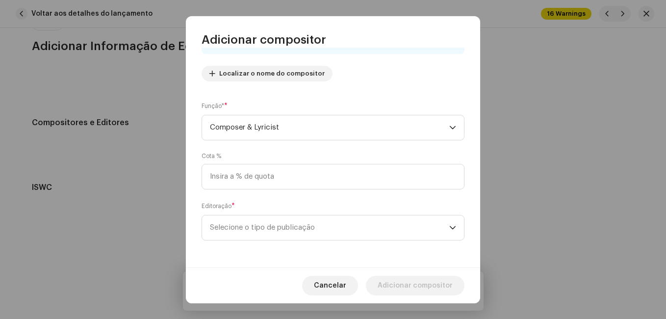
scroll to position [104, 0]
click at [336, 219] on span "Selecione o tipo de publicação" at bounding box center [329, 227] width 239 height 25
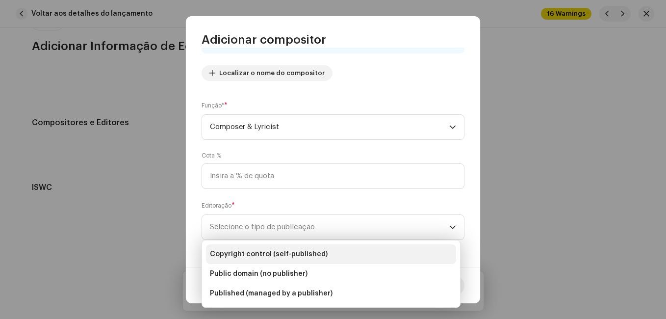
click at [337, 250] on li "Copyright control (self-published)" at bounding box center [331, 254] width 250 height 20
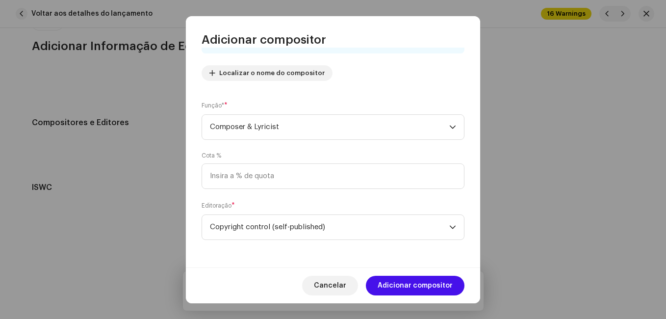
click at [389, 283] on span "Adicionar compositor" at bounding box center [415, 286] width 75 height 20
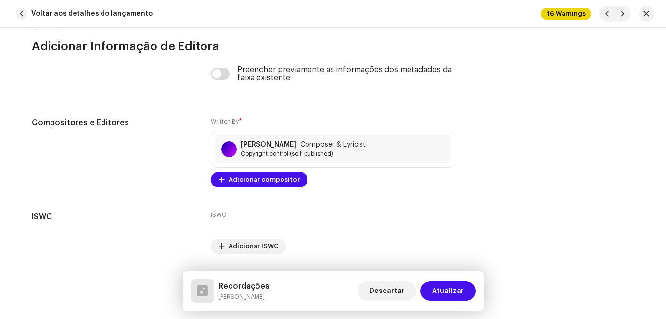
click at [446, 294] on span "Atualizar" at bounding box center [448, 291] width 32 height 20
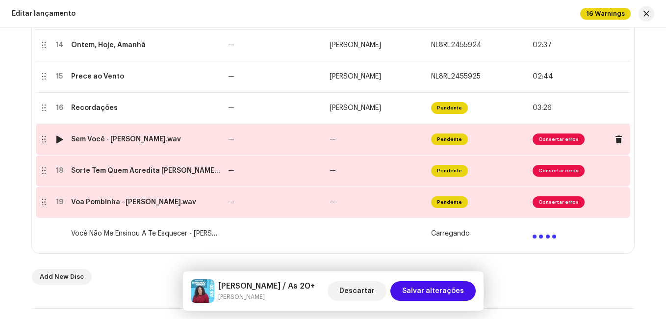
click at [308, 143] on td "—" at bounding box center [275, 139] width 102 height 31
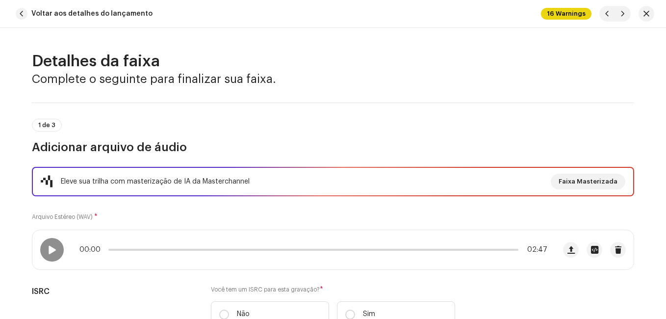
click at [307, 219] on div "Eleve sua trilha com masterização de IA da Masterchannel Faixa Masterizada Arqu…" at bounding box center [333, 253] width 602 height 172
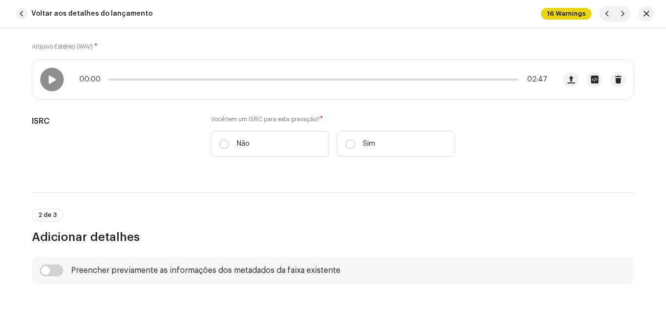
scroll to position [196, 0]
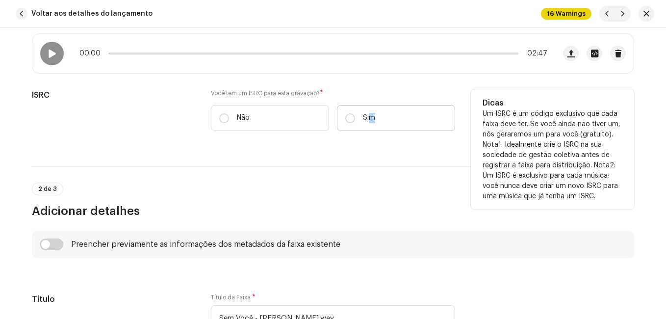
click at [370, 123] on label "Sim" at bounding box center [396, 118] width 118 height 26
drag, startPoint x: 370, startPoint y: 123, endPoint x: 349, endPoint y: 117, distance: 22.4
click at [349, 117] on input "Sim" at bounding box center [350, 118] width 10 height 10
radio input "true"
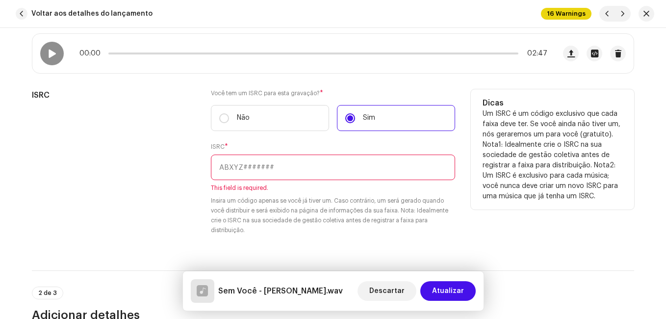
click at [338, 168] on input "text" at bounding box center [333, 167] width 244 height 26
click at [324, 163] on input "text" at bounding box center [333, 167] width 244 height 26
paste input "NL-8RL-24-55927"
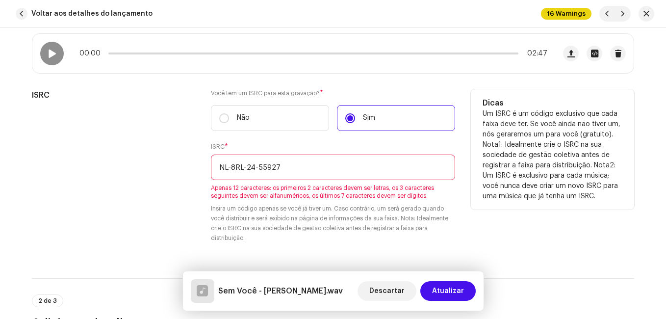
click at [256, 167] on input "NL-8RL-24-55927" at bounding box center [333, 167] width 244 height 26
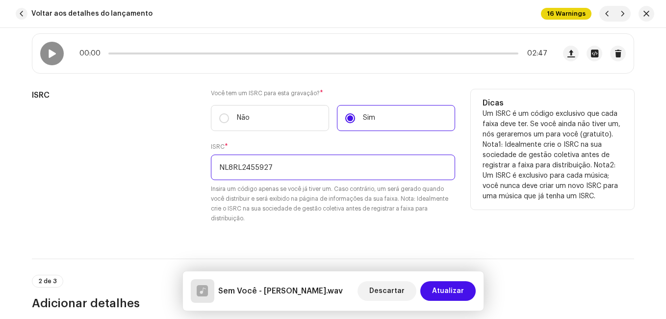
type input "NL8RL2455927"
click at [168, 197] on div "ISRC" at bounding box center [113, 162] width 163 height 146
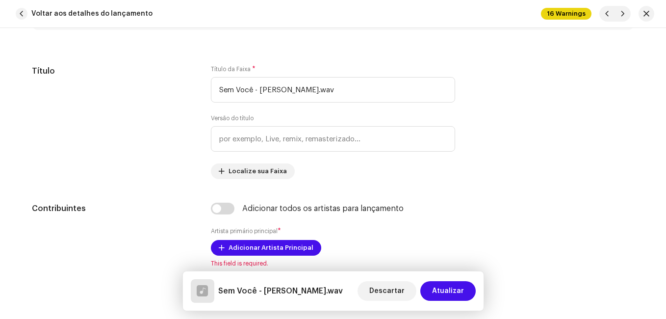
scroll to position [539, 0]
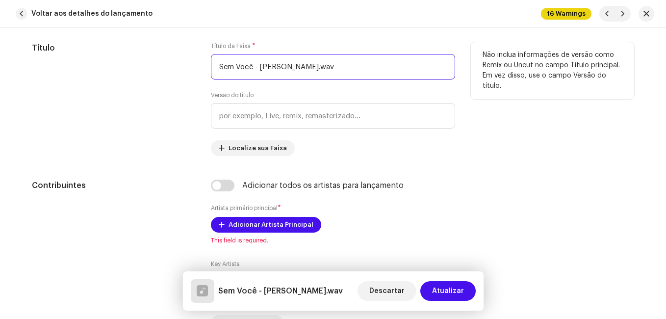
drag, startPoint x: 253, startPoint y: 67, endPoint x: 354, endPoint y: 76, distance: 101.4
click at [354, 76] on input "Sem Você - [PERSON_NAME].wav" at bounding box center [333, 67] width 244 height 26
type input "Sem Você"
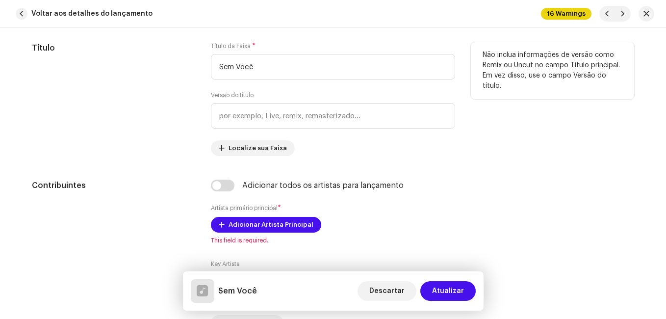
click at [181, 123] on div "Título" at bounding box center [113, 99] width 163 height 114
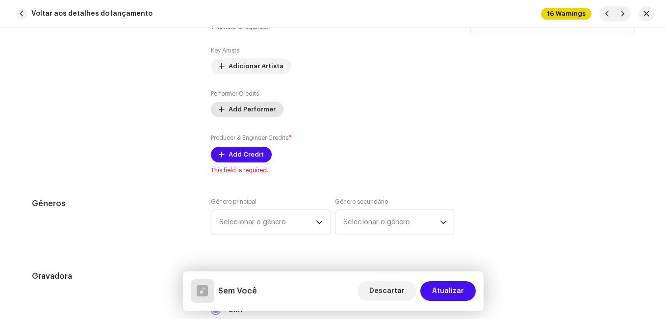
scroll to position [736, 0]
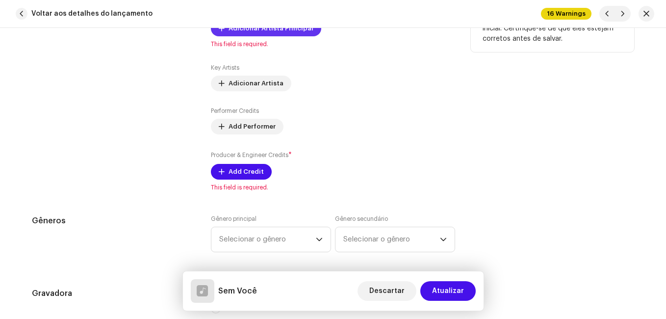
click at [261, 35] on span "Adicionar Artista Principal" at bounding box center [271, 29] width 85 height 20
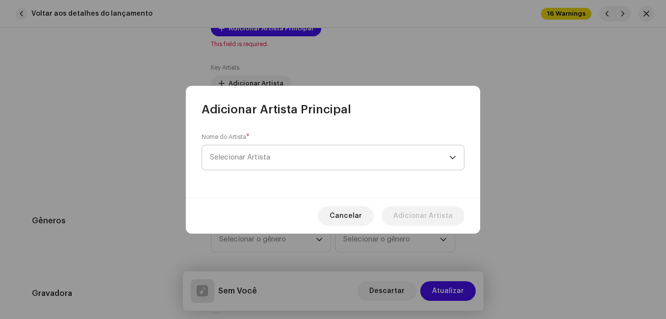
click at [279, 151] on span "Selecionar Artista" at bounding box center [329, 157] width 239 height 25
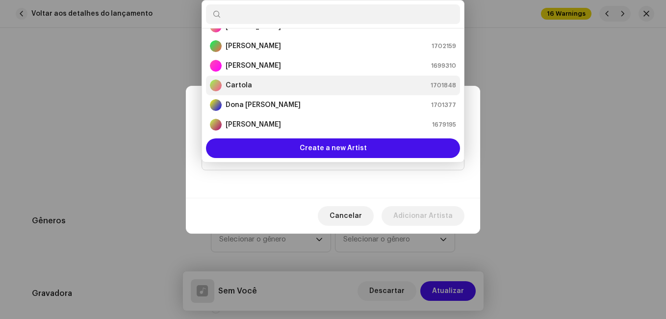
scroll to position [65, 0]
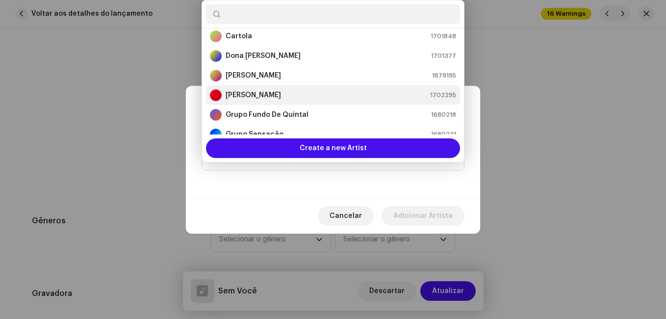
click at [287, 98] on div "[PERSON_NAME] 1702295" at bounding box center [333, 95] width 246 height 12
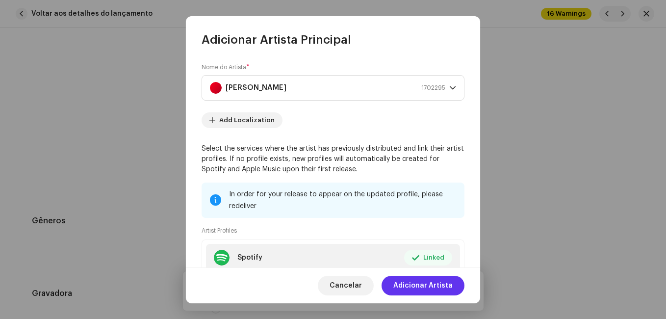
click at [438, 284] on span "Adicionar Artista" at bounding box center [422, 286] width 59 height 20
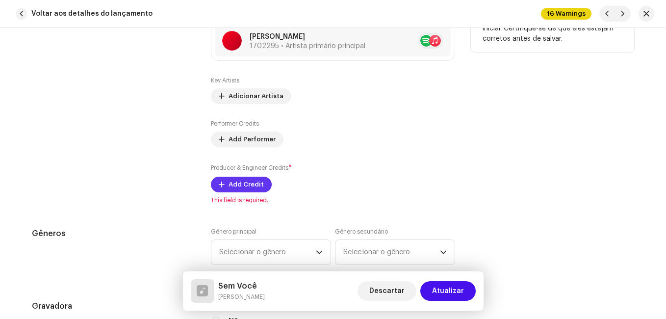
click at [258, 184] on span "Add Credit" at bounding box center [246, 185] width 35 height 20
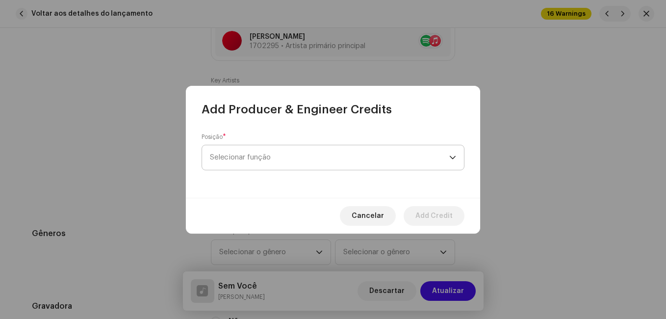
click at [305, 157] on span "Selecionar função" at bounding box center [329, 157] width 239 height 25
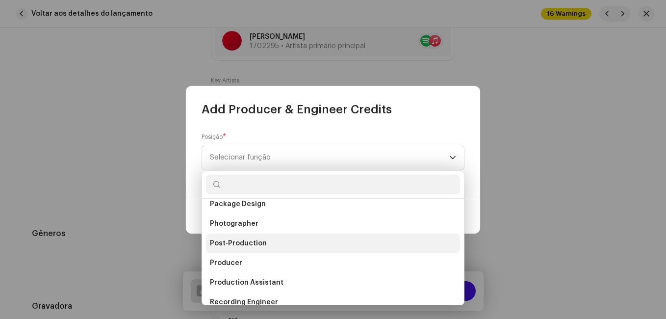
scroll to position [343, 0]
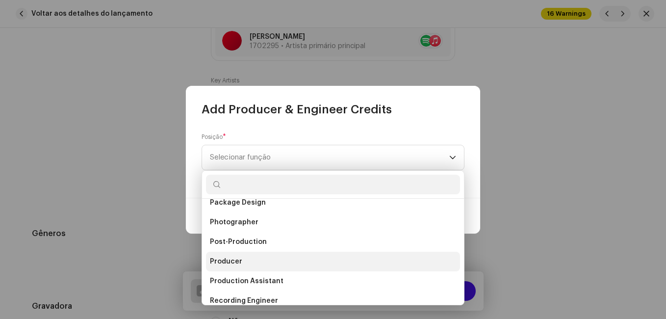
click at [252, 257] on li "Producer" at bounding box center [333, 262] width 254 height 20
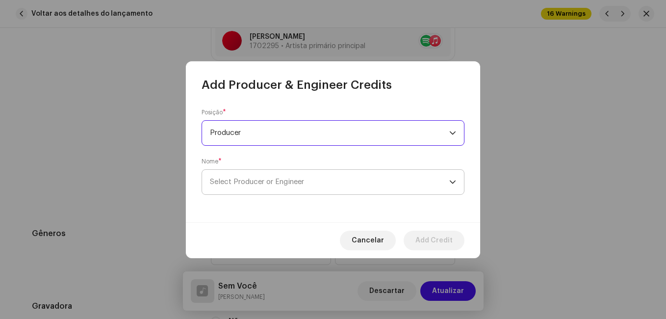
click at [289, 178] on span "Select Producer or Engineer" at bounding box center [257, 181] width 94 height 7
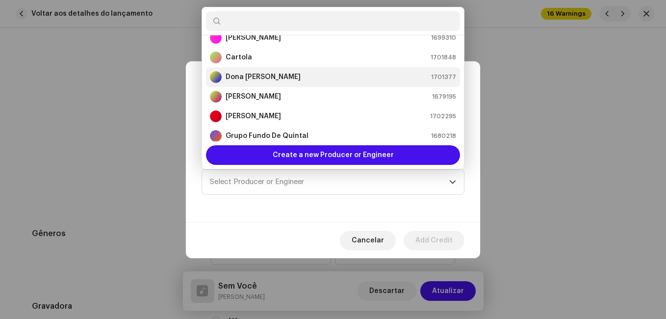
scroll to position [65, 0]
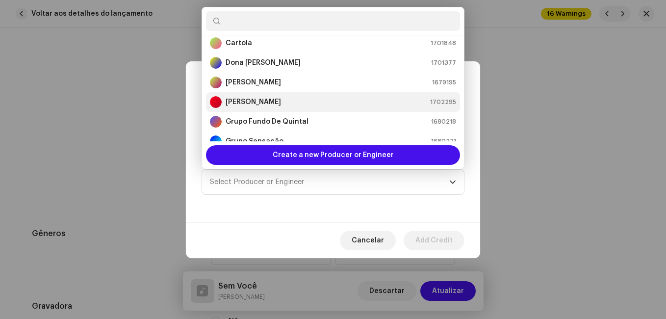
click at [298, 95] on li "[PERSON_NAME] 1702295" at bounding box center [333, 102] width 254 height 20
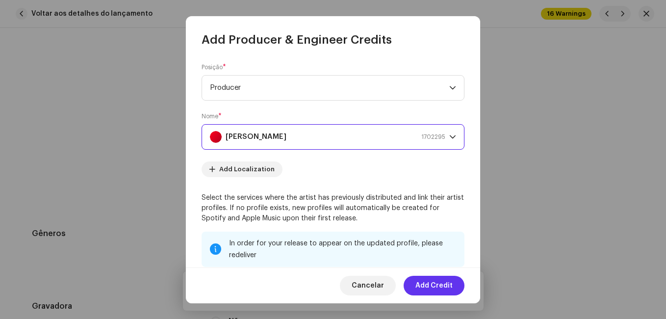
click at [431, 281] on span "Add Credit" at bounding box center [433, 286] width 37 height 20
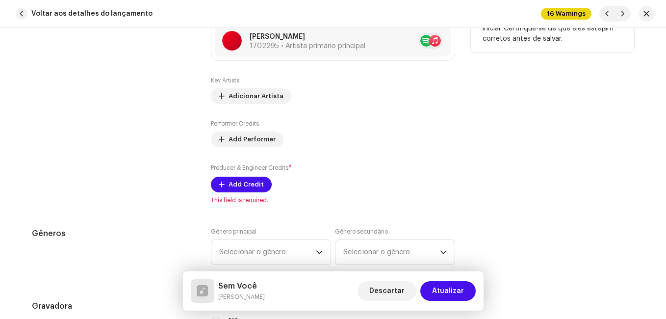
click at [187, 178] on div "Contribuintes" at bounding box center [113, 93] width 163 height 221
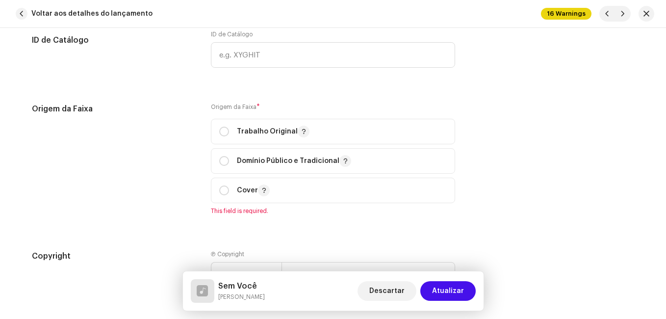
scroll to position [1275, 0]
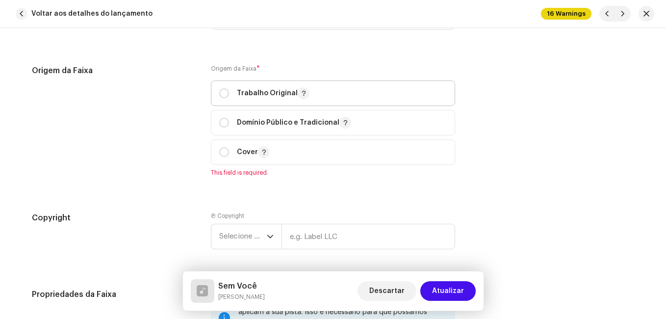
click at [286, 92] on p "Trabalho Original" at bounding box center [273, 93] width 73 height 12
radio input "true"
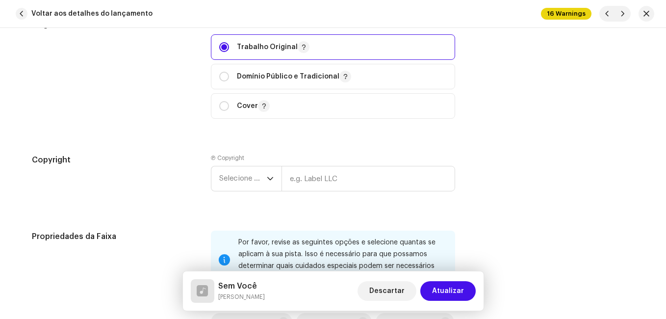
scroll to position [1422, 0]
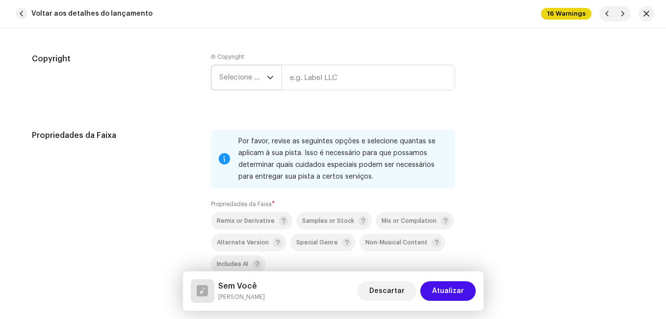
click at [267, 83] on div "dropdown trigger" at bounding box center [270, 77] width 7 height 25
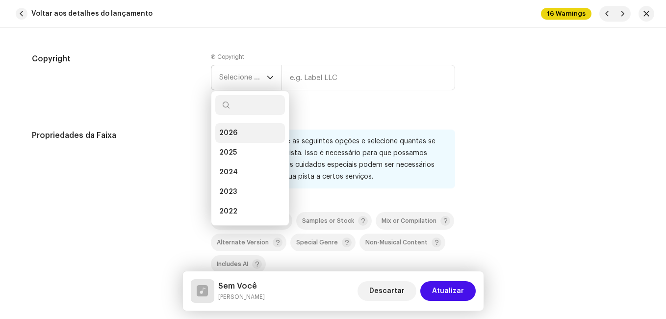
drag, startPoint x: 246, startPoint y: 145, endPoint x: 267, endPoint y: 131, distance: 25.4
click at [246, 146] on li "2025" at bounding box center [250, 153] width 70 height 20
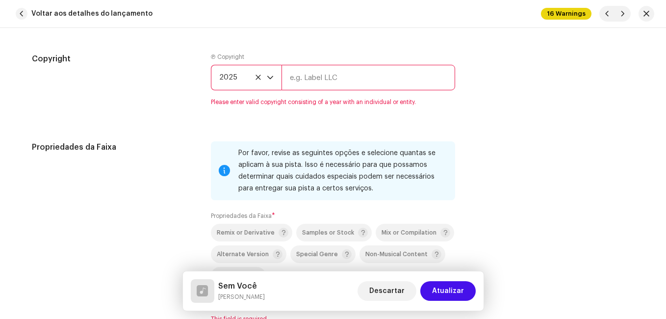
click at [318, 83] on input "text" at bounding box center [368, 78] width 174 height 26
type input "Impact Music"
type input "00:15"
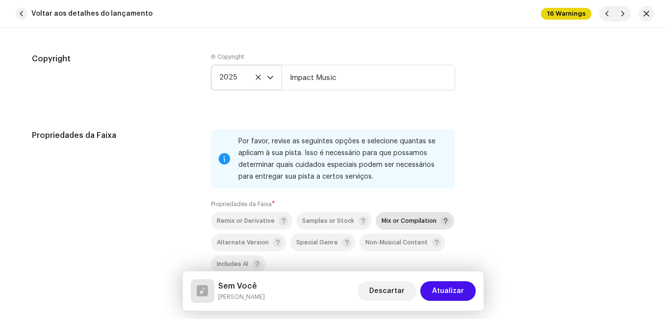
click at [393, 218] on span "Mix or Compilation" at bounding box center [409, 221] width 55 height 6
click at [140, 177] on div "Propriedades da Faixa" at bounding box center [113, 219] width 163 height 181
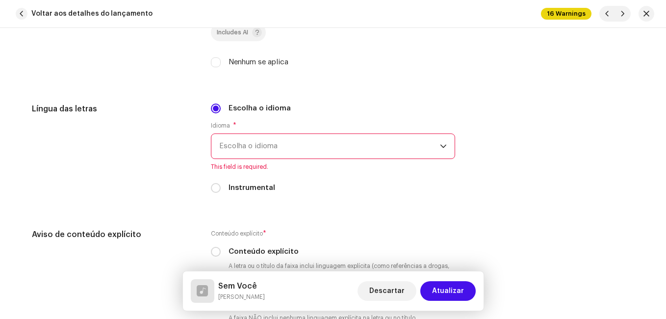
scroll to position [1667, 0]
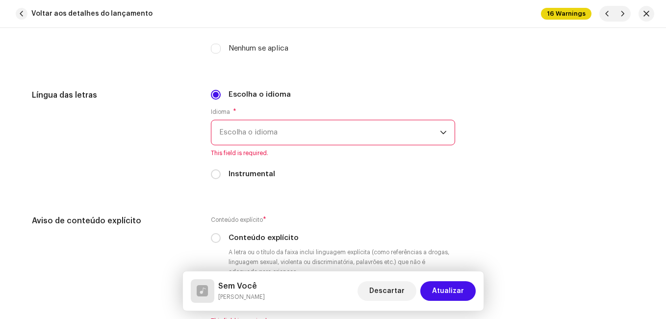
click at [265, 140] on span "Escolha o idioma" at bounding box center [329, 132] width 221 height 25
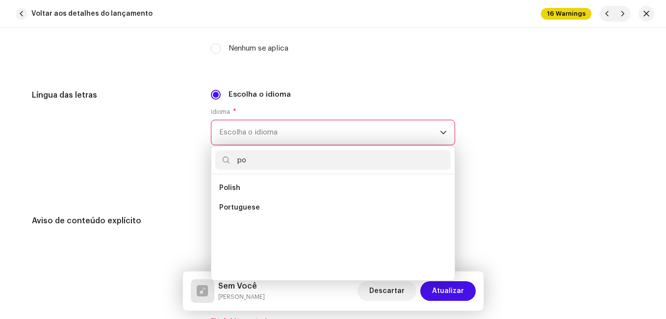
scroll to position [0, 0]
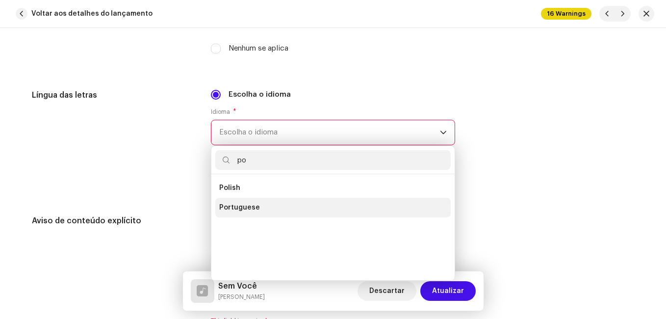
type input "po"
click at [260, 211] on li "Portuguese" at bounding box center [332, 208] width 235 height 20
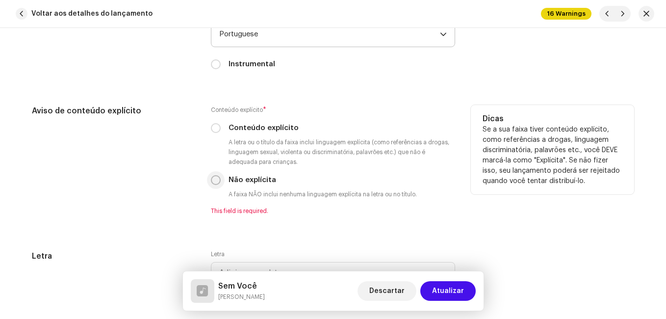
click at [211, 183] on input "Não explícita" at bounding box center [216, 180] width 10 height 10
radio input "true"
click at [178, 199] on div "Aviso de conteúdo explícito" at bounding box center [113, 160] width 163 height 110
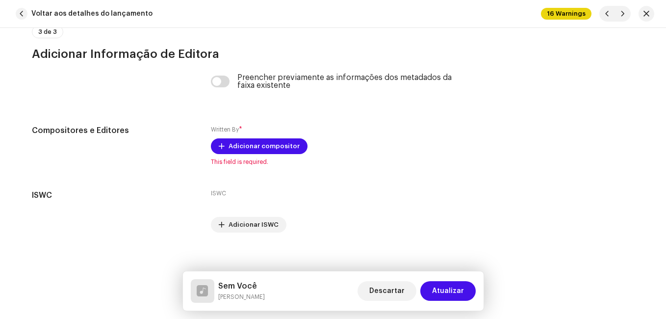
scroll to position [2087, 0]
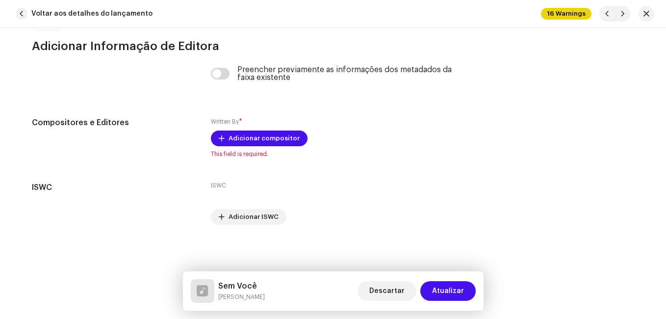
click at [230, 286] on h5 "Sem Você" at bounding box center [241, 286] width 47 height 12
copy h5 "Sem Você"
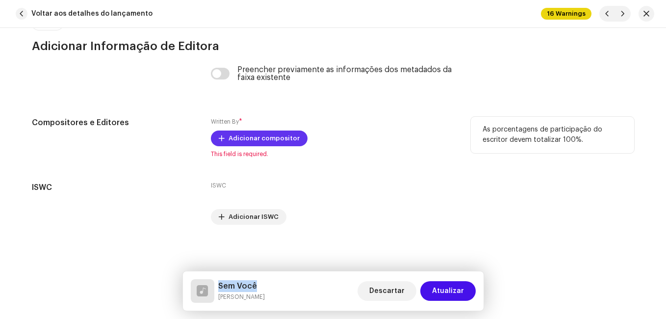
click at [263, 139] on span "Adicionar compositor" at bounding box center [264, 138] width 71 height 20
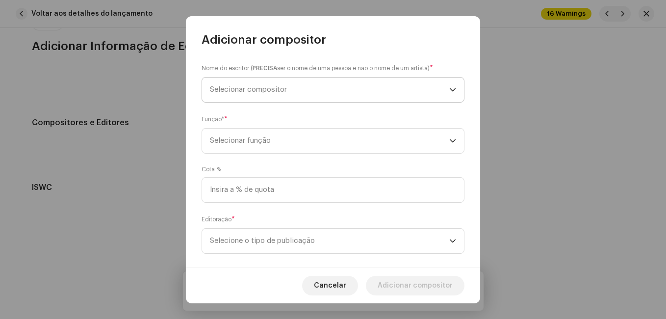
click at [303, 93] on span "Selecionar compositor" at bounding box center [329, 89] width 239 height 25
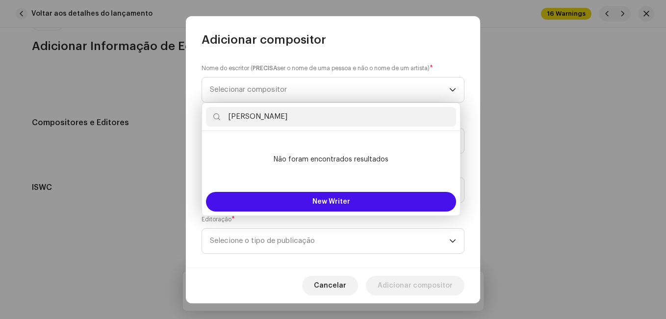
drag, startPoint x: 291, startPoint y: 116, endPoint x: 377, endPoint y: 118, distance: 85.8
click at [377, 118] on input "Fernando MendesJesus RochaJose Wilson" at bounding box center [331, 117] width 250 height 20
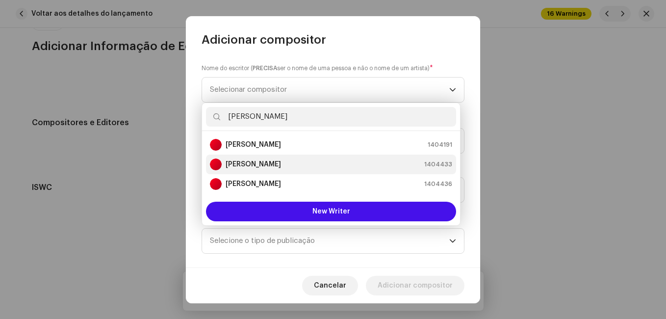
type input "[PERSON_NAME]"
click at [333, 168] on div "[PERSON_NAME] 1404433" at bounding box center [331, 164] width 242 height 12
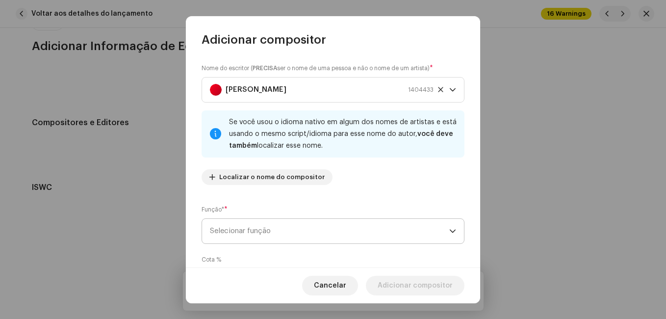
click at [358, 229] on span "Selecionar função" at bounding box center [329, 231] width 239 height 25
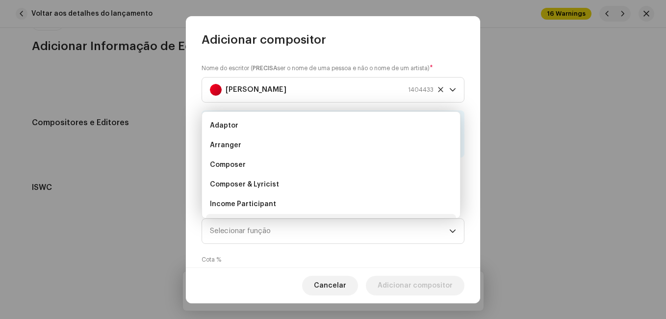
scroll to position [16, 0]
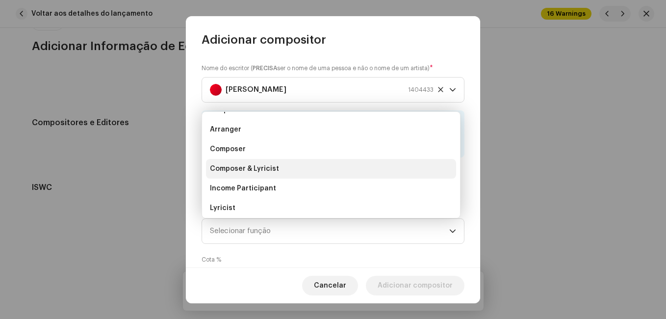
click at [352, 174] on li "Composer & Lyricist" at bounding box center [331, 169] width 250 height 20
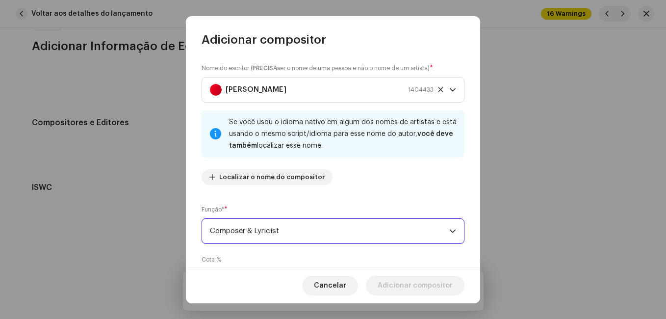
click at [356, 193] on div "Nome do escritor ( PRECISA ser o nome de uma pessoa e não o nome de um artista)…" at bounding box center [333, 158] width 294 height 220
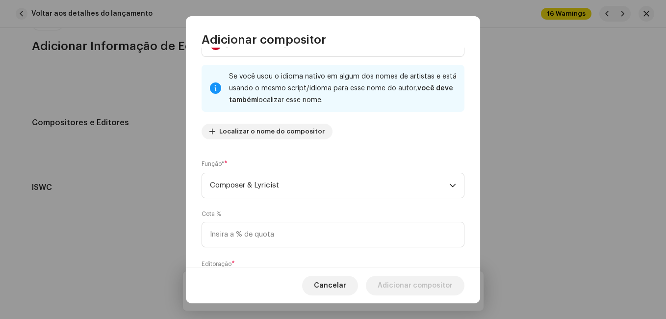
scroll to position [104, 0]
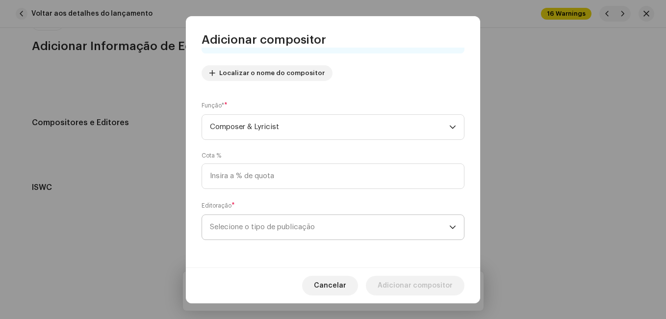
click at [339, 221] on span "Selecione o tipo de publicação" at bounding box center [329, 227] width 239 height 25
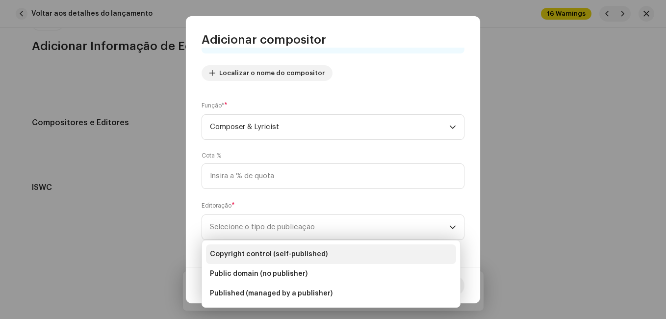
click at [332, 249] on li "Copyright control (self-published)" at bounding box center [331, 254] width 250 height 20
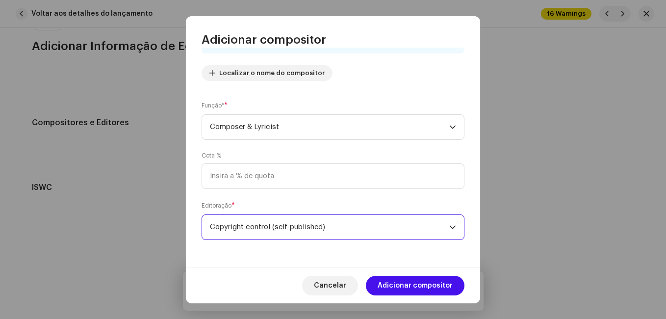
click at [402, 278] on span "Adicionar compositor" at bounding box center [415, 286] width 75 height 20
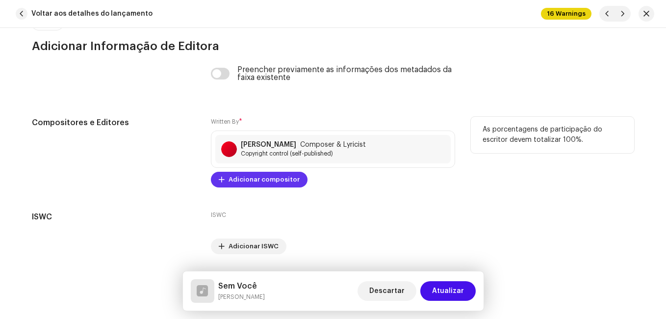
click at [276, 183] on span "Adicionar compositor" at bounding box center [264, 180] width 71 height 20
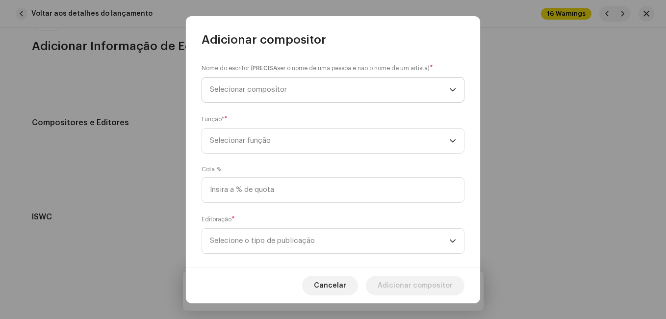
drag, startPoint x: 294, startPoint y: 85, endPoint x: 299, endPoint y: 90, distance: 7.0
click at [295, 86] on span "Selecionar compositor" at bounding box center [329, 89] width 239 height 25
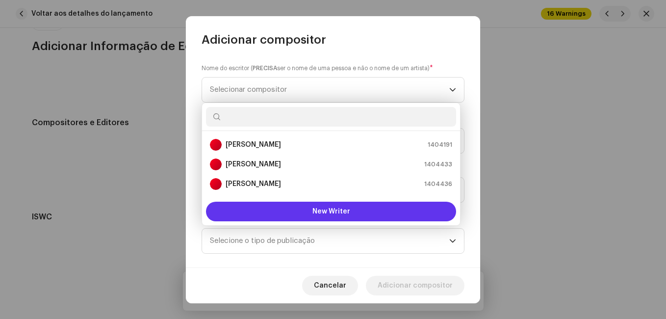
click at [316, 209] on span "New Writer" at bounding box center [331, 211] width 38 height 7
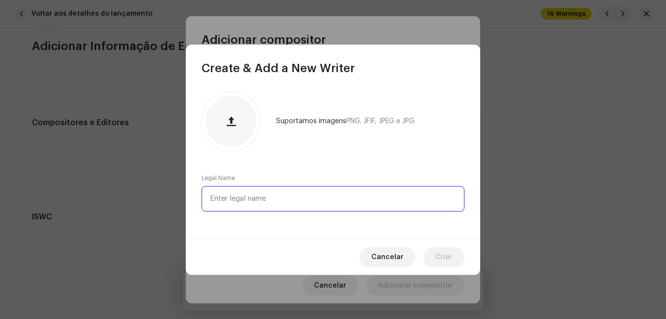
paste input "Jesus RochaJose Wilson"
drag, startPoint x: 259, startPoint y: 198, endPoint x: 321, endPoint y: 199, distance: 61.8
click at [321, 199] on input "Jesus RochaJose Wilson" at bounding box center [333, 199] width 263 height 26
type input "Jesus Rocha"
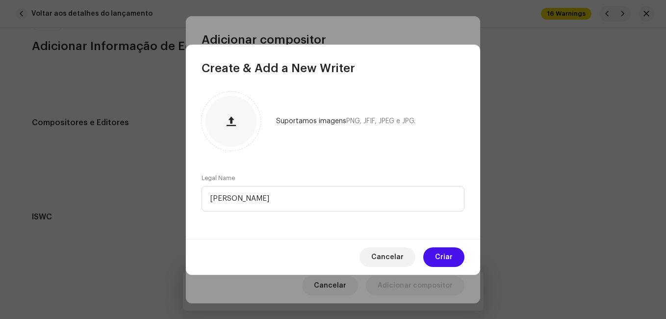
click at [431, 258] on button "Criar" at bounding box center [443, 257] width 41 height 20
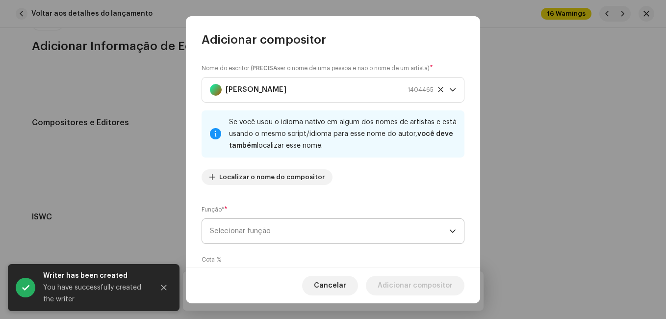
click at [318, 234] on span "Selecionar função" at bounding box center [329, 231] width 239 height 25
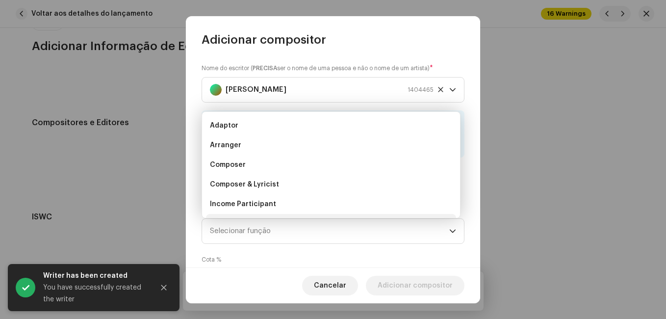
scroll to position [16, 0]
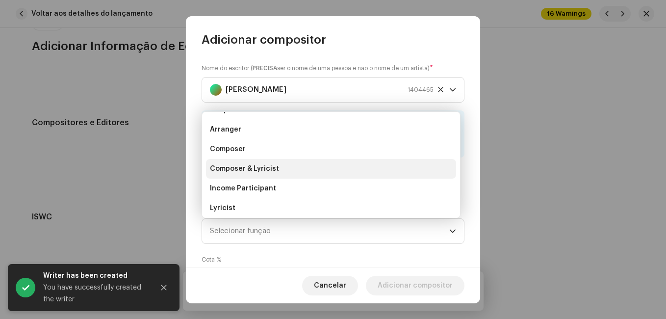
click at [330, 173] on li "Composer & Lyricist" at bounding box center [331, 169] width 250 height 20
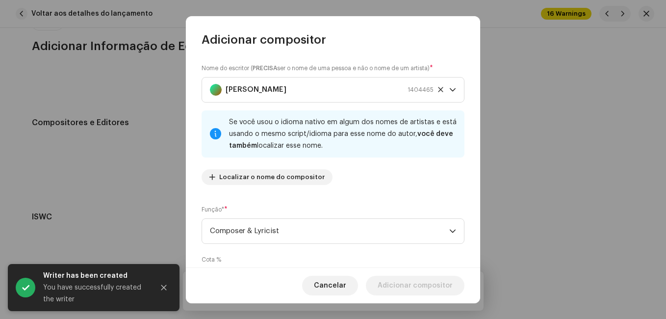
click at [353, 203] on div "Nome do escritor ( PRECISA ser o nome de uma pessoa e não o nome de um artista)…" at bounding box center [333, 158] width 294 height 220
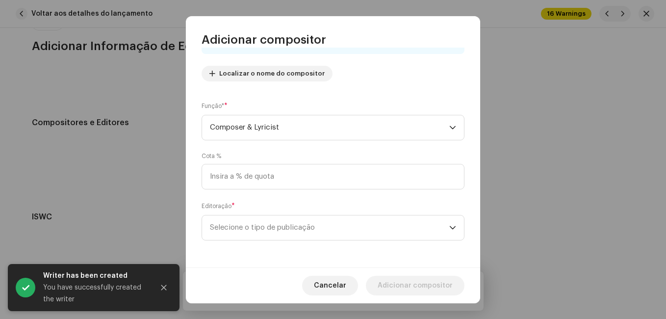
scroll to position [104, 0]
click at [345, 230] on span "Selecione o tipo de publicação" at bounding box center [329, 227] width 239 height 25
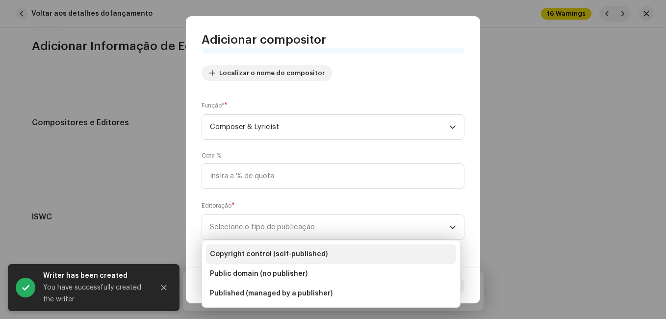
click at [336, 248] on li "Copyright control (self-published)" at bounding box center [331, 254] width 250 height 20
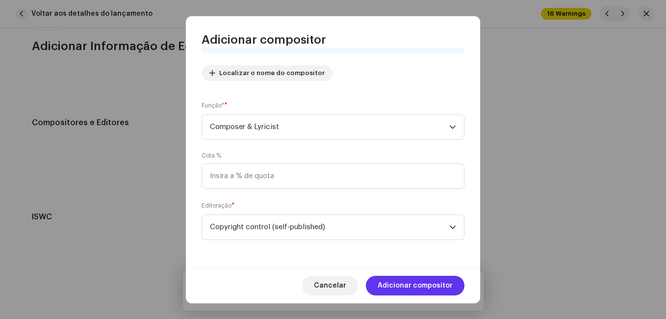
click at [400, 280] on span "Adicionar compositor" at bounding box center [415, 286] width 75 height 20
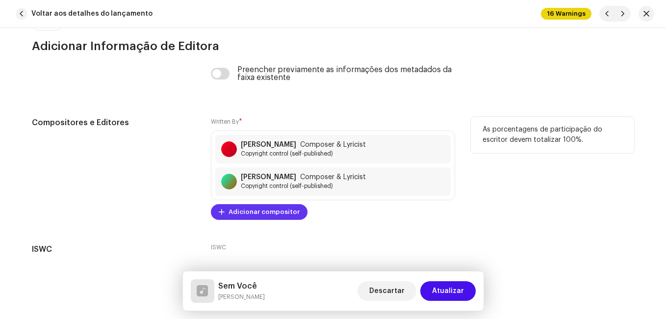
click at [280, 215] on span "Adicionar compositor" at bounding box center [264, 212] width 71 height 20
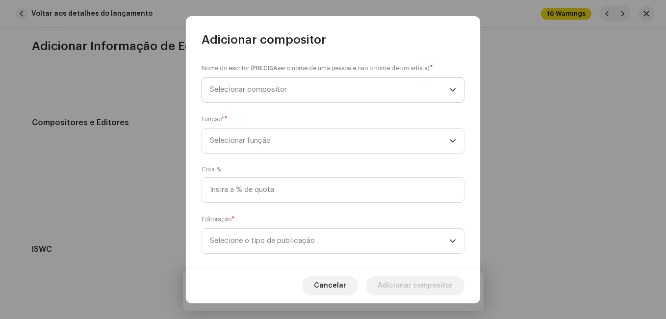
click at [321, 77] on span "Selecionar compositor" at bounding box center [329, 89] width 239 height 25
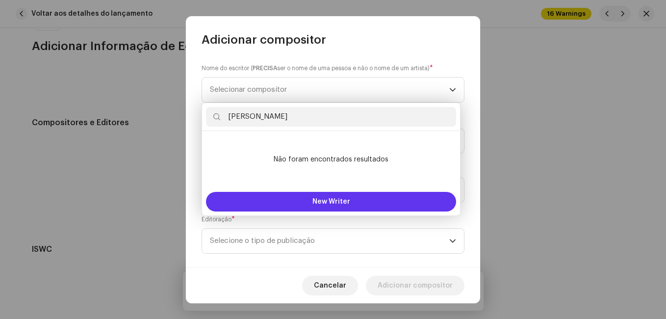
type input "Jose Wilson"
click at [339, 199] on span "New Writer" at bounding box center [331, 201] width 38 height 7
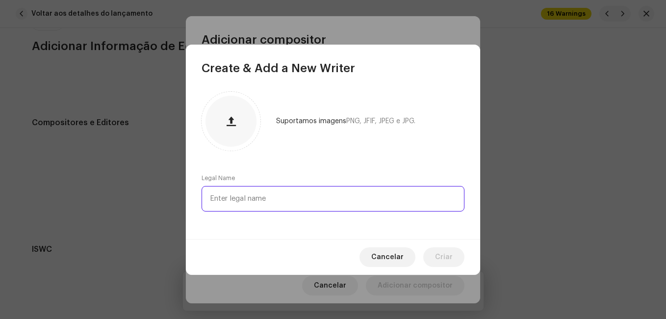
paste input "Jose Wilson"
type input "Jose Wilson"
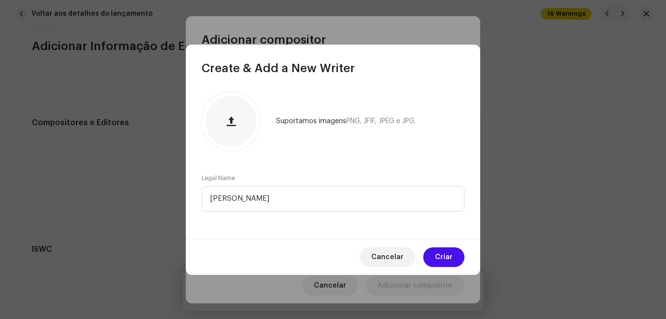
click at [443, 256] on span "Criar" at bounding box center [444, 257] width 18 height 20
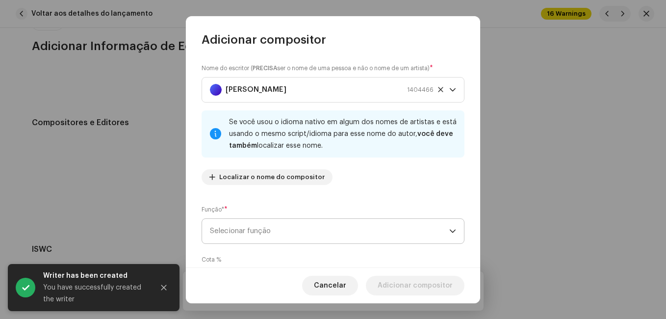
click at [384, 236] on span "Selecionar função" at bounding box center [329, 231] width 239 height 25
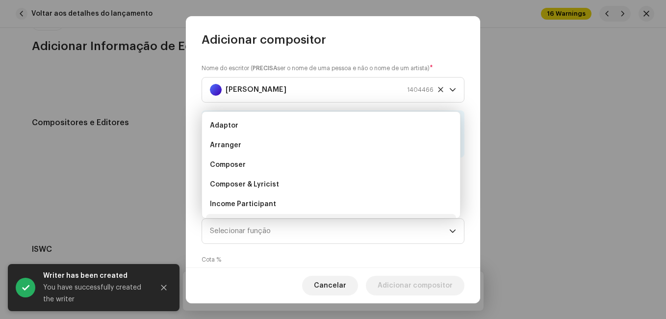
scroll to position [16, 0]
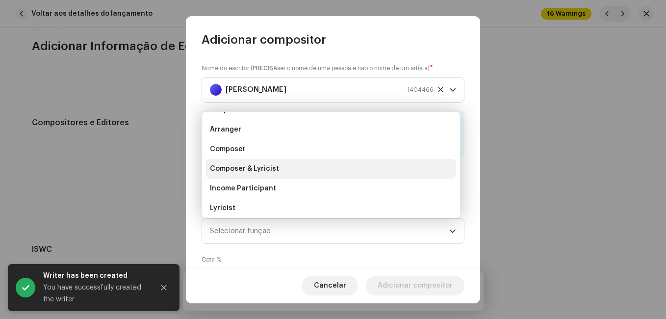
click at [355, 177] on li "Composer & Lyricist" at bounding box center [331, 169] width 250 height 20
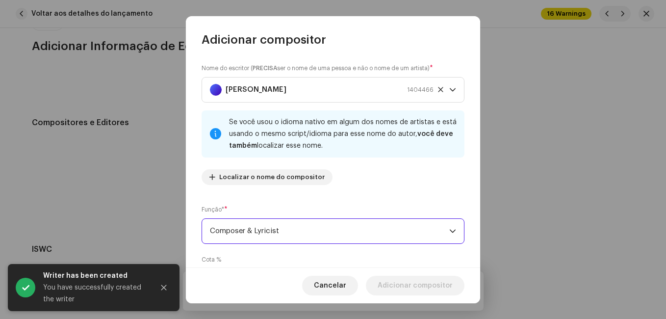
click at [363, 202] on div "Nome do escritor ( PRECISA ser o nome de uma pessoa e não o nome de um artista)…" at bounding box center [333, 158] width 294 height 220
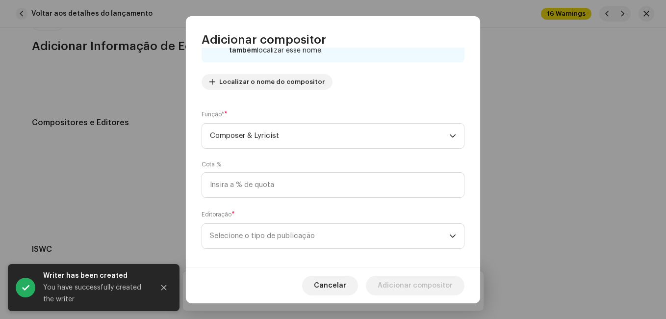
scroll to position [104, 0]
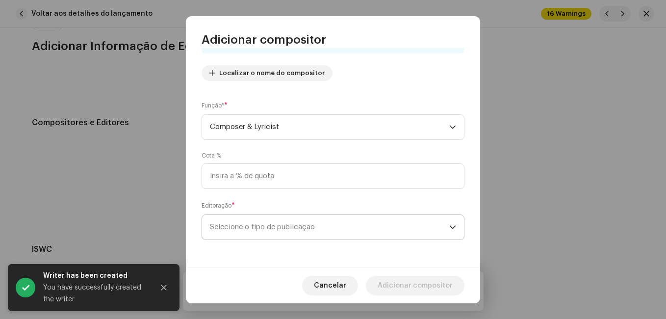
click at [359, 223] on span "Selecione o tipo de publicação" at bounding box center [329, 227] width 239 height 25
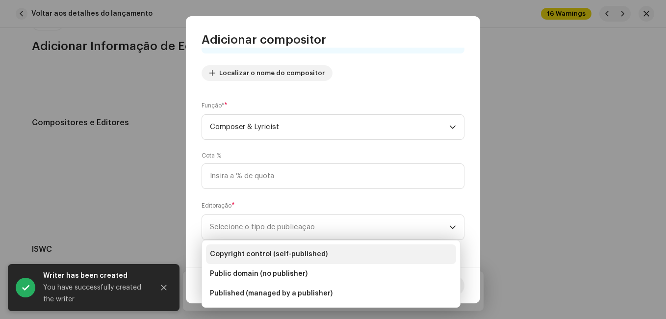
click at [360, 249] on li "Copyright control (self-published)" at bounding box center [331, 254] width 250 height 20
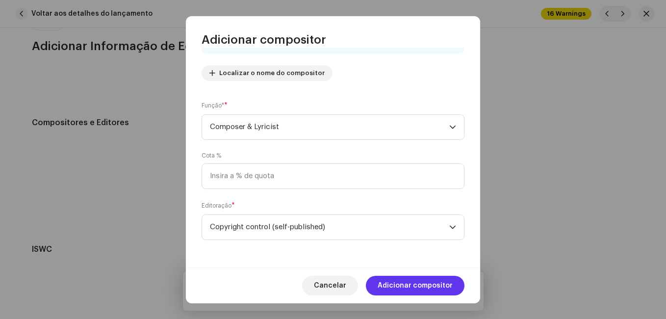
click at [409, 284] on span "Adicionar compositor" at bounding box center [415, 286] width 75 height 20
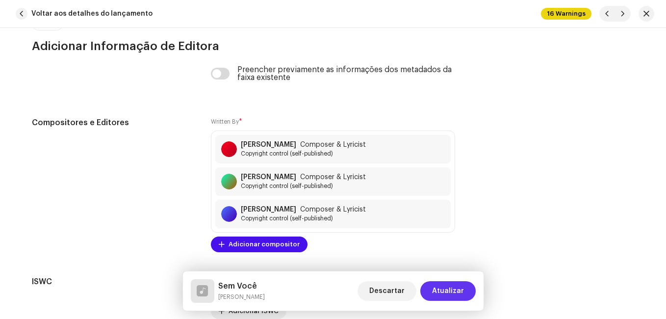
click at [447, 288] on span "Atualizar" at bounding box center [448, 291] width 32 height 20
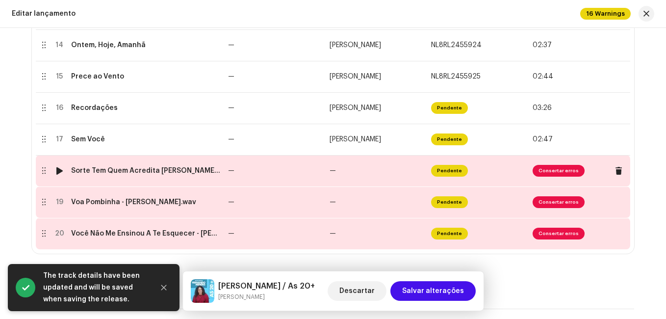
click at [339, 180] on td "—" at bounding box center [377, 170] width 102 height 31
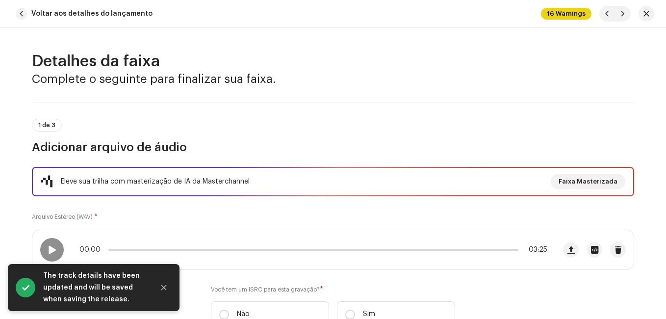
click at [317, 228] on div "Eleve sua trilha com masterização de IA da Masterchannel Faixa Masterizada Arqu…" at bounding box center [333, 253] width 602 height 172
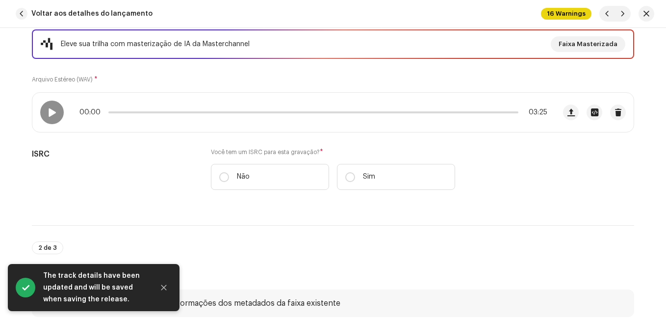
scroll to position [147, 0]
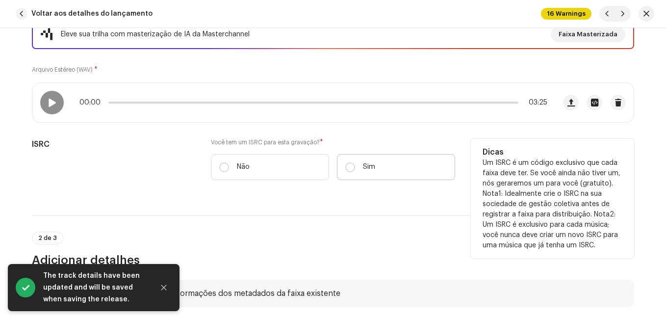
click at [371, 173] on label "Sim" at bounding box center [396, 167] width 118 height 26
click at [355, 172] on input "Sim" at bounding box center [350, 167] width 10 height 10
radio input "true"
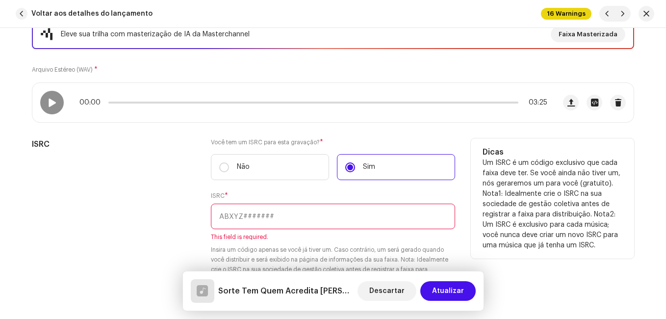
click at [307, 215] on input "text" at bounding box center [333, 217] width 244 height 26
paste input "NL-8RL-24-55928"
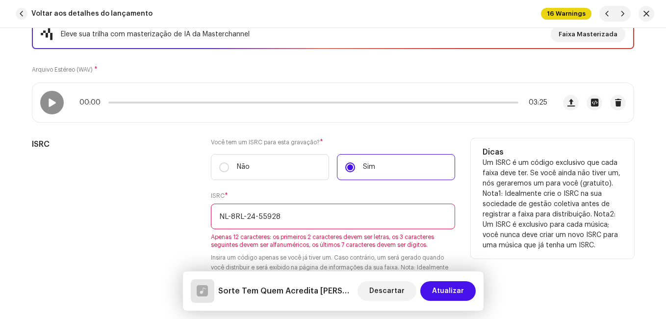
click at [256, 218] on input "NL-8RL-24-55928" at bounding box center [333, 217] width 244 height 26
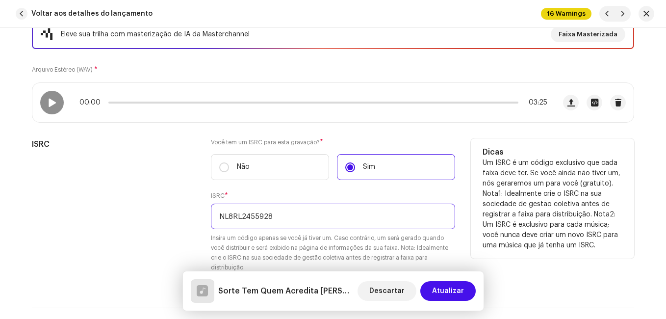
type input "NL8RL2455928"
drag, startPoint x: 114, startPoint y: 222, endPoint x: 128, endPoint y: 227, distance: 14.4
click at [115, 223] on div "ISRC" at bounding box center [113, 211] width 163 height 146
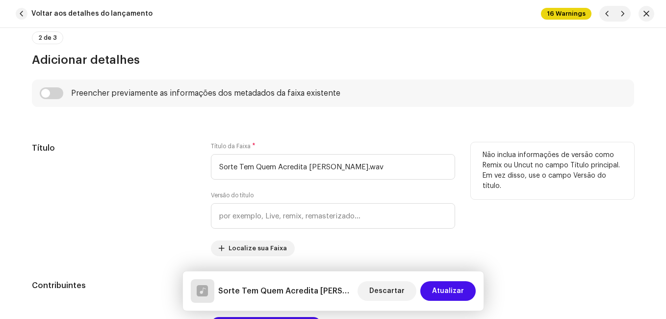
scroll to position [441, 0]
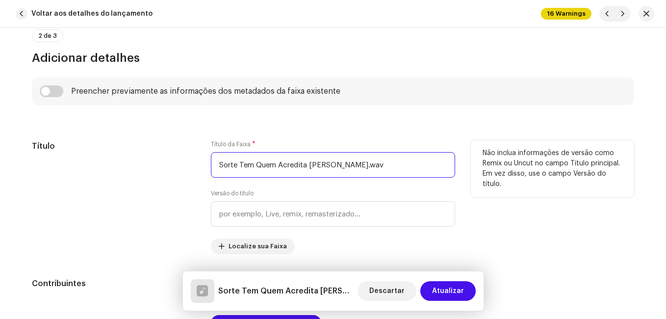
drag, startPoint x: 323, startPoint y: 166, endPoint x: 416, endPoint y: 169, distance: 93.2
click at [416, 169] on input "Sorte Tem Quem Acredita [PERSON_NAME].wav" at bounding box center [333, 165] width 244 height 26
type input "Sorte Tem Quem Acredita Nela"
click at [162, 186] on div "Título" at bounding box center [113, 197] width 163 height 114
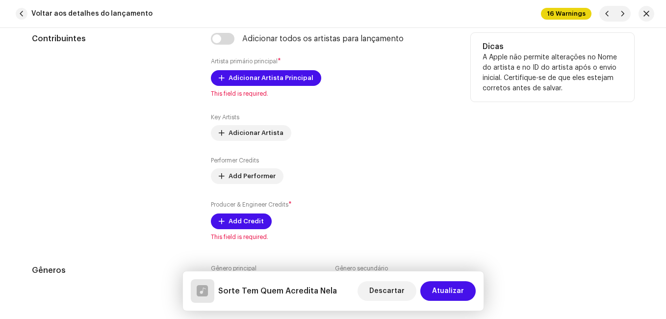
scroll to position [687, 0]
click at [291, 83] on span "Adicionar Artista Principal" at bounding box center [271, 78] width 85 height 20
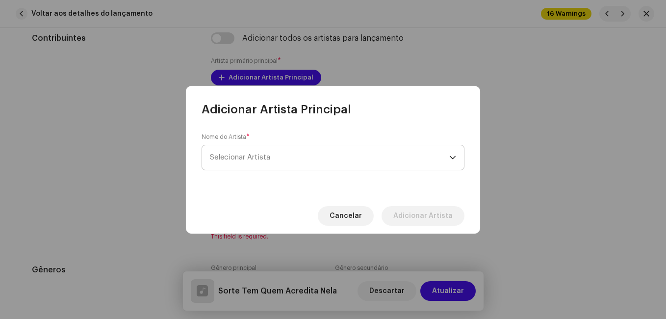
click at [298, 156] on span "Selecionar Artista" at bounding box center [329, 157] width 239 height 25
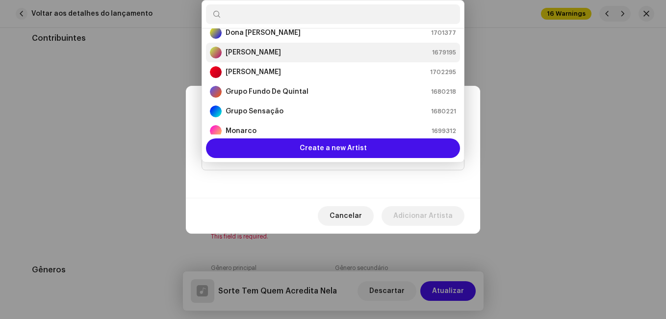
scroll to position [114, 0]
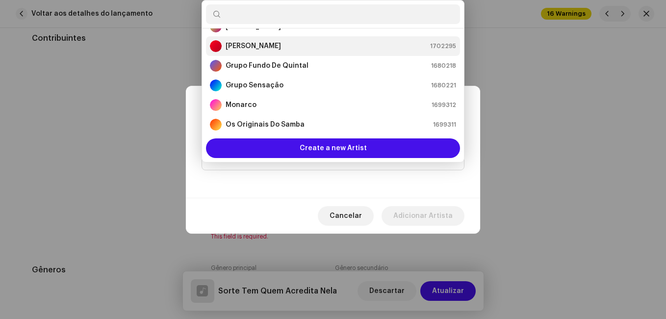
click at [289, 51] on div "[PERSON_NAME] 1702295" at bounding box center [333, 46] width 246 height 12
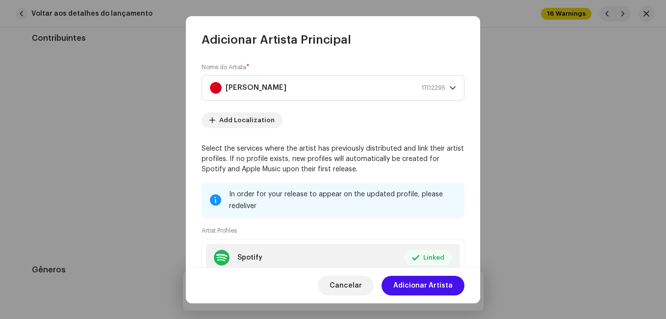
click at [428, 281] on span "Adicionar Artista" at bounding box center [422, 286] width 59 height 20
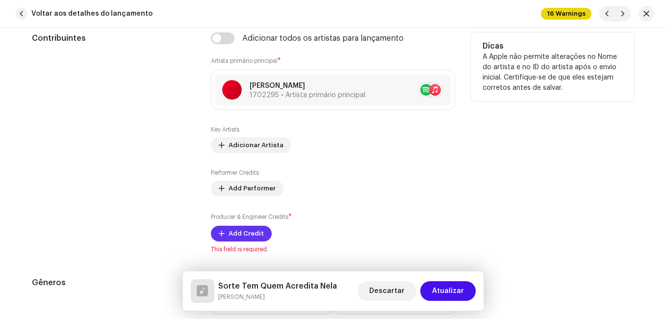
click at [249, 235] on span "Add Credit" at bounding box center [246, 234] width 35 height 20
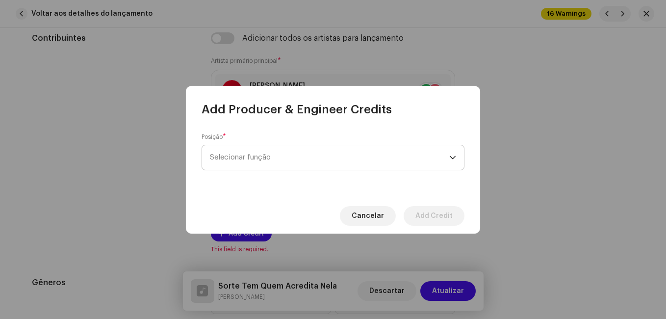
click at [309, 163] on span "Selecionar função" at bounding box center [329, 157] width 239 height 25
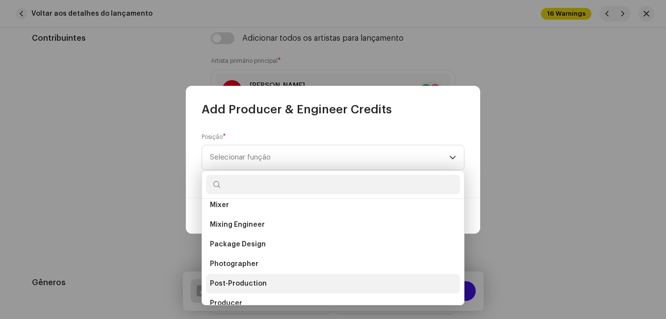
scroll to position [343, 0]
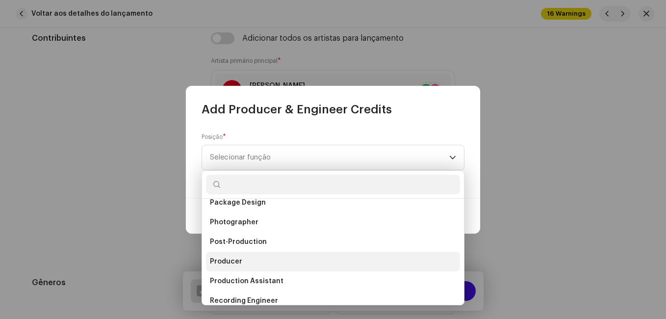
click at [269, 263] on li "Producer" at bounding box center [333, 262] width 254 height 20
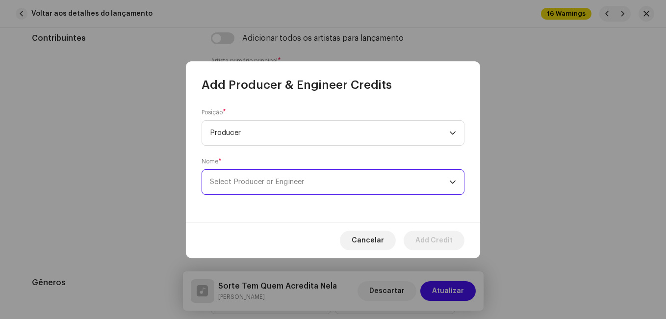
click at [298, 185] on span "Select Producer or Engineer" at bounding box center [329, 182] width 239 height 25
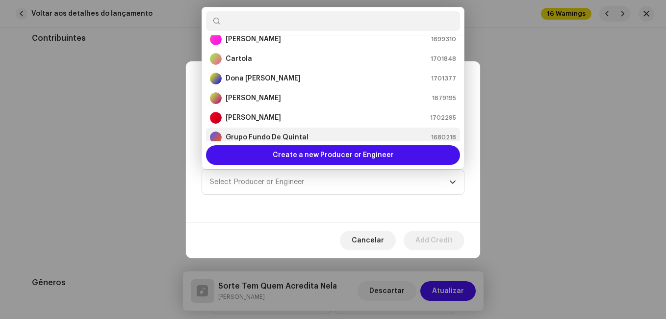
scroll to position [65, 0]
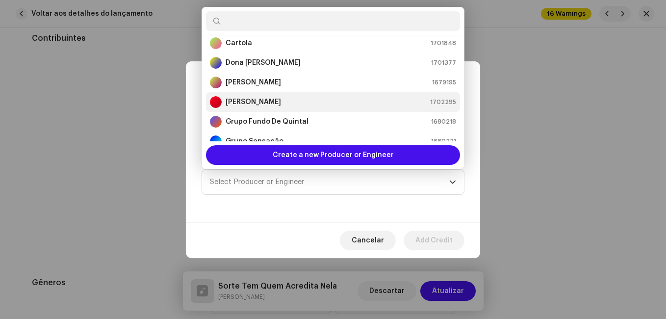
click at [272, 106] on div "[PERSON_NAME]" at bounding box center [245, 102] width 71 height 12
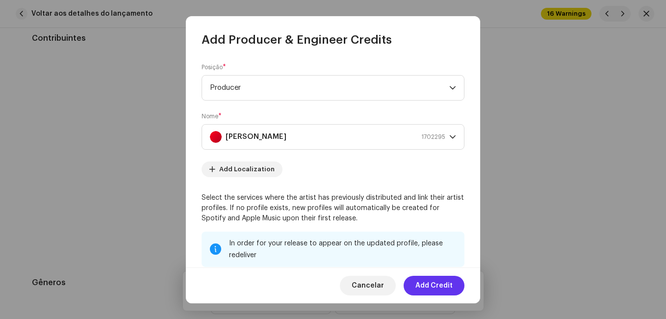
click at [430, 285] on span "Add Credit" at bounding box center [433, 286] width 37 height 20
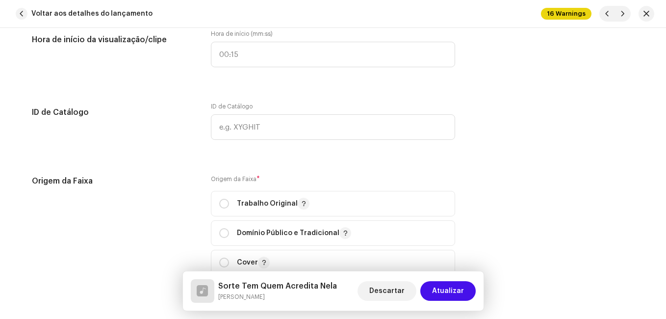
scroll to position [1177, 0]
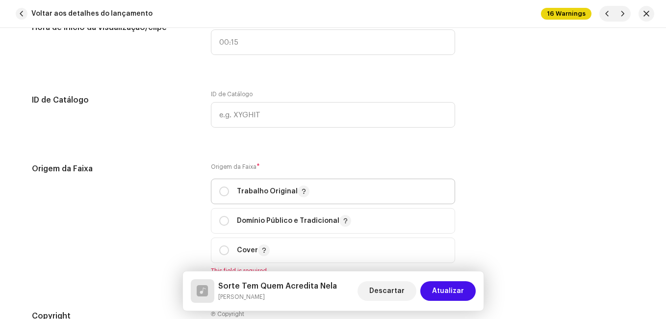
click at [233, 197] on span "Trabalho Original" at bounding box center [333, 191] width 228 height 25
radio input "true"
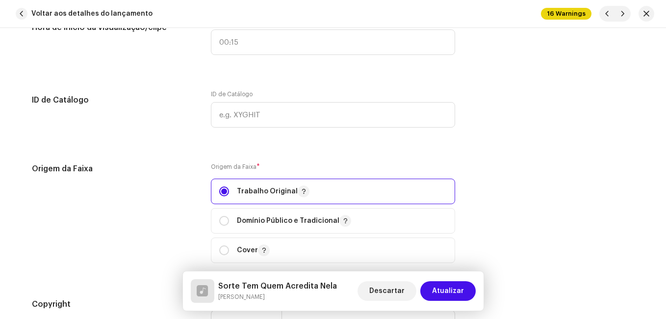
click at [160, 204] on div "Origem da Faixa" at bounding box center [113, 219] width 163 height 112
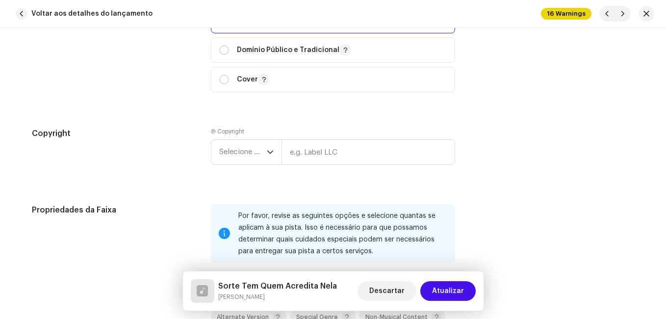
scroll to position [1373, 0]
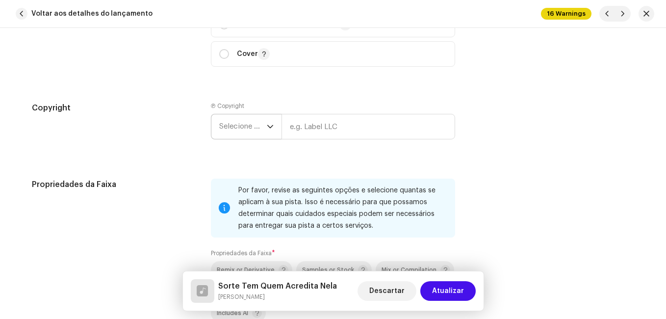
click at [264, 131] on span "Selecione o ano" at bounding box center [243, 126] width 48 height 25
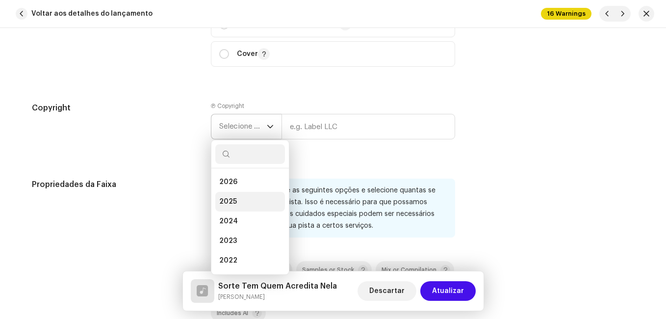
drag, startPoint x: 244, startPoint y: 199, endPoint x: 274, endPoint y: 185, distance: 32.7
click at [243, 198] on li "2025" at bounding box center [250, 202] width 70 height 20
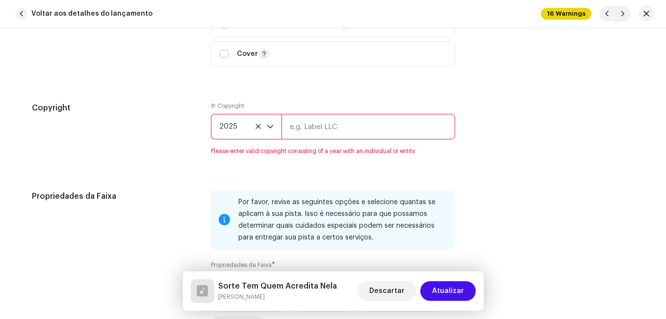
click at [323, 125] on input "text" at bounding box center [368, 127] width 174 height 26
type input "Impact Music"
type input "00:15"
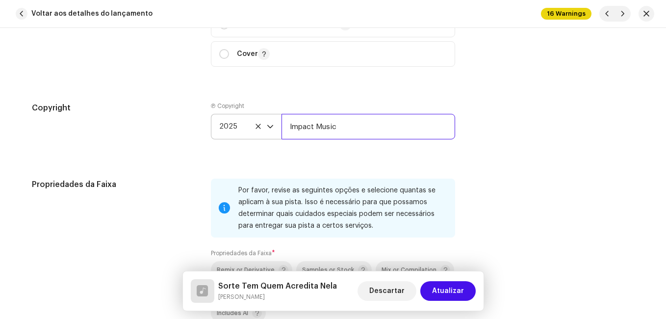
scroll to position [1471, 0]
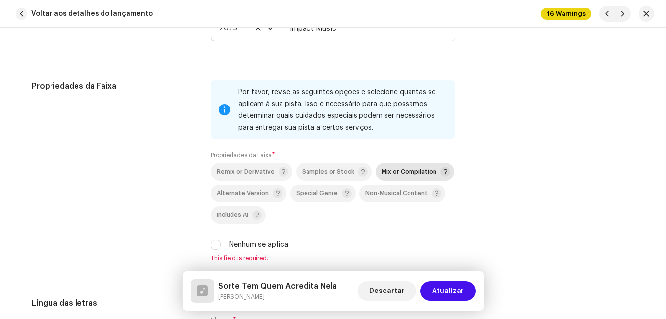
click at [386, 175] on div "Mix or Compilation" at bounding box center [416, 172] width 69 height 10
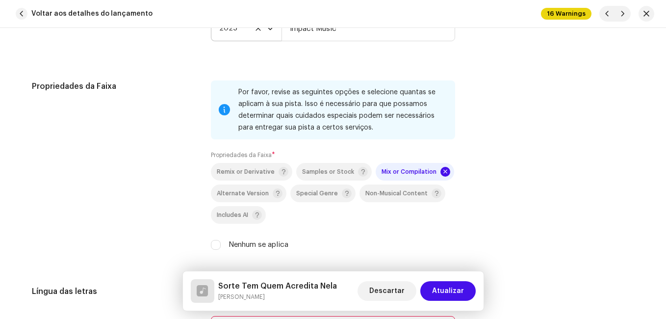
click at [133, 196] on div "Propriedades da Faixa" at bounding box center [113, 170] width 163 height 181
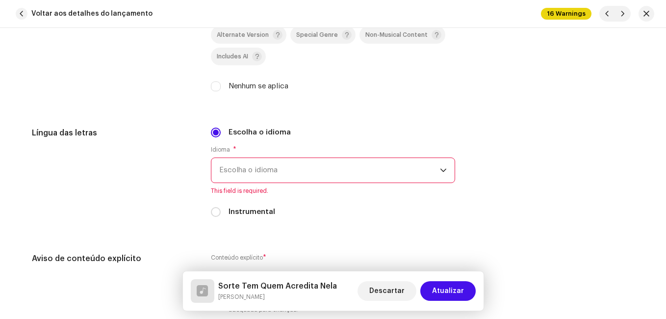
scroll to position [1667, 0]
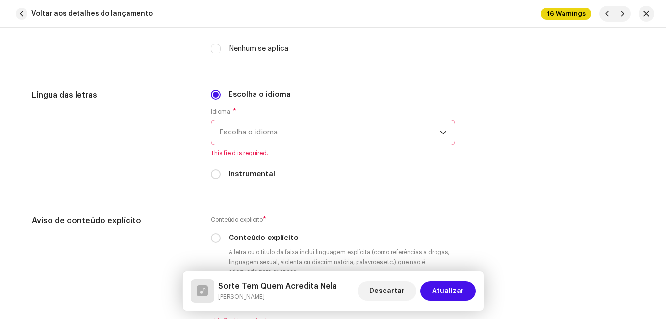
click at [292, 134] on span "Escolha o idioma" at bounding box center [329, 132] width 221 height 25
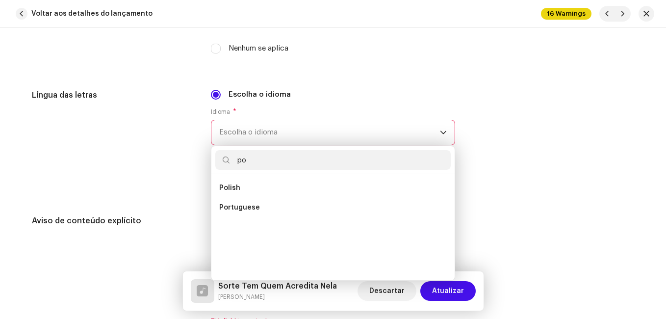
scroll to position [0, 0]
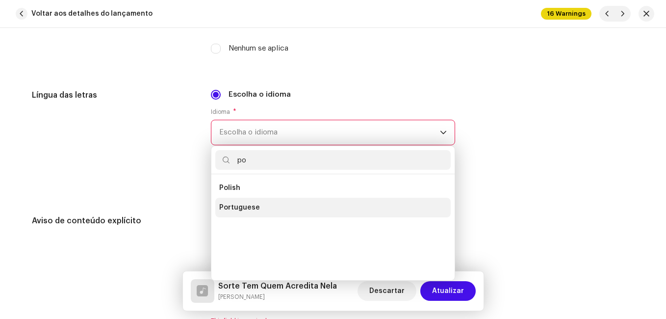
type input "po"
click at [264, 203] on li "Portuguese" at bounding box center [332, 208] width 235 height 20
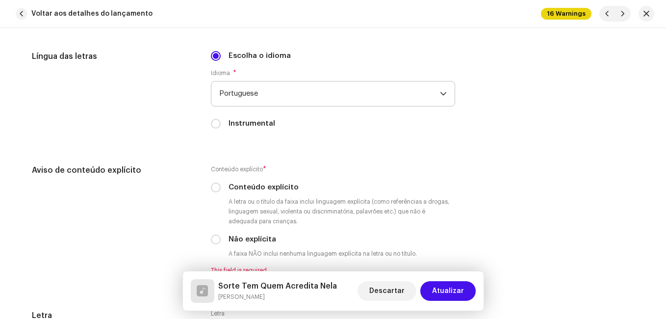
scroll to position [1815, 0]
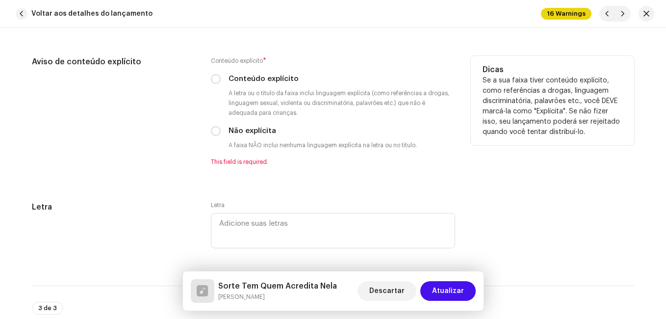
drag, startPoint x: 214, startPoint y: 133, endPoint x: 186, endPoint y: 149, distance: 32.7
click at [214, 133] on input "Não explícita" at bounding box center [216, 131] width 10 height 10
radio input "true"
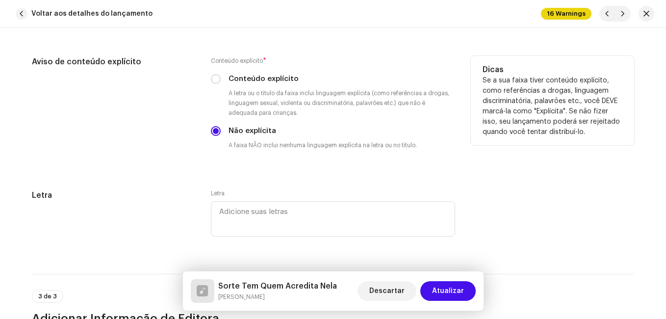
click at [165, 160] on div "Aviso de conteúdo explícito" at bounding box center [113, 111] width 163 height 110
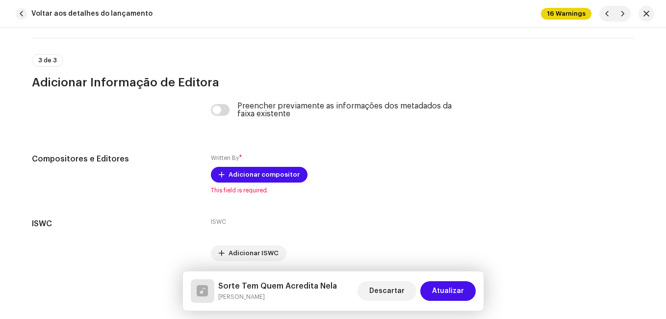
scroll to position [2087, 0]
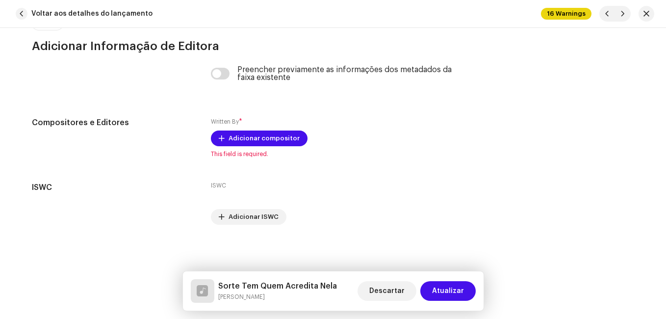
click at [271, 283] on h5 "Sorte Tem Quem Acredita Nela" at bounding box center [277, 286] width 119 height 12
click at [272, 282] on h5 "Sorte Tem Quem Acredita Nela" at bounding box center [277, 286] width 119 height 12
copy h5 "Sorte Tem Quem Acredita Nela"
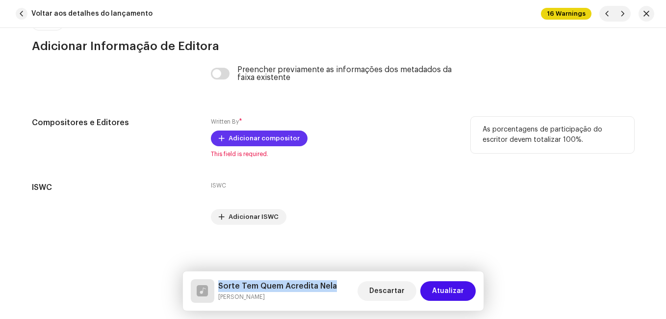
click at [286, 144] on span "Adicionar compositor" at bounding box center [264, 138] width 71 height 20
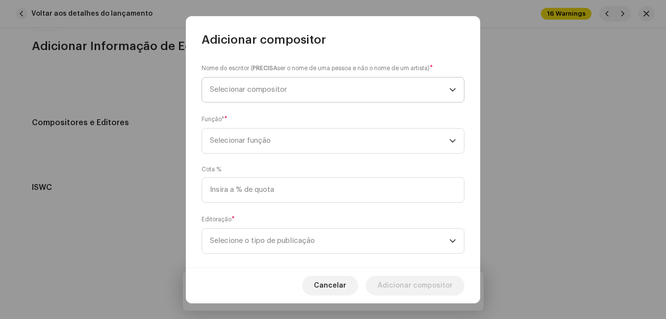
click at [347, 89] on span "Selecionar compositor" at bounding box center [329, 89] width 239 height 25
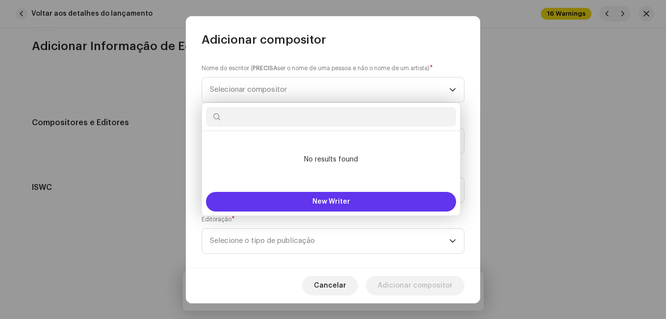
click at [337, 199] on span "New Writer" at bounding box center [331, 201] width 38 height 7
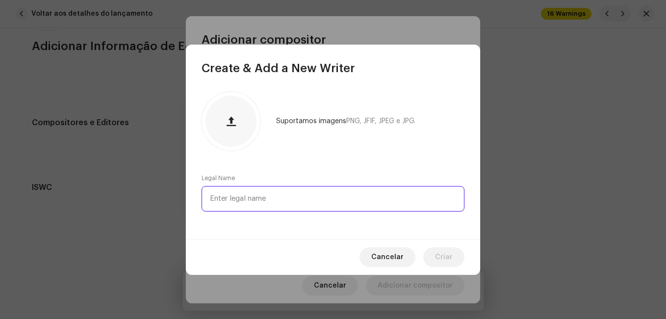
paste input "Mario MarcosZequinha Rodrigues"
drag, startPoint x: 257, startPoint y: 194, endPoint x: 356, endPoint y: 201, distance: 98.3
click at [356, 201] on input "Mario MarcosZequinha Rodrigues" at bounding box center [333, 199] width 263 height 26
type input "Mario Marcos"
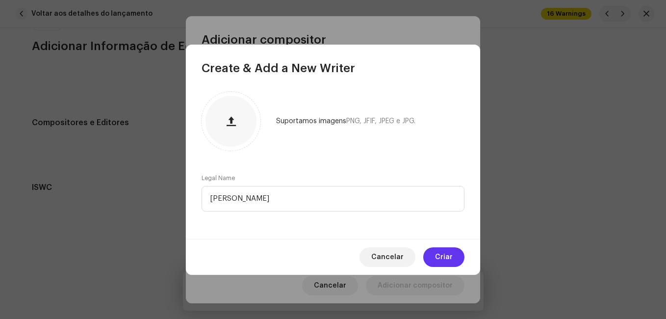
click at [434, 250] on button "Criar" at bounding box center [443, 257] width 41 height 20
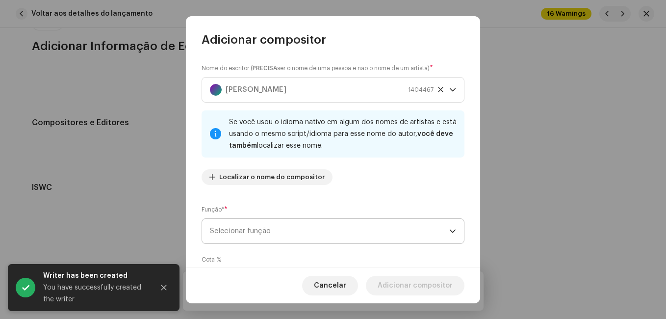
click at [365, 225] on span "Selecionar função" at bounding box center [329, 231] width 239 height 25
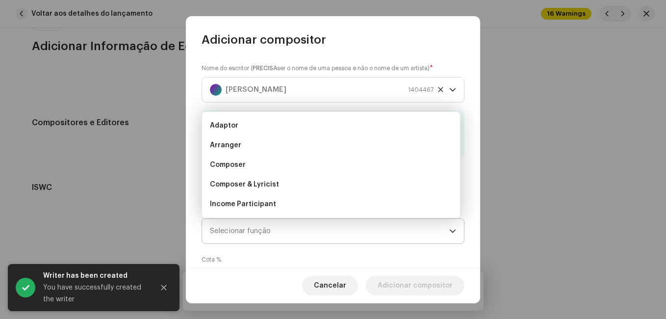
scroll to position [16, 0]
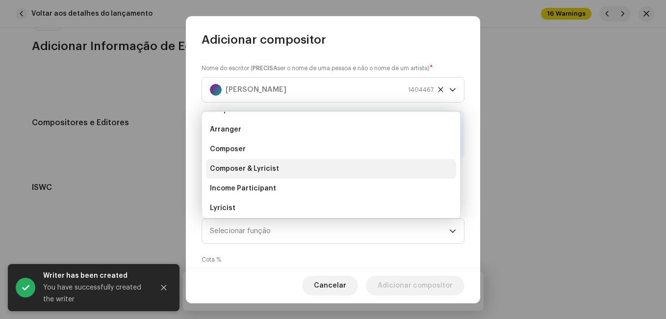
click at [357, 177] on li "Composer & Lyricist" at bounding box center [331, 169] width 250 height 20
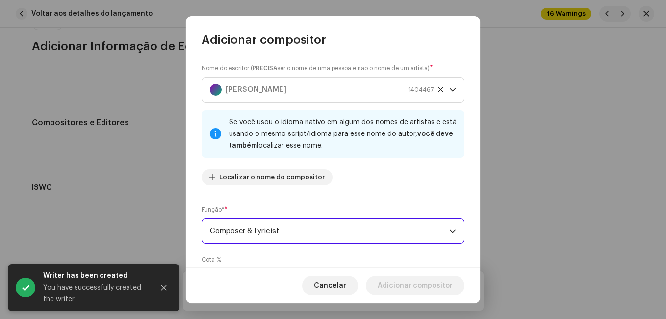
click at [361, 194] on div "Nome do escritor ( PRECISA ser o nome de uma pessoa e não o nome de um artista)…" at bounding box center [333, 158] width 294 height 220
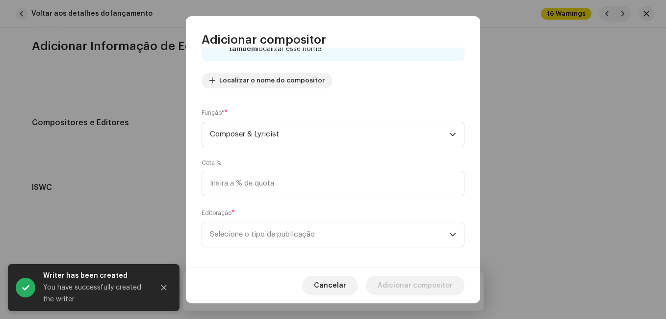
scroll to position [104, 0]
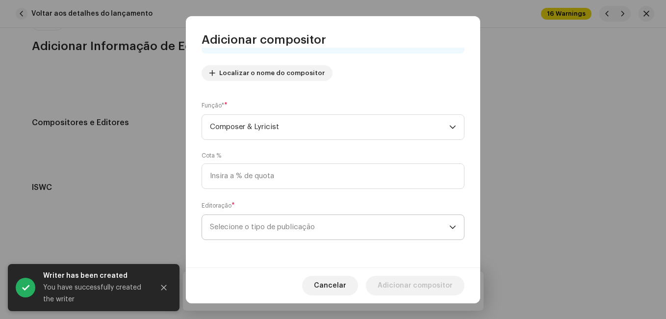
click at [354, 224] on span "Selecione o tipo de publicação" at bounding box center [329, 227] width 239 height 25
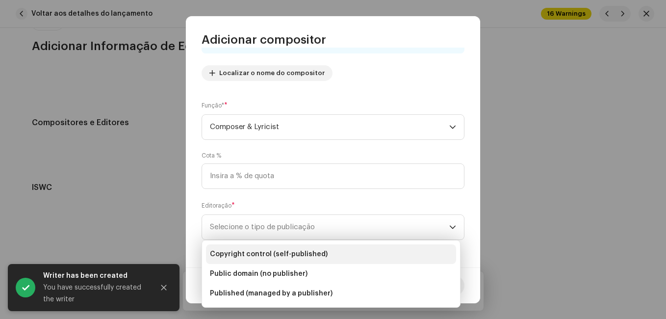
click at [349, 250] on li "Copyright control (self-published)" at bounding box center [331, 254] width 250 height 20
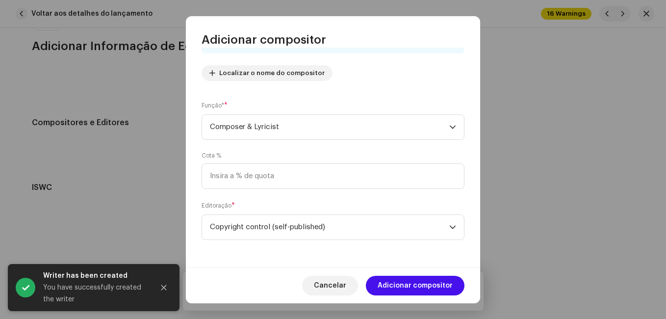
click at [394, 289] on span "Adicionar compositor" at bounding box center [415, 286] width 75 height 20
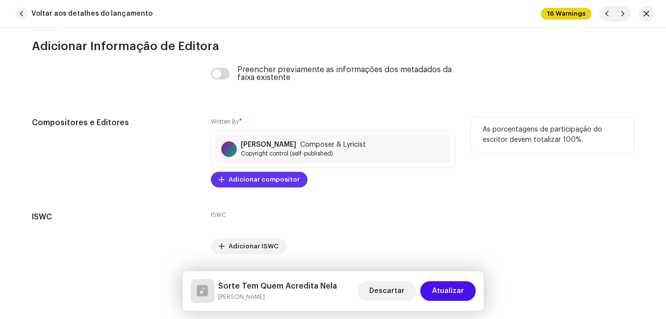
click at [272, 182] on span "Adicionar compositor" at bounding box center [264, 180] width 71 height 20
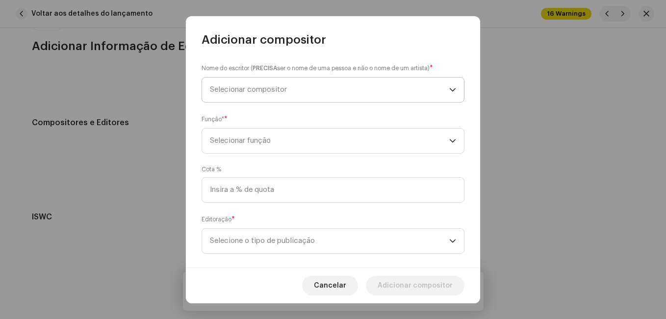
click at [323, 95] on span "Selecionar compositor" at bounding box center [329, 89] width 239 height 25
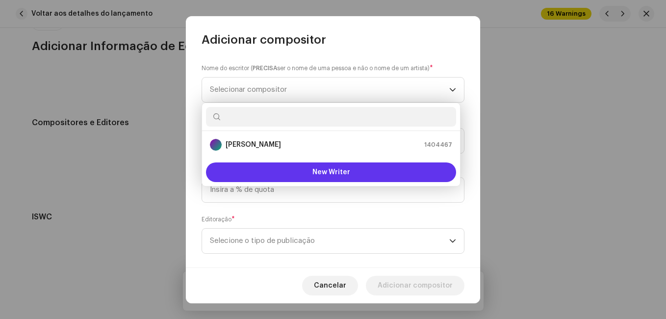
click at [311, 177] on button "New Writer" at bounding box center [331, 172] width 250 height 20
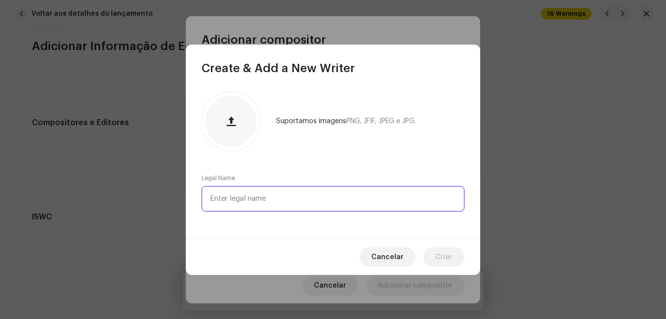
click at [253, 197] on input "text" at bounding box center [333, 199] width 263 height 26
paste input "Zequinha Rodrigues"
click at [238, 197] on input "Zequinha Rodrigues" at bounding box center [333, 199] width 263 height 26
type input "Zeca Rodrigues"
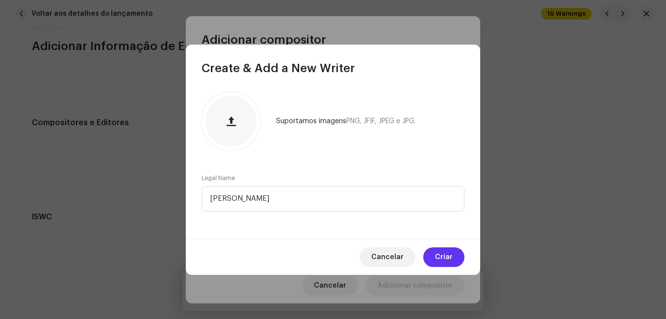
click at [451, 261] on span "Criar" at bounding box center [444, 257] width 18 height 20
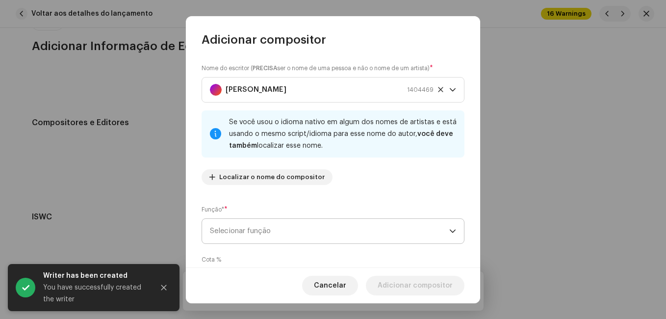
click at [387, 224] on span "Selecionar função" at bounding box center [329, 231] width 239 height 25
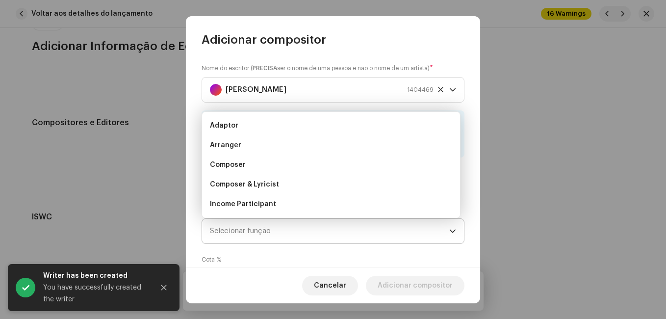
scroll to position [16, 0]
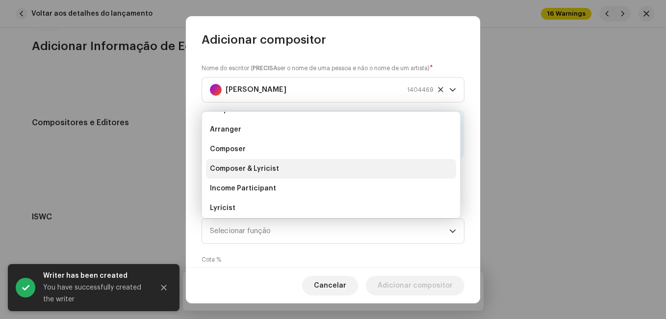
click at [374, 178] on li "Composer & Lyricist" at bounding box center [331, 169] width 250 height 20
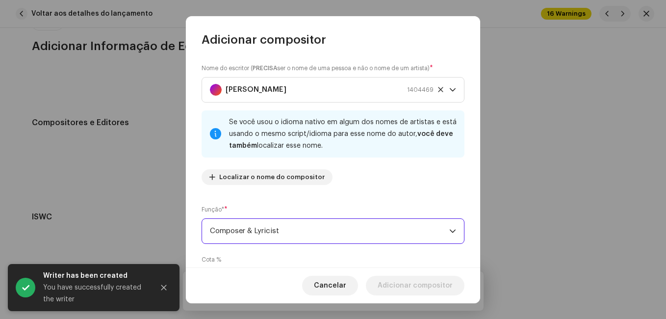
click at [375, 202] on div "Nome do escritor ( PRECISA ser o nome de uma pessoa e não o nome de um artista)…" at bounding box center [333, 158] width 294 height 220
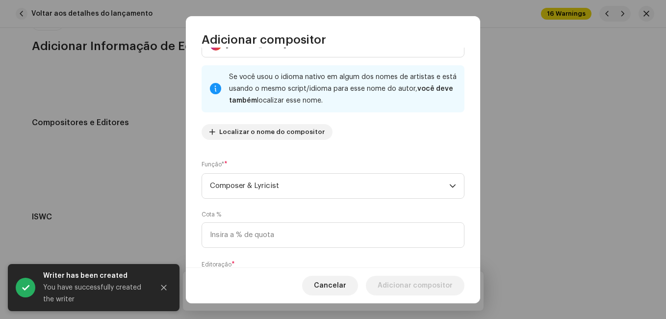
scroll to position [104, 0]
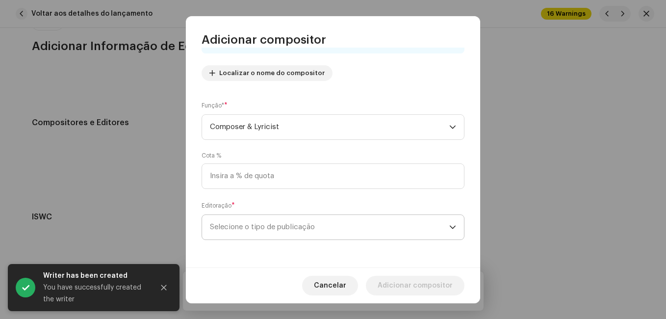
click at [370, 219] on span "Selecione o tipo de publicação" at bounding box center [329, 227] width 239 height 25
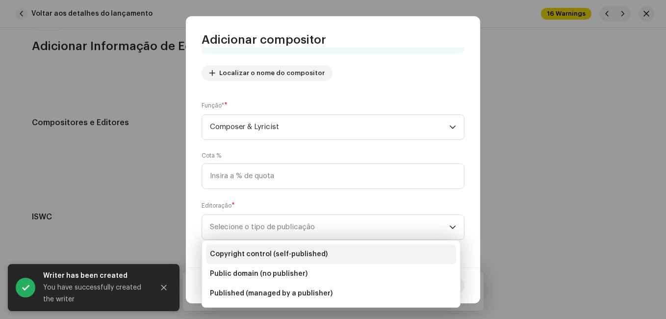
click at [367, 256] on li "Copyright control (self-published)" at bounding box center [331, 254] width 250 height 20
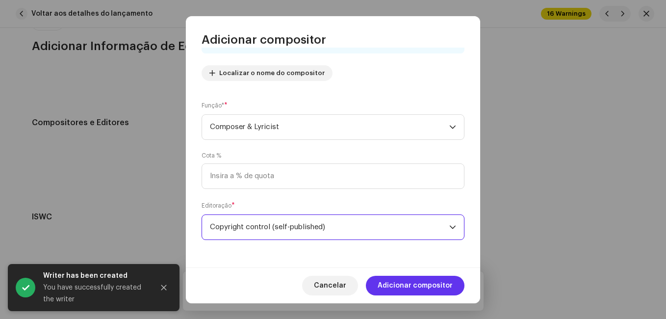
click at [397, 280] on span "Adicionar compositor" at bounding box center [415, 286] width 75 height 20
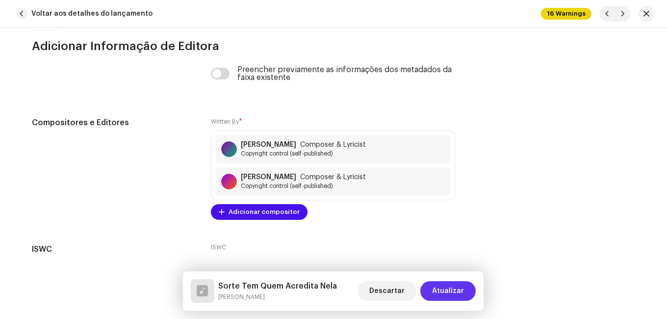
click at [451, 295] on span "Atualizar" at bounding box center [448, 291] width 32 height 20
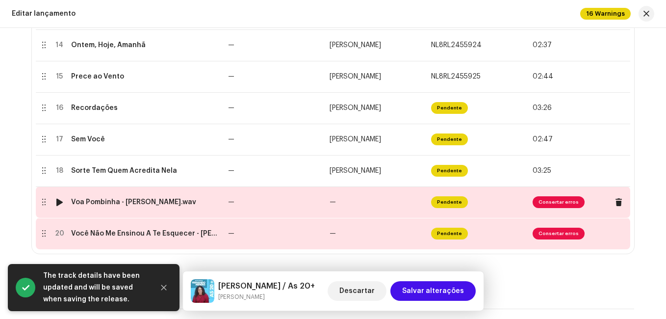
click at [386, 200] on td "—" at bounding box center [377, 201] width 102 height 31
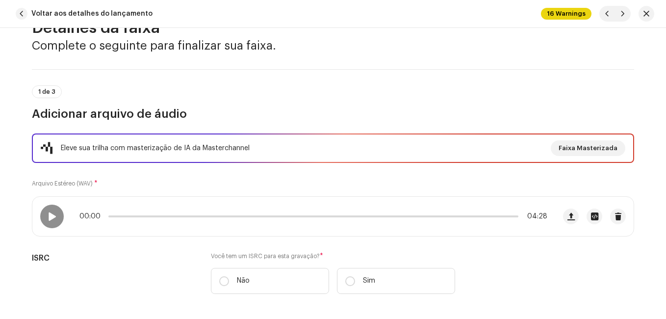
scroll to position [147, 0]
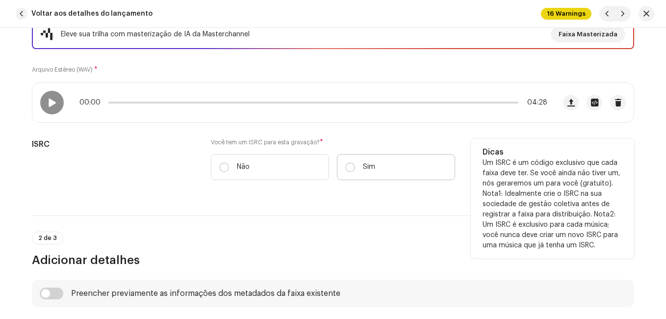
click at [391, 177] on label "Sim" at bounding box center [396, 167] width 118 height 26
click at [355, 172] on input "Sim" at bounding box center [350, 167] width 10 height 10
radio input "true"
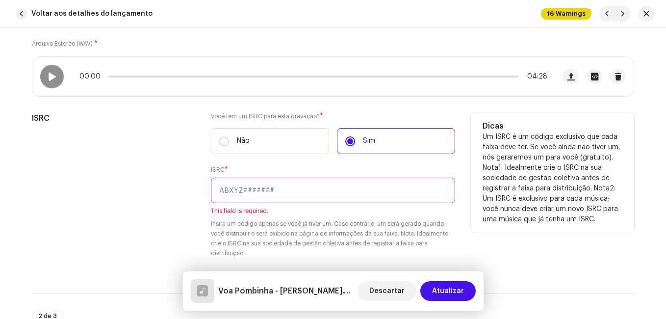
scroll to position [196, 0]
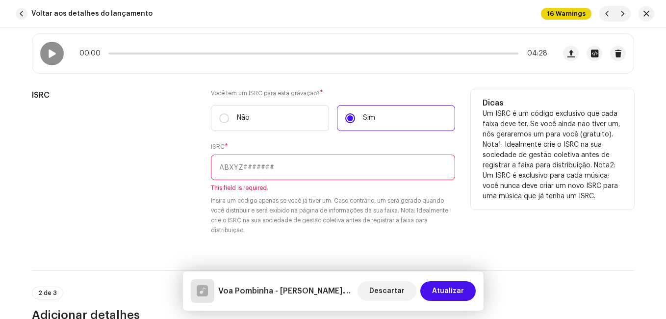
paste input "NL-8RL-24-55929"
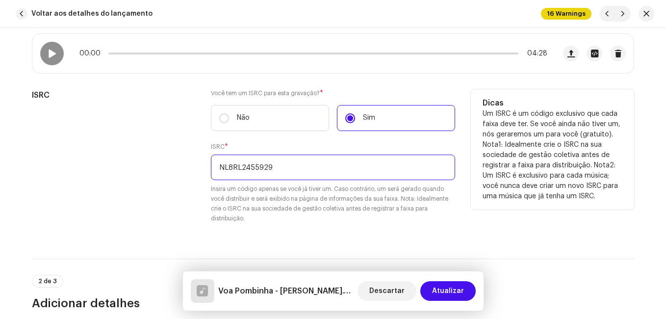
type input "NL8RL2455929"
click at [141, 120] on div "ISRC" at bounding box center [113, 162] width 163 height 146
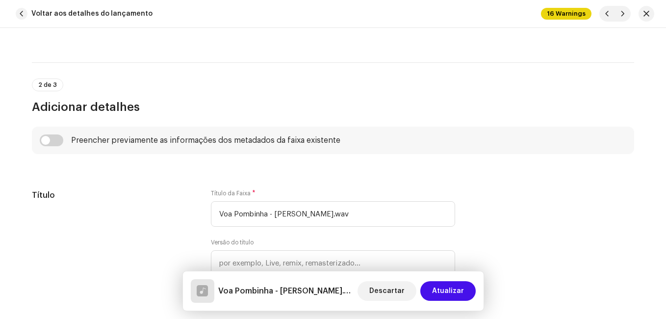
scroll to position [490, 0]
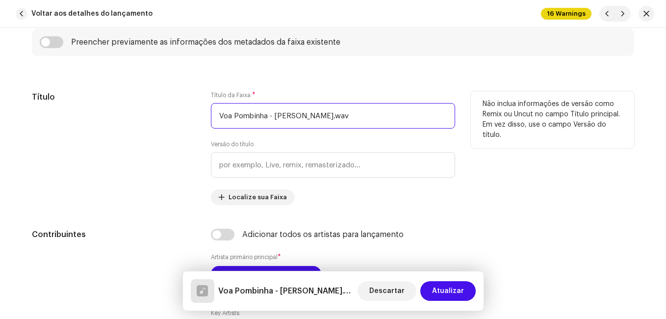
drag, startPoint x: 268, startPoint y: 118, endPoint x: 366, endPoint y: 124, distance: 98.7
click at [366, 124] on input "Voa Pombinha - [PERSON_NAME].wav" at bounding box center [333, 116] width 244 height 26
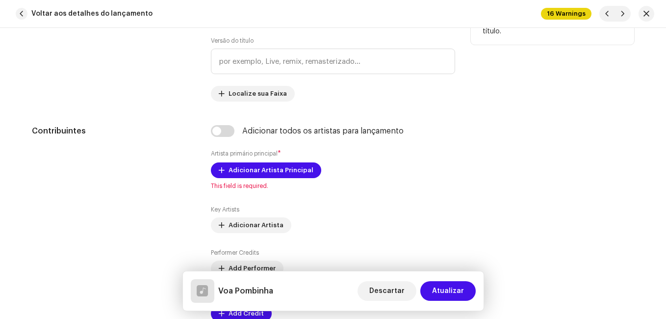
scroll to position [638, 0]
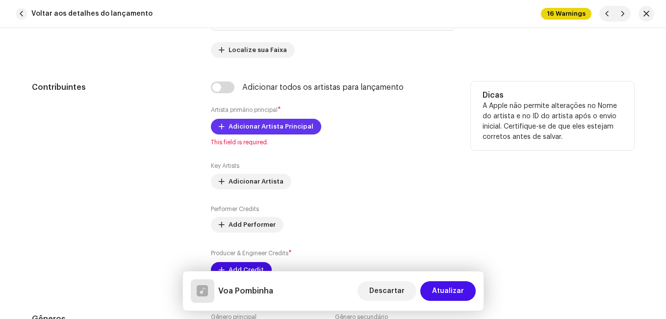
type input "Voa Pombinha"
click at [288, 132] on span "Adicionar Artista Principal" at bounding box center [271, 127] width 85 height 20
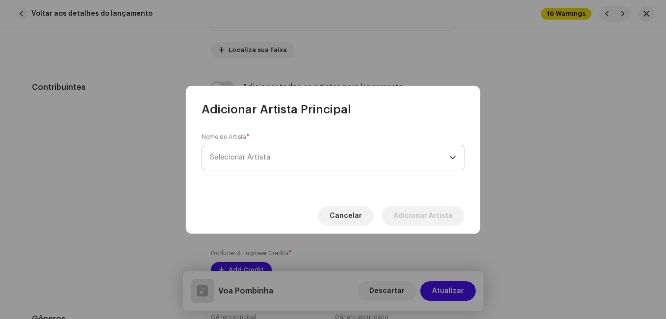
click at [290, 166] on span "Selecionar Artista" at bounding box center [329, 157] width 239 height 25
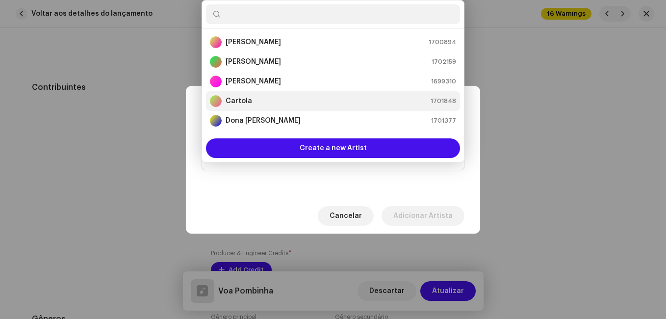
scroll to position [49, 0]
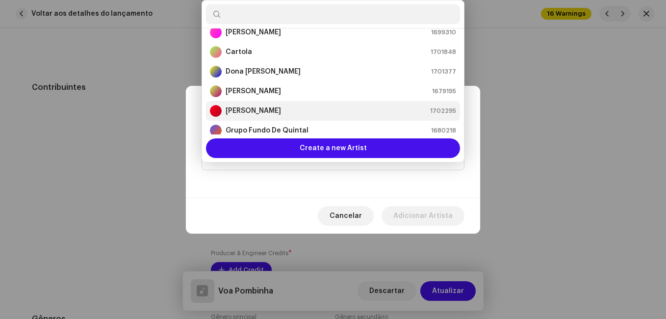
click at [290, 107] on div "[PERSON_NAME] 1702295" at bounding box center [333, 111] width 246 height 12
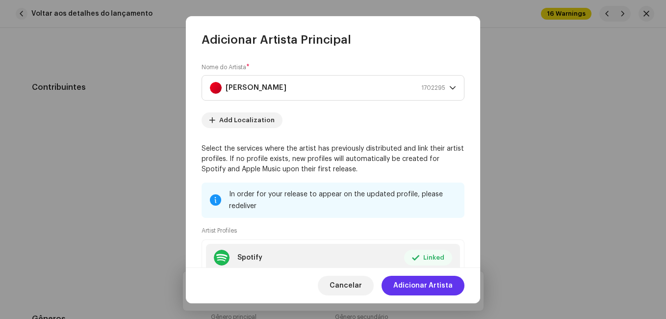
click at [424, 279] on span "Adicionar Artista" at bounding box center [422, 286] width 59 height 20
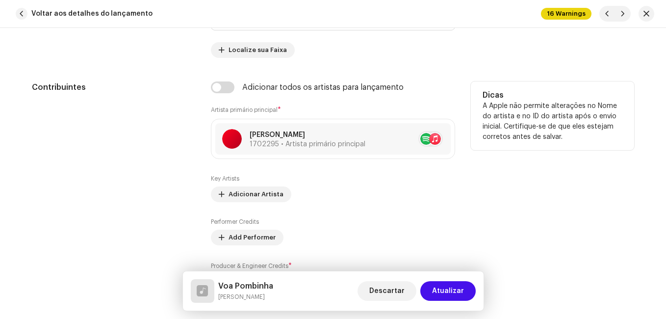
click at [153, 161] on div "Contribuintes" at bounding box center [113, 191] width 163 height 221
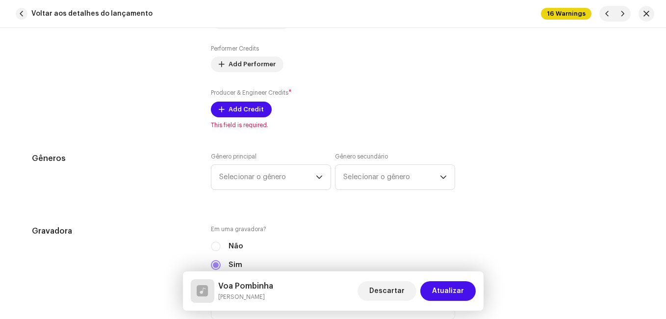
scroll to position [834, 0]
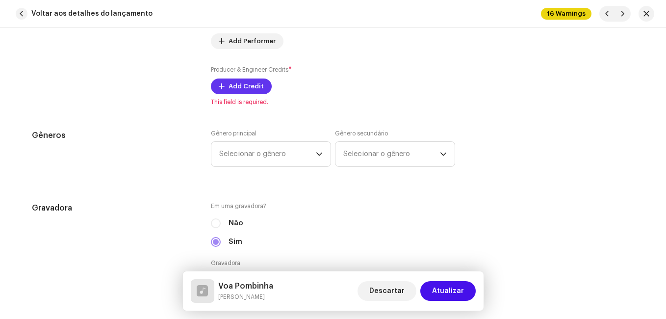
click at [248, 91] on span "Add Credit" at bounding box center [246, 87] width 35 height 20
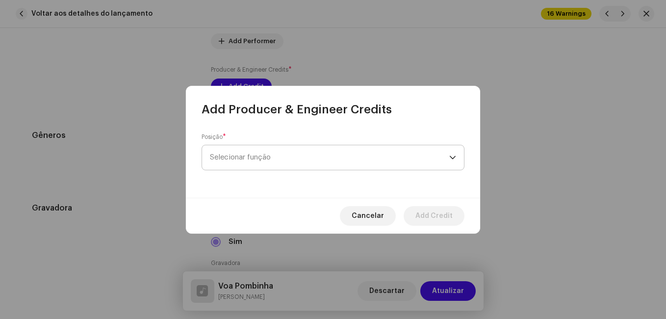
click at [255, 152] on span "Selecionar função" at bounding box center [329, 157] width 239 height 25
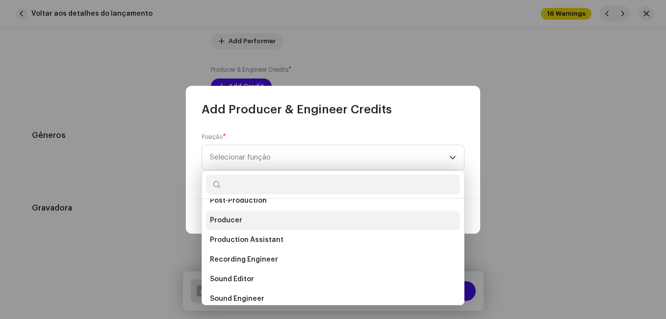
scroll to position [392, 0]
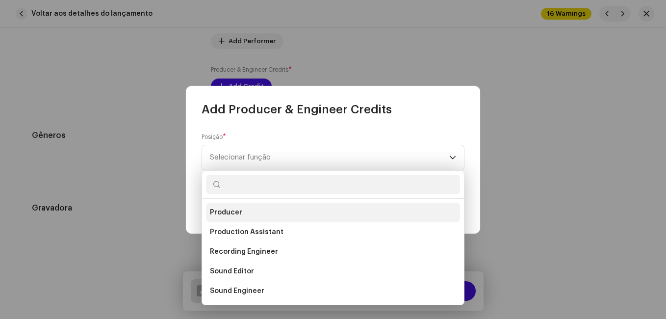
click at [236, 208] on span "Producer" at bounding box center [226, 212] width 32 height 10
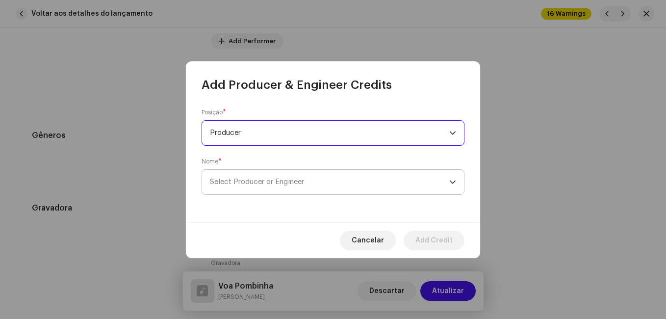
click at [248, 179] on span "Select Producer or Engineer" at bounding box center [257, 181] width 94 height 7
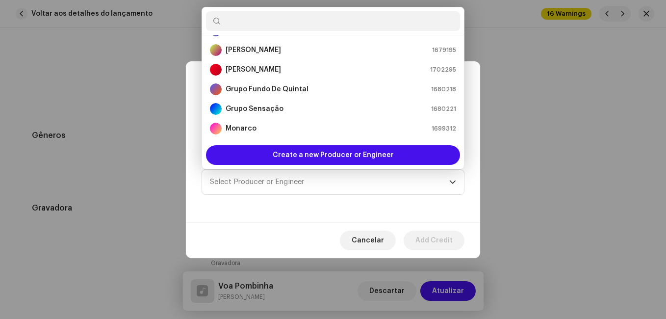
scroll to position [98, 0]
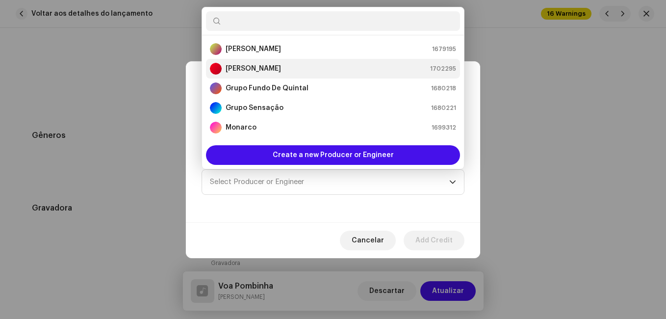
click at [275, 69] on strong "[PERSON_NAME]" at bounding box center [253, 69] width 55 height 10
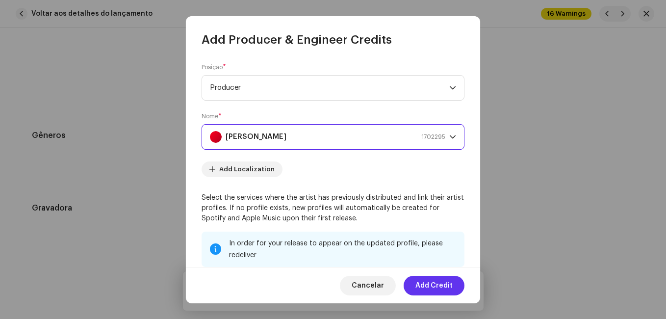
click at [419, 285] on span "Add Credit" at bounding box center [433, 286] width 37 height 20
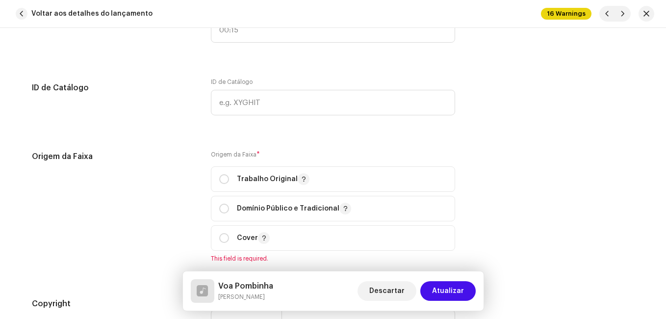
scroll to position [1206, 0]
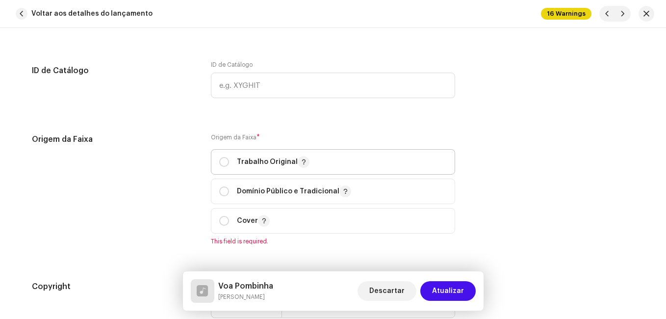
click at [231, 167] on div "Trabalho Original" at bounding box center [264, 162] width 90 height 12
radio input "true"
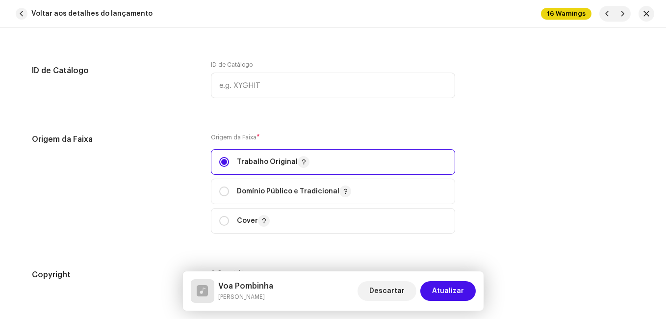
click at [183, 179] on div "Origem da Faixa" at bounding box center [113, 189] width 163 height 112
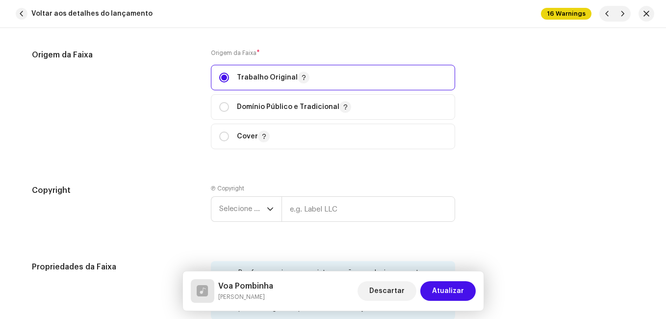
scroll to position [1354, 0]
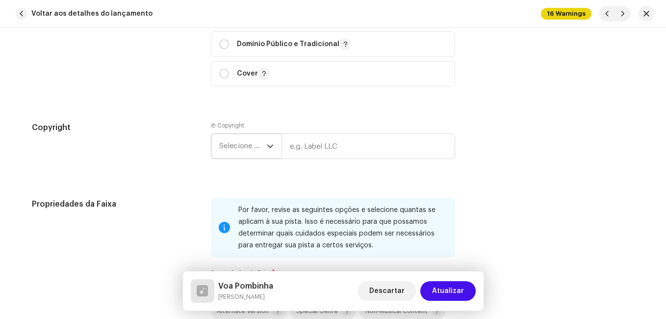
click at [232, 146] on span "Selecione o ano" at bounding box center [243, 146] width 48 height 25
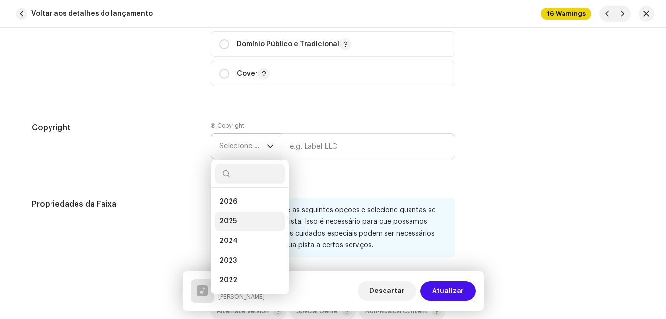
click at [237, 215] on li "2025" at bounding box center [250, 221] width 70 height 20
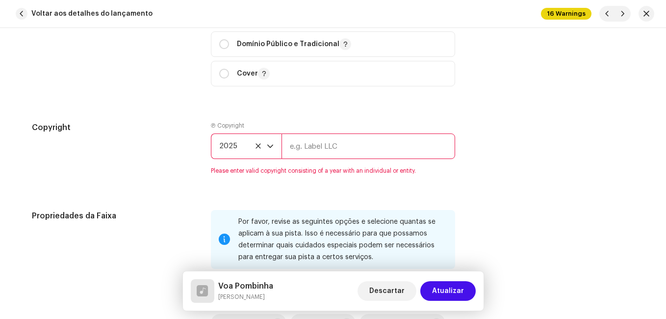
drag, startPoint x: 301, startPoint y: 147, endPoint x: 301, endPoint y: 154, distance: 7.4
click at [301, 147] on input "text" at bounding box center [368, 146] width 174 height 26
type input "Impact Music"
type input "00:15"
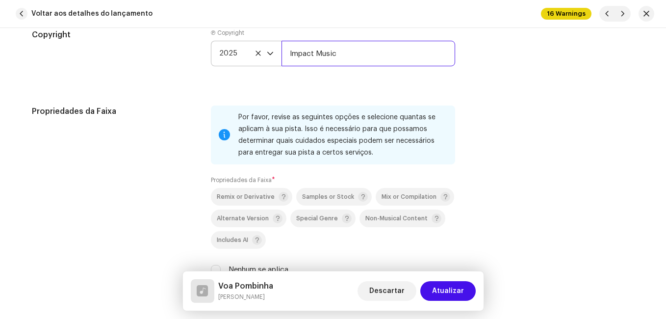
scroll to position [1550, 0]
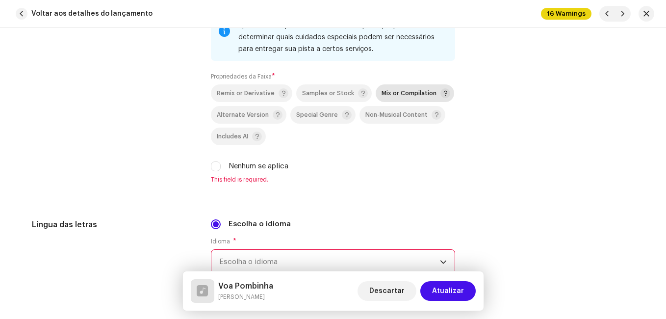
click at [394, 96] on span "Mix or Compilation" at bounding box center [409, 93] width 55 height 6
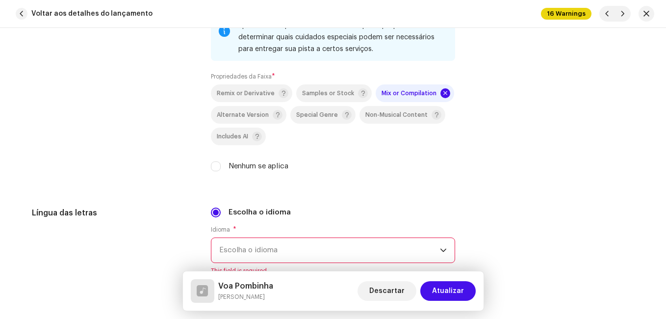
click at [176, 142] on div "Propriedades da Faixa" at bounding box center [113, 92] width 163 height 181
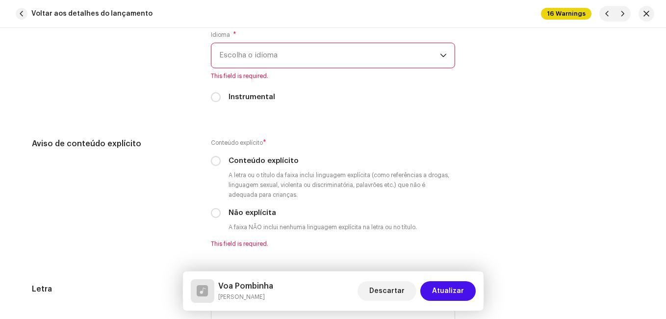
scroll to position [1746, 0]
click at [296, 62] on span "Escolha o idioma" at bounding box center [329, 54] width 221 height 25
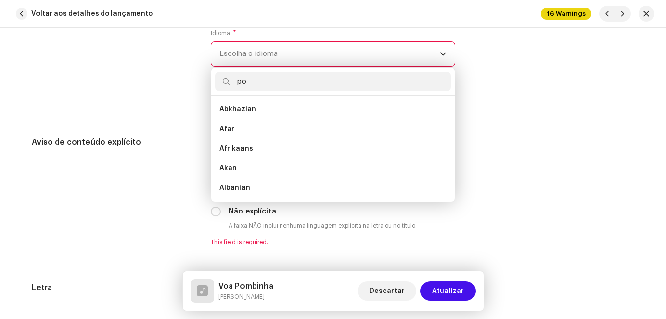
scroll to position [0, 0]
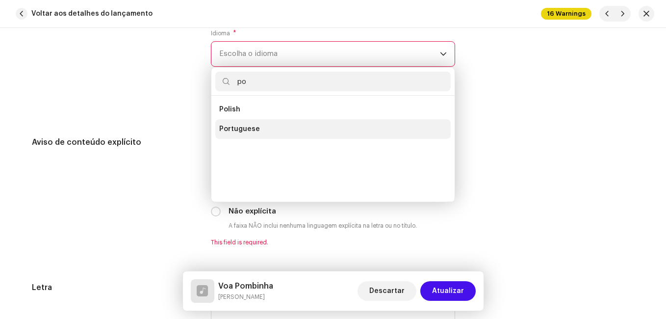
type input "po"
click at [253, 128] on span "Portuguese" at bounding box center [239, 129] width 41 height 10
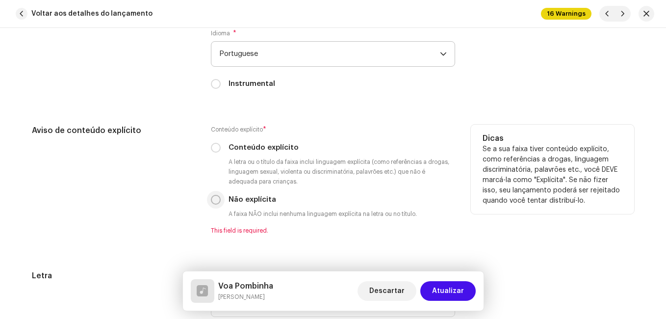
click at [215, 200] on input "Não explícita" at bounding box center [216, 200] width 10 height 10
radio input "true"
click at [153, 192] on div "Aviso de conteúdo explícito" at bounding box center [113, 180] width 163 height 110
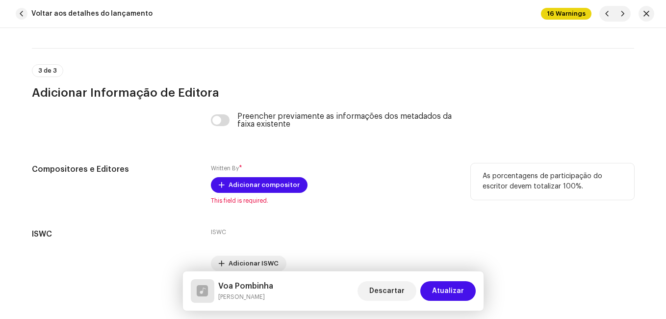
scroll to position [2087, 0]
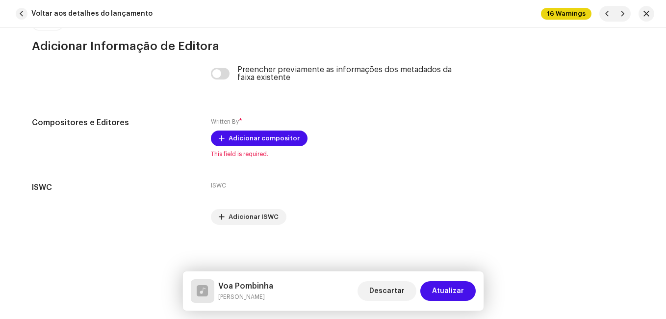
click at [263, 285] on h5 "Voa Pombinha" at bounding box center [245, 286] width 55 height 12
copy h5 "Voa Pombinha"
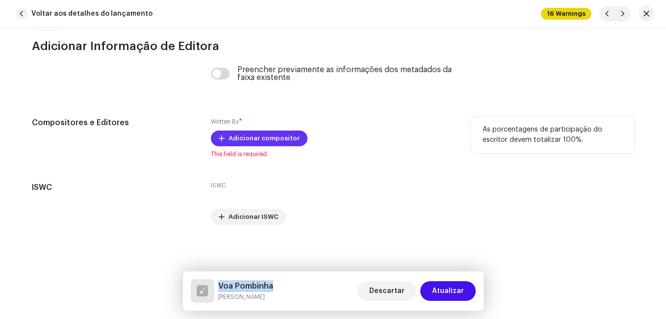
click at [277, 140] on span "Adicionar compositor" at bounding box center [264, 138] width 71 height 20
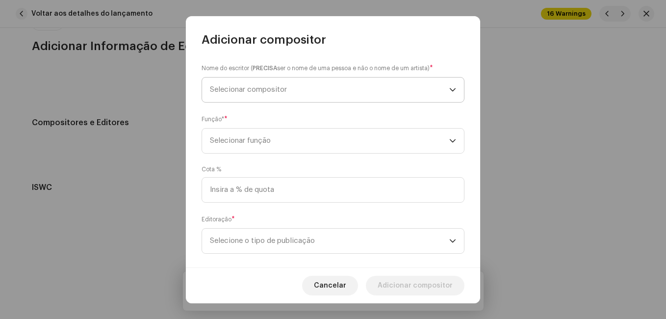
click at [296, 97] on span "Selecionar compositor" at bounding box center [329, 89] width 239 height 25
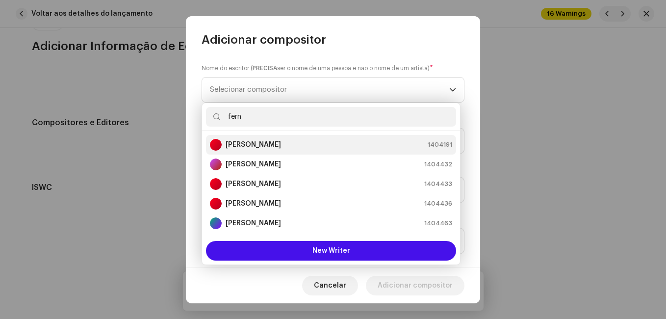
type input "fern"
click at [285, 146] on div "[PERSON_NAME] 1404191" at bounding box center [331, 145] width 242 height 12
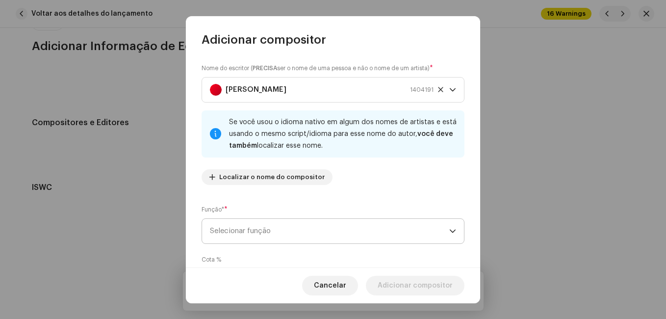
click at [314, 232] on span "Selecionar função" at bounding box center [329, 231] width 239 height 25
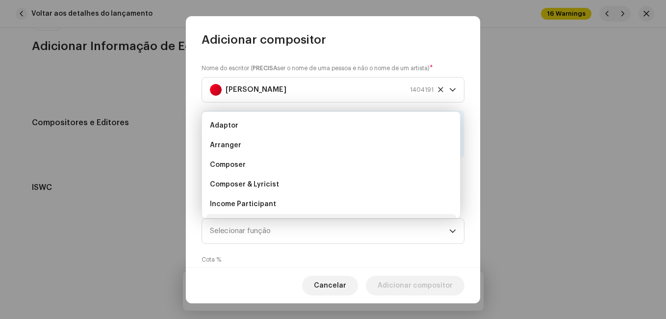
scroll to position [16, 0]
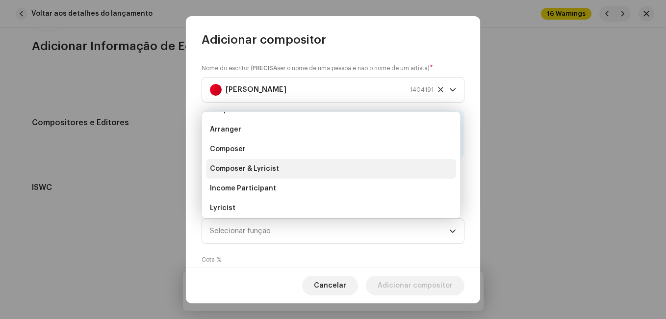
click at [324, 174] on li "Composer & Lyricist" at bounding box center [331, 169] width 250 height 20
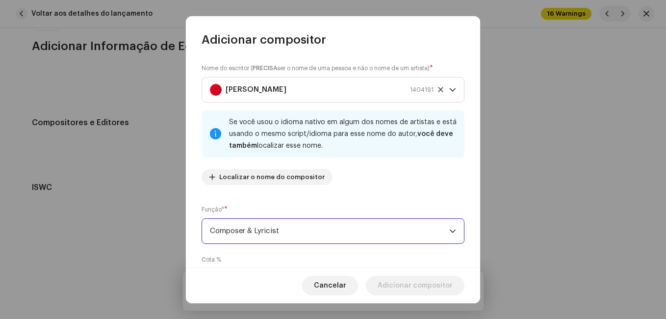
click at [338, 192] on div "Nome do escritor ( PRECISA ser o nome de uma pessoa e não o nome de um artista)…" at bounding box center [333, 127] width 263 height 129
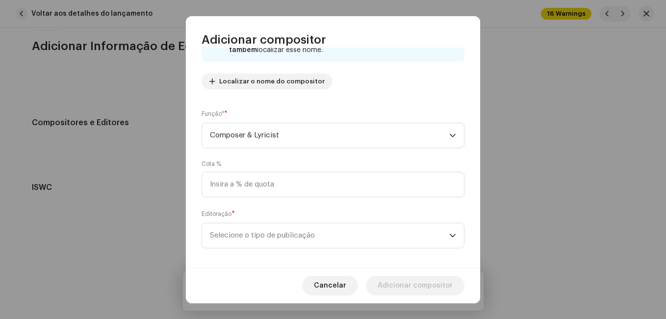
scroll to position [104, 0]
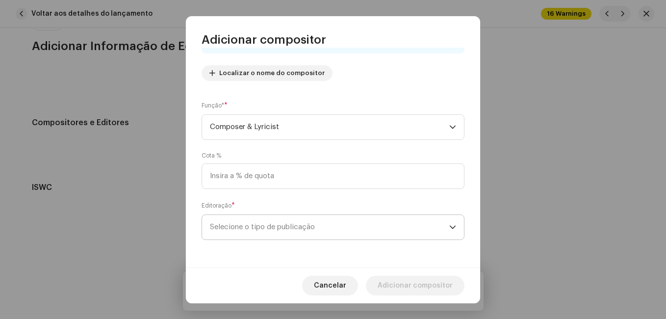
click at [334, 220] on span "Selecione o tipo de publicação" at bounding box center [329, 227] width 239 height 25
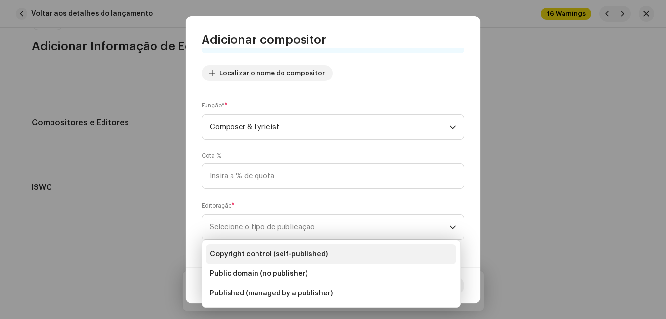
click at [328, 251] on li "Copyright control (self-published)" at bounding box center [331, 254] width 250 height 20
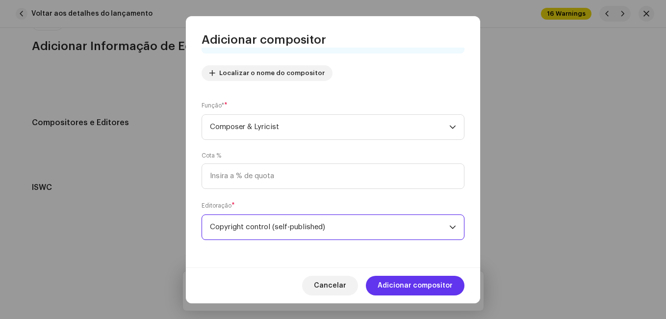
click at [393, 279] on span "Adicionar compositor" at bounding box center [415, 286] width 75 height 20
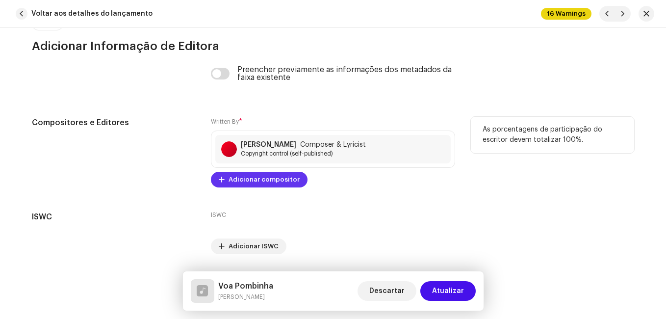
click at [285, 181] on span "Adicionar compositor" at bounding box center [264, 180] width 71 height 20
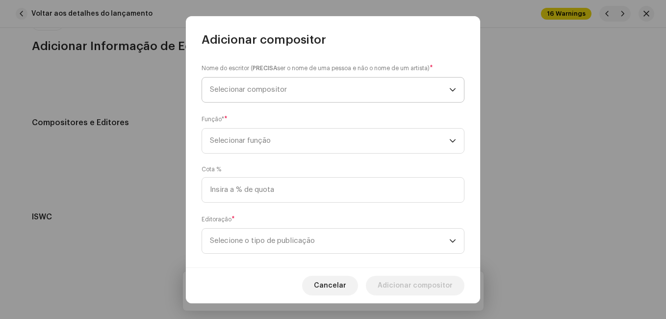
click at [345, 96] on span "Selecionar compositor" at bounding box center [329, 89] width 239 height 25
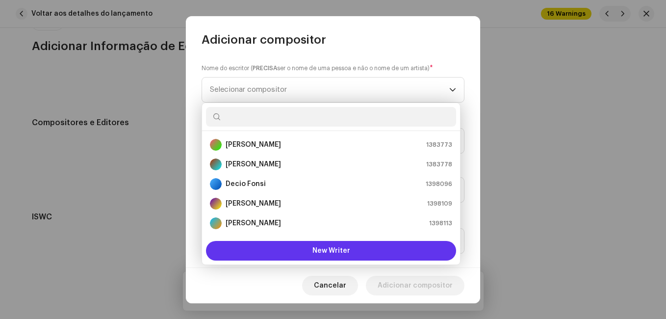
scroll to position [16, 0]
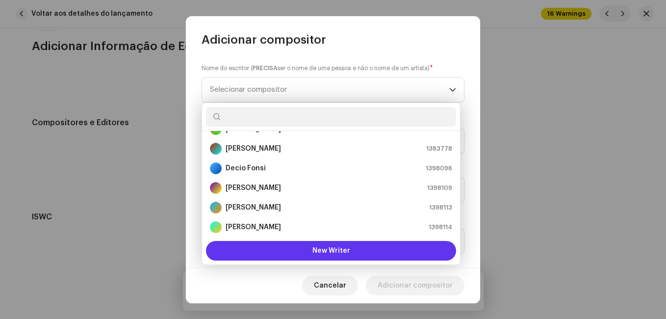
click at [315, 241] on button "New Writer" at bounding box center [331, 251] width 250 height 20
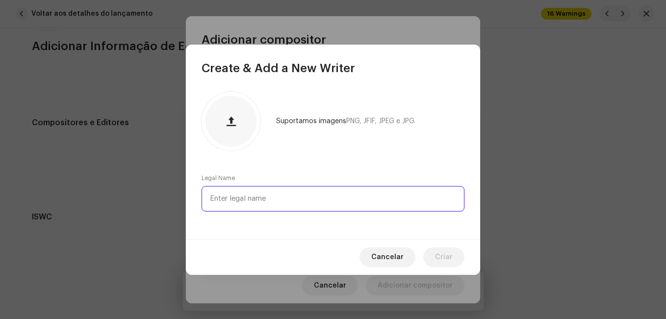
paste input "Iracy Pereira"
type input "Iracy Pereira"
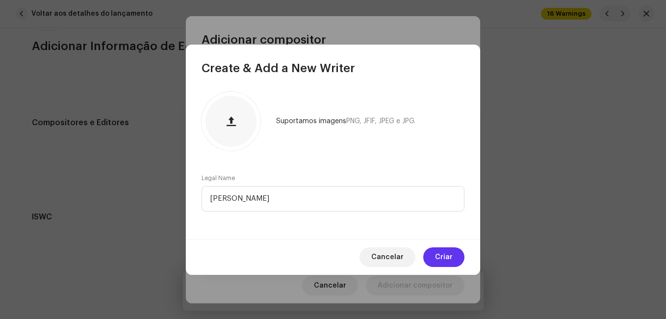
click at [435, 254] on button "Criar" at bounding box center [443, 257] width 41 height 20
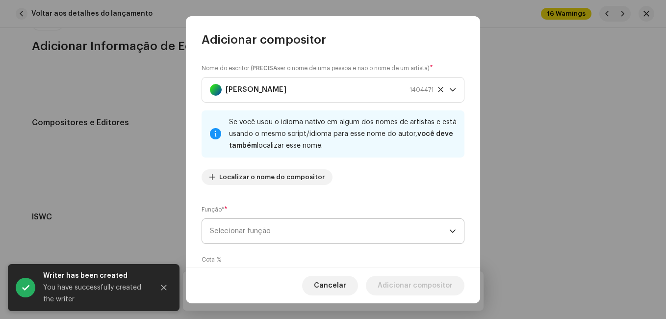
click at [333, 228] on span "Selecionar função" at bounding box center [329, 231] width 239 height 25
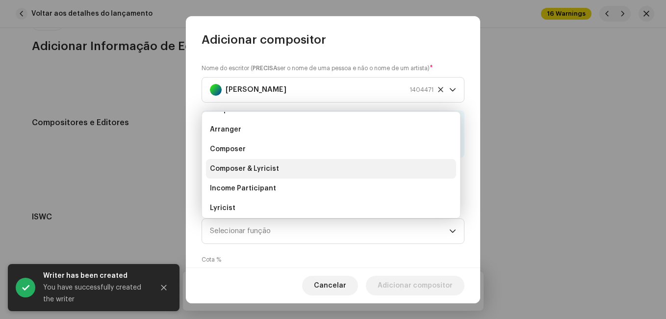
click at [309, 167] on li "Composer & Lyricist" at bounding box center [331, 169] width 250 height 20
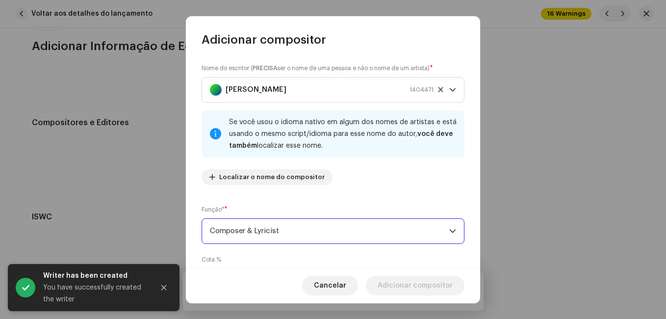
click at [327, 194] on div "Nome do escritor ( PRECISA ser o nome de uma pessoa e não o nome de um artista)…" at bounding box center [333, 158] width 294 height 220
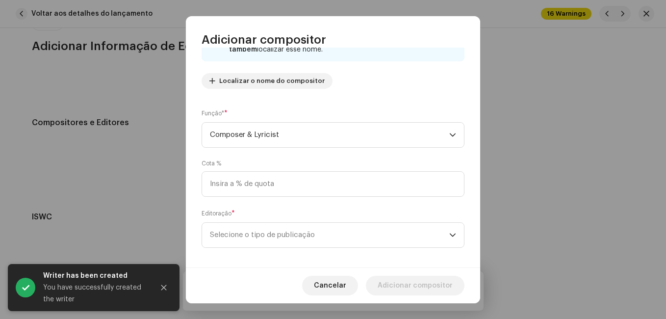
scroll to position [104, 0]
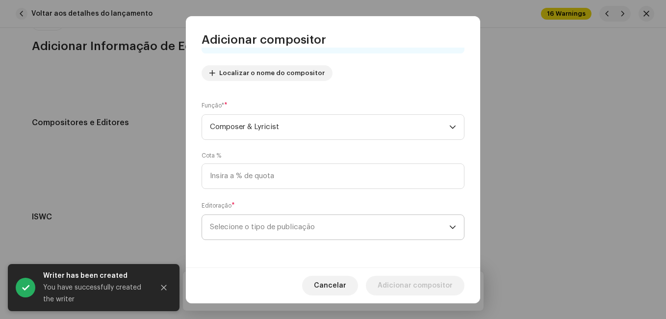
click at [325, 217] on span "Selecione o tipo de publicação" at bounding box center [329, 227] width 239 height 25
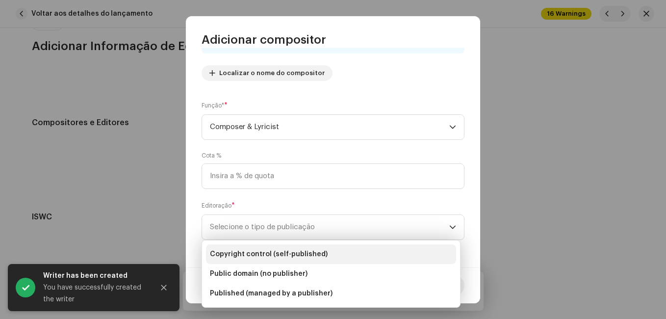
click at [323, 245] on li "Copyright control (self-published)" at bounding box center [331, 254] width 250 height 20
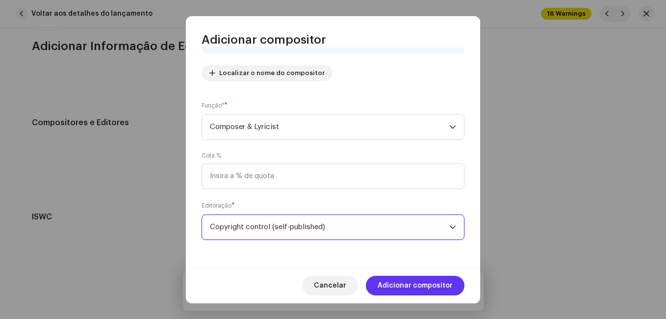
click at [394, 281] on span "Adicionar compositor" at bounding box center [415, 286] width 75 height 20
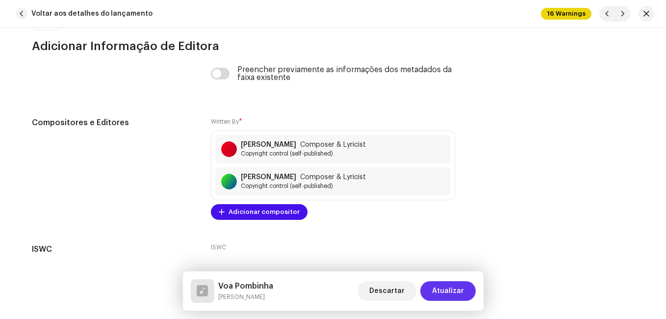
click at [432, 287] on button "Atualizar" at bounding box center [447, 291] width 55 height 20
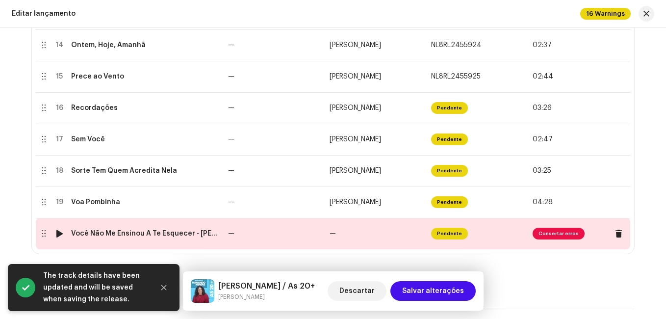
click at [313, 229] on td "—" at bounding box center [275, 233] width 102 height 31
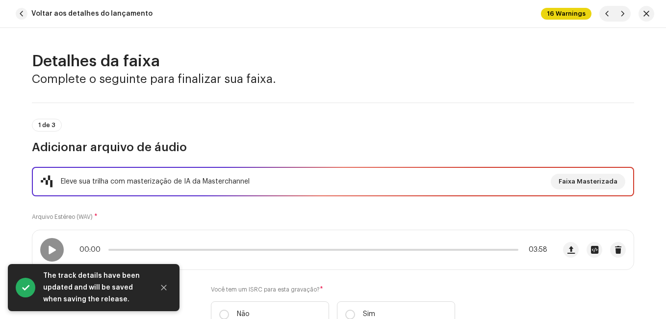
click at [294, 219] on div "Eleve sua trilha com masterização de IA da Masterchannel Faixa Masterizada Arqu…" at bounding box center [333, 253] width 602 height 172
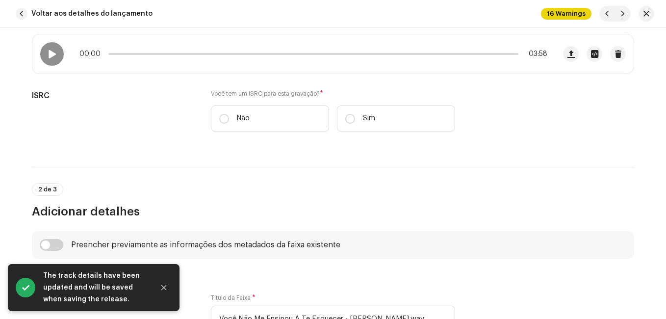
scroll to position [196, 0]
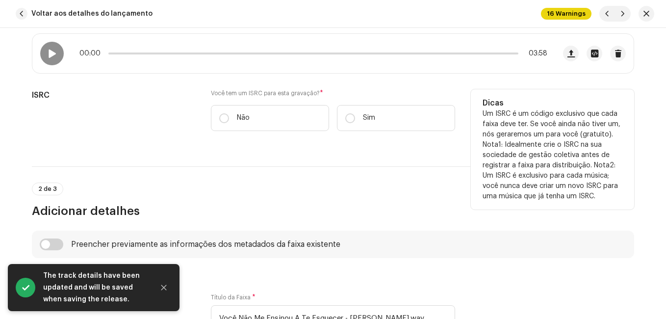
drag, startPoint x: 351, startPoint y: 124, endPoint x: 346, endPoint y: 135, distance: 11.9
click at [351, 126] on label "Sim" at bounding box center [396, 118] width 118 height 26
click at [351, 123] on input "Sim" at bounding box center [350, 118] width 10 height 10
radio input "true"
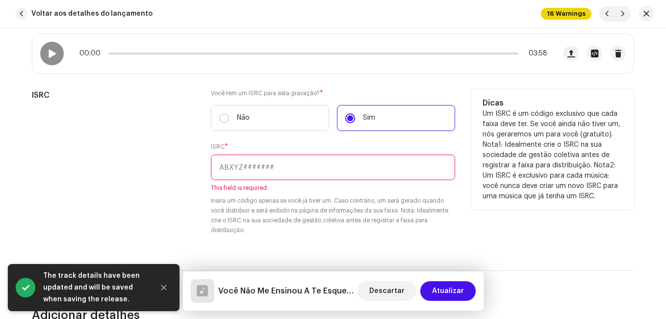
click at [298, 167] on input "text" at bounding box center [333, 167] width 244 height 26
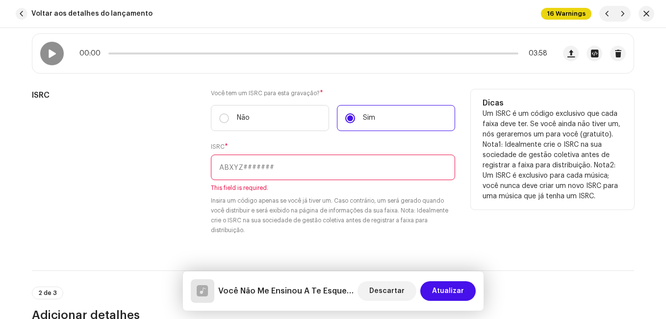
paste input "NL-8RL-24-55930"
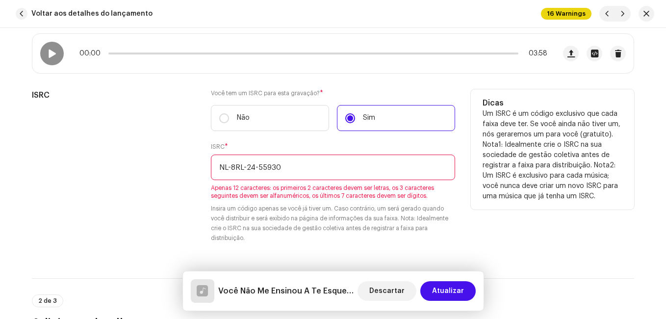
click at [255, 165] on input "NL-8RL-24-55930" at bounding box center [333, 167] width 244 height 26
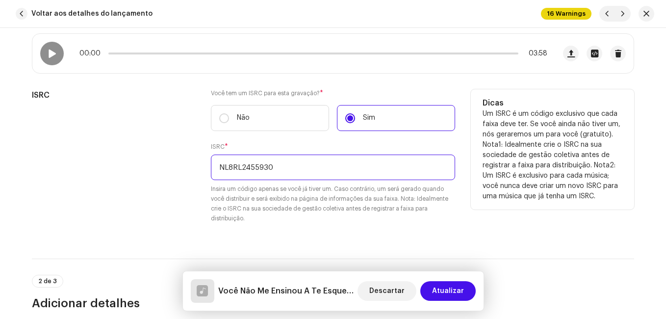
type input "NL8RL2455930"
click at [173, 174] on div "ISRC" at bounding box center [113, 162] width 163 height 146
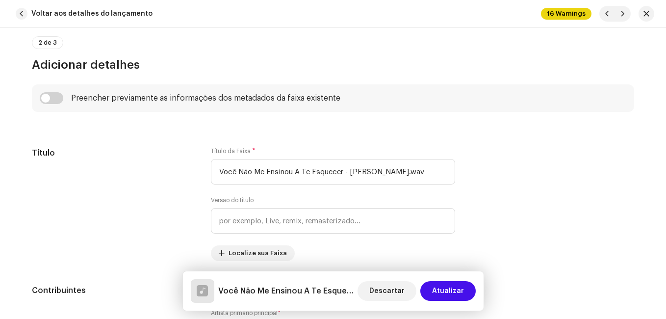
scroll to position [490, 0]
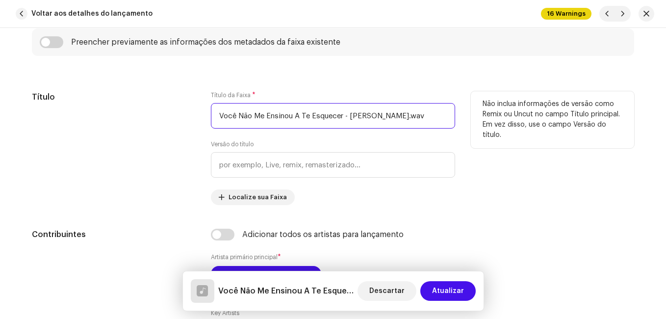
drag, startPoint x: 343, startPoint y: 117, endPoint x: 423, endPoint y: 116, distance: 79.5
click at [429, 116] on input "Você Não Me Ensinou A Te Esquecer - [PERSON_NAME].wav" at bounding box center [333, 116] width 244 height 26
type input "Você Não Me Ensinou A Te Esquecer"
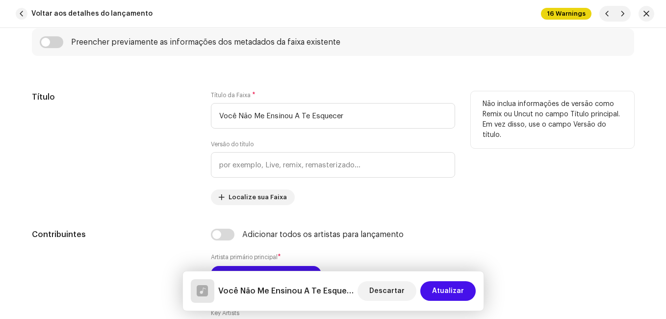
click at [165, 134] on div "Título" at bounding box center [113, 148] width 163 height 114
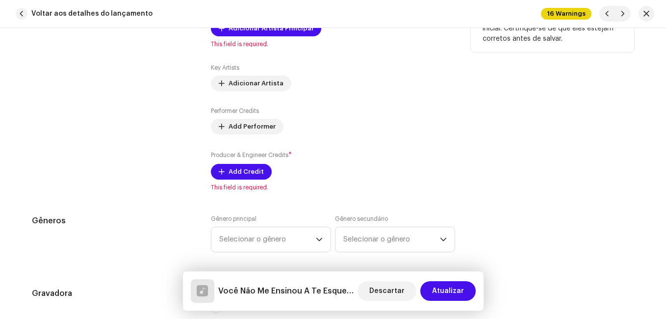
scroll to position [687, 0]
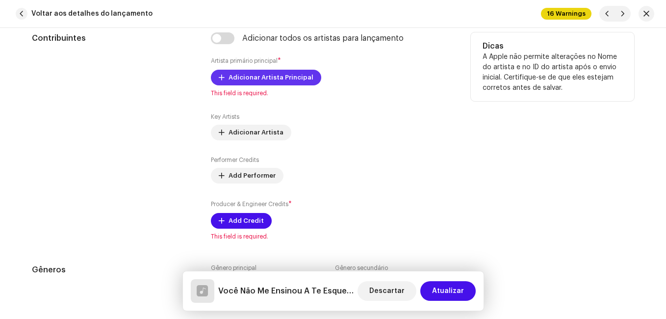
click at [261, 81] on span "Adicionar Artista Principal" at bounding box center [271, 78] width 85 height 20
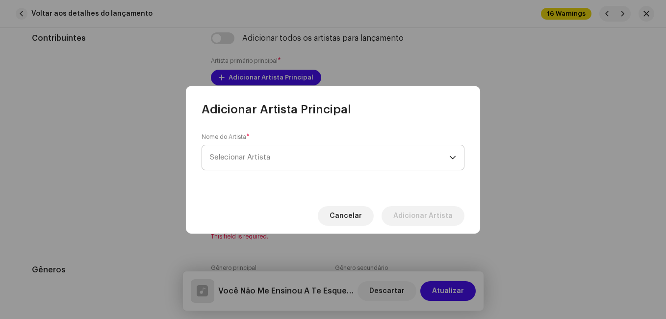
click at [273, 154] on span "Selecionar Artista" at bounding box center [329, 157] width 239 height 25
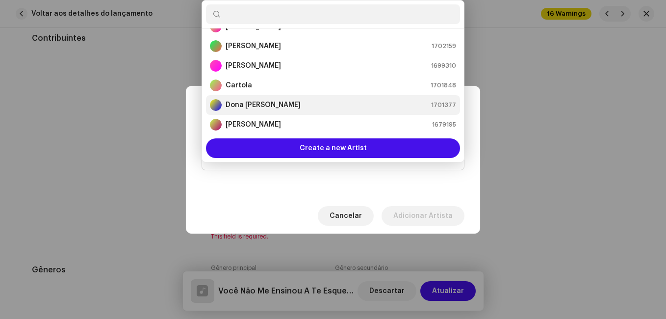
scroll to position [65, 0]
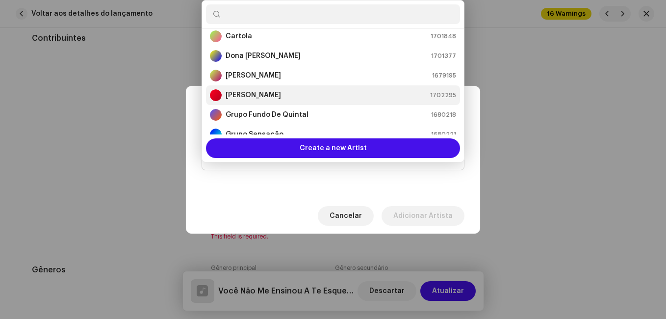
click at [292, 94] on div "[PERSON_NAME] 1702295" at bounding box center [333, 95] width 246 height 12
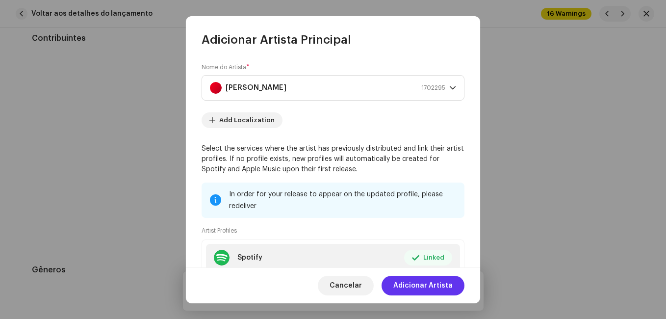
click at [427, 284] on span "Adicionar Artista" at bounding box center [422, 286] width 59 height 20
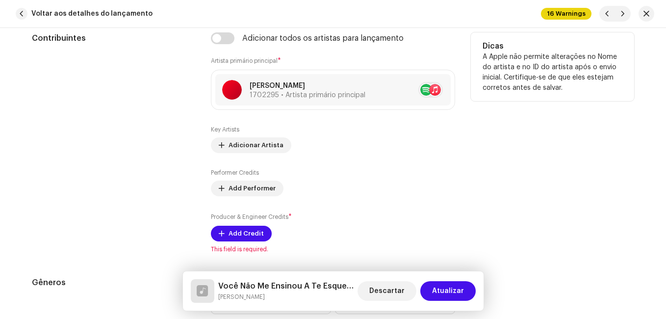
click at [119, 146] on div "Contribuintes" at bounding box center [113, 142] width 163 height 221
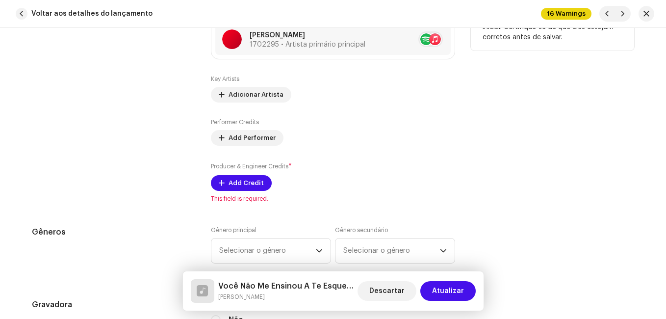
scroll to position [785, 0]
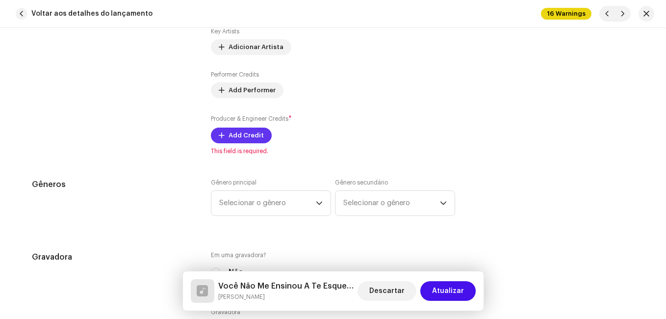
click at [244, 138] on span "Add Credit" at bounding box center [246, 136] width 35 height 20
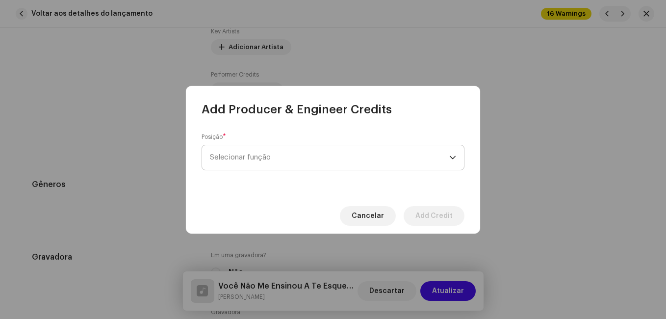
click at [301, 154] on span "Selecionar função" at bounding box center [329, 157] width 239 height 25
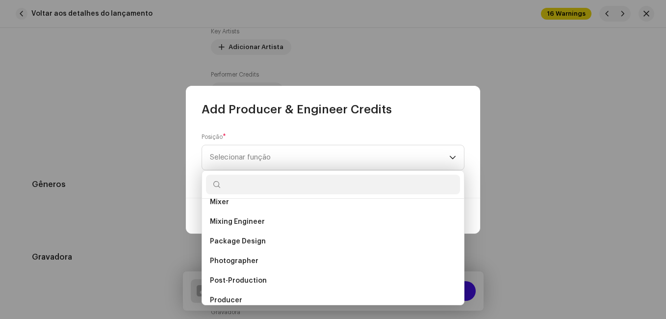
scroll to position [392, 0]
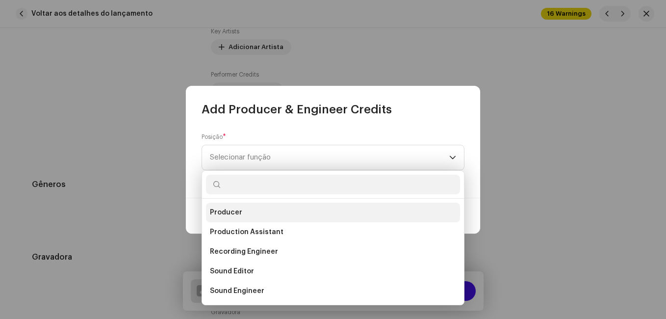
click at [246, 208] on li "Producer" at bounding box center [333, 213] width 254 height 20
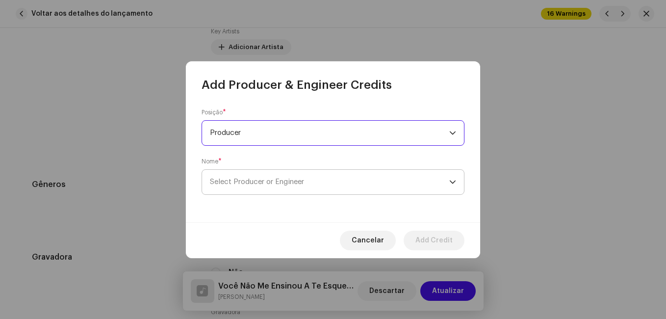
click at [270, 186] on span "Select Producer or Engineer" at bounding box center [329, 182] width 239 height 25
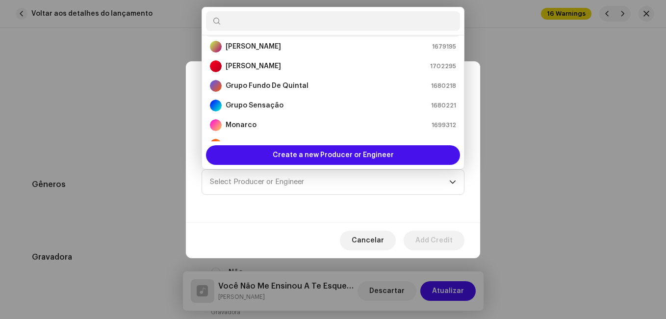
scroll to position [114, 0]
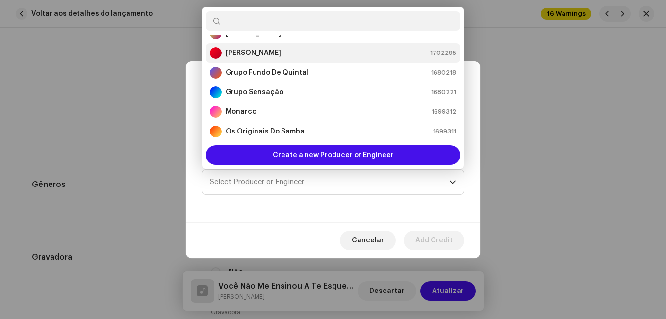
click at [286, 53] on div "[PERSON_NAME] 1702295" at bounding box center [333, 53] width 246 height 12
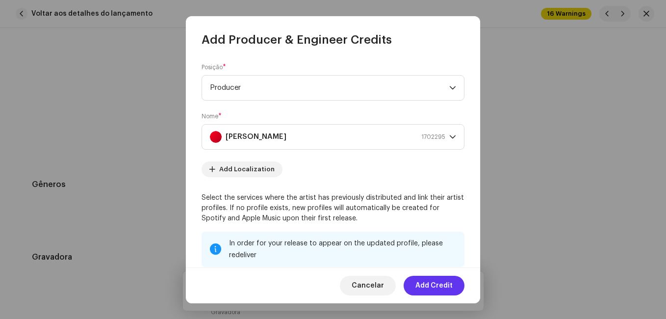
click at [429, 287] on span "Add Credit" at bounding box center [433, 286] width 37 height 20
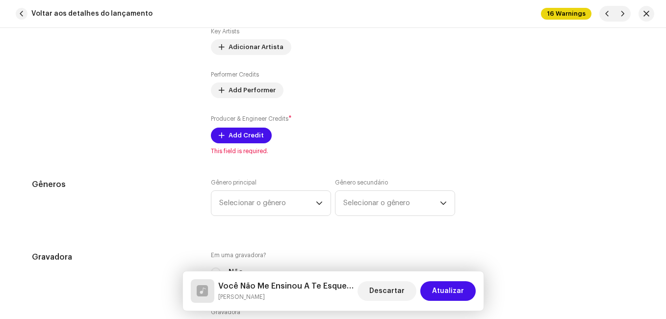
click at [101, 194] on div "Gêneros" at bounding box center [113, 203] width 163 height 49
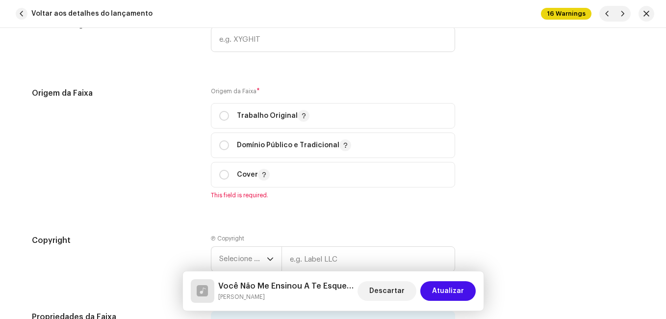
scroll to position [1275, 0]
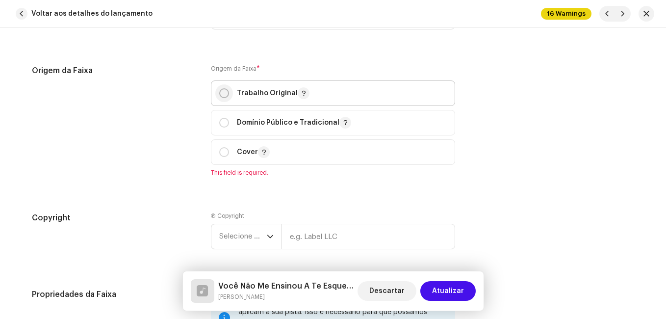
click at [227, 92] on input "radio" at bounding box center [224, 93] width 10 height 10
radio input "true"
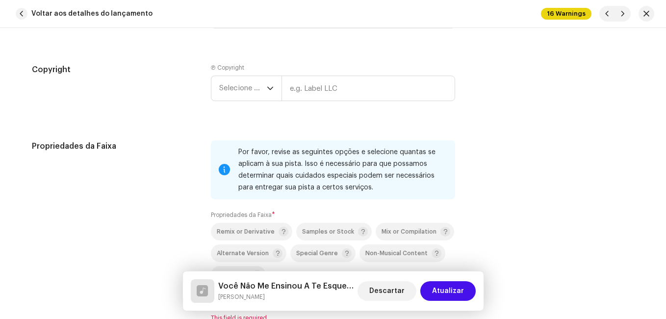
scroll to position [1471, 0]
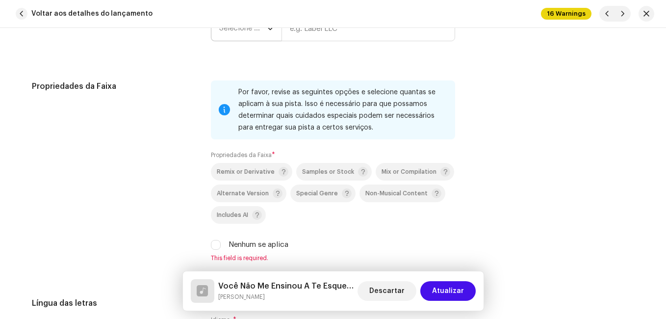
click at [267, 31] on icon "dropdown trigger" at bounding box center [270, 28] width 7 height 7
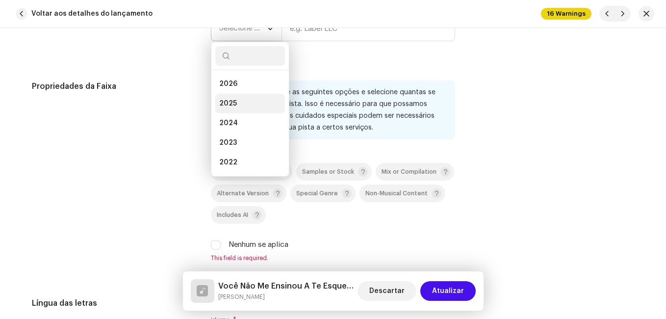
click at [253, 99] on li "2025" at bounding box center [250, 104] width 70 height 20
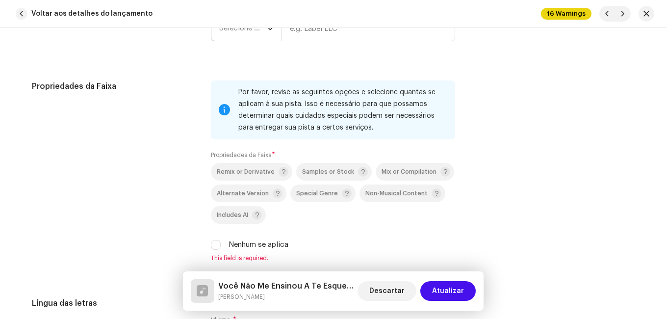
scroll to position [1459, 0]
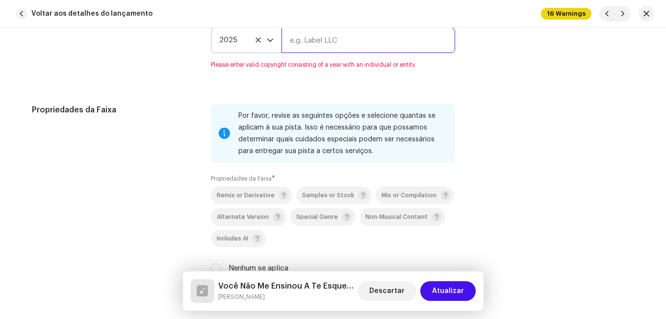
click at [316, 46] on input "text" at bounding box center [368, 40] width 174 height 26
type input "Impact Music"
type input "00:15"
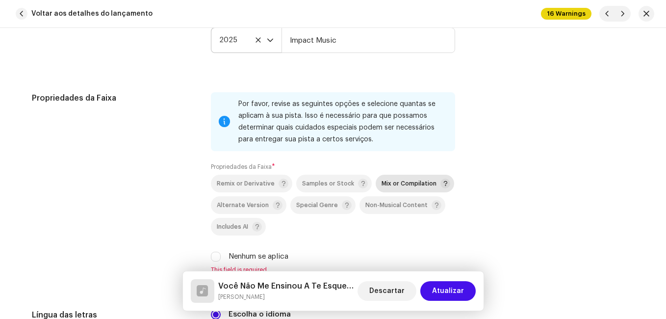
click at [382, 189] on span "Mix or Compilation" at bounding box center [416, 184] width 69 height 12
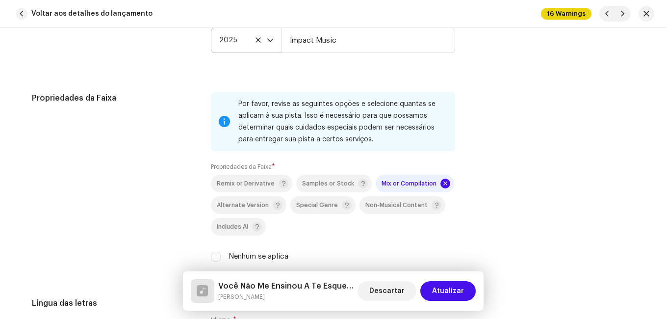
click at [135, 155] on div "Propriedades da Faixa" at bounding box center [113, 182] width 163 height 181
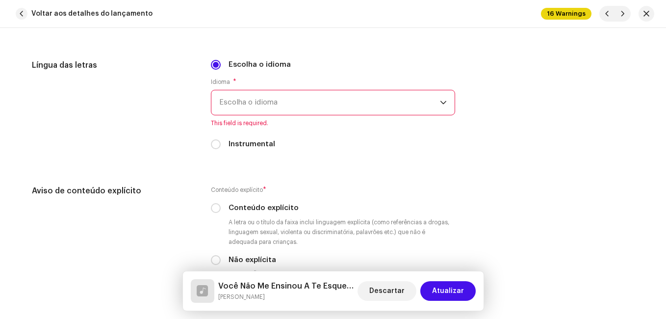
scroll to position [1705, 0]
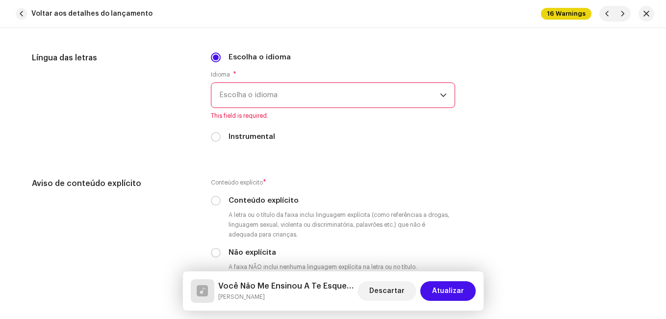
click at [266, 102] on span "Escolha o idioma" at bounding box center [329, 95] width 221 height 25
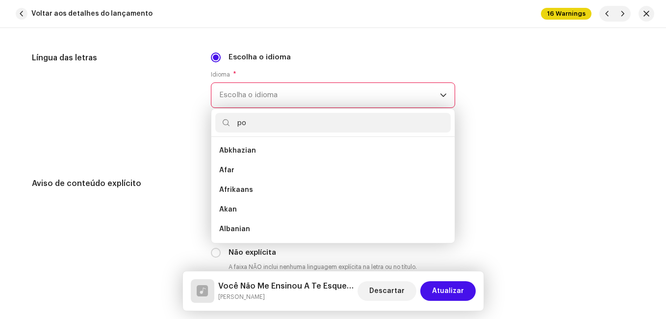
scroll to position [0, 0]
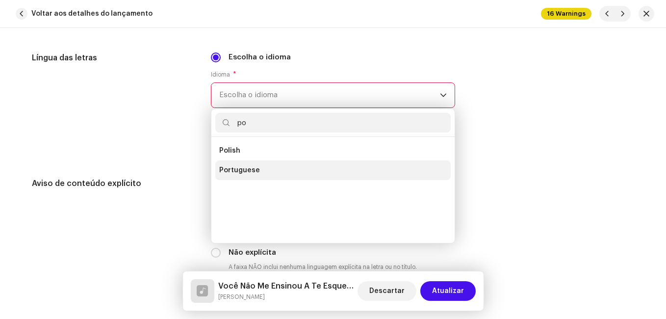
type input "po"
click at [238, 174] on span "Portuguese" at bounding box center [239, 170] width 41 height 10
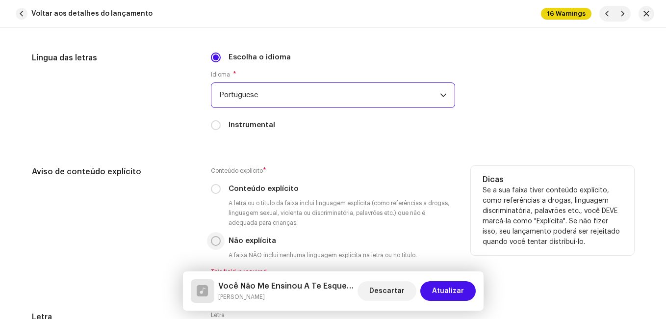
click at [214, 242] on input "Não explícita" at bounding box center [216, 241] width 10 height 10
radio input "true"
click at [168, 235] on div "Aviso de conteúdo explícito" at bounding box center [113, 221] width 163 height 110
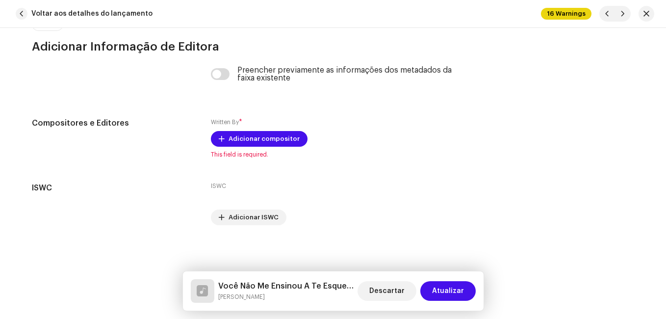
scroll to position [2087, 0]
click at [258, 286] on h5 "Você Não Me Ensinou A Te Esquecer" at bounding box center [285, 286] width 135 height 12
copy h5 "Você Não Me Ensinou A Te Esquecer"
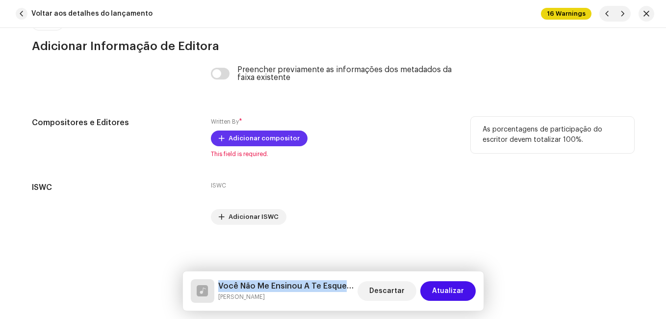
click at [294, 146] on button "Adicionar compositor" at bounding box center [259, 138] width 97 height 16
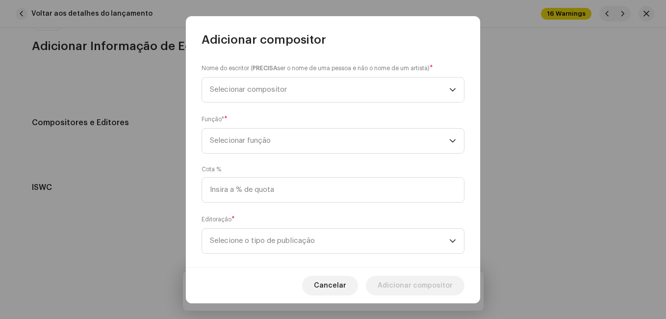
click at [345, 105] on div "Nome do escritor ( PRECISA ser o nome de uma pessoa e não o nome de um artista)…" at bounding box center [333, 158] width 294 height 220
click at [347, 98] on span "Selecionar compositor" at bounding box center [329, 89] width 239 height 25
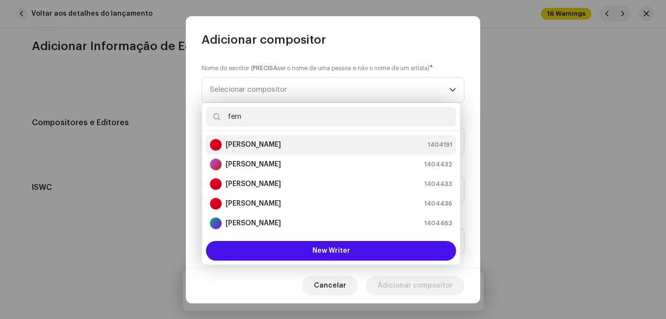
type input "fern"
click at [313, 140] on div "[PERSON_NAME] 1404191" at bounding box center [331, 145] width 242 height 12
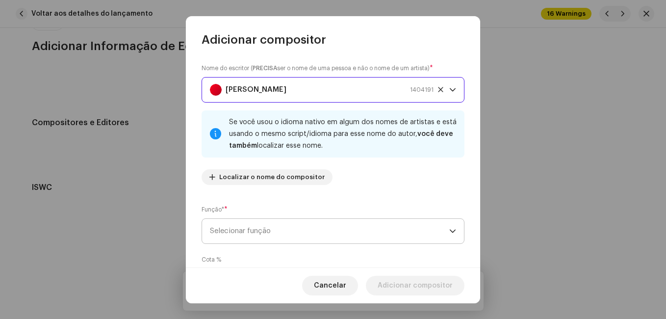
click at [350, 225] on span "Selecionar função" at bounding box center [329, 231] width 239 height 25
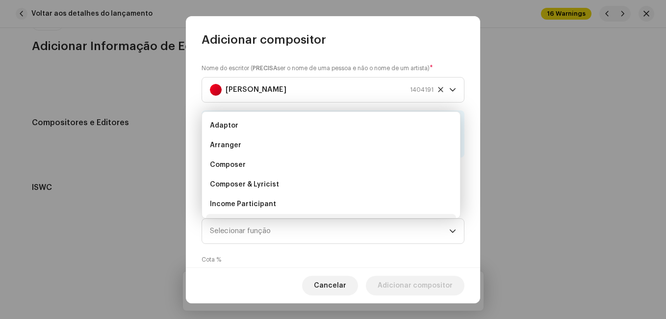
scroll to position [16, 0]
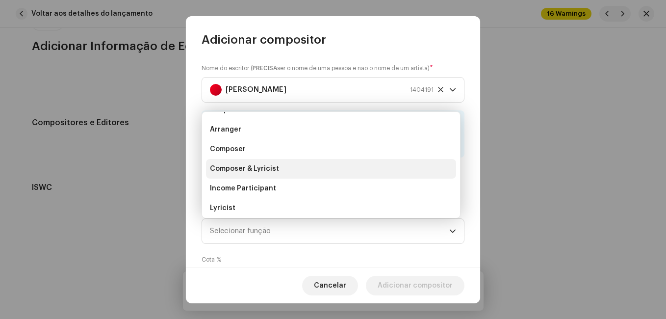
click at [364, 174] on li "Composer & Lyricist" at bounding box center [331, 169] width 250 height 20
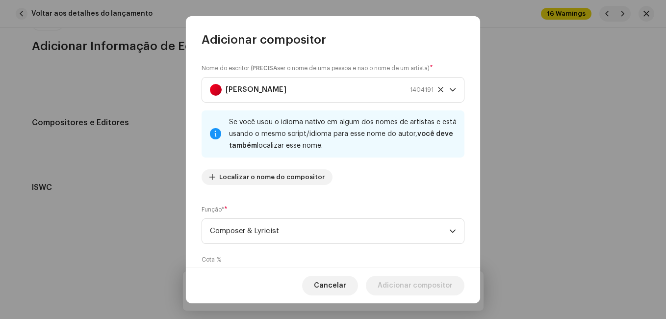
click at [373, 198] on div "Nome do escritor ( PRECISA ser o nome de uma pessoa e não o nome de um artista)…" at bounding box center [333, 158] width 294 height 220
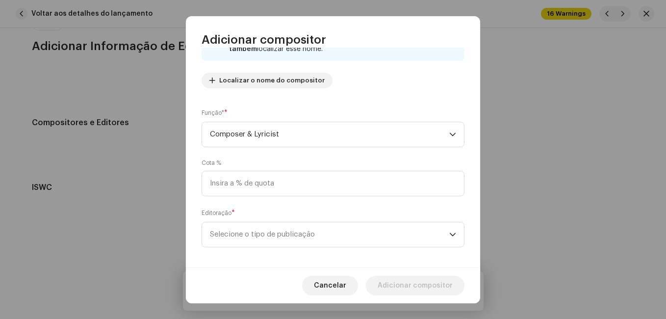
scroll to position [104, 0]
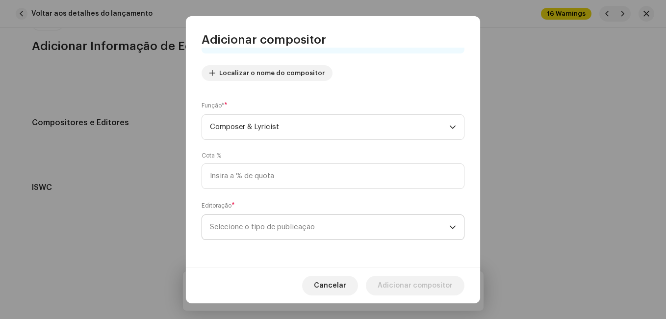
click at [358, 220] on span "Selecione o tipo de publicação" at bounding box center [329, 227] width 239 height 25
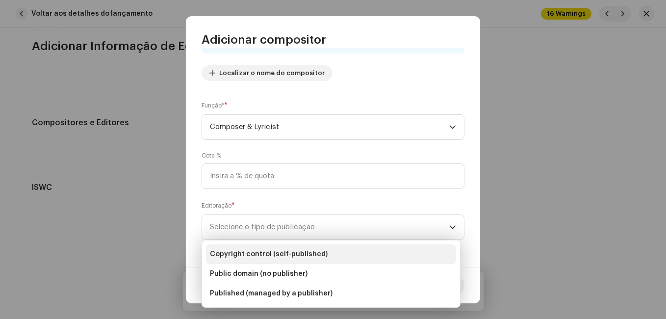
click at [361, 246] on li "Copyright control (self-published)" at bounding box center [331, 254] width 250 height 20
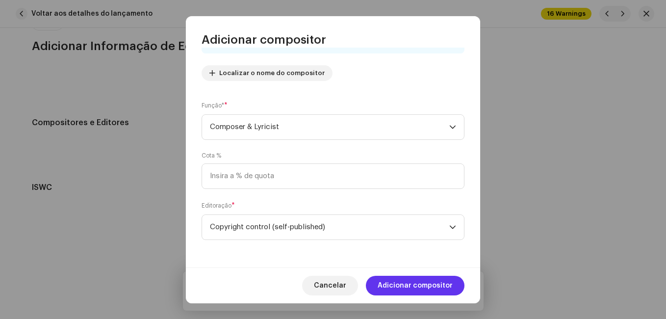
click at [397, 280] on span "Adicionar compositor" at bounding box center [415, 286] width 75 height 20
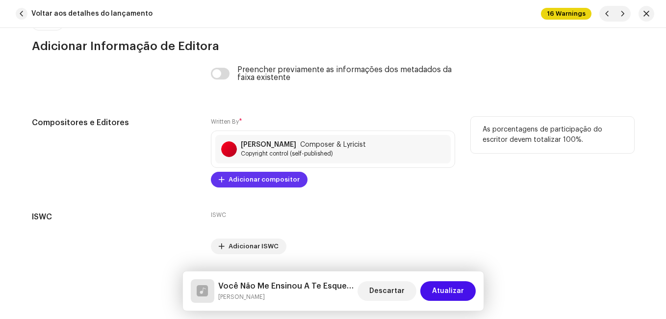
click at [277, 178] on span "Adicionar compositor" at bounding box center [264, 180] width 71 height 20
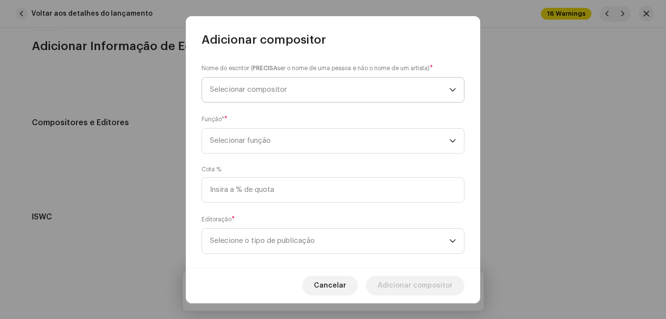
click at [335, 89] on span "Selecionar compositor" at bounding box center [329, 89] width 239 height 25
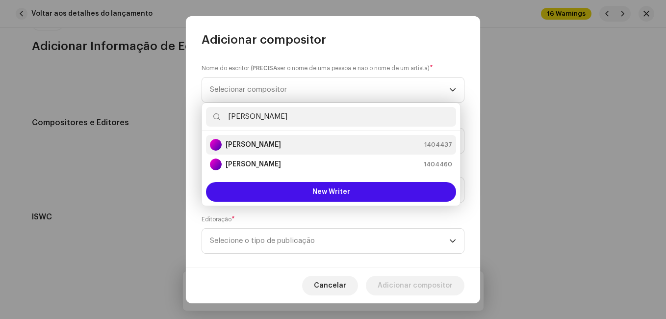
type input "[PERSON_NAME]"
click at [310, 150] on div "José Wilson 1404437" at bounding box center [331, 145] width 242 height 12
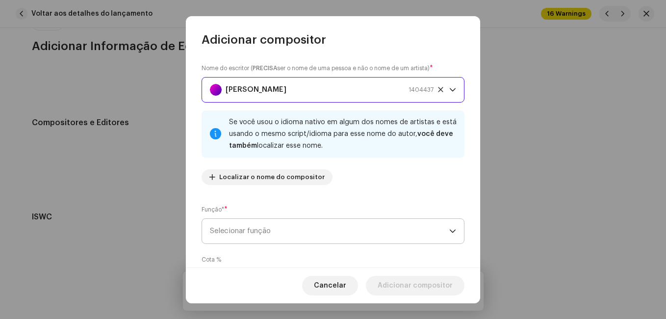
click at [358, 229] on span "Selecionar função" at bounding box center [329, 231] width 239 height 25
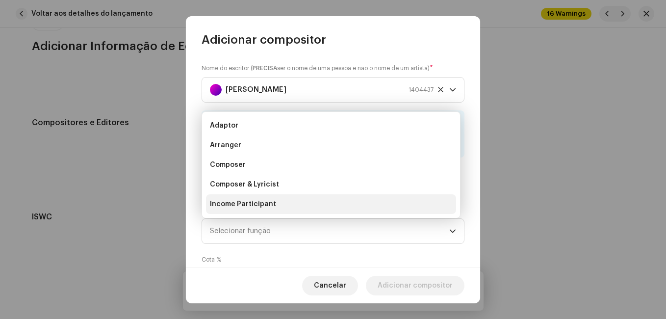
scroll to position [16, 0]
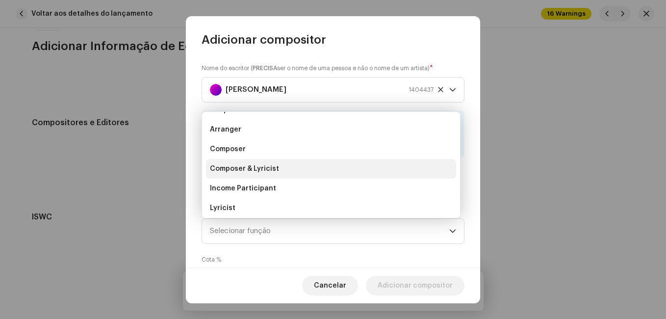
click at [357, 168] on li "Composer & Lyricist" at bounding box center [331, 169] width 250 height 20
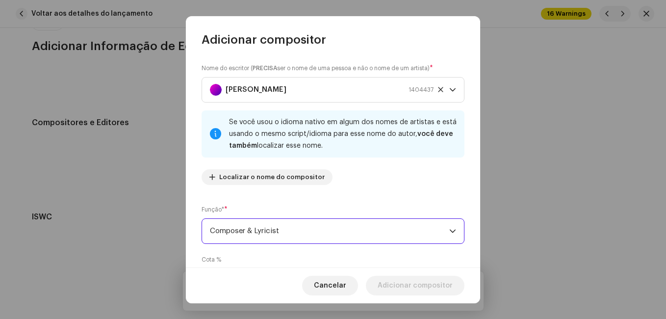
click at [363, 191] on div "Nome do escritor ( PRECISA ser o nome de uma pessoa e não o nome de um artista)…" at bounding box center [333, 127] width 263 height 129
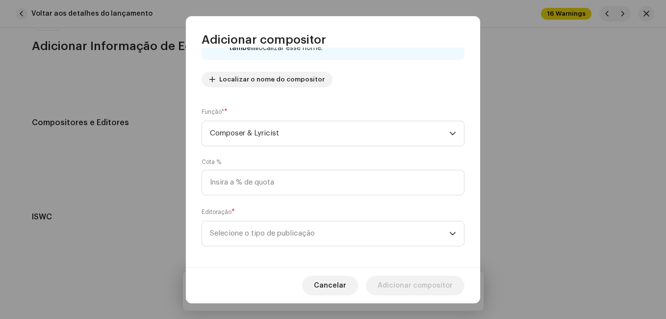
scroll to position [104, 0]
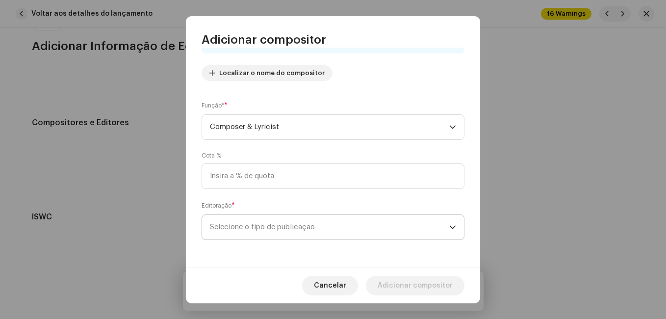
click at [403, 228] on span "Selecione o tipo de publicação" at bounding box center [329, 227] width 239 height 25
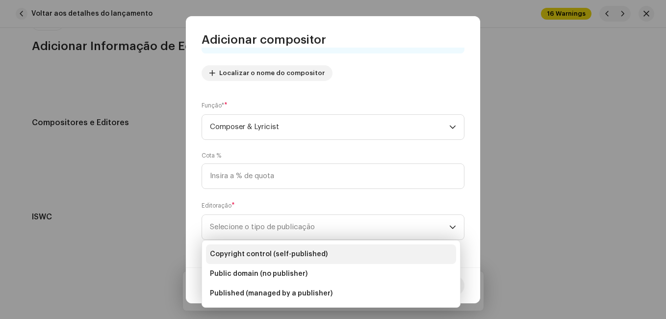
click at [389, 249] on li "Copyright control (self-published)" at bounding box center [331, 254] width 250 height 20
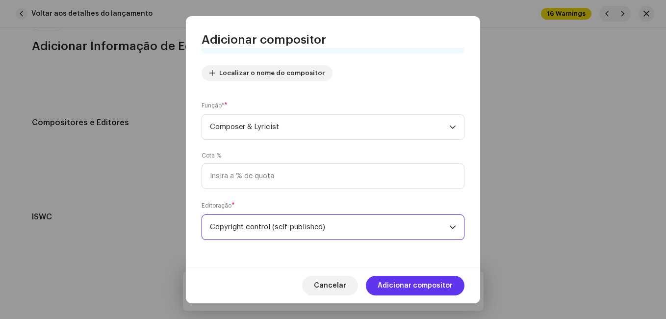
click at [418, 280] on span "Adicionar compositor" at bounding box center [415, 286] width 75 height 20
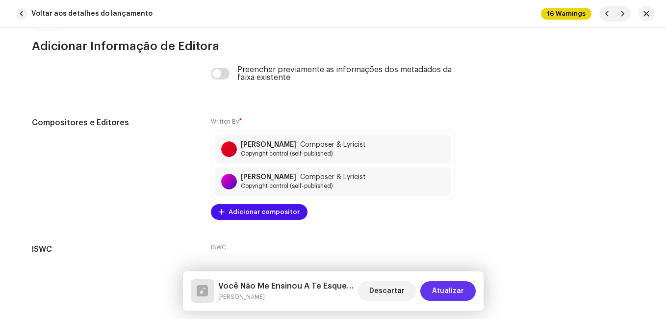
click at [447, 287] on span "Atualizar" at bounding box center [448, 291] width 32 height 20
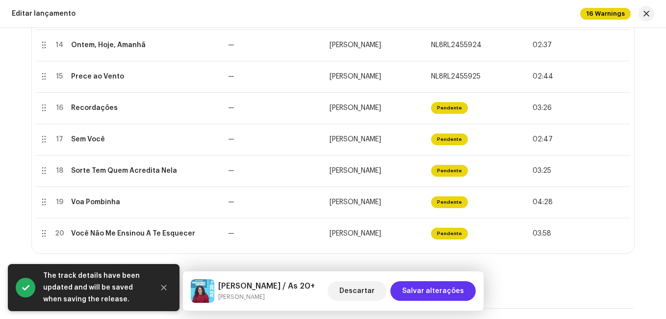
click at [435, 291] on span "Salvar alterações" at bounding box center [433, 291] width 62 height 20
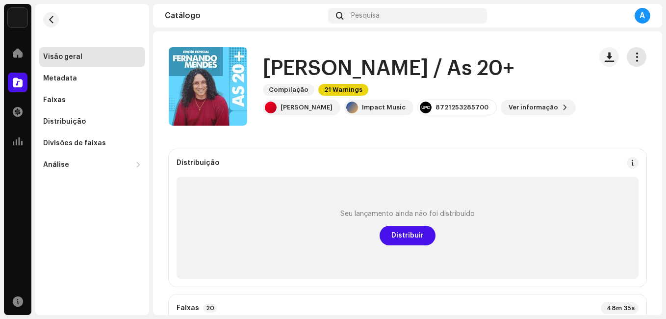
click at [627, 58] on button "button" at bounding box center [637, 57] width 20 height 20
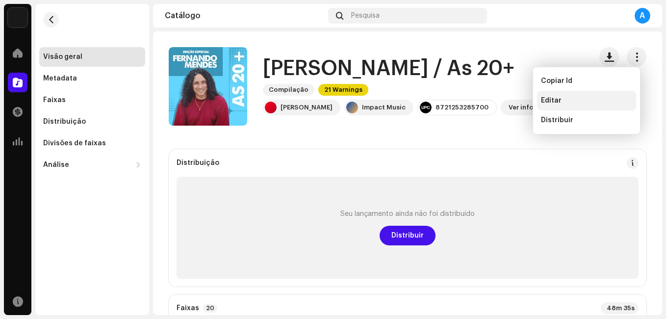
click at [549, 100] on span "Editar" at bounding box center [551, 101] width 21 height 8
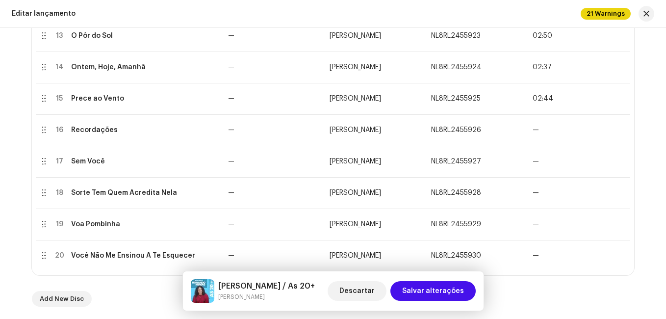
scroll to position [638, 0]
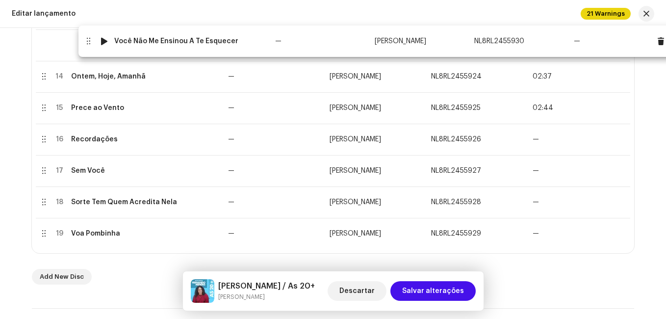
drag, startPoint x: 64, startPoint y: 233, endPoint x: 109, endPoint y: 41, distance: 197.4
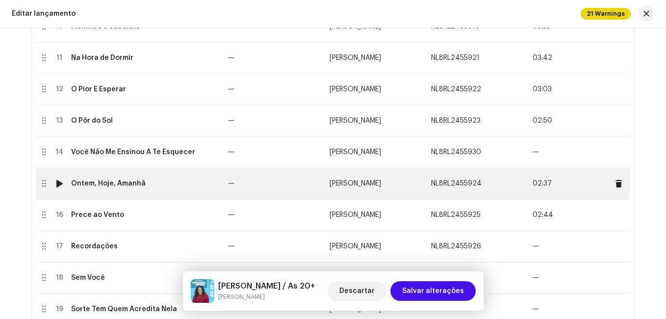
scroll to position [441, 0]
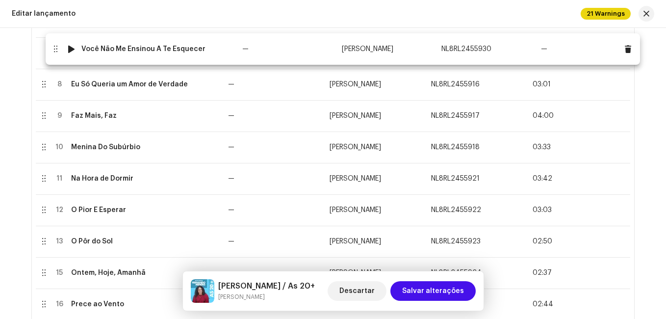
drag, startPoint x: 108, startPoint y: 239, endPoint x: 120, endPoint y: 47, distance: 192.6
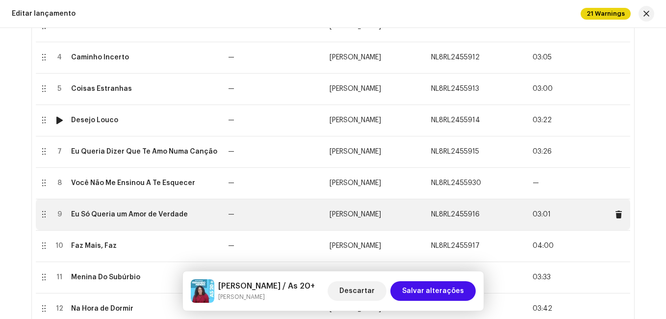
scroll to position [294, 0]
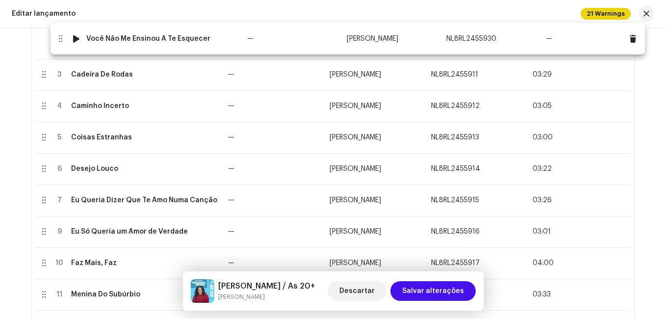
drag, startPoint x: 102, startPoint y: 199, endPoint x: 118, endPoint y: 38, distance: 162.2
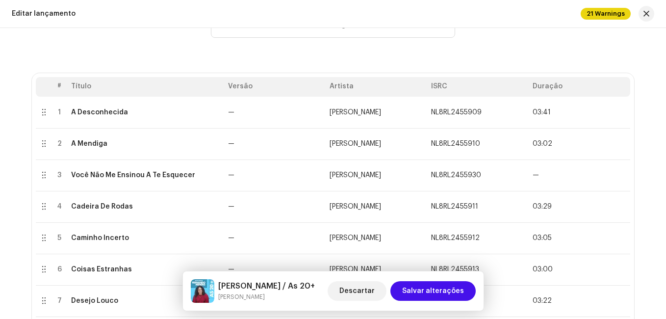
scroll to position [147, 0]
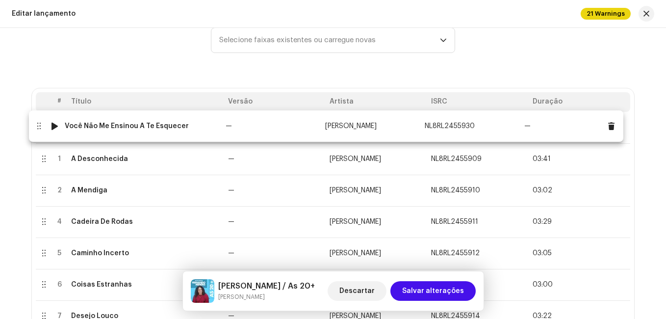
drag, startPoint x: 109, startPoint y: 188, endPoint x: 104, endPoint y: 124, distance: 64.4
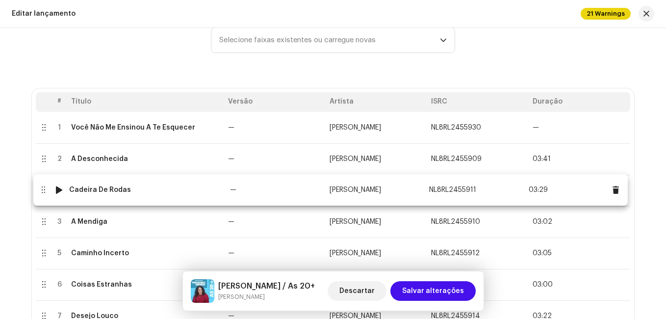
drag, startPoint x: 87, startPoint y: 223, endPoint x: 87, endPoint y: 191, distance: 31.9
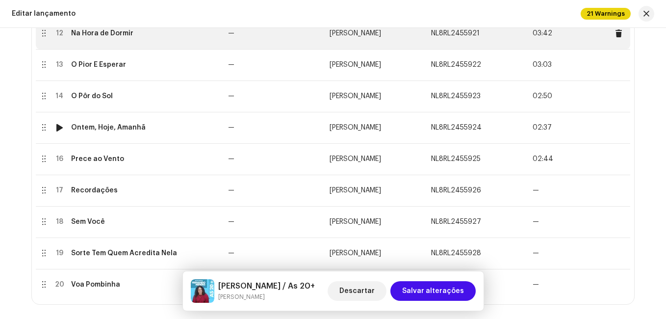
scroll to position [589, 0]
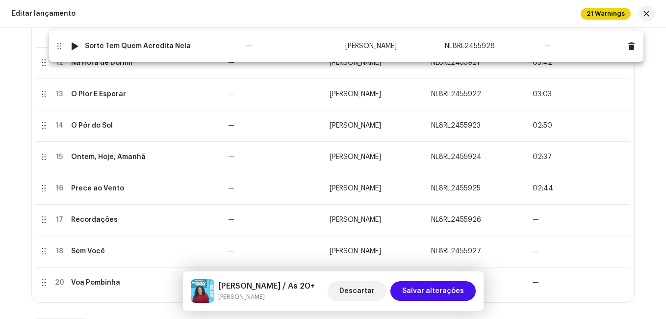
drag, startPoint x: 98, startPoint y: 249, endPoint x: 113, endPoint y: 44, distance: 205.6
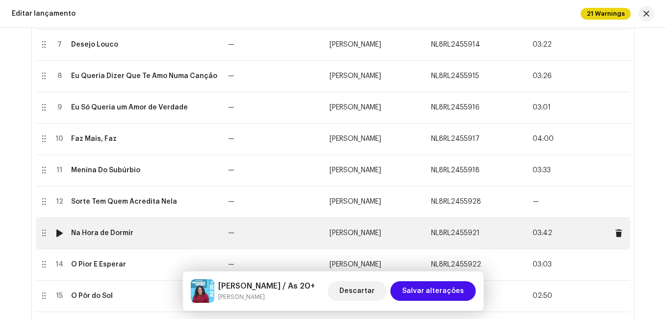
scroll to position [441, 0]
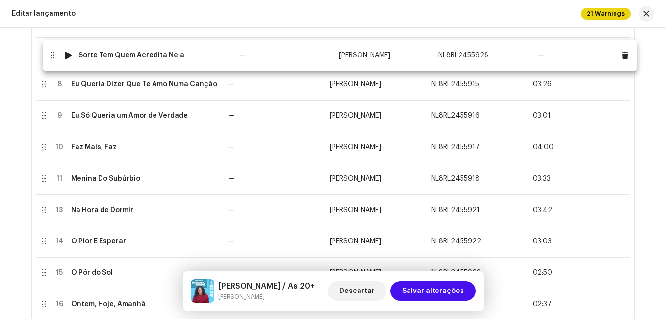
drag, startPoint x: 107, startPoint y: 185, endPoint x: 116, endPoint y: 62, distance: 123.4
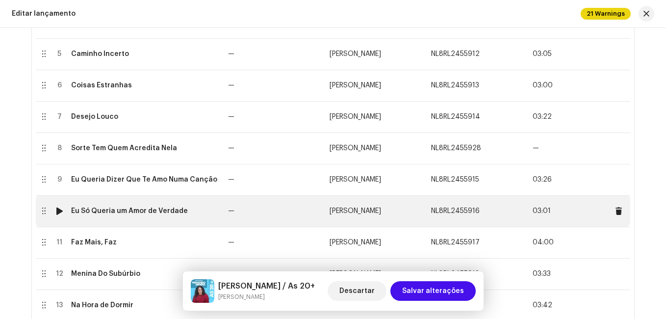
scroll to position [294, 0]
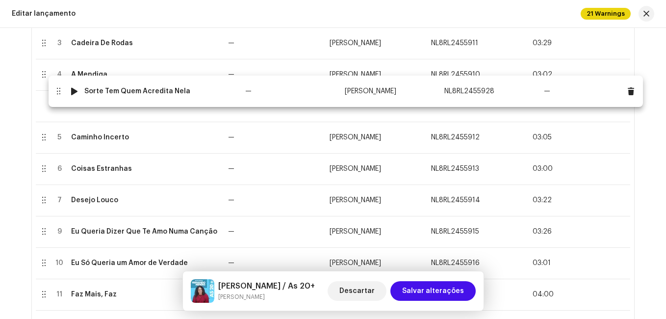
drag, startPoint x: 88, startPoint y: 206, endPoint x: 102, endPoint y: 94, distance: 113.6
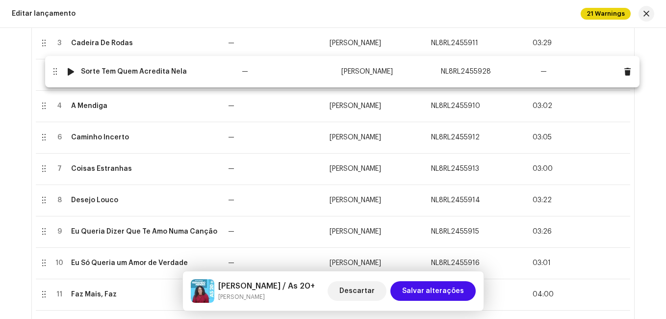
drag, startPoint x: 102, startPoint y: 104, endPoint x: 114, endPoint y: 71, distance: 35.2
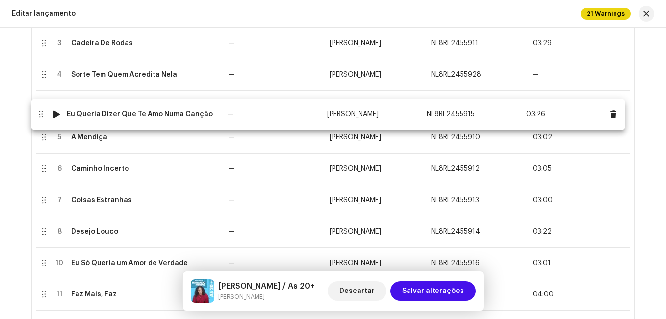
drag, startPoint x: 58, startPoint y: 236, endPoint x: 55, endPoint y: 119, distance: 117.2
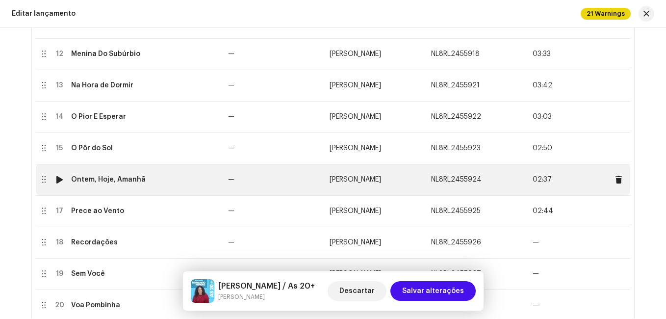
scroll to position [589, 0]
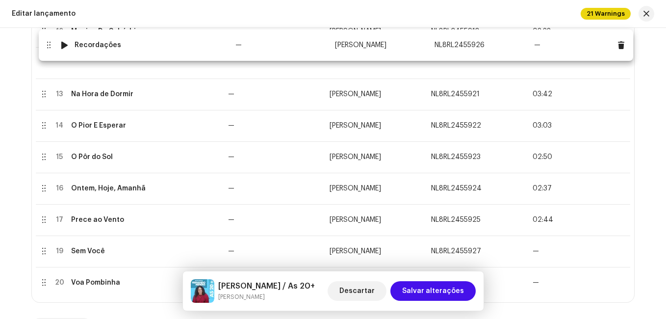
drag, startPoint x: 74, startPoint y: 224, endPoint x: 79, endPoint y: 50, distance: 174.7
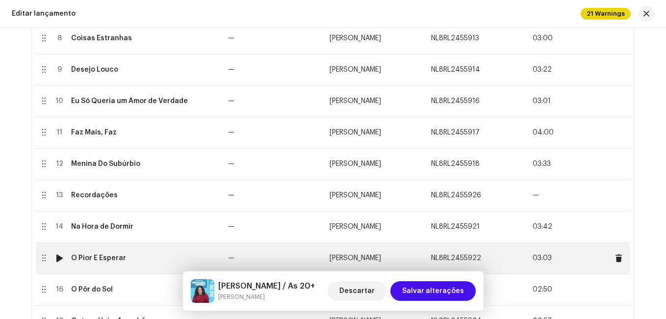
scroll to position [392, 0]
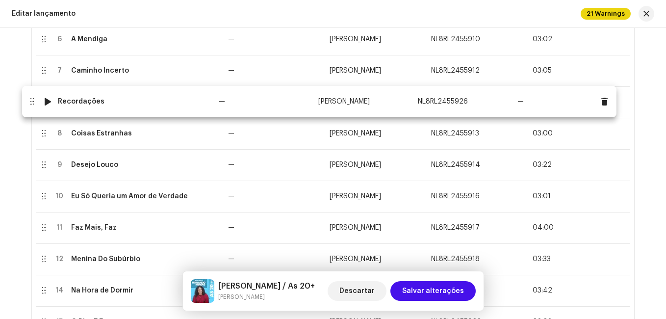
drag, startPoint x: 90, startPoint y: 261, endPoint x: 78, endPoint y: 103, distance: 157.9
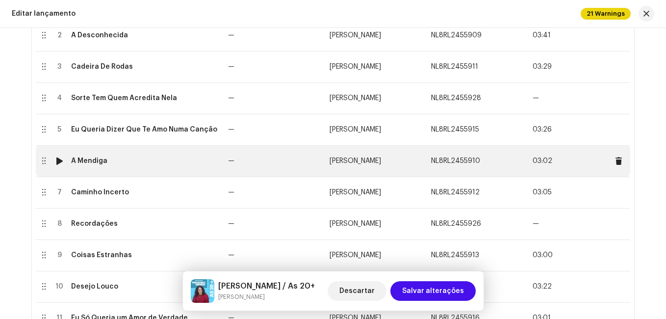
scroll to position [294, 0]
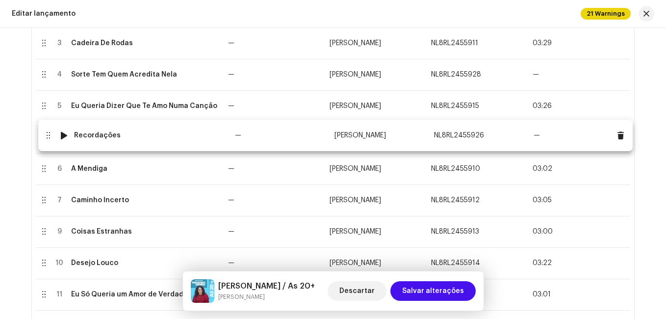
drag, startPoint x: 76, startPoint y: 200, endPoint x: 80, endPoint y: 134, distance: 65.9
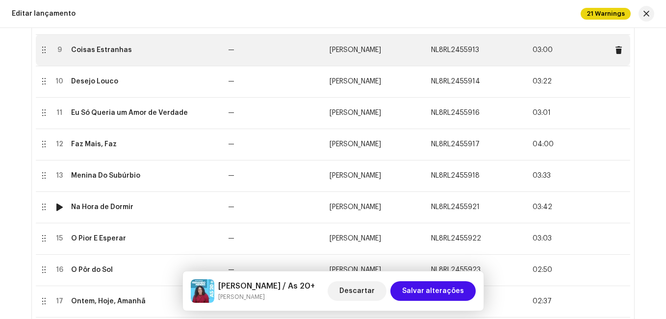
scroll to position [490, 0]
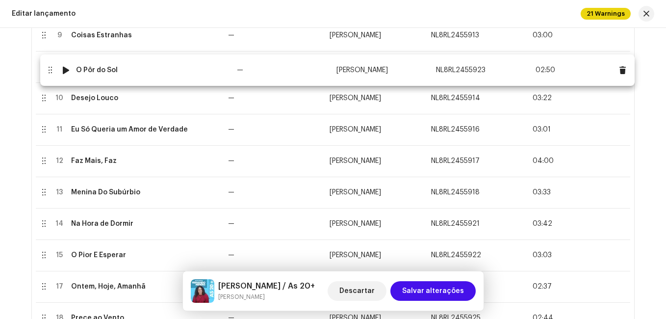
drag, startPoint x: 96, startPoint y: 254, endPoint x: 102, endPoint y: 69, distance: 185.0
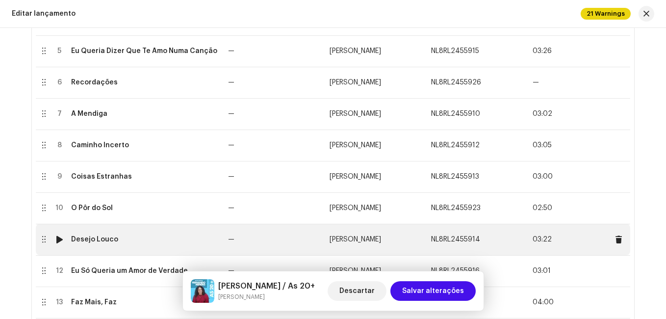
scroll to position [343, 0]
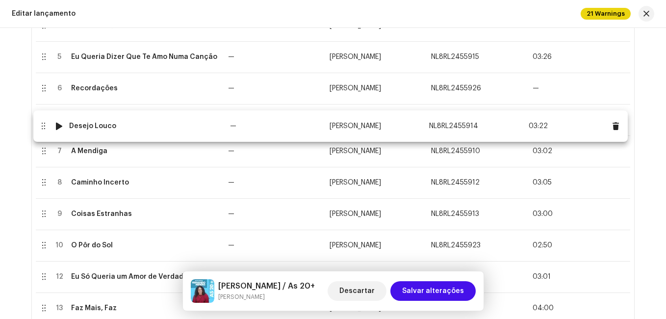
drag, startPoint x: 79, startPoint y: 249, endPoint x: 78, endPoint y: 130, distance: 119.2
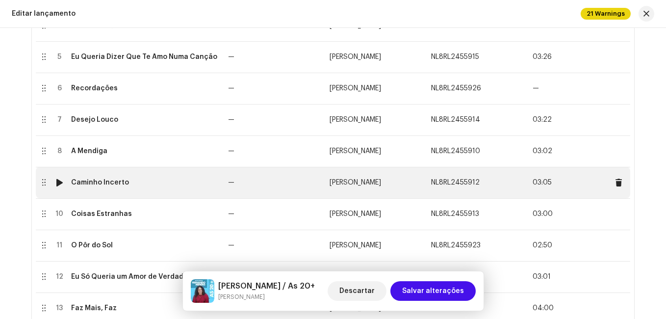
scroll to position [392, 0]
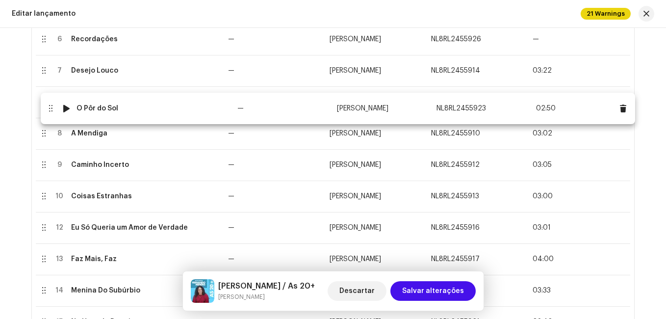
drag, startPoint x: 71, startPoint y: 199, endPoint x: 78, endPoint y: 111, distance: 88.1
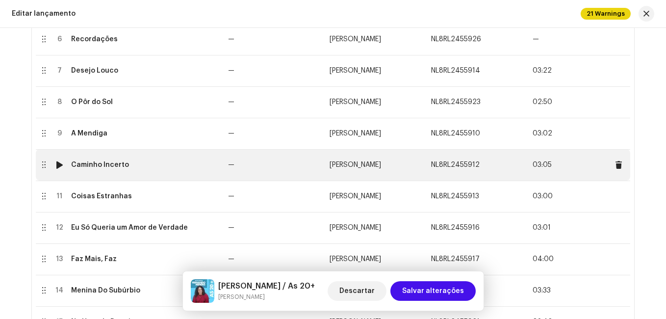
scroll to position [441, 0]
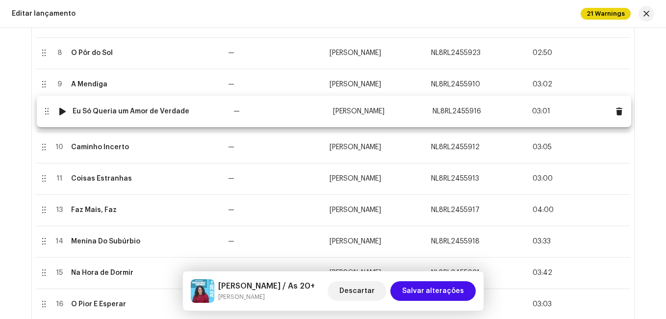
drag, startPoint x: 87, startPoint y: 183, endPoint x: 90, endPoint y: 116, distance: 67.3
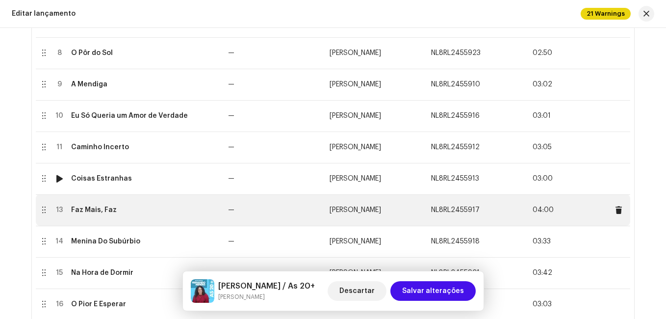
scroll to position [490, 0]
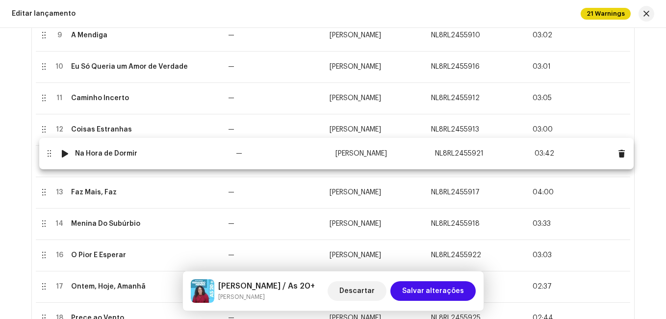
drag, startPoint x: 90, startPoint y: 224, endPoint x: 96, endPoint y: 154, distance: 70.3
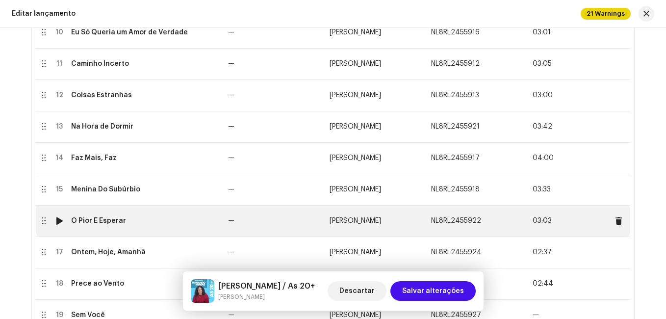
scroll to position [589, 0]
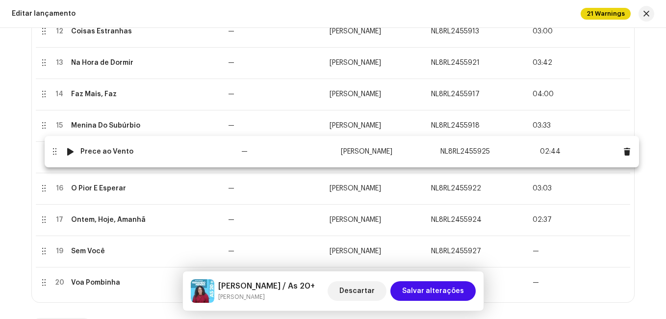
drag, startPoint x: 97, startPoint y: 221, endPoint x: 109, endPoint y: 152, distance: 70.2
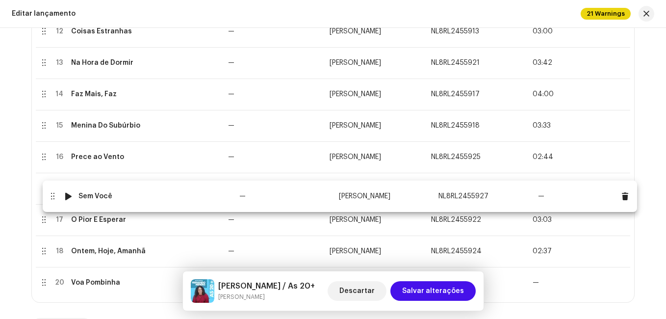
drag, startPoint x: 101, startPoint y: 254, endPoint x: 116, endPoint y: 148, distance: 107.4
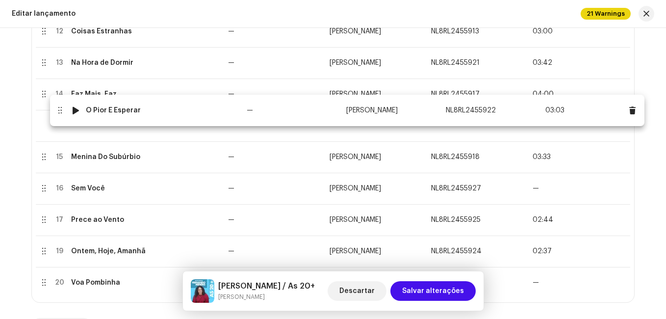
drag, startPoint x: 107, startPoint y: 220, endPoint x: 124, endPoint y: 111, distance: 110.6
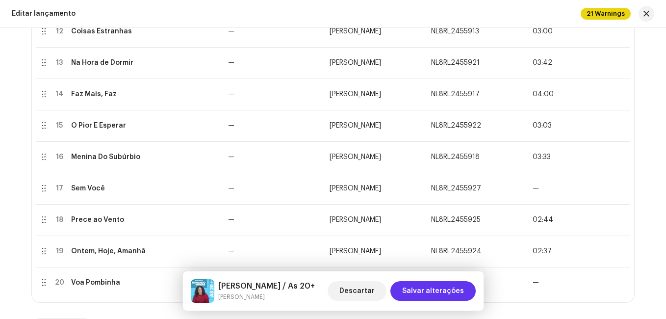
click at [432, 295] on span "Salvar alterações" at bounding box center [433, 291] width 62 height 20
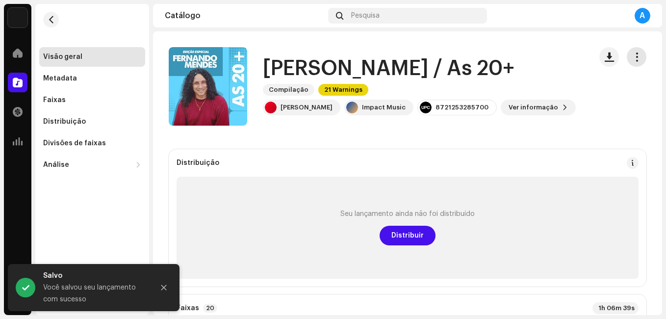
drag, startPoint x: 627, startPoint y: 54, endPoint x: 616, endPoint y: 67, distance: 16.7
click at [632, 54] on span "button" at bounding box center [636, 57] width 9 height 8
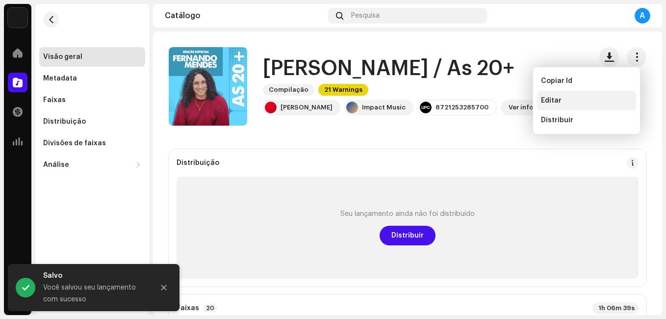
click at [565, 98] on div "Editar" at bounding box center [586, 101] width 91 height 8
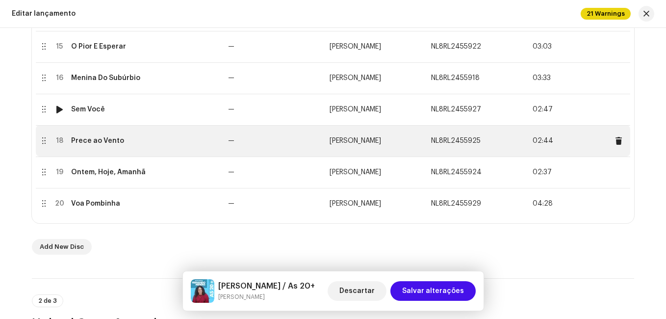
scroll to position [687, 0]
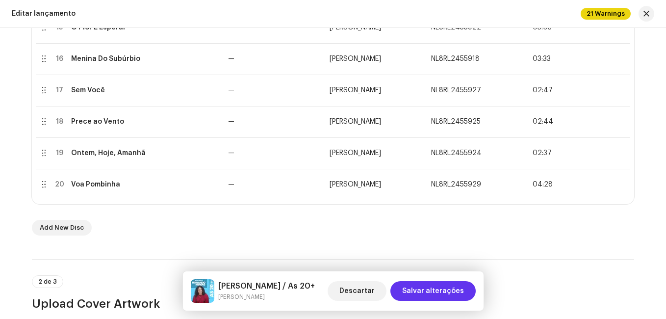
click at [429, 294] on span "Salvar alterações" at bounding box center [433, 291] width 62 height 20
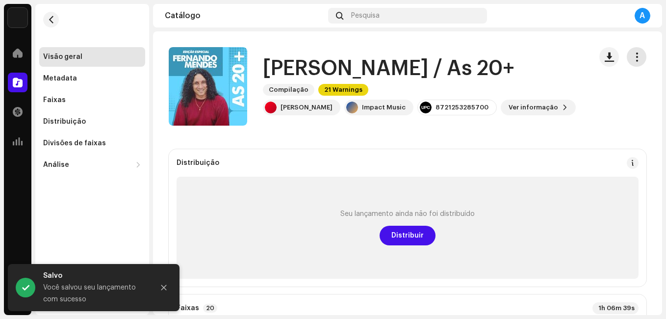
click at [635, 56] on span "button" at bounding box center [636, 57] width 9 height 8
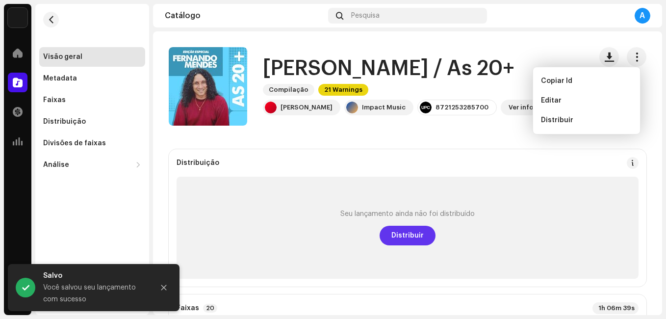
click at [405, 236] on span "Distribuir" at bounding box center [407, 236] width 32 height 20
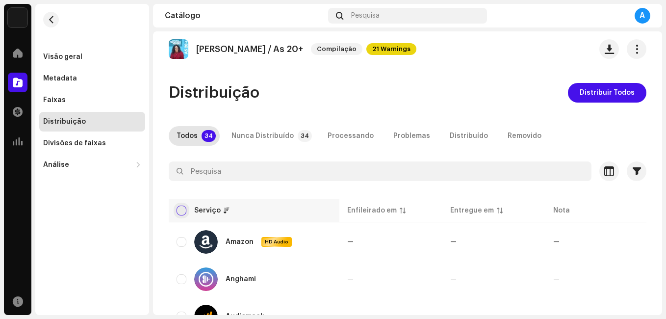
click at [179, 207] on input "checkbox" at bounding box center [182, 210] width 10 height 10
checkbox input "true"
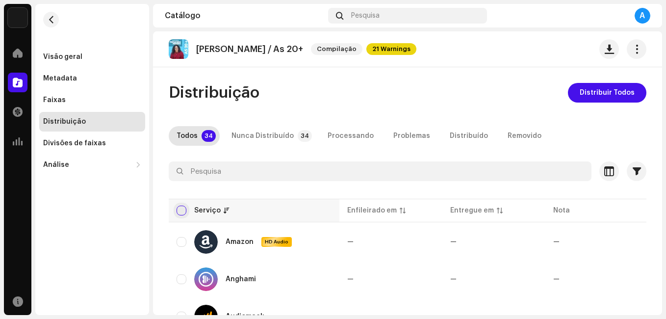
checkbox input "true"
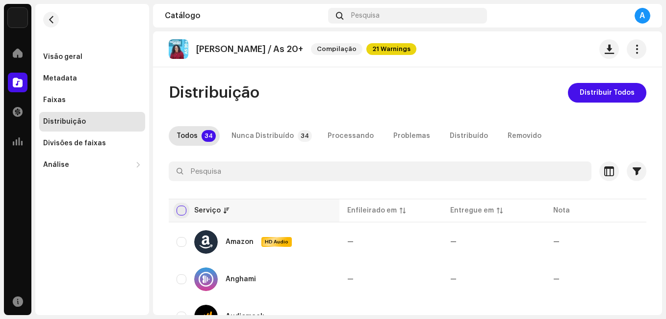
checkbox input "true"
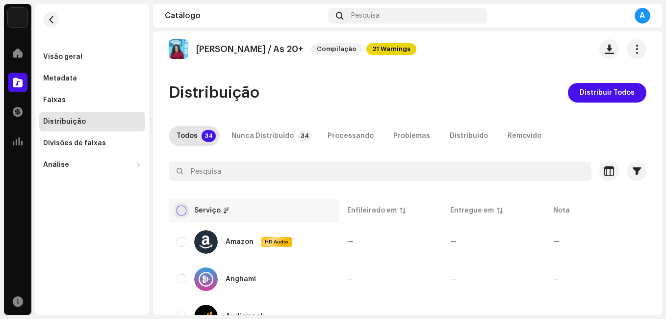
checkbox input "true"
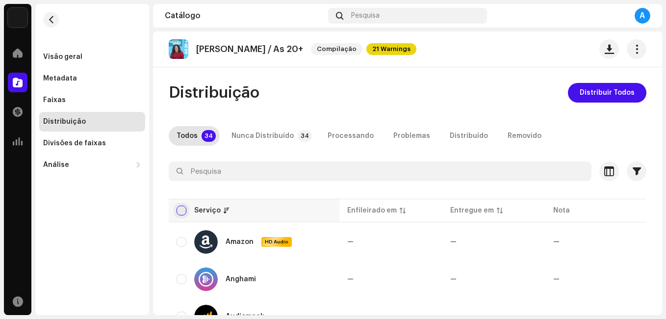
checkbox input "true"
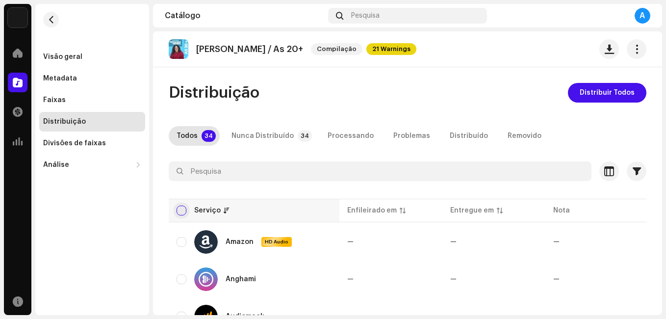
checkbox input "true"
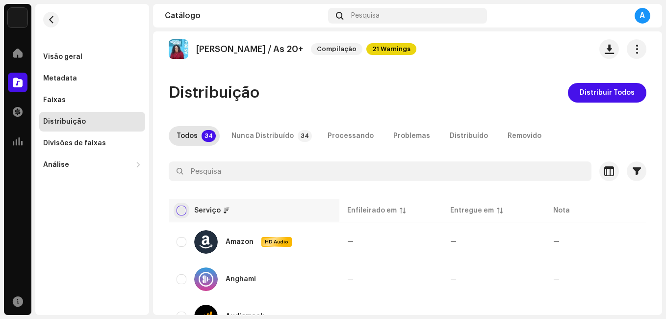
checkbox input "true"
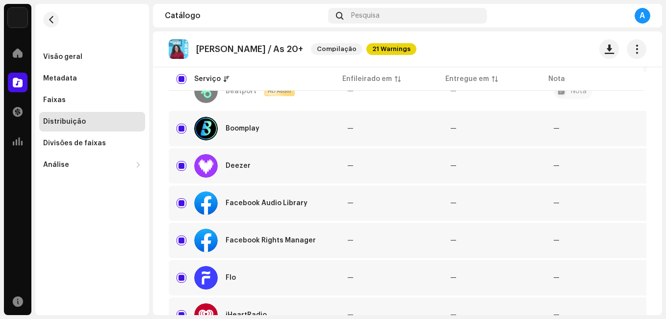
scroll to position [343, 0]
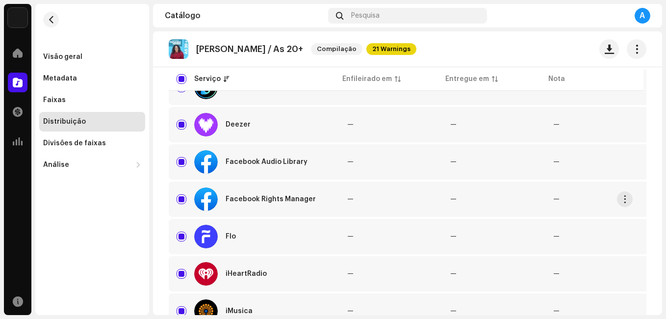
drag, startPoint x: 179, startPoint y: 164, endPoint x: 182, endPoint y: 188, distance: 24.6
click at [179, 165] on input "Row Selected" at bounding box center [182, 162] width 10 height 10
checkbox input "false"
click at [185, 198] on input "Row Selected" at bounding box center [182, 199] width 10 height 10
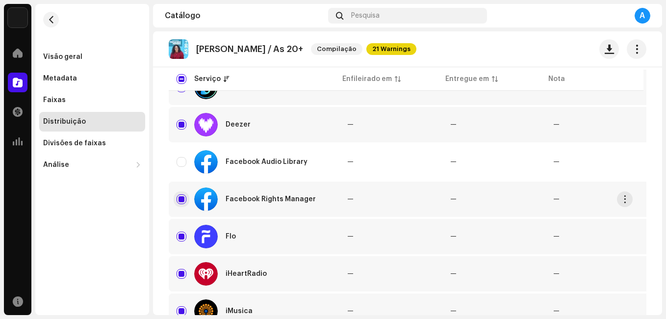
checkbox input "false"
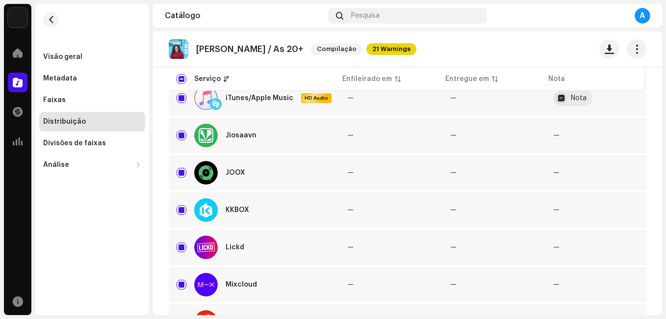
scroll to position [638, 0]
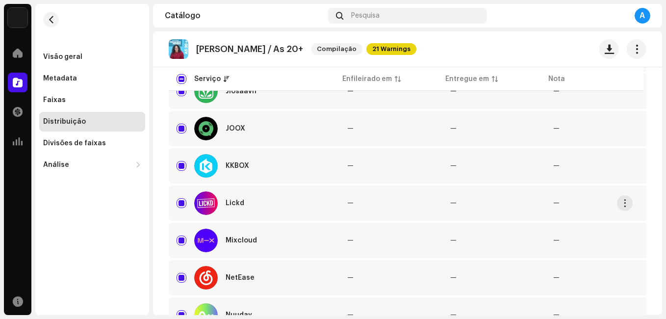
click at [179, 197] on div "Lickd" at bounding box center [254, 203] width 155 height 24
click at [164, 204] on div "Distribuição Distribuir Todos Todos 34 Nunca Distribuído 34 Processando Problem…" at bounding box center [407, 162] width 509 height 1434
click at [181, 203] on input "Row Selected" at bounding box center [182, 203] width 10 height 10
checkbox input "false"
click at [164, 206] on div "Distribuição Distribuir Todos Todos 34 Nunca Distribuído 34 Processando Problem…" at bounding box center [407, 162] width 509 height 1434
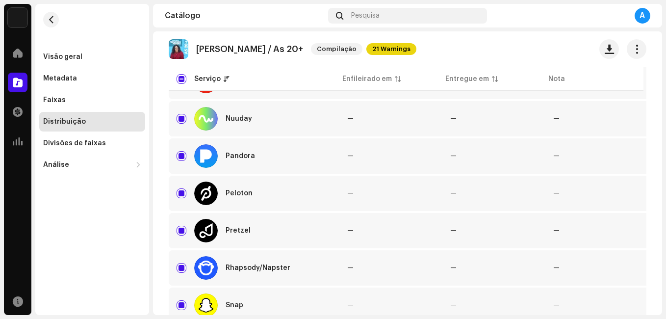
scroll to position [883, 0]
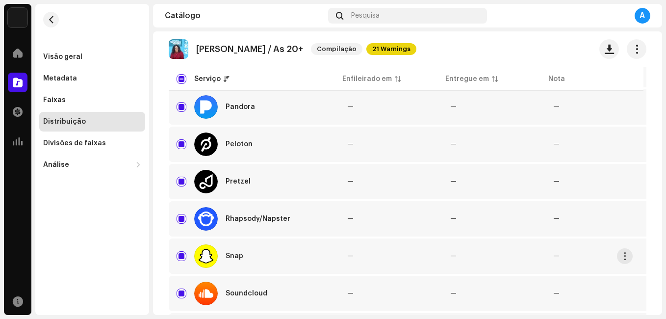
click at [179, 251] on div "Snap" at bounding box center [254, 256] width 155 height 24
click at [182, 252] on input "Row Selected" at bounding box center [182, 256] width 10 height 10
checkbox input "false"
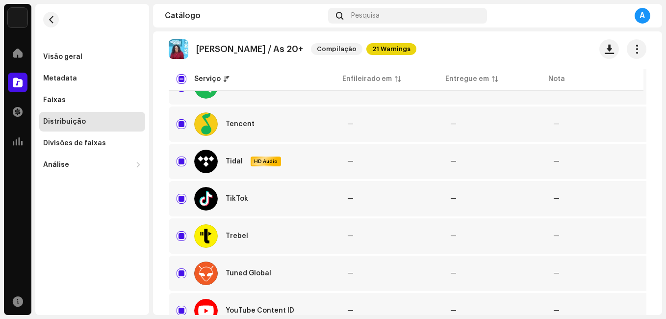
scroll to position [1128, 0]
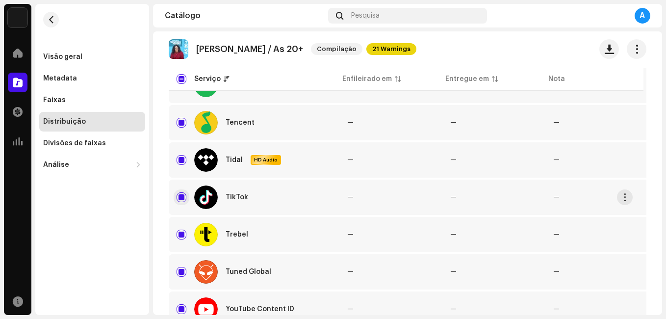
click at [181, 198] on input "Row Selected" at bounding box center [182, 197] width 10 height 10
checkbox input "false"
click at [149, 227] on div "Alex Figueredo Home Catálogo Transações Análise Recursos Visão geral Metadata F…" at bounding box center [333, 159] width 666 height 319
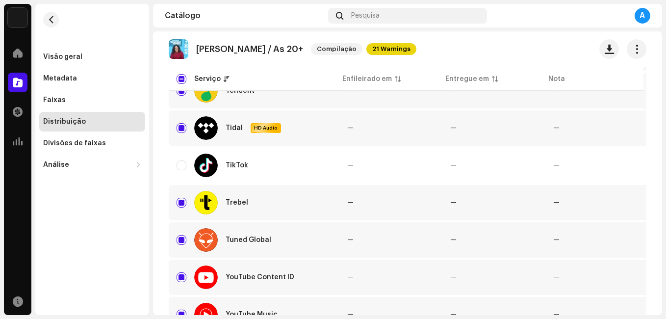
scroll to position [1177, 0]
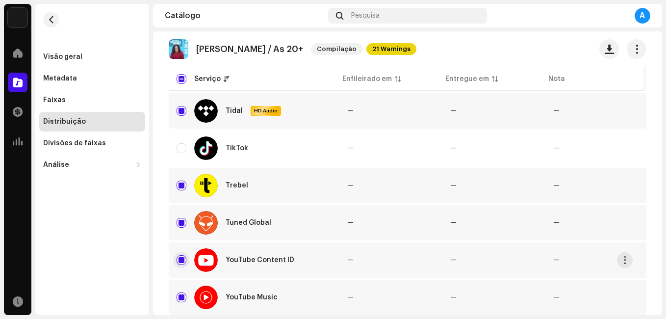
click at [182, 257] on input "Row Selected" at bounding box center [182, 260] width 10 height 10
checkbox input "false"
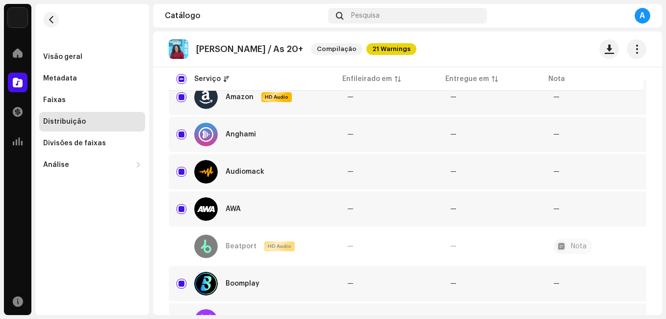
scroll to position [0, 0]
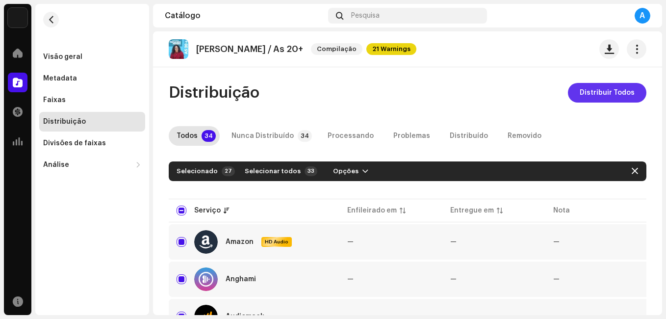
click at [605, 97] on span "Distribuir Todos" at bounding box center [607, 93] width 55 height 20
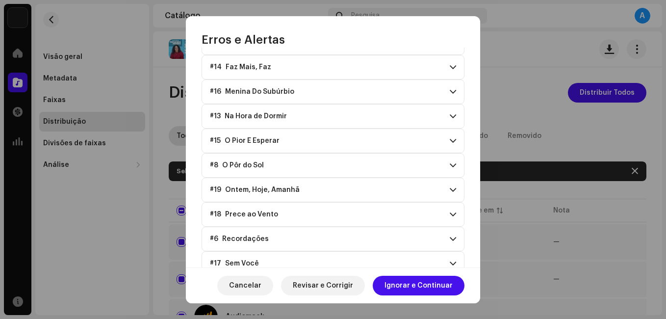
scroll to position [343, 0]
click at [409, 285] on span "Ignorar e Continuar" at bounding box center [418, 286] width 68 height 20
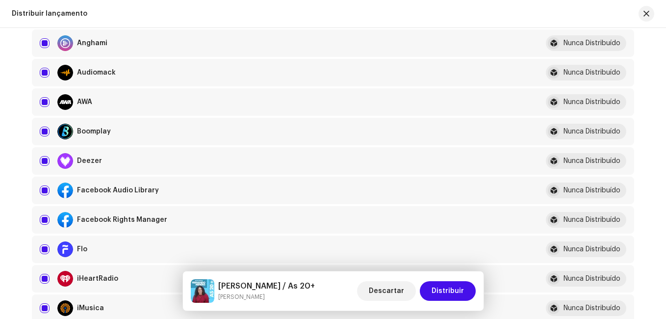
scroll to position [196, 0]
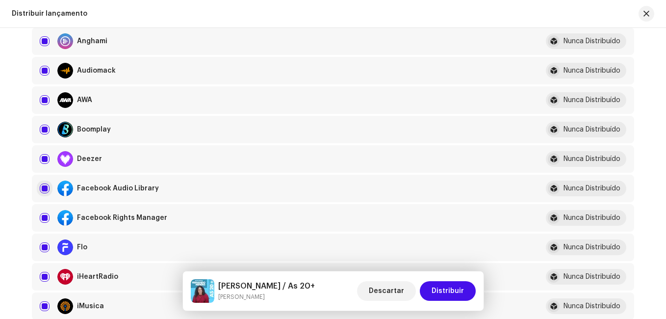
click at [41, 189] on input "checkbox" at bounding box center [45, 188] width 10 height 10
checkbox input "false"
click at [40, 221] on input "Row Selected" at bounding box center [45, 218] width 10 height 10
checkbox input "false"
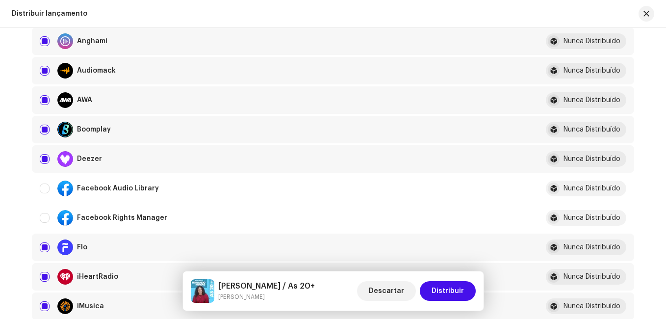
click at [9, 229] on div "Distribuir lançamento Preencha o seguinte para distribuir sua versão para servi…" at bounding box center [333, 173] width 666 height 291
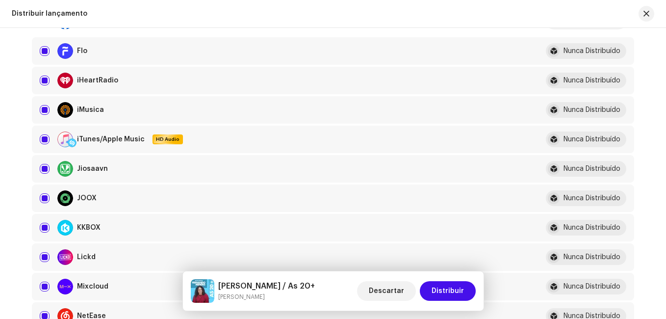
scroll to position [441, 0]
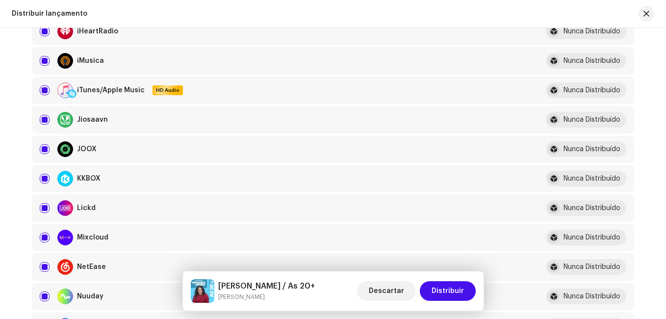
drag, startPoint x: 39, startPoint y: 207, endPoint x: 21, endPoint y: 219, distance: 21.6
click at [40, 207] on input "Row Selected" at bounding box center [45, 208] width 10 height 10
checkbox input "false"
click at [9, 224] on div "Distribuir lançamento Preencha o seguinte para distribuir sua versão para servi…" at bounding box center [333, 173] width 666 height 291
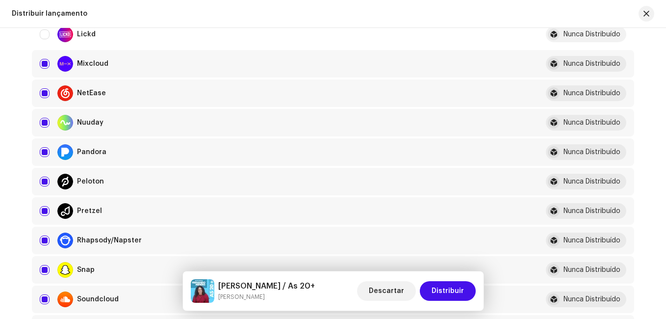
scroll to position [687, 0]
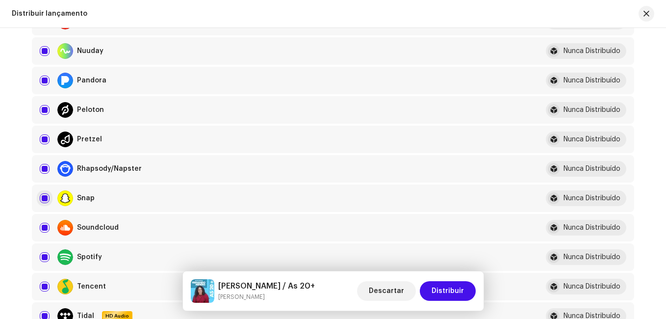
click at [40, 202] on input "Row Selected" at bounding box center [45, 198] width 10 height 10
checkbox input "false"
click at [10, 221] on div "Distribuir lançamento Preencha o seguinte para distribuir sua versão para servi…" at bounding box center [333, 173] width 666 height 291
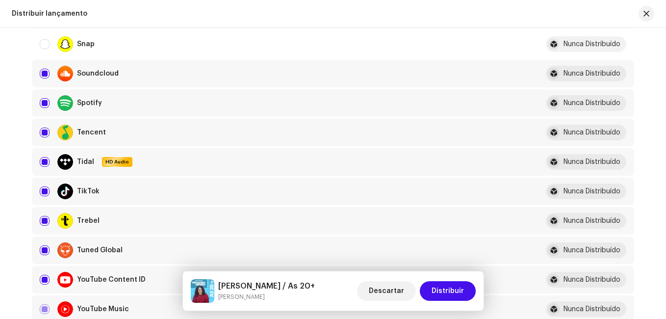
scroll to position [883, 0]
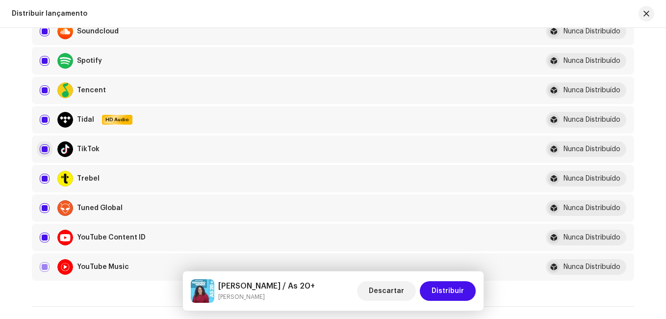
drag, startPoint x: 40, startPoint y: 148, endPoint x: 40, endPoint y: 153, distance: 4.9
click at [40, 148] on input "Row Selected" at bounding box center [45, 149] width 10 height 10
checkbox input "false"
click at [40, 236] on input "Row Selected" at bounding box center [45, 237] width 10 height 10
checkbox input "false"
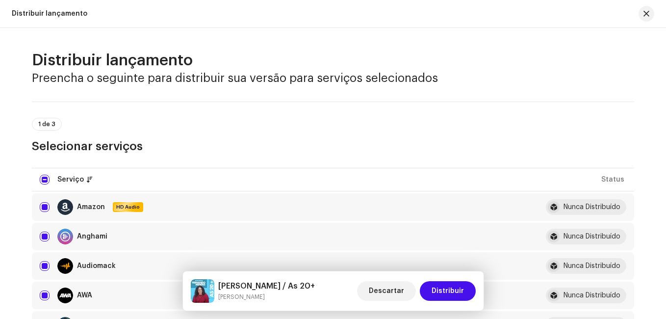
scroll to position [0, 0]
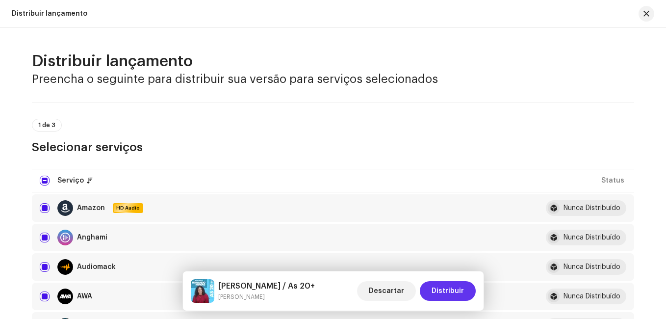
click at [446, 295] on span "Distribuir" at bounding box center [448, 291] width 32 height 20
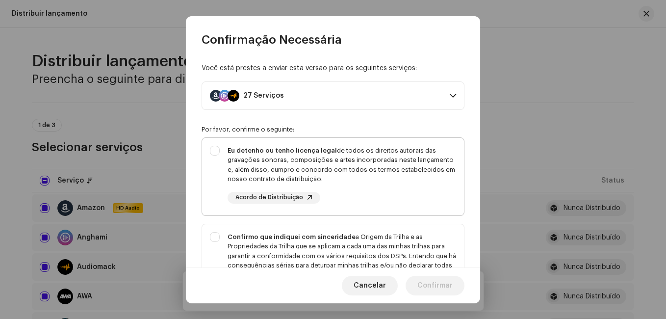
click at [370, 195] on div "Eu detenho ou tenho licença legal de todos os direitos autorais das gravações s…" at bounding box center [342, 175] width 229 height 58
checkbox input "true"
click at [364, 247] on div "Confirmo que indiquei com sinceridade a Origem da Trilha e as Propriedades da T…" at bounding box center [342, 256] width 229 height 48
checkbox input "true"
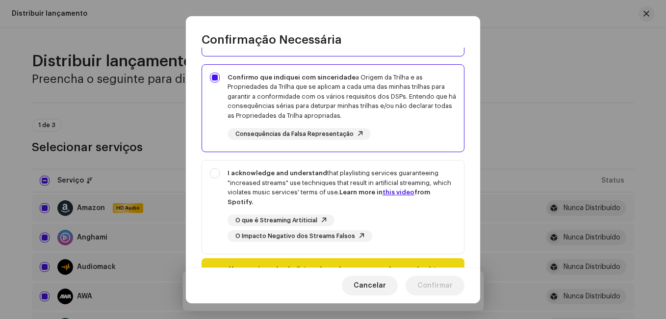
scroll to position [196, 0]
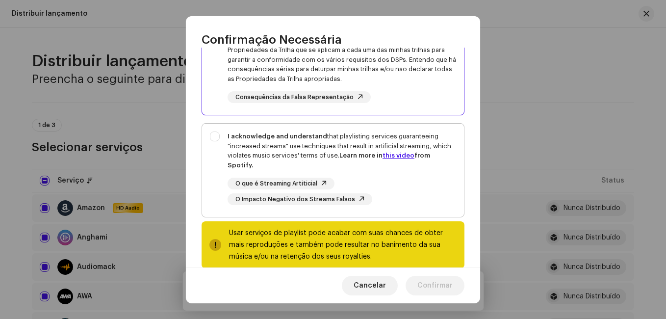
click at [356, 158] on strong "Learn more in this video from Spotify." at bounding box center [329, 160] width 203 height 16
checkbox input "true"
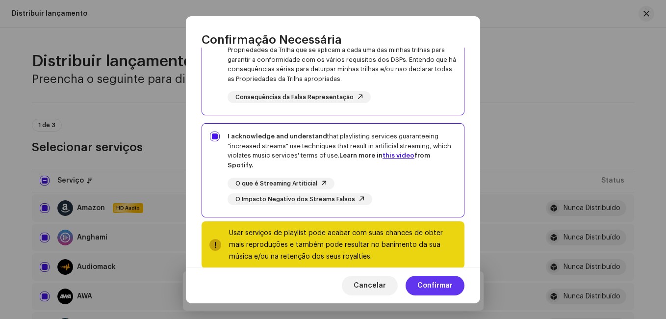
click at [446, 285] on span "Confirmar" at bounding box center [434, 286] width 35 height 20
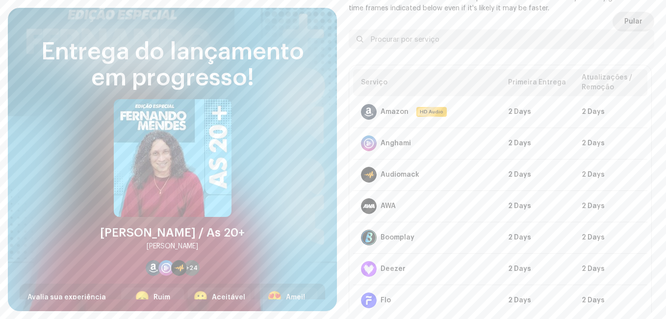
click at [618, 19] on button "Pular" at bounding box center [634, 22] width 42 height 20
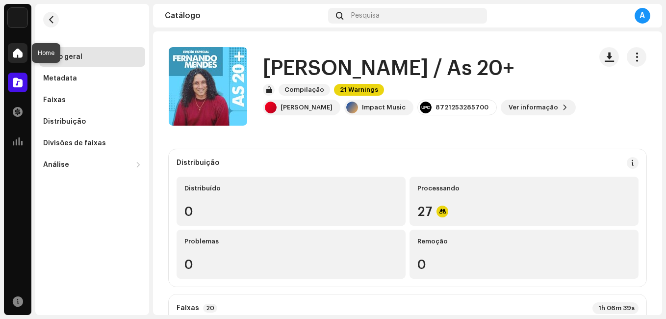
click at [15, 54] on span at bounding box center [18, 53] width 10 height 8
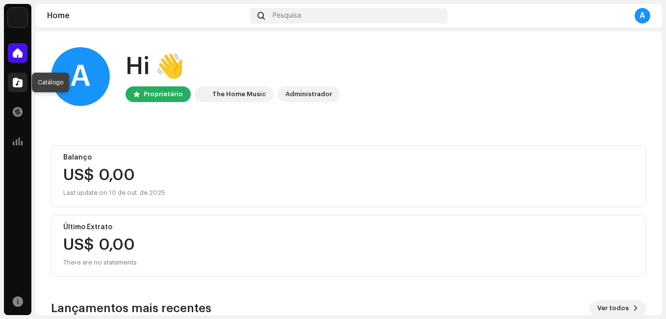
click at [18, 82] on span at bounding box center [18, 82] width 10 height 8
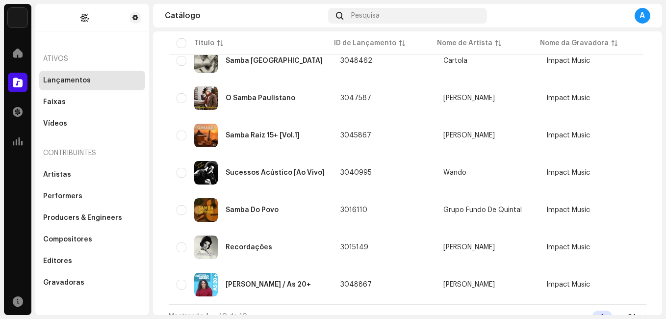
scroll to position [241, 0]
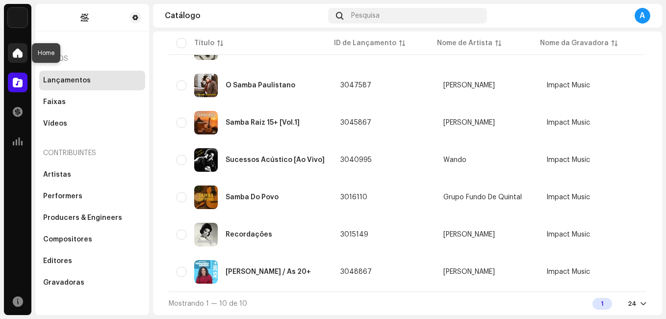
click at [21, 49] on span at bounding box center [18, 53] width 10 height 8
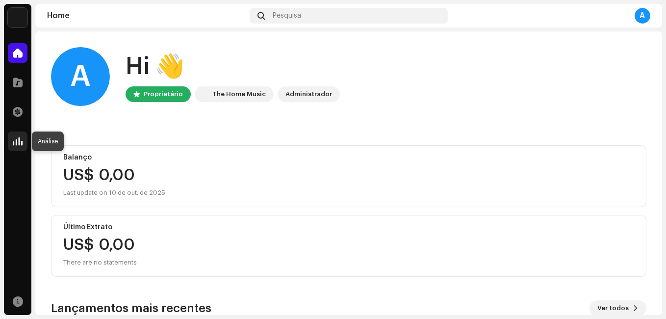
click at [15, 142] on span at bounding box center [18, 141] width 10 height 8
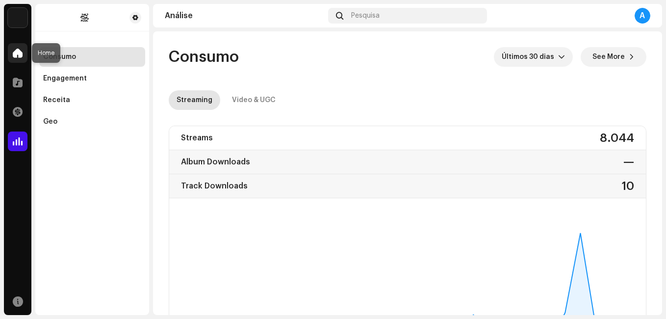
click at [15, 52] on span at bounding box center [18, 53] width 10 height 8
